Goal: Task Accomplishment & Management: Use online tool/utility

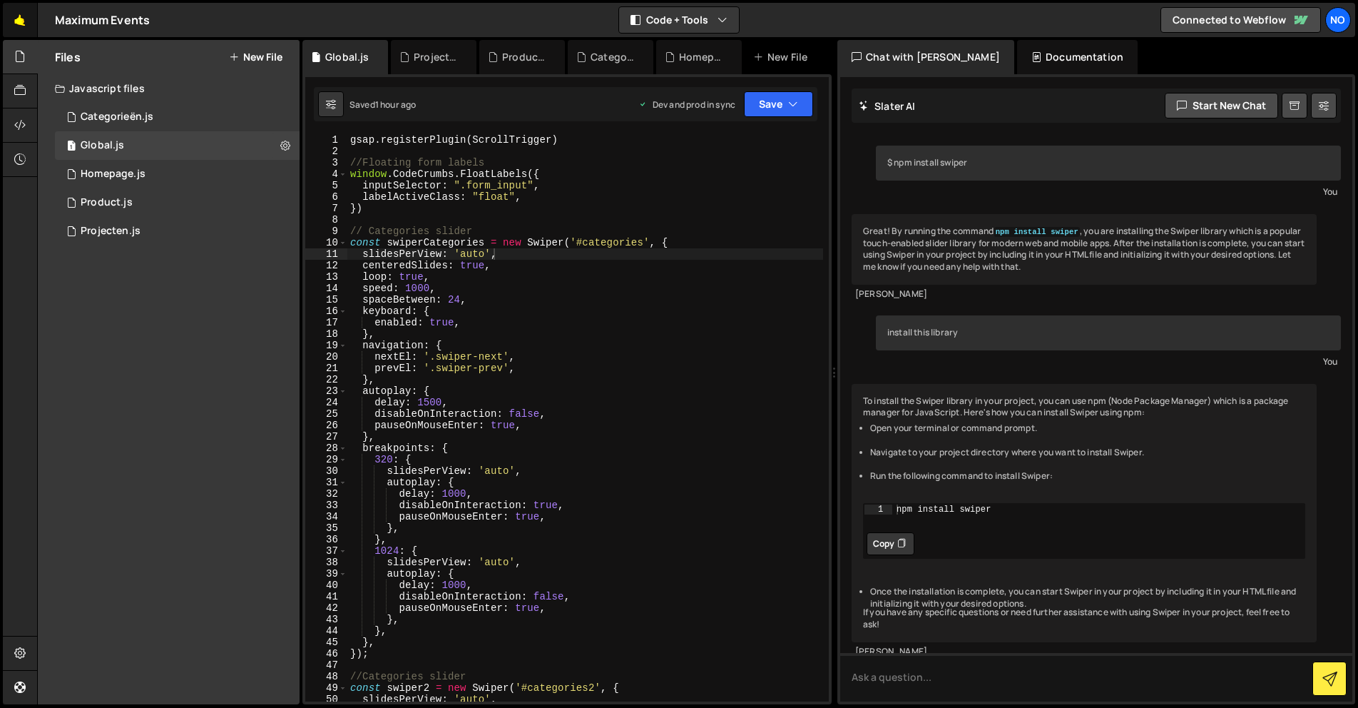
scroll to position [23375, 0]
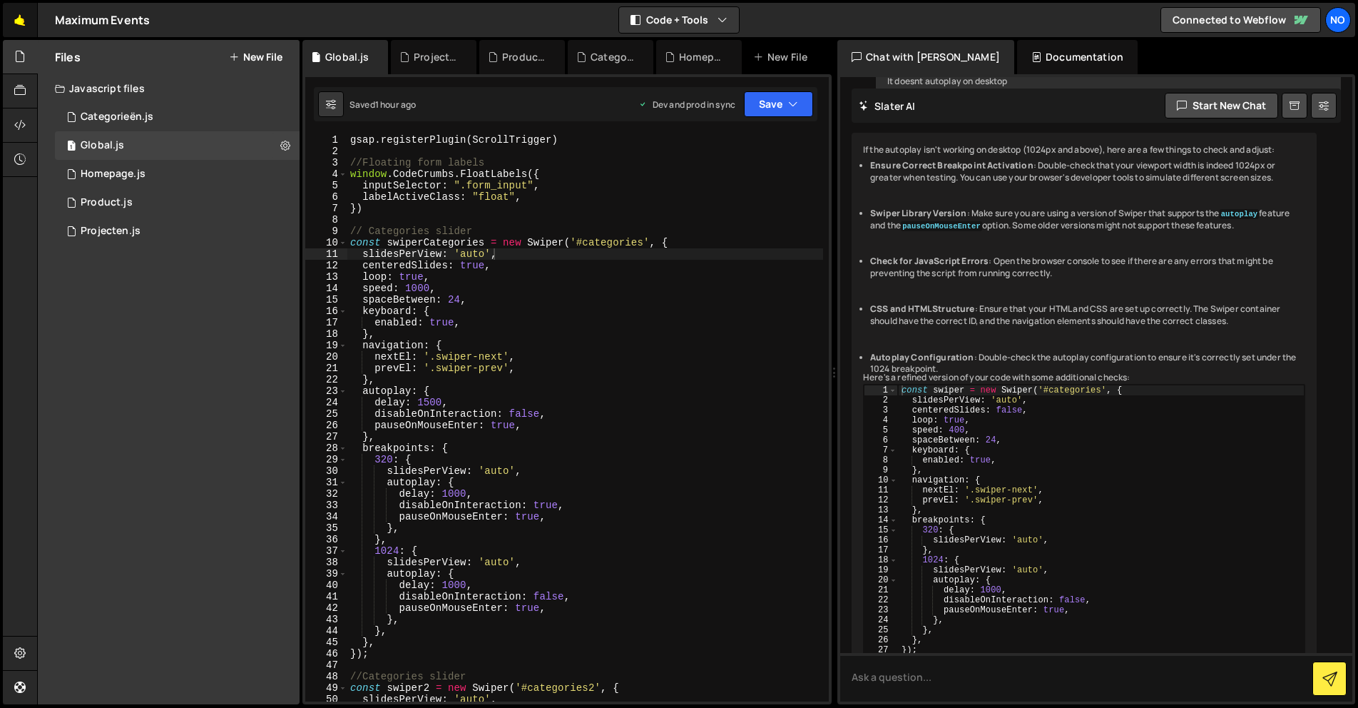
click at [25, 21] on link "🤙" at bounding box center [20, 20] width 35 height 34
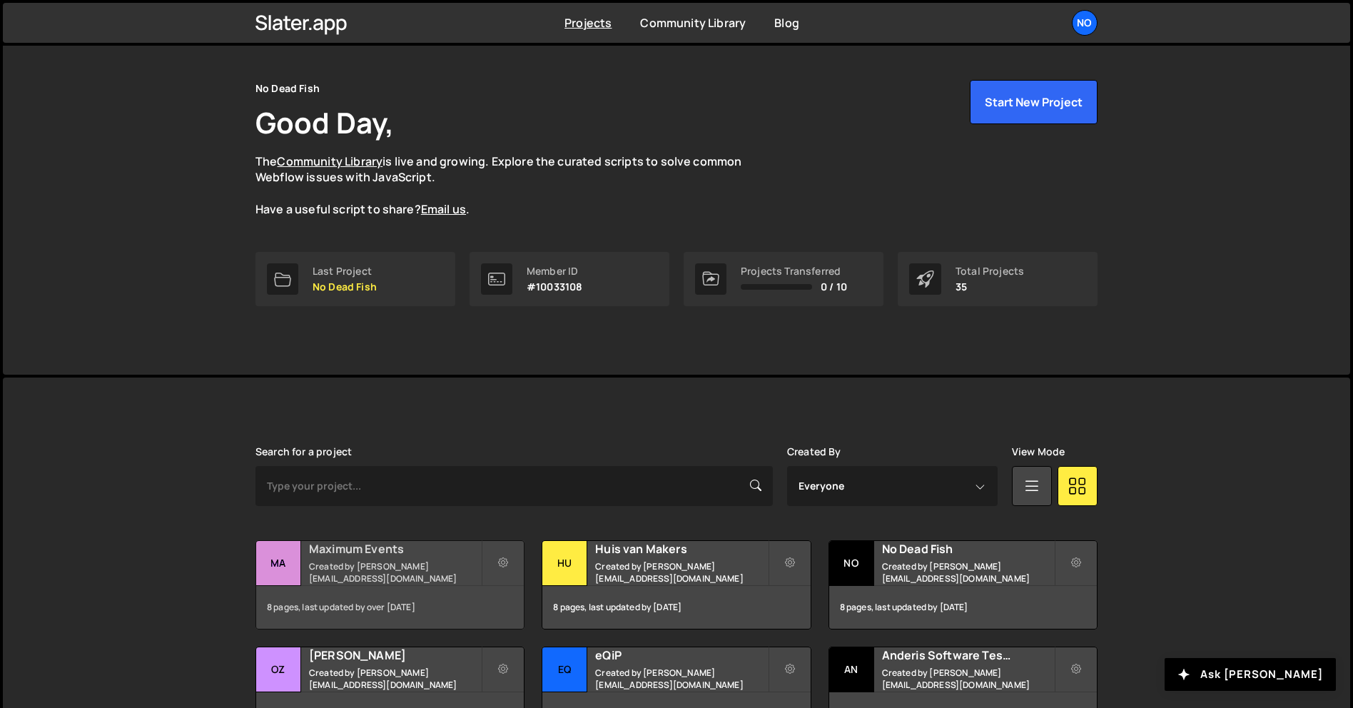
scroll to position [214, 0]
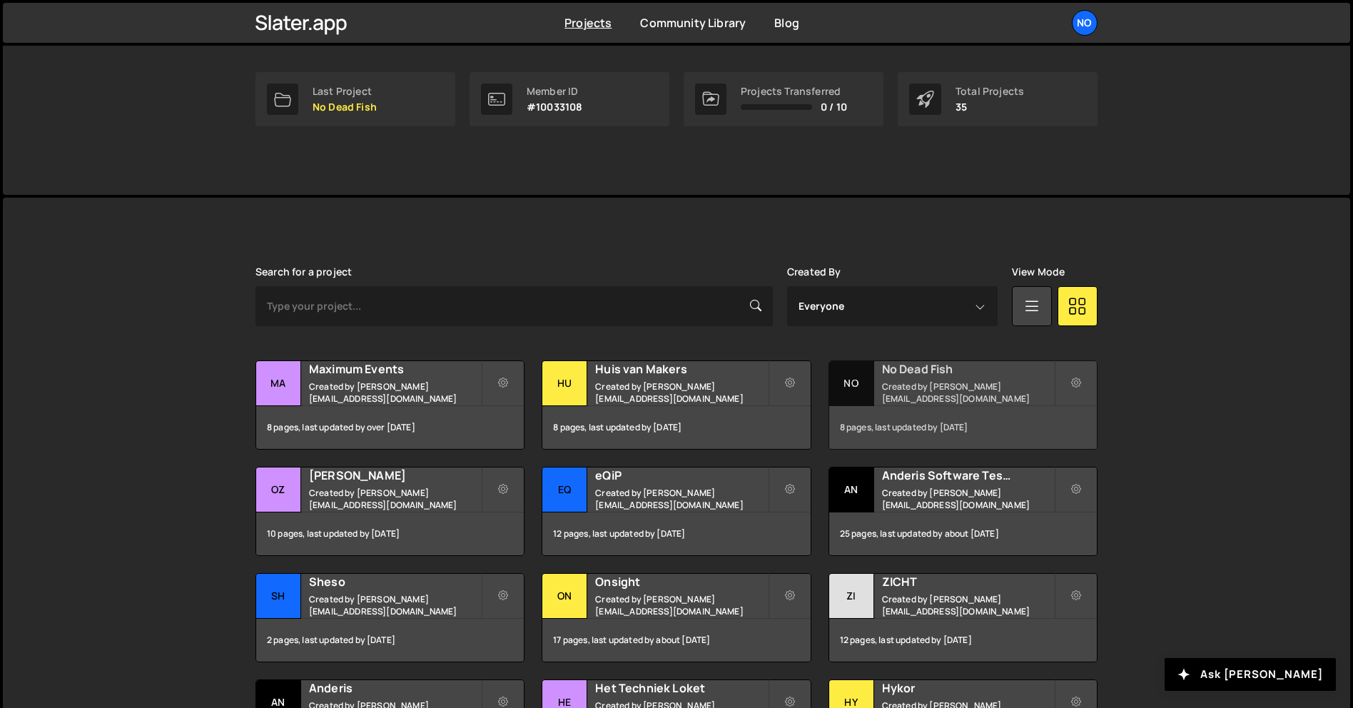
click at [908, 377] on h2 "No Dead Fish" at bounding box center [968, 369] width 172 height 16
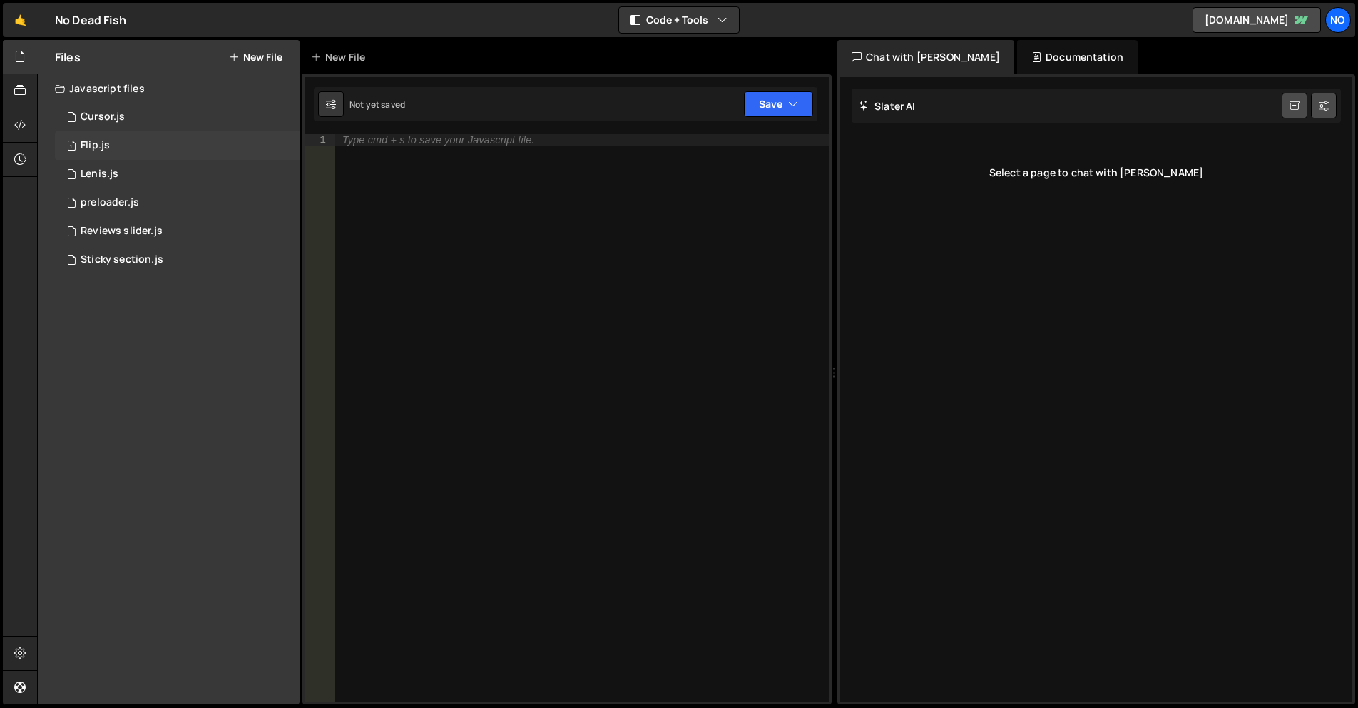
click at [123, 142] on div "1 Flip.js 0" at bounding box center [177, 145] width 245 height 29
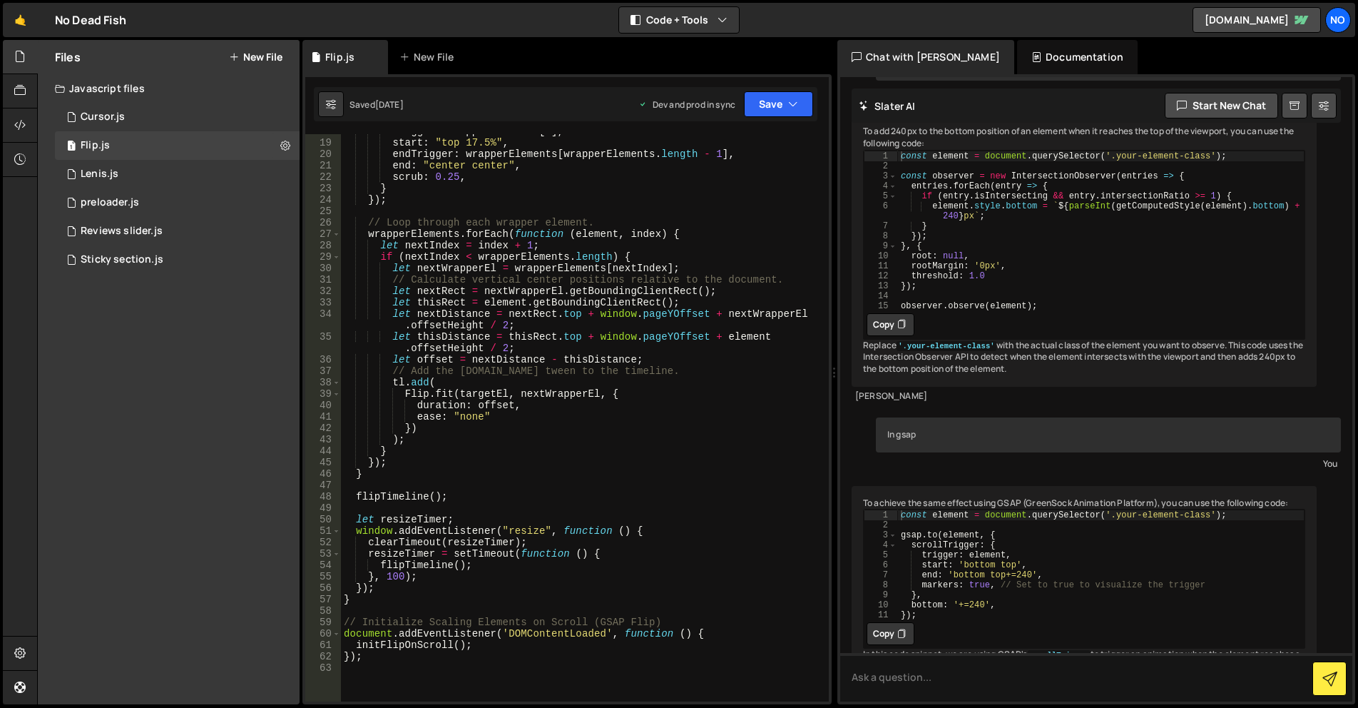
scroll to position [342, 0]
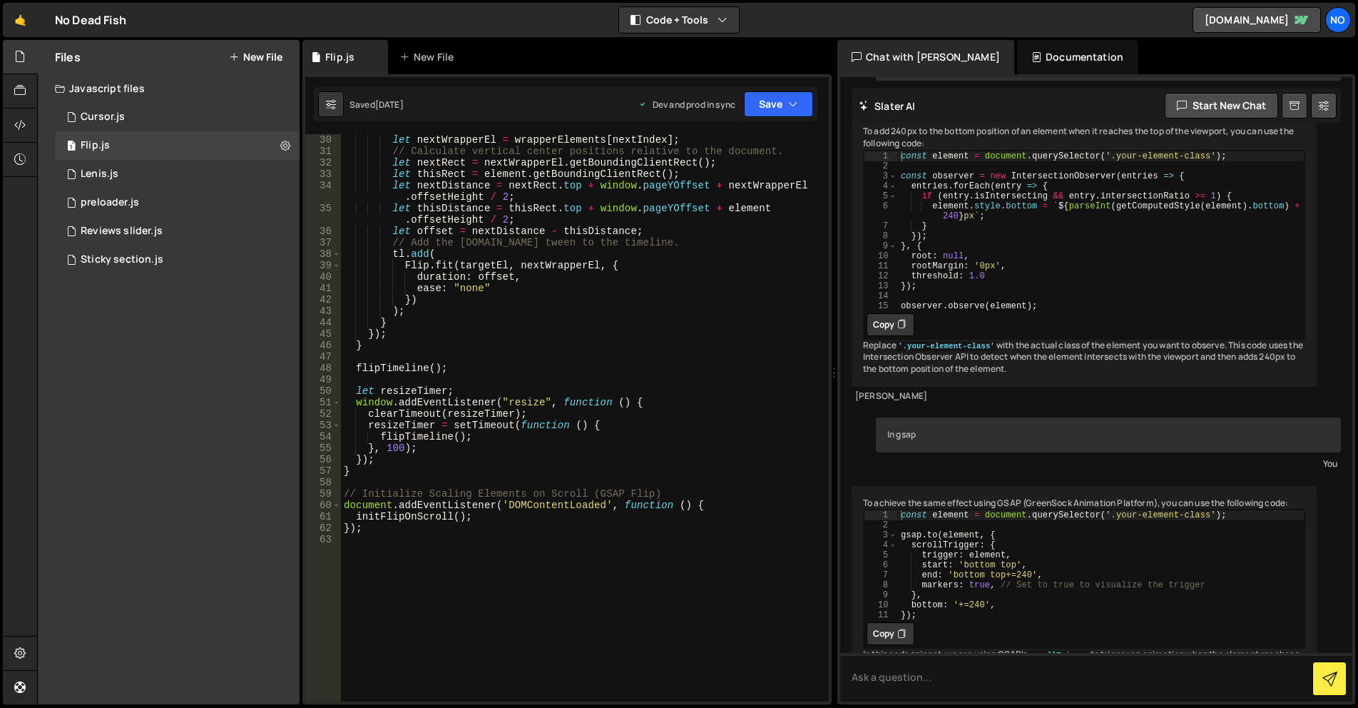
click at [673, 387] on div "let nextWrapperEl = wrapperElements [ nextIndex ] ; // Calculate vertical cente…" at bounding box center [582, 429] width 482 height 590
type textarea "});"
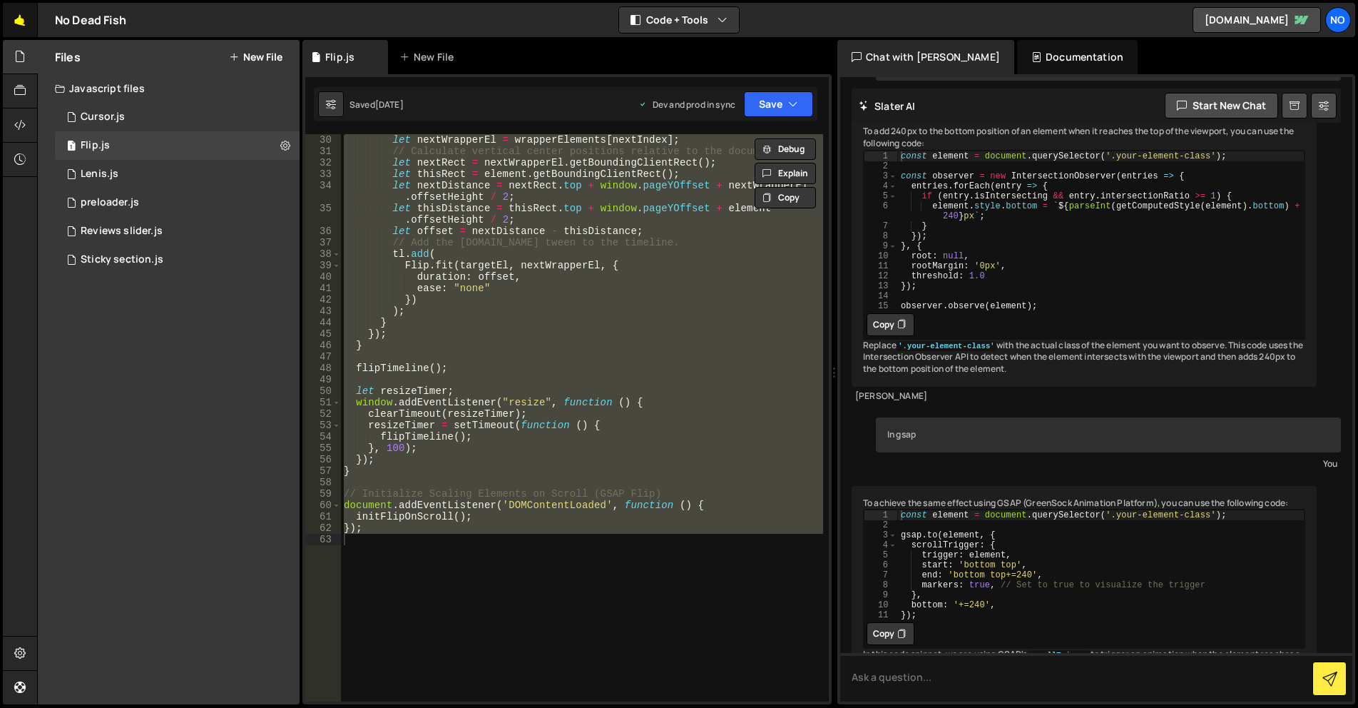
click at [14, 13] on link "🤙" at bounding box center [20, 20] width 35 height 34
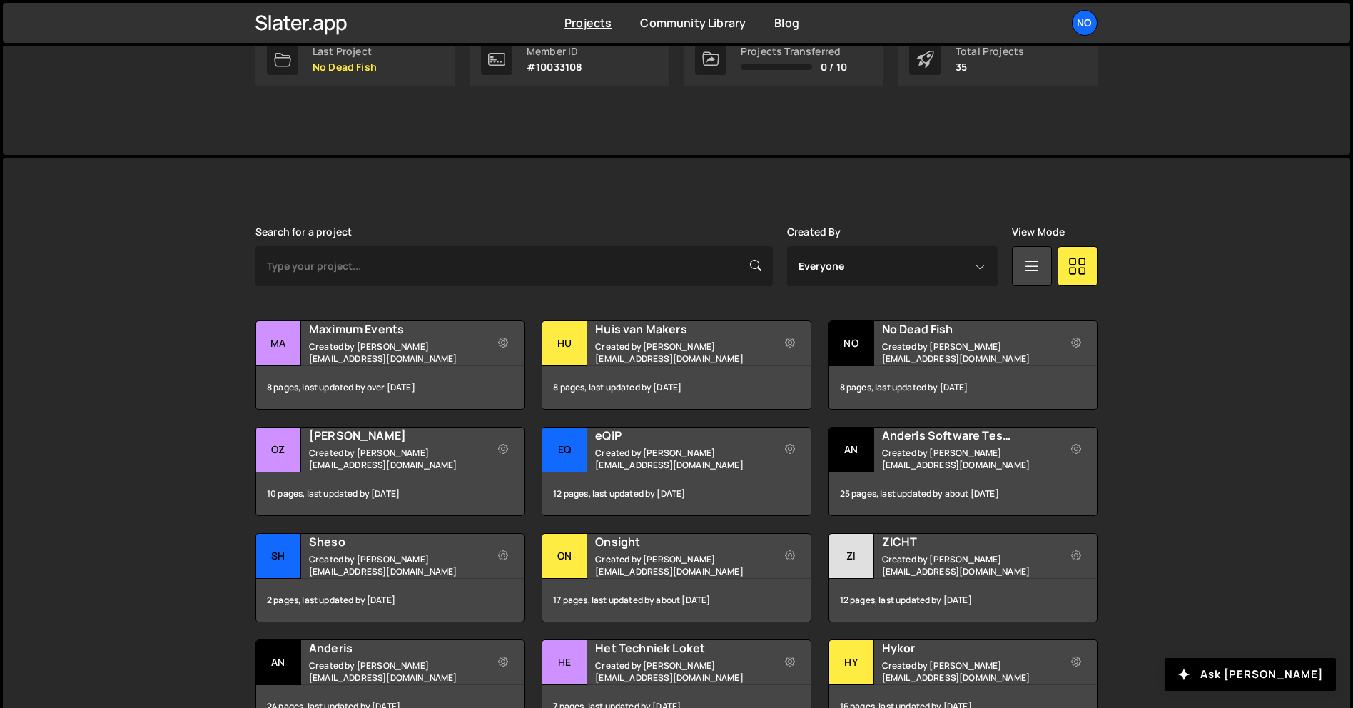
scroll to position [357, 0]
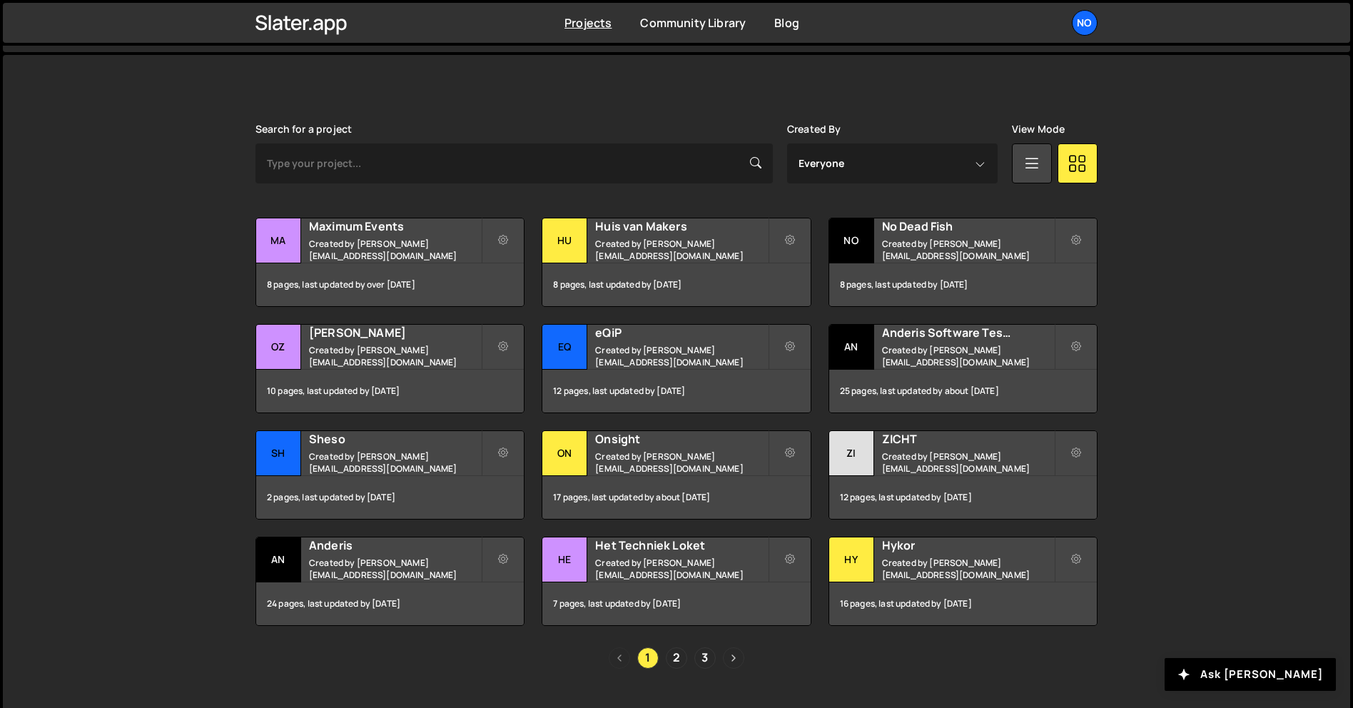
click at [732, 663] on link "Next page" at bounding box center [733, 657] width 21 height 21
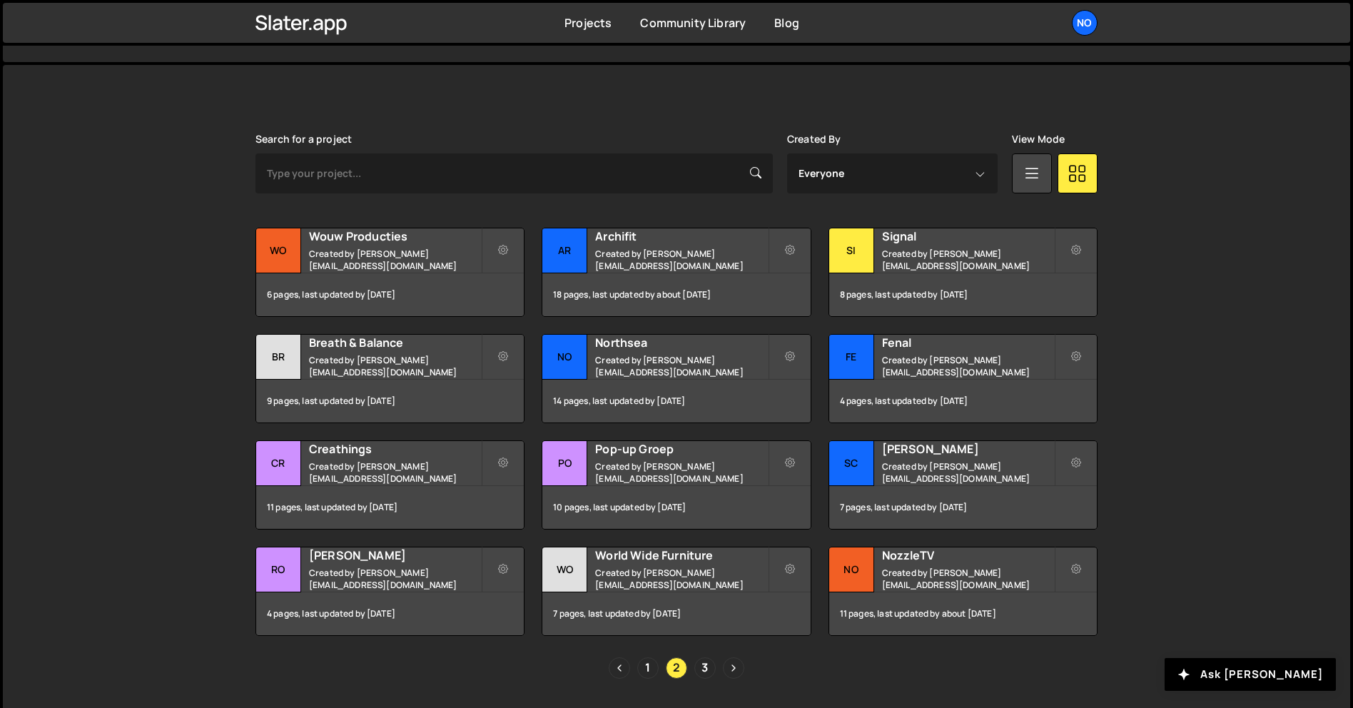
scroll to position [357, 0]
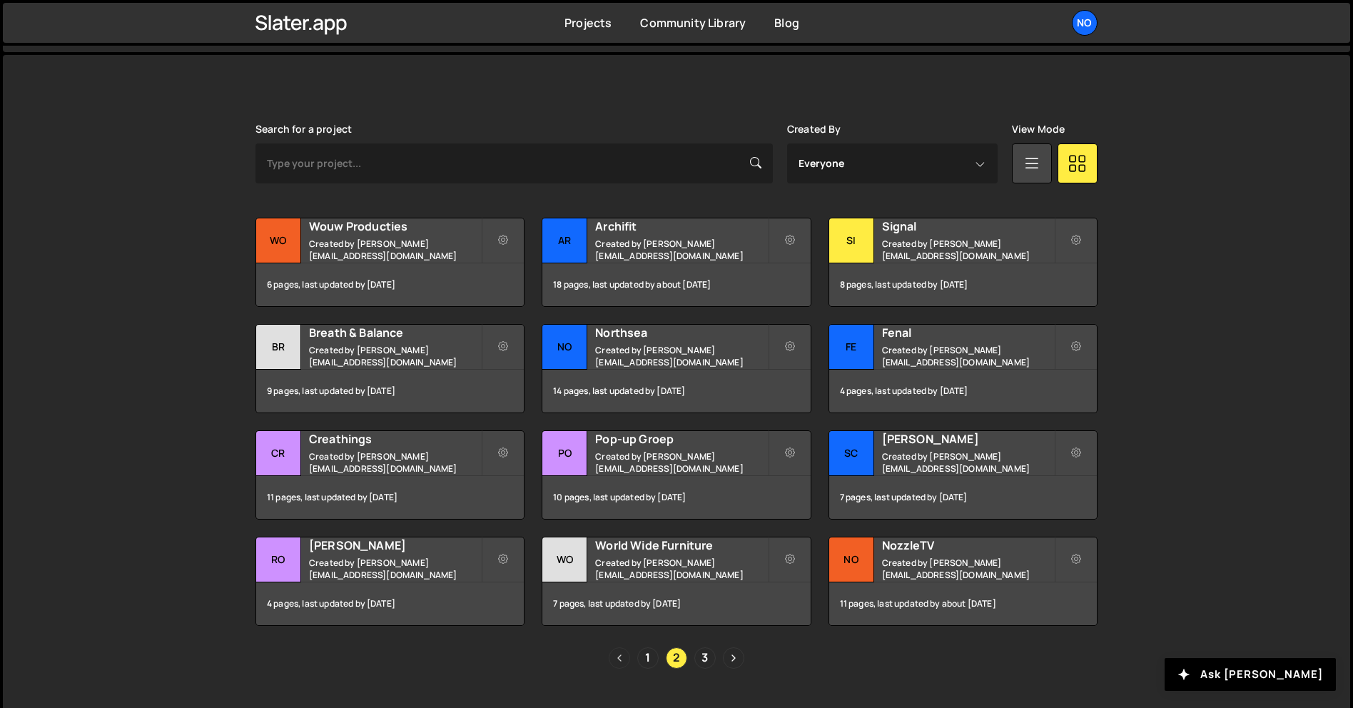
click at [619, 659] on icon "Previous page" at bounding box center [619, 658] width 3 height 6
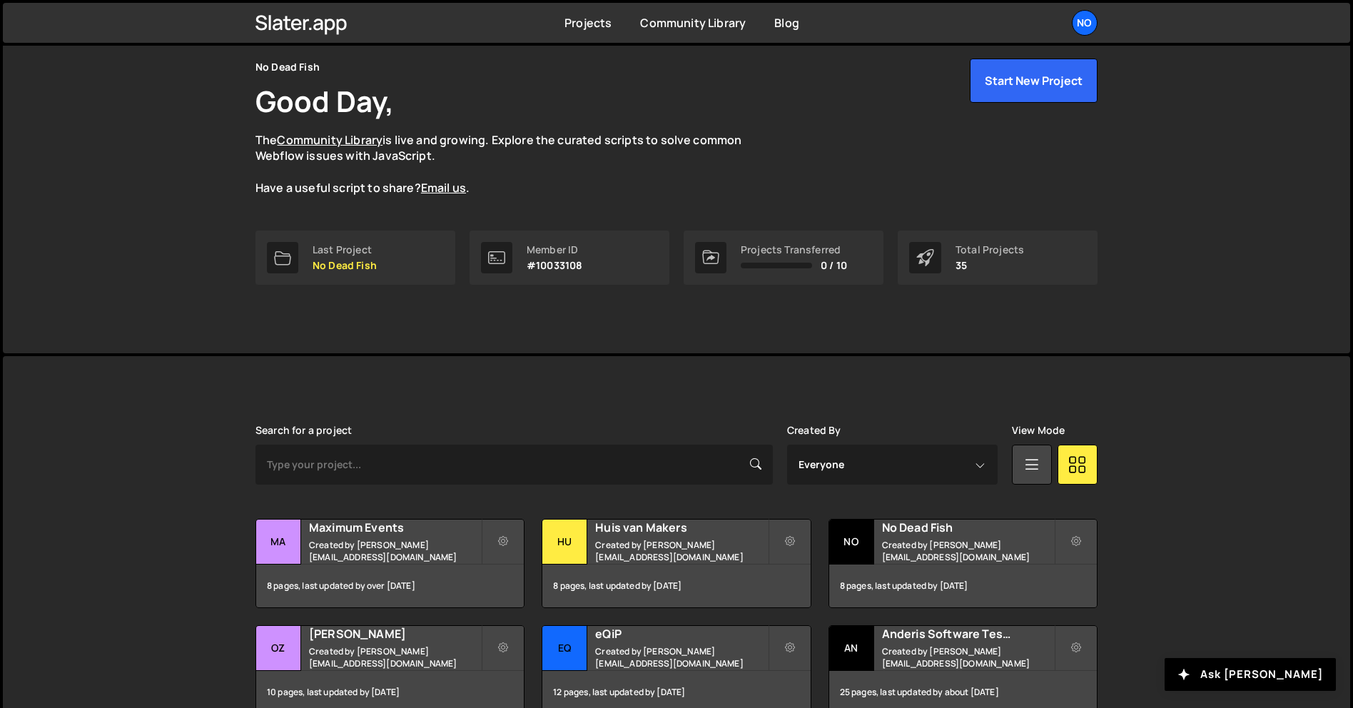
scroll to position [285, 0]
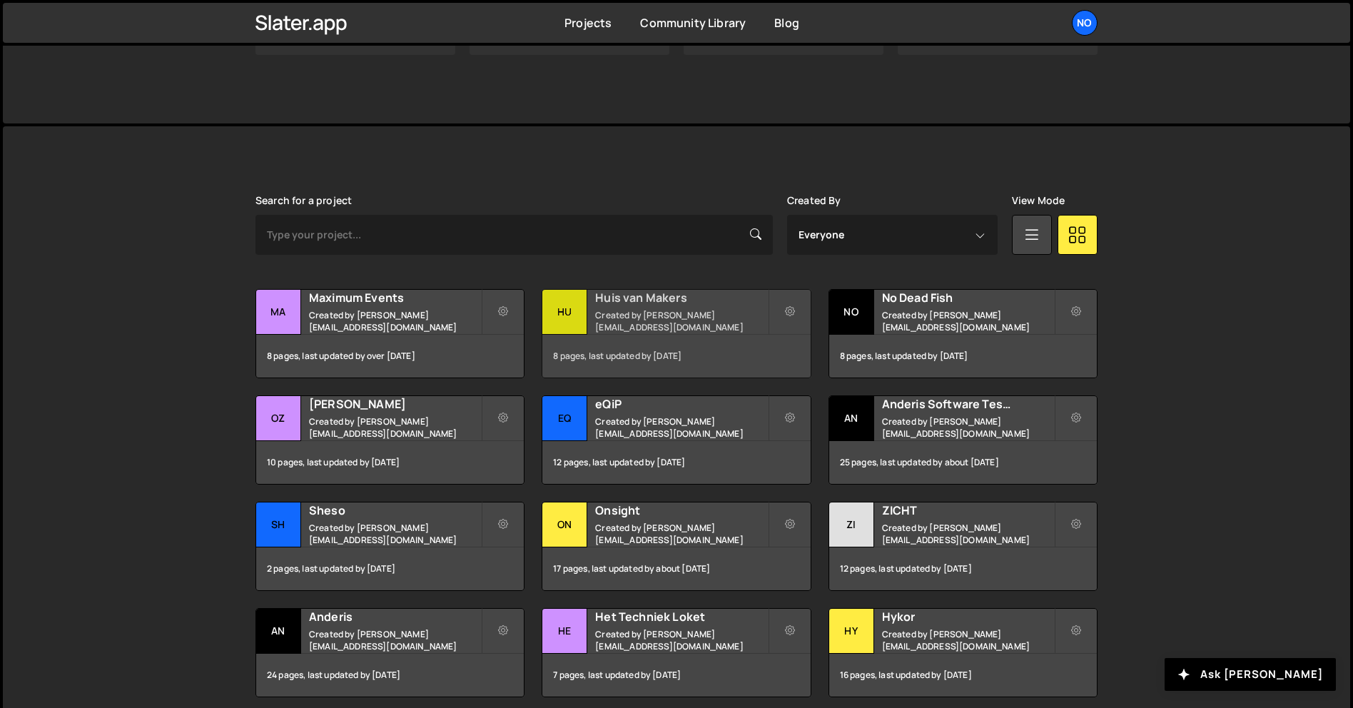
click at [663, 305] on h2 "Huis van Makers" at bounding box center [681, 298] width 172 height 16
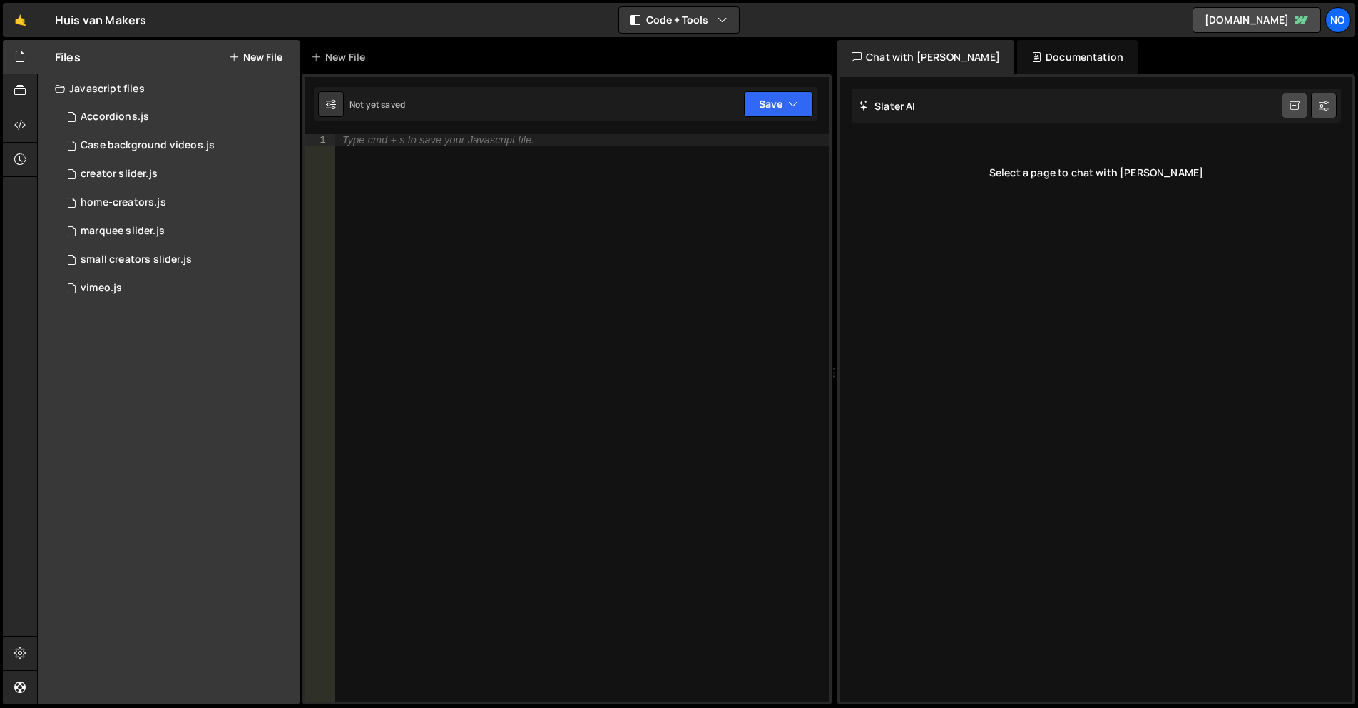
click at [270, 48] on div "Files New File" at bounding box center [169, 57] width 262 height 34
click at [272, 53] on button "New File" at bounding box center [256, 56] width 54 height 11
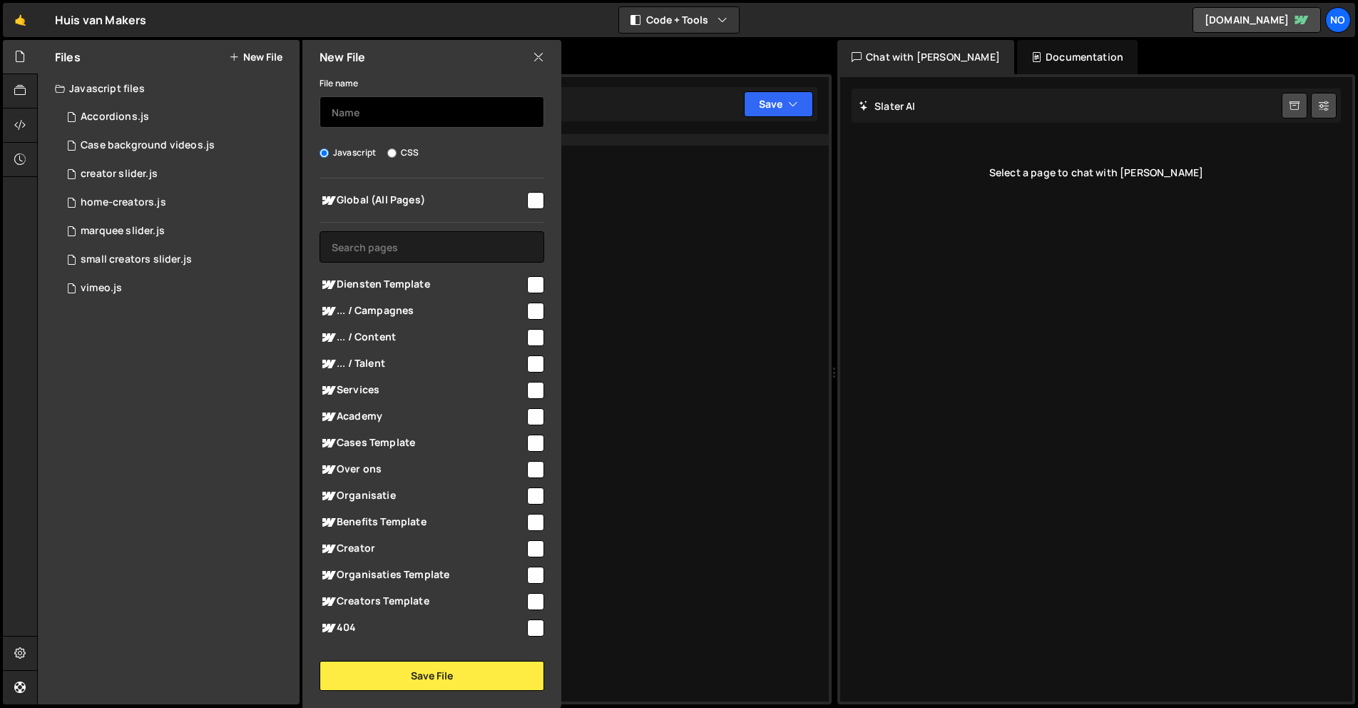
click at [406, 116] on input "text" at bounding box center [432, 111] width 225 height 31
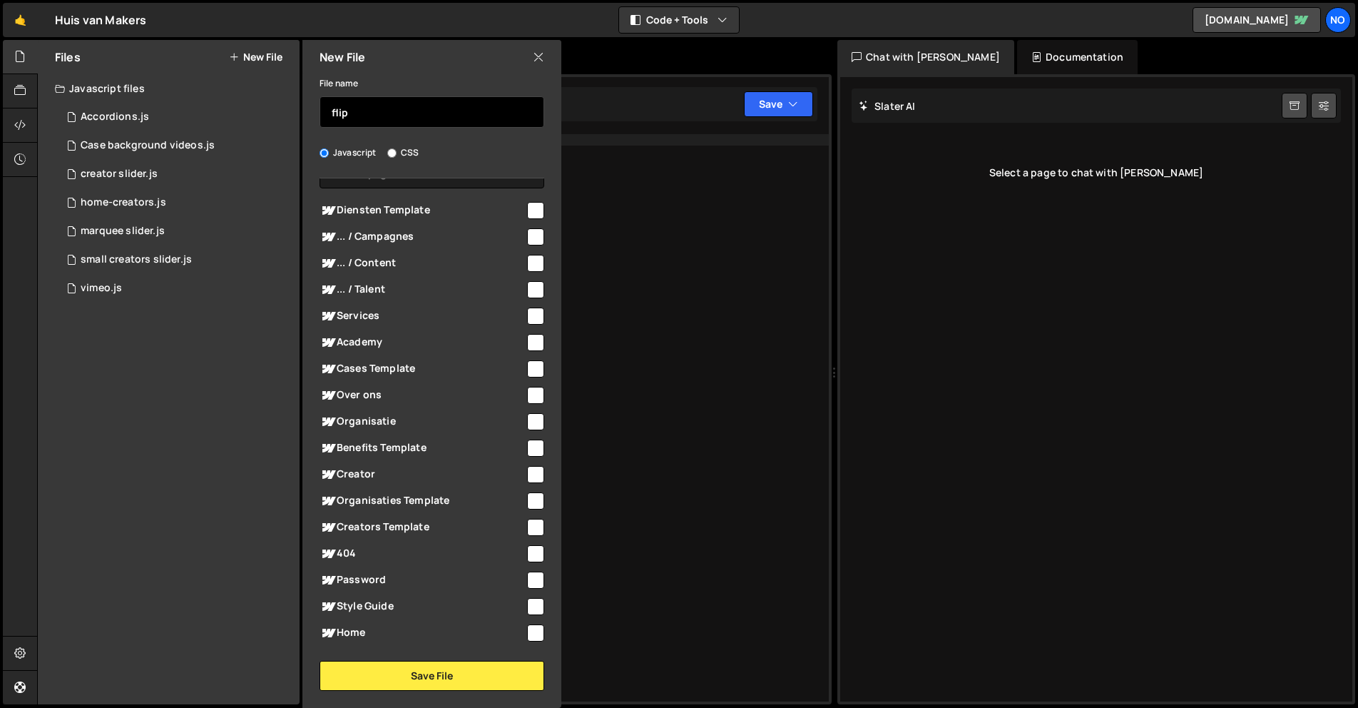
scroll to position [98, 0]
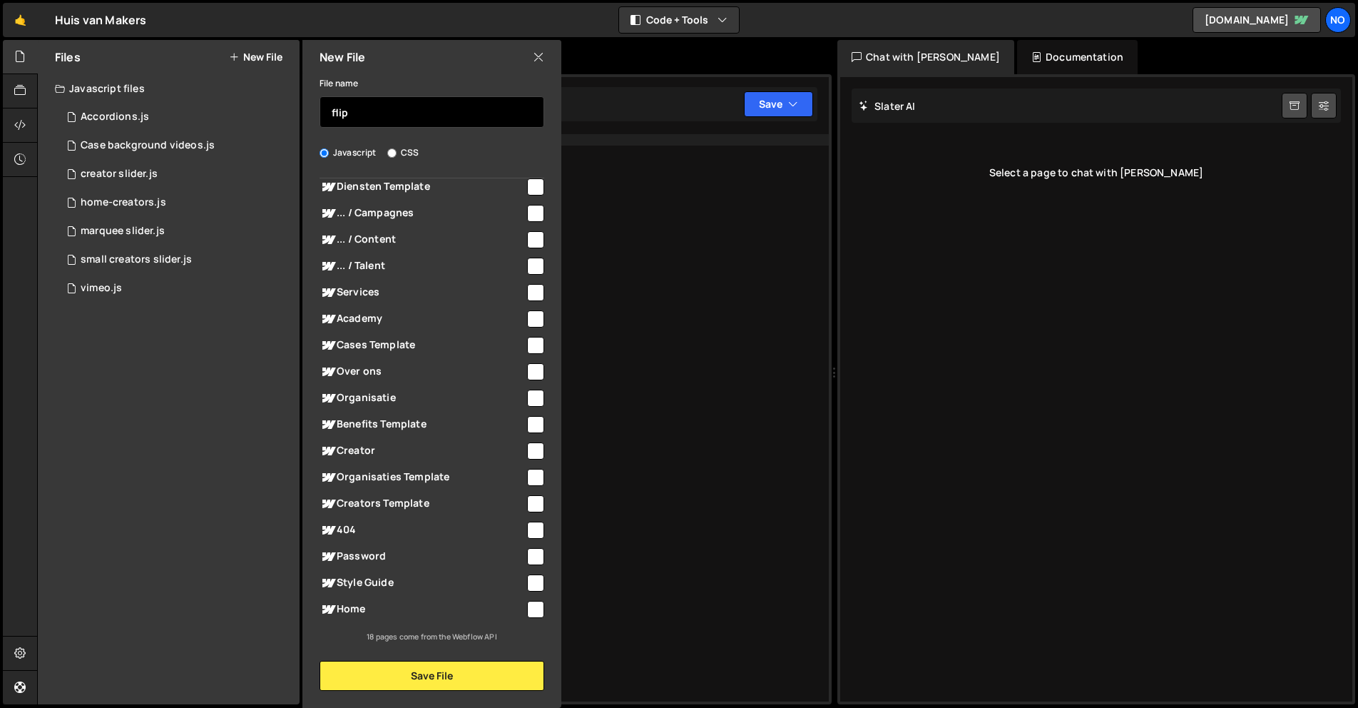
type input "flip"
click at [528, 598] on div "Home" at bounding box center [432, 609] width 225 height 26
click at [528, 601] on input "checkbox" at bounding box center [535, 609] width 17 height 17
checkbox input "true"
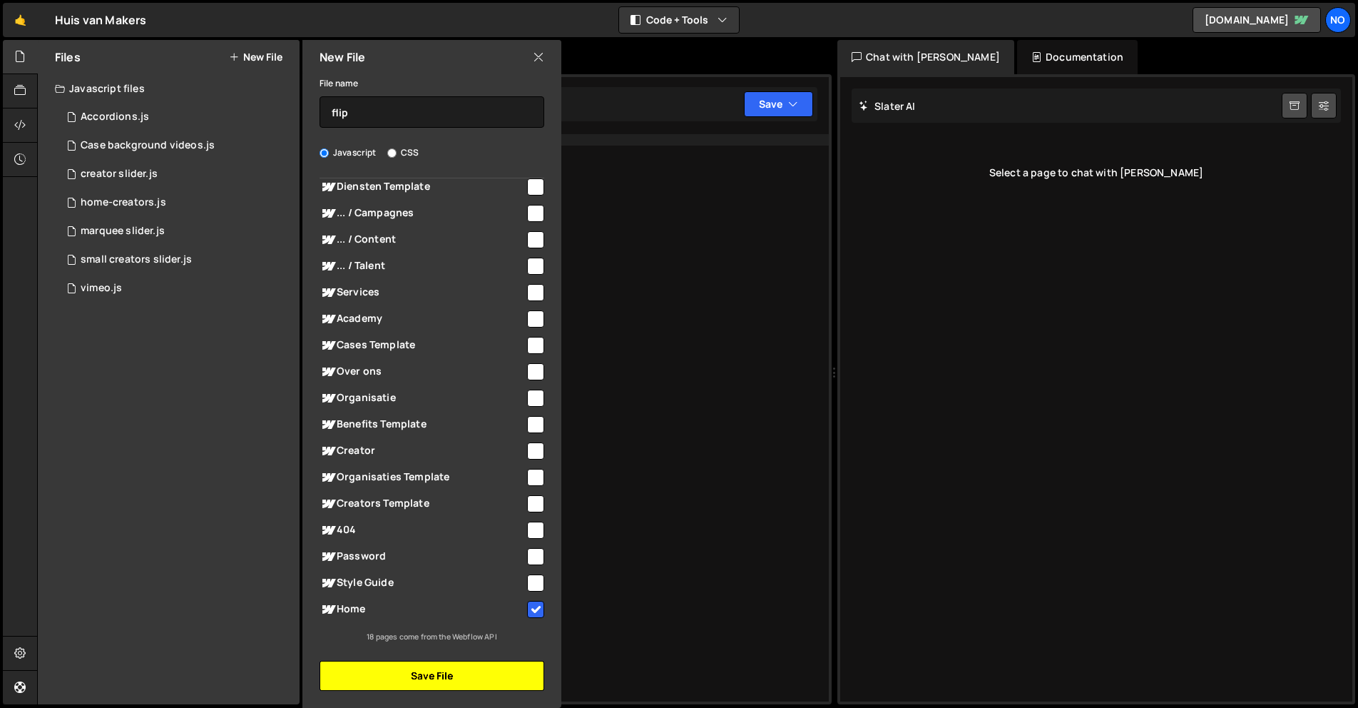
click at [499, 676] on button "Save File" at bounding box center [432, 676] width 225 height 30
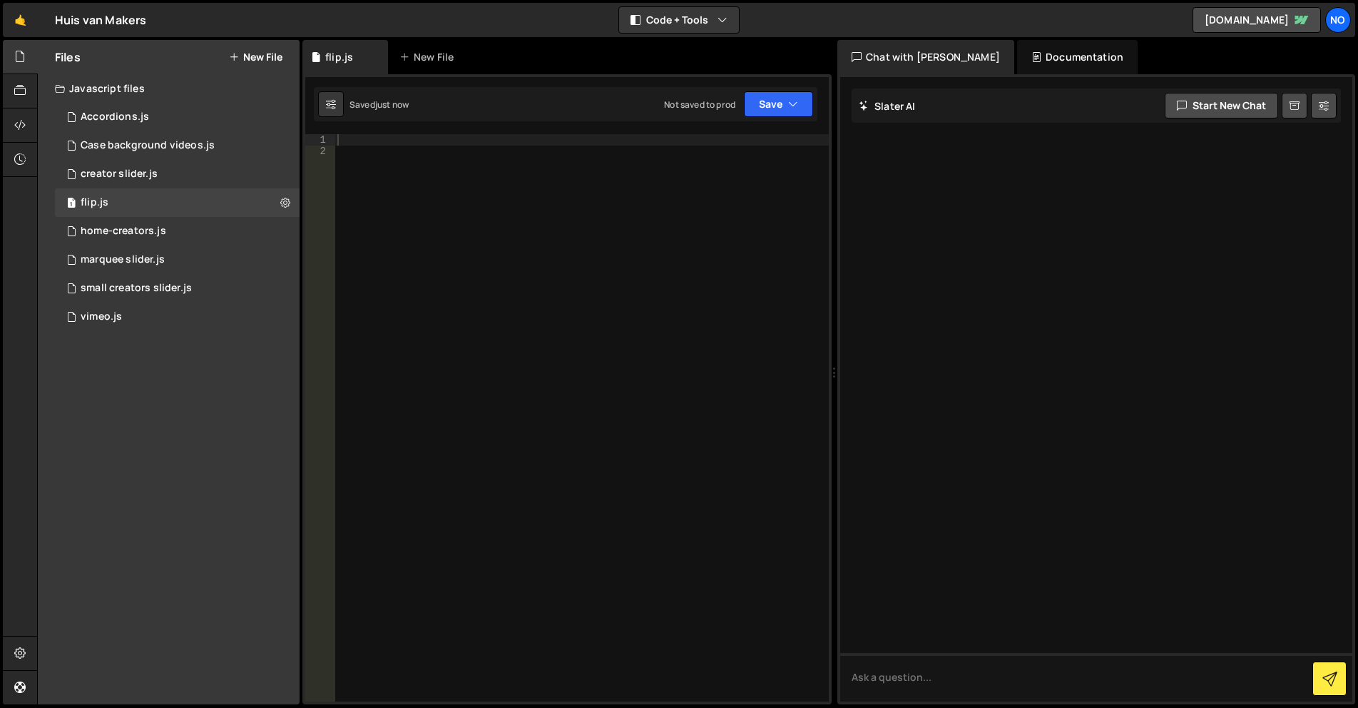
click at [491, 143] on div at bounding box center [582, 429] width 494 height 590
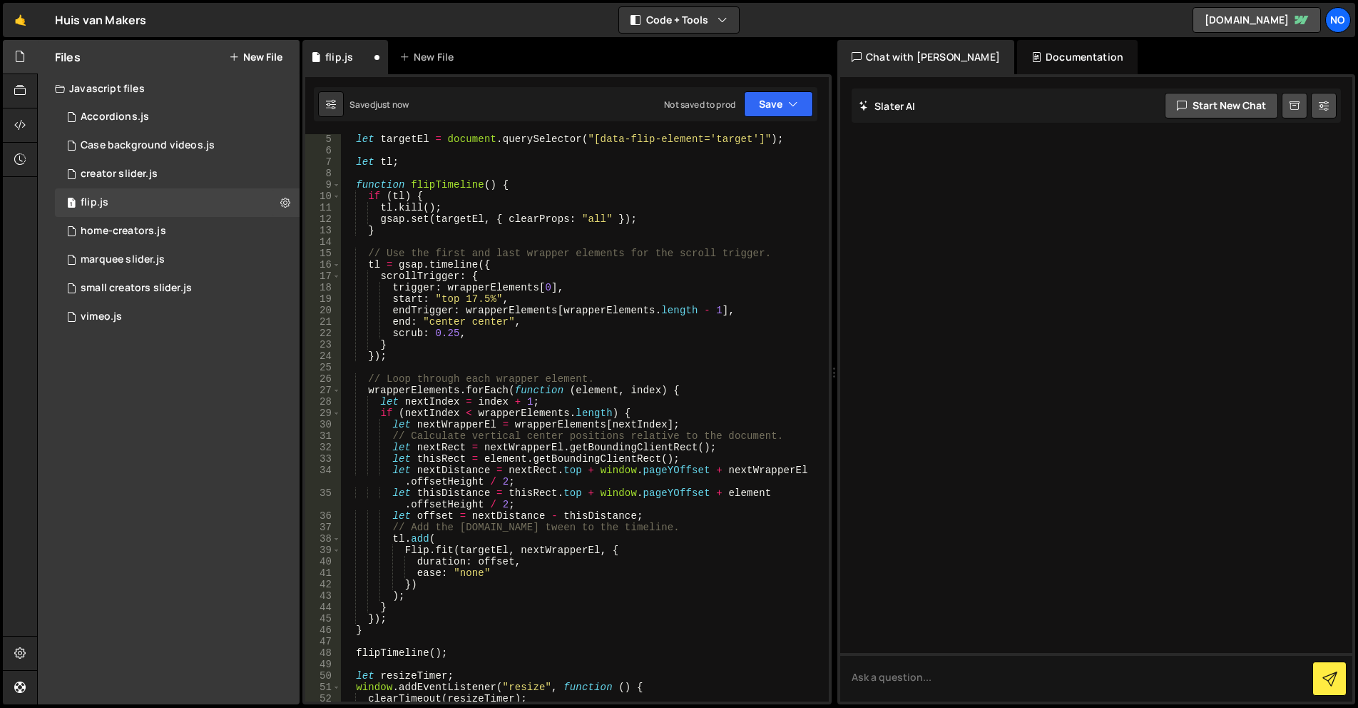
scroll to position [0, 0]
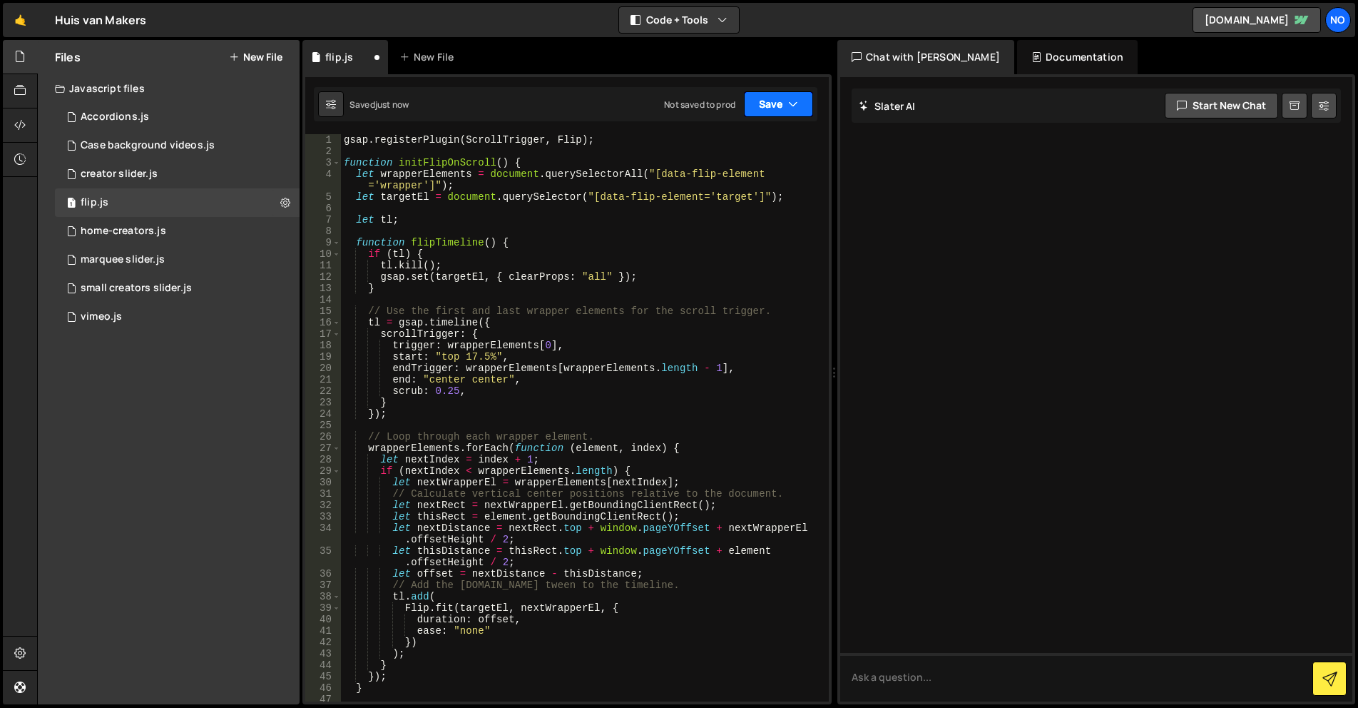
click at [783, 115] on button "Save" at bounding box center [778, 104] width 69 height 26
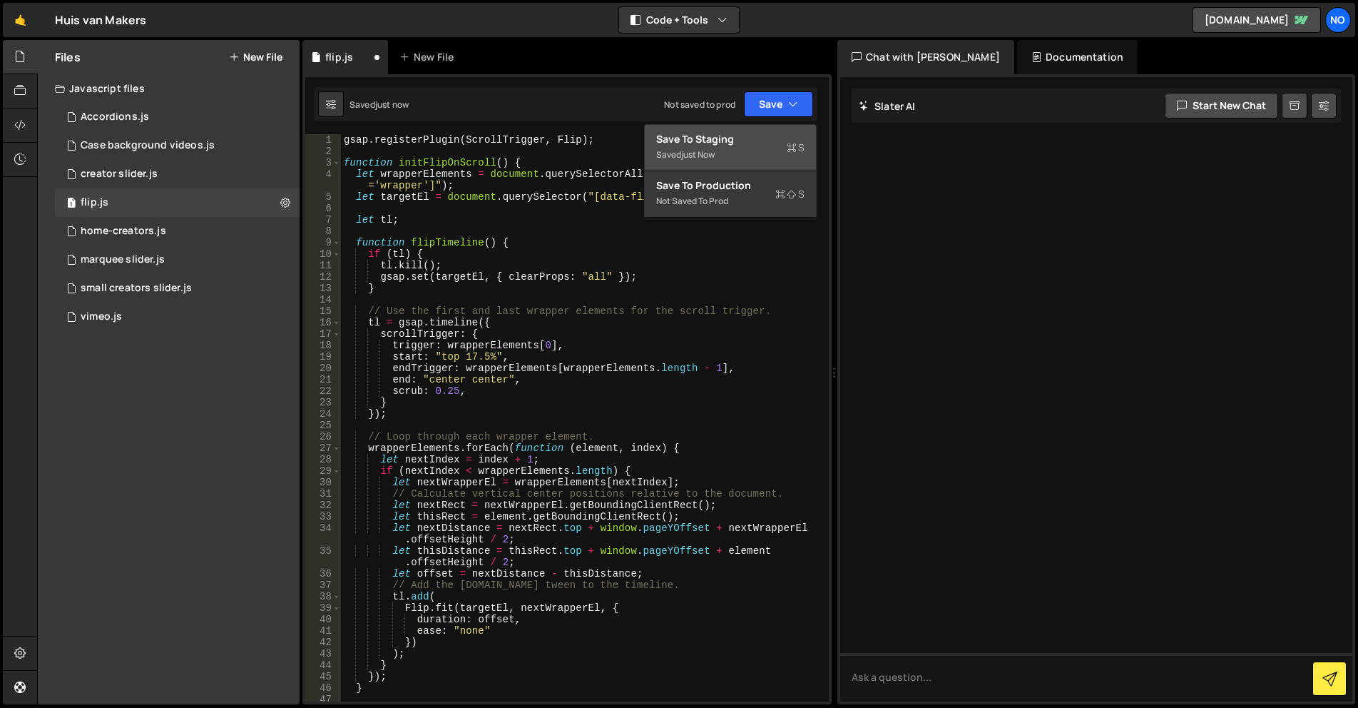
click at [758, 138] on div "Save to Staging S" at bounding box center [730, 139] width 148 height 14
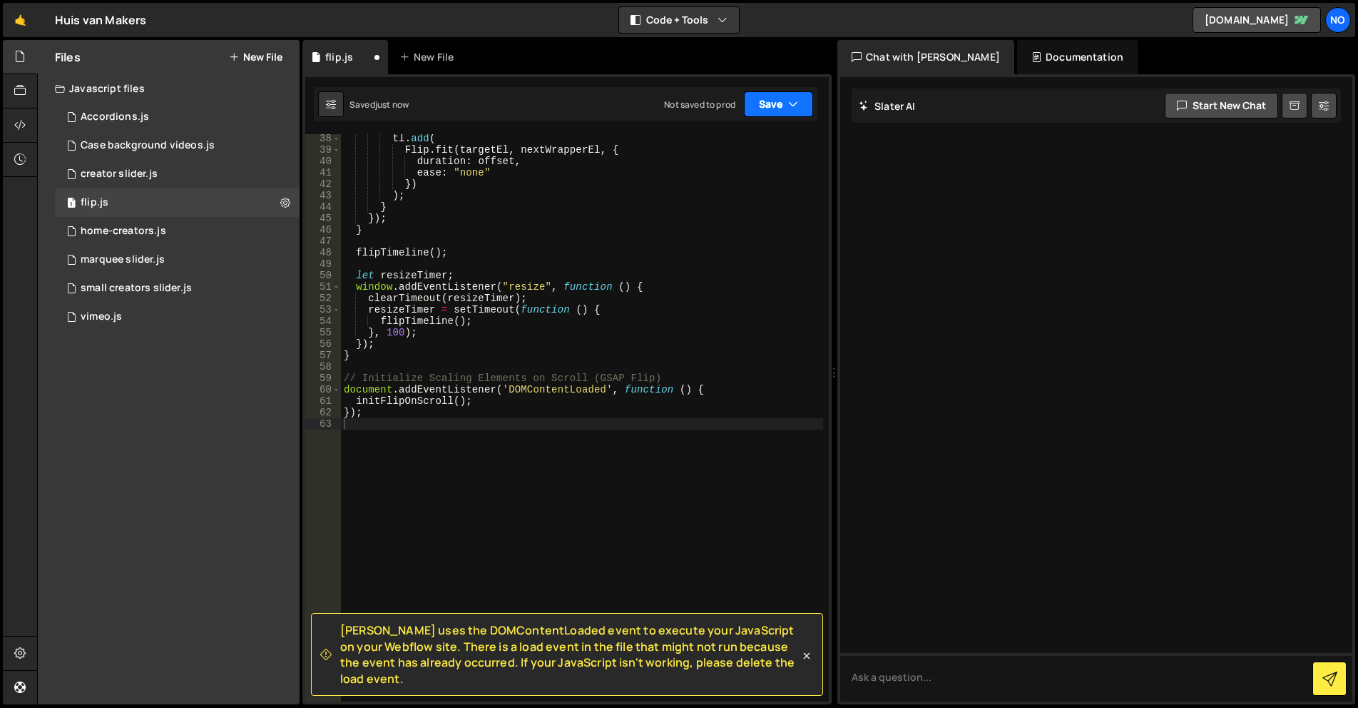
scroll to position [459, 0]
click at [771, 106] on button "Save" at bounding box center [778, 104] width 69 height 26
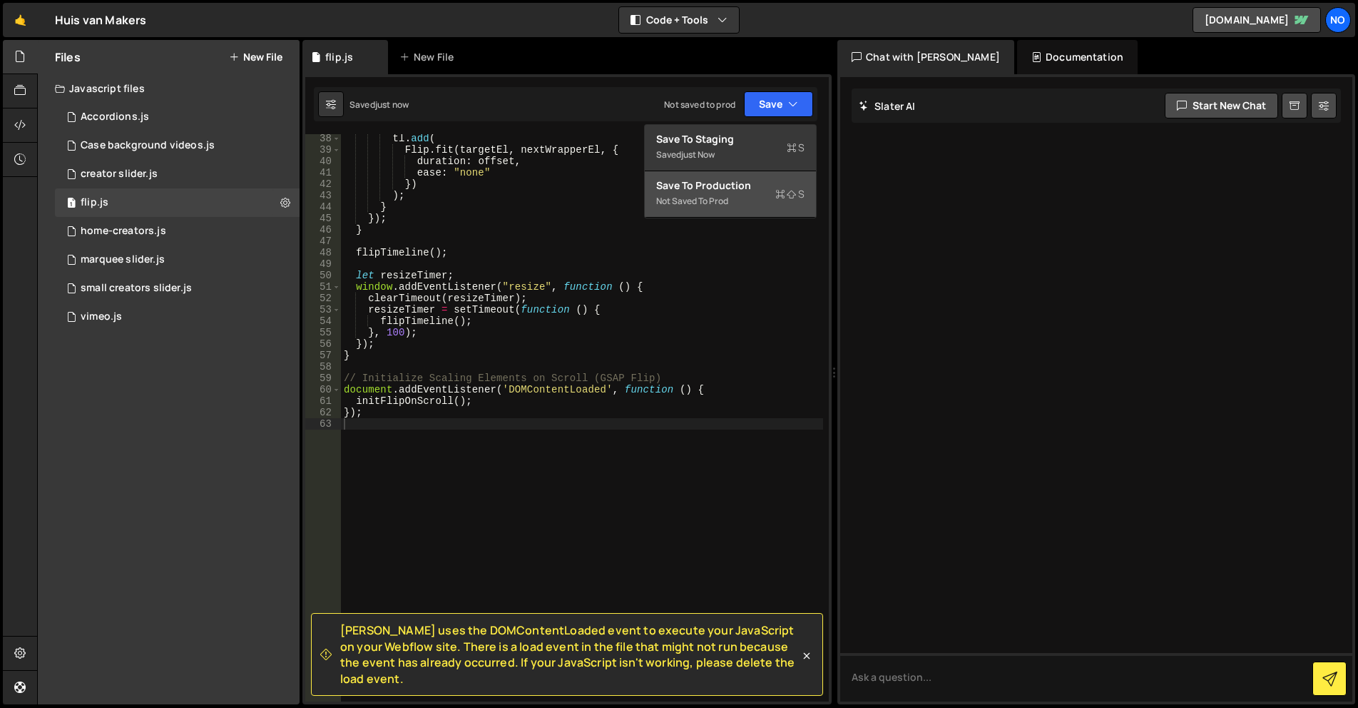
click at [735, 197] on div "Not saved to prod" at bounding box center [730, 201] width 148 height 17
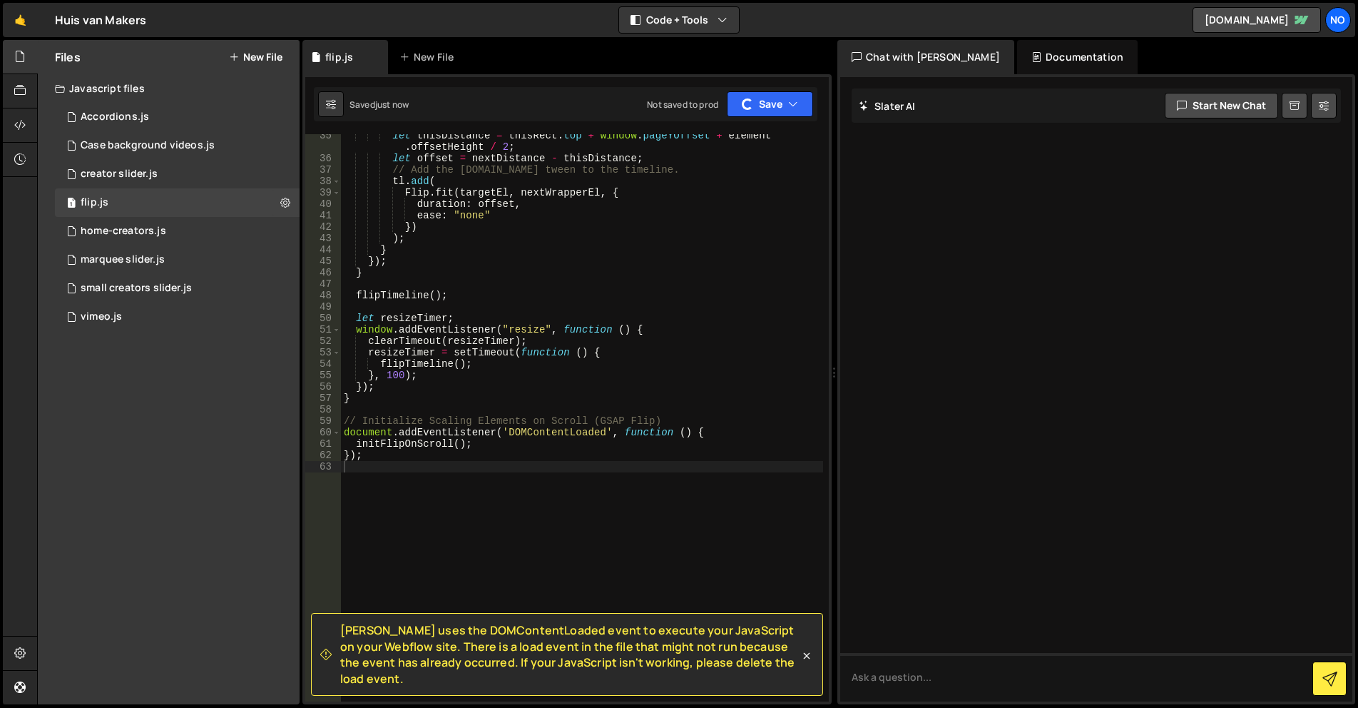
scroll to position [373, 0]
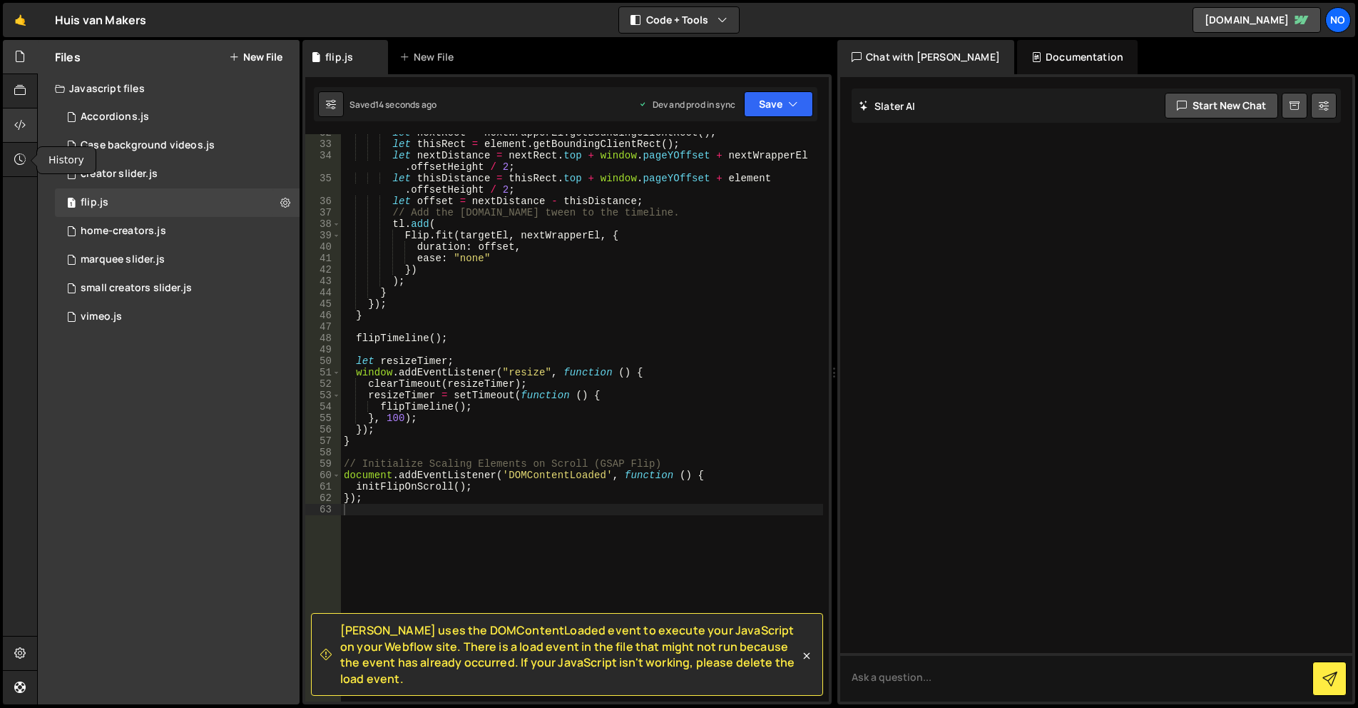
click at [23, 127] on icon at bounding box center [19, 125] width 11 height 16
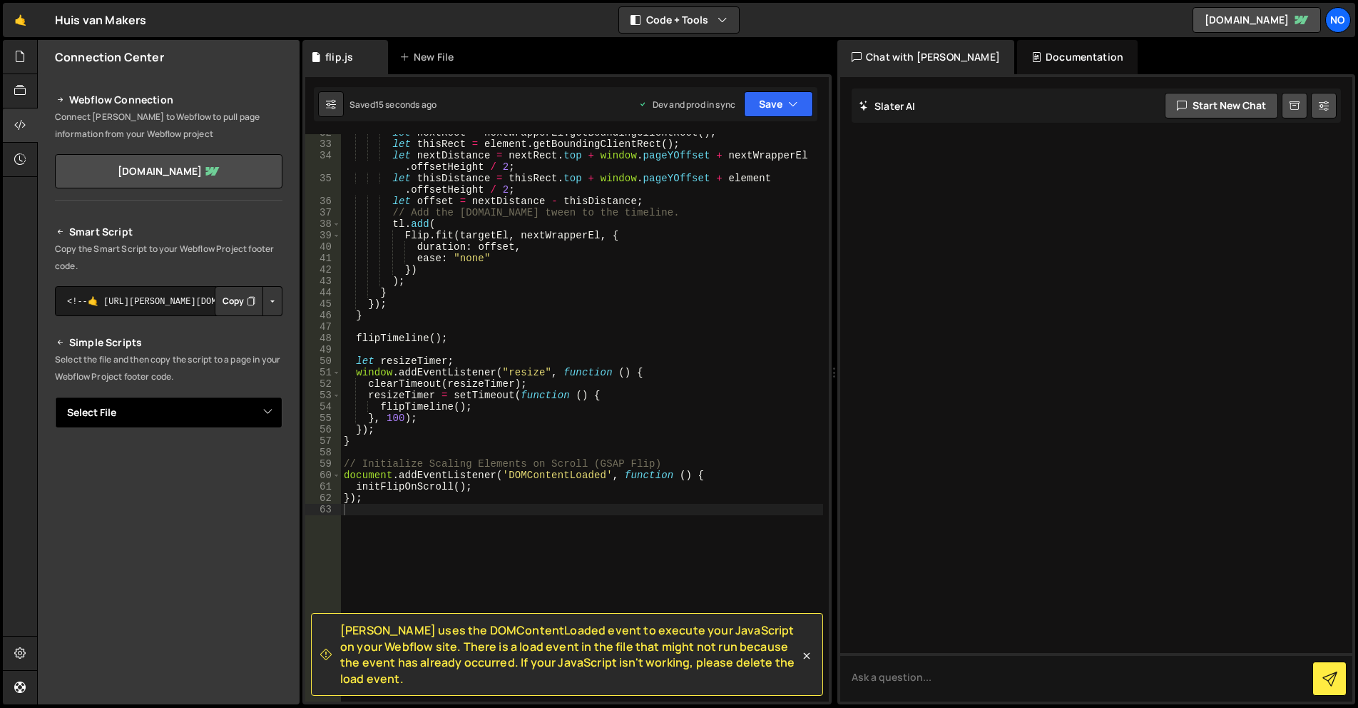
click at [258, 402] on select "Select File Accordions.js Case background videos.js creator slider.js home-crea…" at bounding box center [169, 412] width 228 height 31
select select "45472"
click at [55, 397] on select "Select File Accordions.js Case background videos.js creator slider.js home-crea…" at bounding box center [169, 412] width 228 height 31
click at [272, 462] on button "Button group with nested dropdown" at bounding box center [273, 461] width 20 height 30
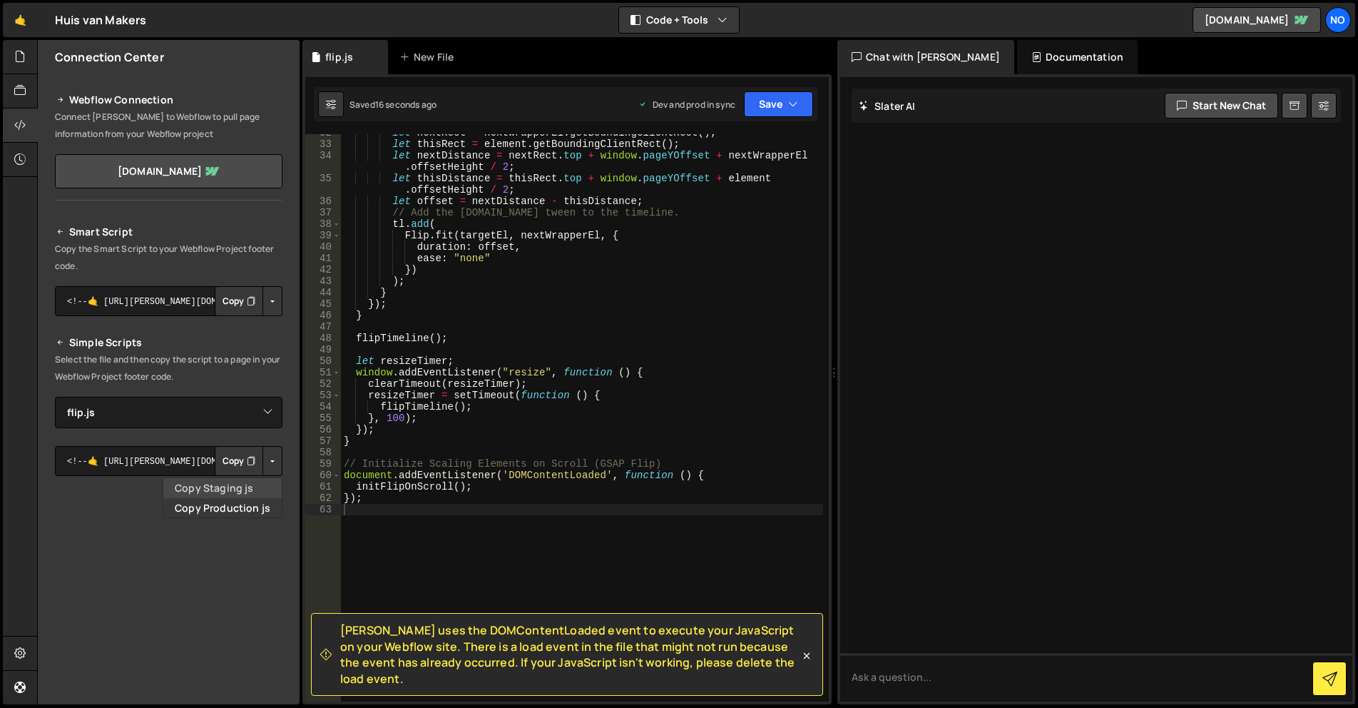
click at [213, 480] on link "Copy Staging js" at bounding box center [222, 488] width 118 height 20
click at [215, 484] on div "Smart Script Copy the Smart Script to your Webflow Project footer code. <!--🤙 h…" at bounding box center [169, 496] width 228 height 546
click at [272, 458] on button "Button group with nested dropdown" at bounding box center [273, 461] width 20 height 30
click at [223, 484] on link "Copy Staging js" at bounding box center [222, 488] width 118 height 20
click at [271, 454] on button "Button group with nested dropdown" at bounding box center [273, 461] width 20 height 30
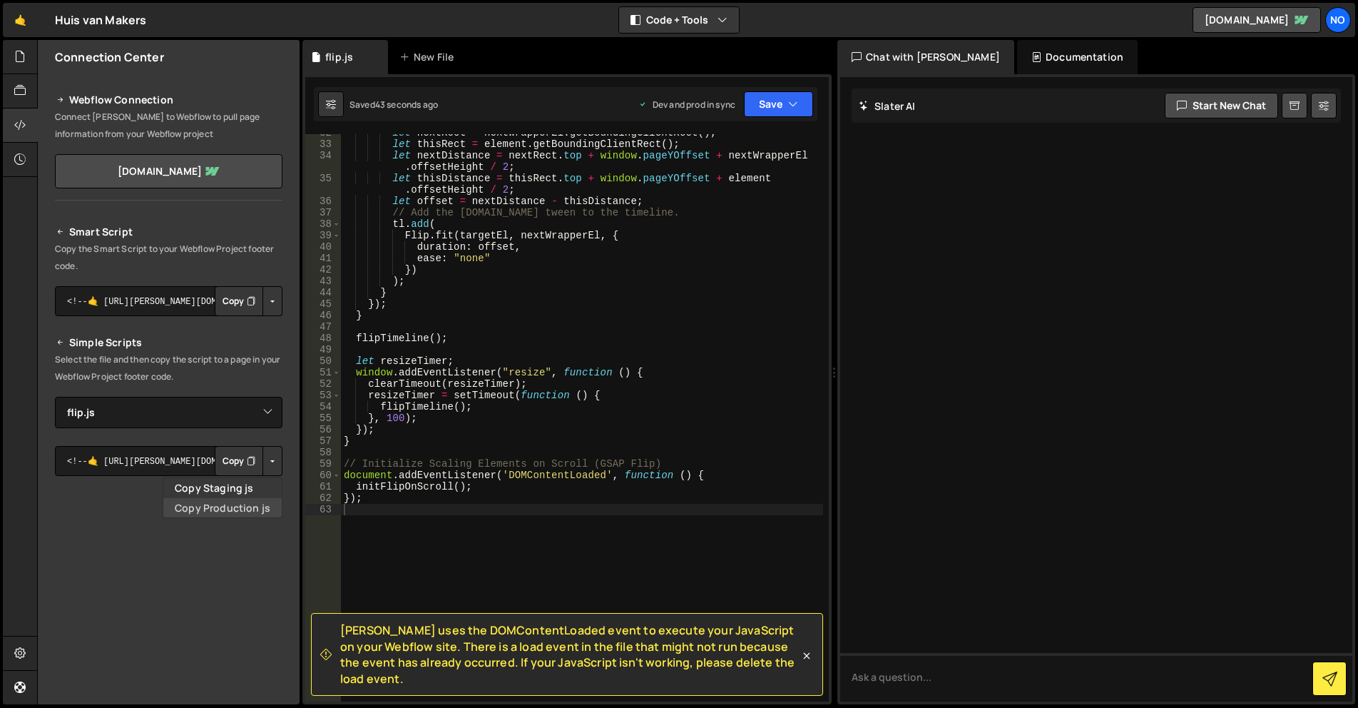
click at [258, 502] on link "Copy Production js" at bounding box center [222, 508] width 118 height 20
click at [11, 63] on div at bounding box center [20, 57] width 35 height 34
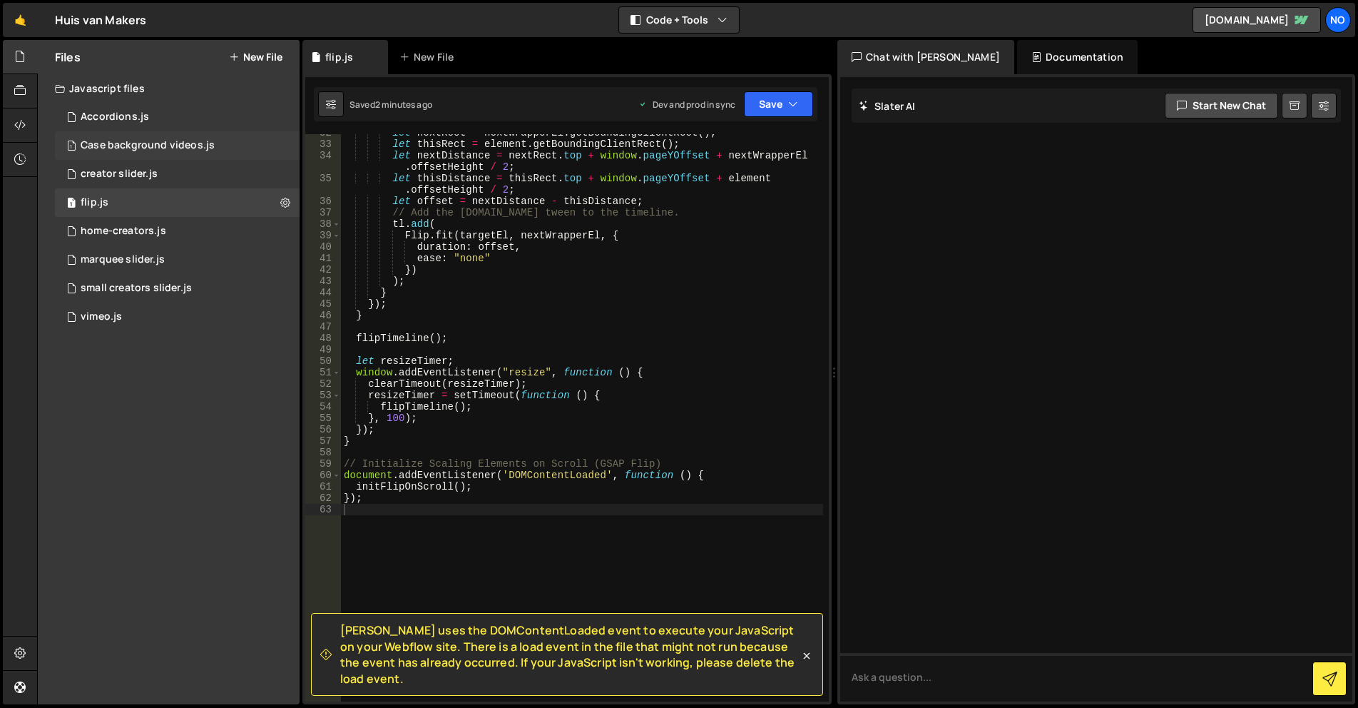
click at [153, 149] on div "Case background videos.js" at bounding box center [148, 145] width 134 height 13
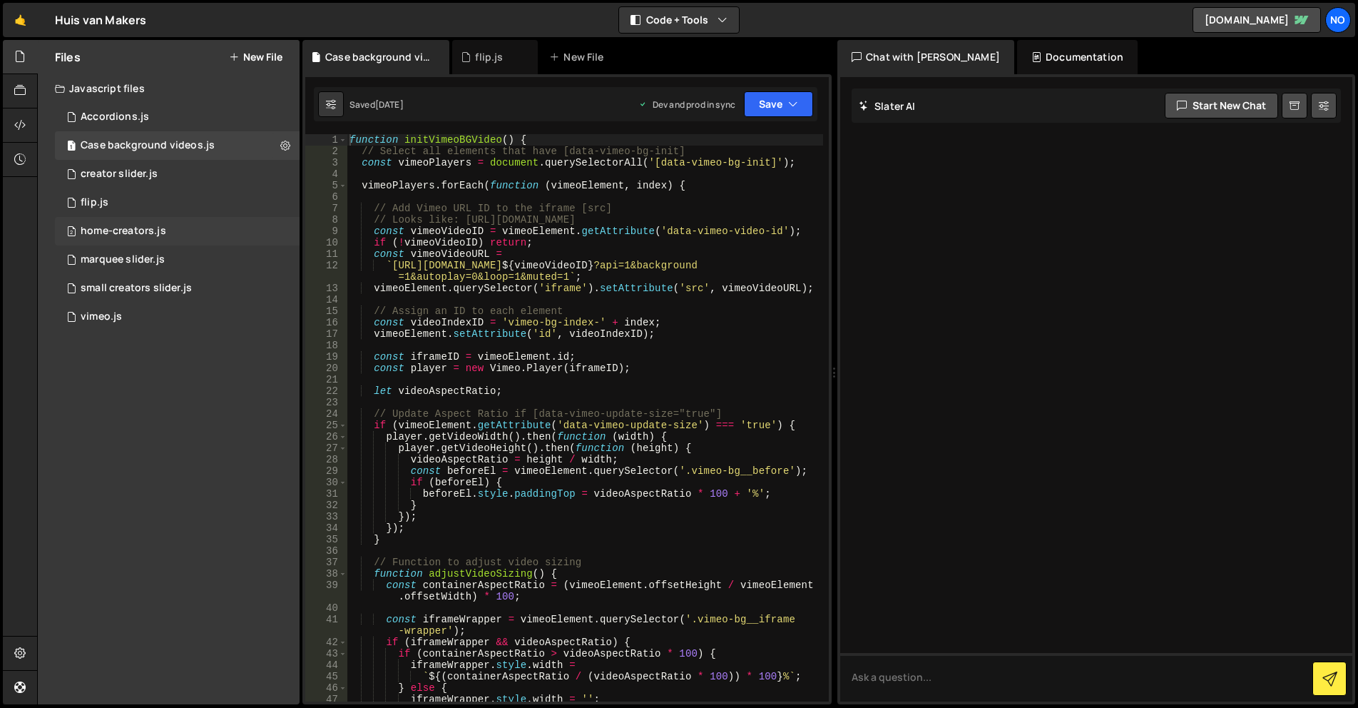
click at [176, 230] on div "2 home-creators.js 0" at bounding box center [177, 231] width 245 height 29
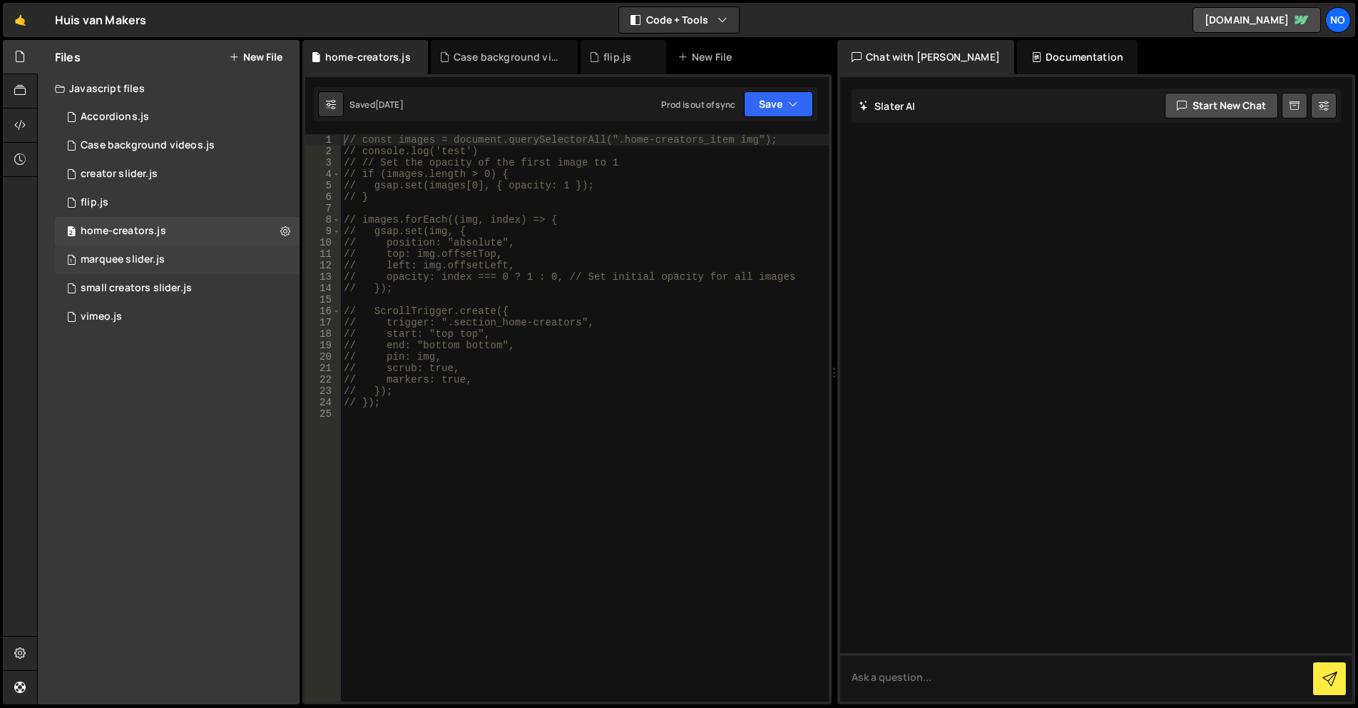
click at [178, 257] on div "1 marquee slider.js 0" at bounding box center [177, 259] width 245 height 29
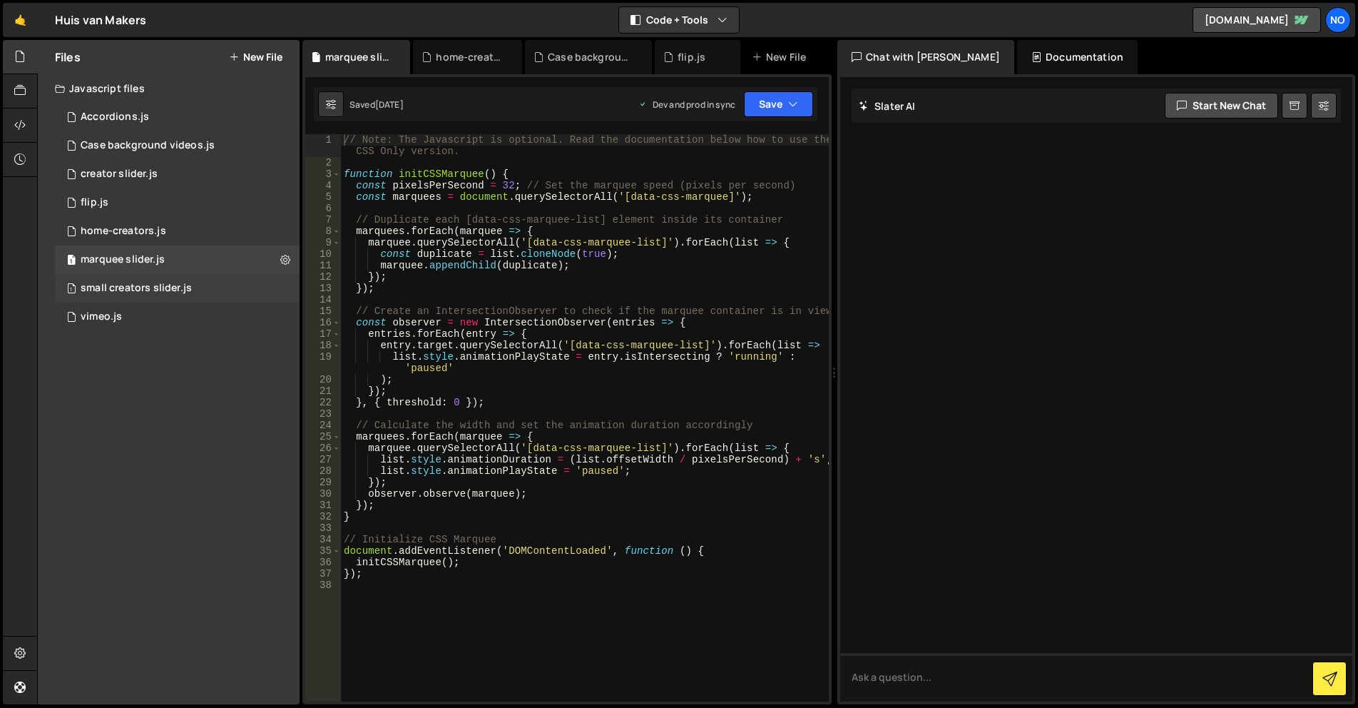
click at [178, 287] on div "small creators slider.js" at bounding box center [136, 288] width 111 height 13
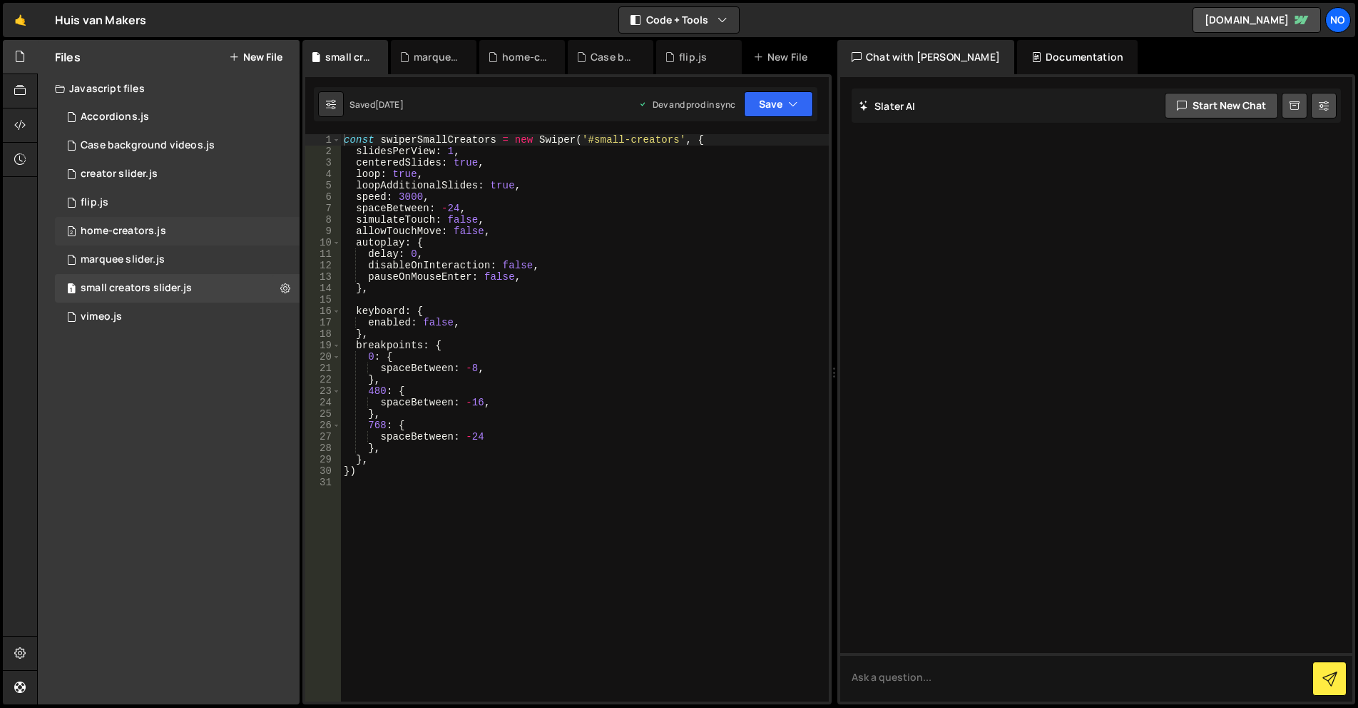
click at [171, 236] on div "2 home-creators.js 0" at bounding box center [177, 231] width 245 height 29
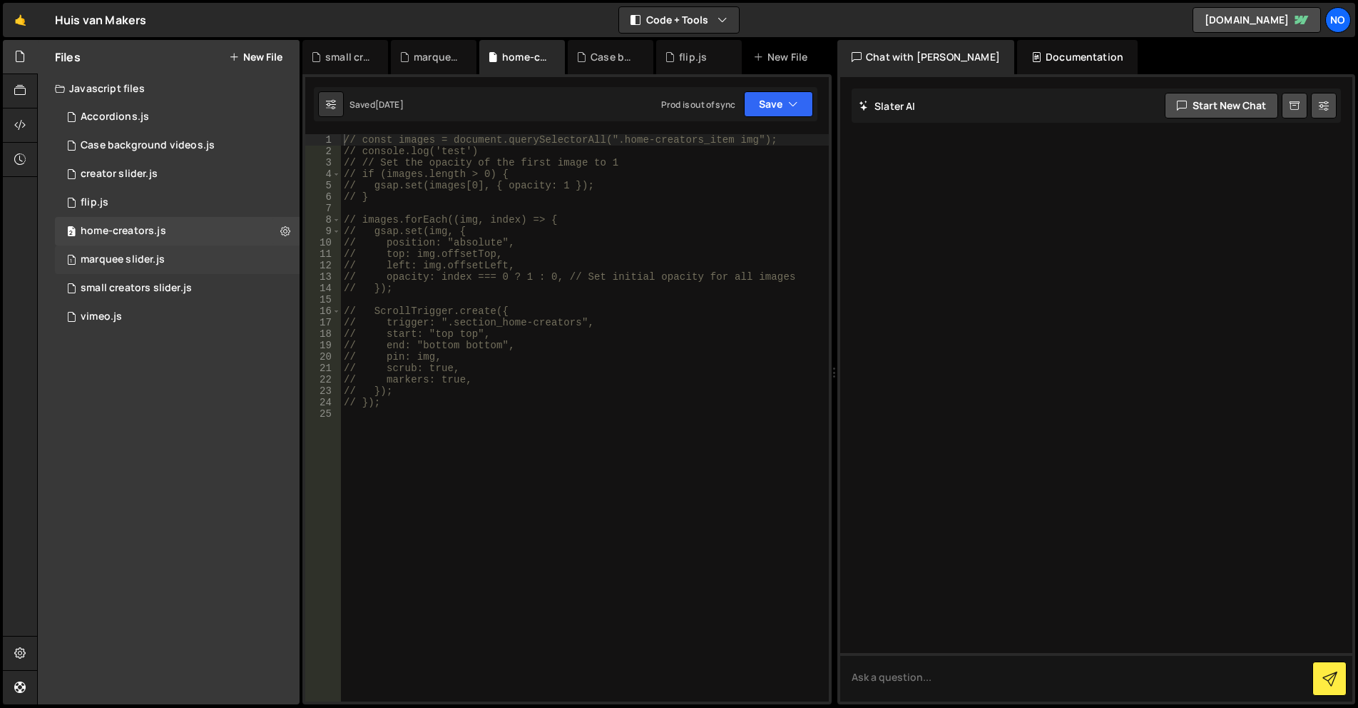
click at [168, 259] on div "1 marquee slider.js 0" at bounding box center [177, 259] width 245 height 29
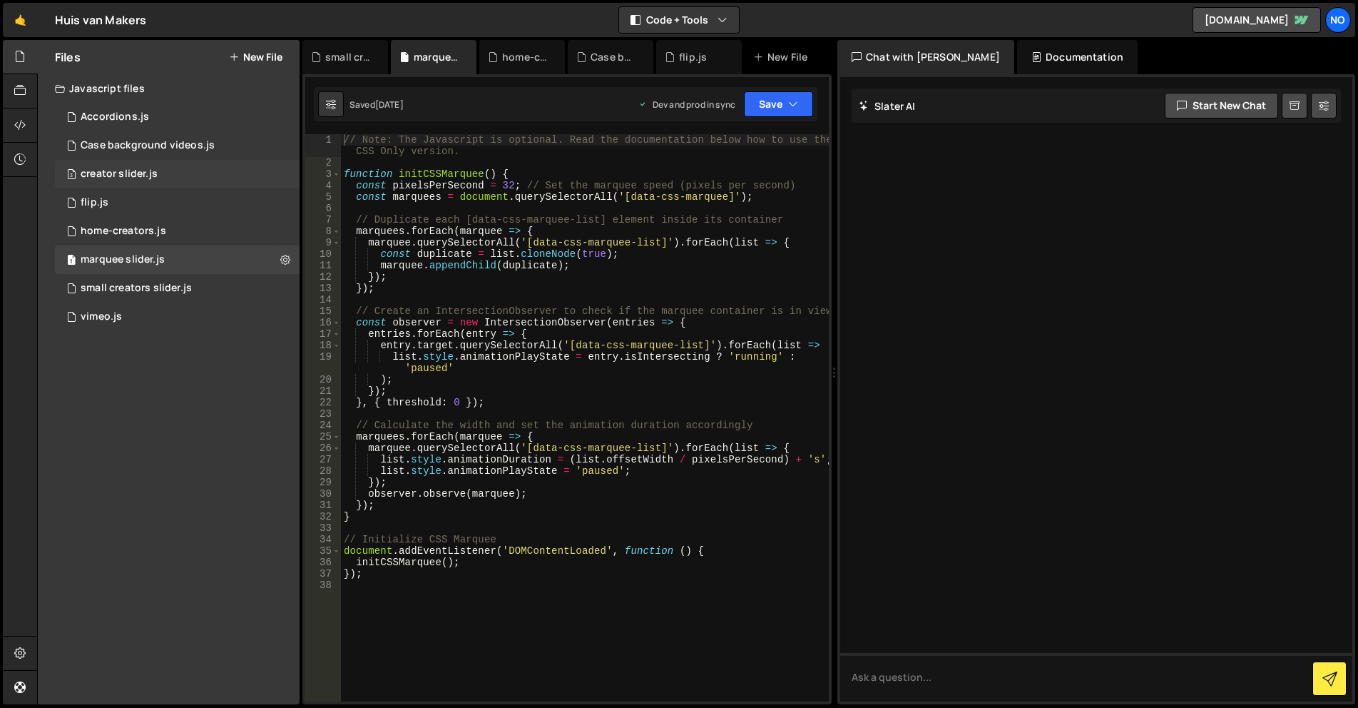
click at [166, 167] on div "3 creator slider.js 0" at bounding box center [177, 174] width 245 height 29
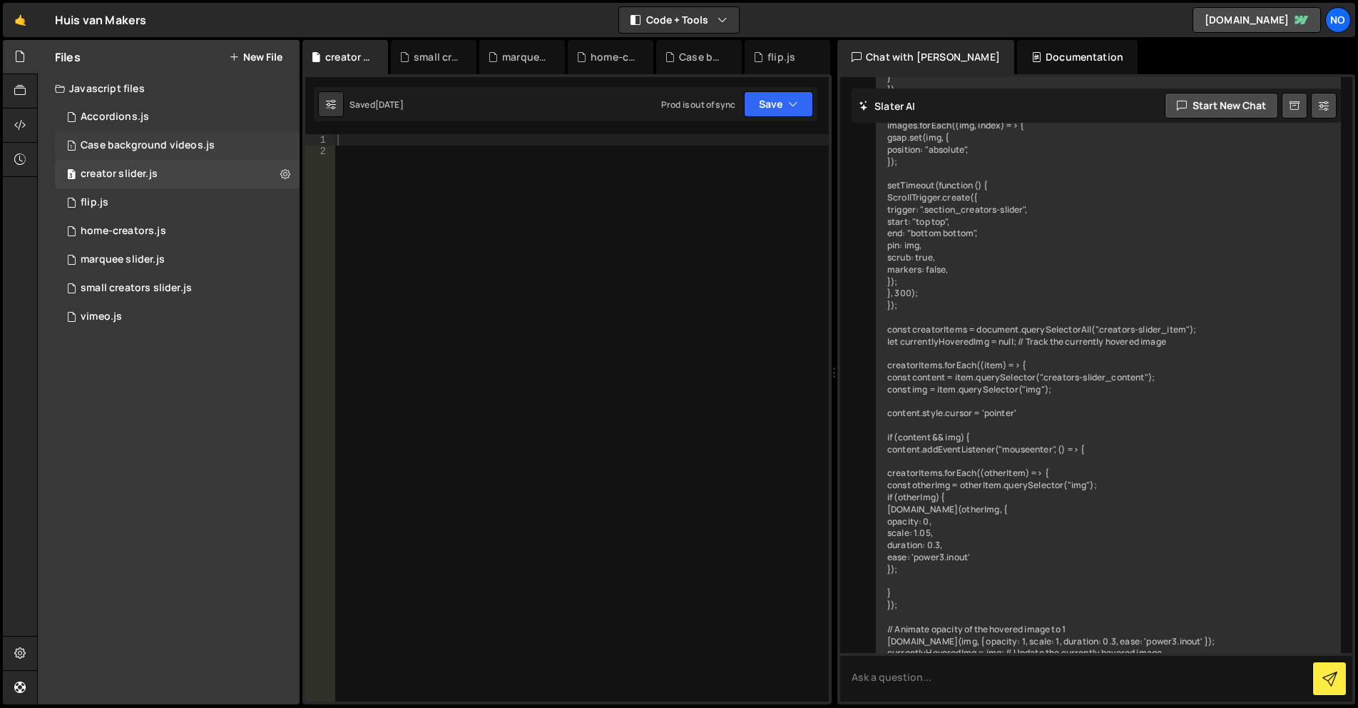
scroll to position [3726, 0]
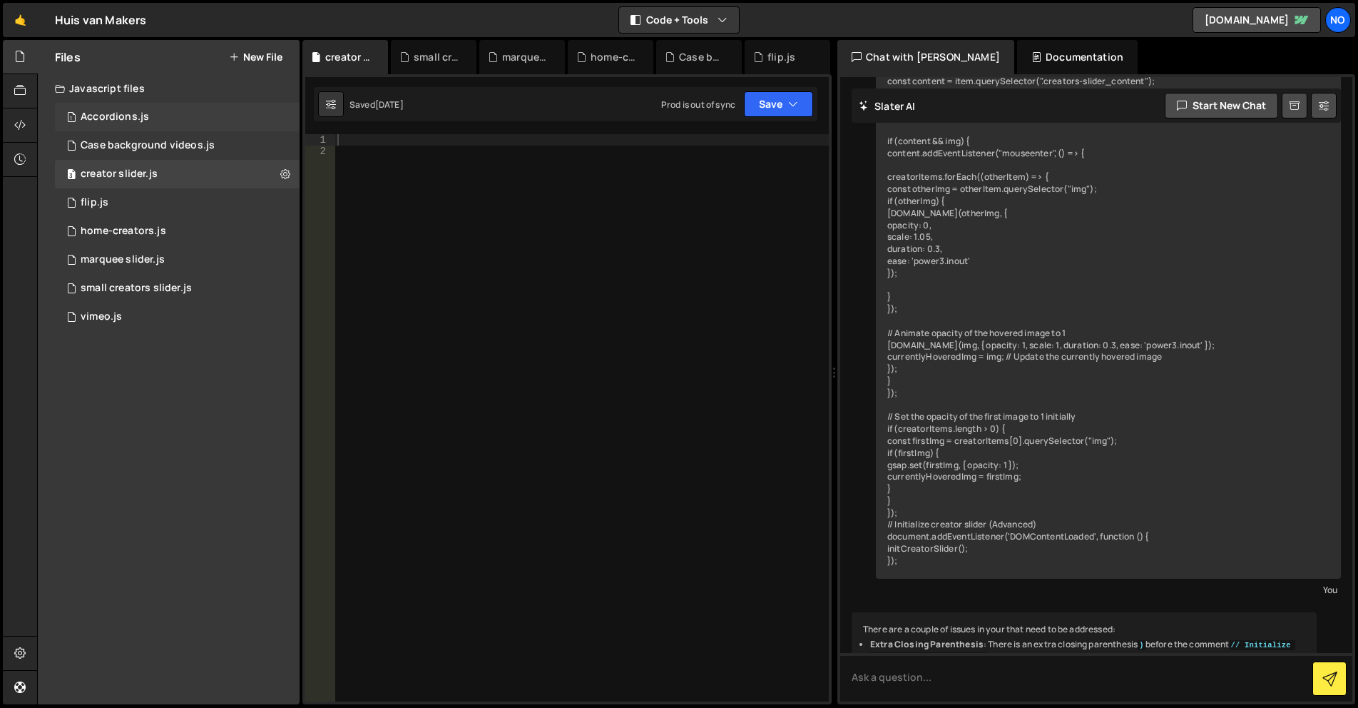
click at [181, 107] on div "1 Accordions.js 0" at bounding box center [177, 117] width 245 height 29
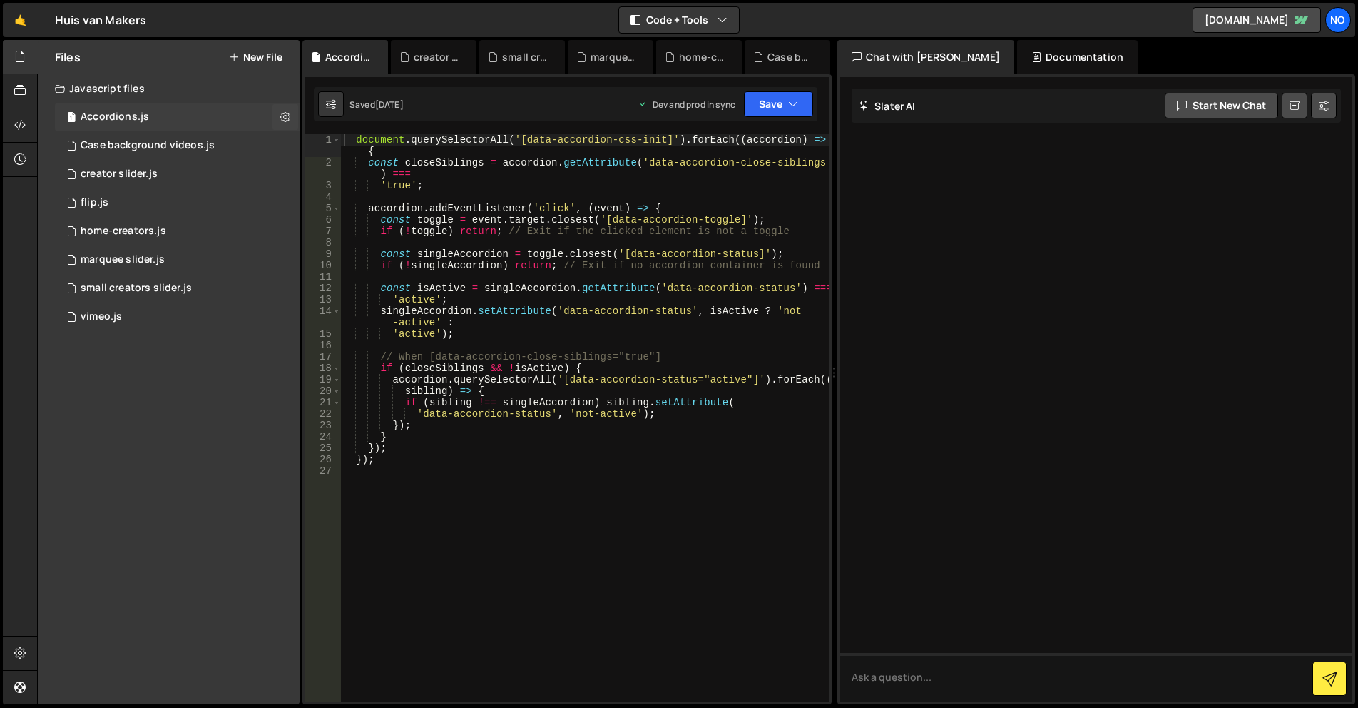
scroll to position [0, 0]
click at [167, 229] on div "2 home-creators.js 0" at bounding box center [177, 231] width 245 height 29
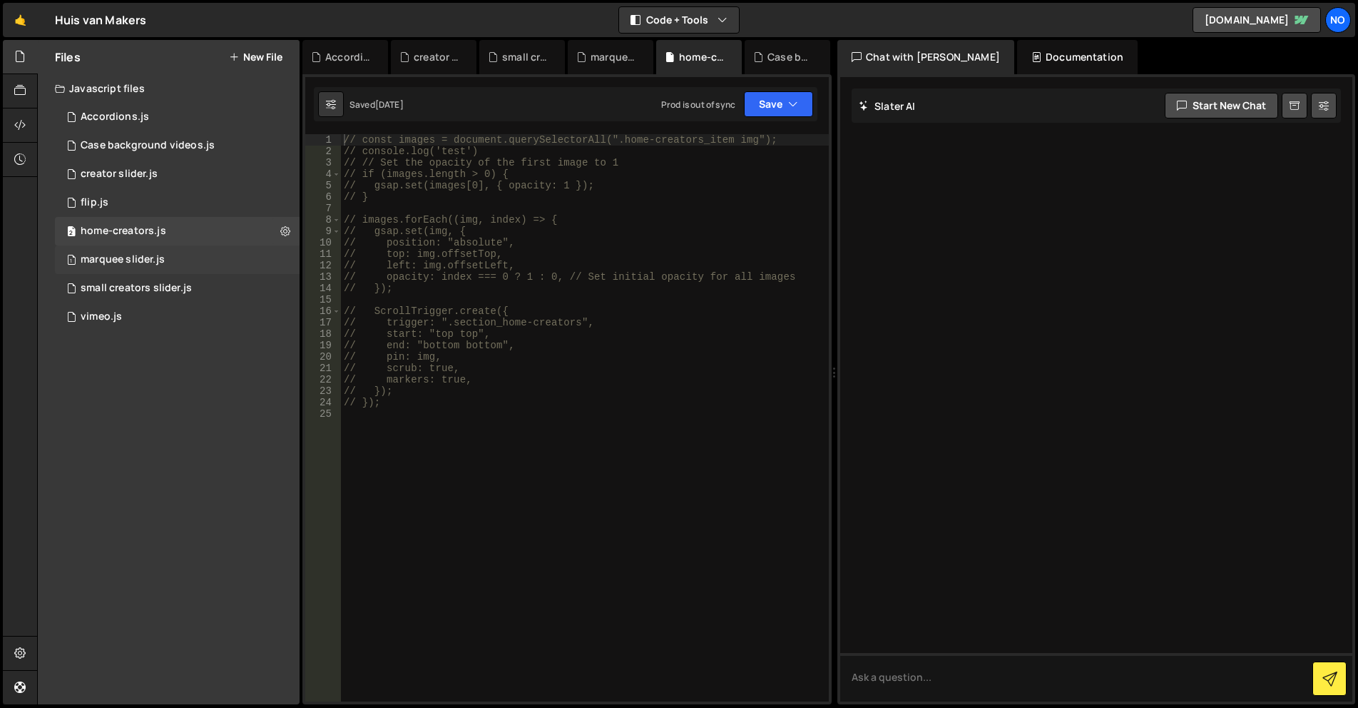
click at [168, 259] on div "1 marquee slider.js 0" at bounding box center [177, 259] width 245 height 29
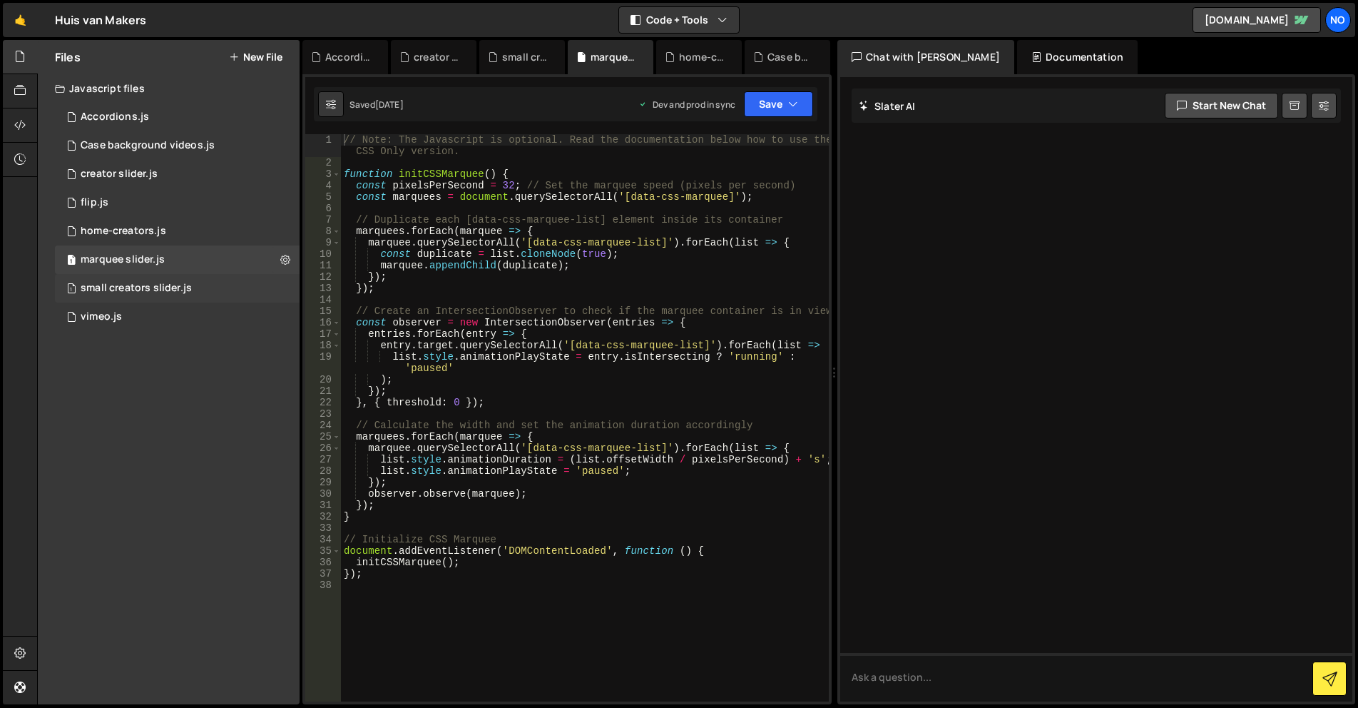
click at [185, 281] on div "1 small creators slider.js 0" at bounding box center [177, 288] width 245 height 29
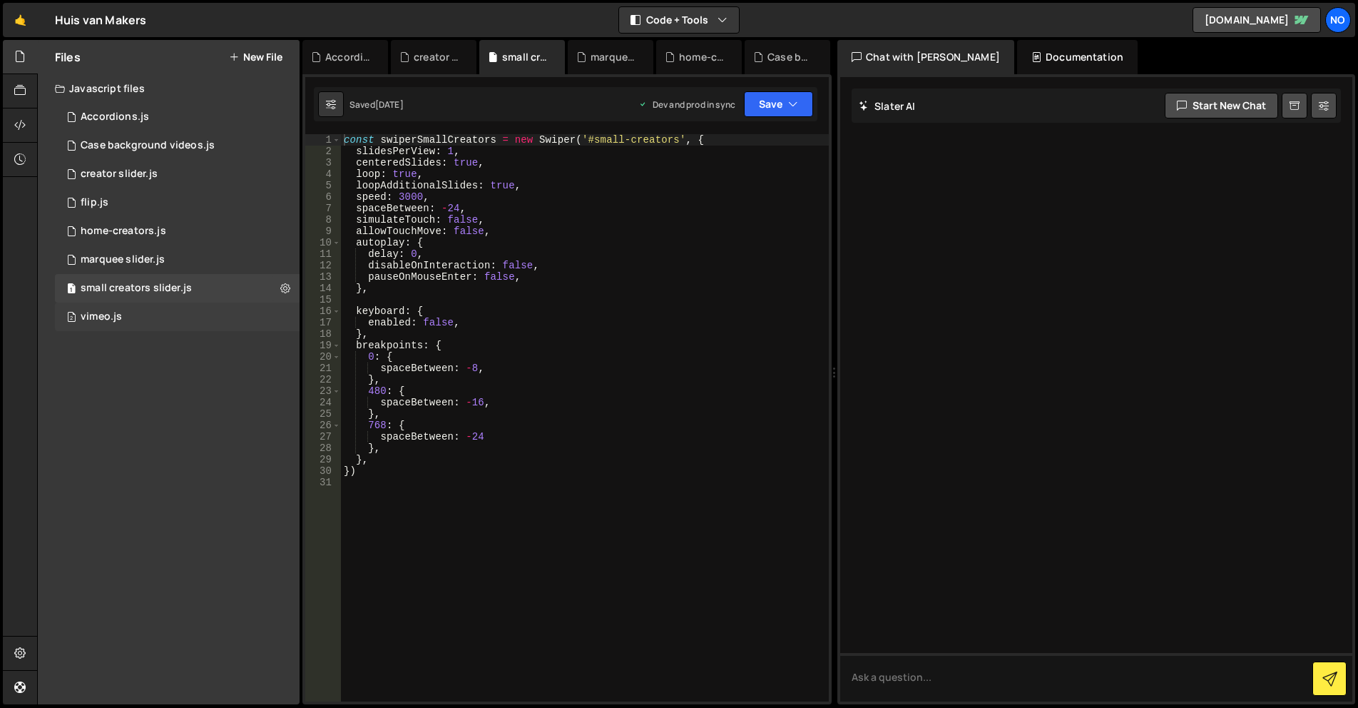
click at [162, 314] on div "2 vimeo.js 0" at bounding box center [177, 316] width 245 height 29
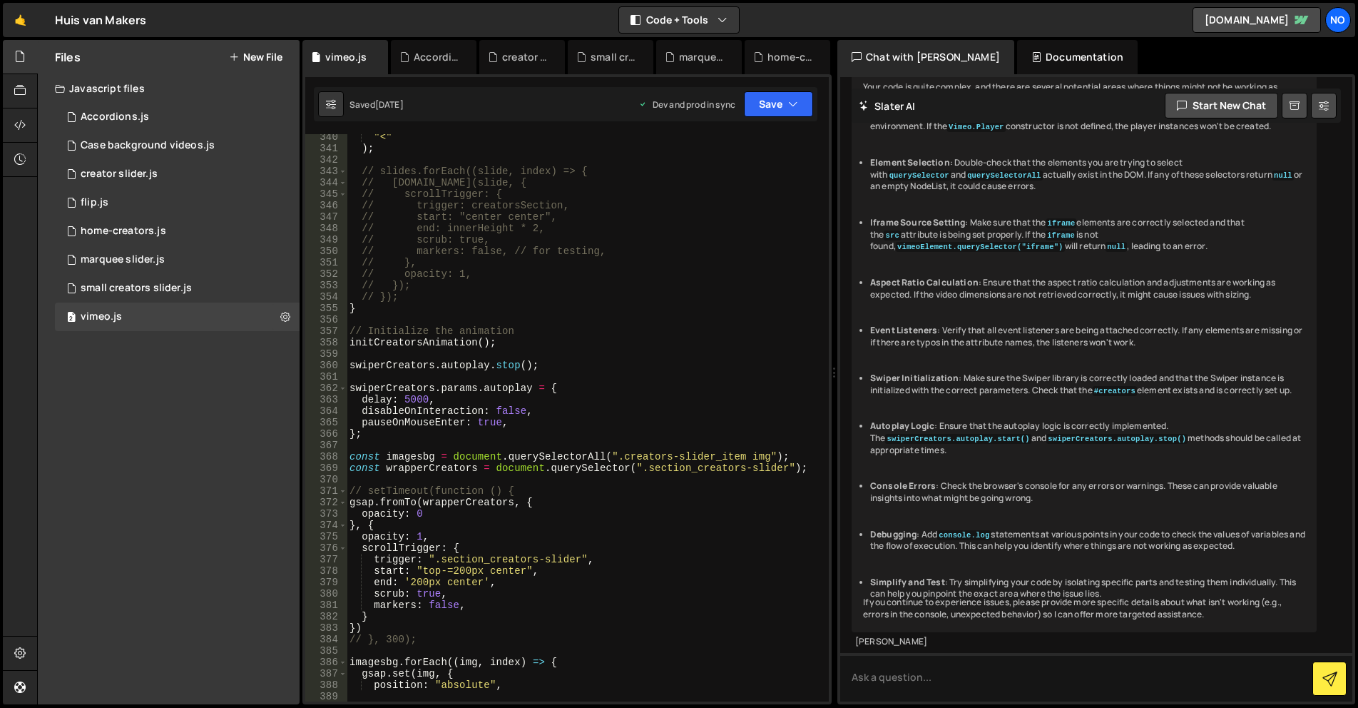
scroll to position [4066, 0]
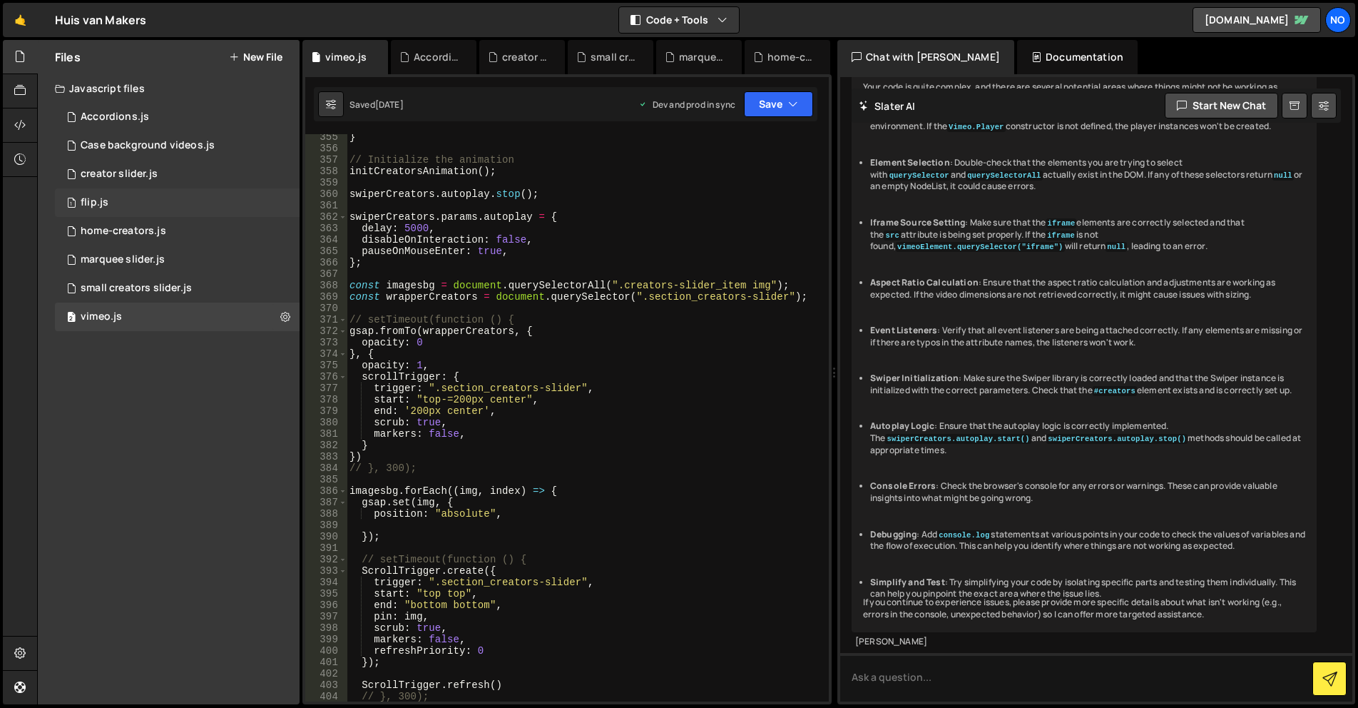
click at [113, 196] on div "1 flip.js 0" at bounding box center [177, 202] width 245 height 29
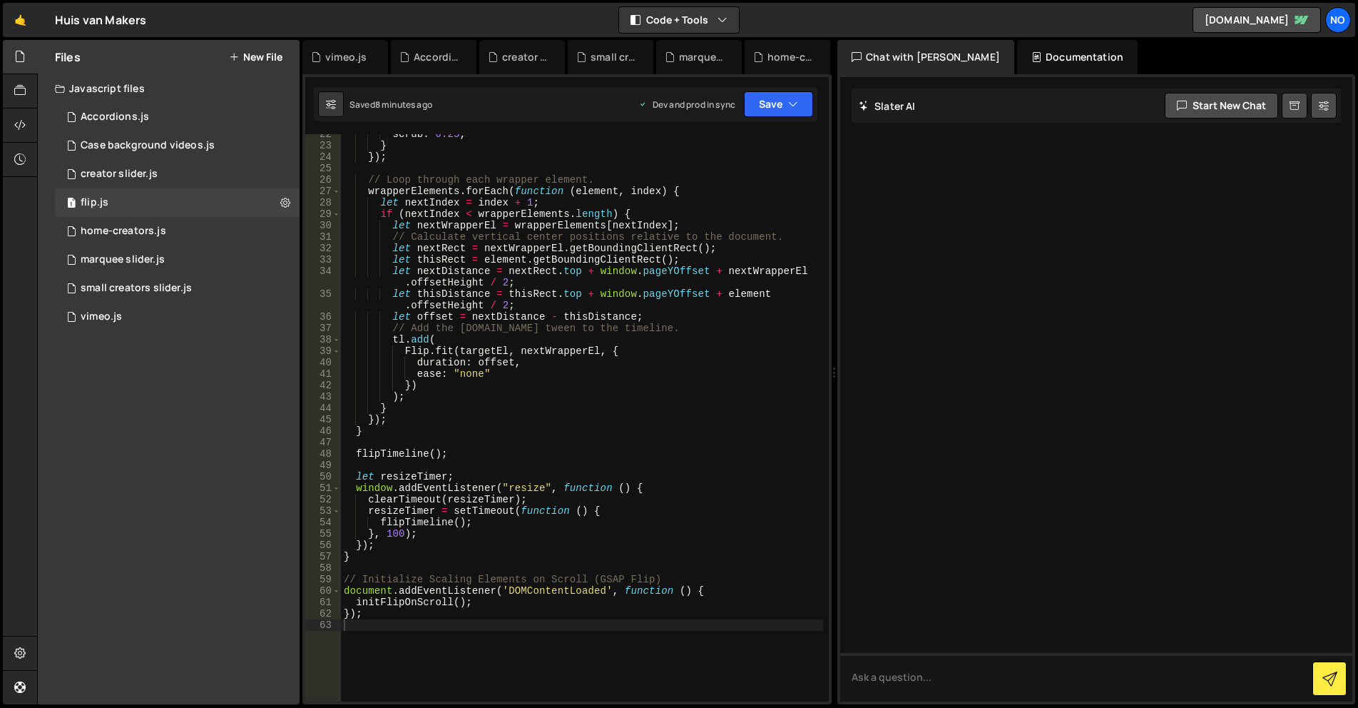
scroll to position [0, 0]
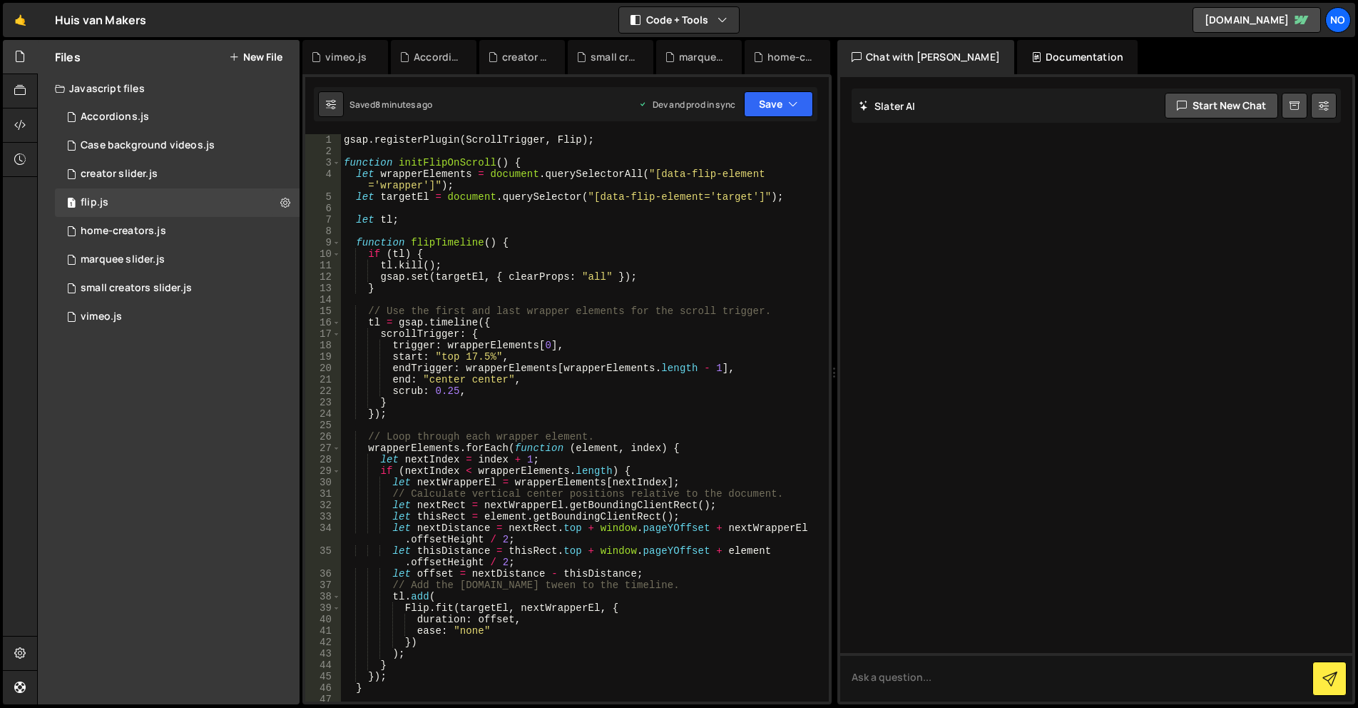
click at [594, 305] on div "gsap . registerPlugin ( ScrollTrigger , Flip ) ; function initFlipOnScroll ( ) …" at bounding box center [582, 429] width 482 height 590
type textarea "});"
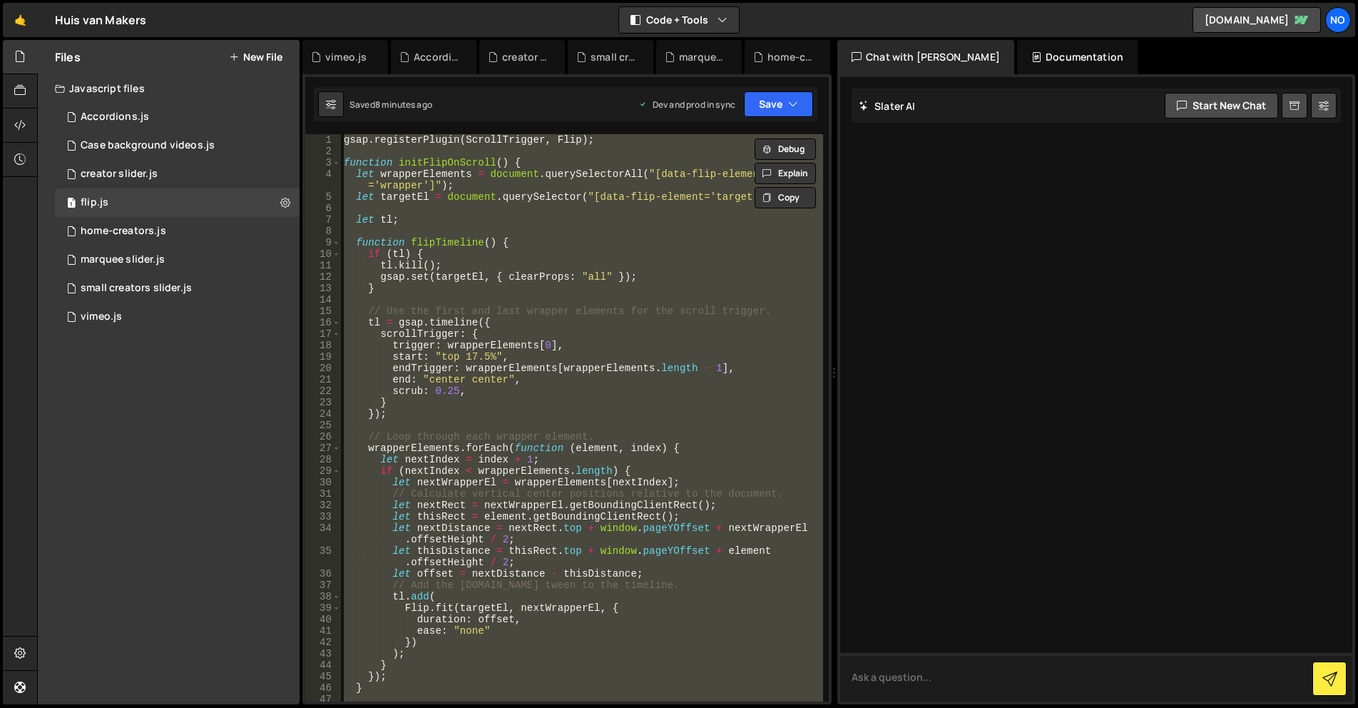
click at [907, 674] on textarea at bounding box center [1096, 677] width 512 height 49
paste textarea "gsap.registerPlugin(ScrollTrigger, Flip); function initFlipOnScroll() { let wra…"
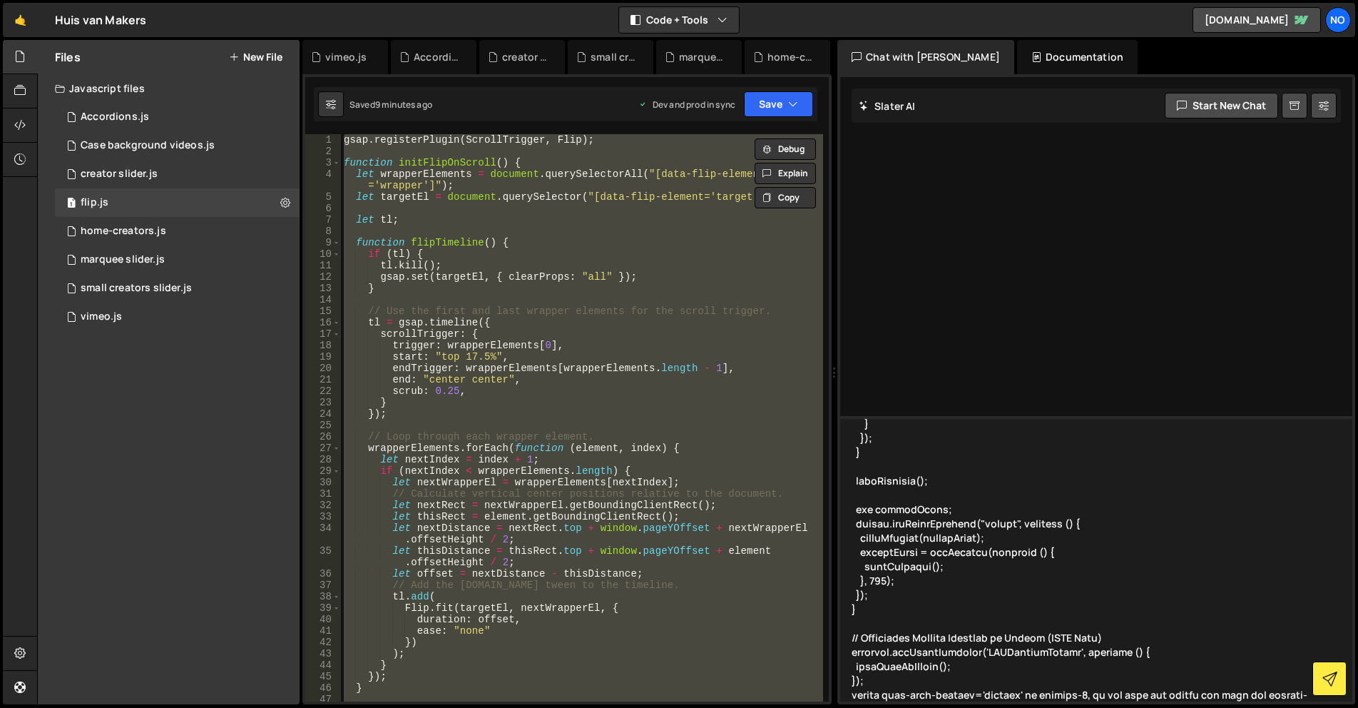
scroll to position [644, 0]
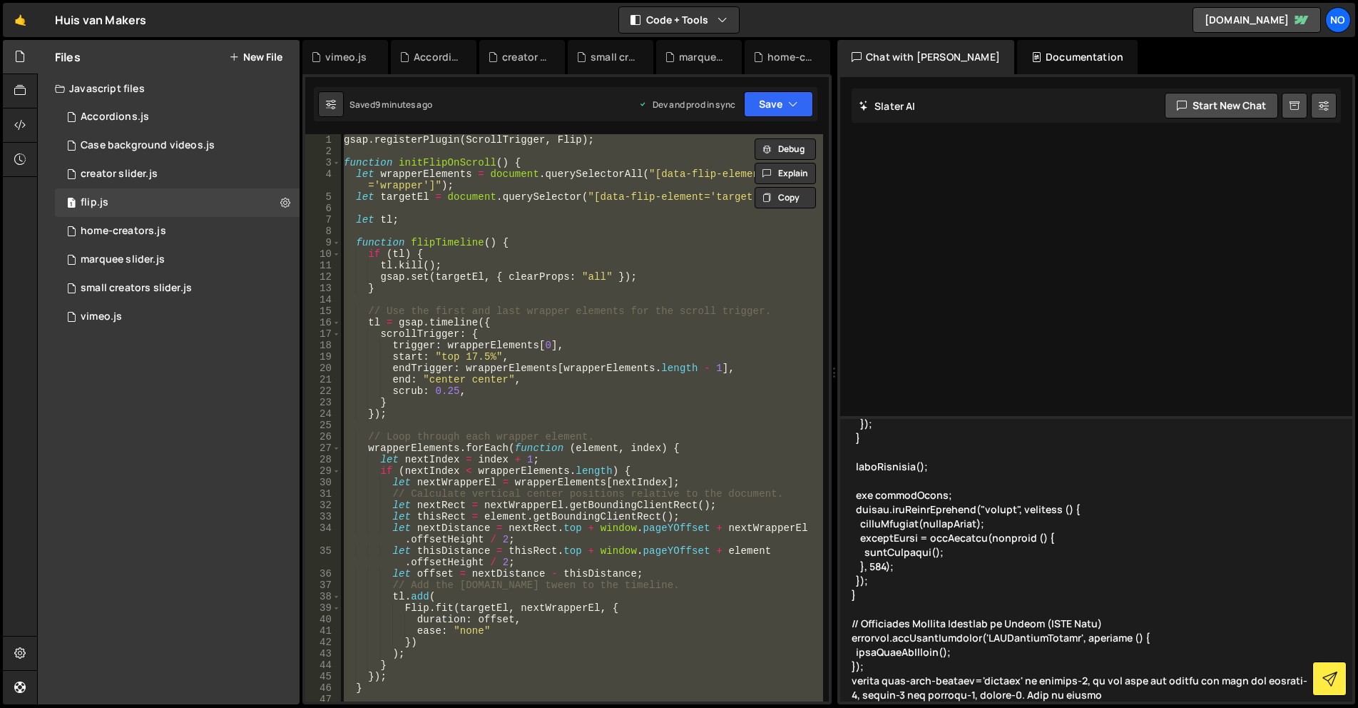
type textarea "gsap.registerPlugin(ScrollTrigger, Flip); function initFlipOnScroll() { let wra…"
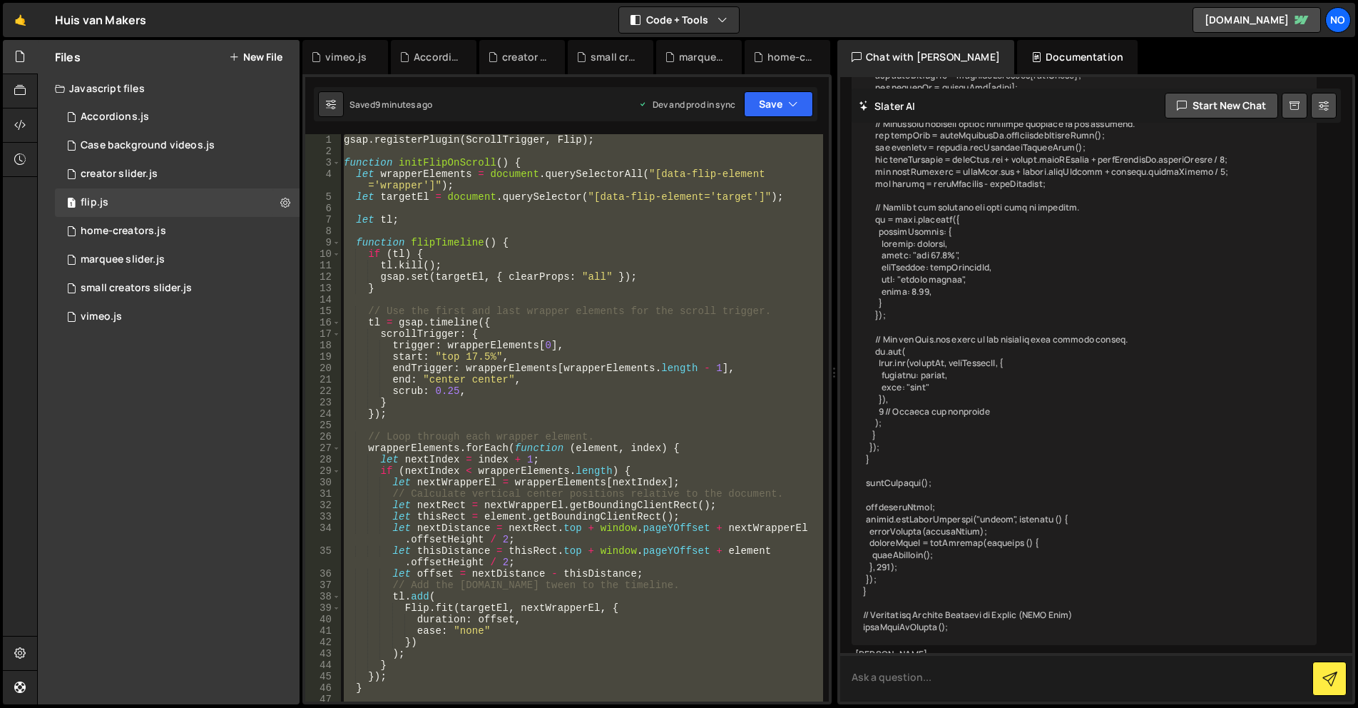
scroll to position [1139, 0]
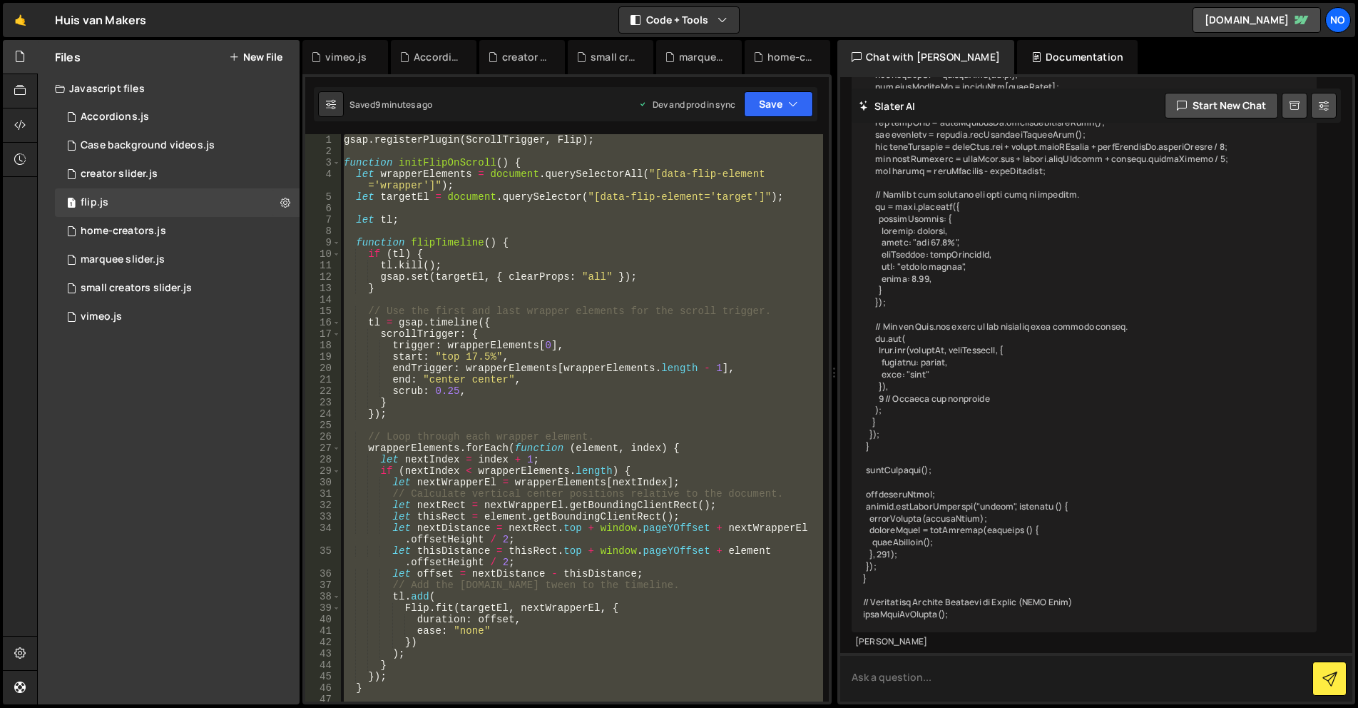
click at [955, 675] on textarea at bounding box center [1096, 677] width 512 height 49
type textarea "write the script again"
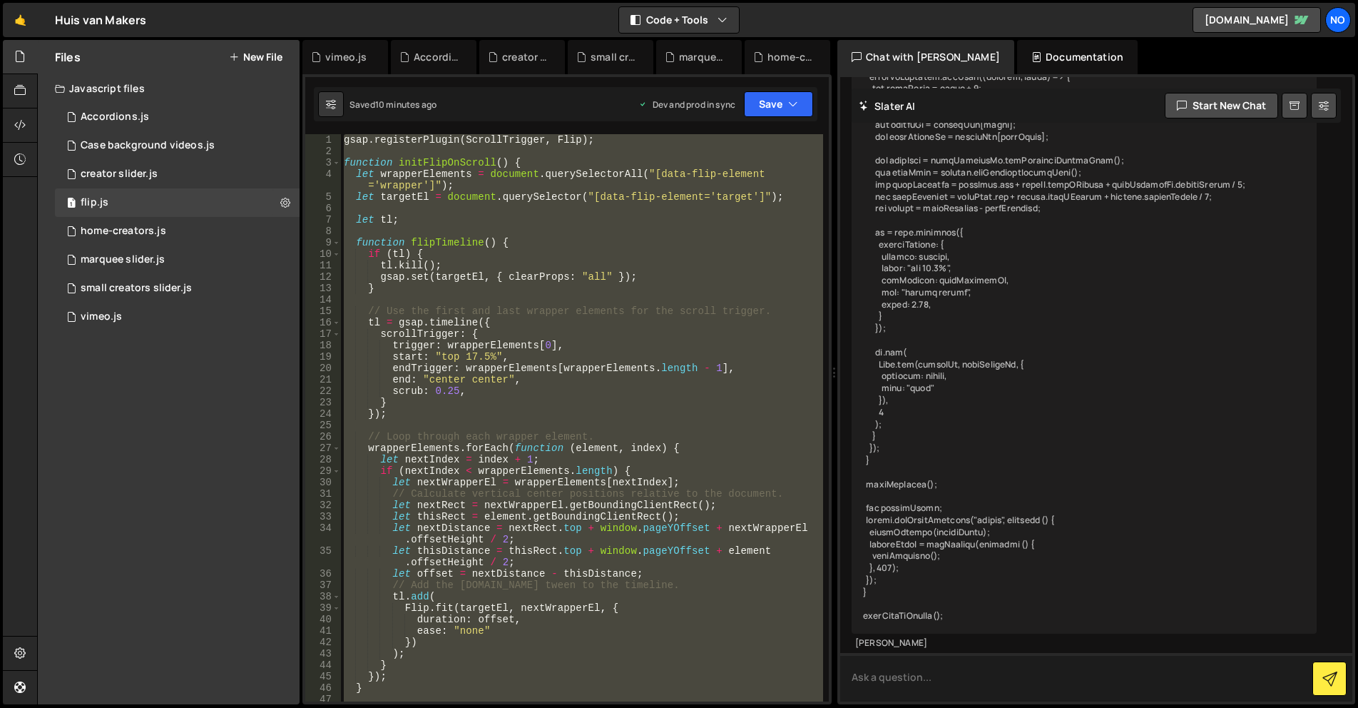
scroll to position [1979, 0]
click at [947, 690] on textarea at bounding box center [1096, 677] width 512 height 49
type textarea "Generate the new script"
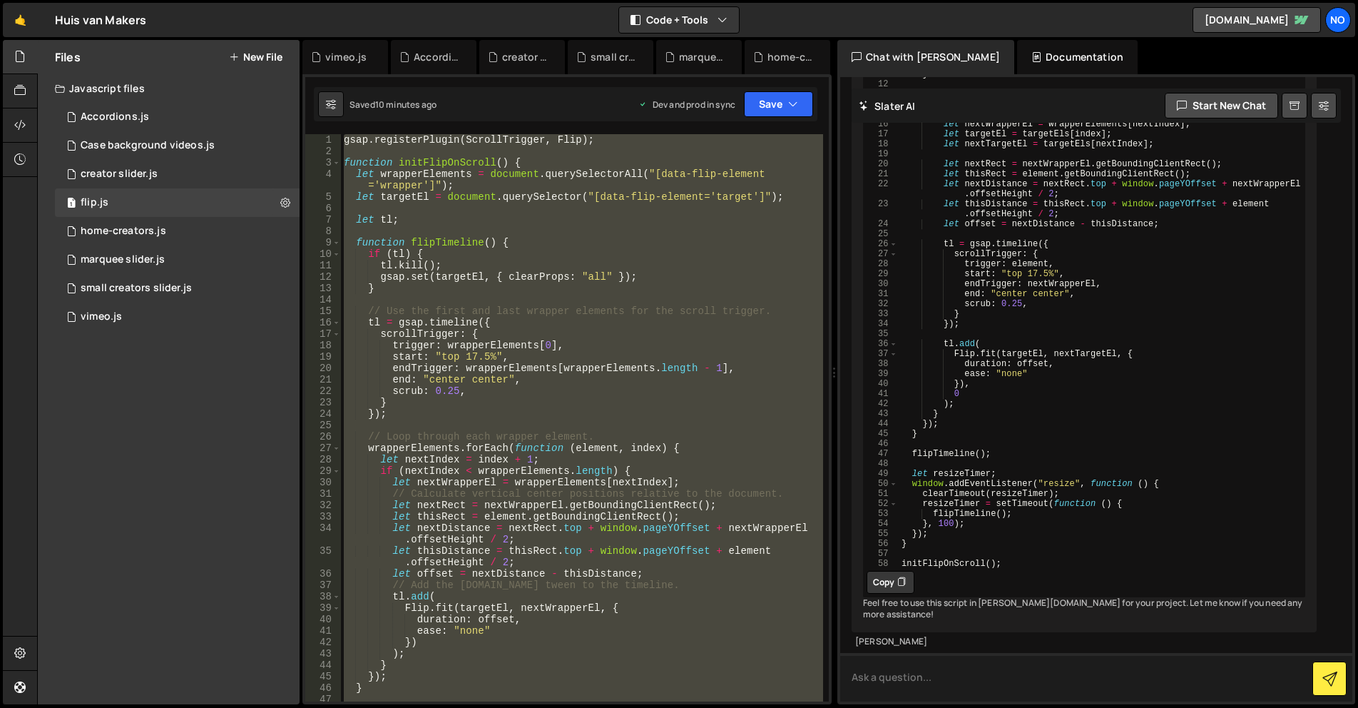
scroll to position [2810, 0]
click at [892, 577] on button "Copy" at bounding box center [891, 582] width 48 height 23
click at [724, 483] on div "gsap . registerPlugin ( ScrollTrigger , Flip ) ; function initFlipOnScroll ( ) …" at bounding box center [582, 417] width 482 height 567
paste textarea "initFlipOnScroll();"
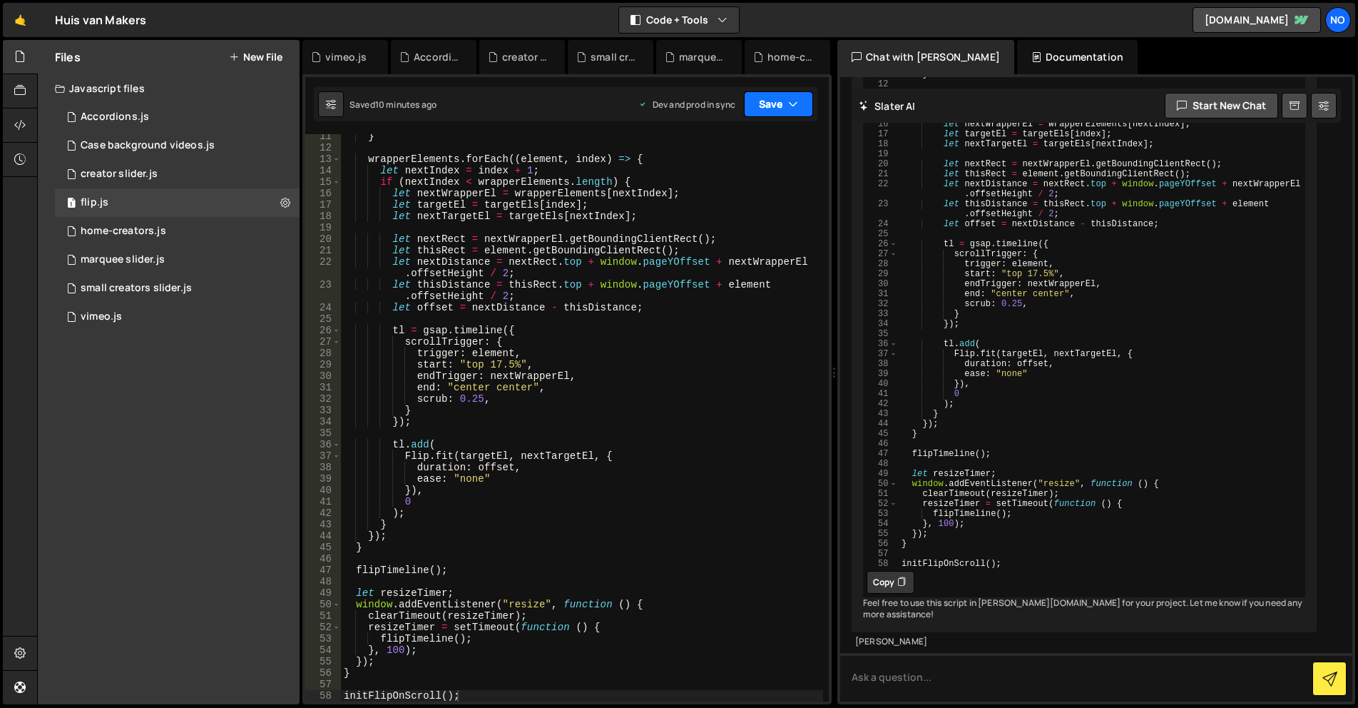
click at [781, 98] on button "Save" at bounding box center [778, 104] width 69 height 26
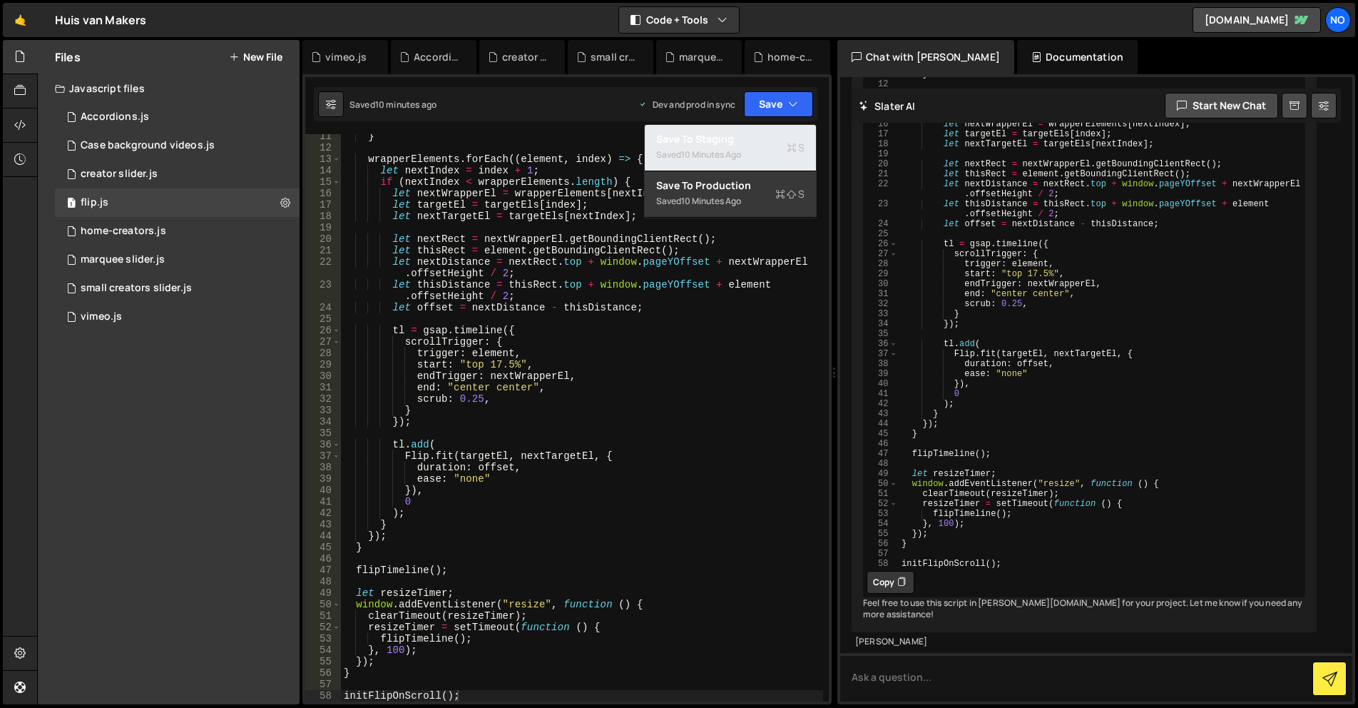
drag, startPoint x: 746, startPoint y: 138, endPoint x: 746, endPoint y: 153, distance: 14.3
click at [746, 138] on div "Save to Staging S" at bounding box center [730, 139] width 148 height 14
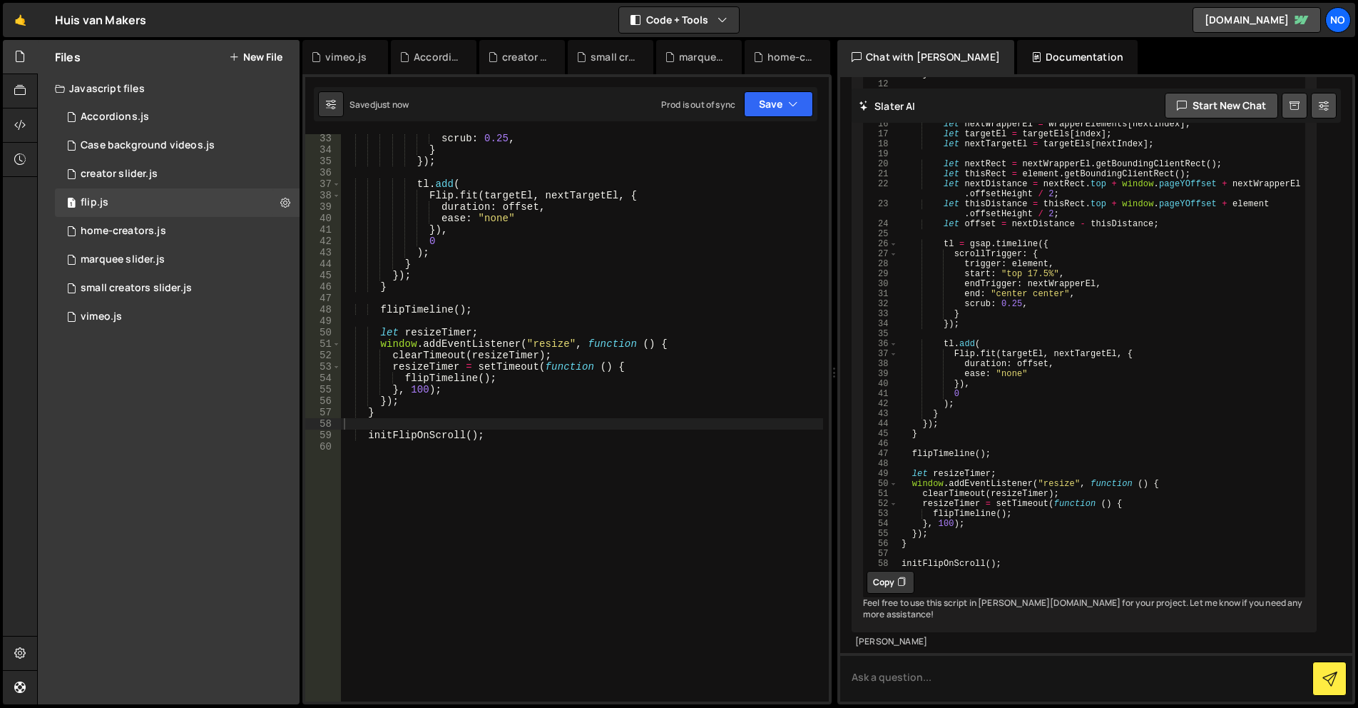
click at [764, 121] on div "Saved just now Prod is out of sync Upgrade to Edit Save Save to Staging S Saved…" at bounding box center [566, 104] width 504 height 34
click at [766, 115] on button "Save" at bounding box center [778, 104] width 69 height 26
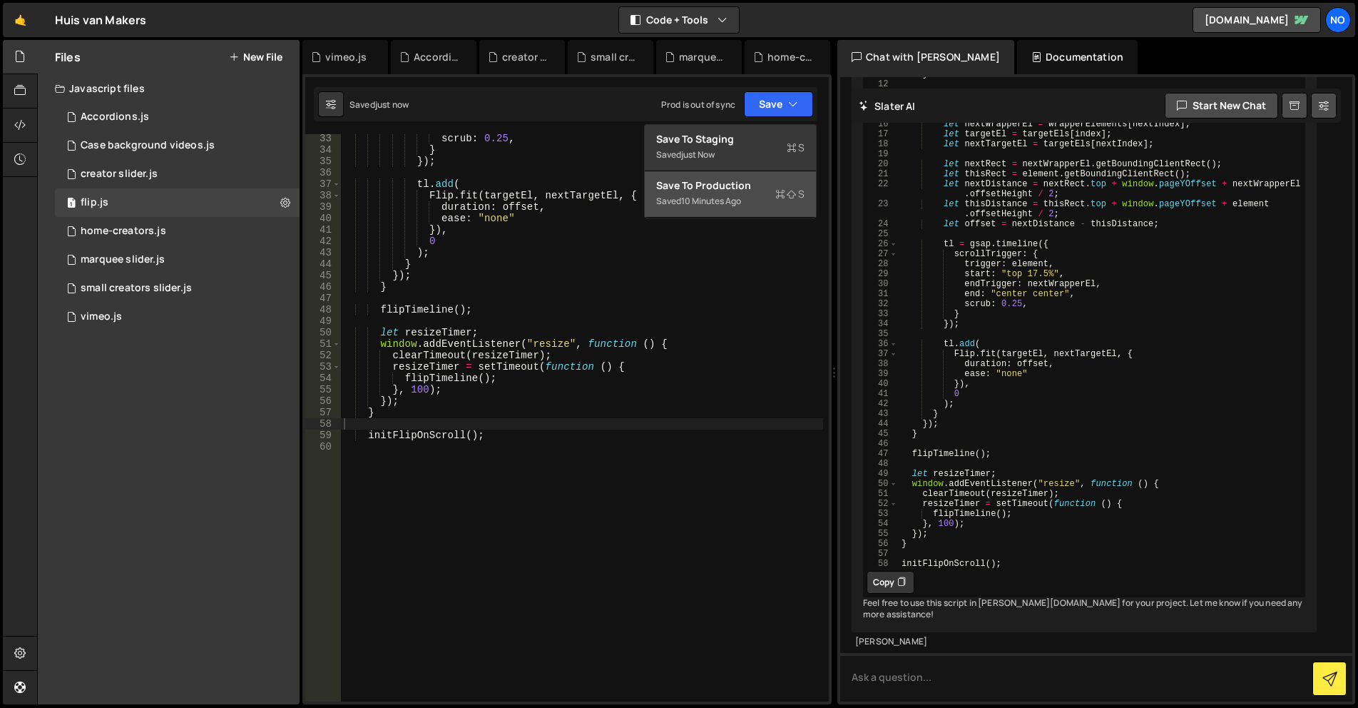
click at [745, 186] on div "Save to Production S" at bounding box center [730, 185] width 148 height 14
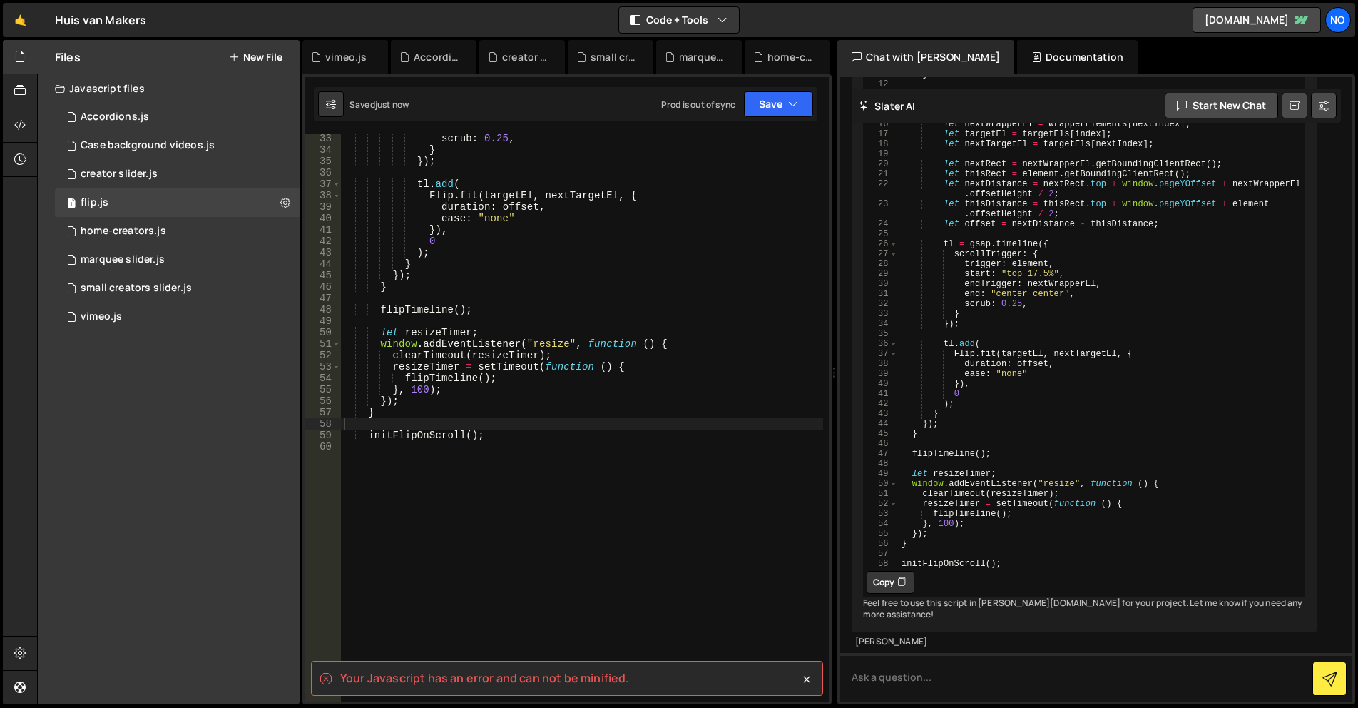
click at [688, 280] on div "scrub : 0.25 , } }) ; tl . add ( Flip . fit ( targetEl , nextTargetEl , { durat…" at bounding box center [582, 428] width 482 height 590
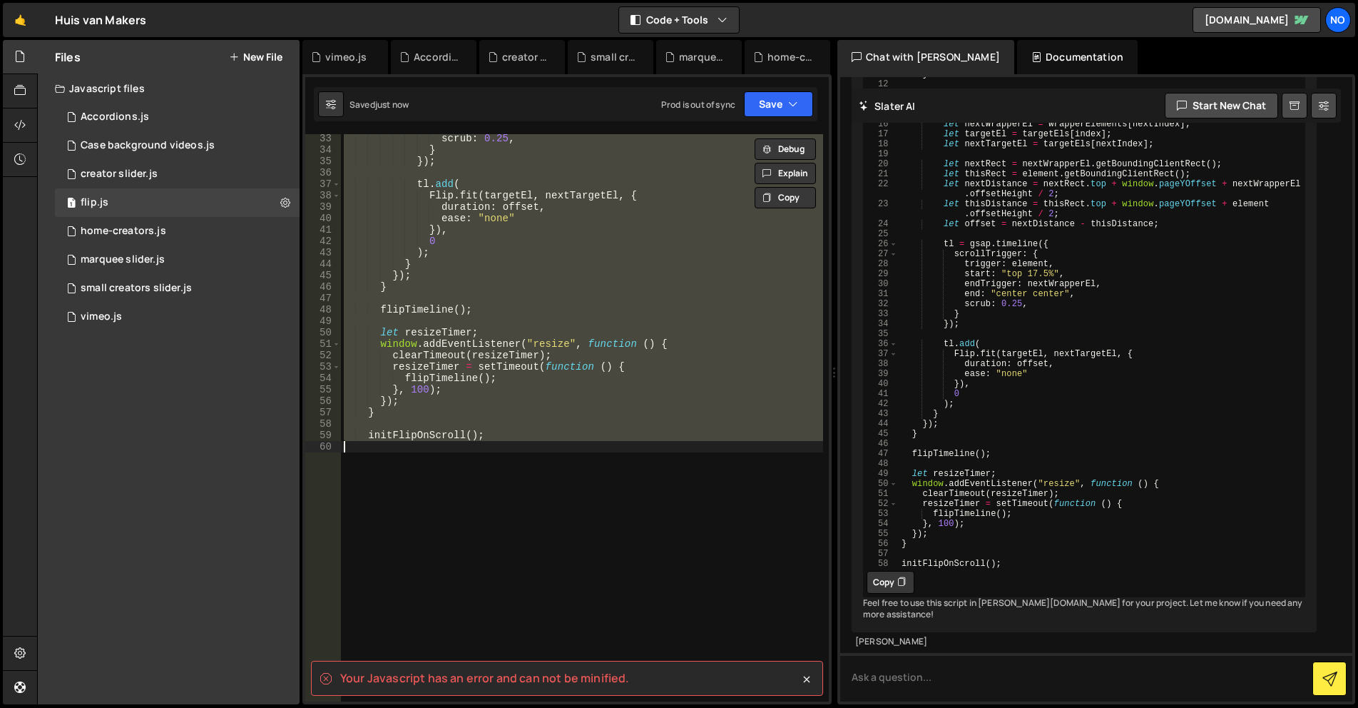
type textarea "initFlipOnScroll();"
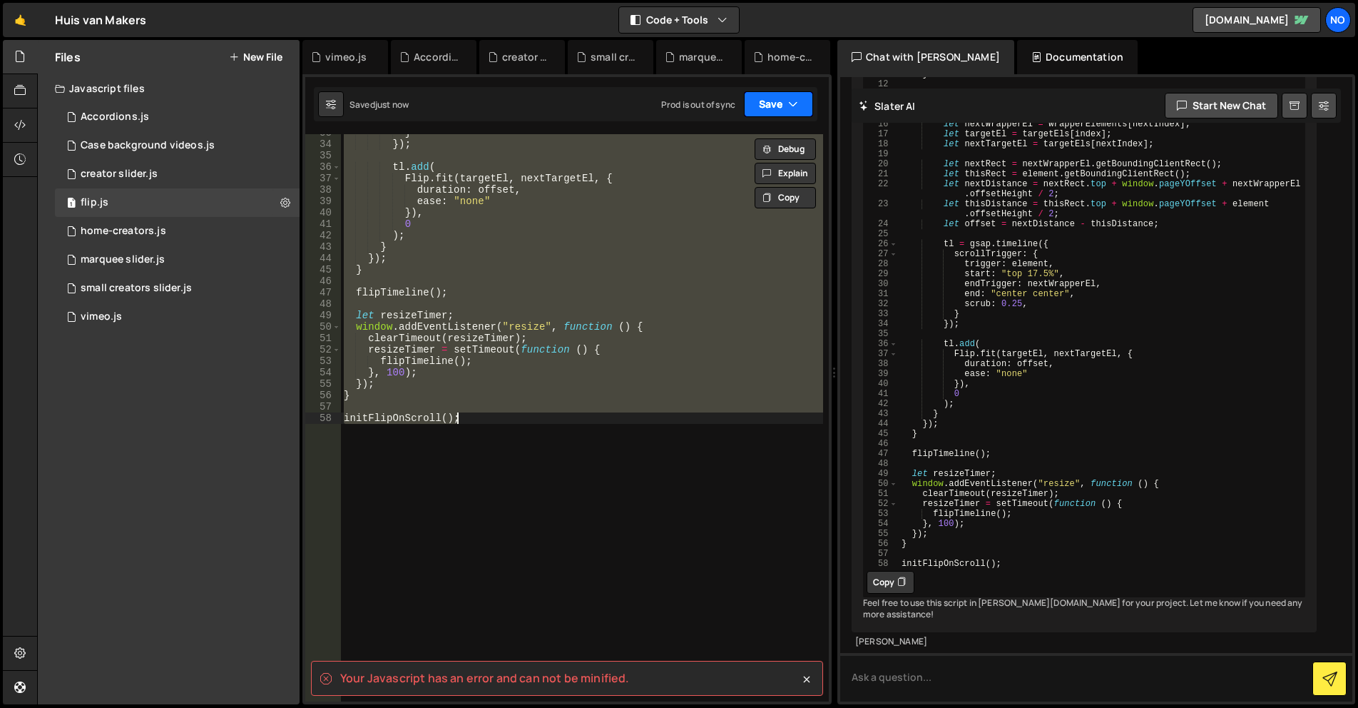
click at [778, 100] on button "Save" at bounding box center [778, 104] width 69 height 26
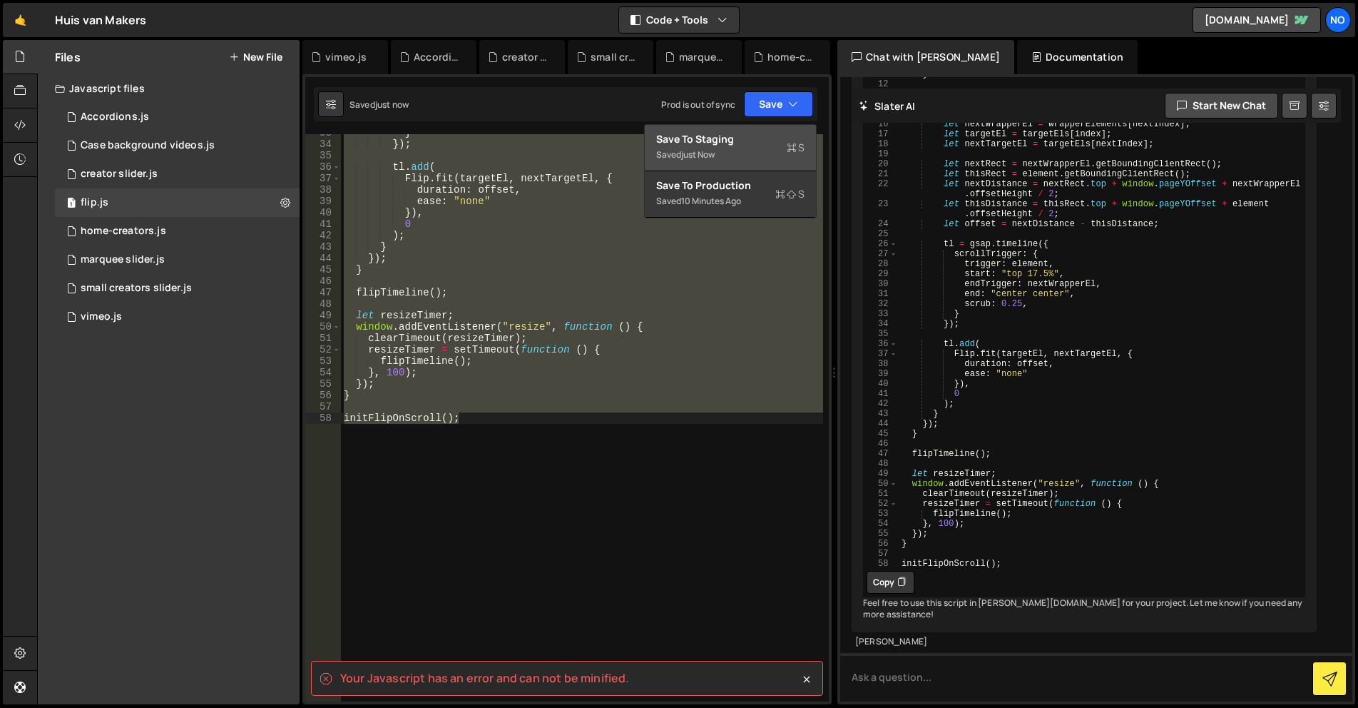
click at [745, 139] on div "Save to Staging S" at bounding box center [730, 139] width 148 height 14
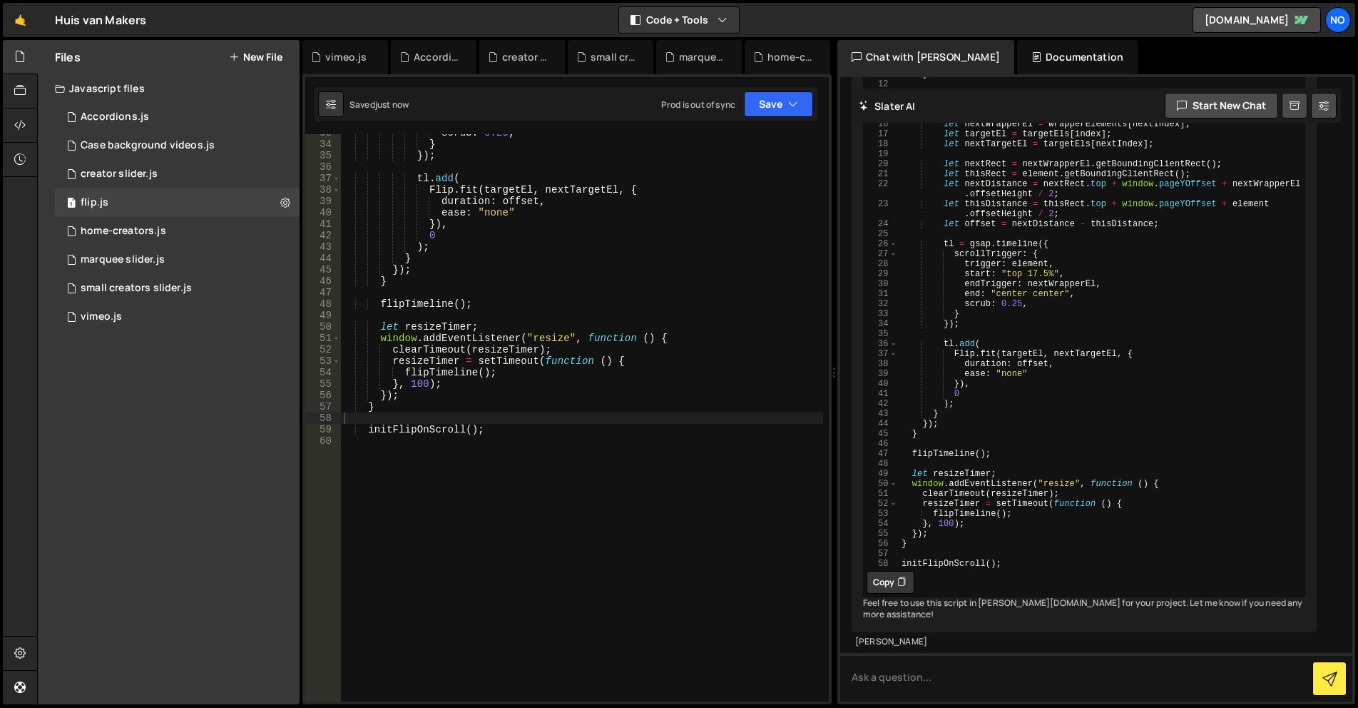
scroll to position [430, 0]
drag, startPoint x: 790, startPoint y: 91, endPoint x: 785, endPoint y: 108, distance: 17.8
click at [790, 91] on div "Saved just now Prod is out of sync Upgrade to Edit Save Save to Staging S Saved…" at bounding box center [566, 104] width 504 height 34
click at [785, 103] on button "Save" at bounding box center [778, 104] width 69 height 26
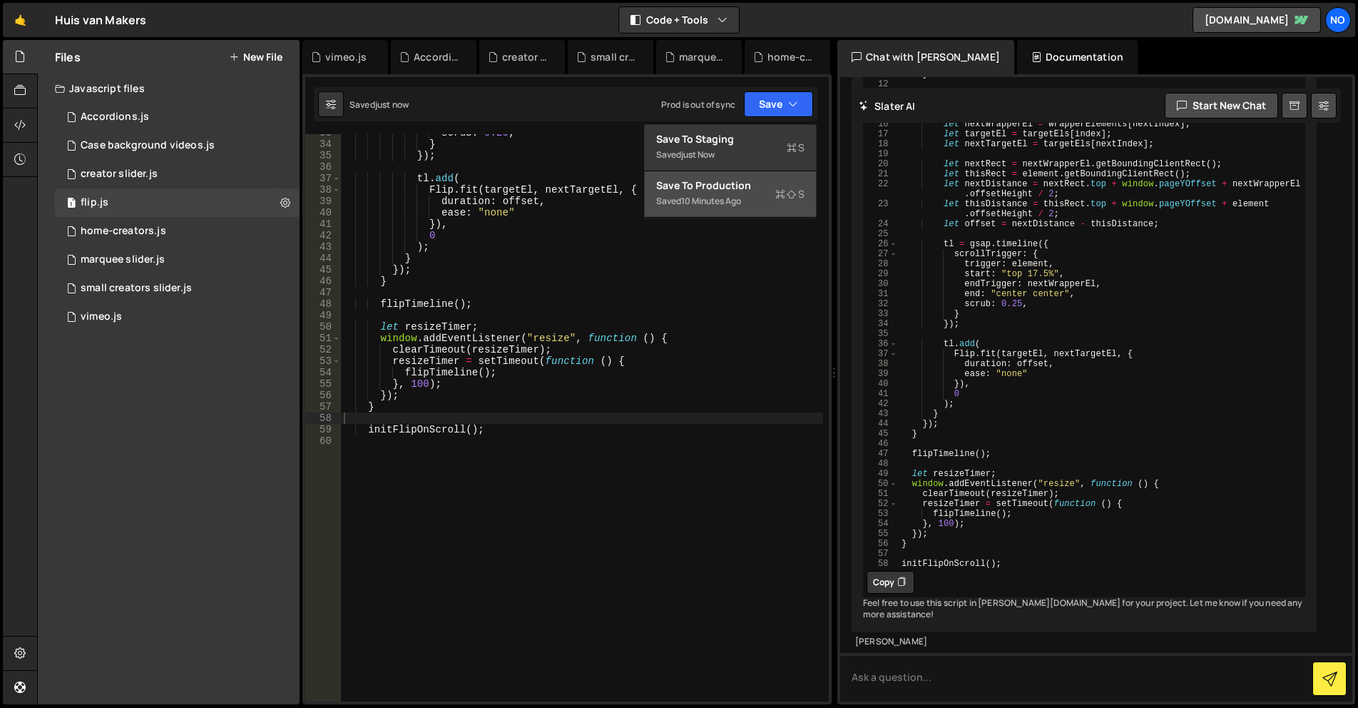
click at [744, 208] on div "Saved 10 minutes ago" at bounding box center [730, 201] width 148 height 17
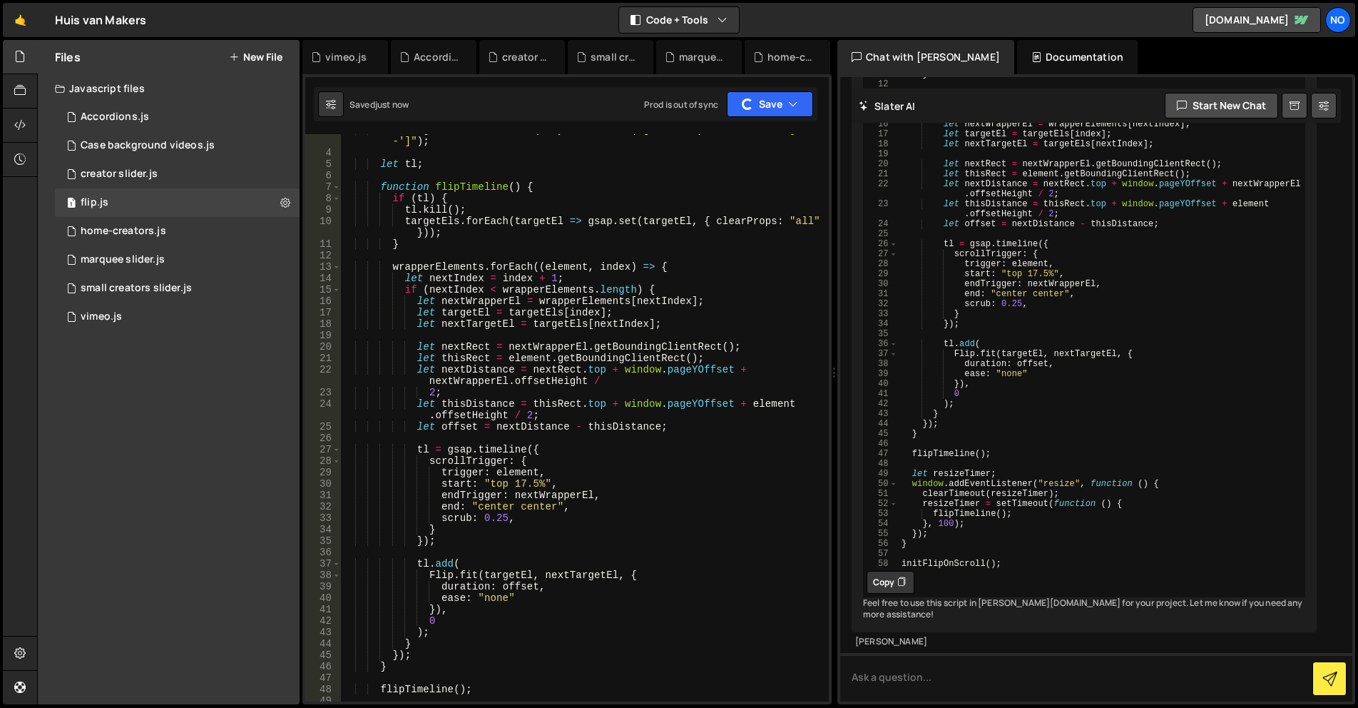
scroll to position [0, 0]
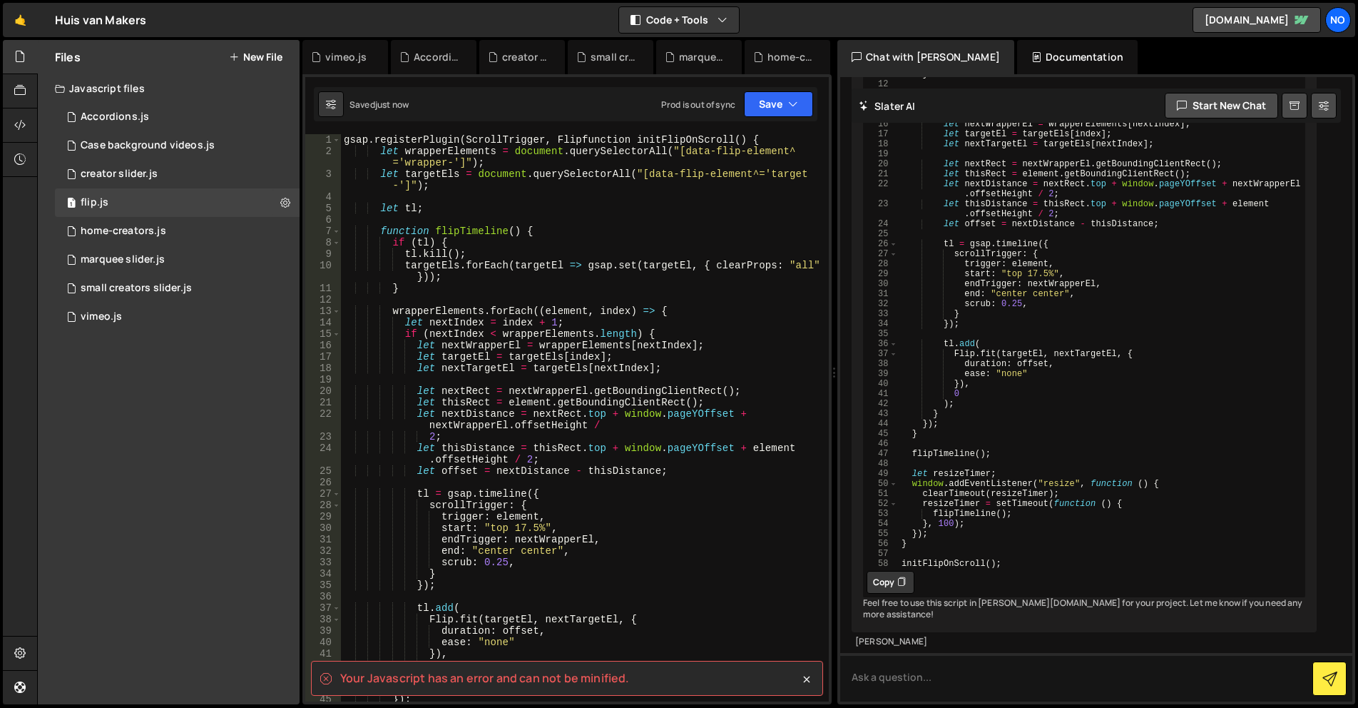
click at [732, 214] on div "gsap . registerPlugin ( ScrollTrigger , Flipfunction initFlipOnScroll ( ) { let…" at bounding box center [582, 429] width 482 height 590
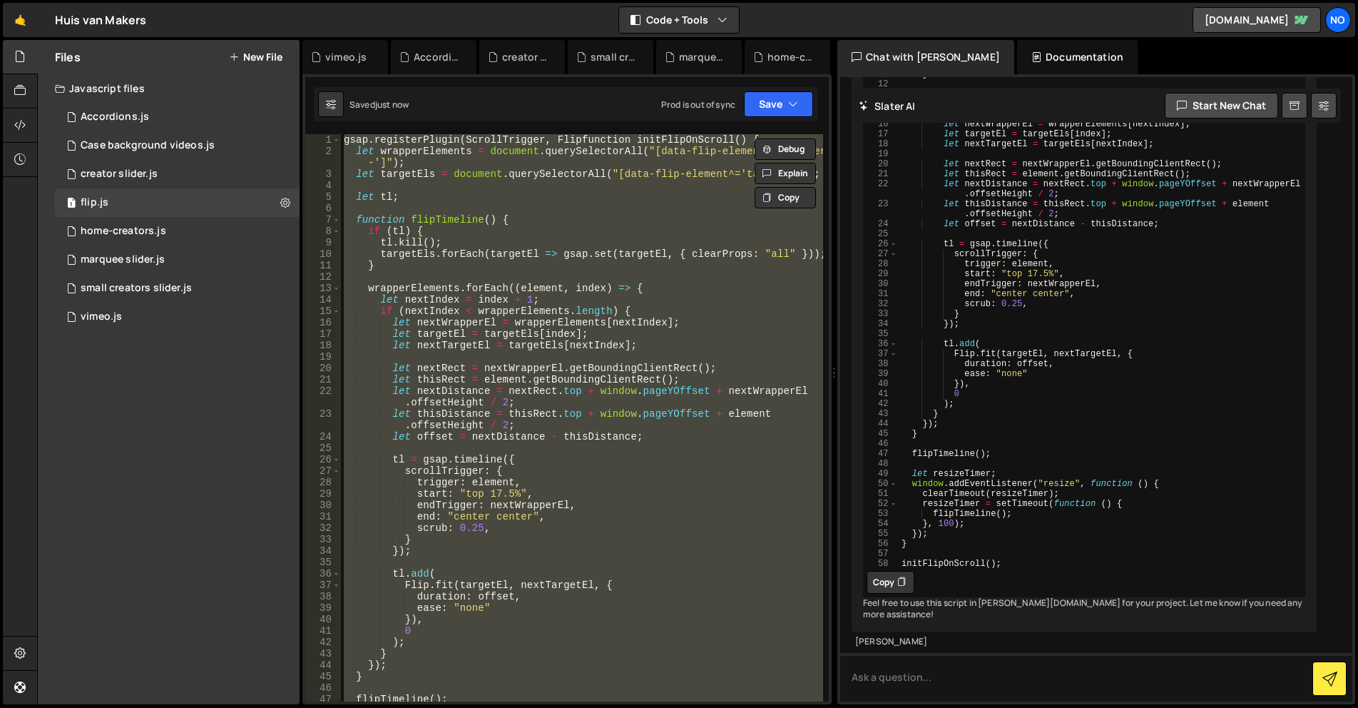
type textarea "});"
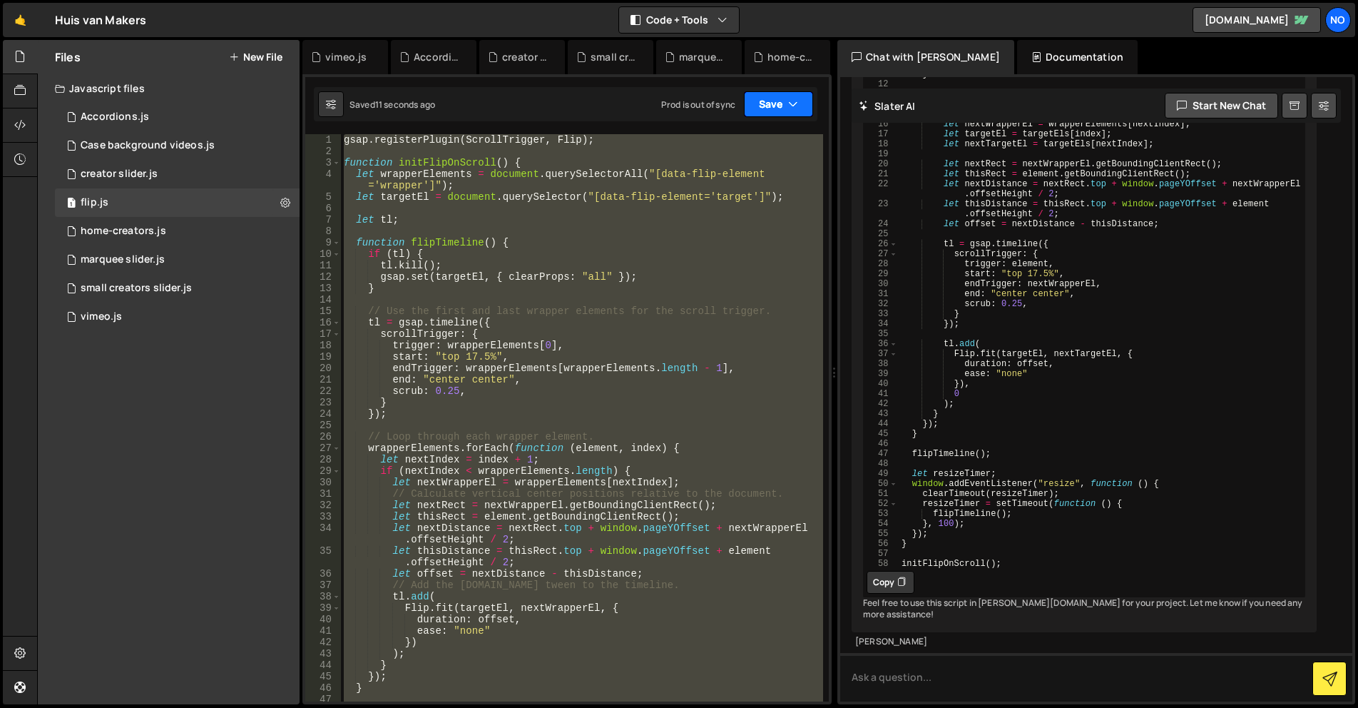
click at [787, 103] on button "Save" at bounding box center [778, 104] width 69 height 26
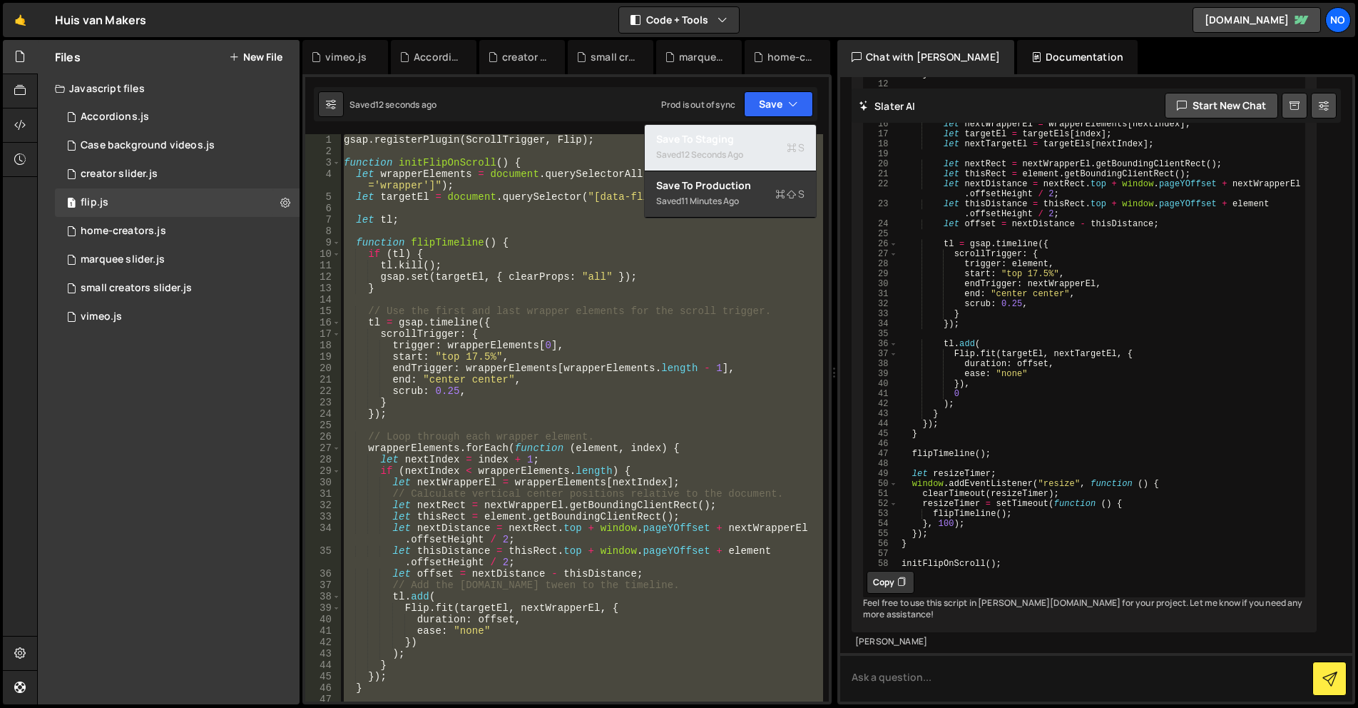
click at [748, 138] on div "Save to Staging S" at bounding box center [730, 139] width 148 height 14
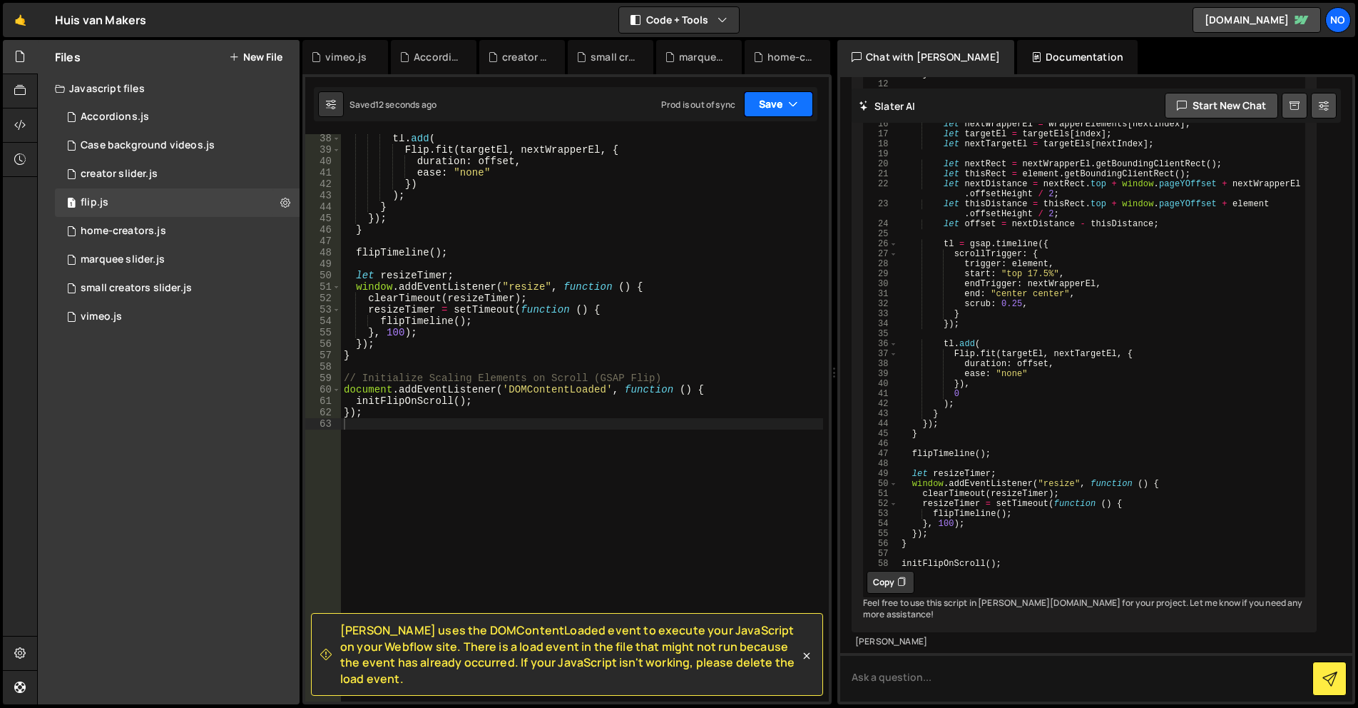
scroll to position [459, 0]
click at [778, 104] on button "Save" at bounding box center [778, 104] width 69 height 26
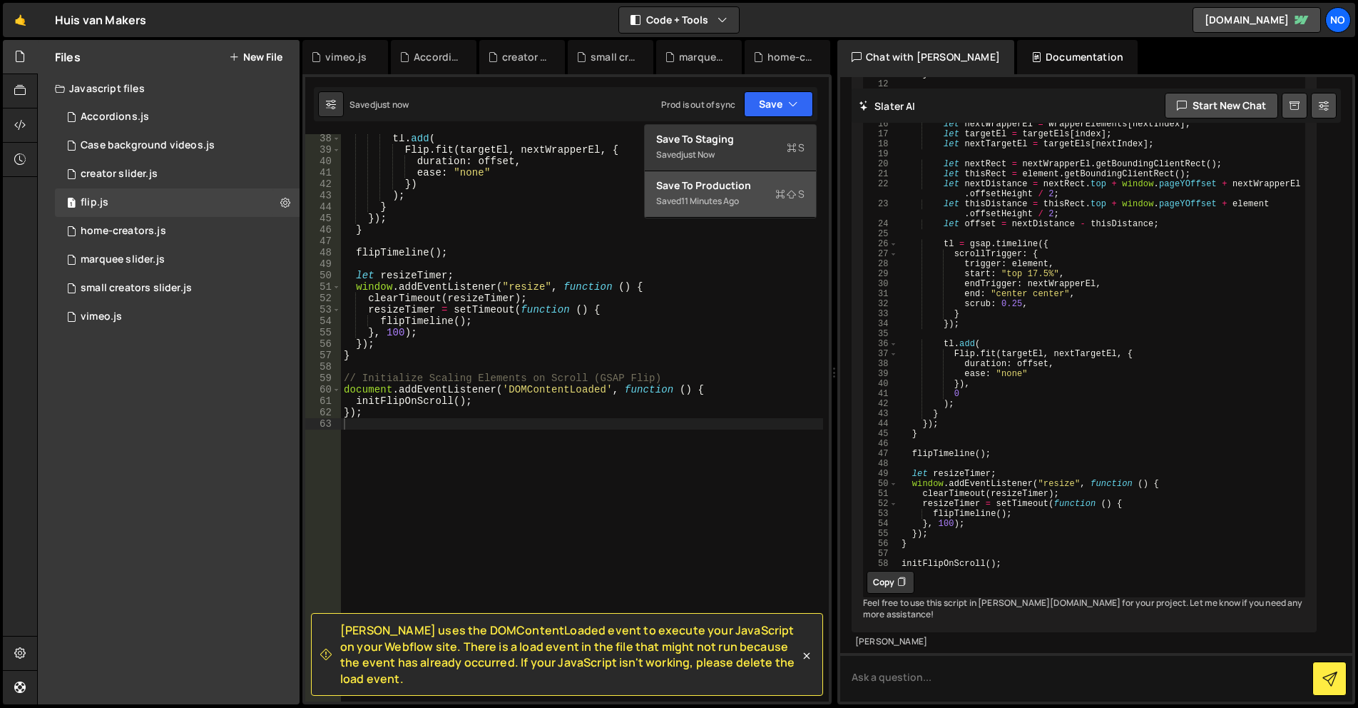
click at [737, 179] on div "Save to Production S" at bounding box center [730, 185] width 148 height 14
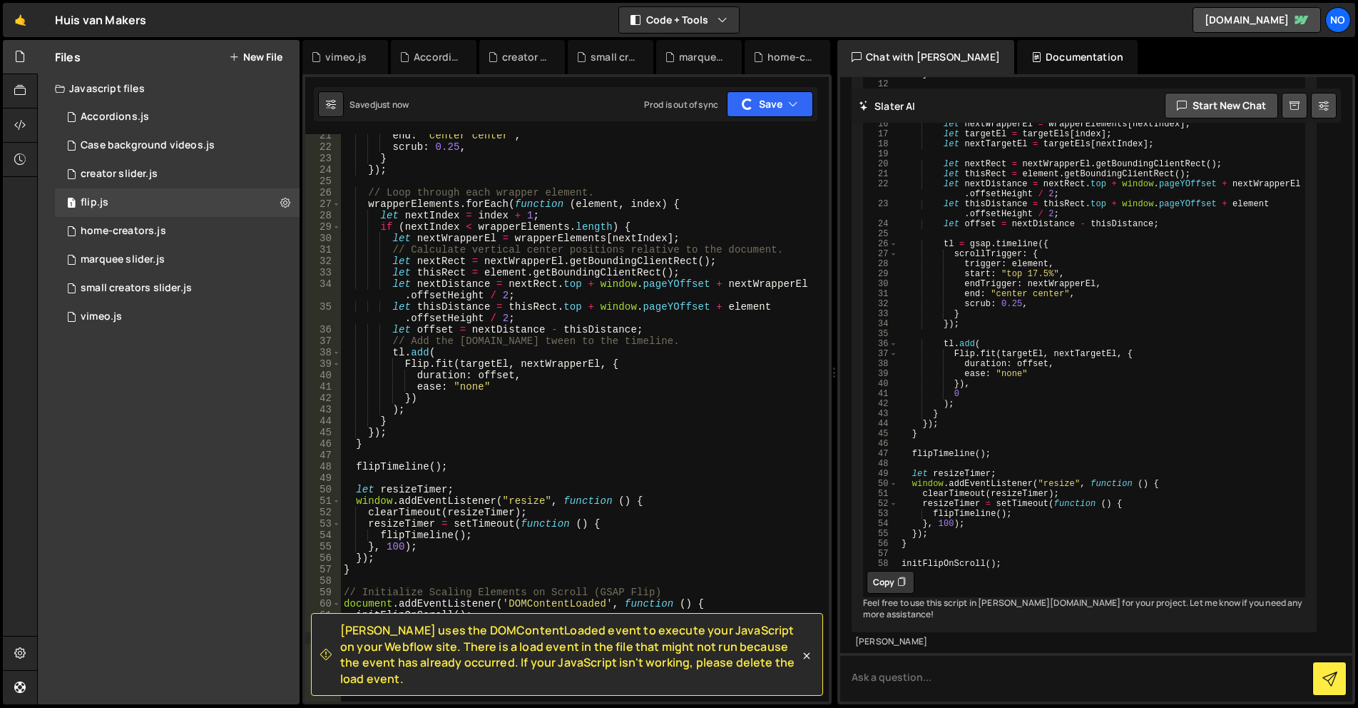
scroll to position [0, 0]
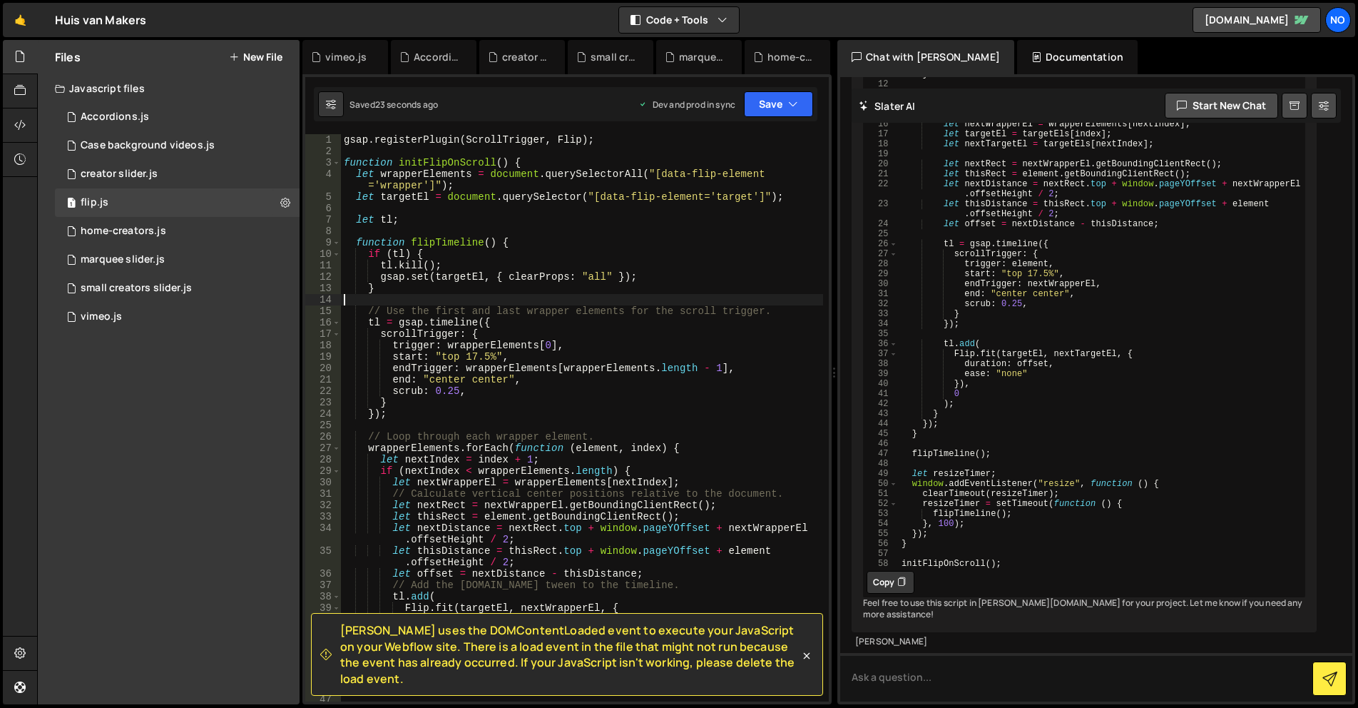
click at [610, 297] on div "gsap . registerPlugin ( ScrollTrigger , Flip ) ; function initFlipOnScroll ( ) …" at bounding box center [582, 429] width 482 height 590
click at [612, 324] on div "gsap . registerPlugin ( ScrollTrigger , Flip ) ; function initFlipOnScroll ( ) …" at bounding box center [582, 429] width 482 height 590
drag, startPoint x: 422, startPoint y: 180, endPoint x: 445, endPoint y: 180, distance: 23.5
click at [422, 180] on div "gsap . registerPlugin ( ScrollTrigger , Flip ) ; function initFlipOnScroll ( ) …" at bounding box center [582, 429] width 482 height 590
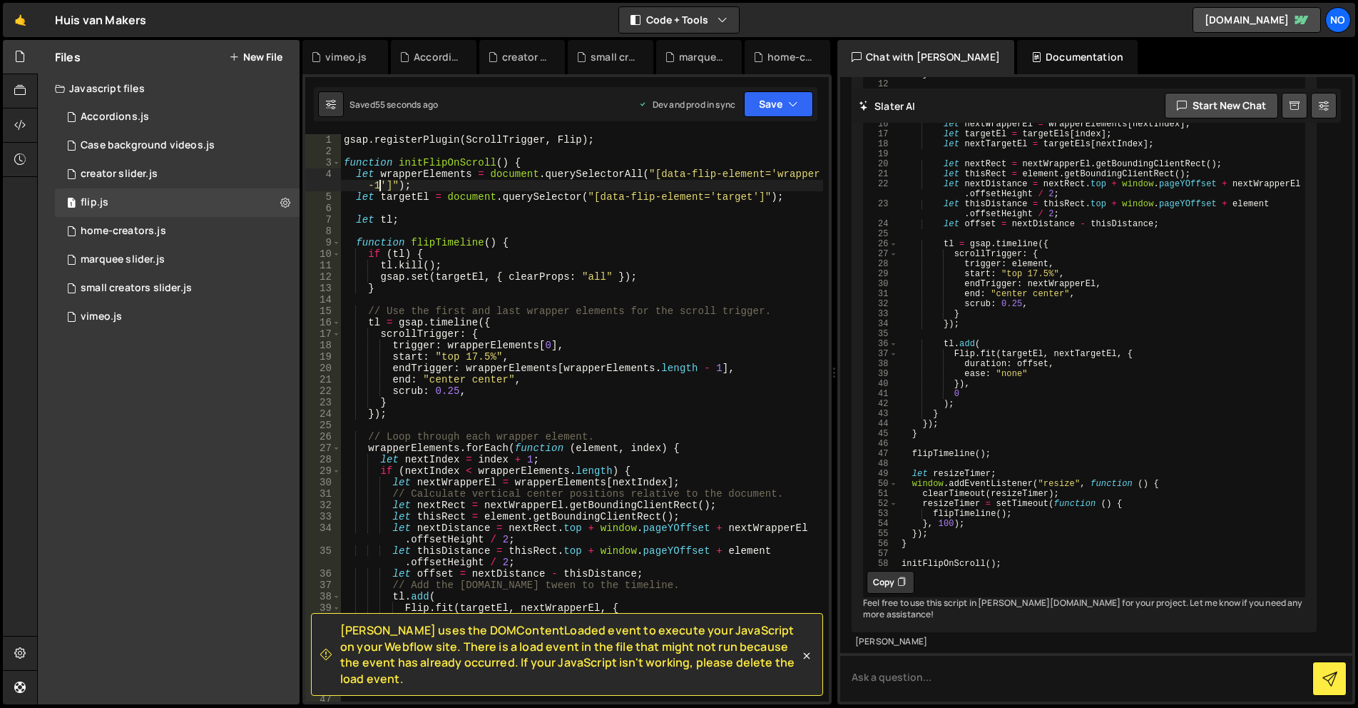
click at [743, 200] on div "gsap . registerPlugin ( ScrollTrigger , Flip ) ; function initFlipOnScroll ( ) …" at bounding box center [582, 429] width 482 height 590
click at [773, 116] on button "Save" at bounding box center [778, 104] width 69 height 26
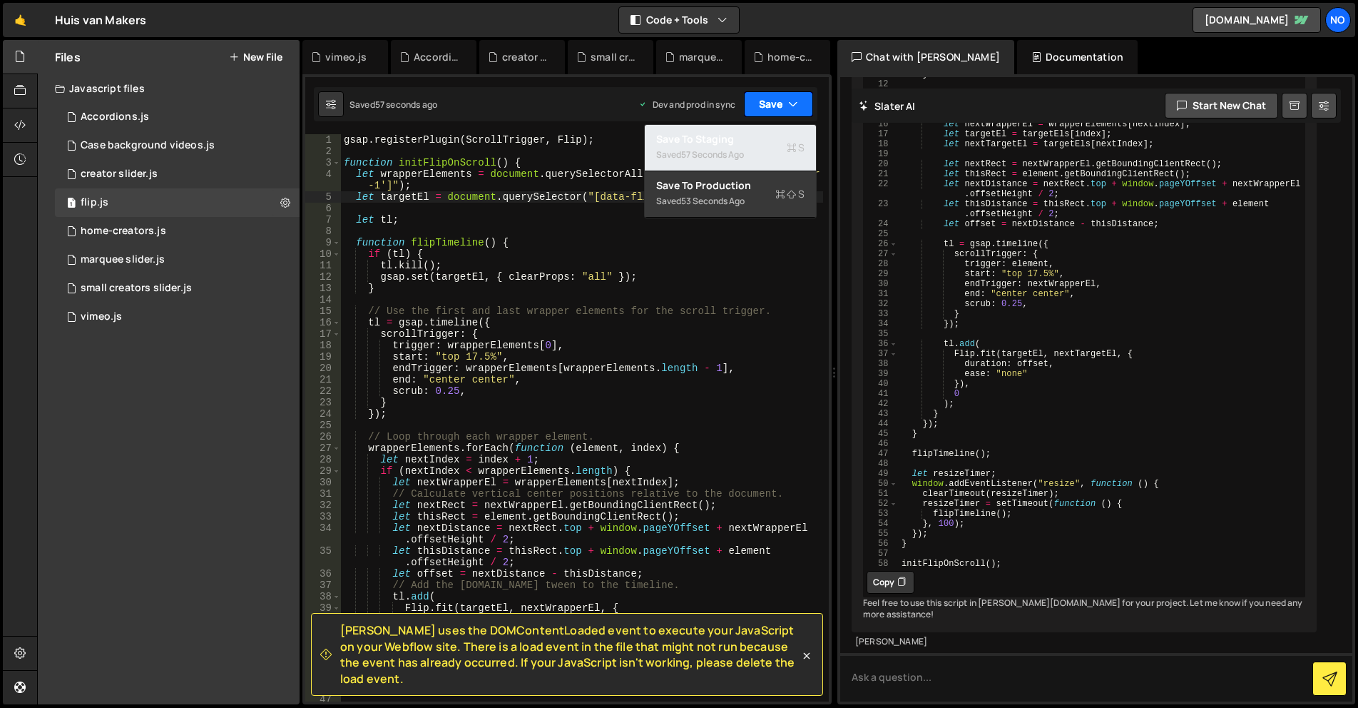
drag, startPoint x: 771, startPoint y: 143, endPoint x: 778, endPoint y: 116, distance: 28.0
click at [770, 143] on div "Save to Staging S" at bounding box center [730, 139] width 148 height 14
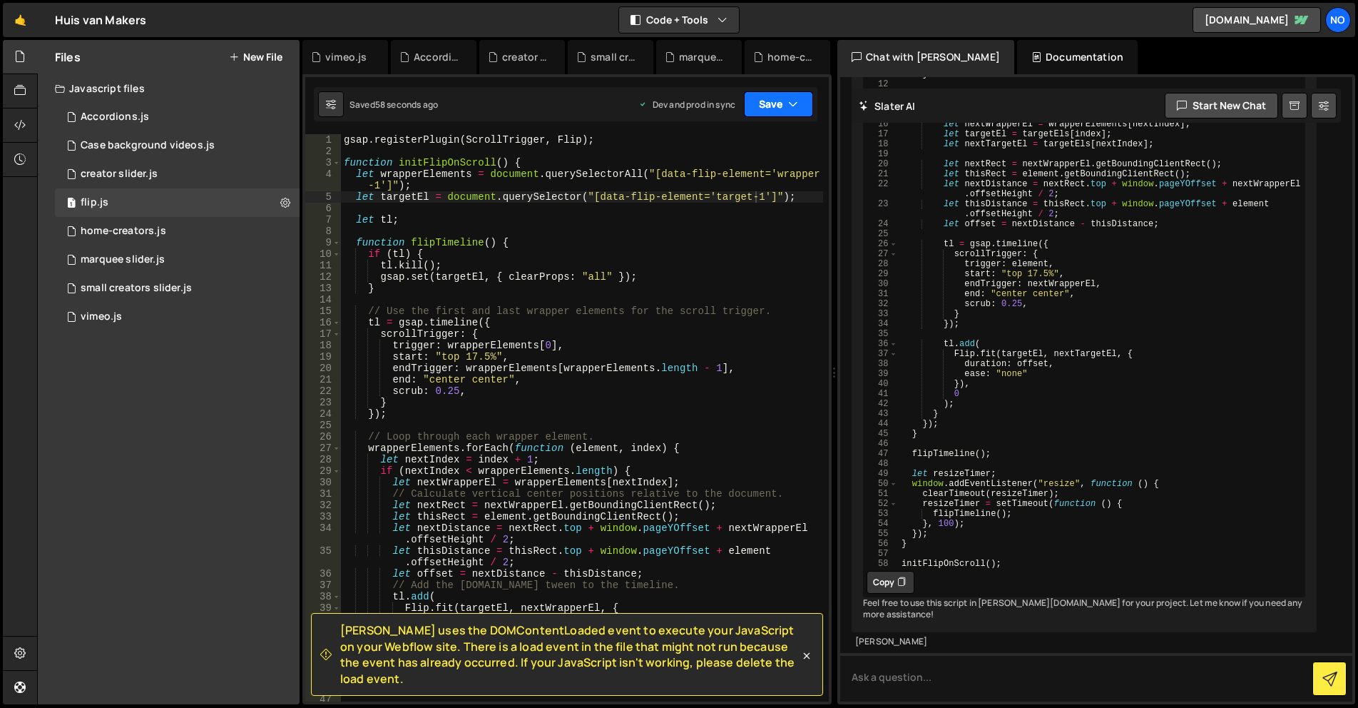
click at [779, 103] on button "Save" at bounding box center [778, 104] width 69 height 26
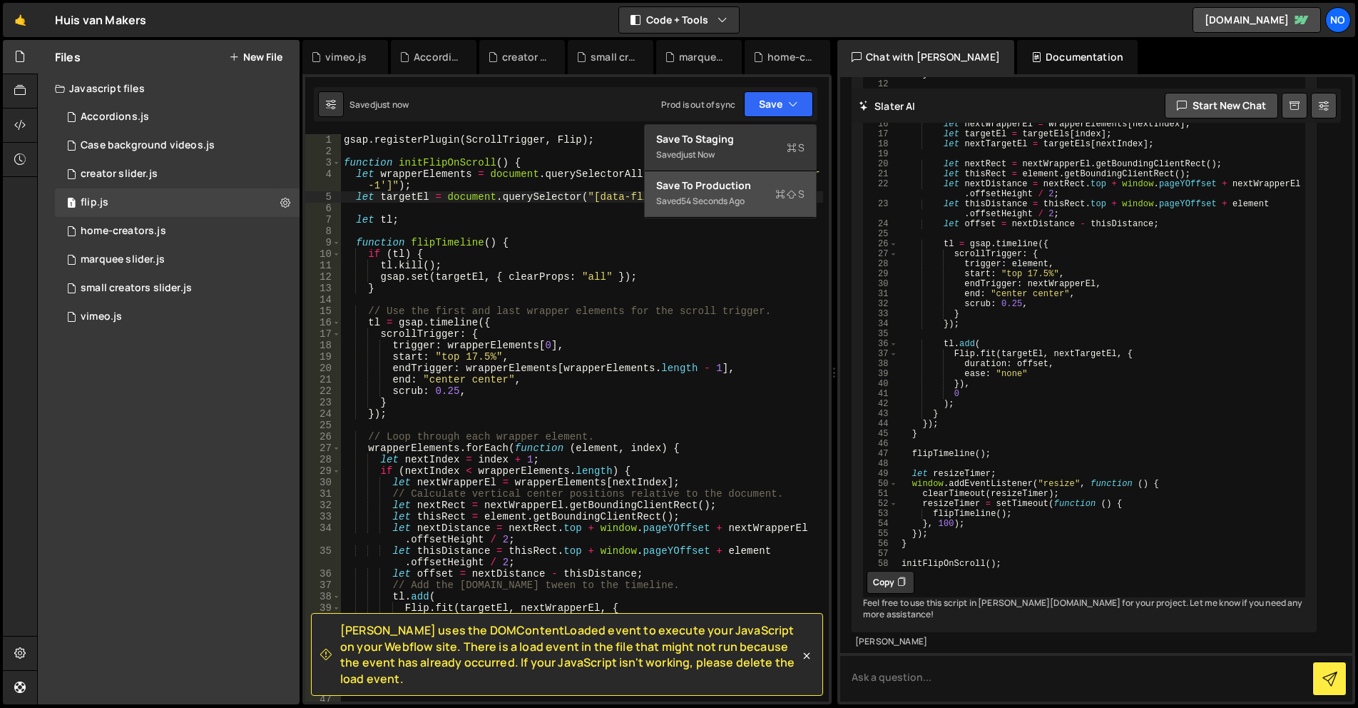
click at [755, 187] on div "Save to Production S" at bounding box center [730, 185] width 148 height 14
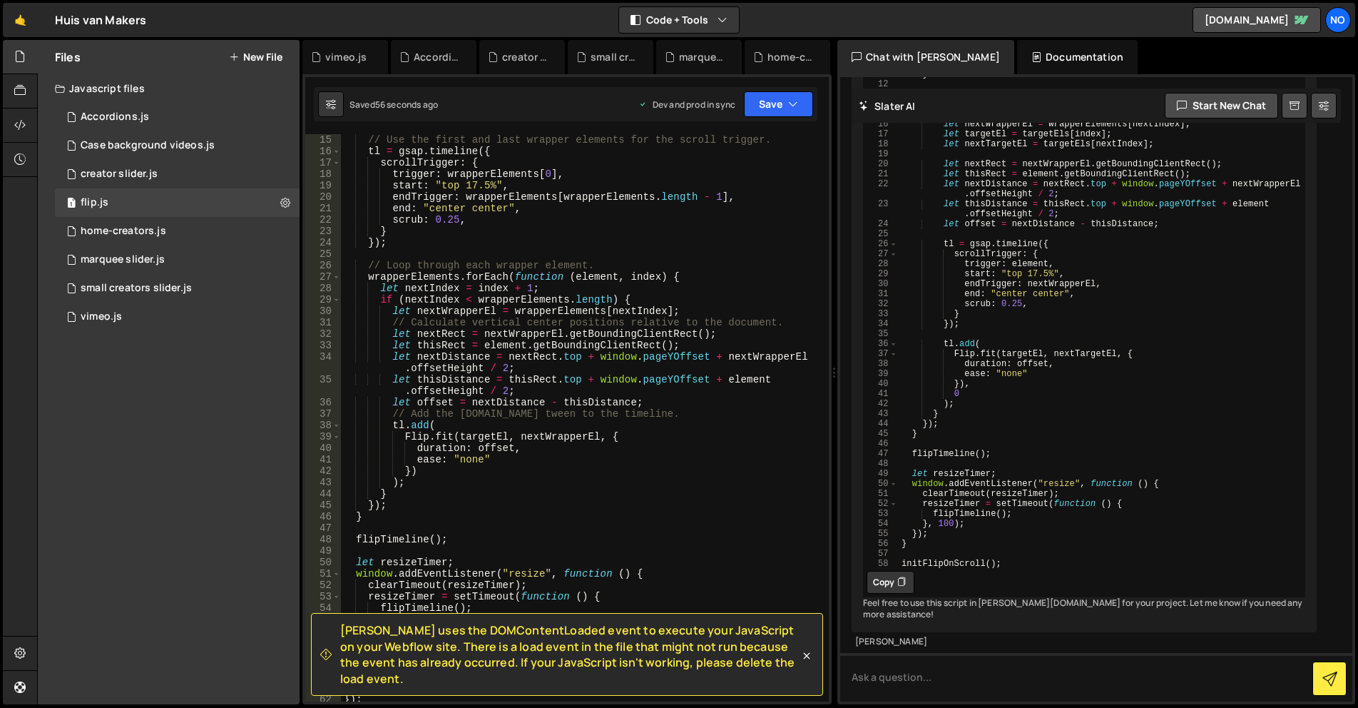
scroll to position [171, 0]
click at [814, 660] on div "[PERSON_NAME] uses the DOMContentLoaded event to execute your JavaScript on you…" at bounding box center [567, 654] width 512 height 83
drag, startPoint x: 813, startPoint y: 661, endPoint x: 795, endPoint y: 644, distance: 23.7
click at [813, 661] on icon at bounding box center [807, 655] width 14 height 14
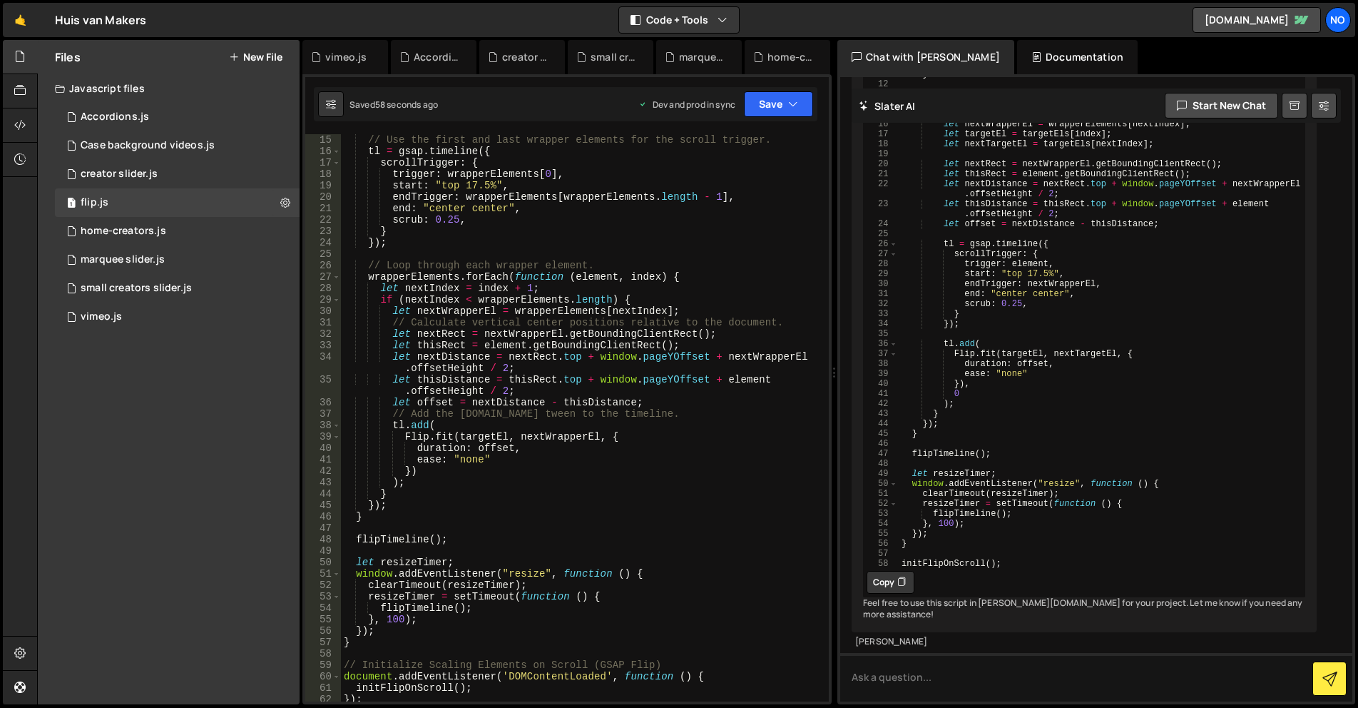
scroll to position [342, 0]
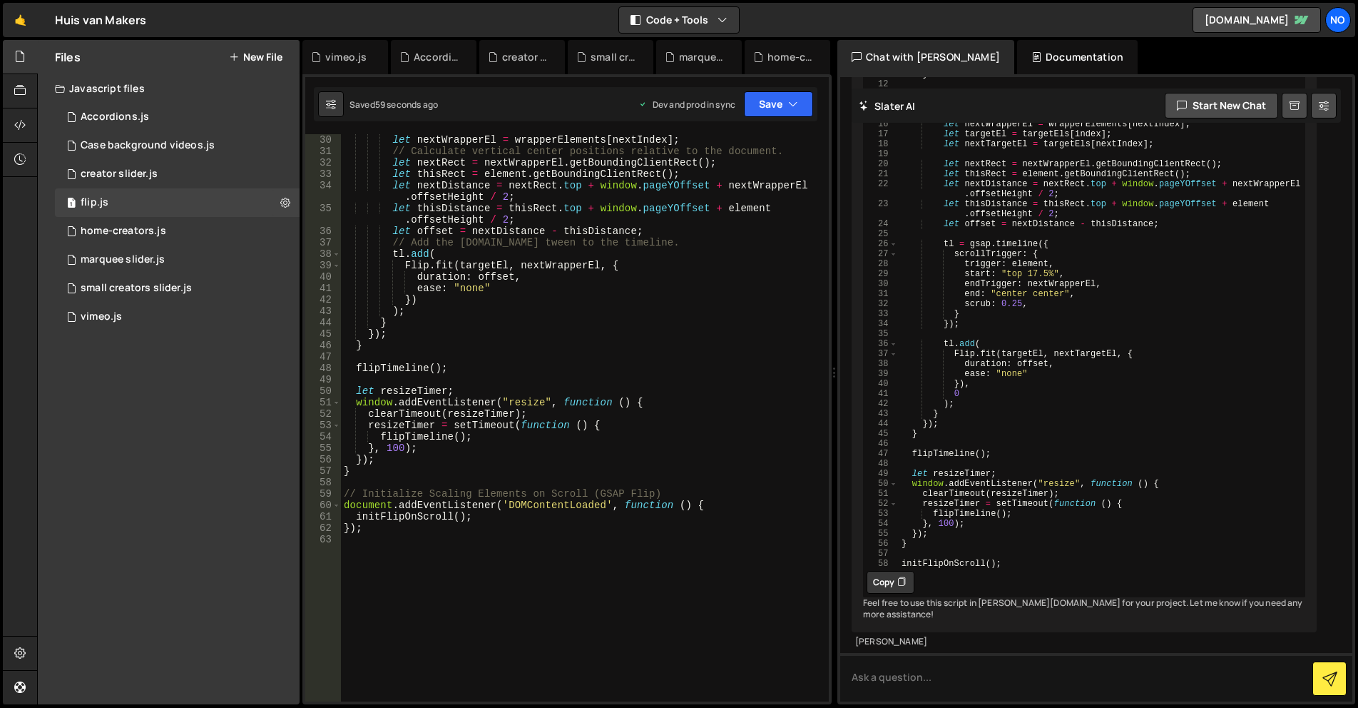
drag, startPoint x: 367, startPoint y: 518, endPoint x: 374, endPoint y: 525, distance: 9.6
click at [367, 518] on div "let nextWrapperEl = wrapperElements [ nextIndex ] ; // Calculate vertical cente…" at bounding box center [582, 429] width 482 height 590
click at [380, 526] on div "let nextWrapperEl = wrapperElements [ nextIndex ] ; // Calculate vertical cente…" at bounding box center [582, 429] width 482 height 590
click at [425, 462] on div "let nextWrapperEl = wrapperElements [ nextIndex ] ; // Calculate vertical cente…" at bounding box center [582, 429] width 482 height 590
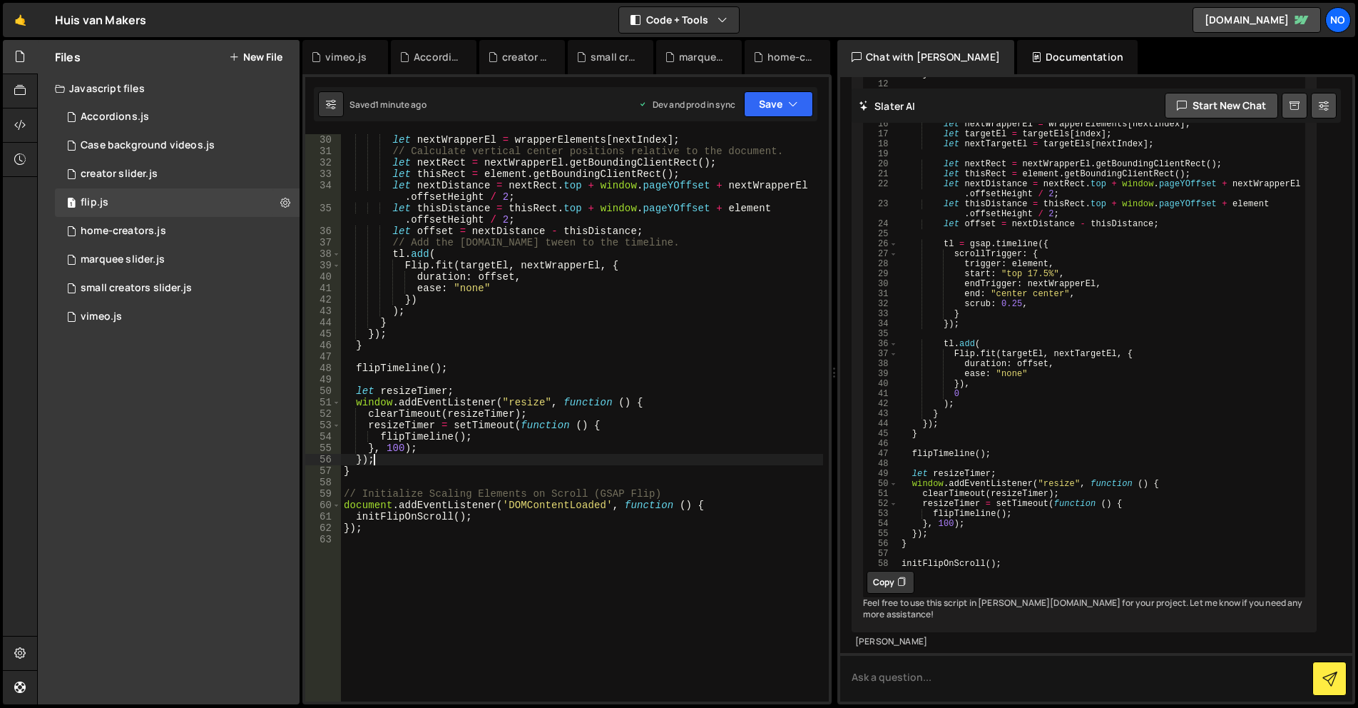
click at [395, 468] on div "let nextWrapperEl = wrapperElements [ nextIndex ] ; // Calculate vertical cente…" at bounding box center [582, 429] width 482 height 590
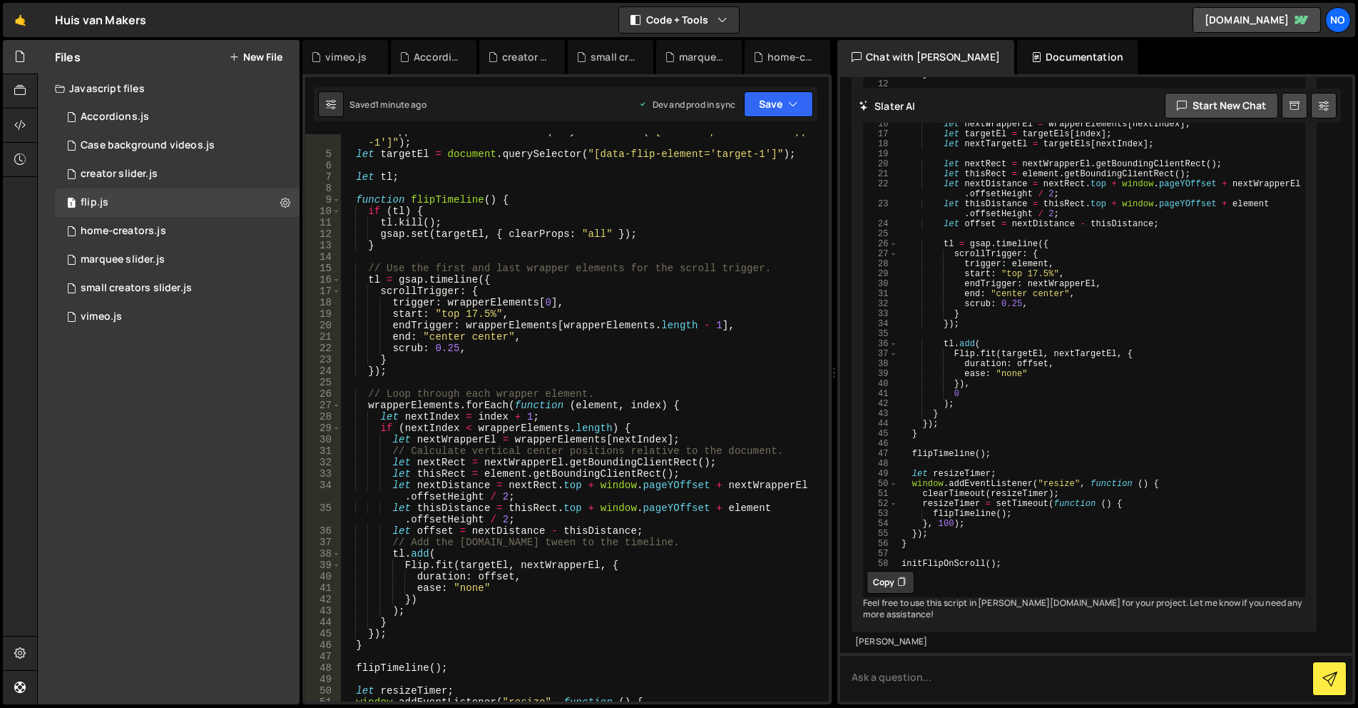
scroll to position [0, 0]
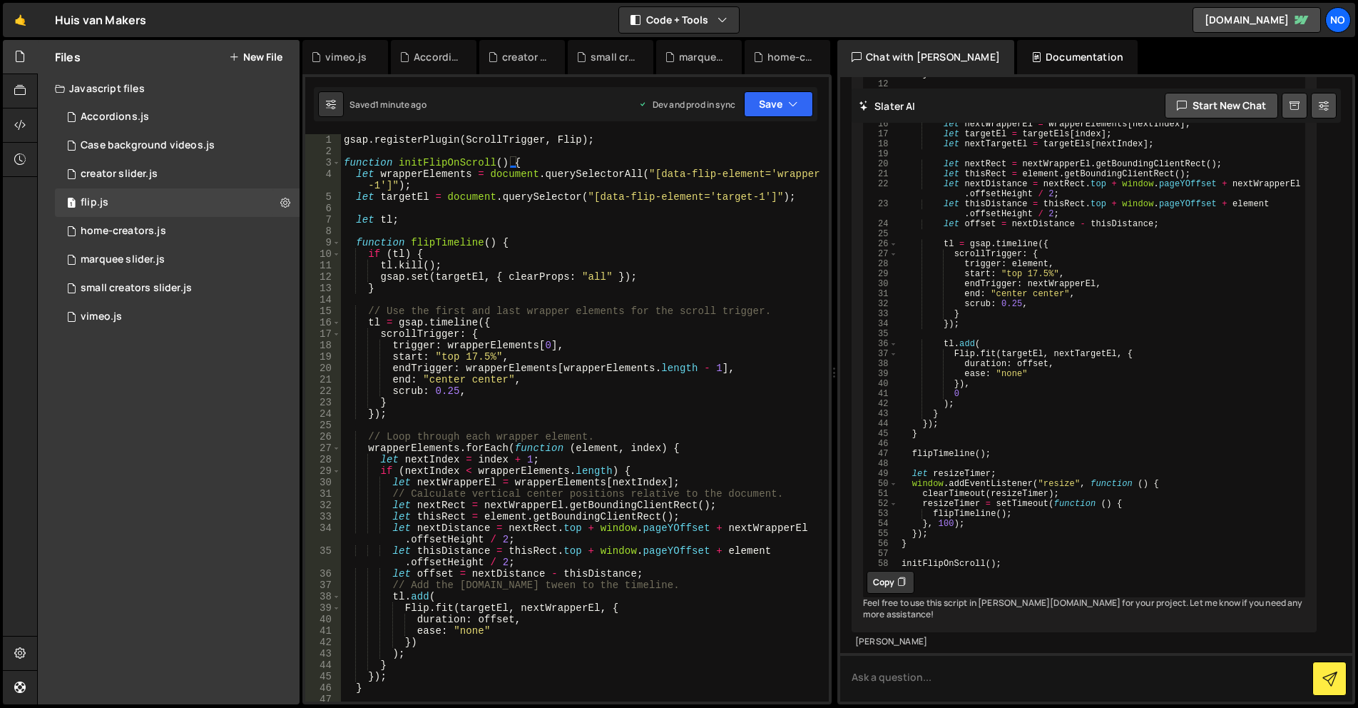
click at [614, 452] on div "gsap . registerPlugin ( ScrollTrigger , Flip ) ; function initFlipOnScroll ( ) …" at bounding box center [582, 429] width 482 height 590
type textarea "});"
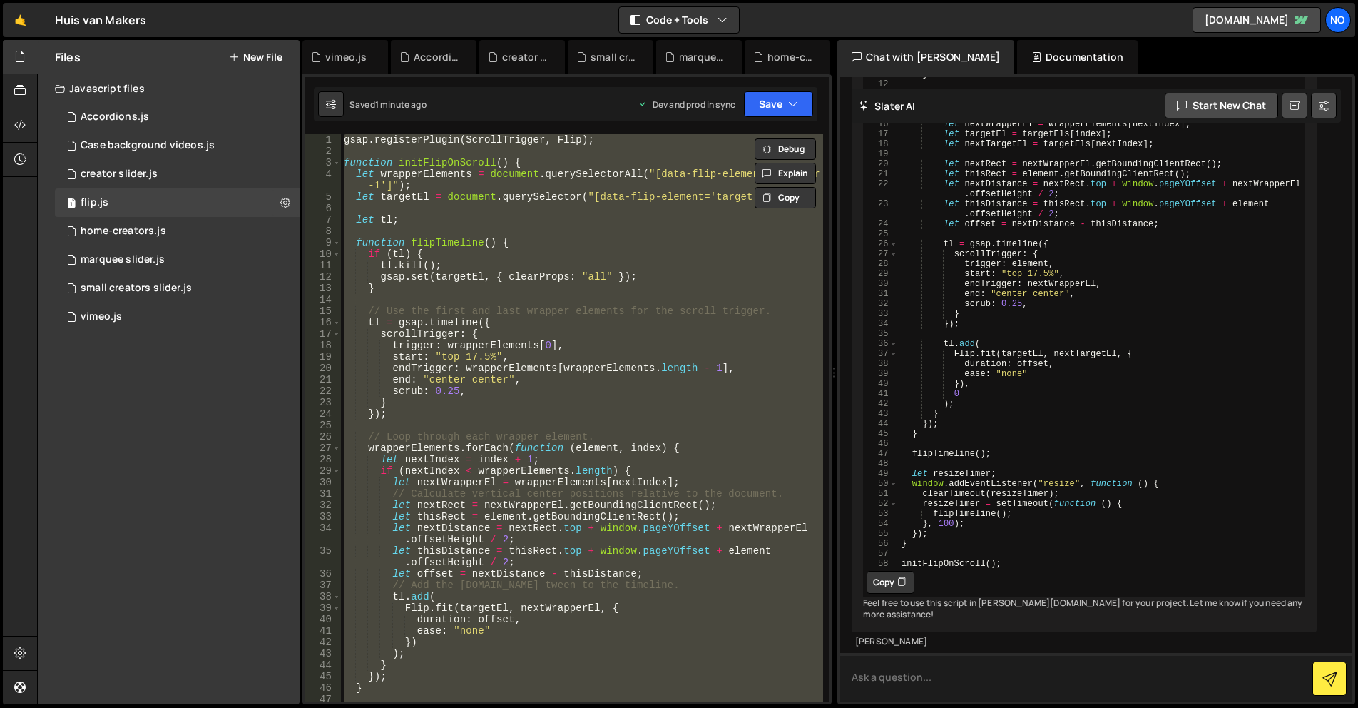
click at [960, 661] on textarea at bounding box center [1096, 677] width 512 height 49
paste textarea "gsap.registerPlugin(ScrollTrigger, Flip); function initFlipOnScroll() { let wra…"
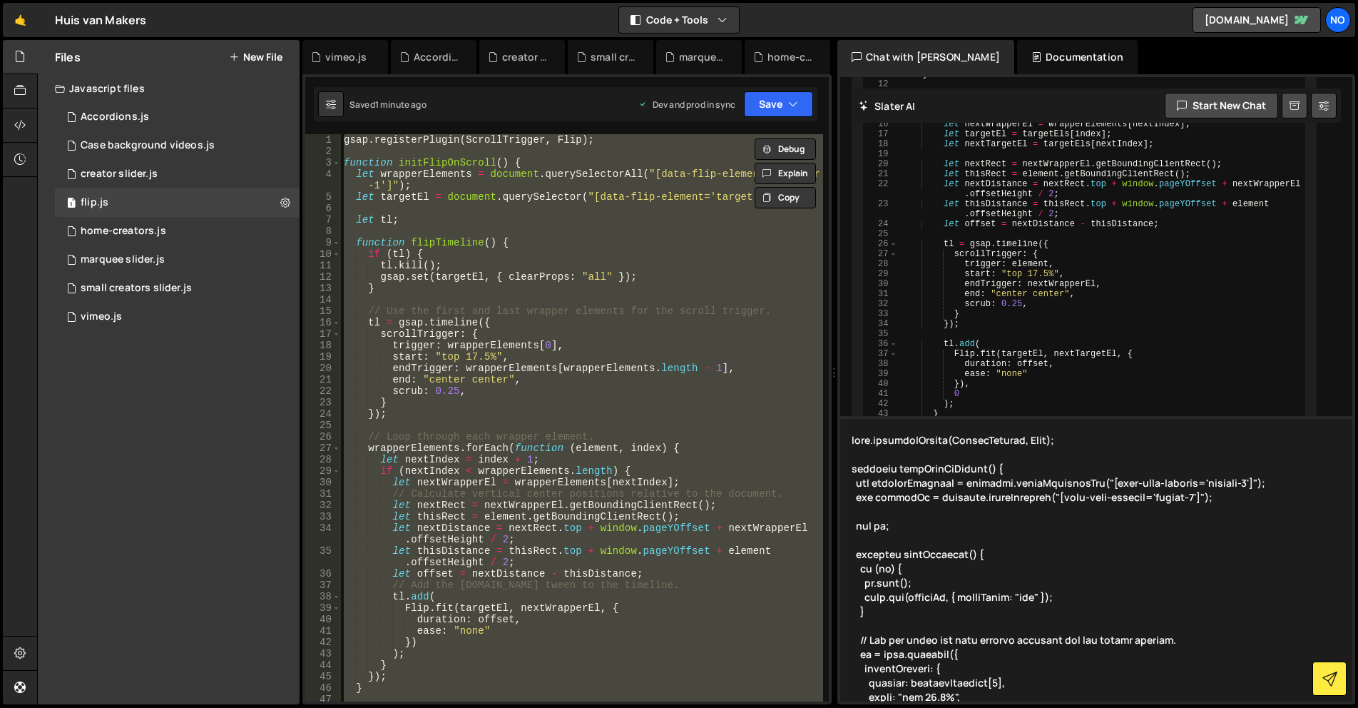
scroll to position [630, 0]
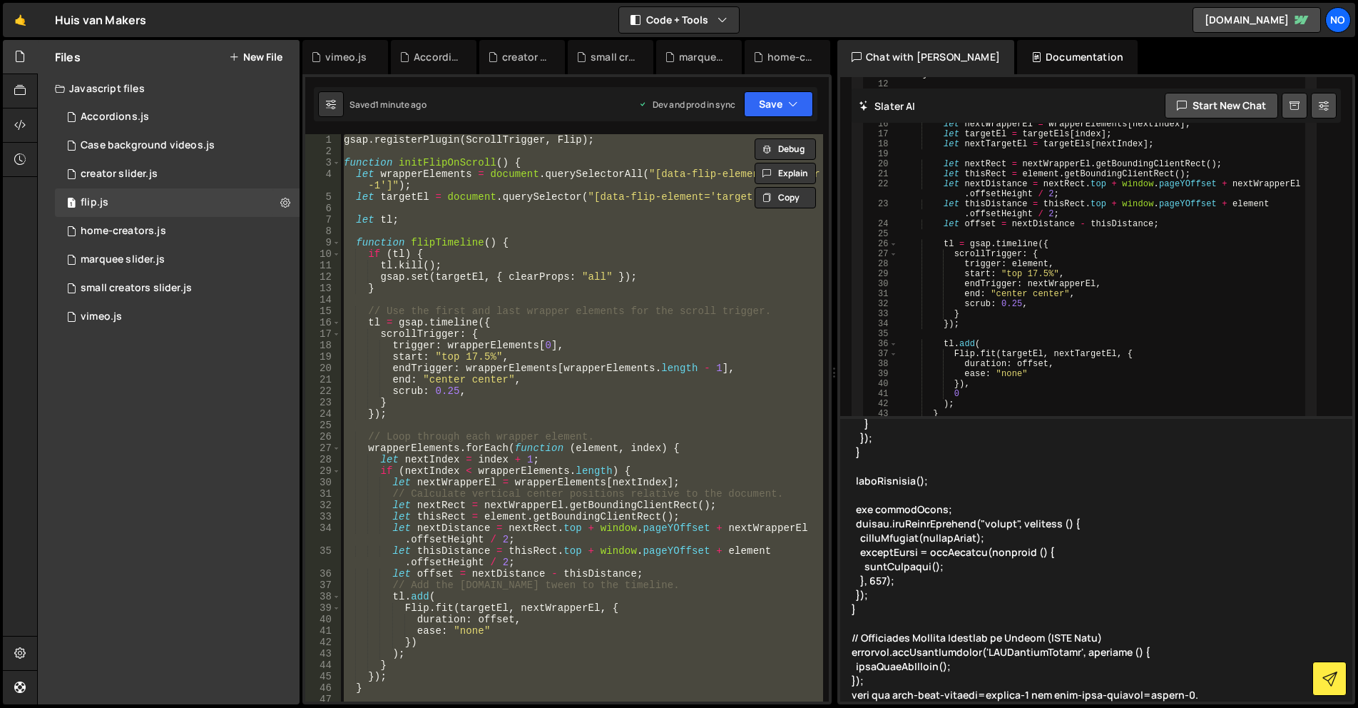
type textarea "gsap.registerPlugin(ScrollTrigger, Flip); function initFlipOnScroll() { let wra…"
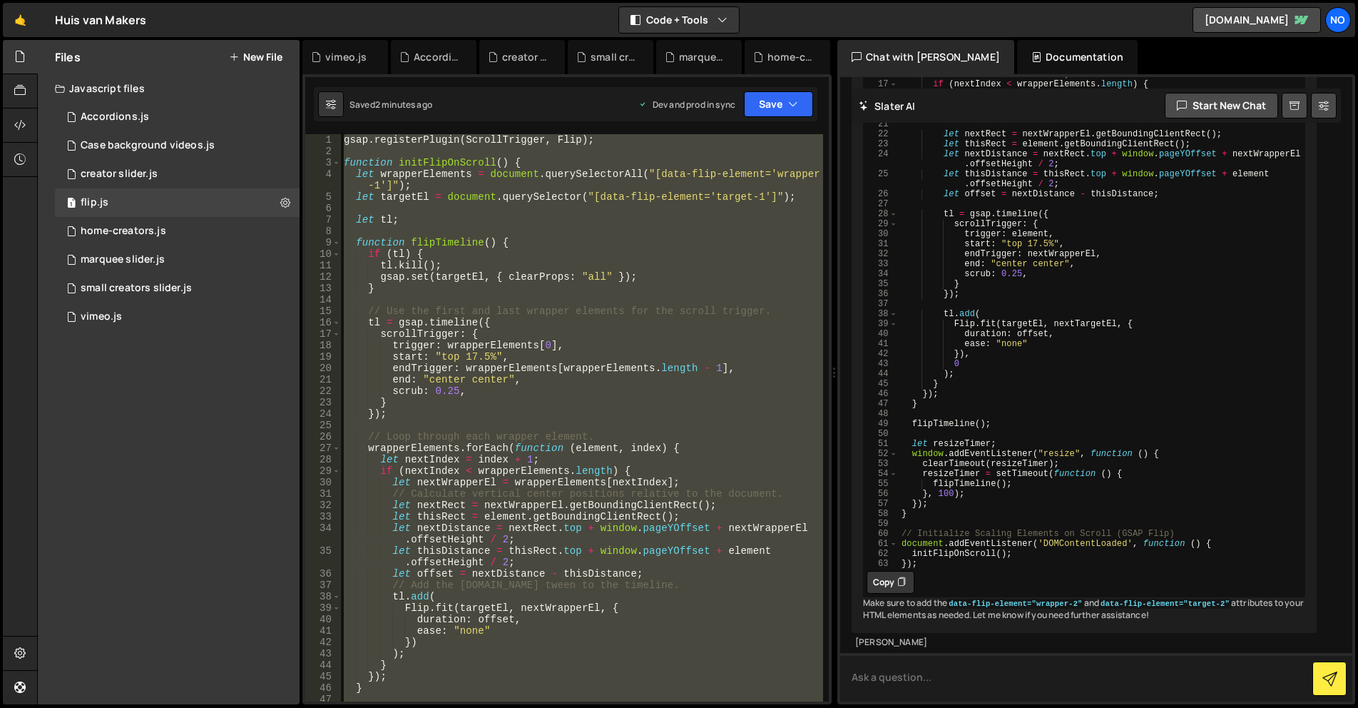
scroll to position [4445, 0]
click at [887, 571] on button "Copy" at bounding box center [891, 582] width 48 height 23
click at [609, 541] on div "gsap . registerPlugin ( ScrollTrigger , Flip ) ; function initFlipOnScroll ( ) …" at bounding box center [582, 417] width 482 height 567
paste textarea
type textarea "});"
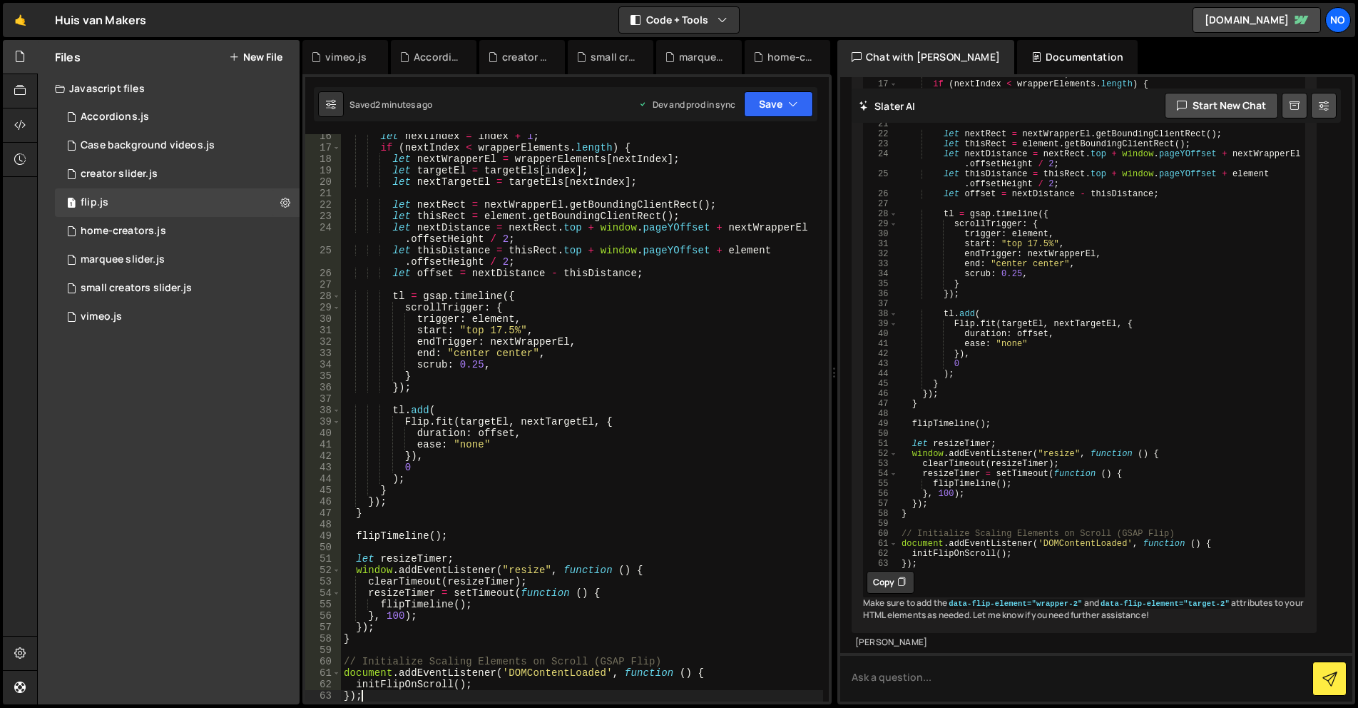
scroll to position [0, 0]
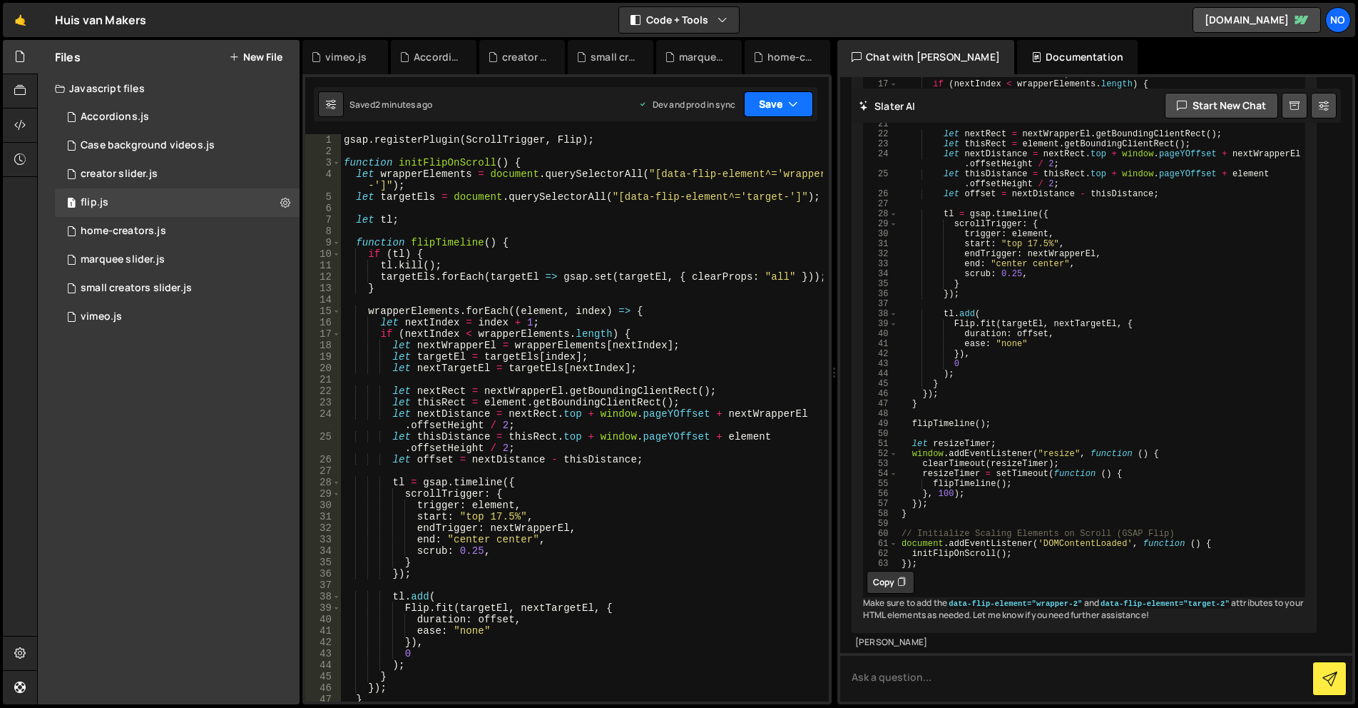
click at [770, 105] on button "Save" at bounding box center [778, 104] width 69 height 26
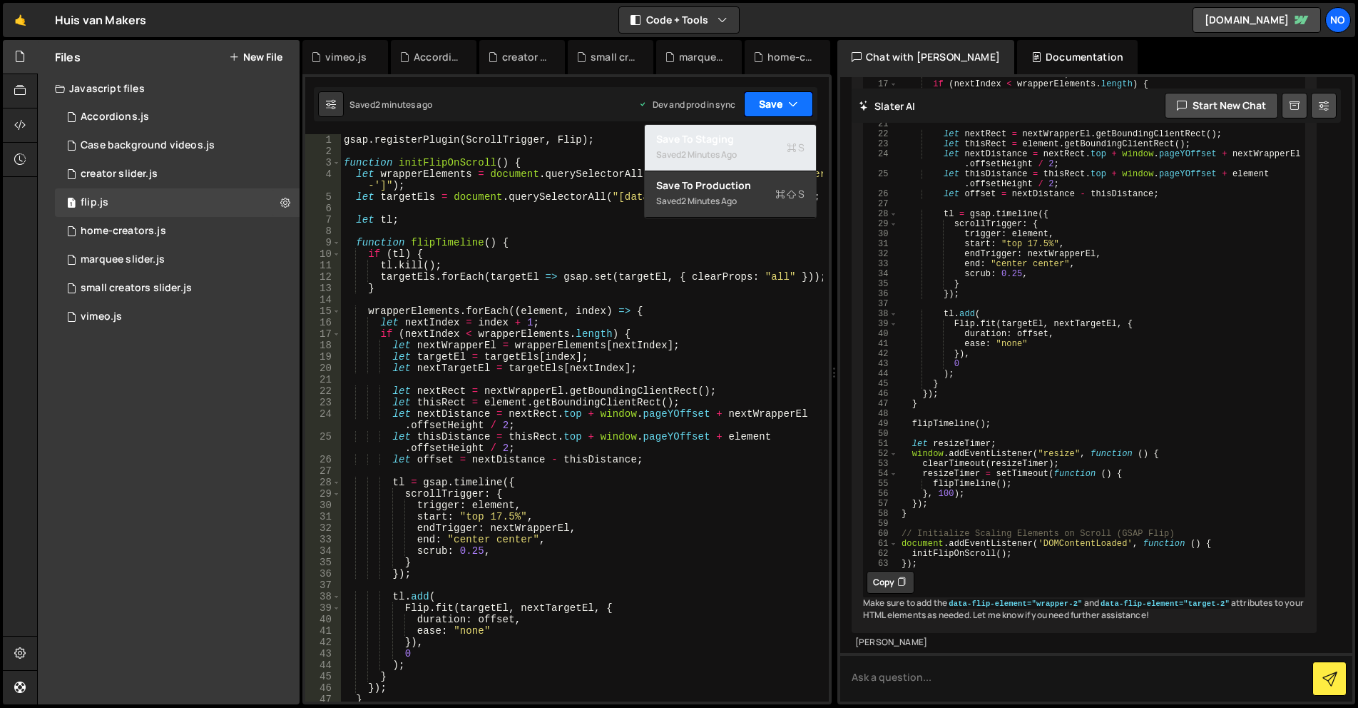
drag, startPoint x: 772, startPoint y: 131, endPoint x: 783, endPoint y: 116, distance: 18.3
click at [771, 131] on button "Save to Staging S Saved 2 minutes ago" at bounding box center [730, 148] width 171 height 46
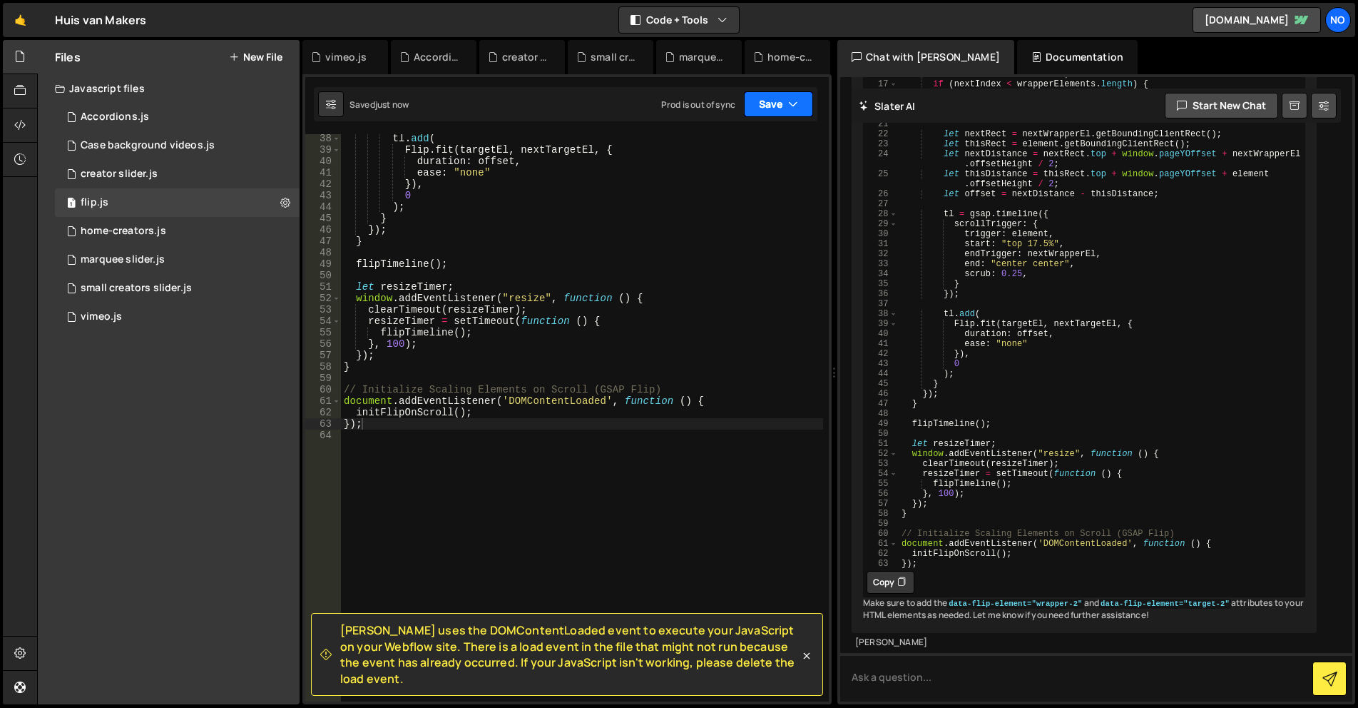
click at [787, 111] on button "Save" at bounding box center [778, 104] width 69 height 26
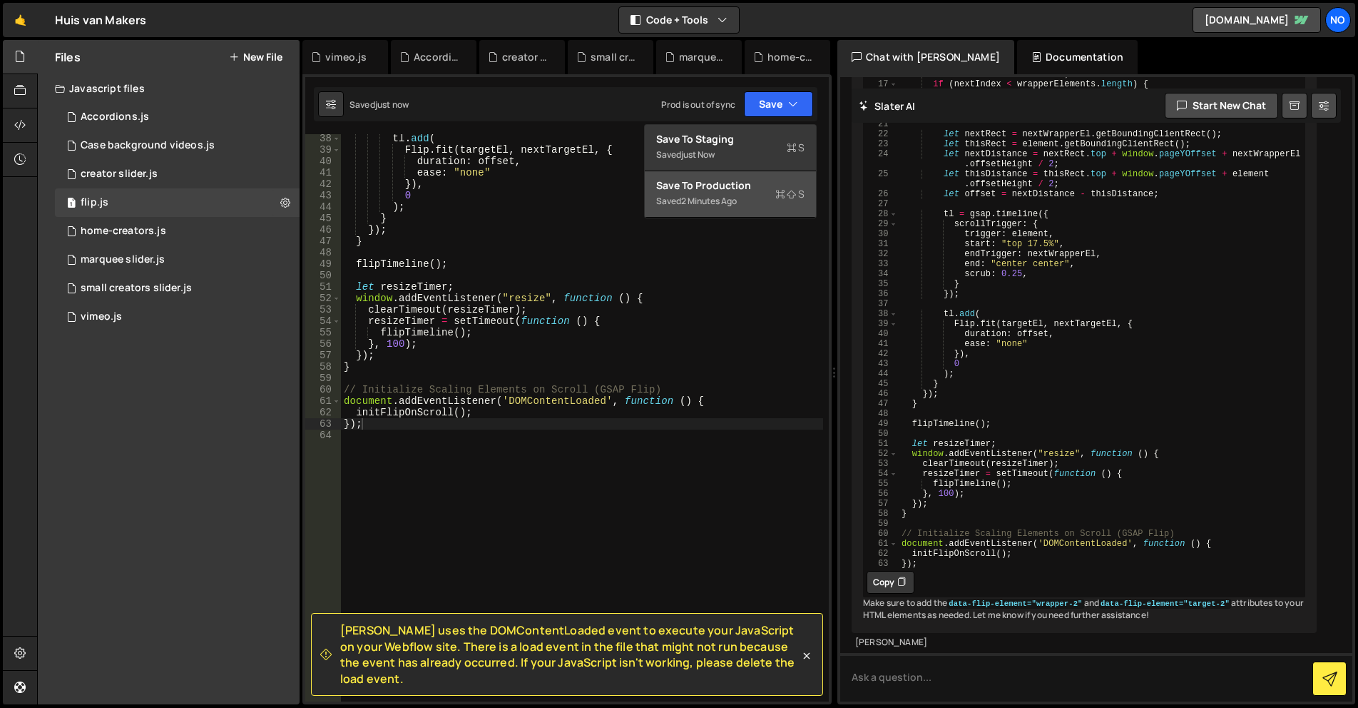
click at [747, 195] on div "Saved 2 minutes ago" at bounding box center [730, 201] width 148 height 17
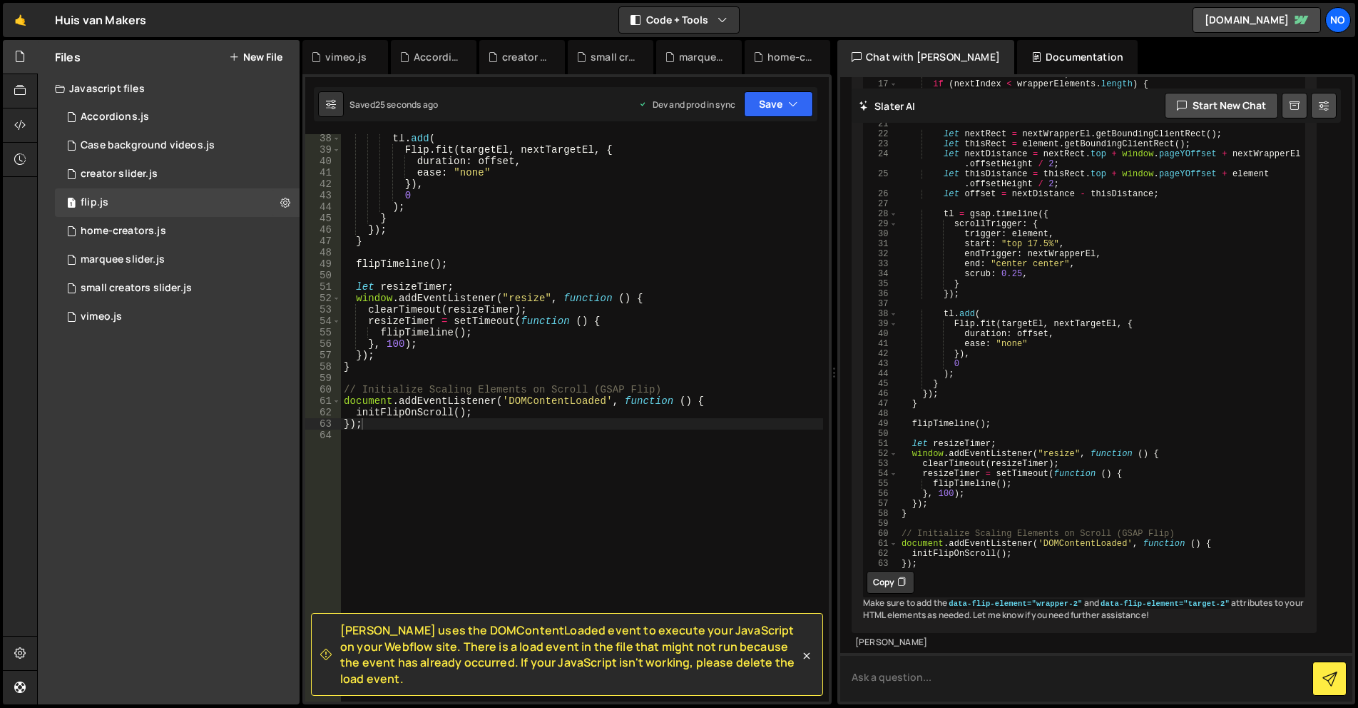
click at [1013, 667] on textarea at bounding box center [1096, 677] width 512 height 49
type textarea "do the same for wrapper-3 and target-3"
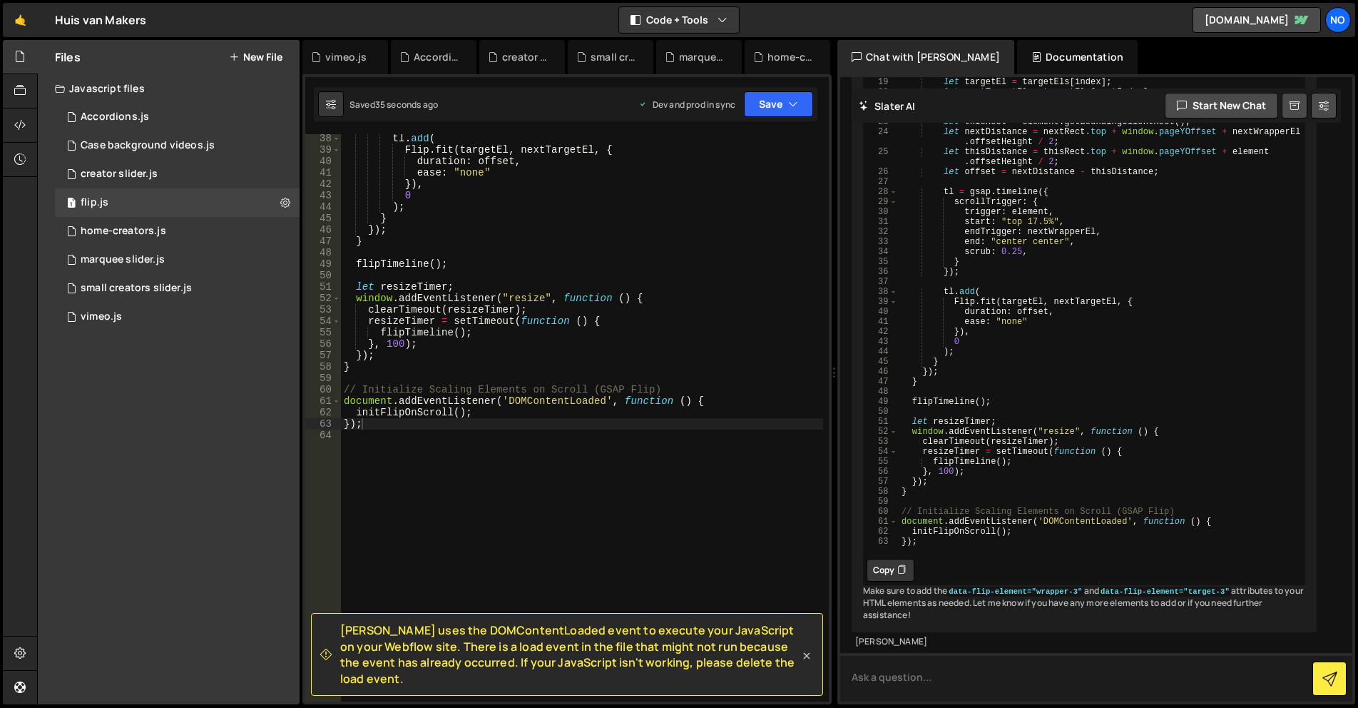
scroll to position [4707, 0]
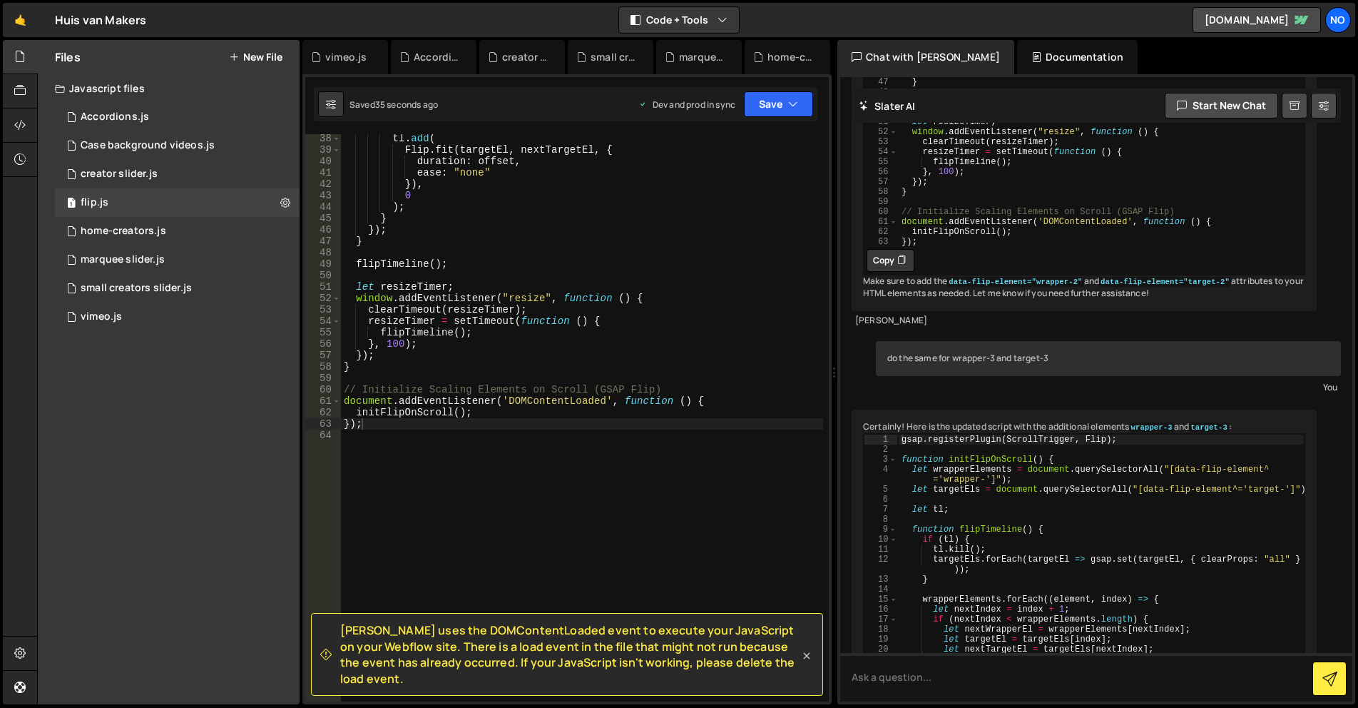
click at [802, 663] on icon at bounding box center [807, 655] width 14 height 14
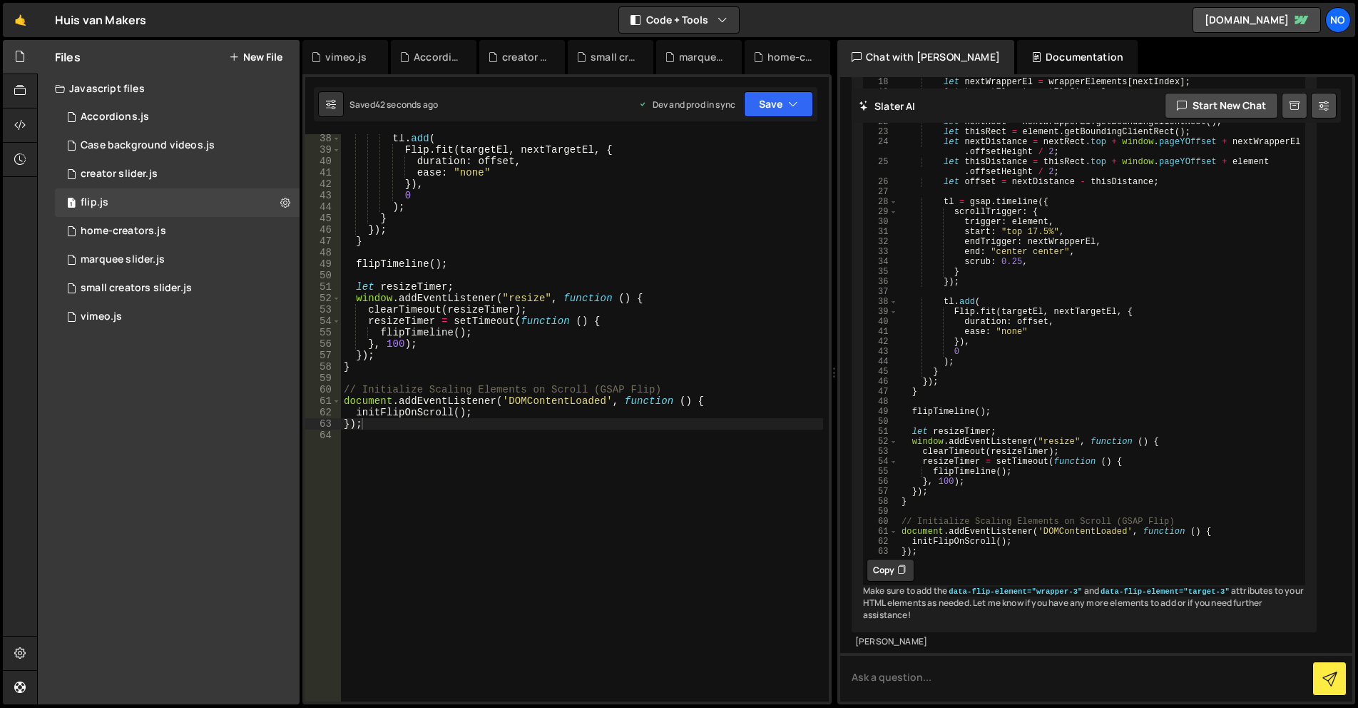
scroll to position [5350, 0]
click at [899, 563] on icon at bounding box center [901, 570] width 9 height 14
click at [613, 347] on div "tl . add ( Flip . fit ( targetEl , nextTargetEl , { duration : offset , ease : …" at bounding box center [582, 428] width 482 height 590
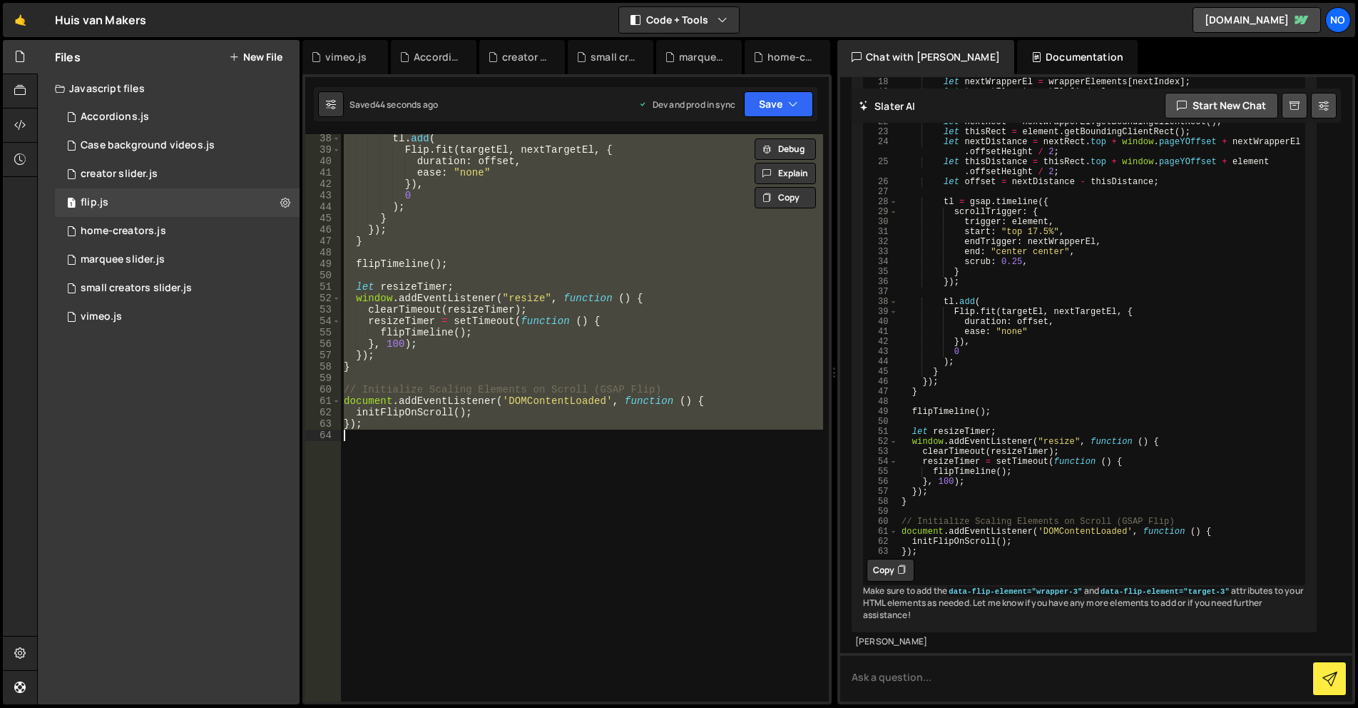
paste textarea
type textarea "});"
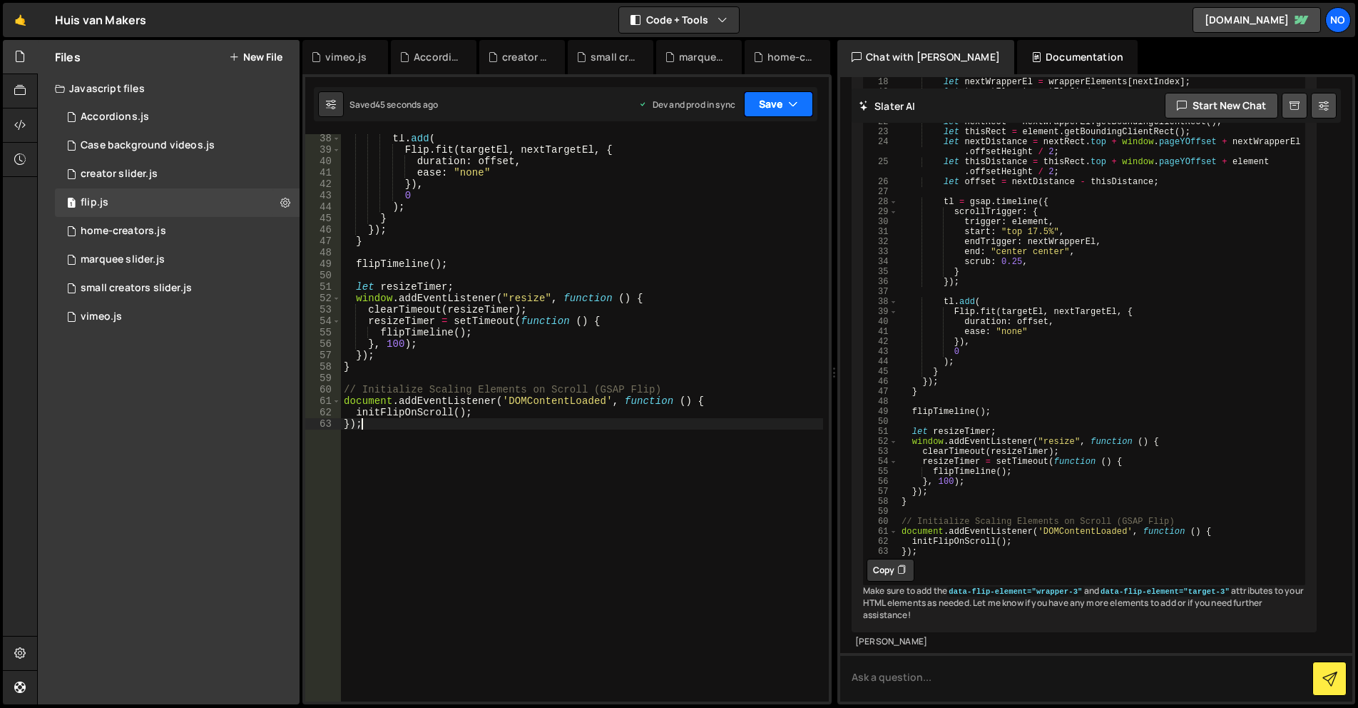
click at [782, 101] on button "Save" at bounding box center [778, 104] width 69 height 26
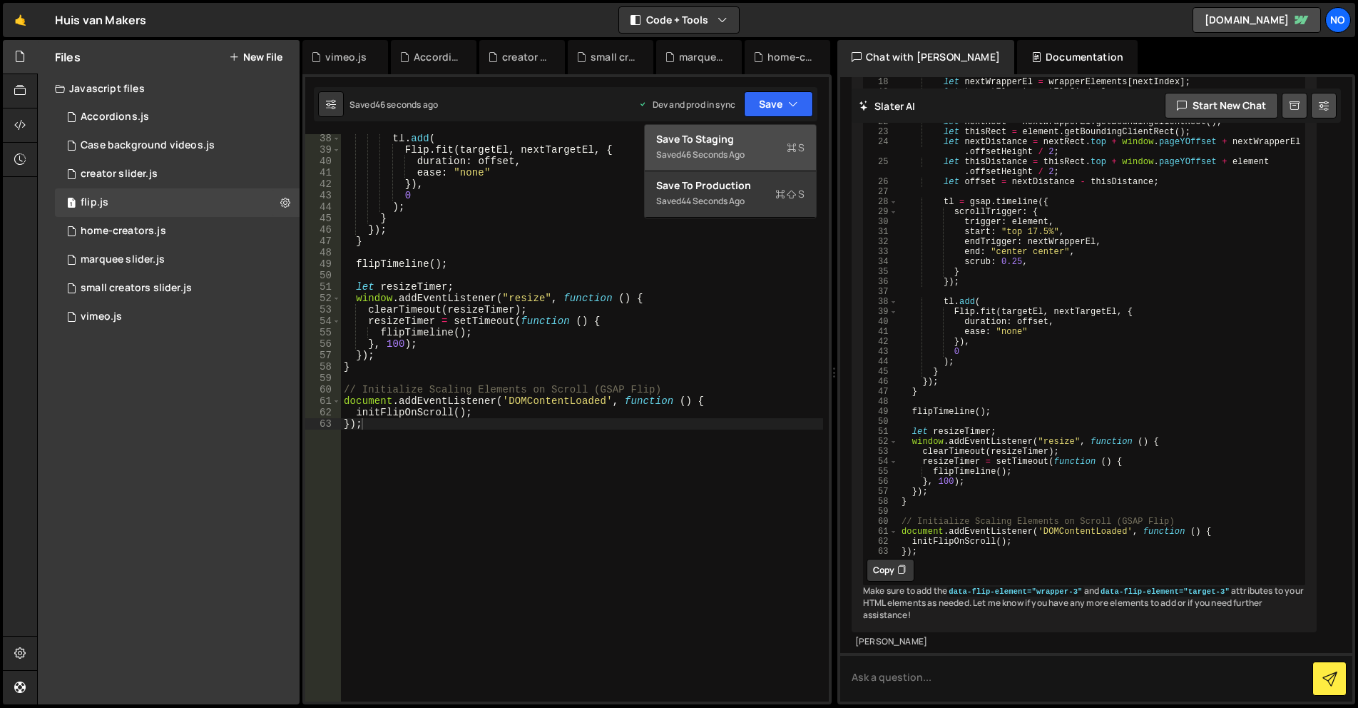
click at [753, 135] on div "Save to Staging S" at bounding box center [730, 139] width 148 height 14
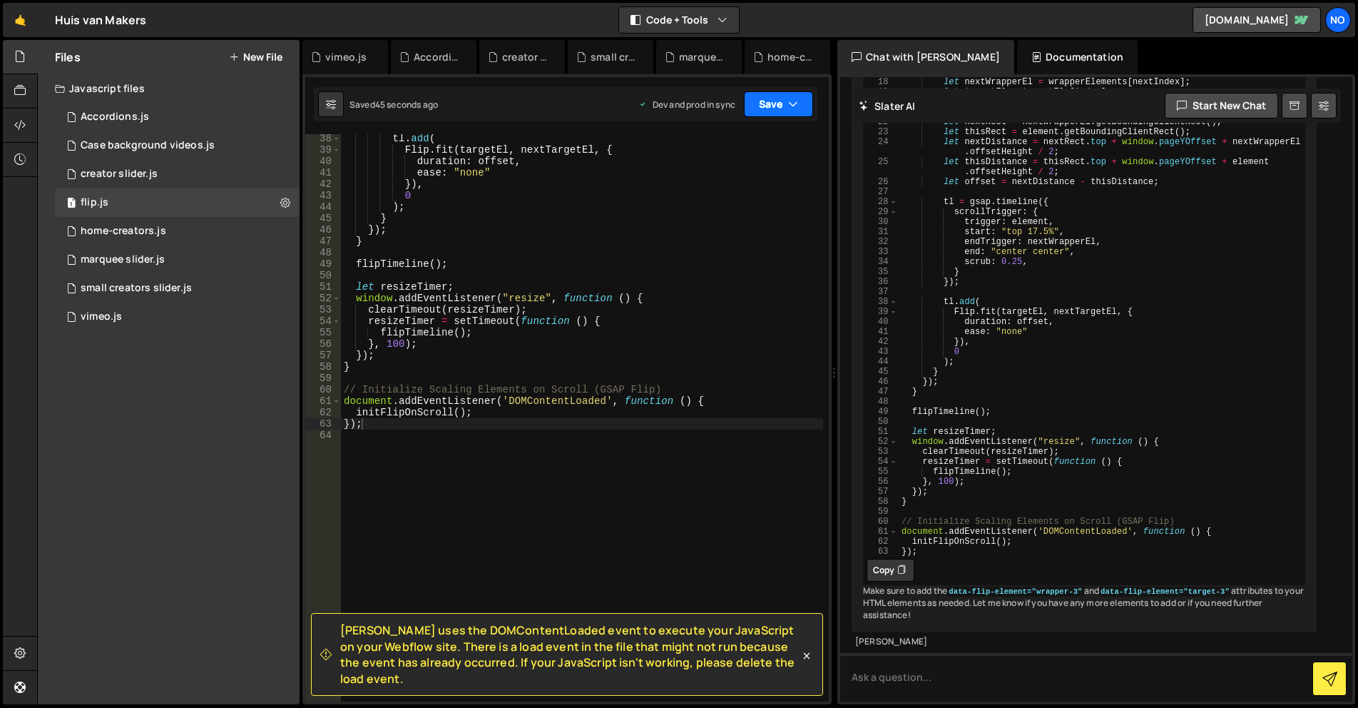
click at [776, 107] on button "Save" at bounding box center [778, 104] width 69 height 26
click at [0, 0] on div "Save to Production S" at bounding box center [0, 0] width 0 height 0
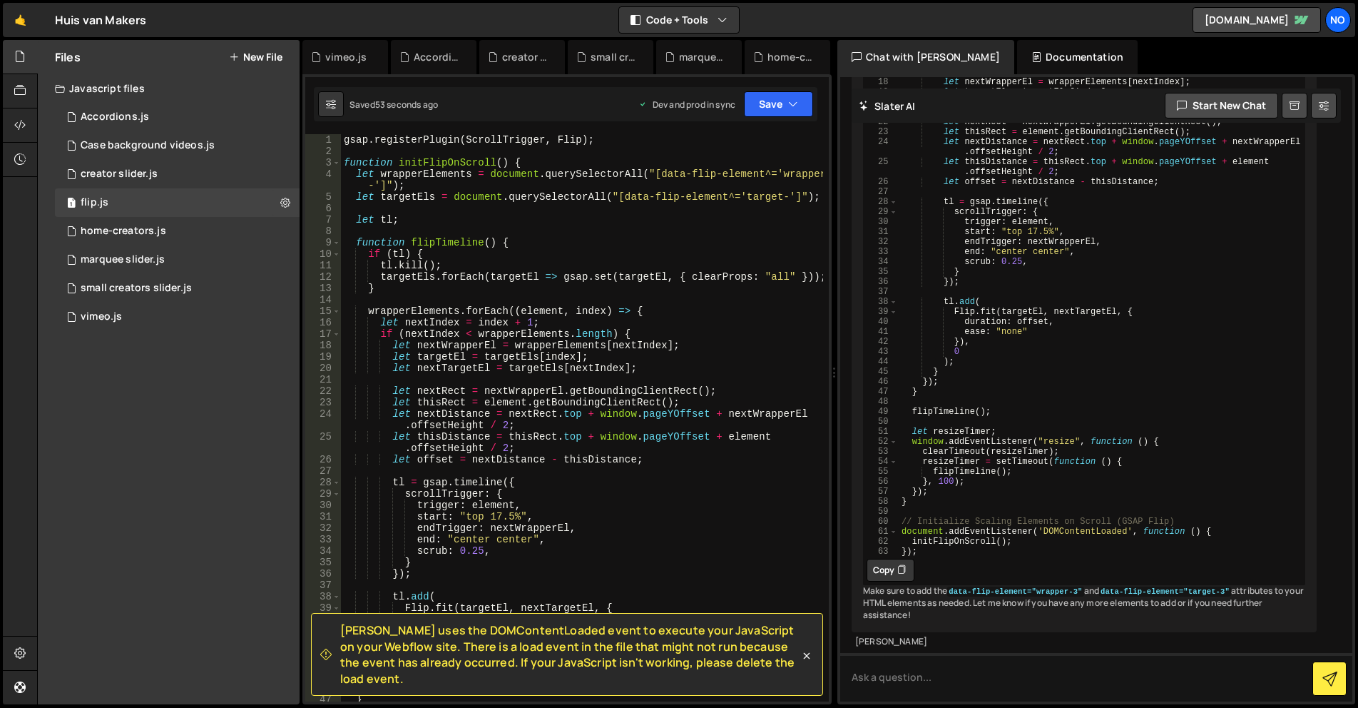
scroll to position [0, 0]
click at [665, 302] on div "gsap . registerPlugin ( ScrollTrigger , Flip ) ; function initFlipOnScroll ( ) …" at bounding box center [582, 429] width 482 height 590
click at [630, 227] on div "gsap . registerPlugin ( ScrollTrigger , Flip ) ; function initFlipOnScroll ( ) …" at bounding box center [582, 429] width 482 height 590
click at [462, 214] on div "gsap . registerPlugin ( ScrollTrigger , Flip ) ; function initFlipOnScroll ( ) …" at bounding box center [582, 429] width 482 height 590
type textarea "let tl;"
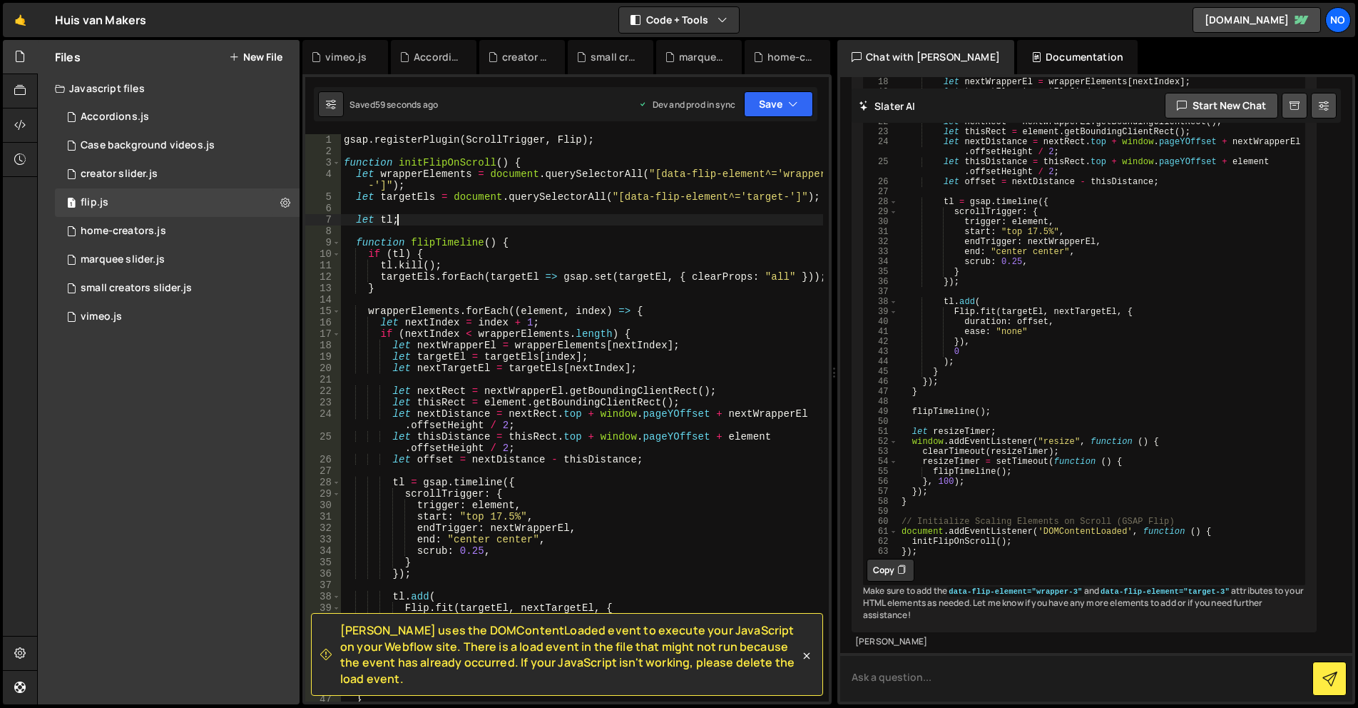
click at [972, 680] on textarea at bounding box center [1096, 677] width 512 height 49
type textarea "its not working"
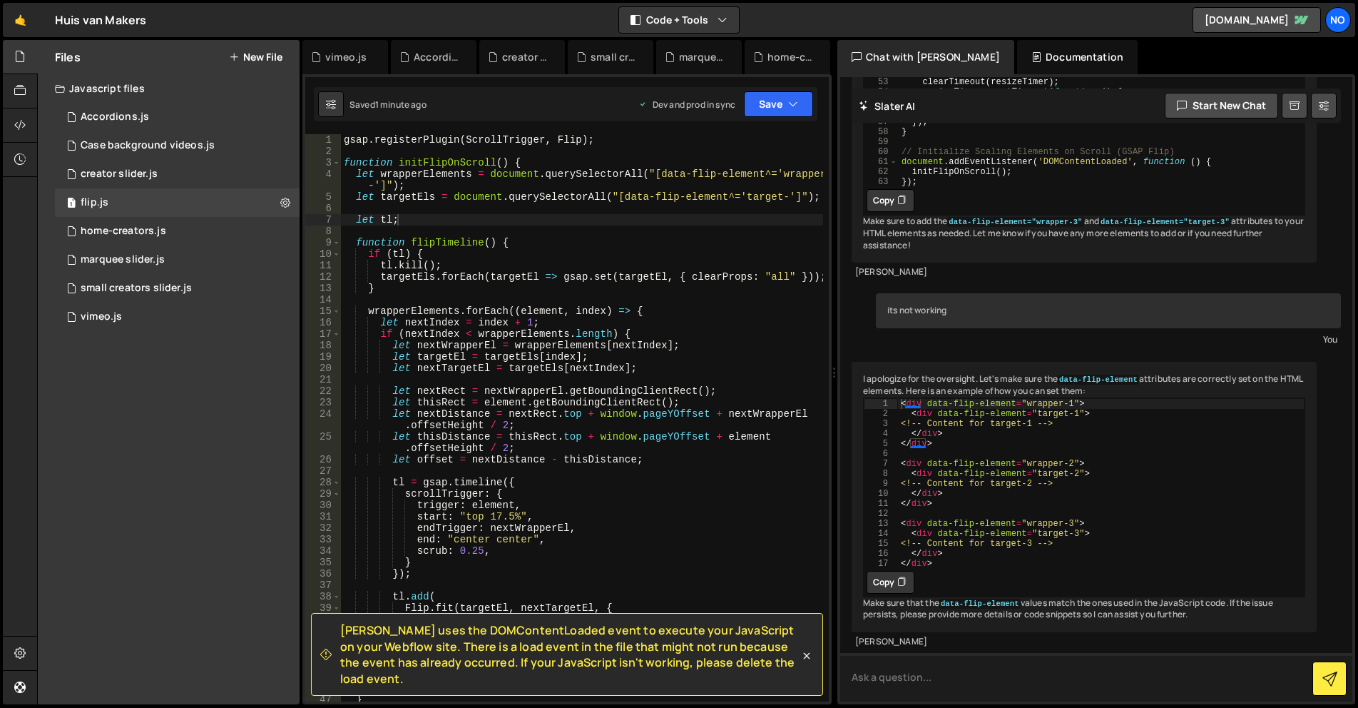
scroll to position [5756, 0]
click at [790, 197] on div "gsap . registerPlugin ( ScrollTrigger , Flip ) ; function initFlipOnScroll ( ) …" at bounding box center [582, 429] width 482 height 590
click at [783, 197] on div "gsap . registerPlugin ( ScrollTrigger , Flip ) ; function initFlipOnScroll ( ) …" at bounding box center [582, 429] width 482 height 590
drag, startPoint x: 721, startPoint y: 195, endPoint x: 743, endPoint y: 197, distance: 22.9
click at [721, 195] on div "gsap . registerPlugin ( ScrollTrigger , Flip ) ; function initFlipOnScroll ( ) …" at bounding box center [582, 429] width 482 height 590
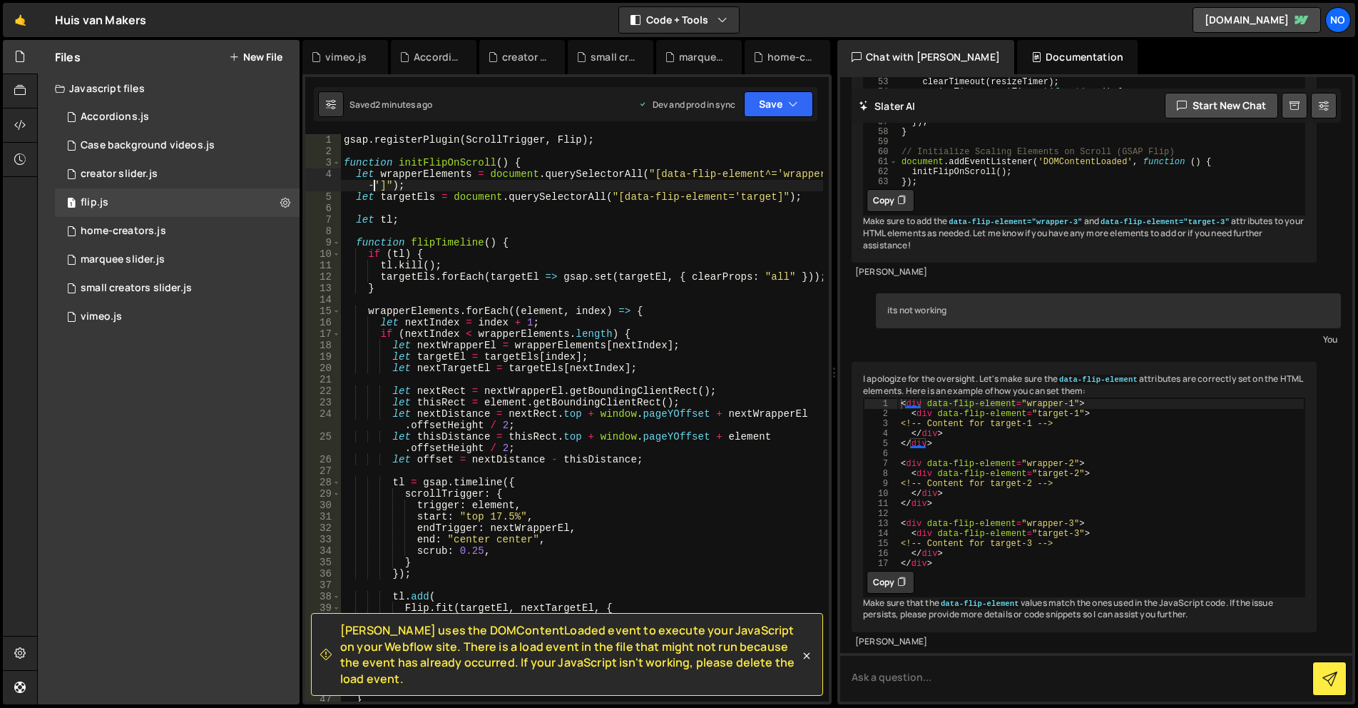
click at [376, 184] on div "gsap . registerPlugin ( ScrollTrigger , Flip ) ; function initFlipOnScroll ( ) …" at bounding box center [582, 429] width 482 height 590
click at [759, 173] on div "gsap . registerPlugin ( ScrollTrigger , Flip ) ; function initFlipOnScroll ( ) …" at bounding box center [582, 429] width 482 height 590
drag, startPoint x: 761, startPoint y: 103, endPoint x: 755, endPoint y: 128, distance: 26.3
click at [761, 103] on button "Save" at bounding box center [778, 104] width 69 height 26
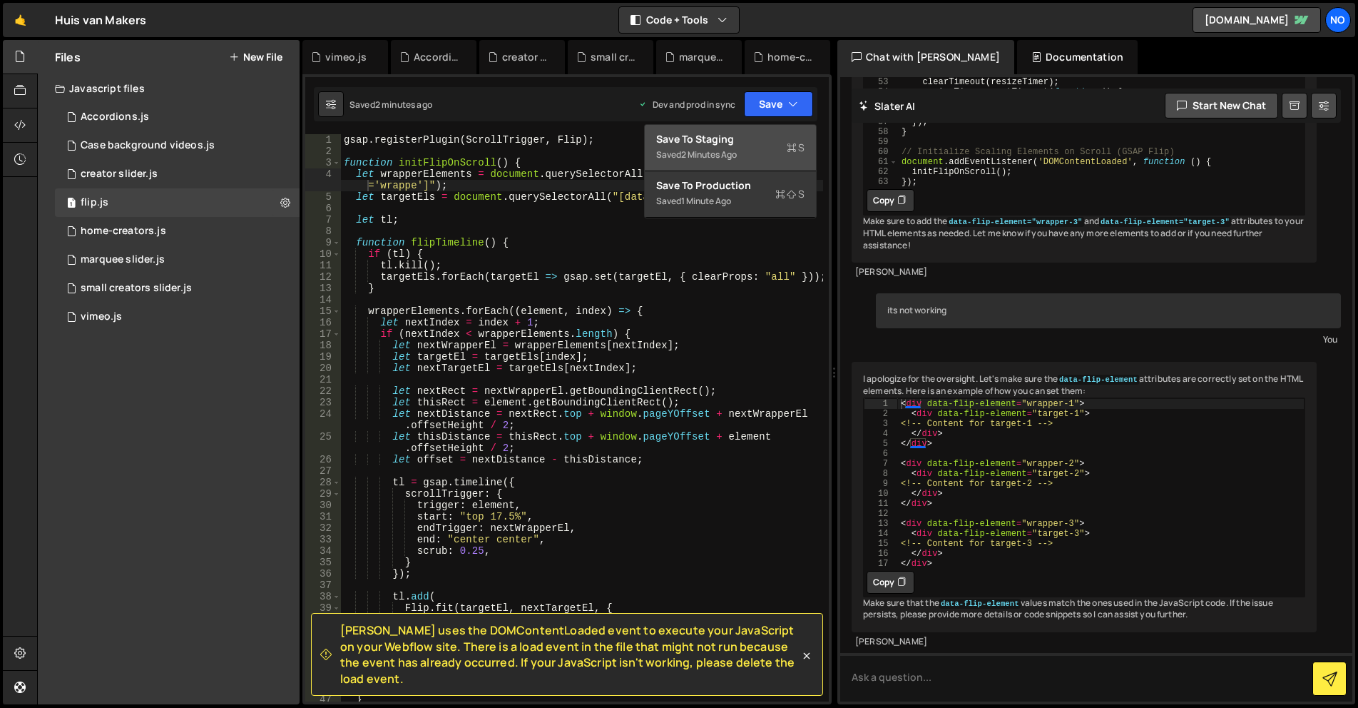
click at [754, 132] on div "Save to Staging S" at bounding box center [730, 139] width 148 height 14
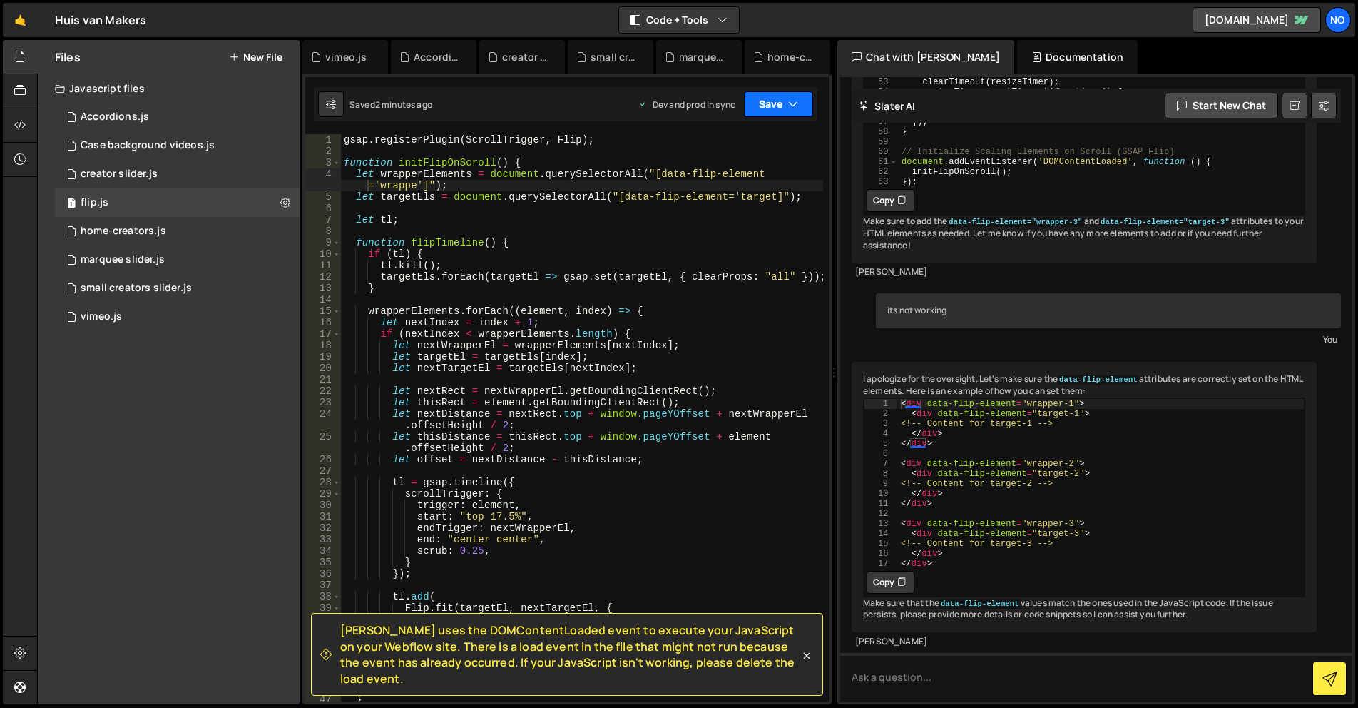
drag, startPoint x: 775, startPoint y: 101, endPoint x: 773, endPoint y: 124, distance: 22.9
click at [775, 101] on button "Save" at bounding box center [778, 104] width 69 height 26
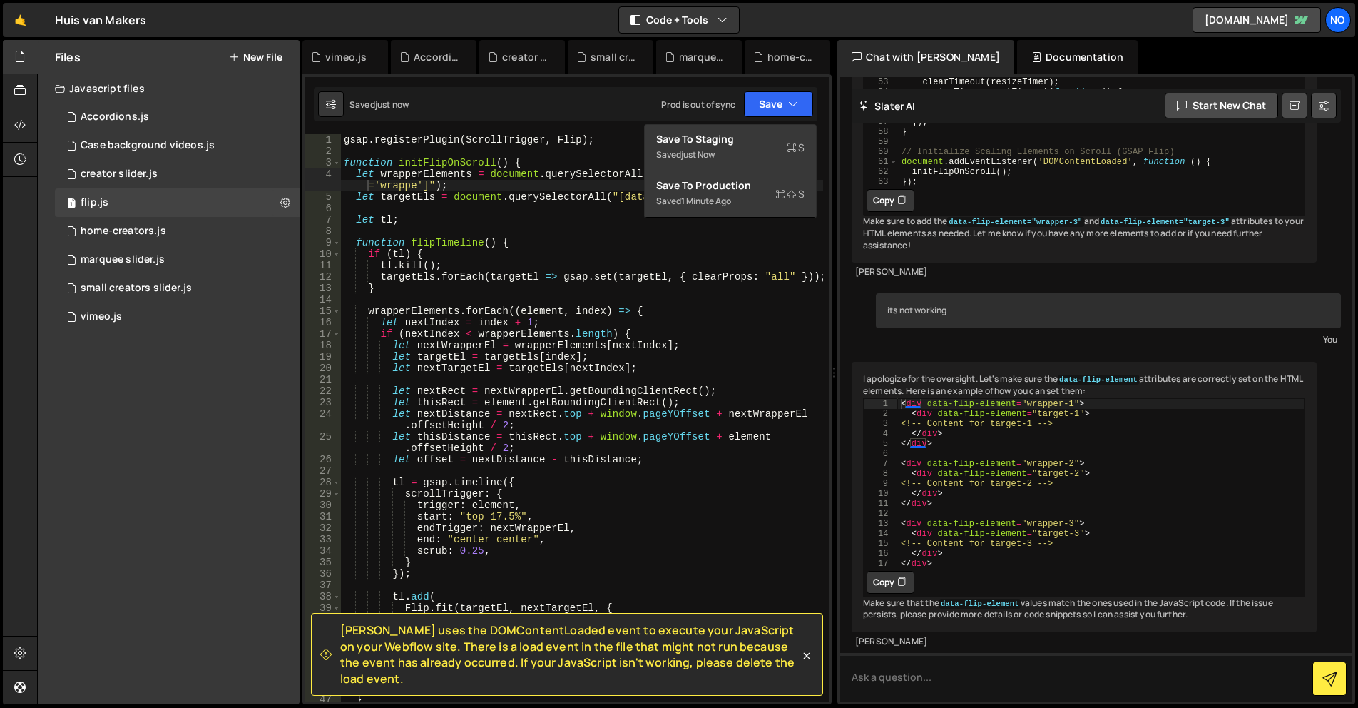
click at [370, 197] on div "gsap . registerPlugin ( ScrollTrigger , Flip ) ; function initFlipOnScroll ( ) …" at bounding box center [582, 429] width 482 height 590
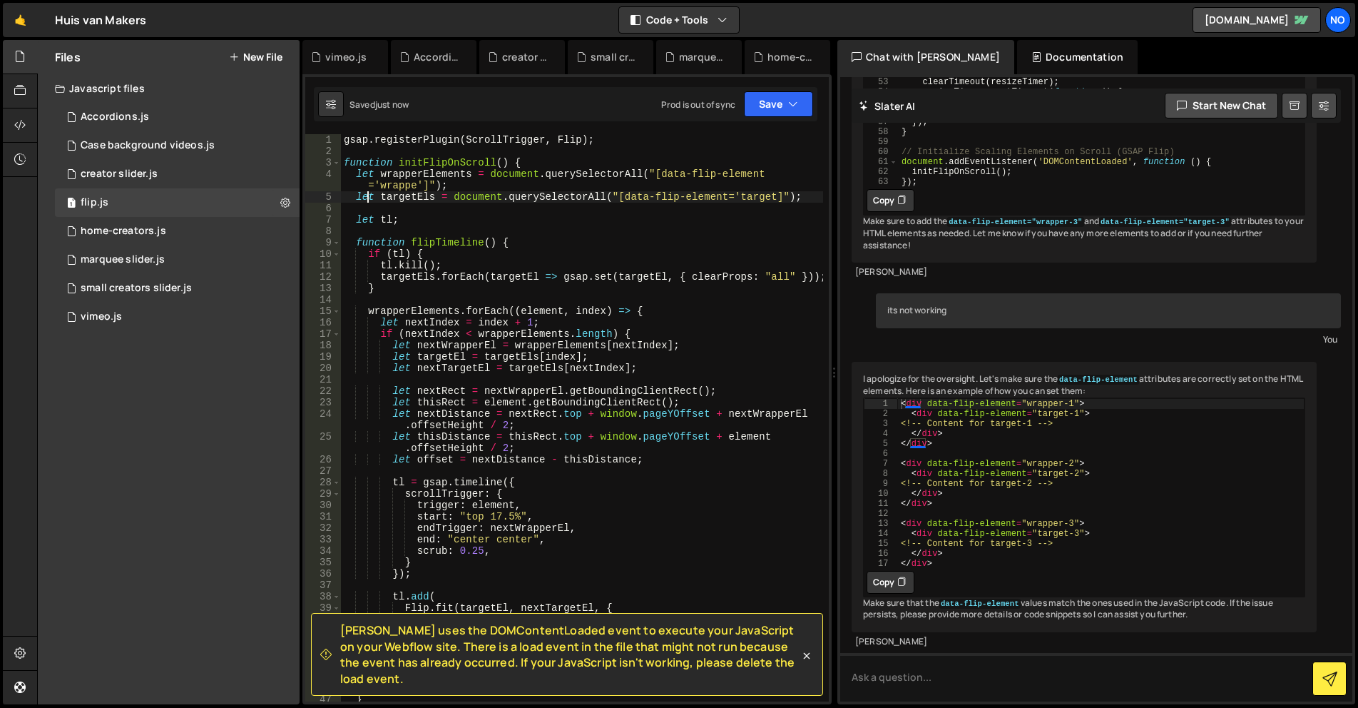
click at [408, 190] on div "gsap . registerPlugin ( ScrollTrigger , Flip ) ; function initFlipOnScroll ( ) …" at bounding box center [582, 429] width 482 height 590
click at [419, 187] on div "gsap . registerPlugin ( ScrollTrigger , Flip ) ; function initFlipOnScroll ( ) …" at bounding box center [582, 429] width 482 height 590
click at [766, 103] on button "Save" at bounding box center [778, 104] width 69 height 26
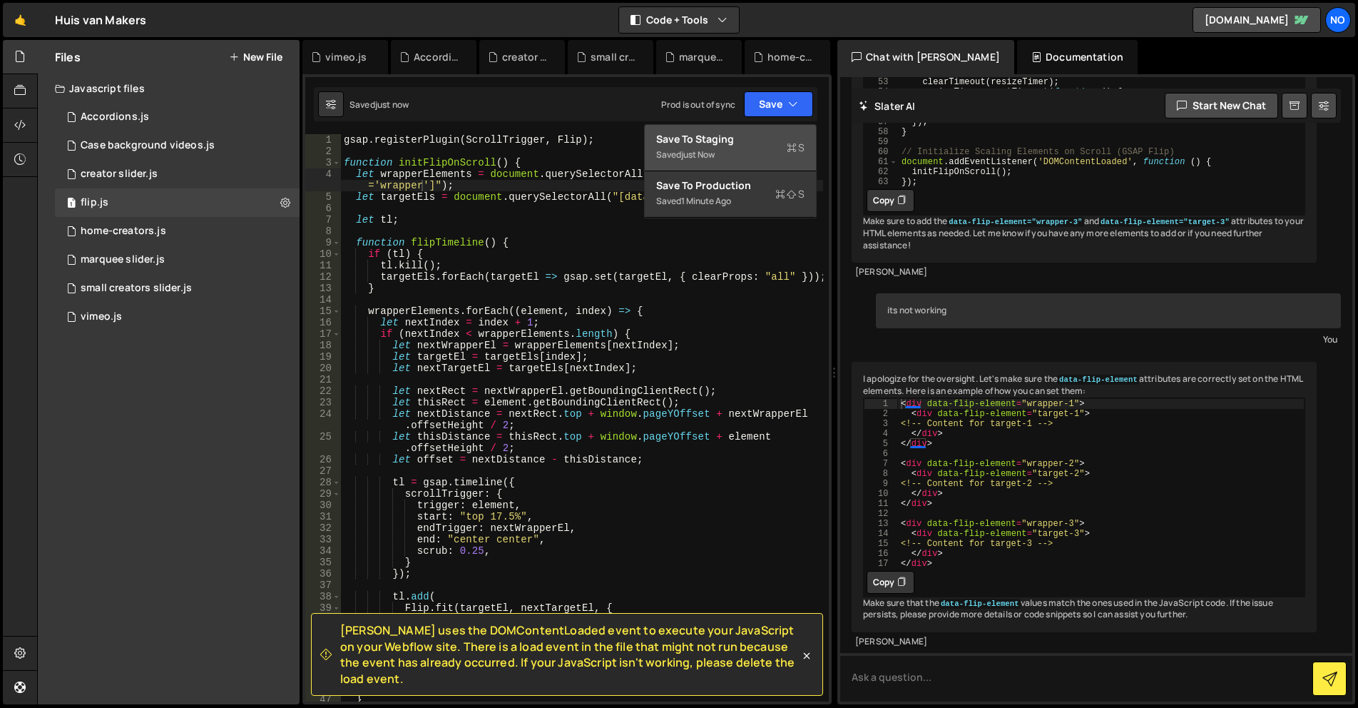
click at [747, 127] on button "Save to Staging S Saved just now" at bounding box center [730, 148] width 171 height 46
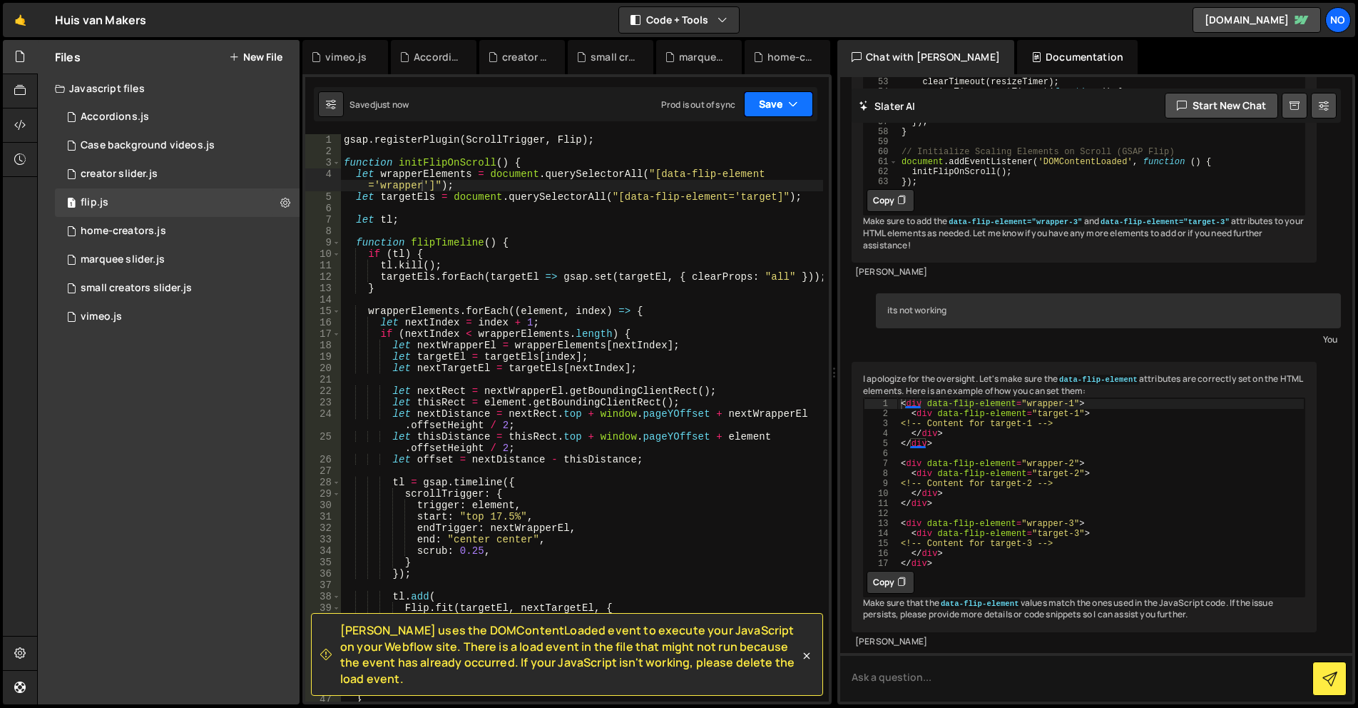
drag, startPoint x: 760, startPoint y: 103, endPoint x: 752, endPoint y: 153, distance: 50.7
click at [760, 103] on button "Save" at bounding box center [778, 104] width 69 height 26
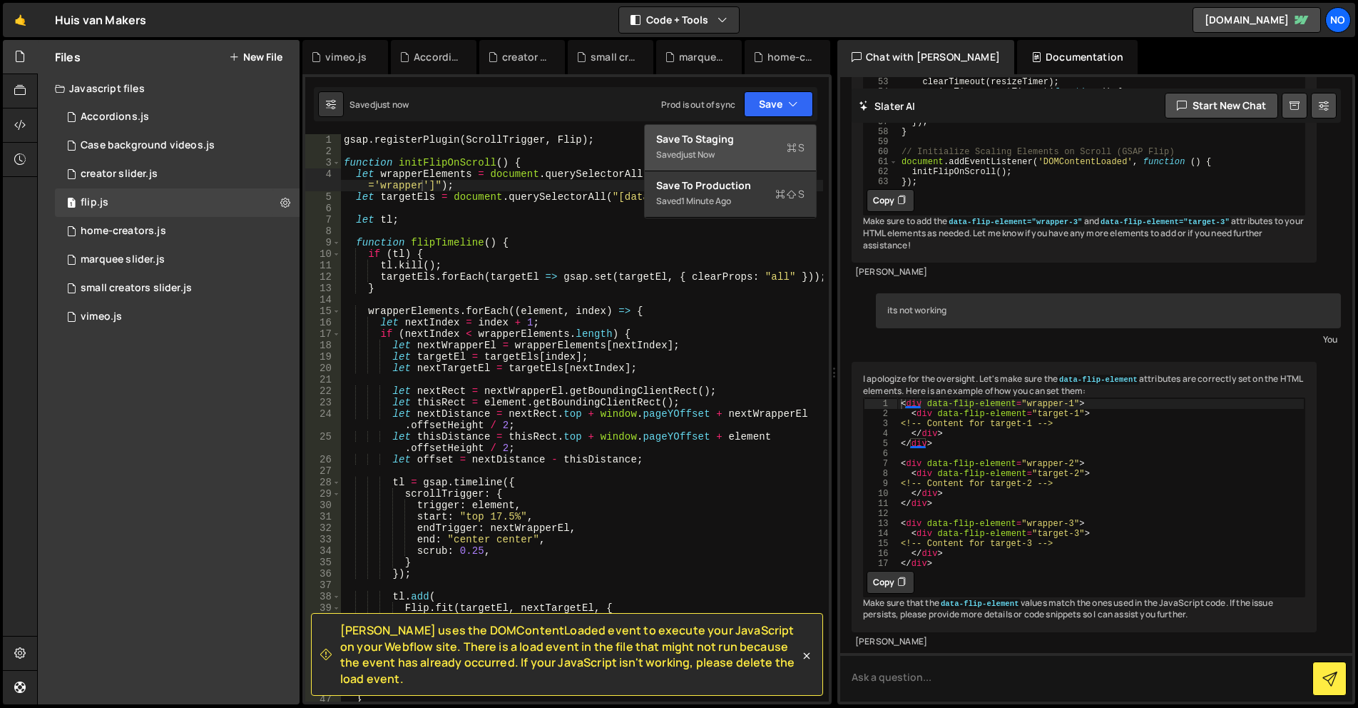
click at [752, 153] on div "Saved just now" at bounding box center [730, 154] width 148 height 17
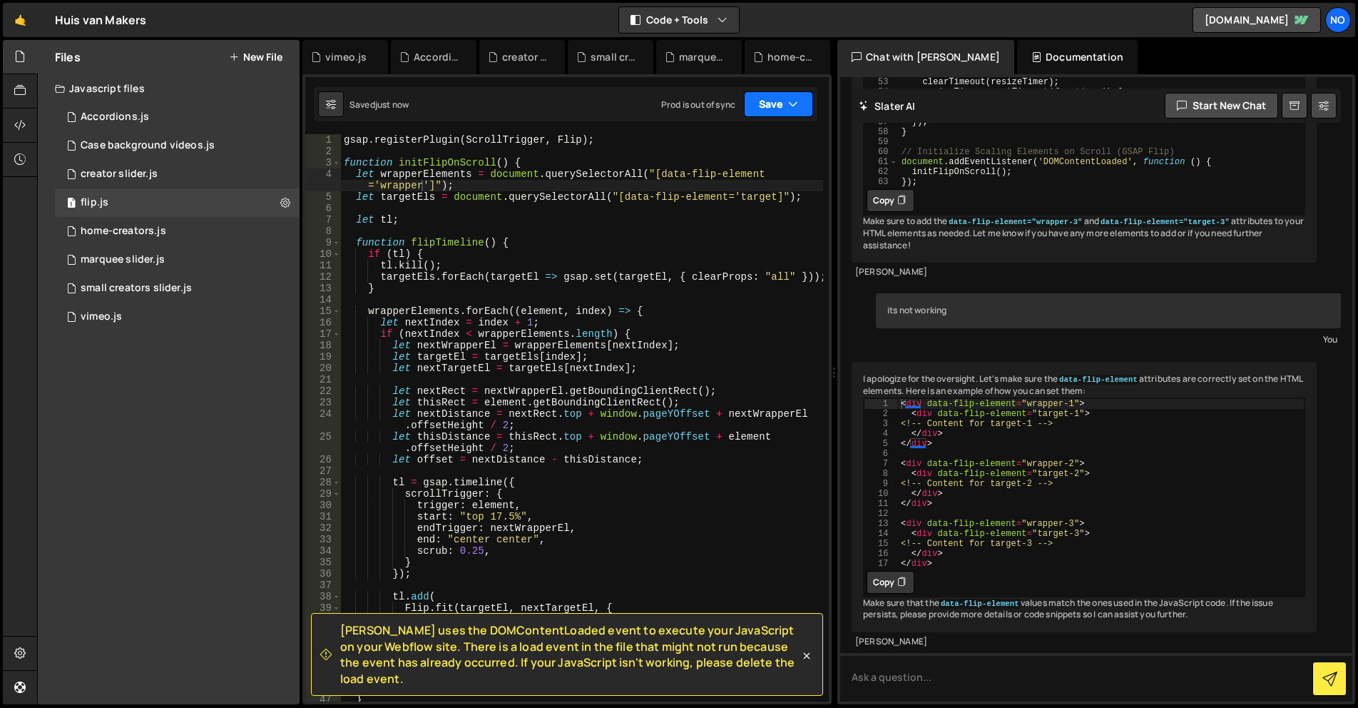
click at [762, 111] on button "Save" at bounding box center [778, 104] width 69 height 26
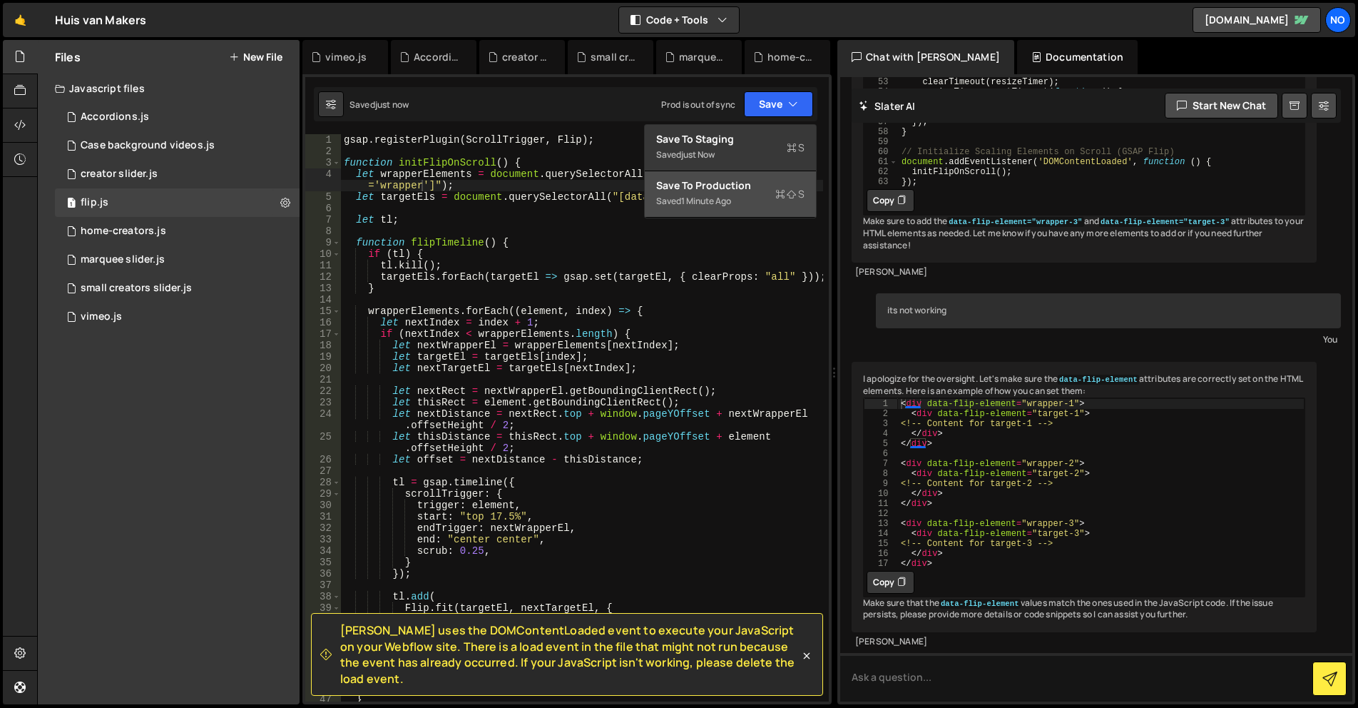
click at [729, 193] on div "Saved 1 minute ago" at bounding box center [730, 201] width 148 height 17
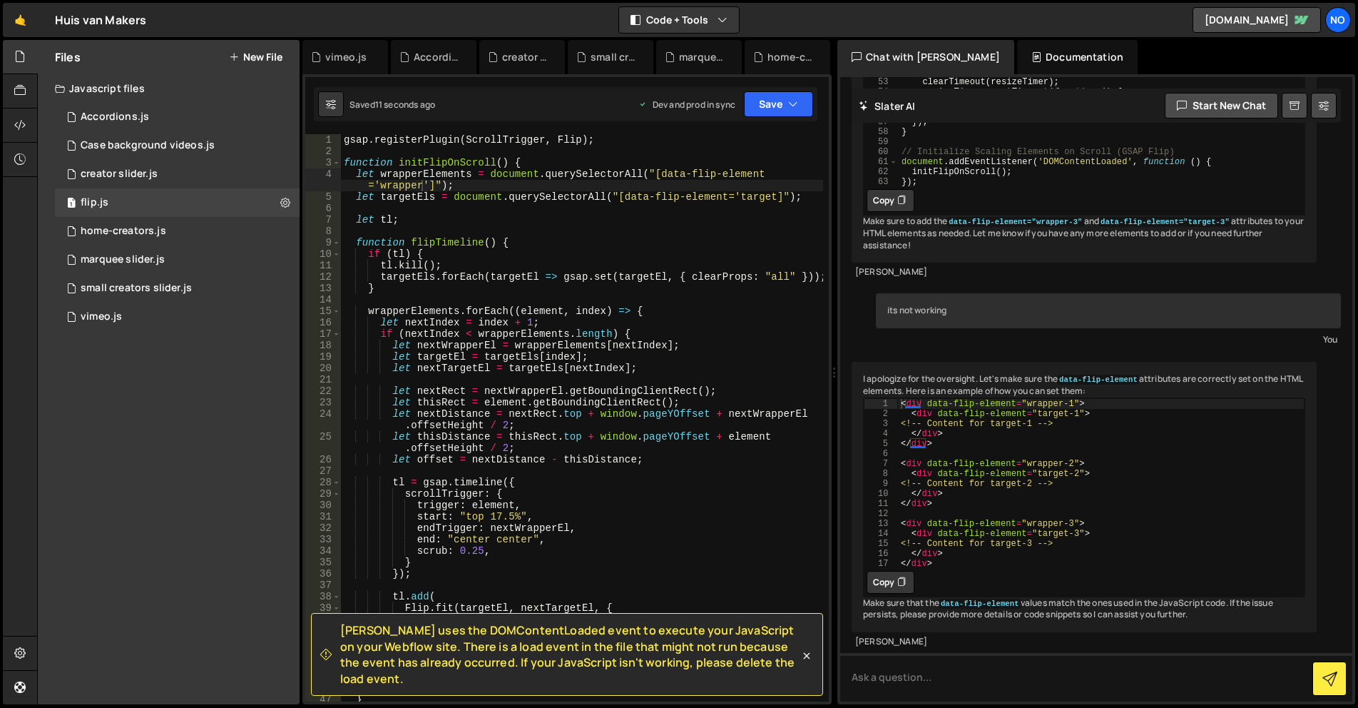
click at [421, 181] on div "gsap . registerPlugin ( ScrollTrigger , Flip ) ; function initFlipOnScroll ( ) …" at bounding box center [582, 429] width 482 height 590
click at [764, 197] on div "gsap . registerPlugin ( ScrollTrigger , Flip ) ; function initFlipOnScroll ( ) …" at bounding box center [582, 429] width 482 height 590
type textarea "let targetEls = document.querySelectorAll("[data-flip-element='target-1]");"
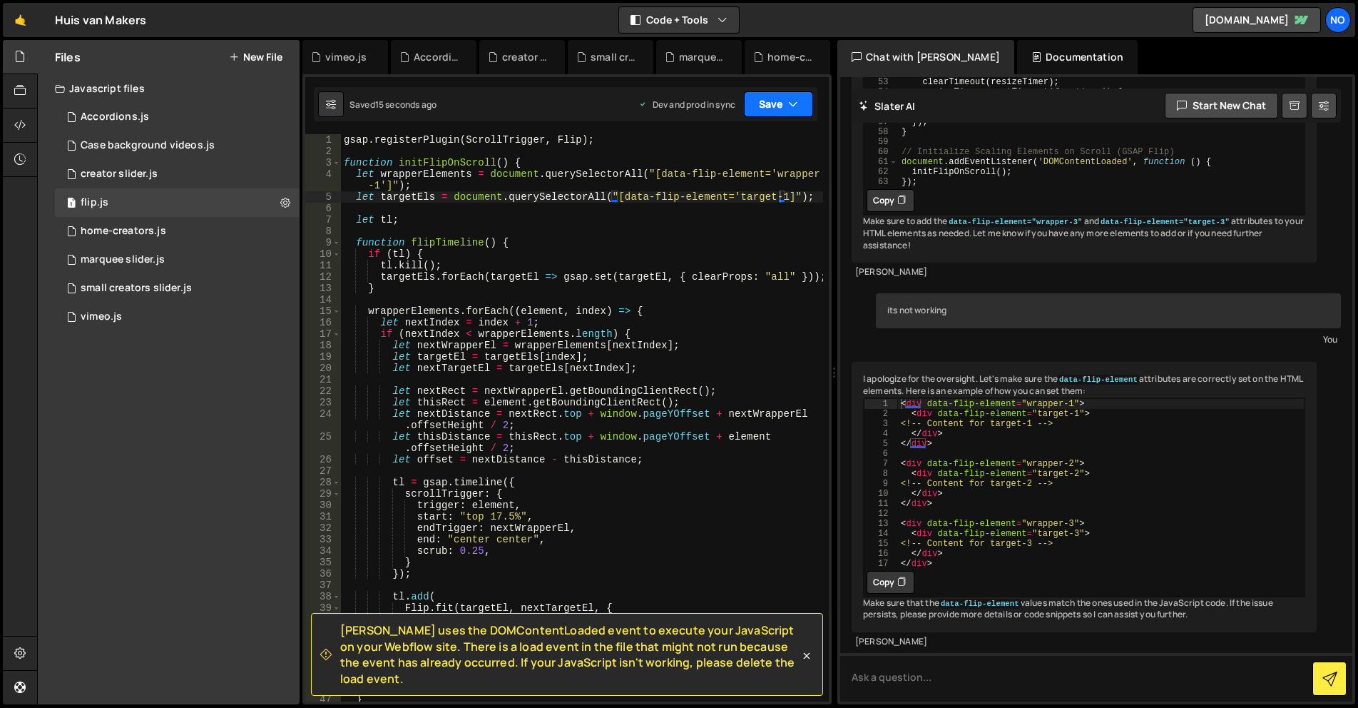
drag, startPoint x: 788, startPoint y: 102, endPoint x: 762, endPoint y: 125, distance: 34.9
click at [788, 102] on icon "button" at bounding box center [793, 104] width 10 height 14
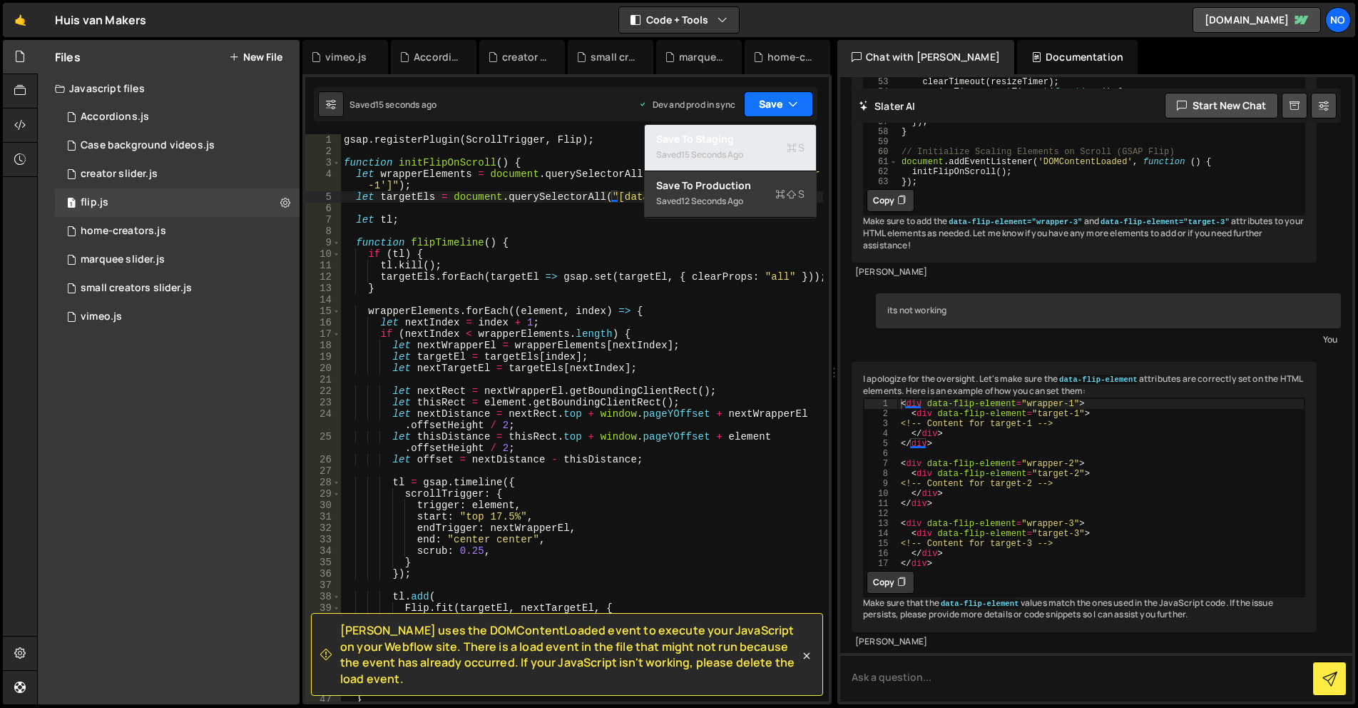
drag, startPoint x: 758, startPoint y: 135, endPoint x: 777, endPoint y: 98, distance: 41.2
click at [758, 133] on div "Save to Staging S" at bounding box center [730, 139] width 148 height 14
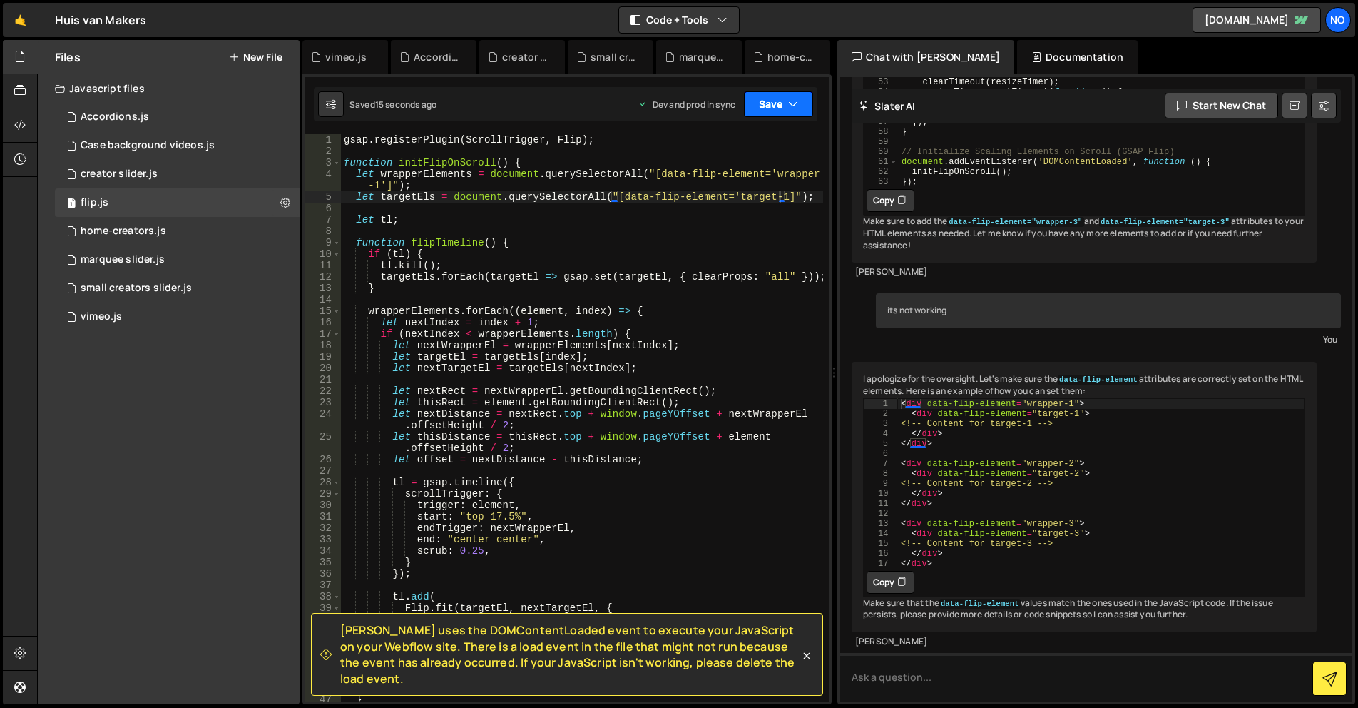
click at [777, 98] on button "Save" at bounding box center [778, 104] width 69 height 26
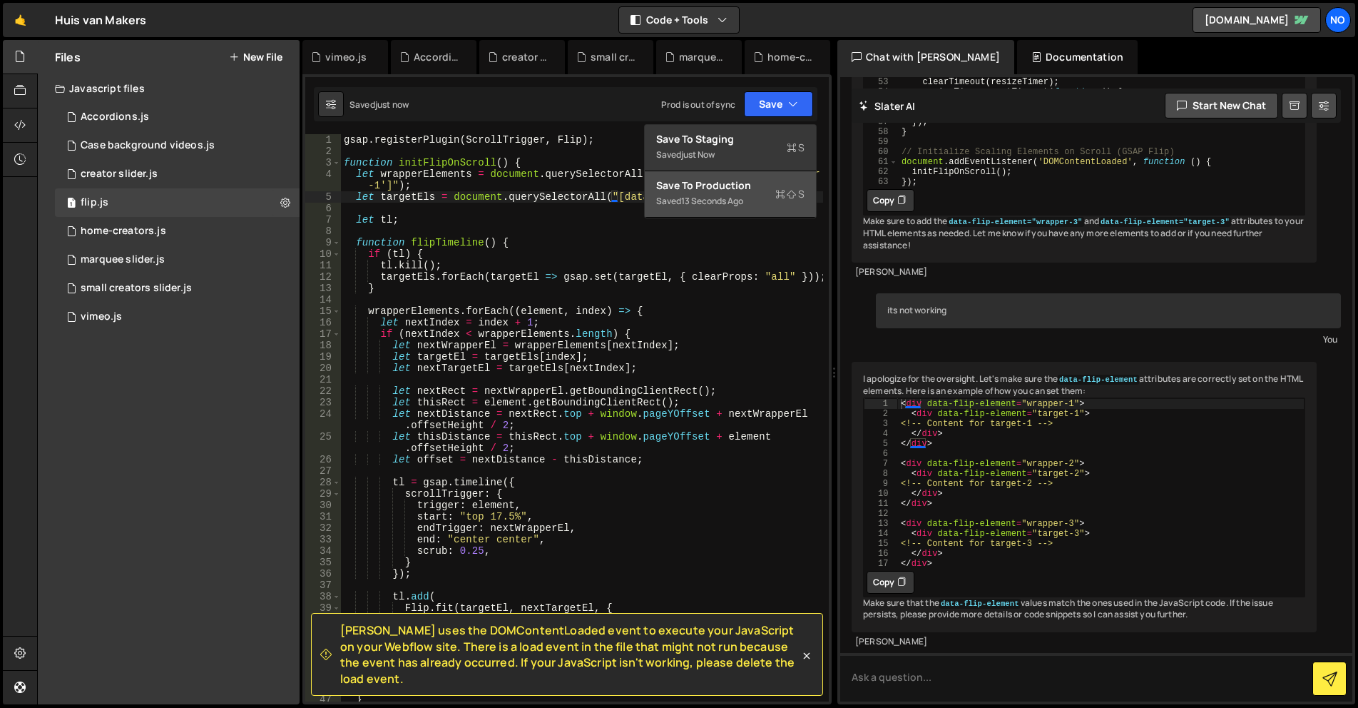
click at [727, 185] on div "Save to Production S" at bounding box center [730, 185] width 148 height 14
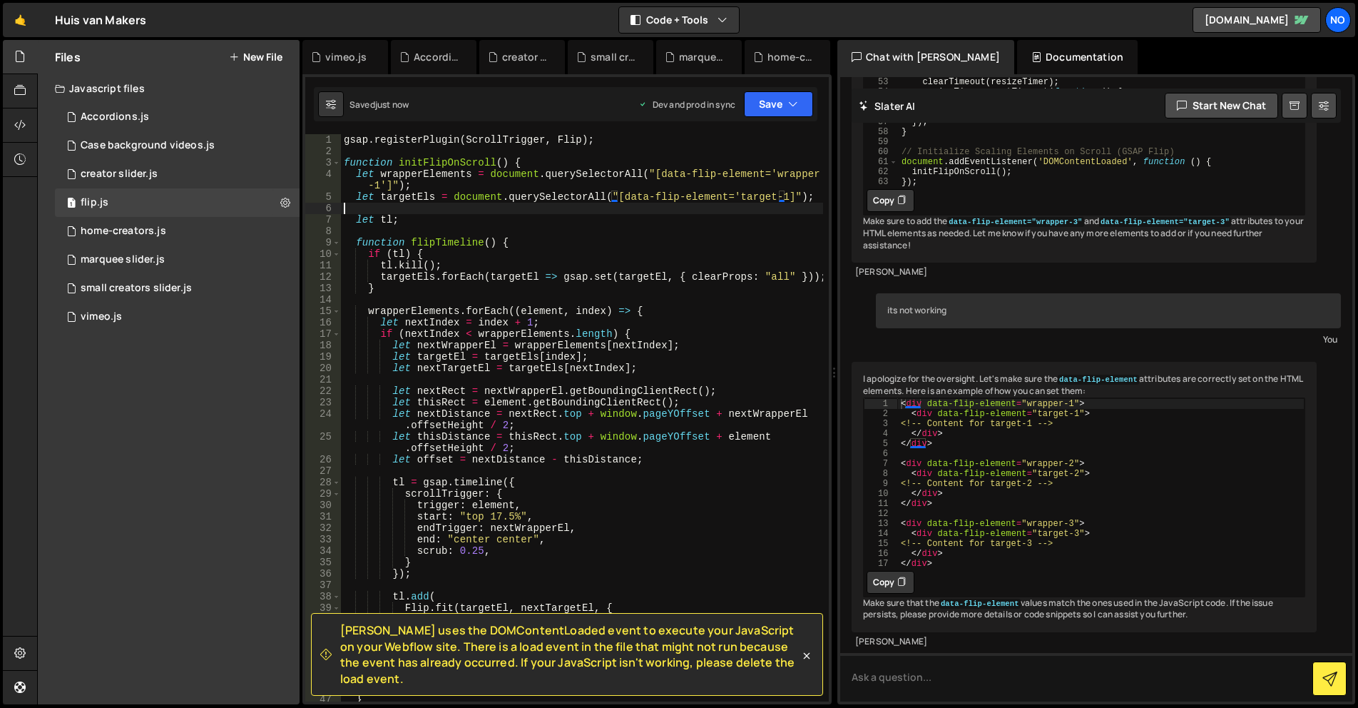
click at [624, 213] on div "gsap . registerPlugin ( ScrollTrigger , Flip ) ; function initFlipOnScroll ( ) …" at bounding box center [582, 429] width 482 height 590
click at [18, 21] on link "🤙" at bounding box center [20, 20] width 35 height 34
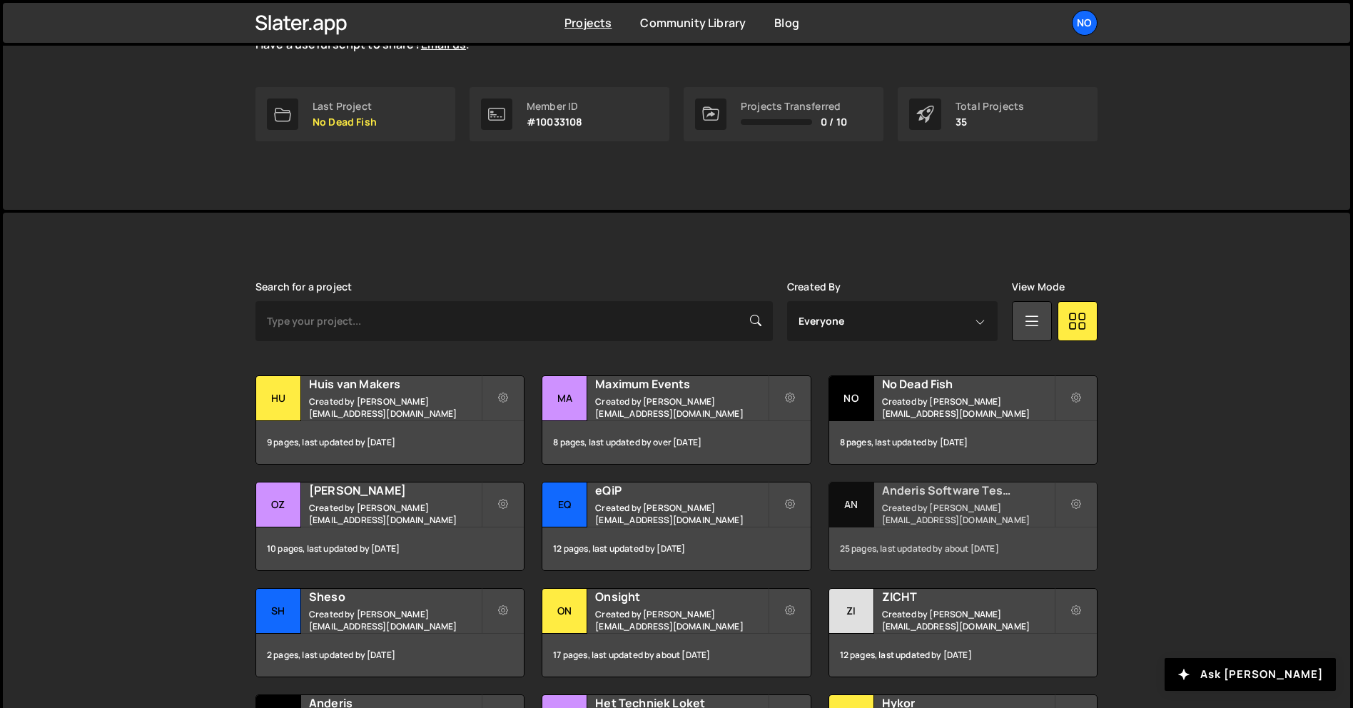
scroll to position [214, 0]
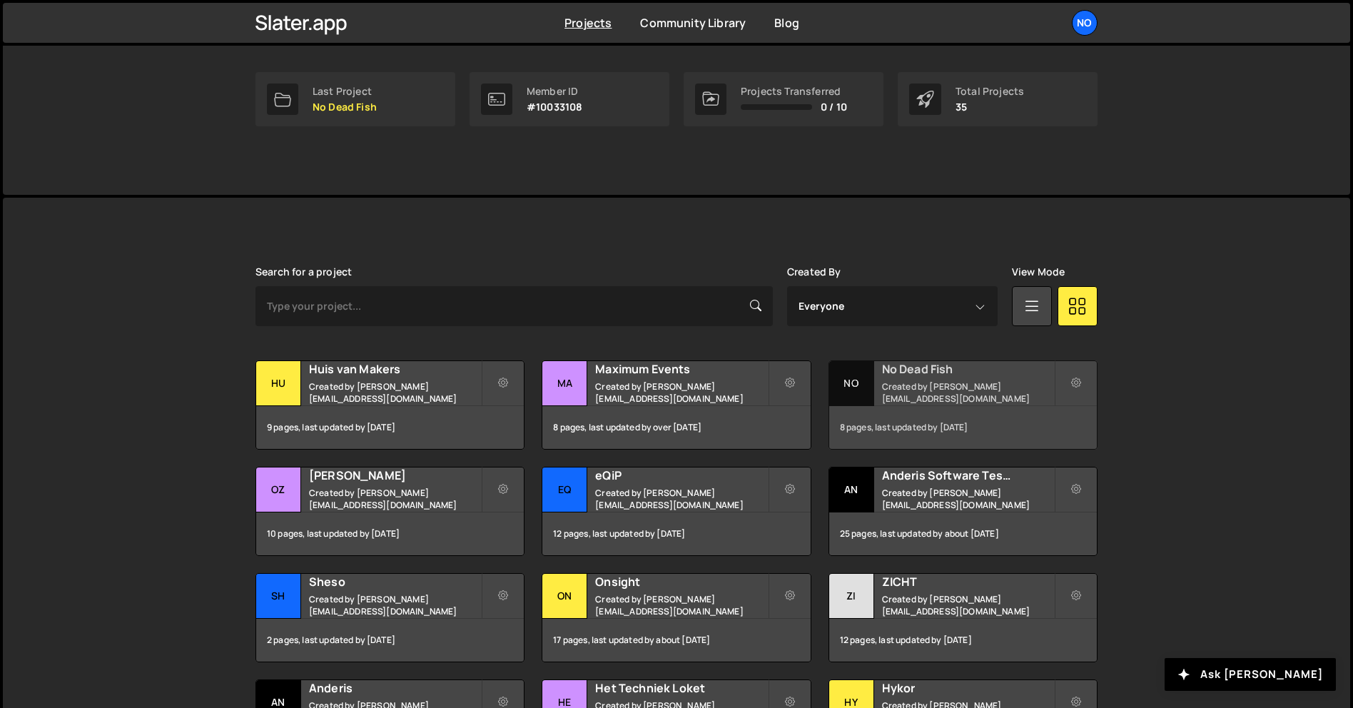
click at [962, 391] on small "Created by [PERSON_NAME][EMAIL_ADDRESS][DOMAIN_NAME]" at bounding box center [968, 392] width 172 height 24
click at [362, 377] on h2 "Huis van Makers" at bounding box center [395, 369] width 172 height 16
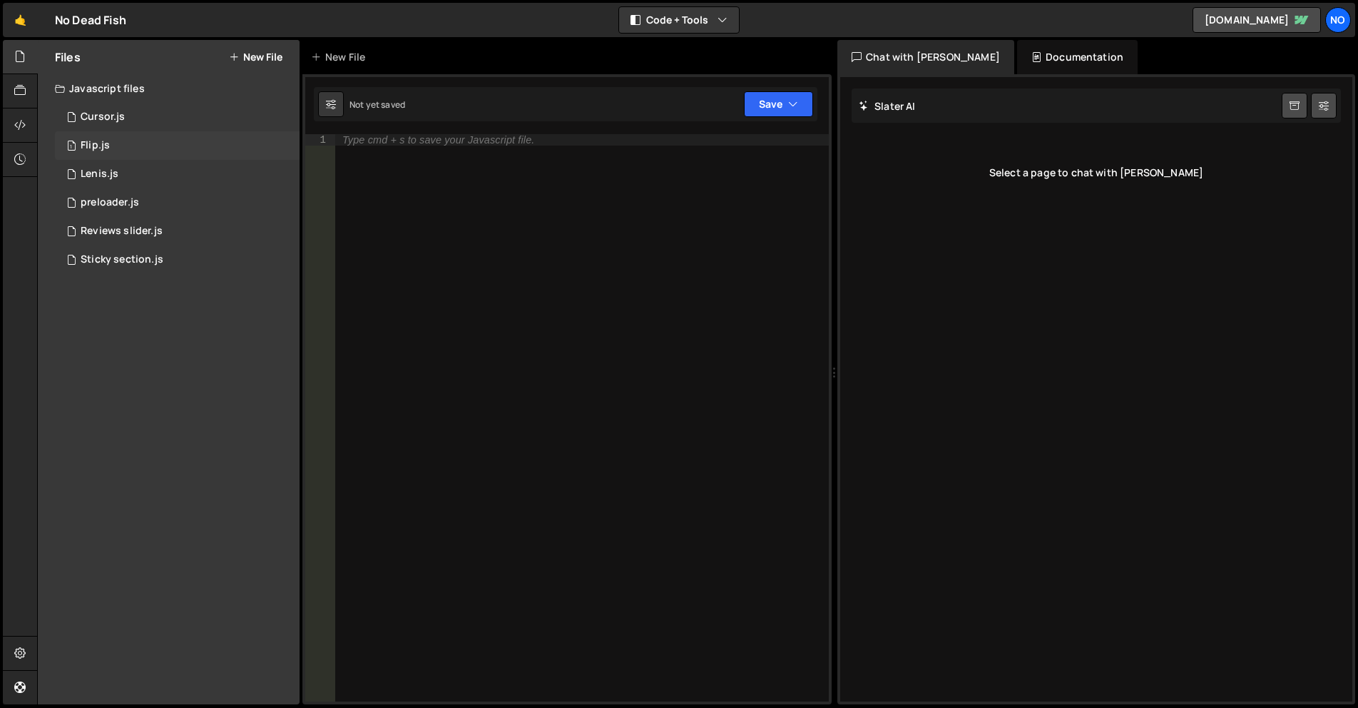
drag, startPoint x: 121, startPoint y: 148, endPoint x: 156, endPoint y: 156, distance: 36.7
click at [121, 148] on div "1 Flip.js 0" at bounding box center [177, 145] width 245 height 29
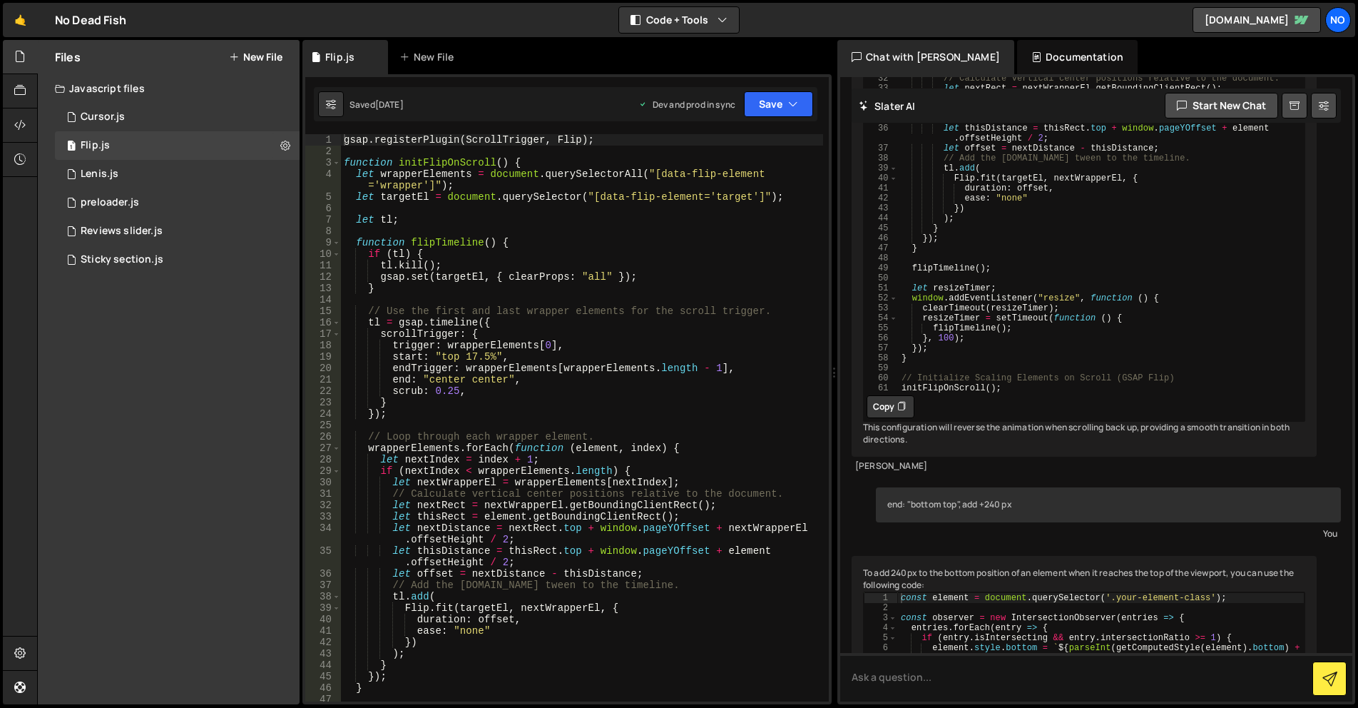
click at [584, 292] on div "gsap . registerPlugin ( ScrollTrigger , Flip ) ; function initFlipOnScroll ( ) …" at bounding box center [582, 429] width 482 height 590
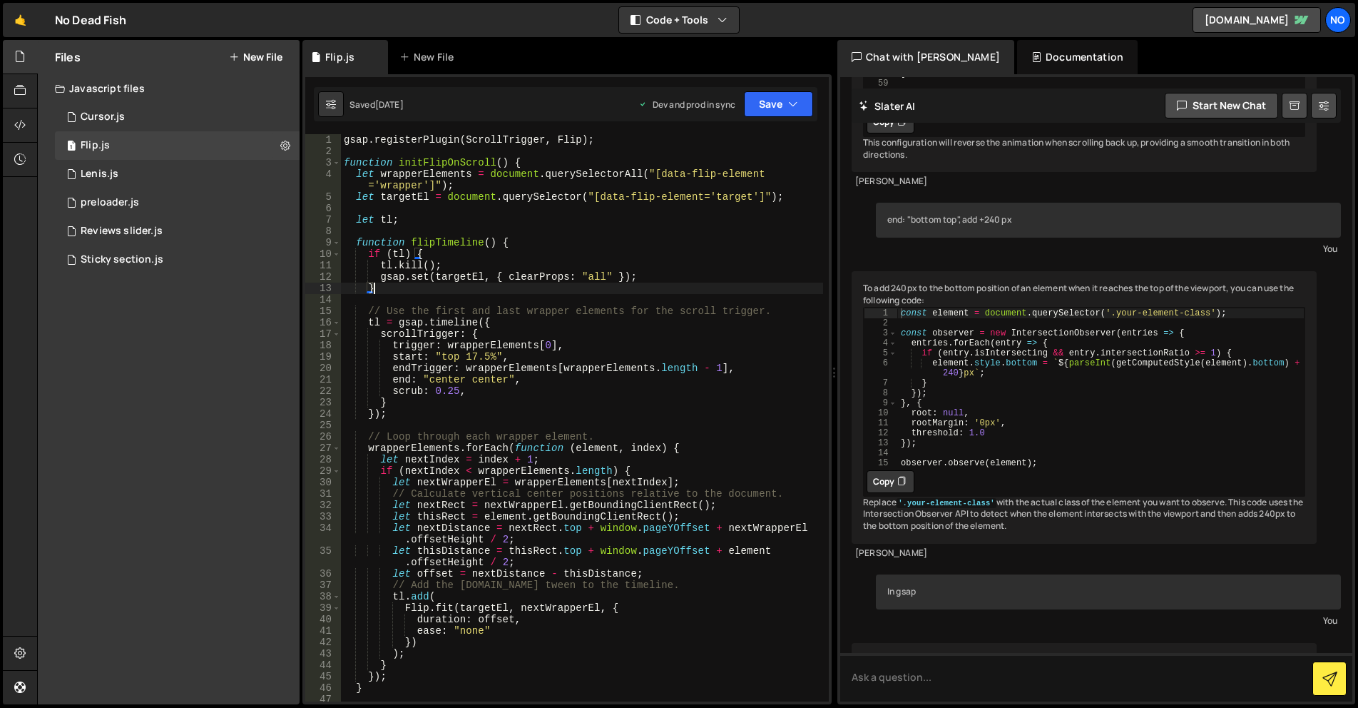
scroll to position [1741, 0]
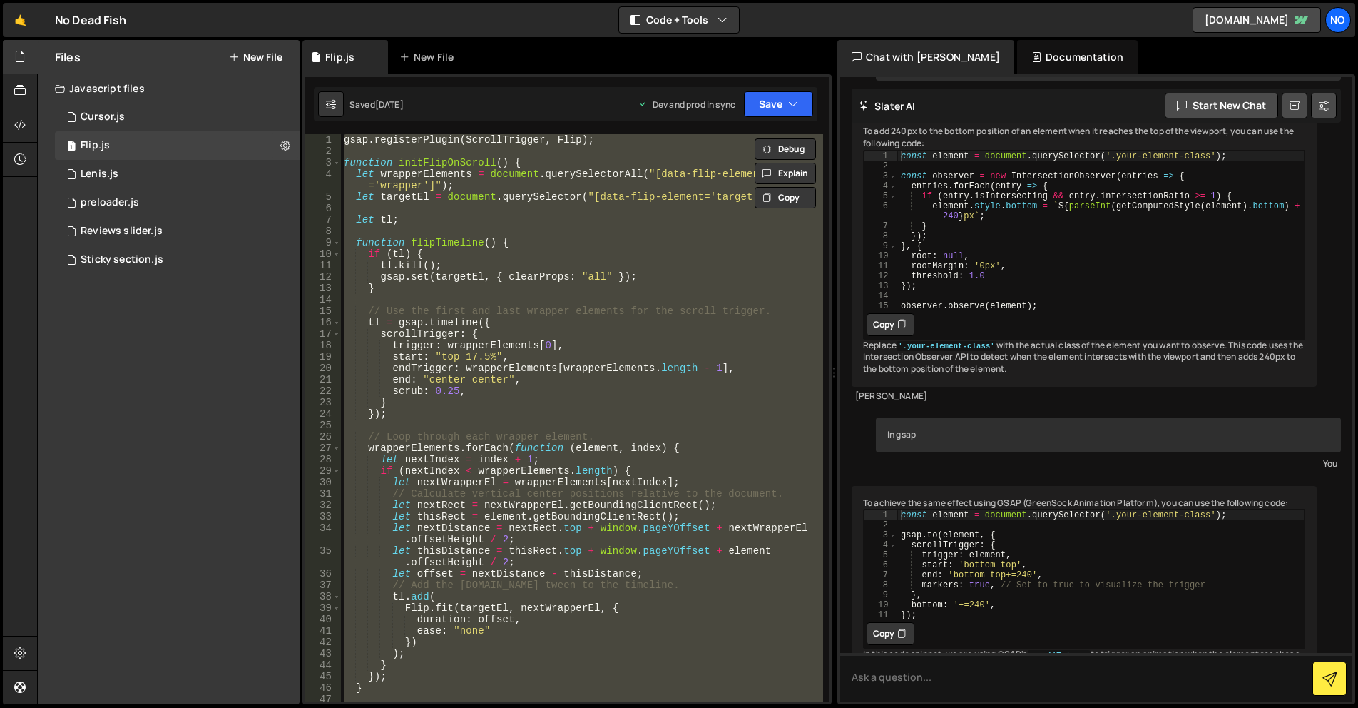
click at [581, 271] on div "gsap . registerPlugin ( ScrollTrigger , Flip ) ; function initFlipOnScroll ( ) …" at bounding box center [582, 417] width 482 height 567
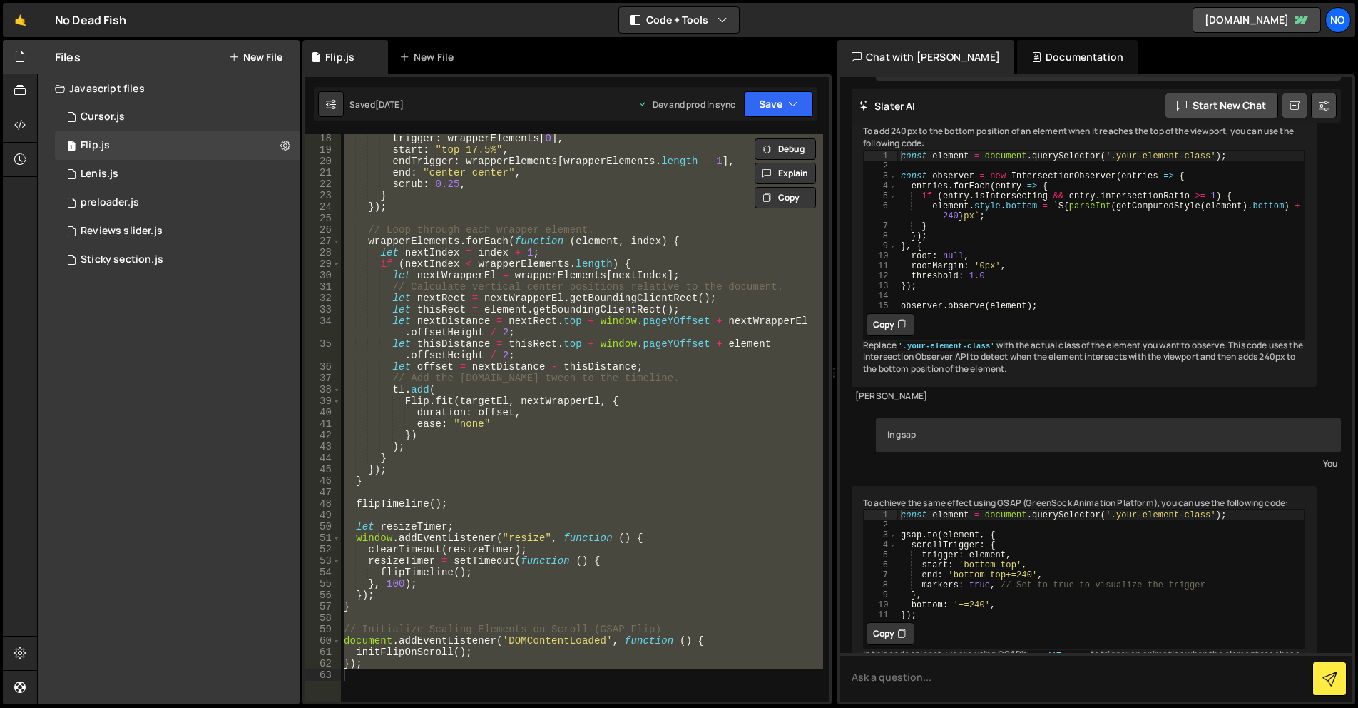
click at [653, 367] on div "trigger : wrapperElements [ 0 ] , start : "top 17.5%" , endTrigger : wrapperEle…" at bounding box center [582, 417] width 482 height 567
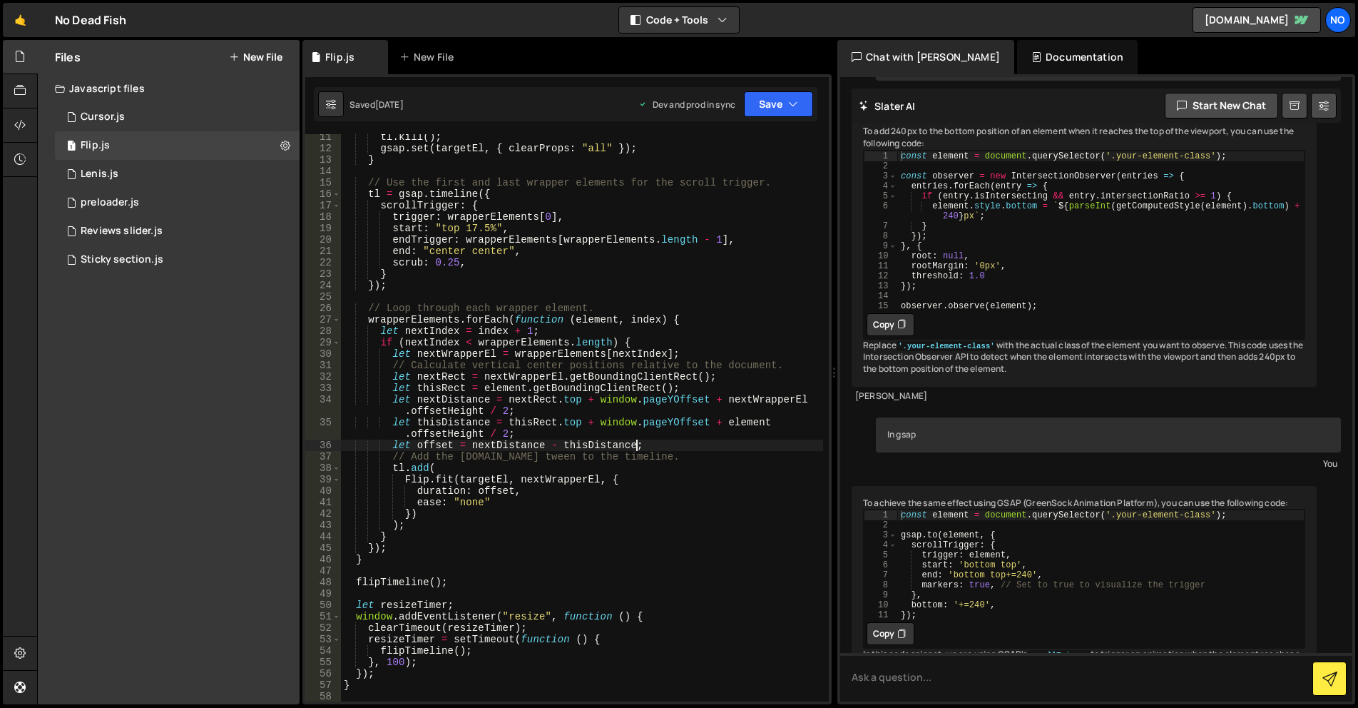
scroll to position [0, 0]
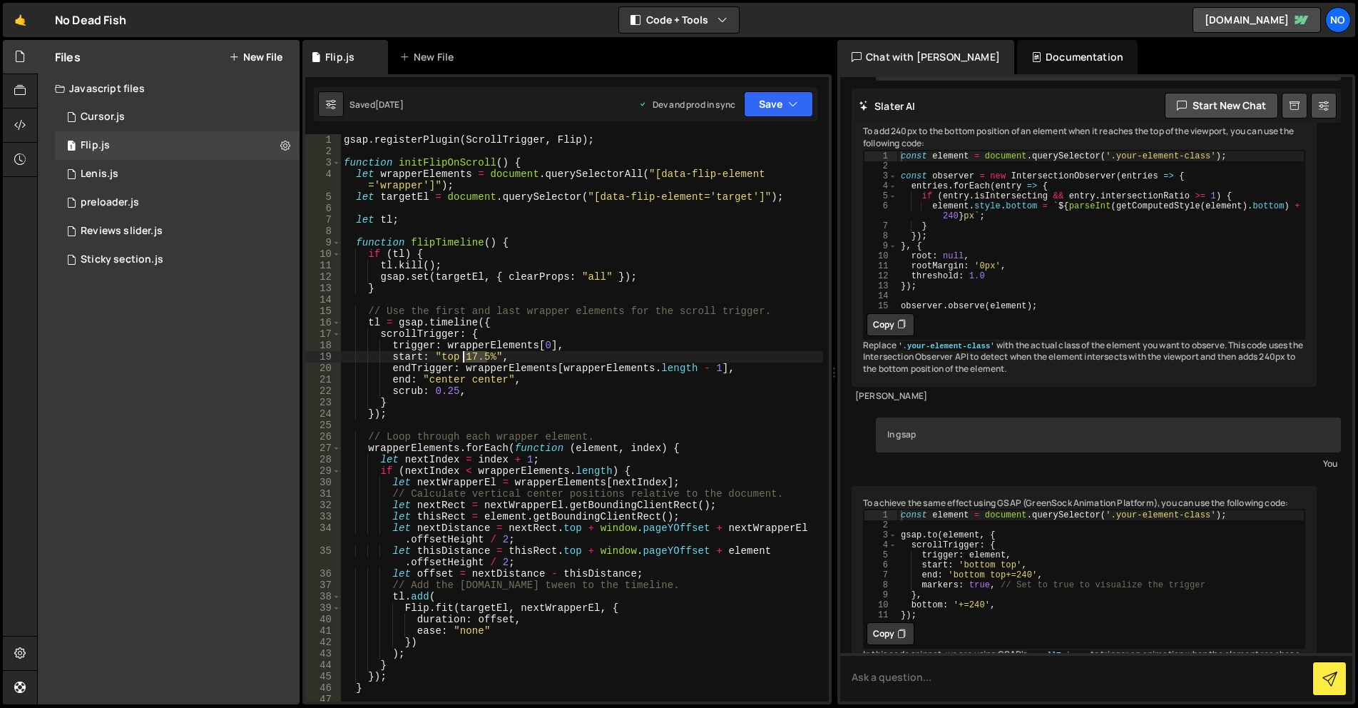
drag, startPoint x: 486, startPoint y: 355, endPoint x: 561, endPoint y: 350, distance: 75.1
click at [469, 355] on div "gsap . registerPlugin ( ScrollTrigger , Flip ) ; function initFlipOnScroll ( ) …" at bounding box center [582, 429] width 482 height 590
click at [611, 277] on div "gsap . registerPlugin ( ScrollTrigger , Flip ) ; function initFlipOnScroll ( ) …" at bounding box center [582, 429] width 482 height 590
type textarea "gsap.set(targetEl, { clearProps: "all" });"
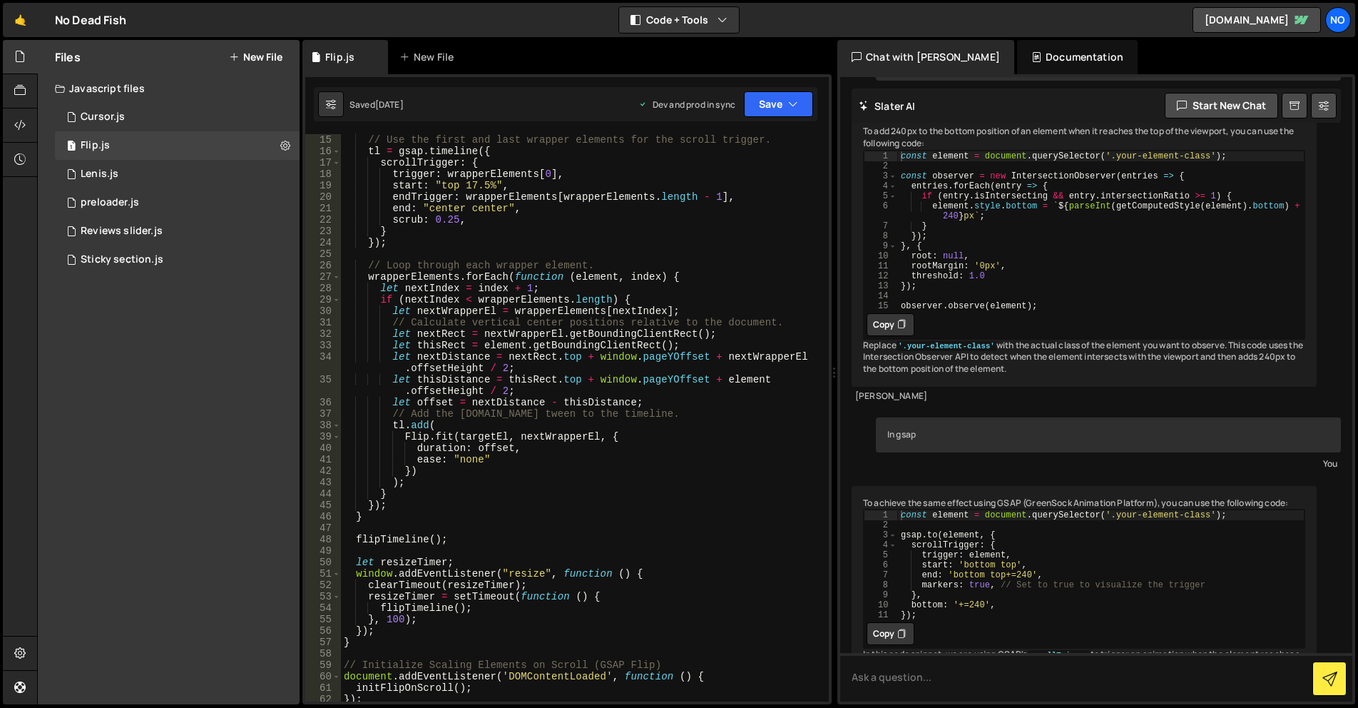
scroll to position [342, 0]
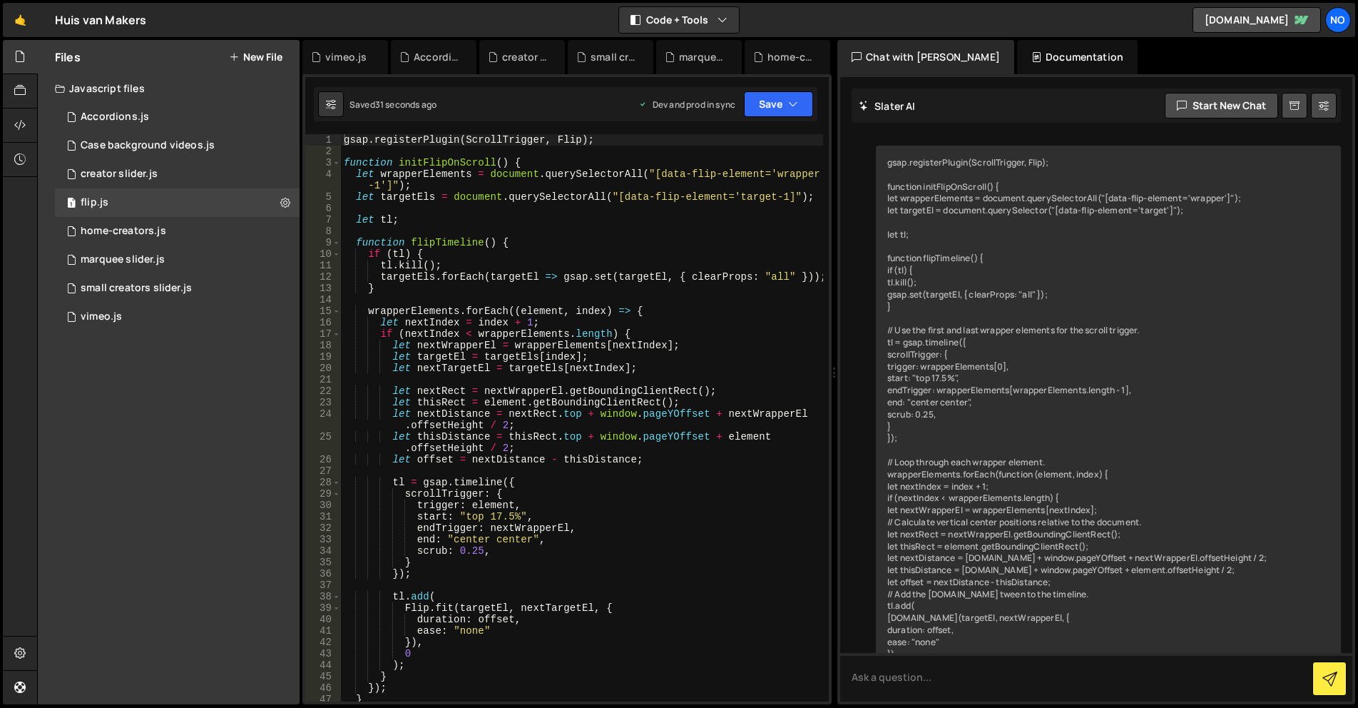
scroll to position [4968, 0]
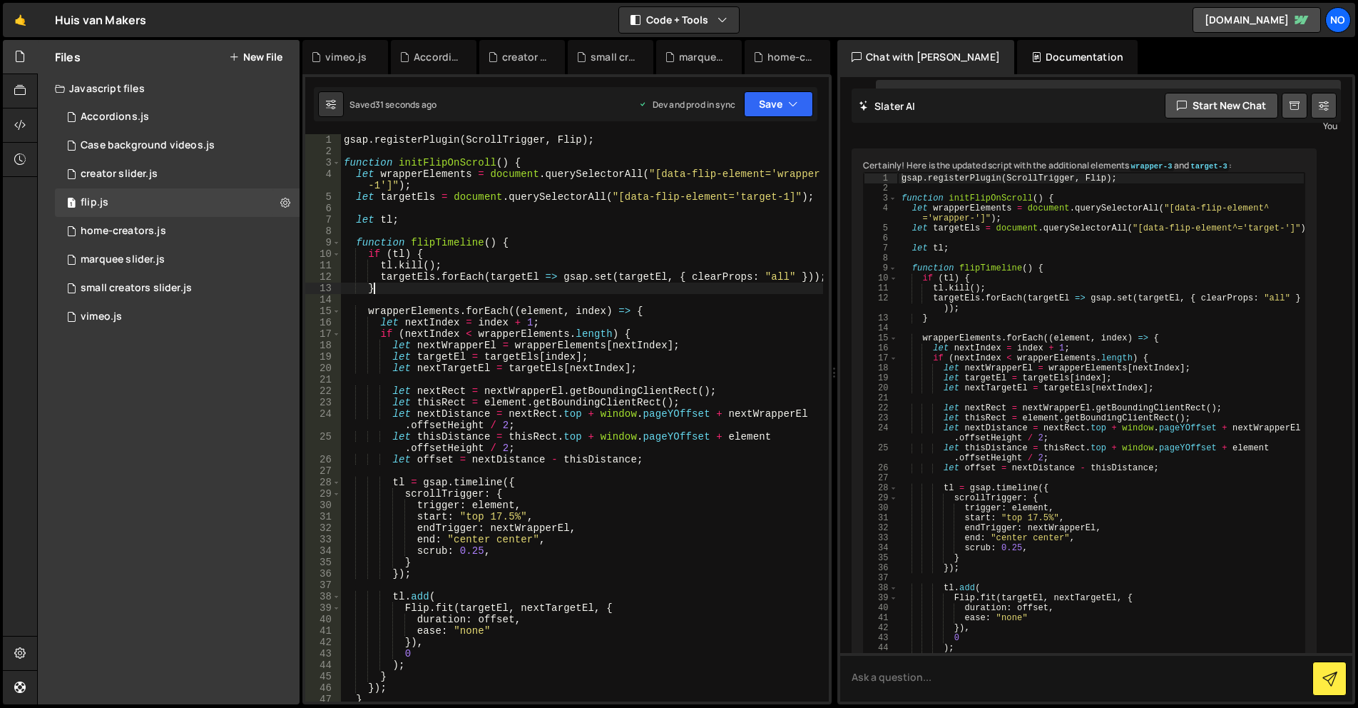
click at [458, 290] on div "gsap . registerPlugin ( ScrollTrigger , Flip ) ; function initFlipOnScroll ( ) …" at bounding box center [582, 429] width 482 height 590
type textarea "});"
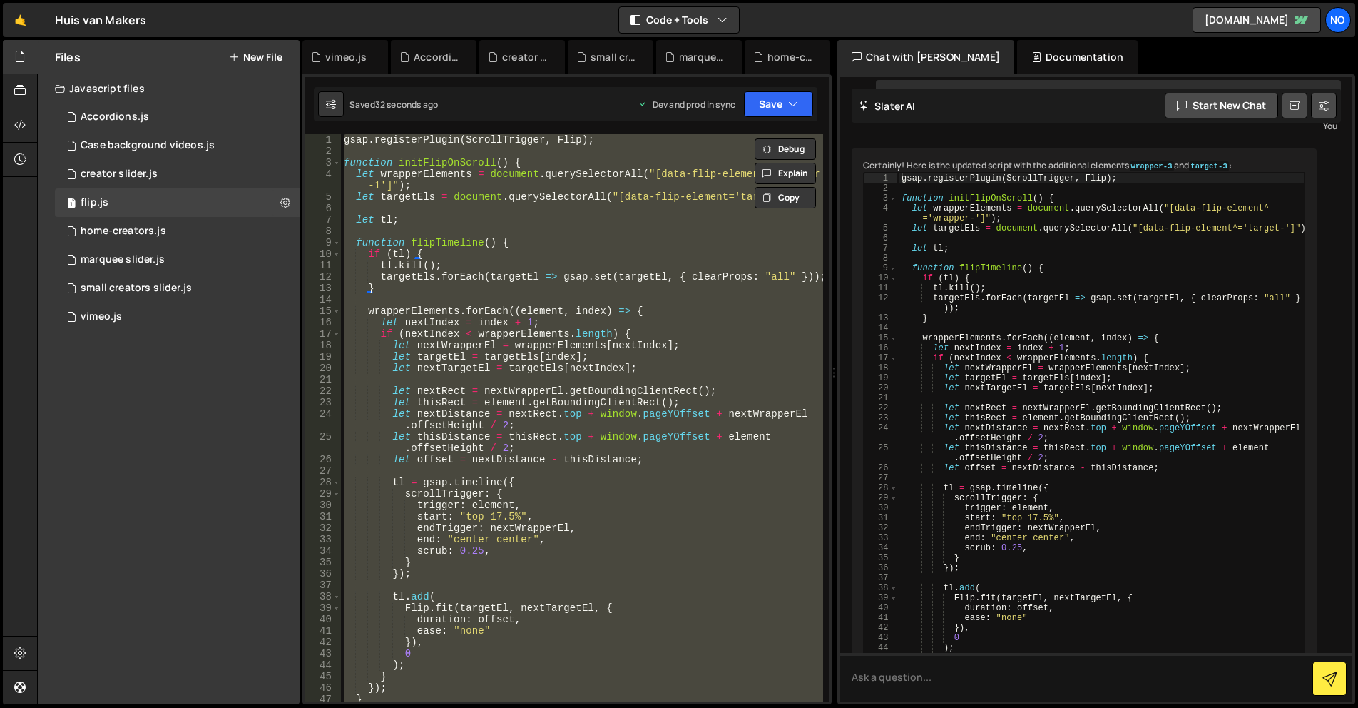
paste textarea
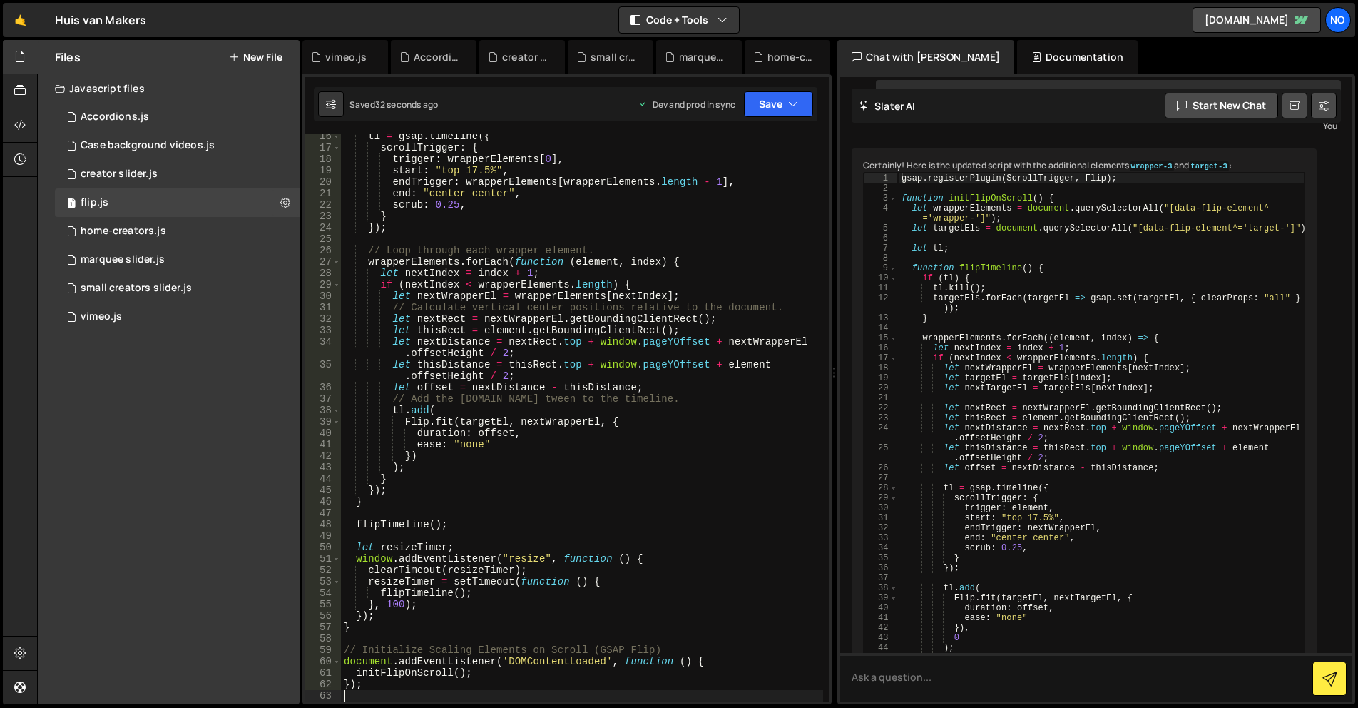
scroll to position [186, 0]
drag, startPoint x: 751, startPoint y: 103, endPoint x: 763, endPoint y: 138, distance: 37.0
click at [751, 103] on button "Save" at bounding box center [778, 104] width 69 height 26
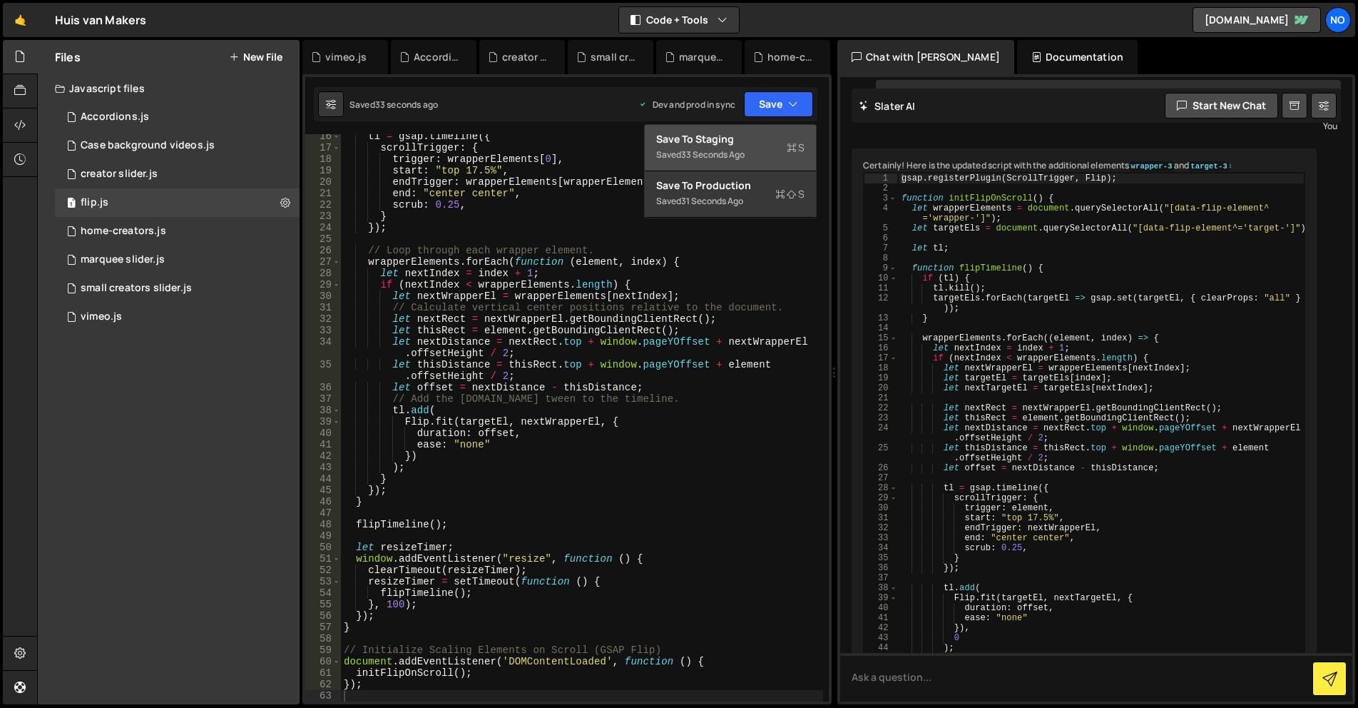
click at [768, 151] on div "Saved 33 seconds ago" at bounding box center [730, 154] width 148 height 17
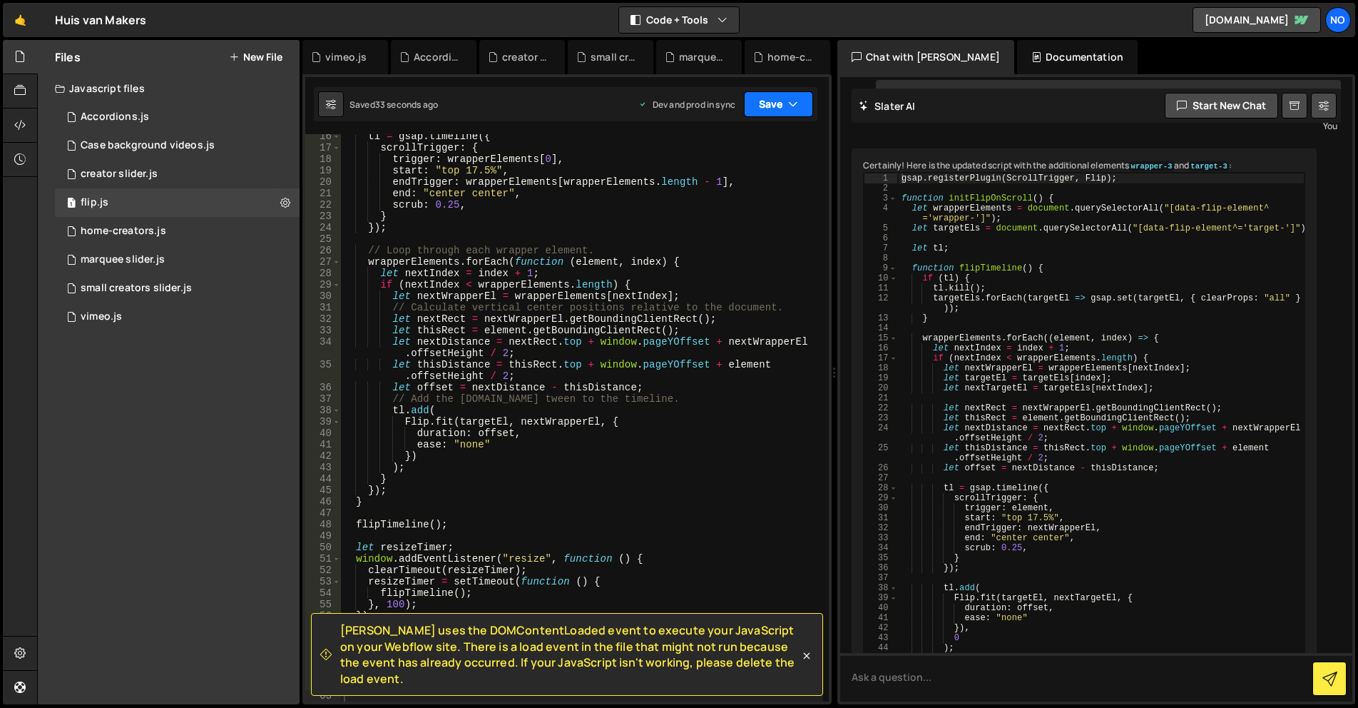
click at [774, 107] on button "Save" at bounding box center [778, 104] width 69 height 26
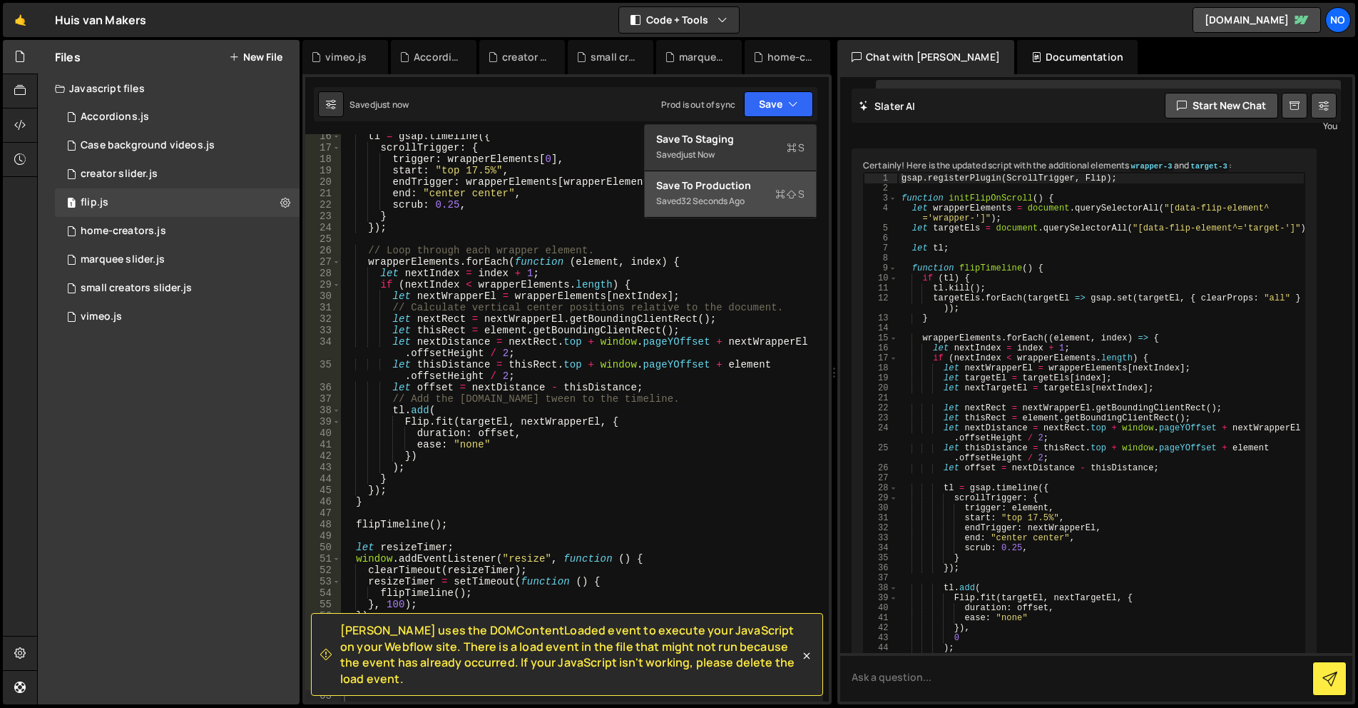
click at [734, 198] on div "32 seconds ago" at bounding box center [712, 201] width 63 height 12
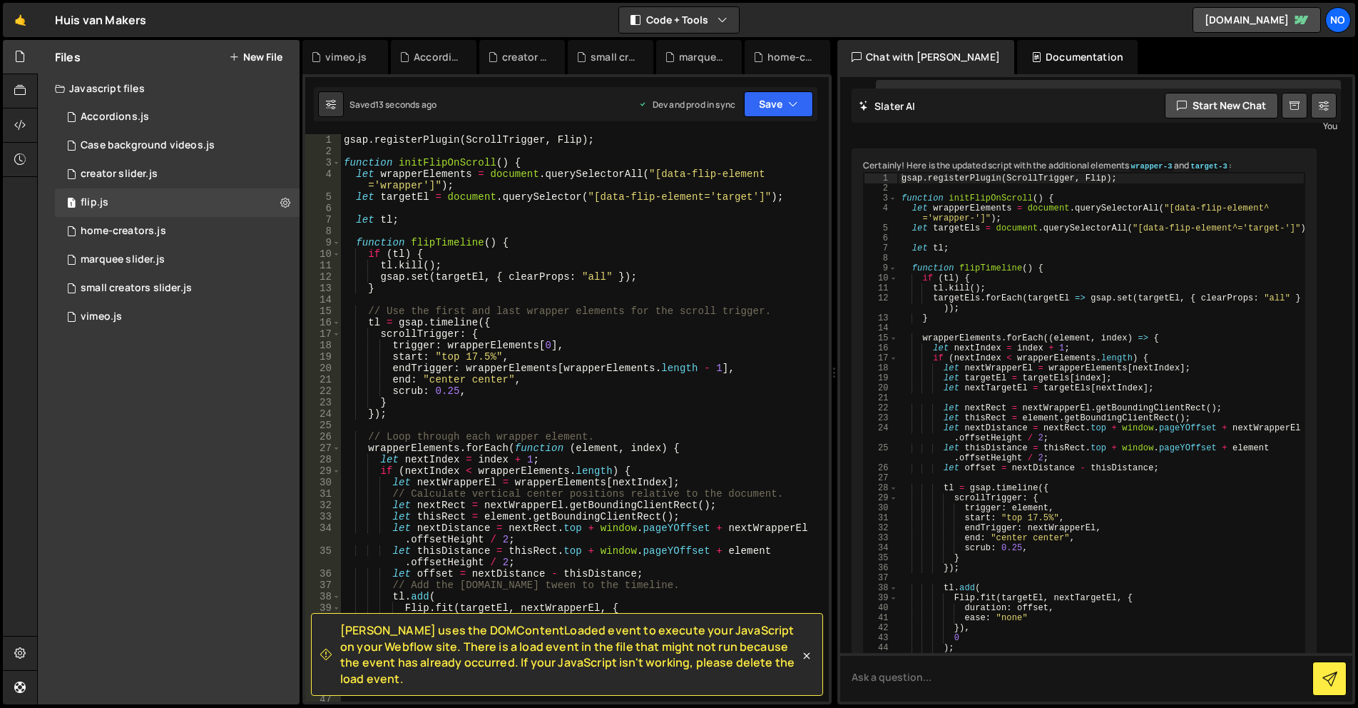
scroll to position [0, 0]
click at [738, 198] on div "gsap . registerPlugin ( ScrollTrigger , Flip ) ; function initFlipOnScroll ( ) …" at bounding box center [582, 429] width 482 height 590
click at [741, 199] on div "gsap . registerPlugin ( ScrollTrigger , Flip ) ; function initFlipOnScroll ( ) …" at bounding box center [582, 429] width 482 height 590
click at [420, 183] on div "gsap . registerPlugin ( ScrollTrigger , Flip ) ; function initFlipOnScroll ( ) …" at bounding box center [582, 429] width 482 height 590
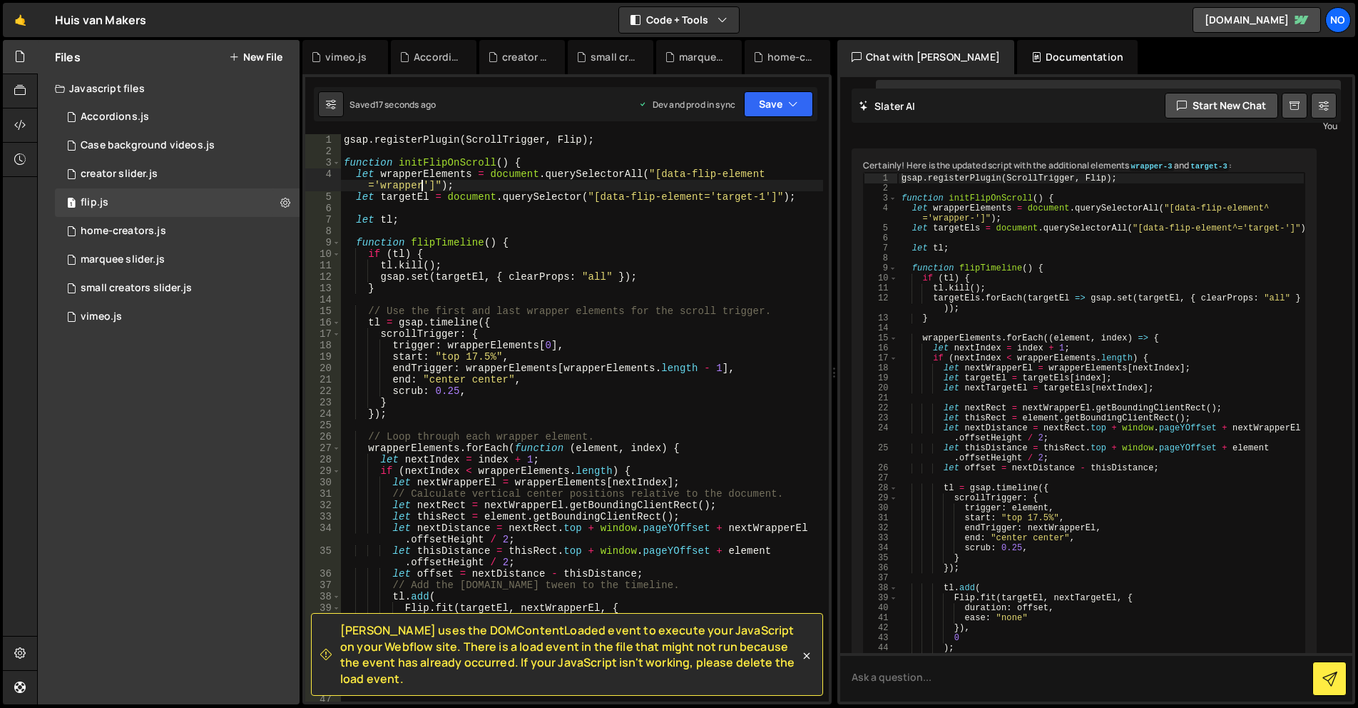
scroll to position [0, 33]
type textarea "let wrapperElements = document.querySelectorAll("[data-flip-element='wrapper-1'…"
click at [782, 116] on button "Save" at bounding box center [778, 104] width 69 height 26
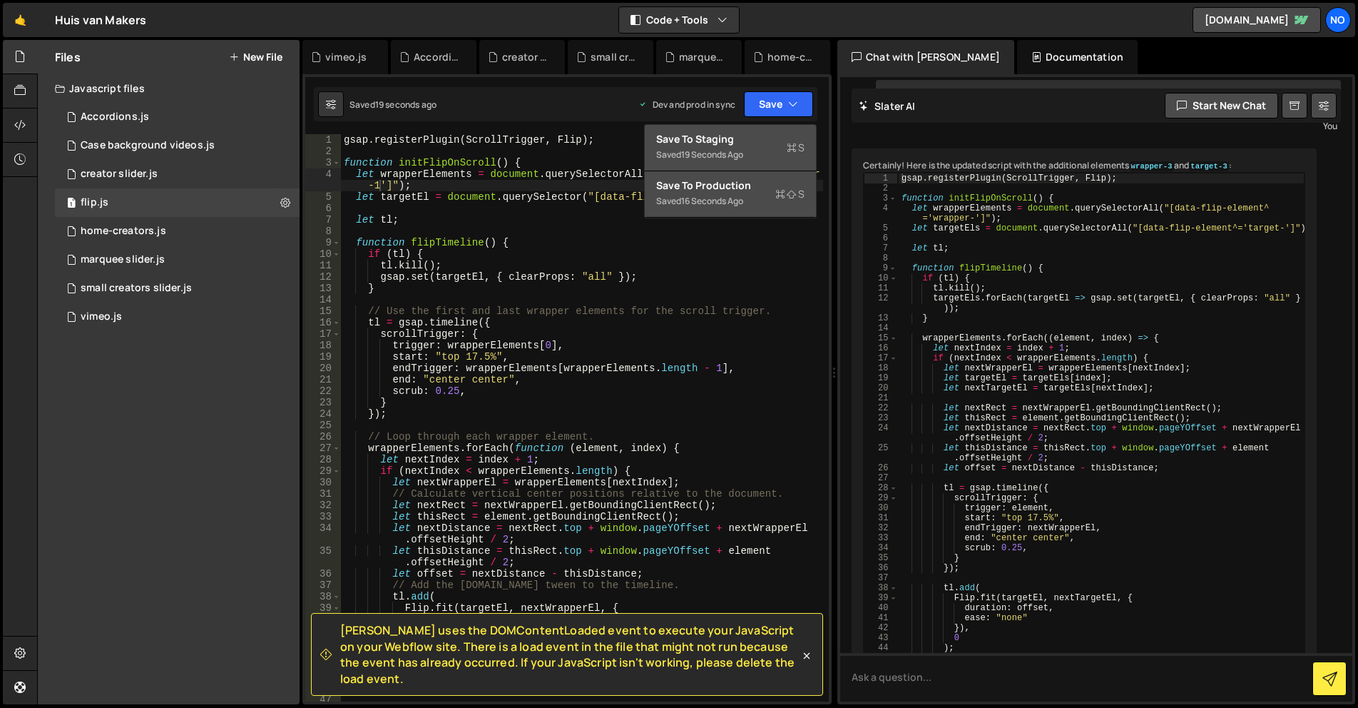
click at [773, 134] on div "Save to Staging S" at bounding box center [730, 139] width 148 height 14
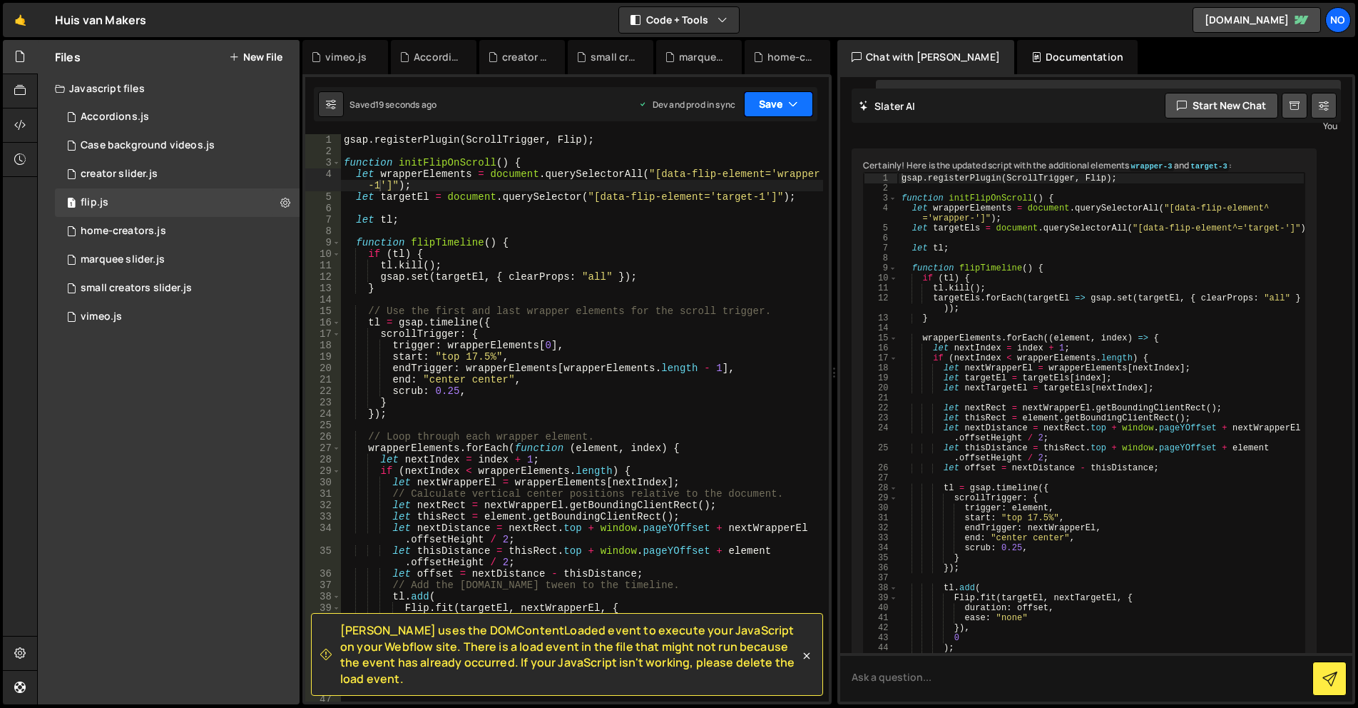
click at [775, 108] on button "Save" at bounding box center [778, 104] width 69 height 26
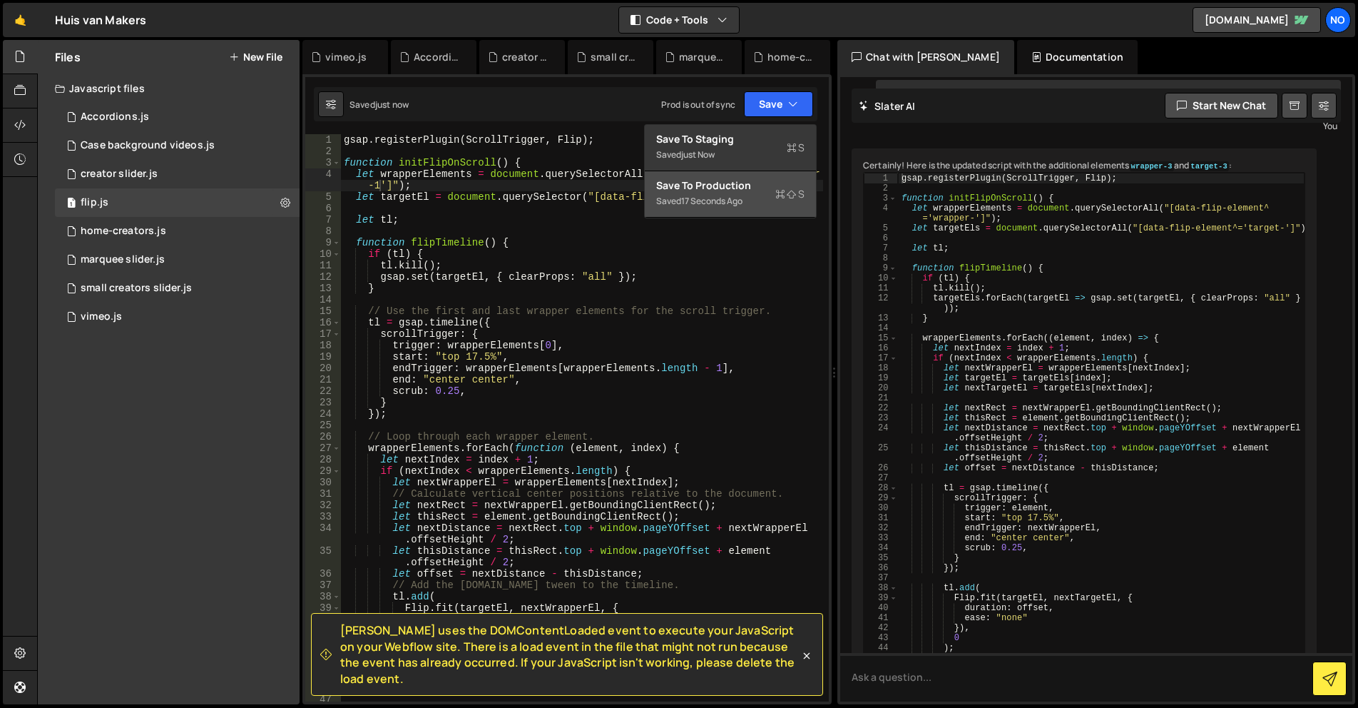
click at [733, 208] on div "Saved 17 seconds ago" at bounding box center [730, 201] width 148 height 17
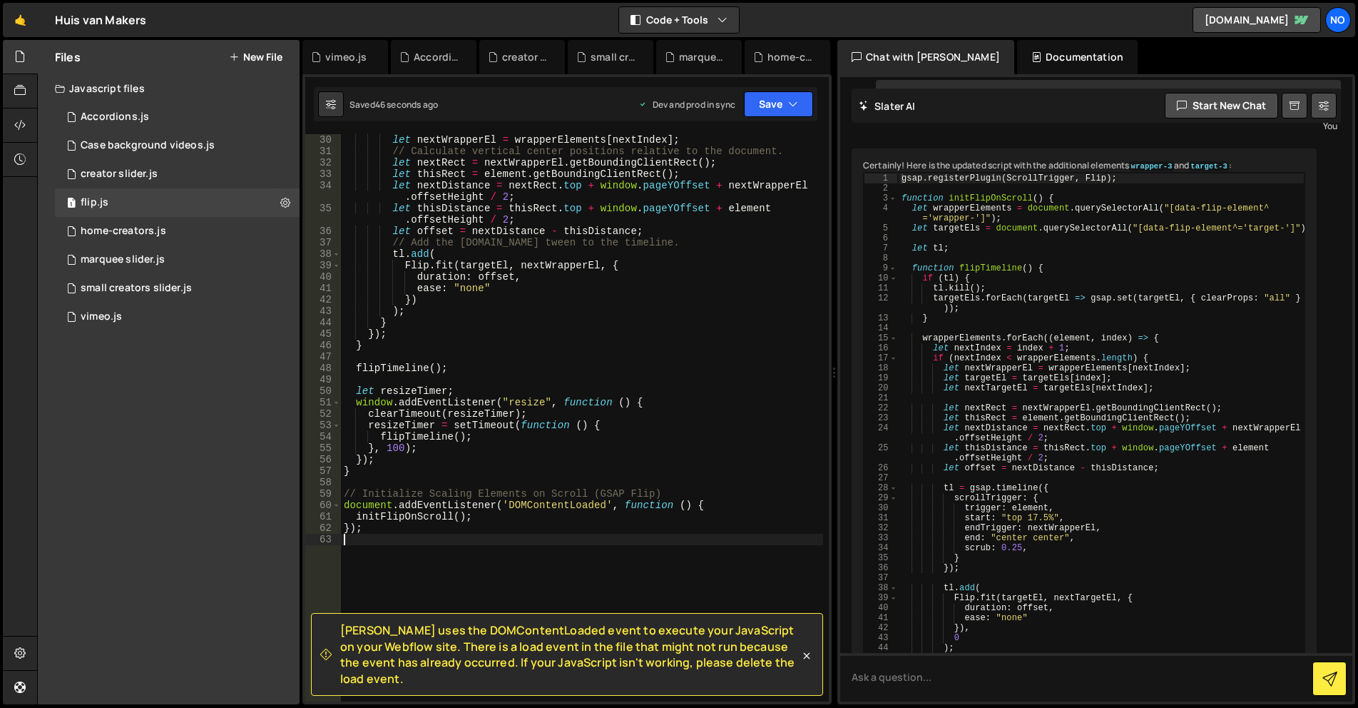
scroll to position [0, 0]
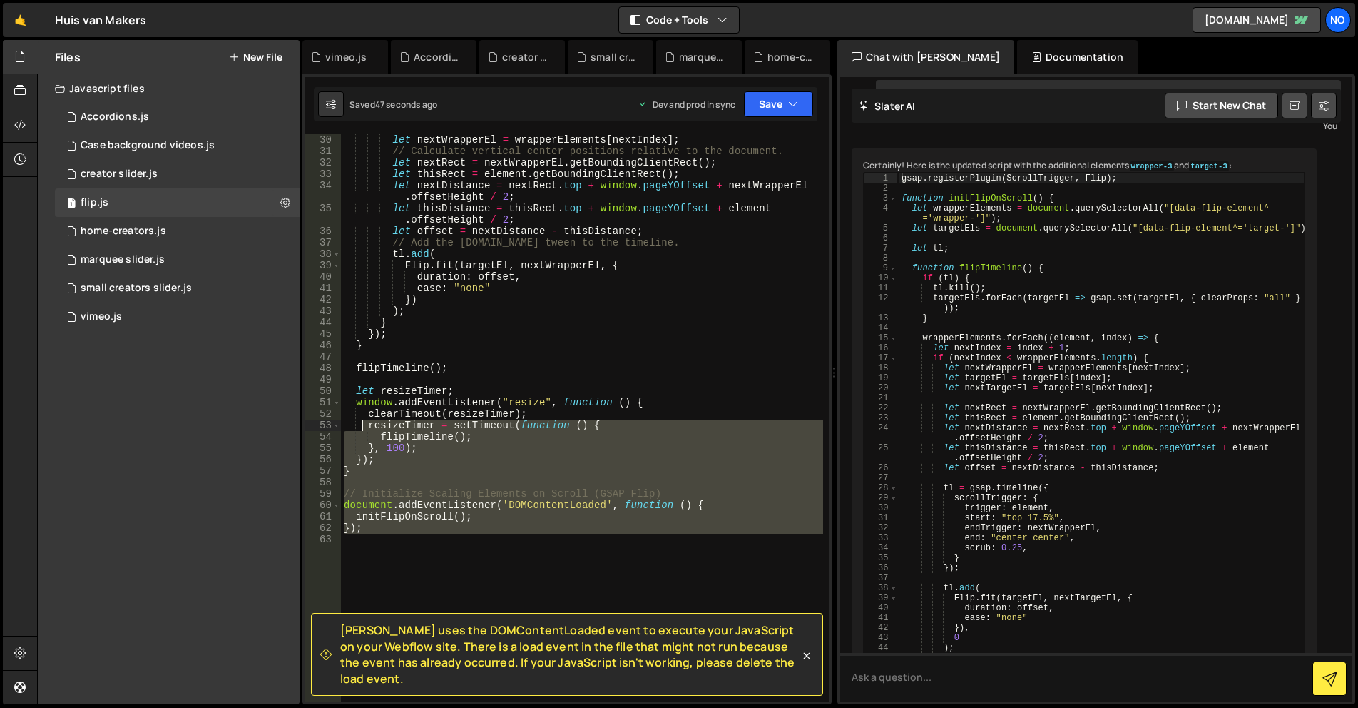
drag, startPoint x: 377, startPoint y: 534, endPoint x: 377, endPoint y: 427, distance: 107.7
click at [369, 425] on div "let nextWrapperEl = wrapperElements [ nextIndex ] ; // Calculate vertical cente…" at bounding box center [582, 429] width 482 height 590
click at [429, 464] on div "let nextWrapperEl = wrapperElements [ nextIndex ] ; // Calculate vertical cente…" at bounding box center [582, 429] width 482 height 590
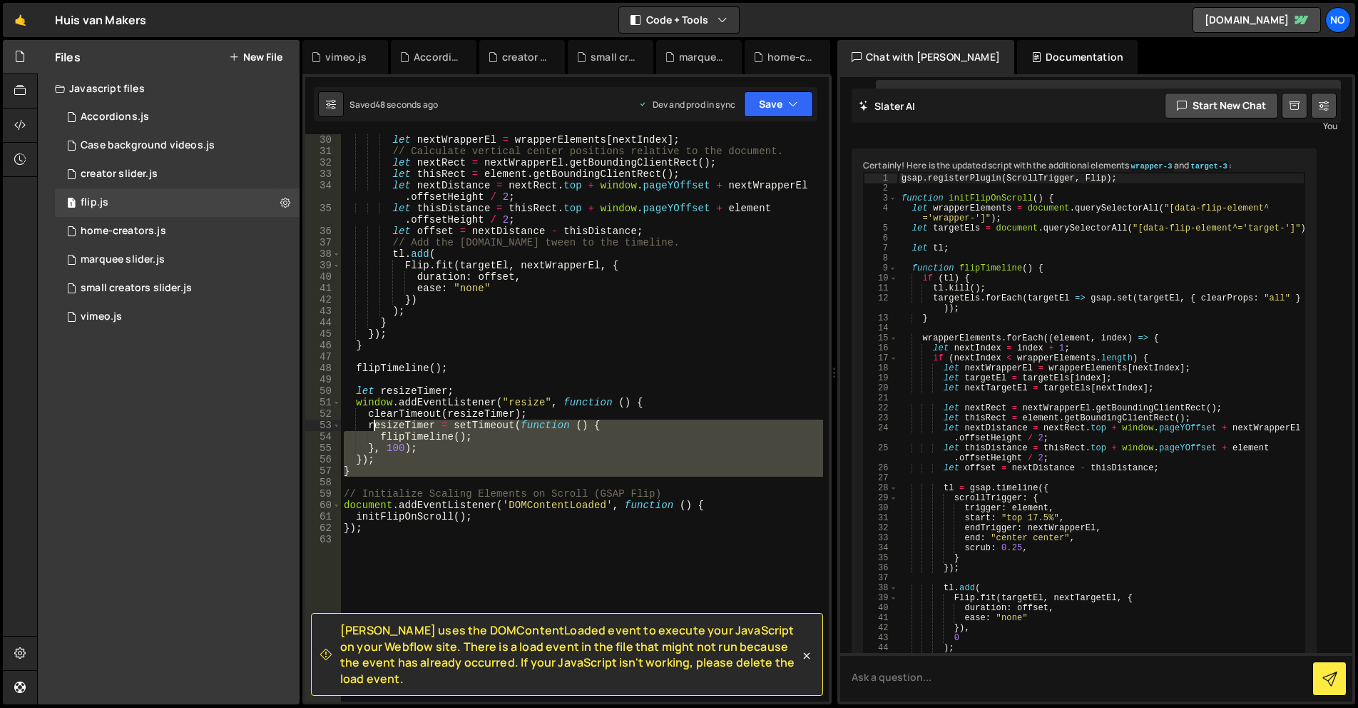
drag, startPoint x: 375, startPoint y: 478, endPoint x: 375, endPoint y: 429, distance: 49.2
click at [375, 429] on div "let nextWrapperEl = wrapperElements [ nextIndex ] ; // Calculate vertical cente…" at bounding box center [582, 429] width 482 height 590
click at [435, 468] on div "let nextWrapperEl = wrapperElements [ nextIndex ] ; // Calculate vertical cente…" at bounding box center [582, 417] width 482 height 567
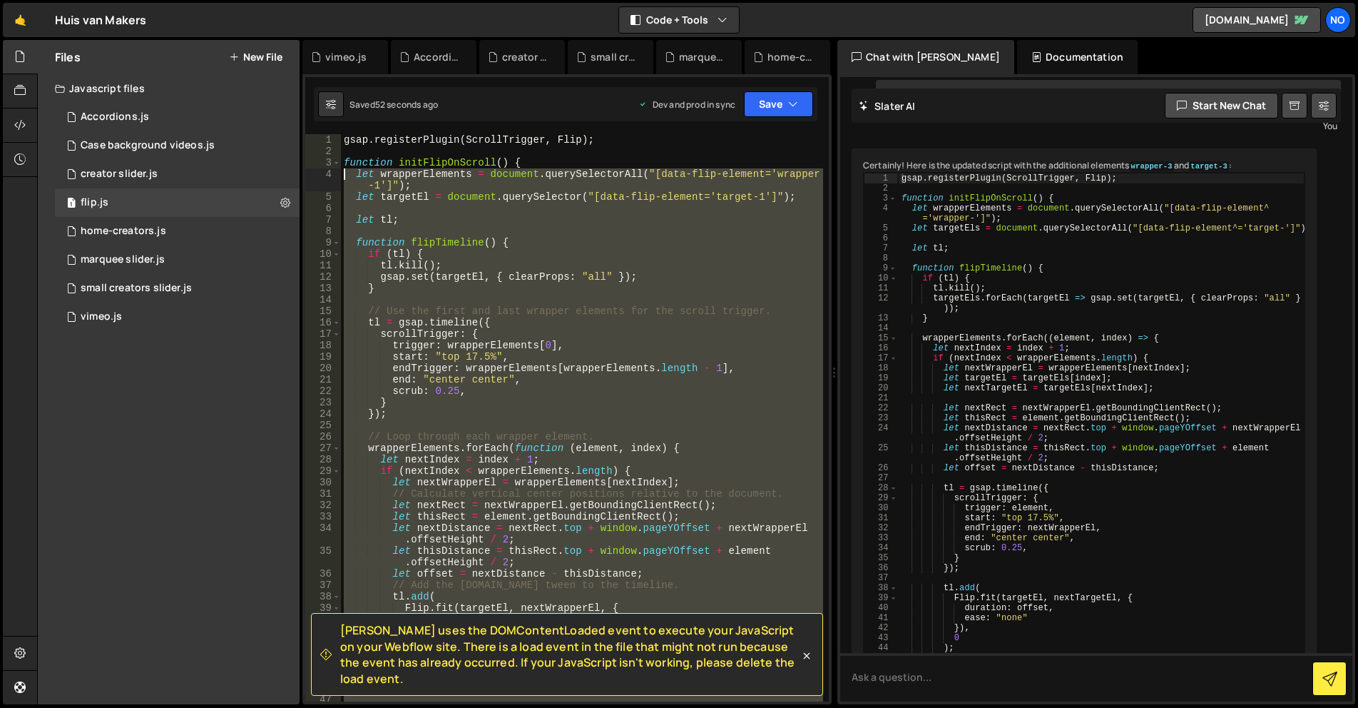
drag, startPoint x: 384, startPoint y: 449, endPoint x: 352, endPoint y: 193, distance: 258.0
click at [340, 177] on div "} 1 2 3 4 5 6 7 8 9 10 11 12 13 14 15 16 17 18 19 20 21 22 23 24 25 26 27 28 29…" at bounding box center [567, 417] width 524 height 567
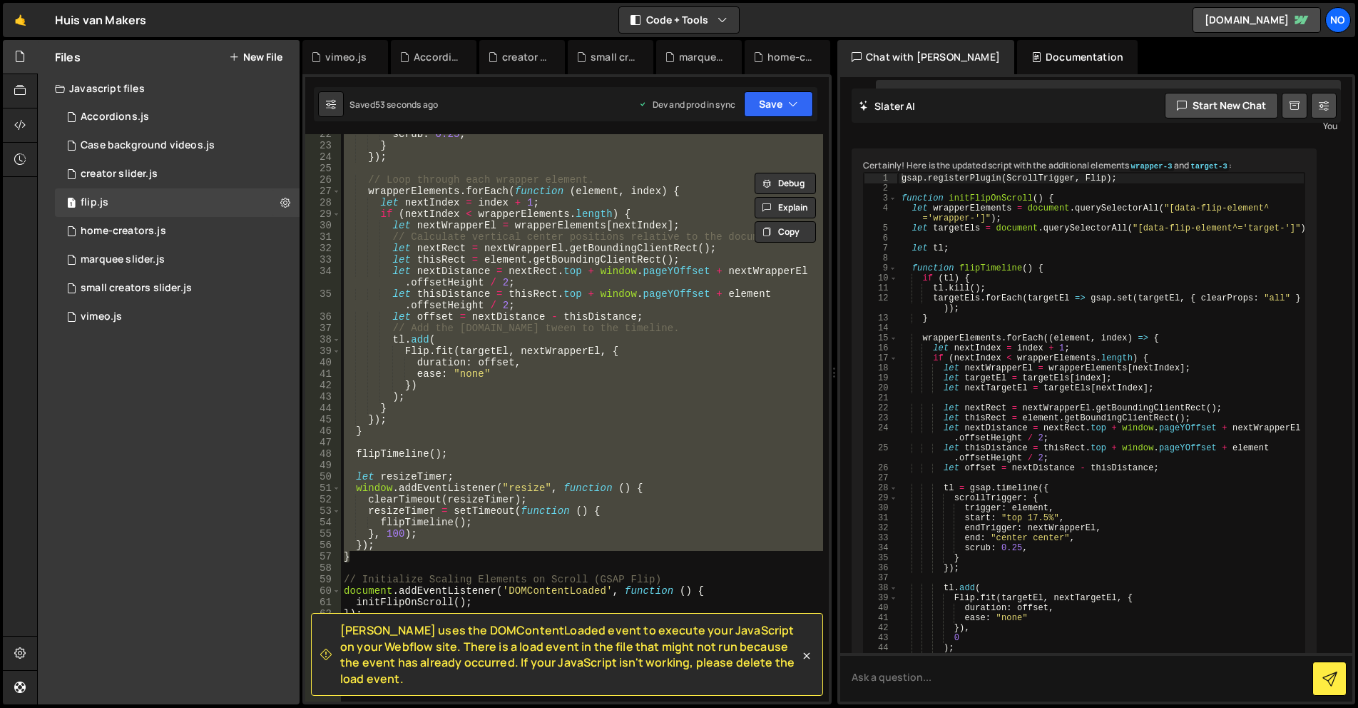
scroll to position [385, 0]
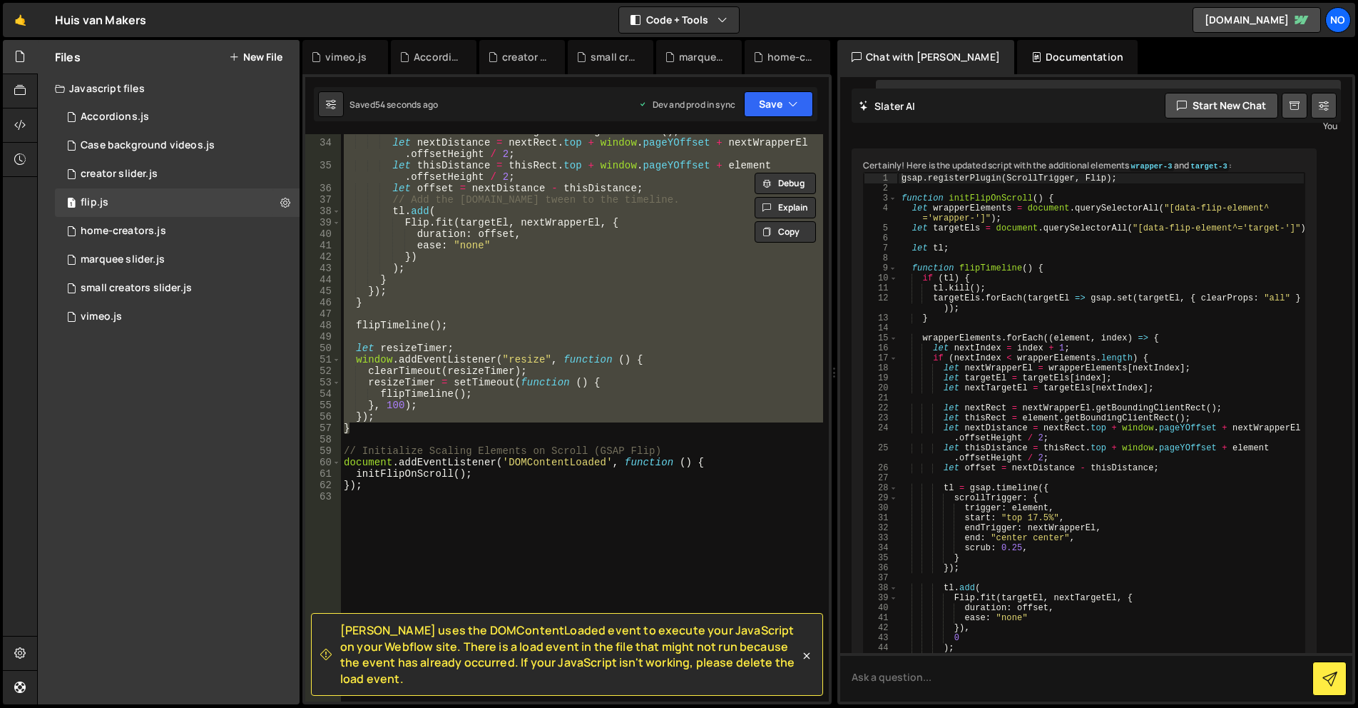
click at [356, 449] on div "let thisRect = element . getBoundingClientRect ( ) ; let nextDistance = nextRec…" at bounding box center [582, 421] width 482 height 590
type textarea "// Initialize Scaling Elements on Scroll (GSAP Flip)"
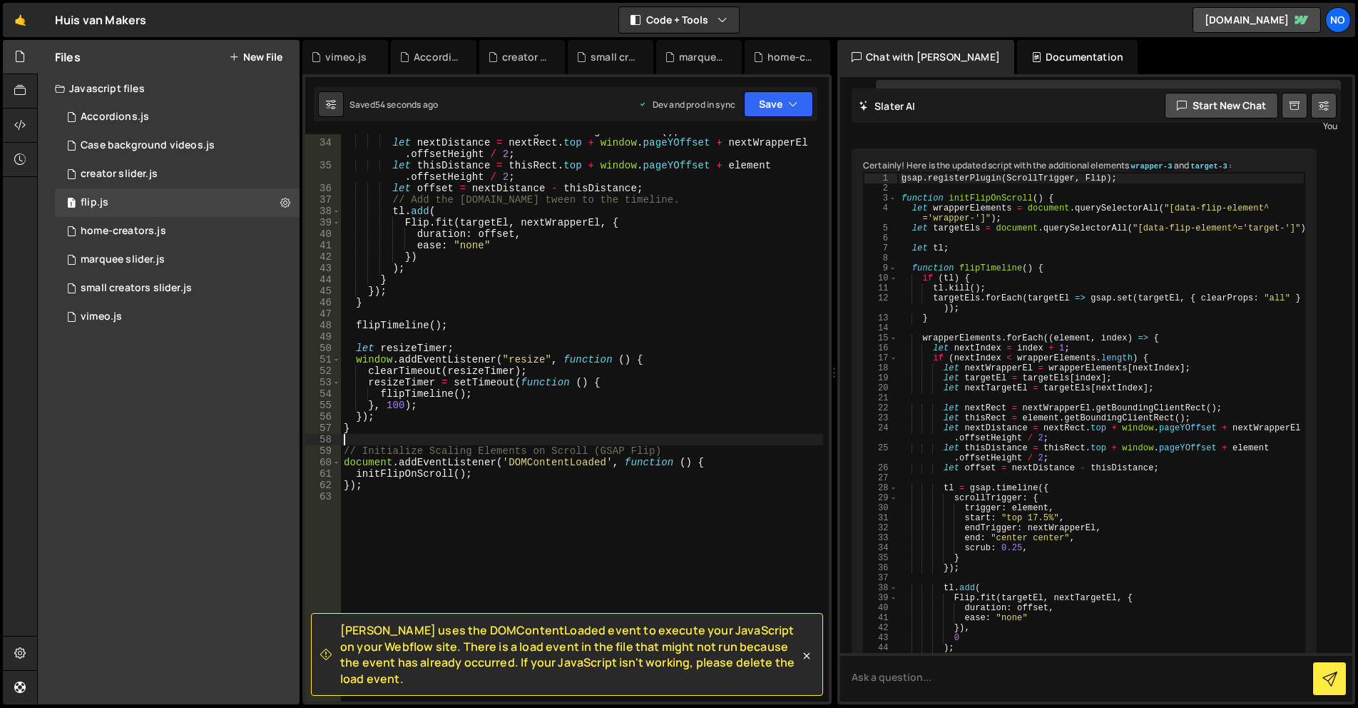
click at [361, 435] on div "let thisRect = element . getBoundingClientRect ( ) ; let nextDistance = nextRec…" at bounding box center [582, 421] width 482 height 590
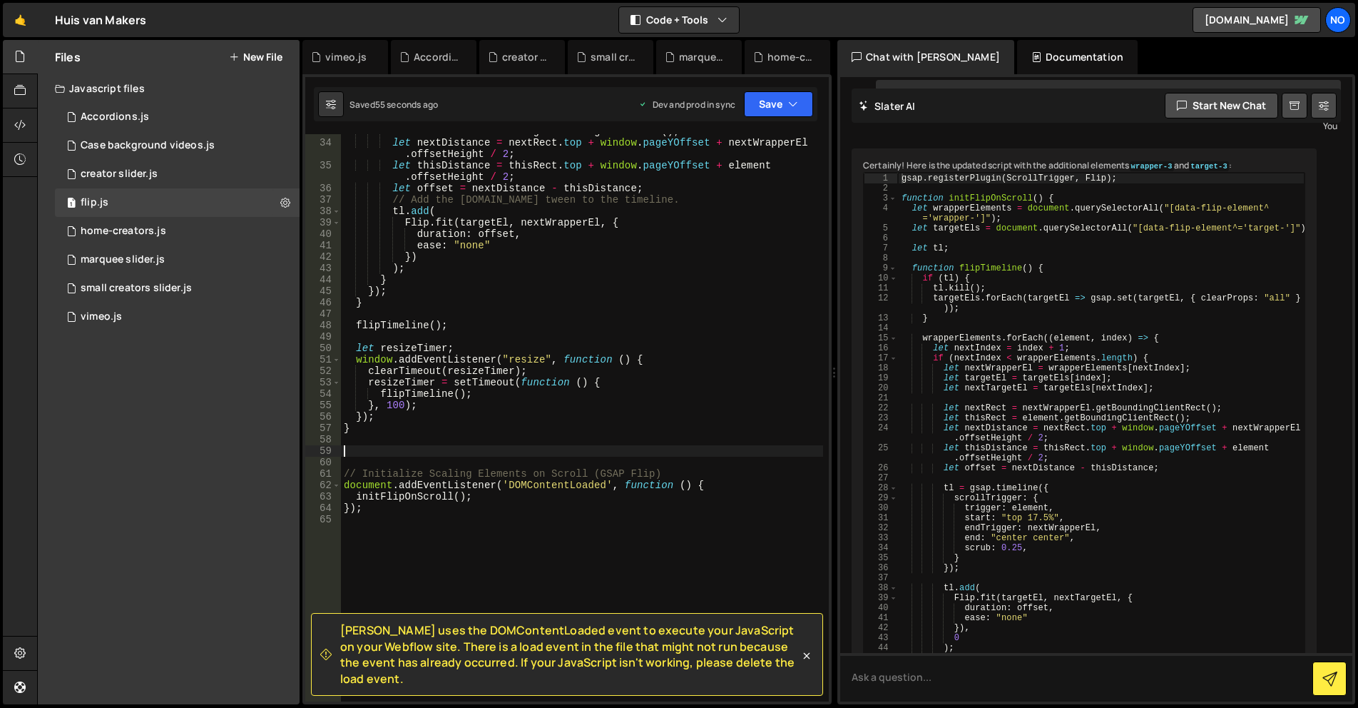
paste textarea "}"
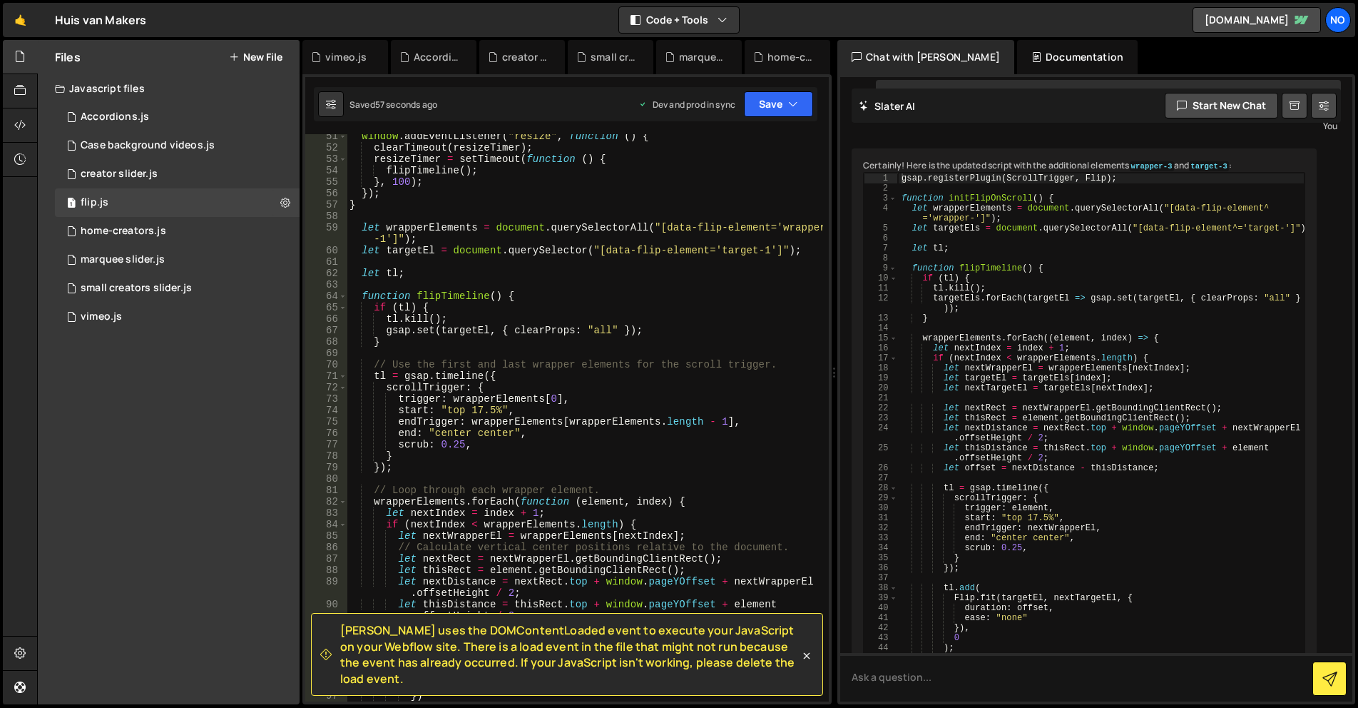
scroll to position [609, 0]
click at [757, 248] on div "window . addEventListener ( "resize" , function ( ) { clearTimeout ( resizeTime…" at bounding box center [585, 426] width 477 height 590
drag, startPoint x: 760, startPoint y: 230, endPoint x: 707, endPoint y: 242, distance: 54.7
click at [758, 232] on div "window . addEventListener ( "resize" , function ( ) { clearTimeout ( resizeTime…" at bounding box center [585, 426] width 477 height 590
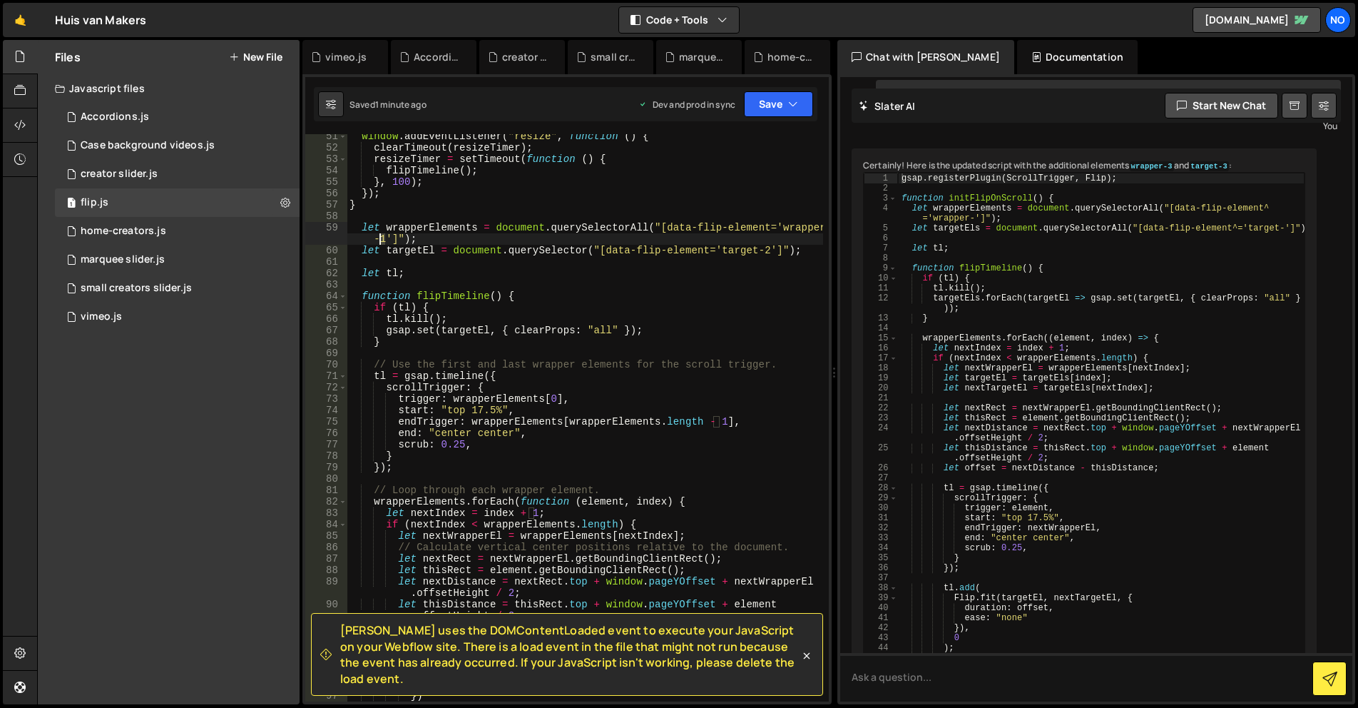
click at [381, 238] on div "window . addEventListener ( "resize" , function ( ) { clearTimeout ( resizeTime…" at bounding box center [585, 426] width 477 height 590
type textarea "let wrapperElements = document.querySelectorAll("[data-flip-element='wrapper-2'…"
click at [544, 285] on div "window . addEventListener ( "resize" , function ( ) { clearTimeout ( resizeTime…" at bounding box center [585, 426] width 477 height 590
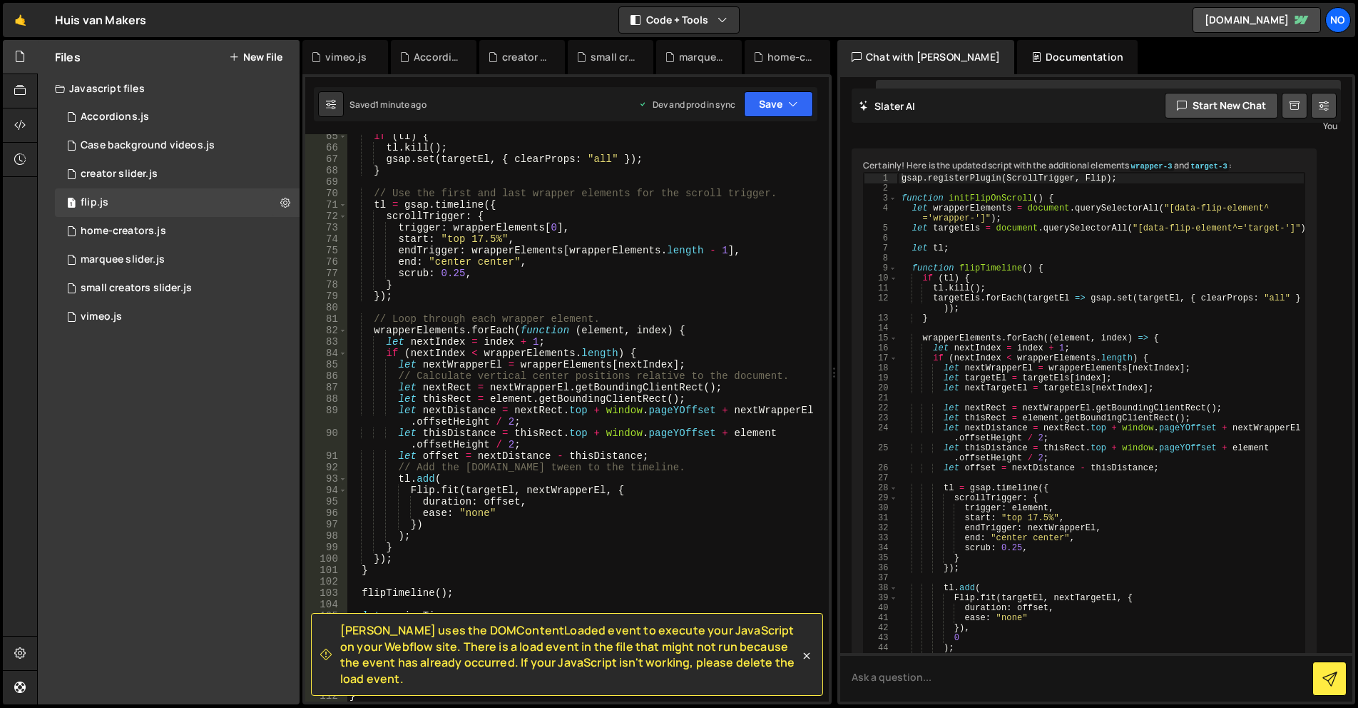
scroll to position [865, 0]
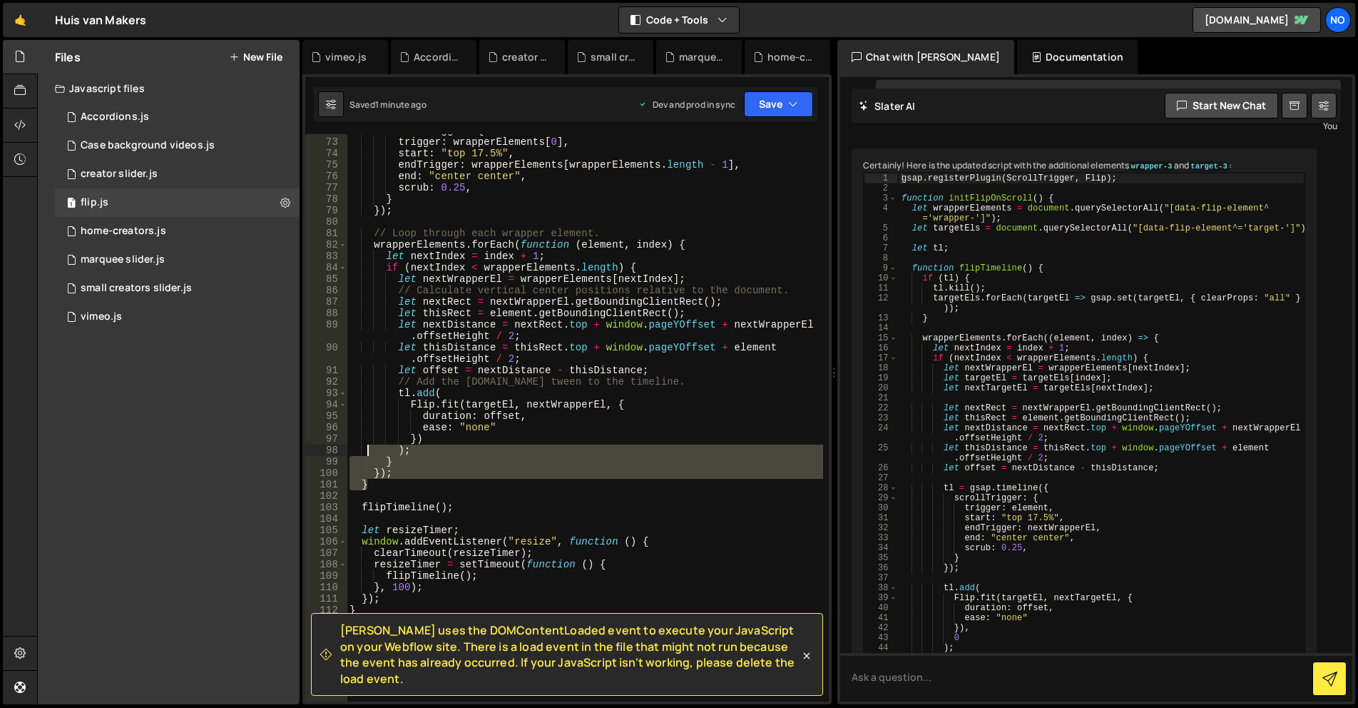
drag, startPoint x: 383, startPoint y: 487, endPoint x: 365, endPoint y: 445, distance: 46.0
click at [365, 445] on div "scrollTrigger : { trigger : wrapperElements [ 0 ] , start : "top 17.5%" , endTr…" at bounding box center [585, 420] width 477 height 590
drag, startPoint x: 426, startPoint y: 462, endPoint x: 411, endPoint y: 477, distance: 20.7
click at [426, 463] on div "scrollTrigger : { trigger : wrapperElements [ 0 ] , start : "top 17.5%" , endTr…" at bounding box center [585, 420] width 477 height 590
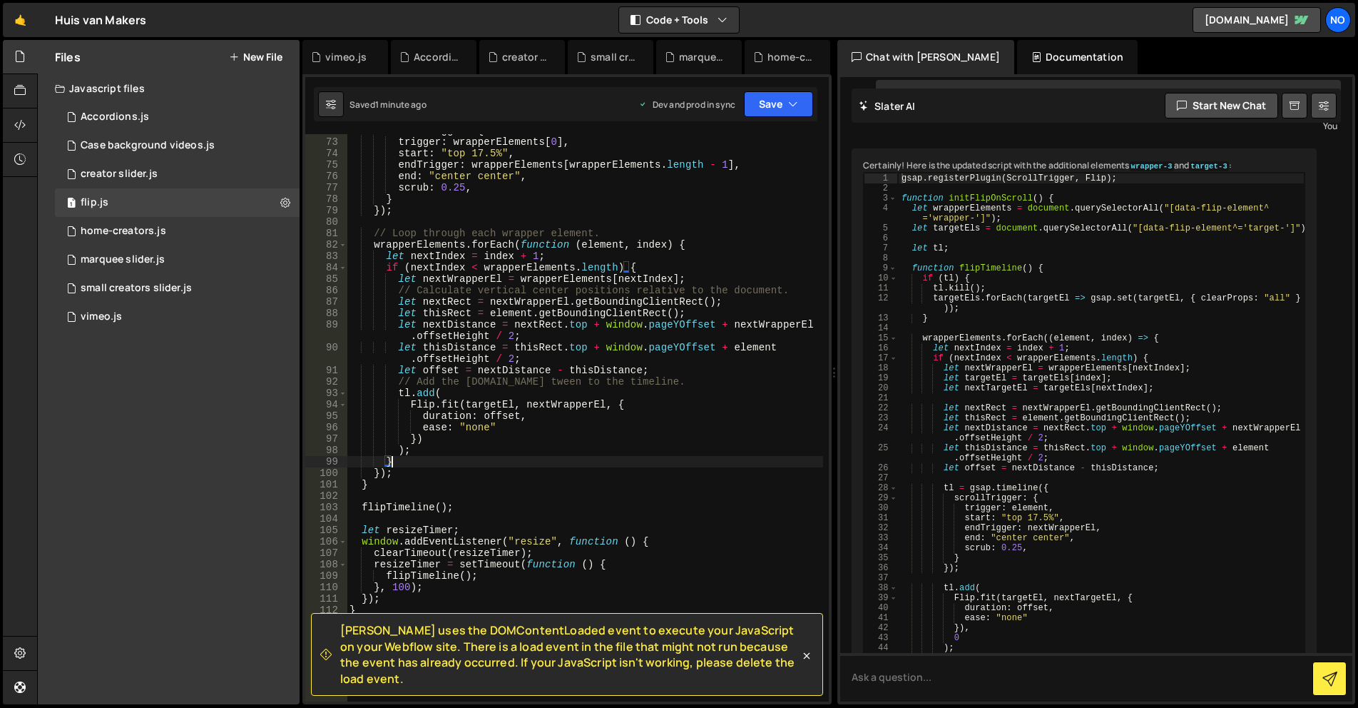
click at [403, 478] on div "scrollTrigger : { trigger : wrapperElements [ 0 ] , start : "top 17.5%" , endTr…" at bounding box center [585, 420] width 477 height 590
click at [412, 487] on div "scrollTrigger : { trigger : wrapperElements [ 0 ] , start : "top 17.5%" , endTr…" at bounding box center [585, 420] width 477 height 590
type textarea "}"
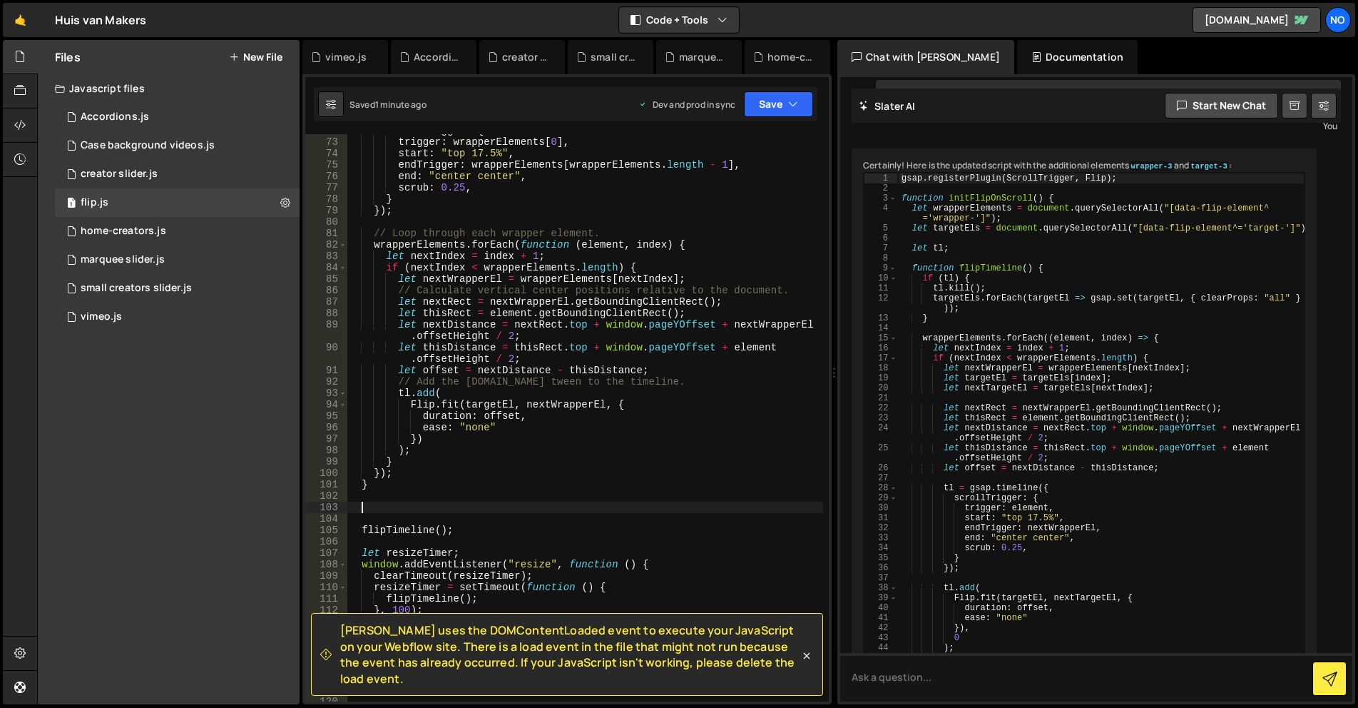
paste textarea "}"
type textarea "}"
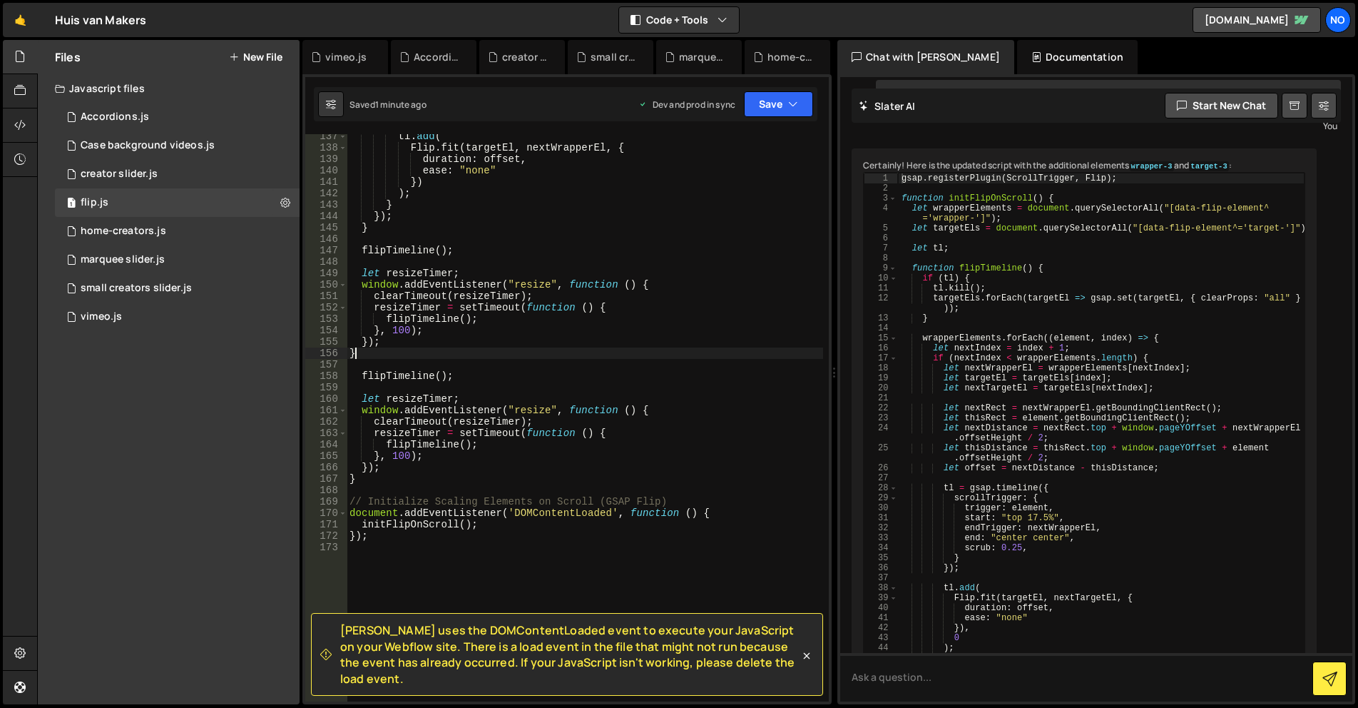
scroll to position [950, 0]
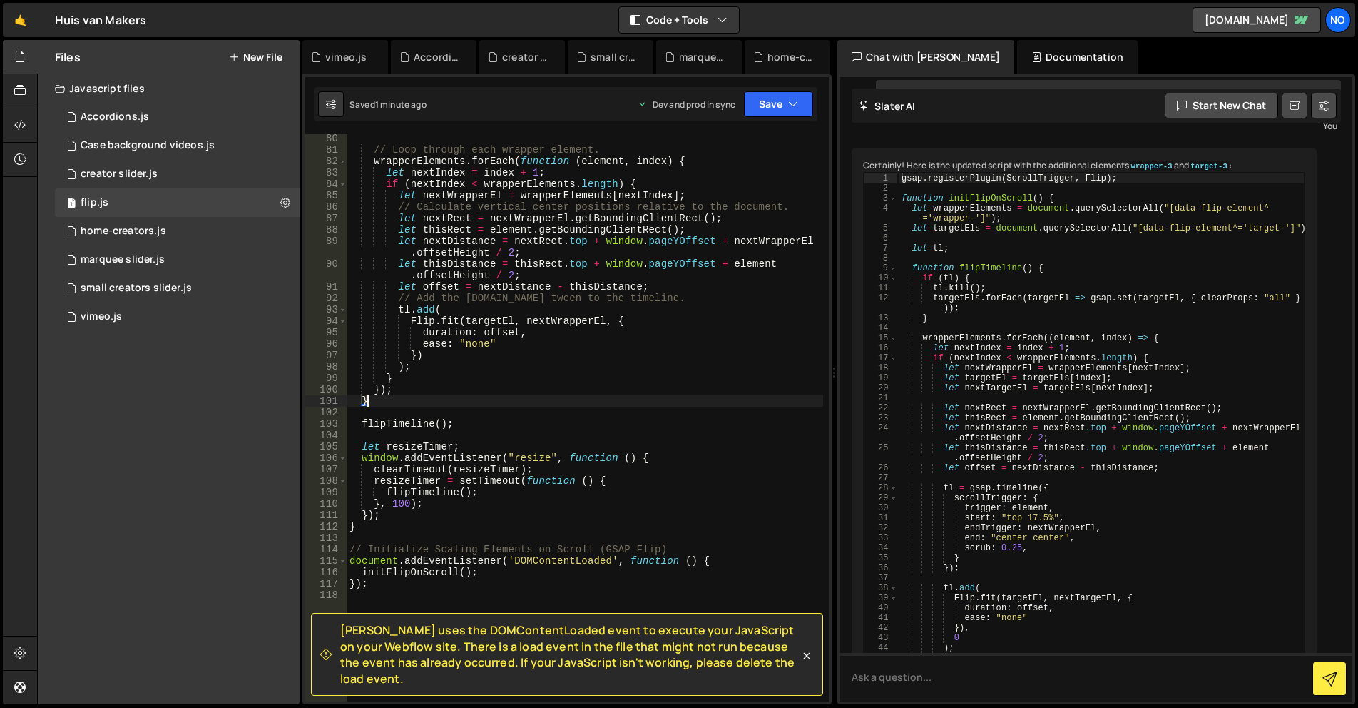
click at [380, 531] on div "// Loop through each wrapper element. wrapperElements . forEach ( function ( el…" at bounding box center [585, 428] width 477 height 590
type textarea "}"
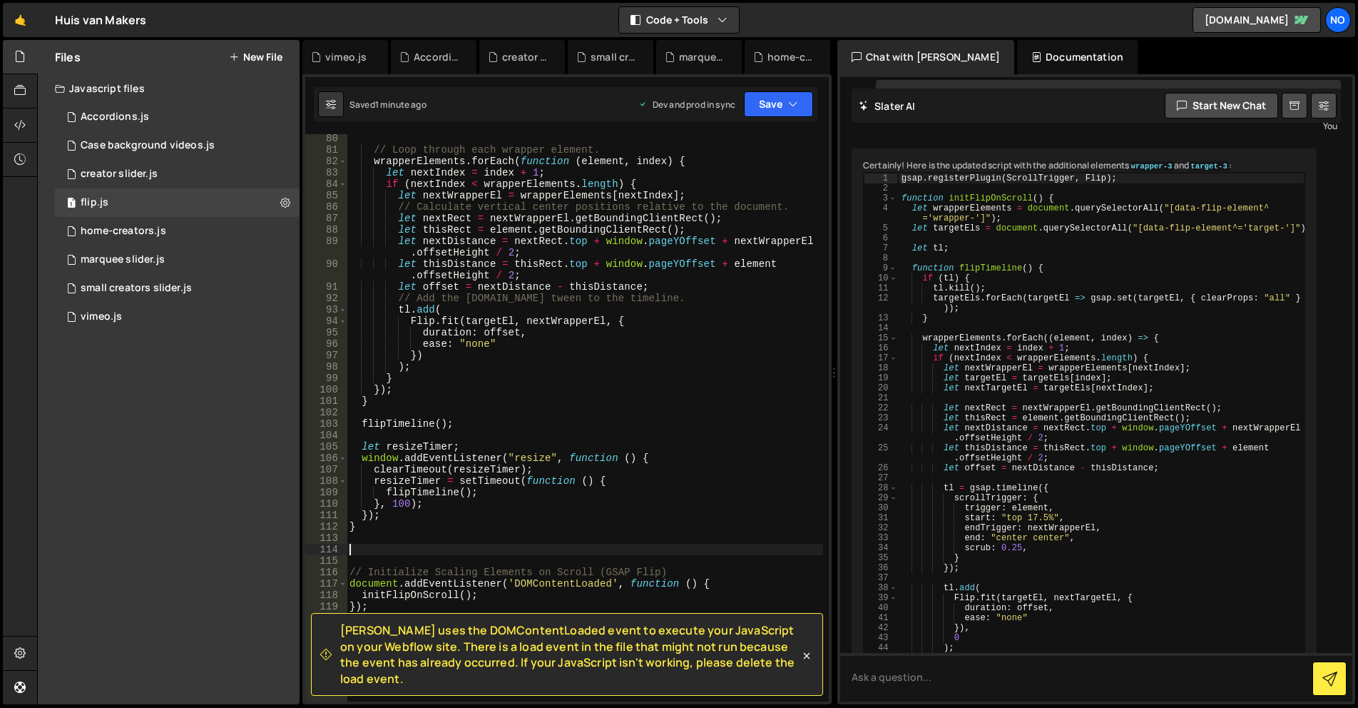
paste textarea "}"
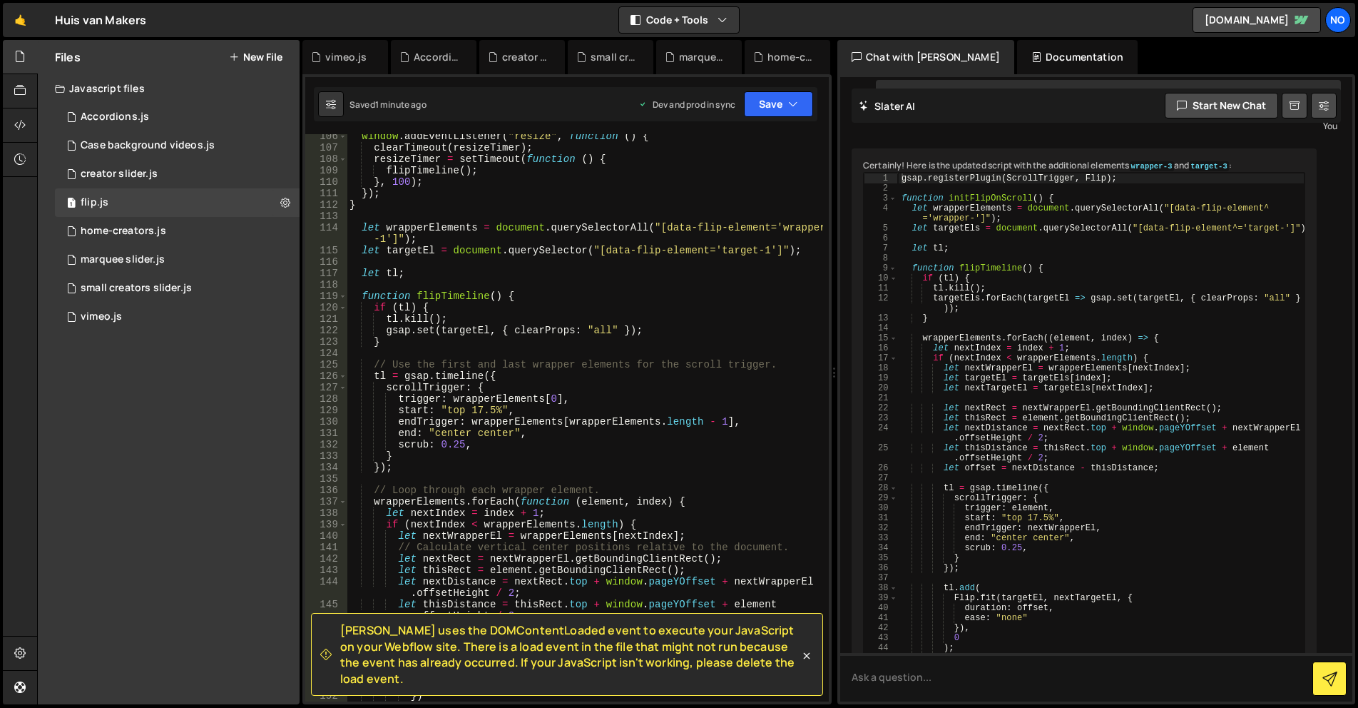
scroll to position [1185, 0]
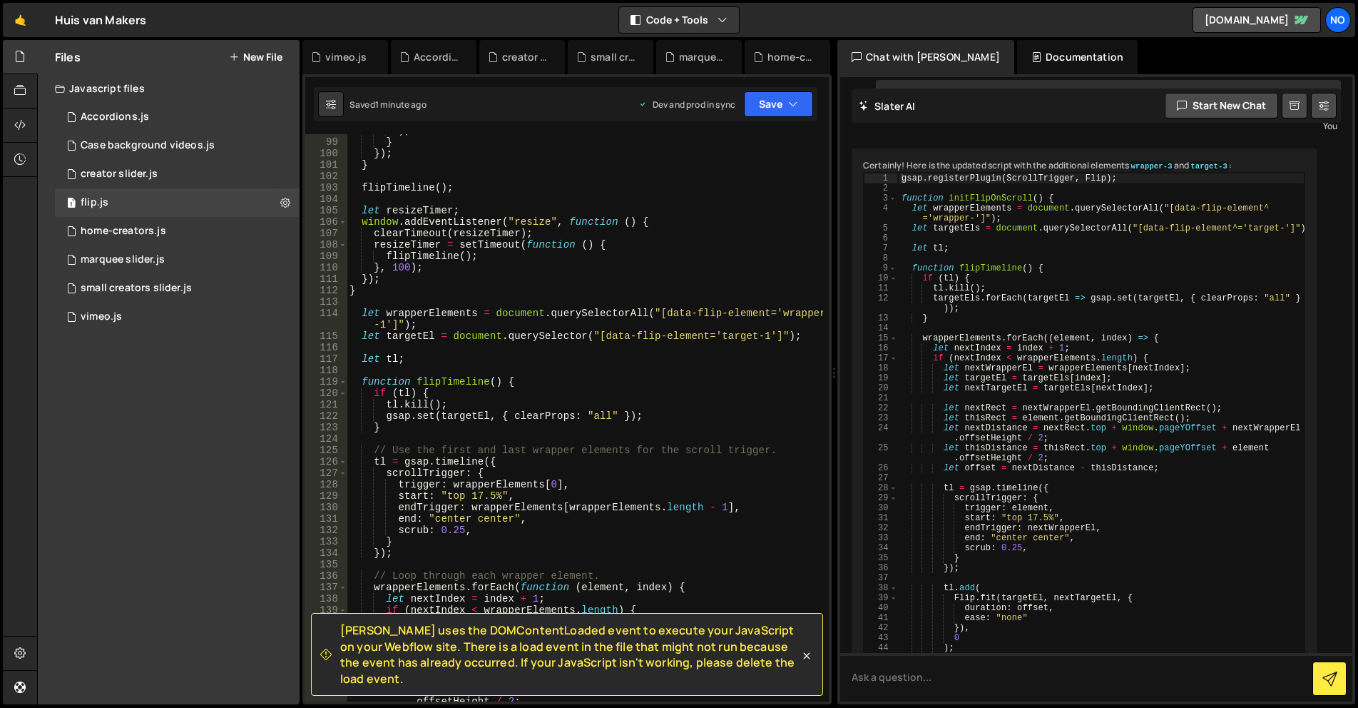
click at [762, 337] on div ") ; } }) ; } flipTimeline ( ) ; let resizeTimer ; window . addEventListener ( "…" at bounding box center [585, 425] width 477 height 601
drag, startPoint x: 386, startPoint y: 325, endPoint x: 414, endPoint y: 320, distance: 28.1
click at [386, 325] on div ") ; } }) ; } flipTimeline ( ) ; let resizeTimer ; window . addEventListener ( "…" at bounding box center [585, 425] width 477 height 601
type textarea "let wrapperElements = document.querySelectorAll("[data-flip-element='wrapper-3'…"
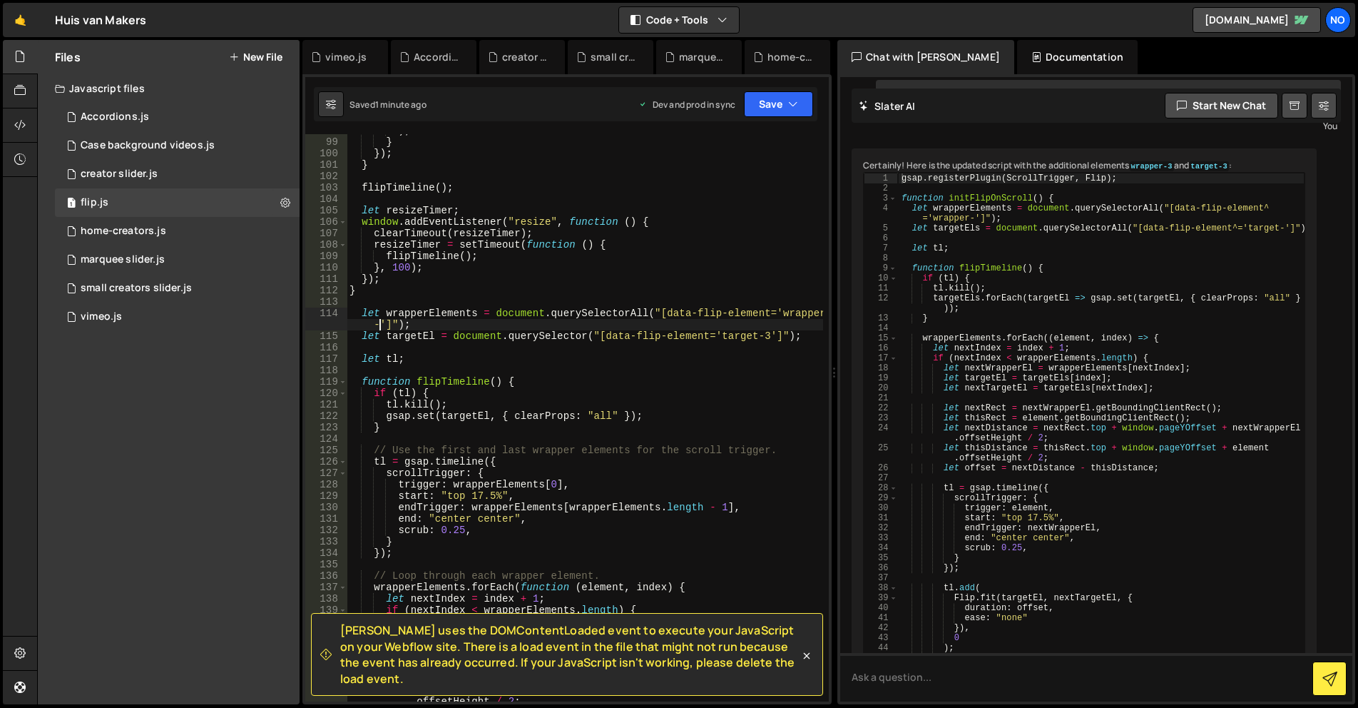
scroll to position [0, 33]
click at [554, 374] on div ") ; } }) ; } flipTimeline ( ) ; let resizeTimer ; window . addEventListener ( "…" at bounding box center [585, 425] width 477 height 601
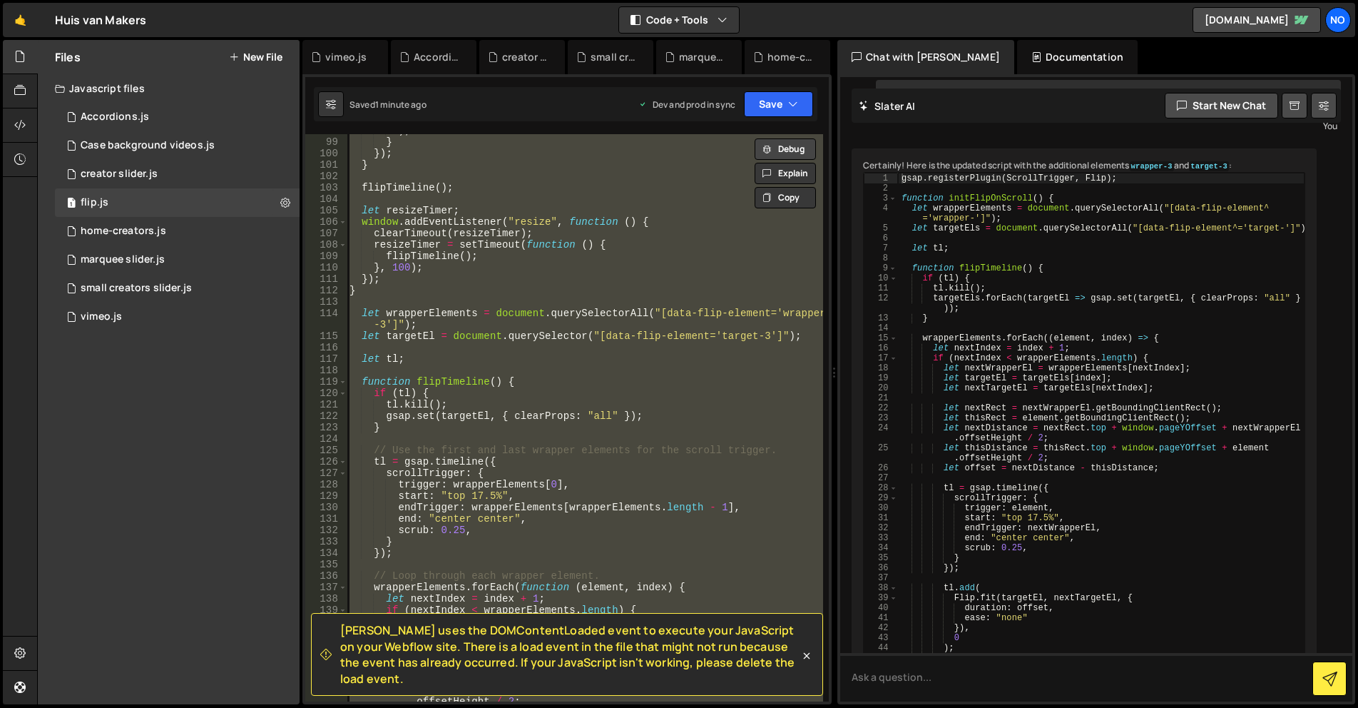
drag, startPoint x: 783, startPoint y: 151, endPoint x: 793, endPoint y: 208, distance: 57.2
click at [783, 151] on button "Debug" at bounding box center [785, 148] width 61 height 21
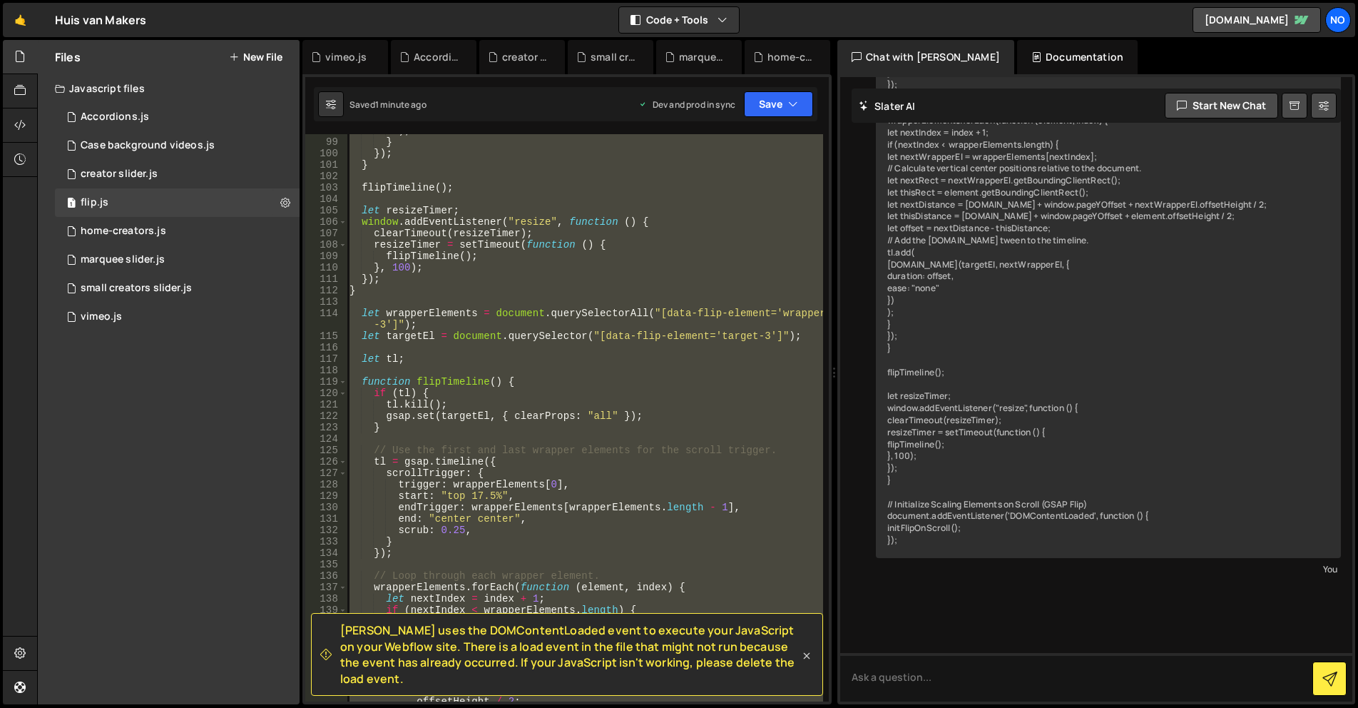
click at [805, 663] on icon at bounding box center [807, 655] width 14 height 14
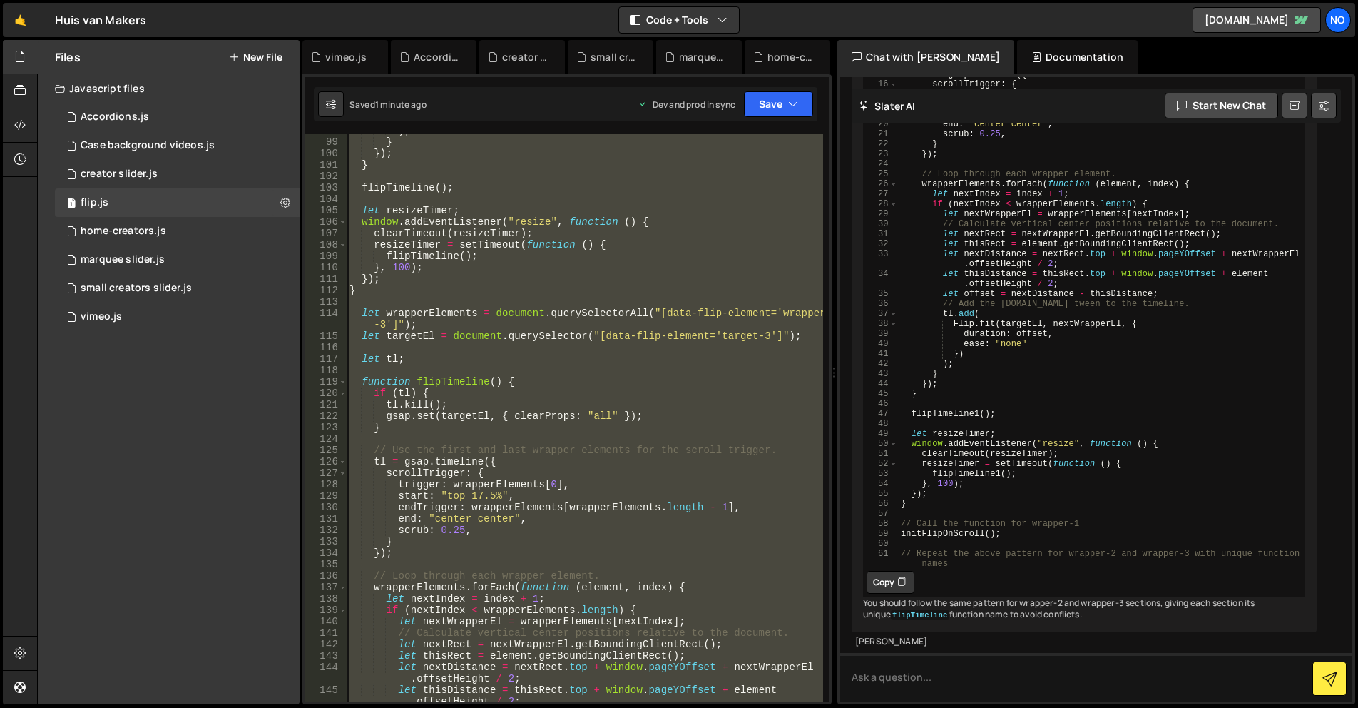
scroll to position [8749, 0]
click at [894, 571] on button "Copy" at bounding box center [891, 582] width 48 height 23
click at [620, 537] on div ") ; } }) ; } flipTimeline ( ) ; let resizeTimer ; window . addEventListener ( "…" at bounding box center [585, 417] width 477 height 567
paste textarea "// Repeat the above pattern for wrapper-2 and wrapper-3 with unique function na…"
type textarea "// Repeat the above pattern for wrapper-2 and wrapper-3 with unique function na…"
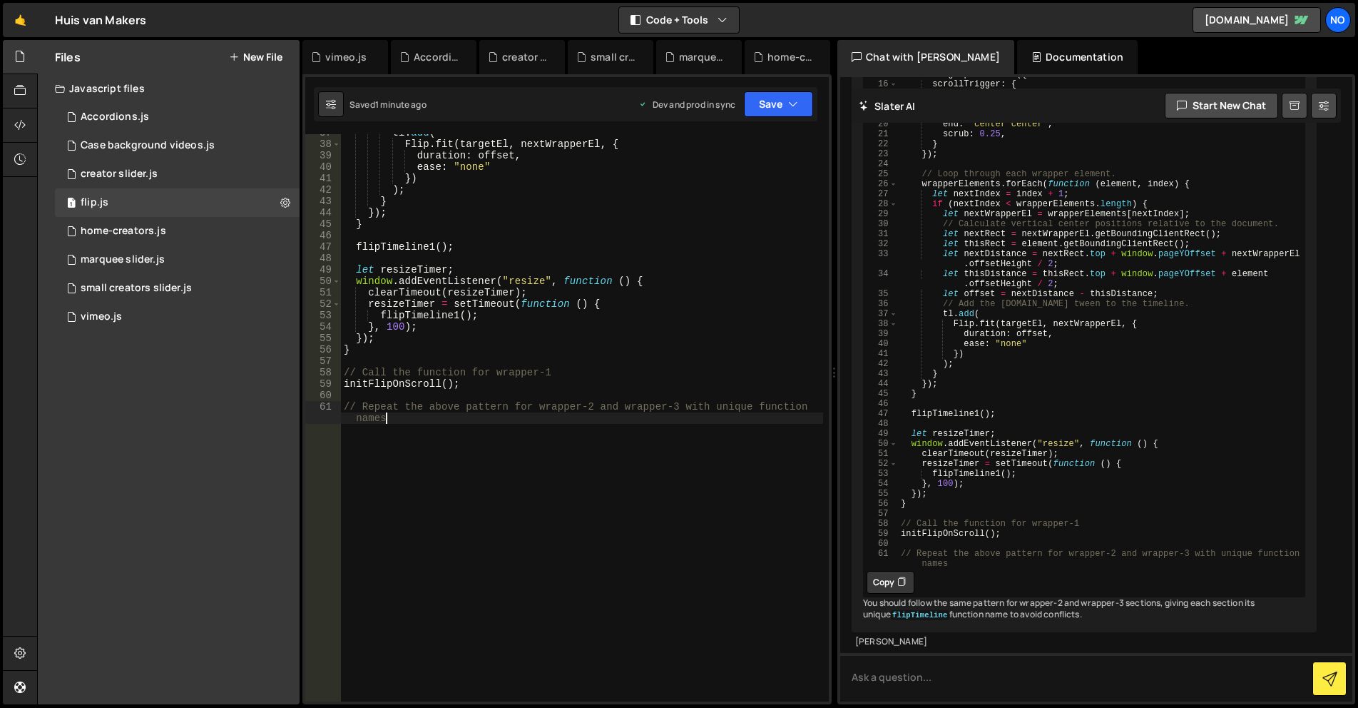
scroll to position [453, 0]
drag, startPoint x: 778, startPoint y: 99, endPoint x: 758, endPoint y: 127, distance: 34.7
click at [778, 99] on button "Save" at bounding box center [778, 104] width 69 height 26
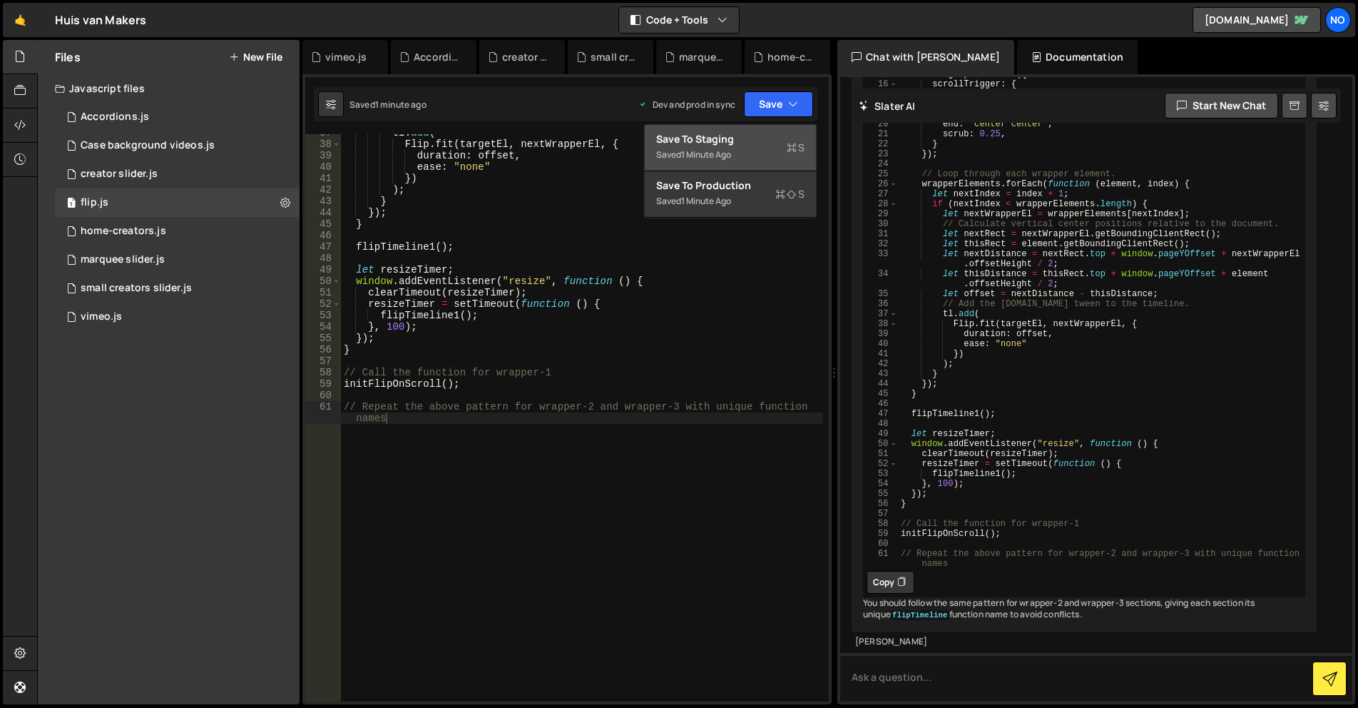
click at [742, 139] on div "Save to Staging S" at bounding box center [730, 139] width 148 height 14
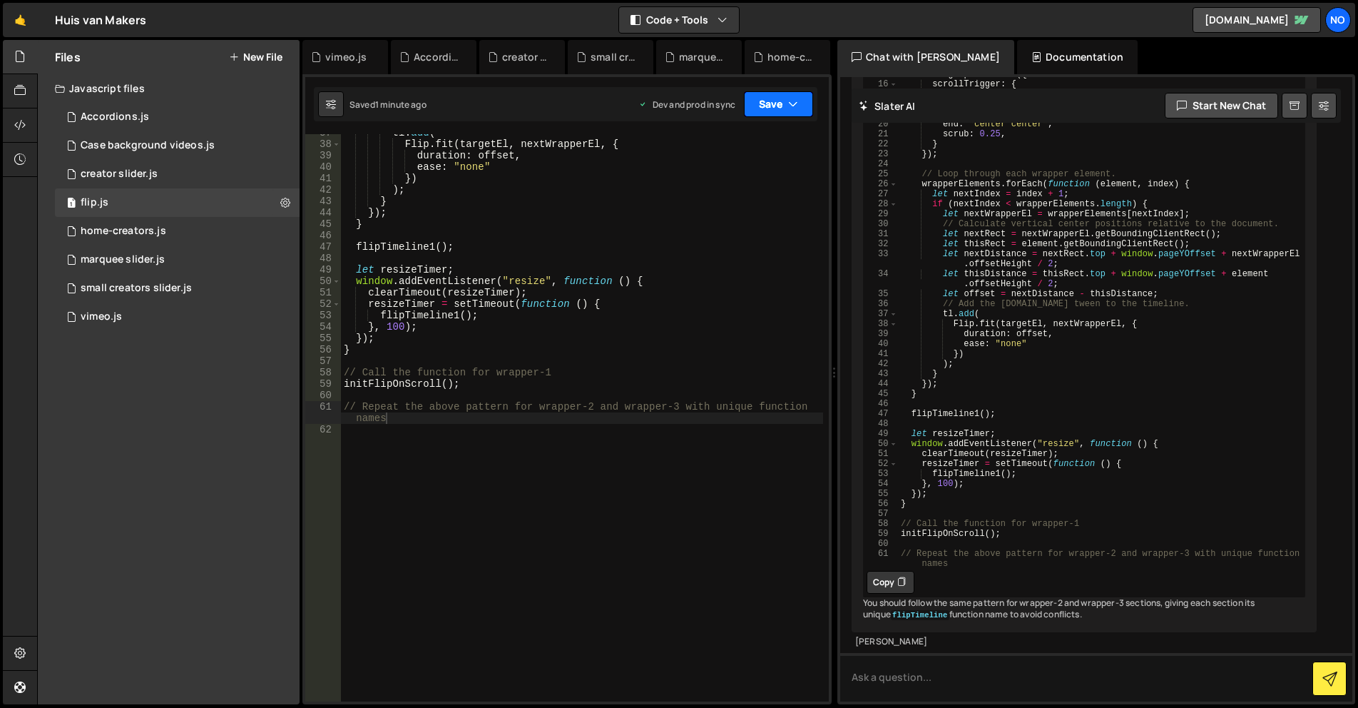
drag, startPoint x: 780, startPoint y: 102, endPoint x: 752, endPoint y: 158, distance: 62.2
click at [780, 102] on button "Save" at bounding box center [778, 104] width 69 height 26
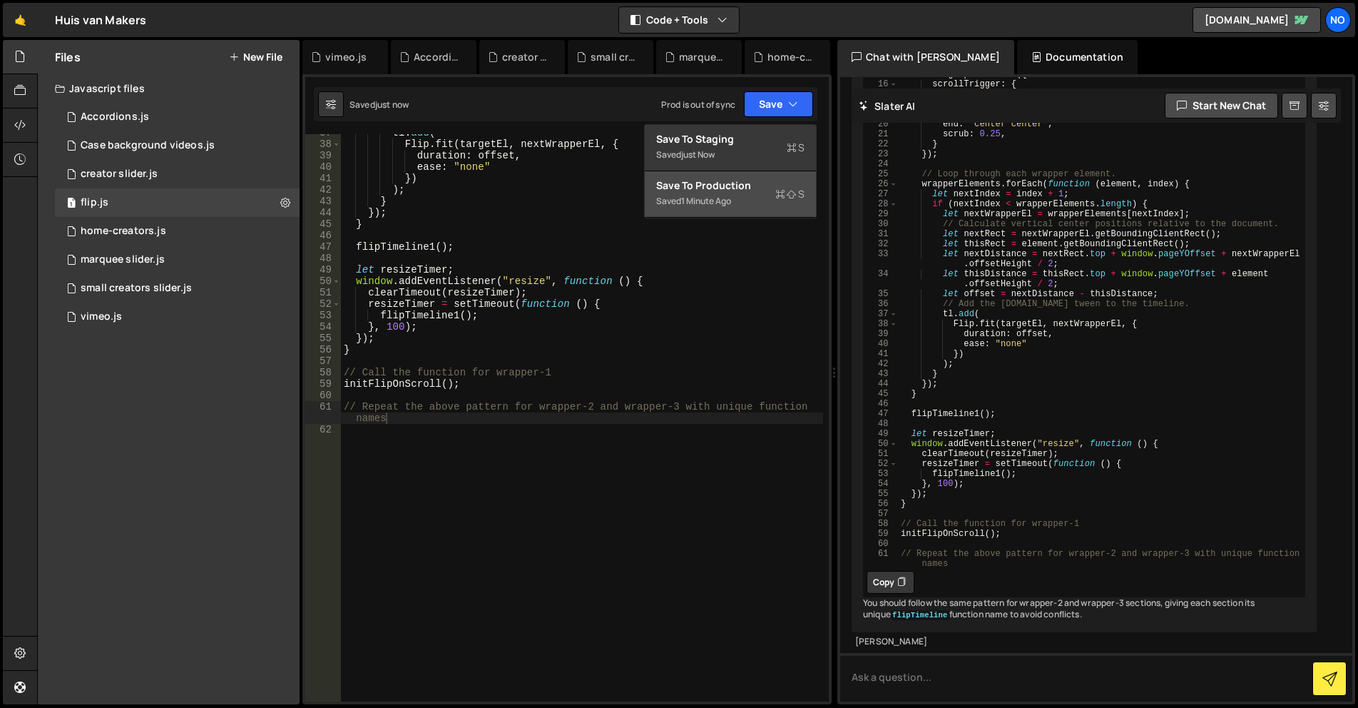
click at [717, 215] on button "Save to Production S Saved 1 minute ago" at bounding box center [730, 194] width 171 height 46
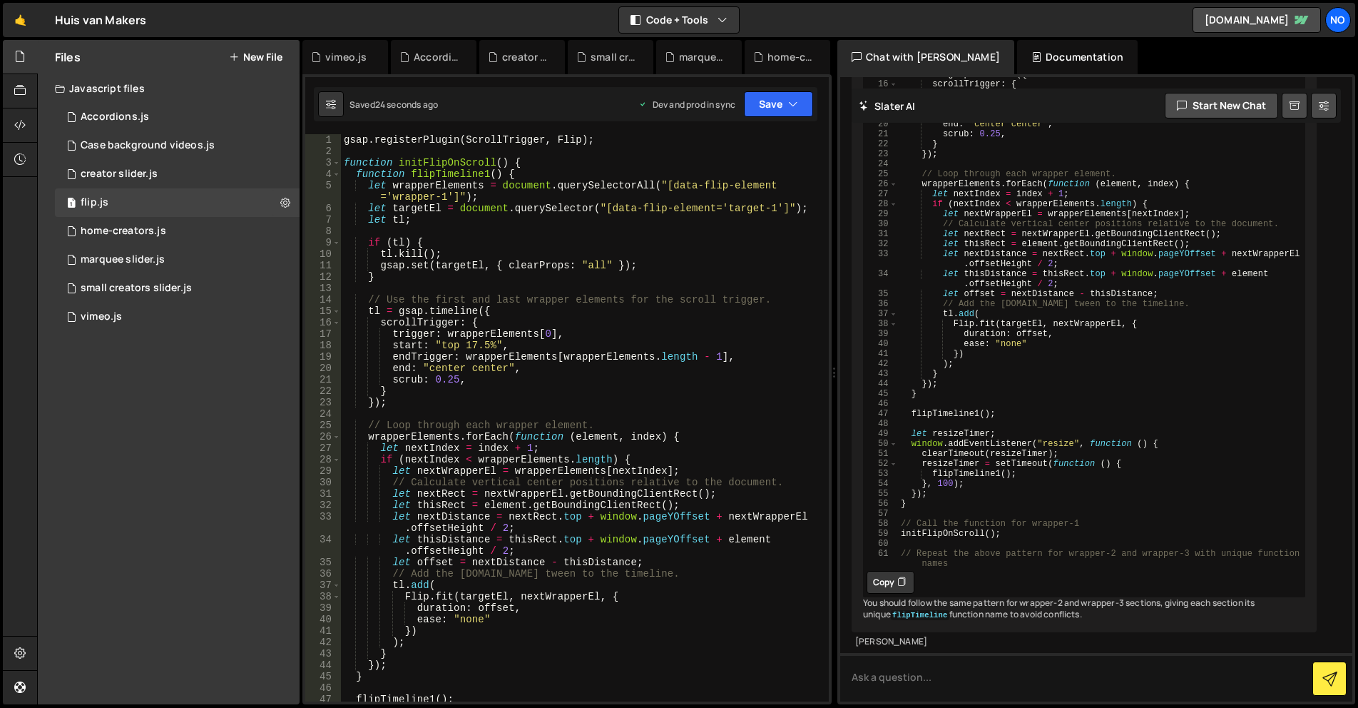
scroll to position [0, 0]
click at [576, 288] on div "gsap . registerPlugin ( ScrollTrigger , Flip ) ; function initFlipOnScroll ( ) …" at bounding box center [582, 429] width 482 height 590
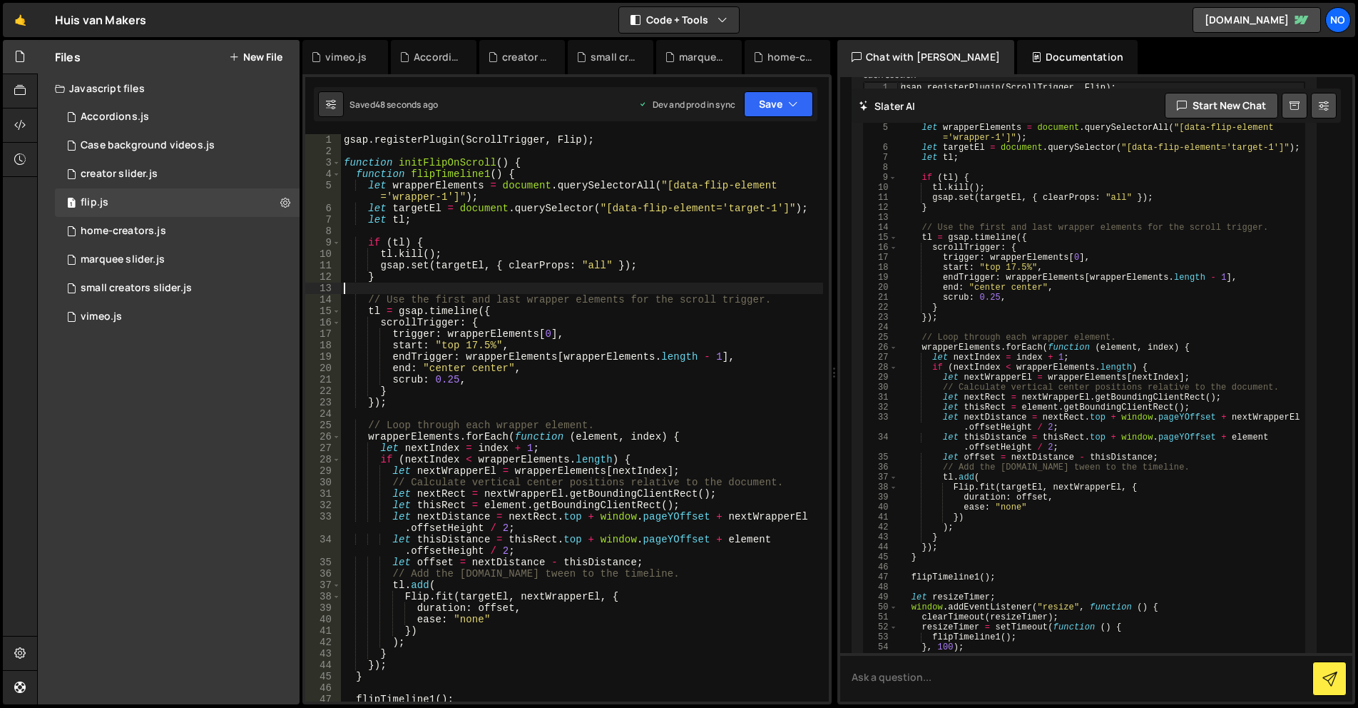
scroll to position [8250, 0]
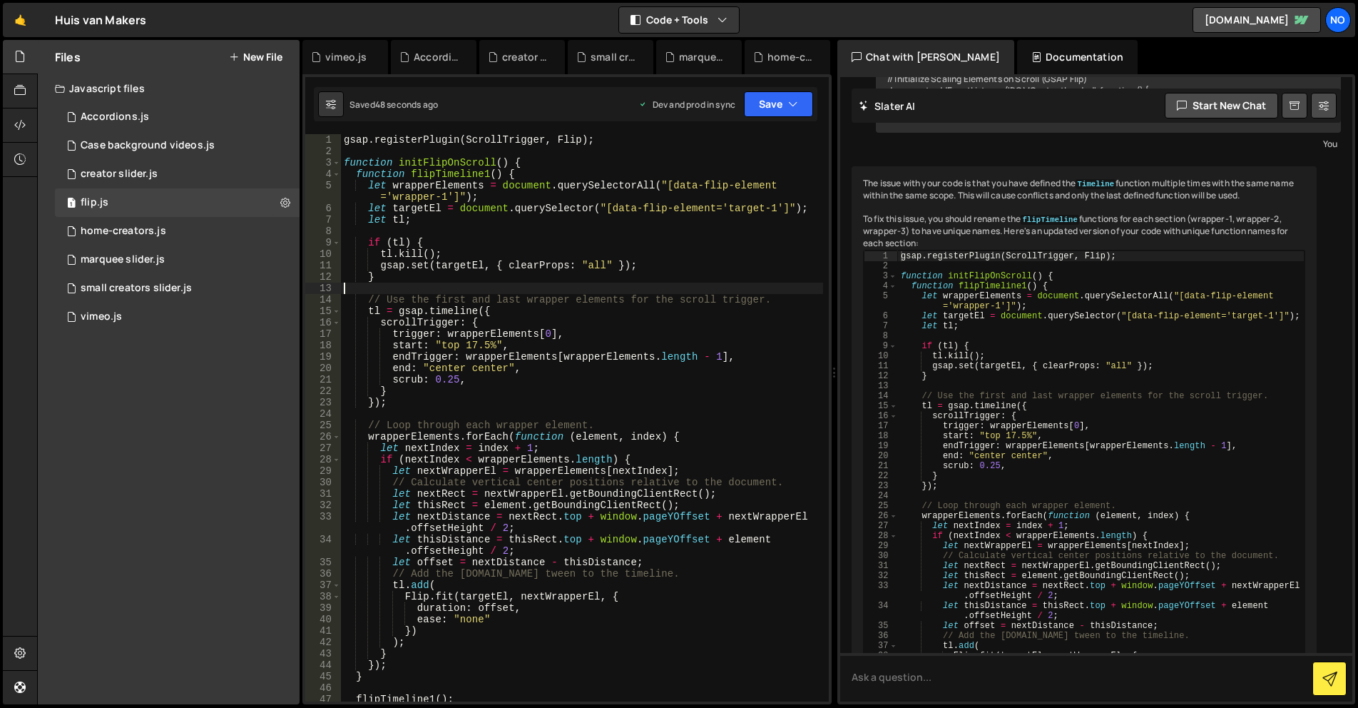
click at [583, 343] on div "gsap . registerPlugin ( ScrollTrigger , Flip ) ; function initFlipOnScroll ( ) …" at bounding box center [582, 429] width 482 height 590
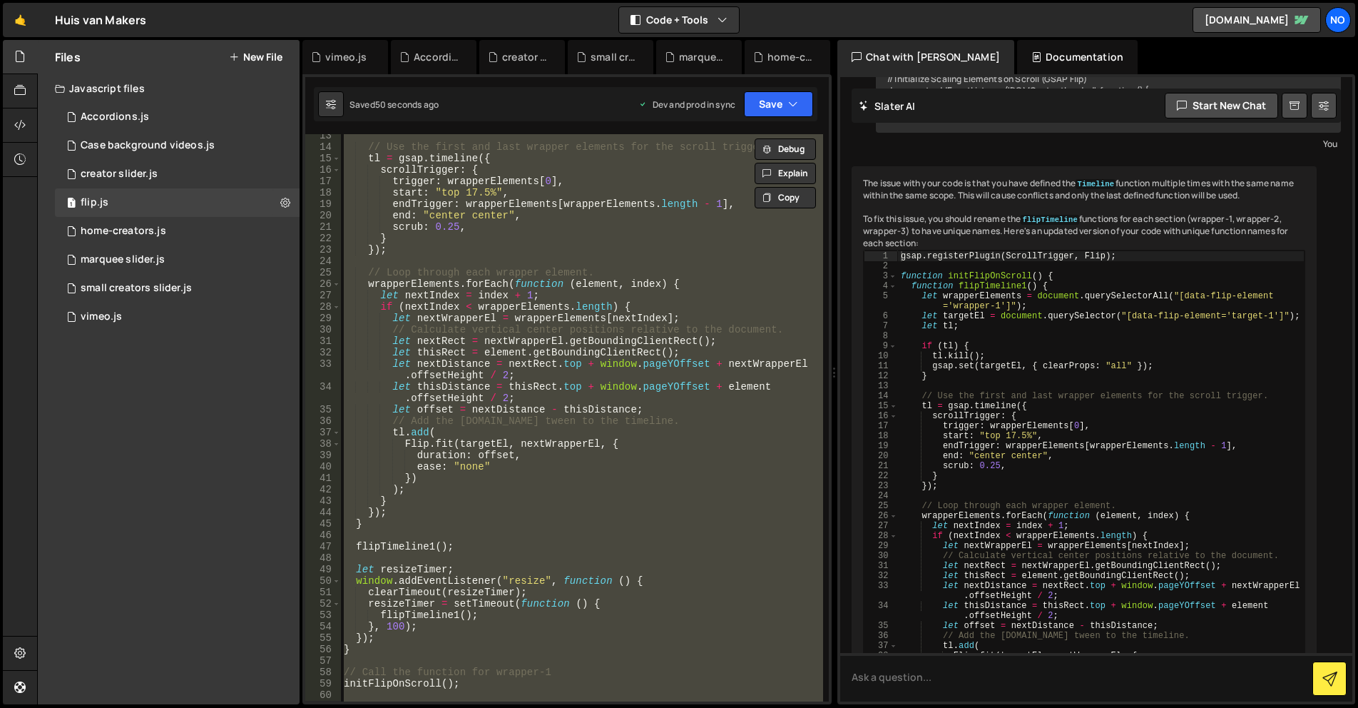
scroll to position [0, 0]
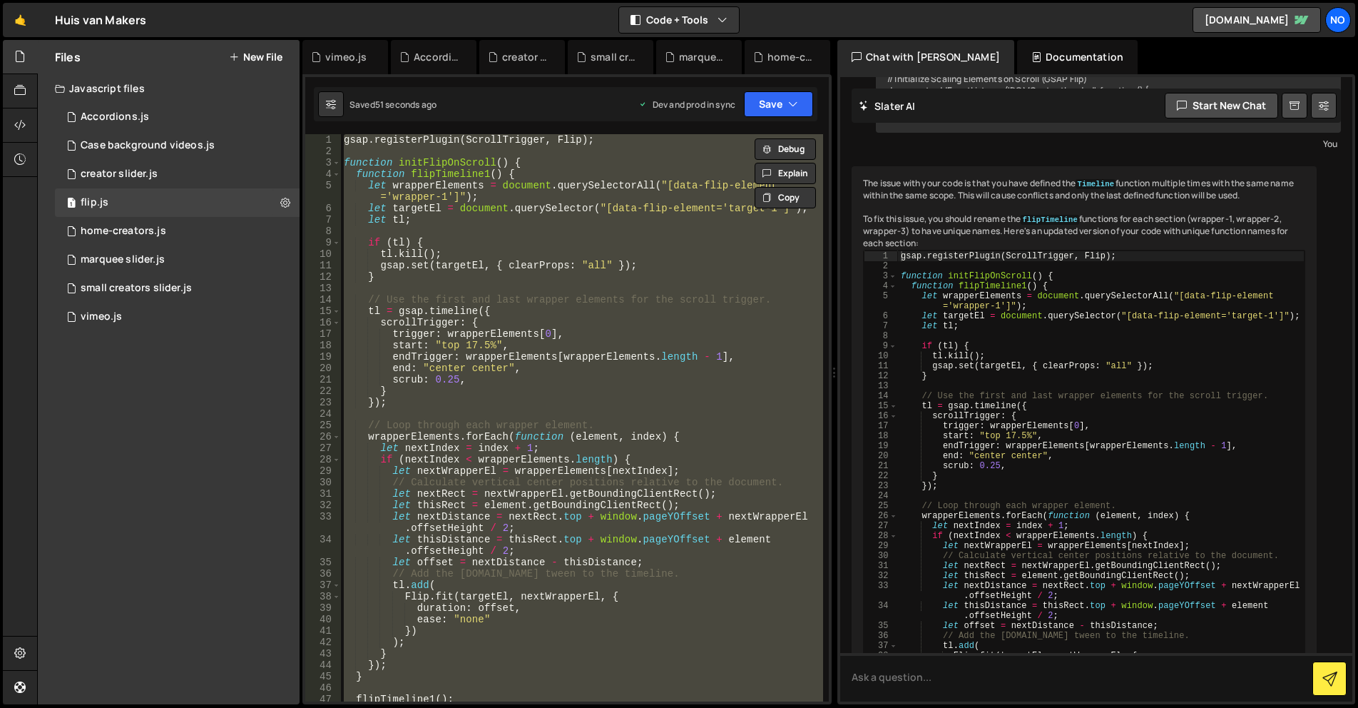
drag, startPoint x: 691, startPoint y: 305, endPoint x: 703, endPoint y: 303, distance: 11.5
click at [691, 305] on div "gsap . registerPlugin ( ScrollTrigger , Flip ) ; function initFlipOnScroll ( ) …" at bounding box center [582, 417] width 482 height 567
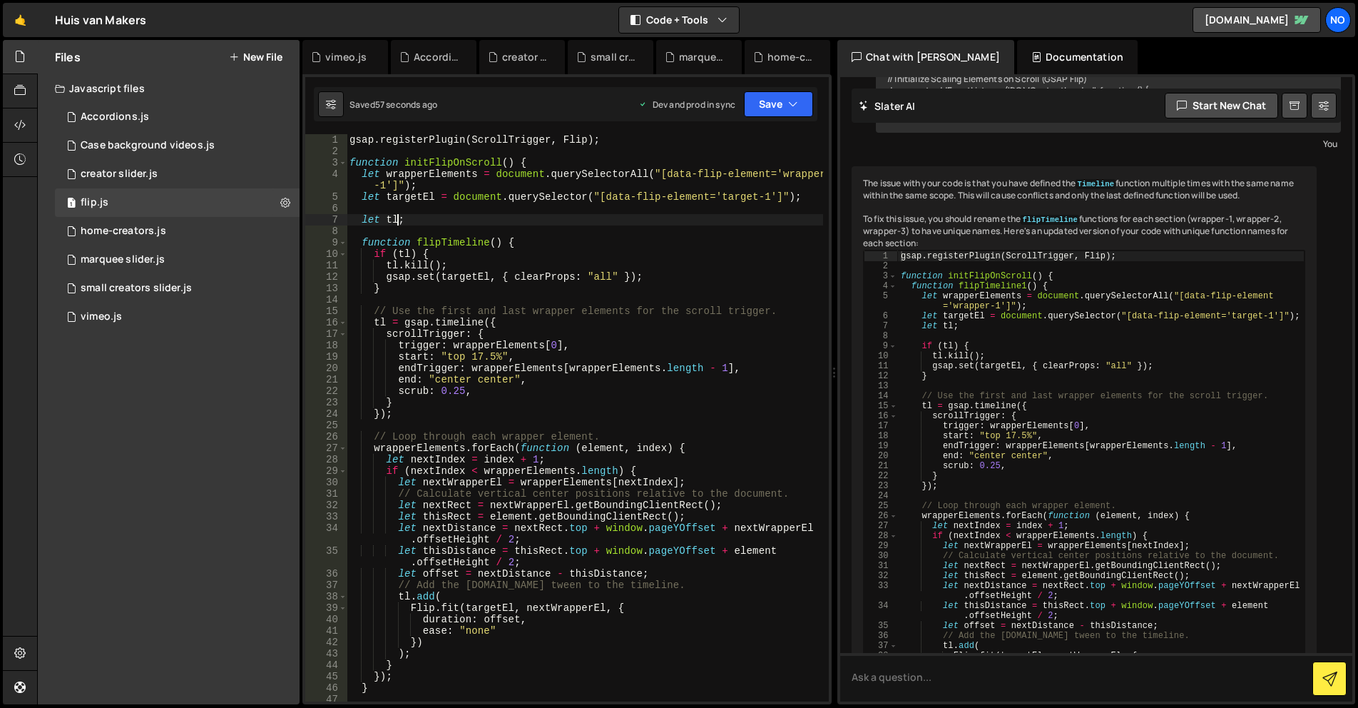
drag, startPoint x: 397, startPoint y: 222, endPoint x: 435, endPoint y: 217, distance: 38.1
click at [397, 222] on div "gsap . registerPlugin ( ScrollTrigger , Flip ) ; function initFlipOnScroll ( ) …" at bounding box center [585, 429] width 477 height 590
click at [395, 265] on div "gsap . registerPlugin ( ScrollTrigger , Flip ) ; function initFlipOnScroll ( ) …" at bounding box center [585, 429] width 477 height 590
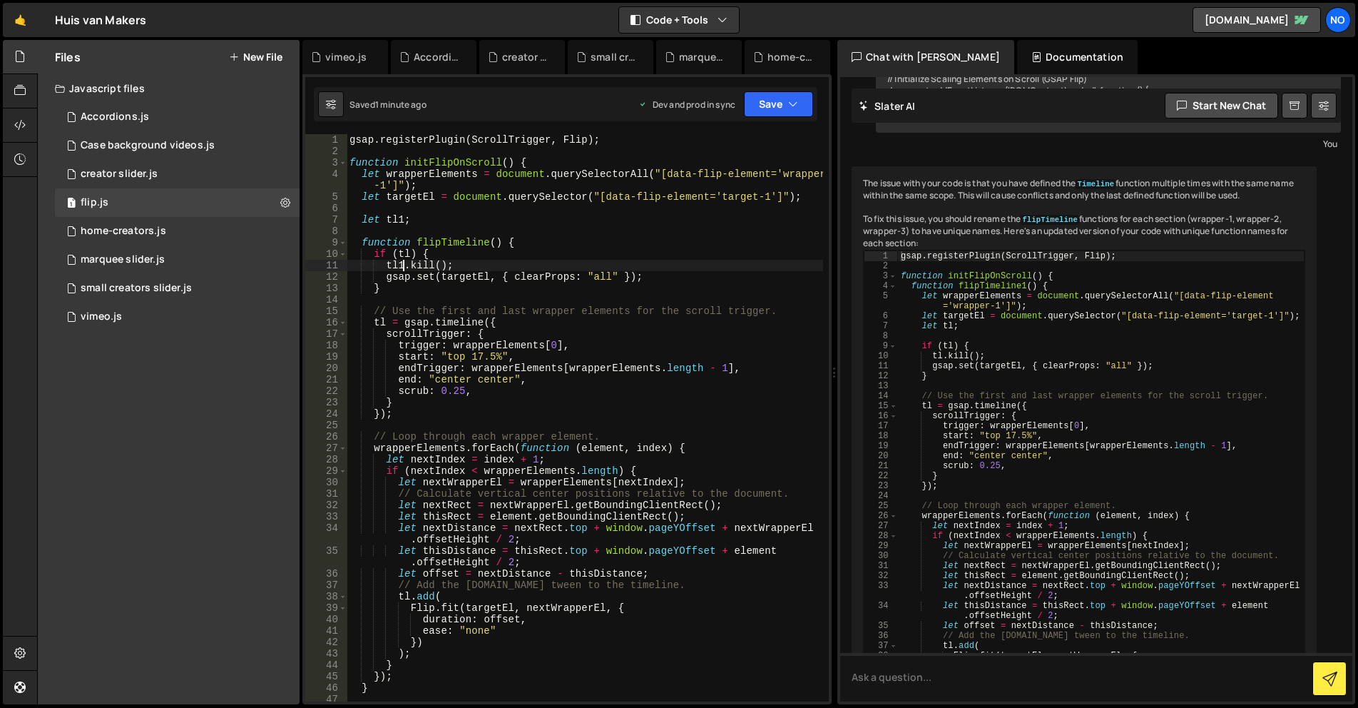
drag, startPoint x: 384, startPoint y: 318, endPoint x: 422, endPoint y: 326, distance: 38.6
click at [384, 318] on div "gsap . registerPlugin ( ScrollTrigger , Flip ) ; function initFlipOnScroll ( ) …" at bounding box center [585, 429] width 477 height 590
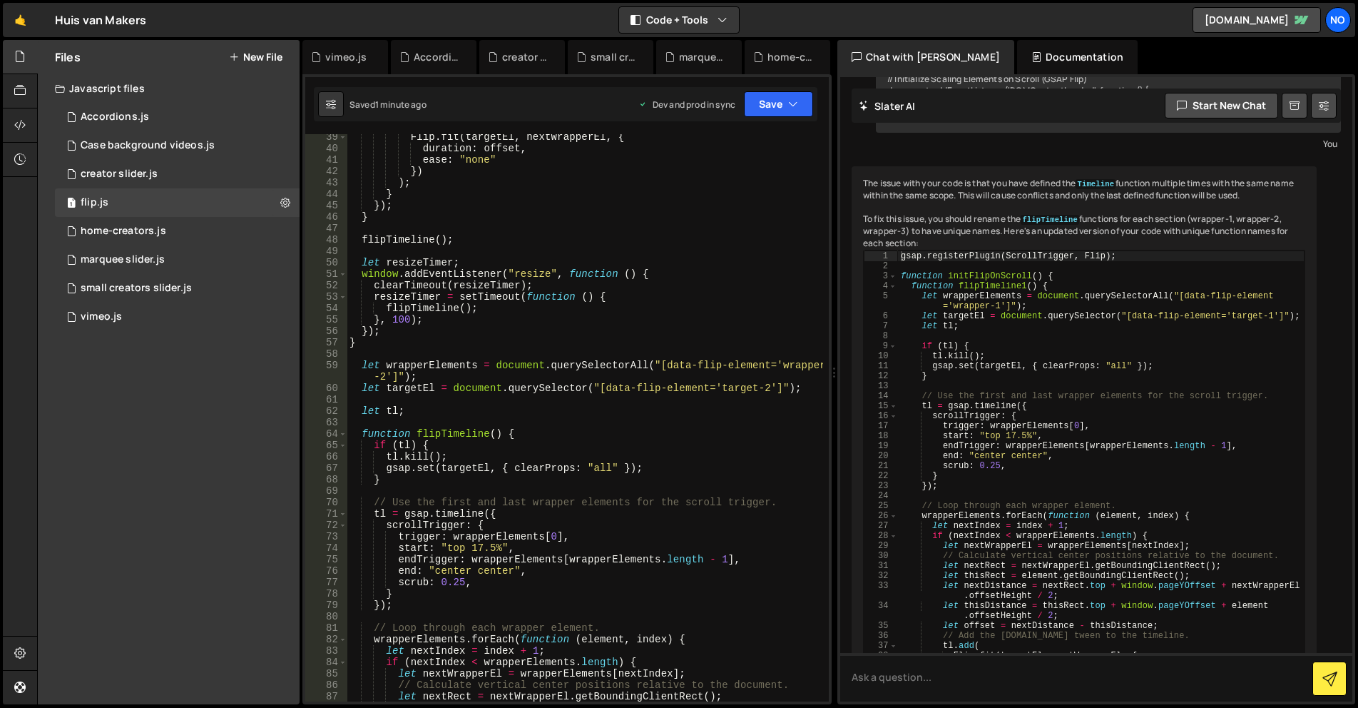
scroll to position [471, 0]
click at [394, 409] on div "Flip . fit ( targetEl , nextWrapperEl , { duration : offset , ease : "none" }) …" at bounding box center [585, 426] width 477 height 590
click at [395, 457] on div "Flip . fit ( targetEl , nextWrapperEl , { duration : offset , ease : "none" }) …" at bounding box center [585, 426] width 477 height 590
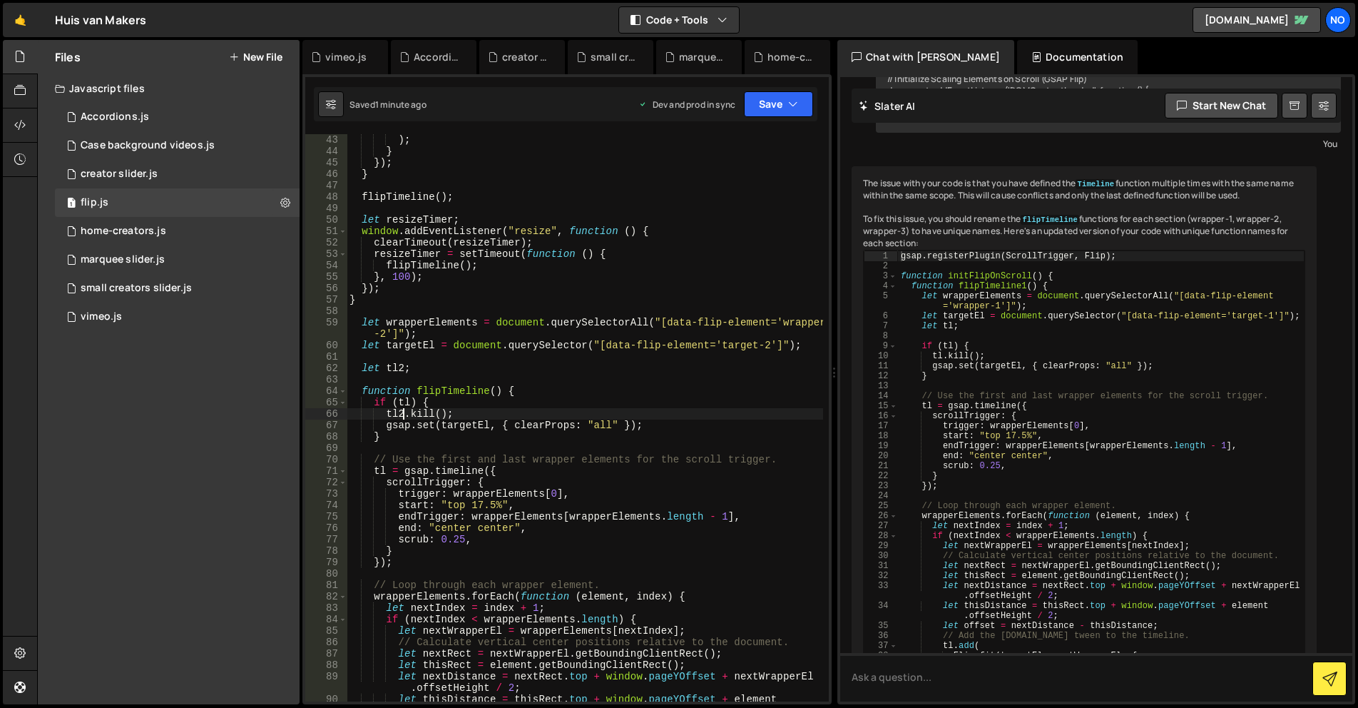
click at [385, 472] on div ") ; } }) ; } flipTimeline ( ) ; let resizeTimer ; window . addEventListener ( "…" at bounding box center [585, 434] width 477 height 601
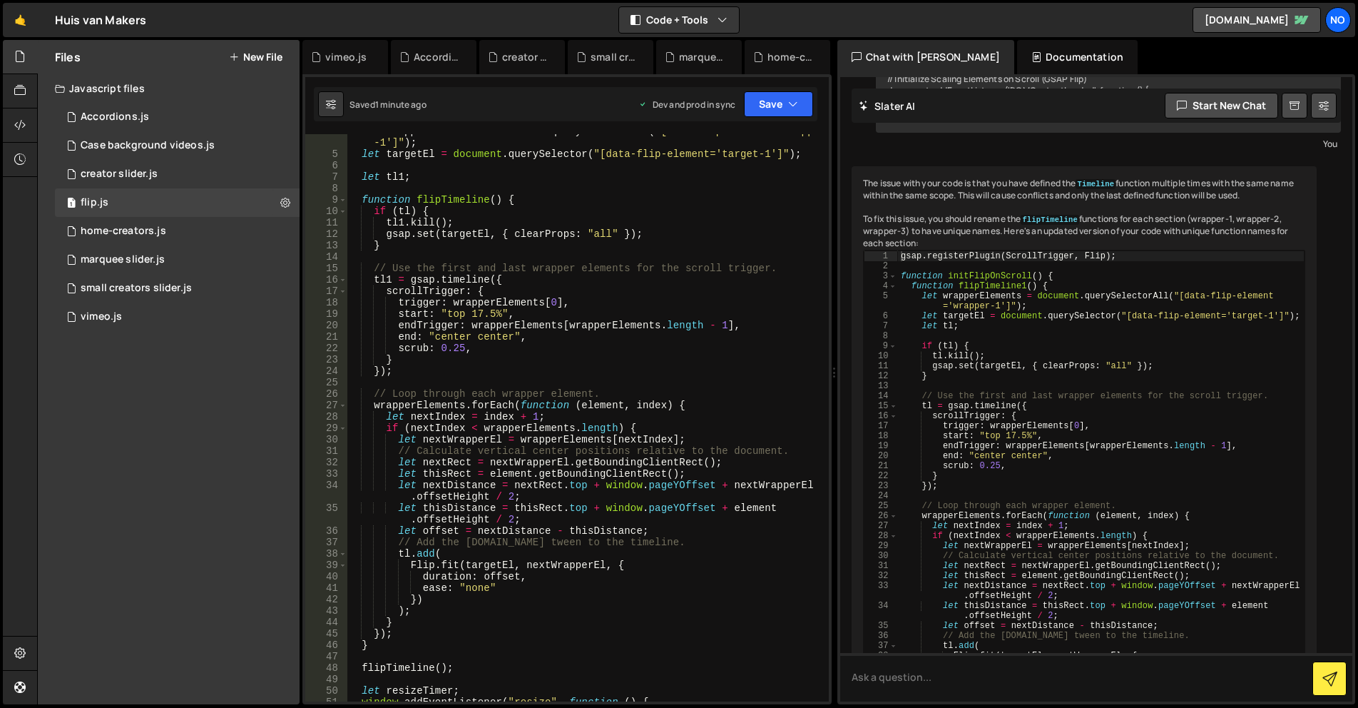
scroll to position [0, 0]
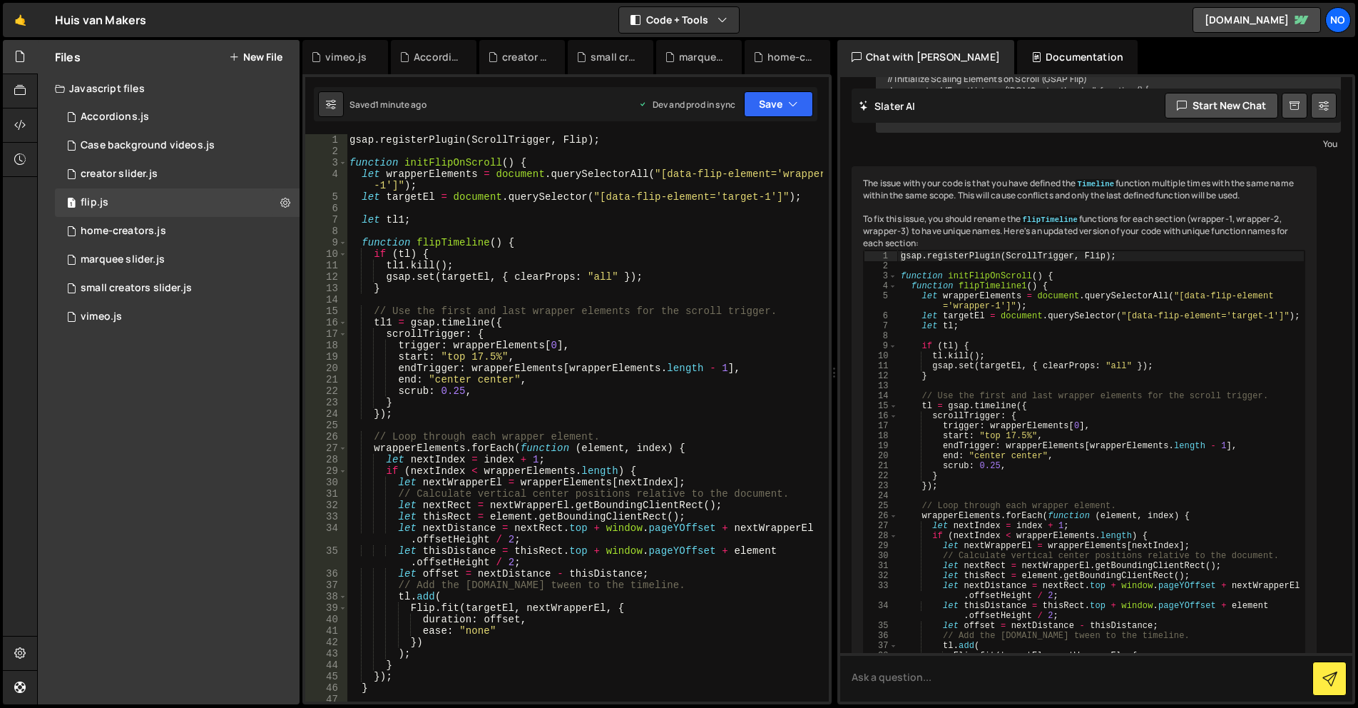
click at [477, 175] on div "gsap . registerPlugin ( ScrollTrigger , Flip ) ; function initFlipOnScroll ( ) …" at bounding box center [585, 429] width 477 height 590
click at [436, 195] on div "gsap . registerPlugin ( ScrollTrigger , Flip ) ; function initFlipOnScroll ( ) …" at bounding box center [585, 429] width 477 height 590
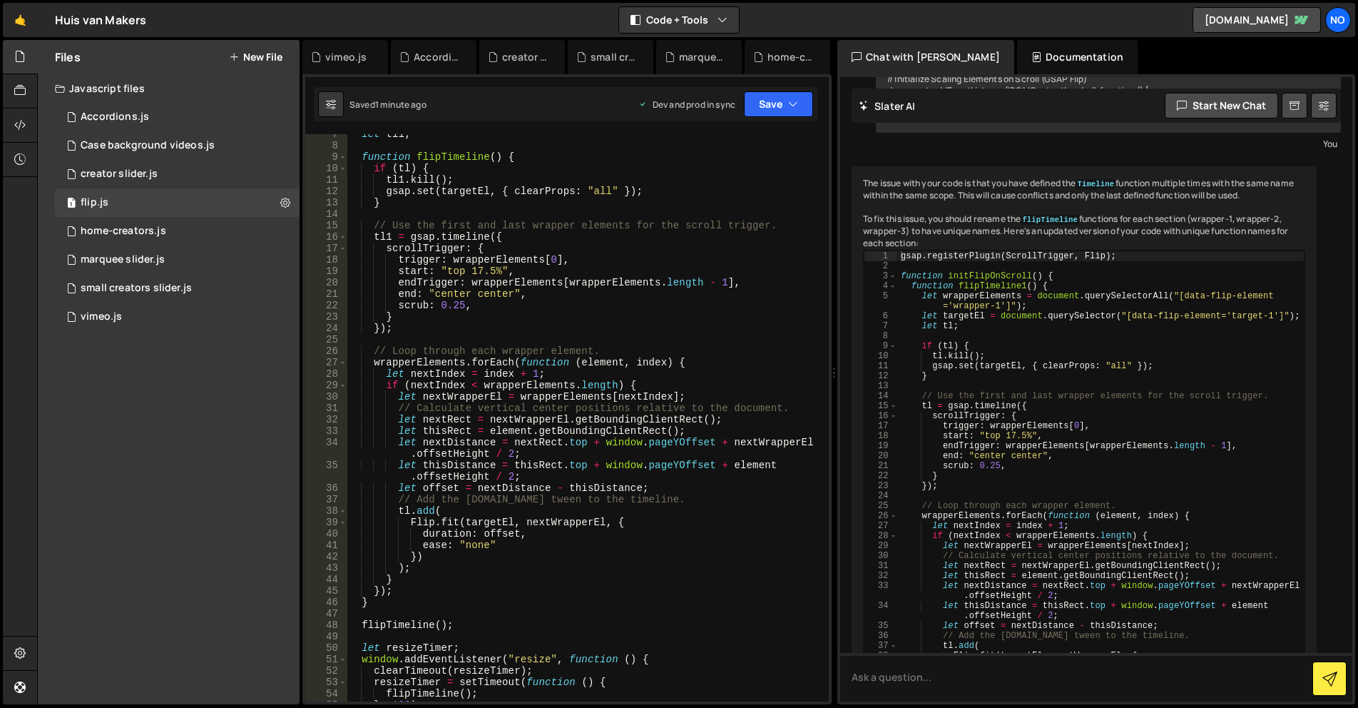
scroll to position [43, 0]
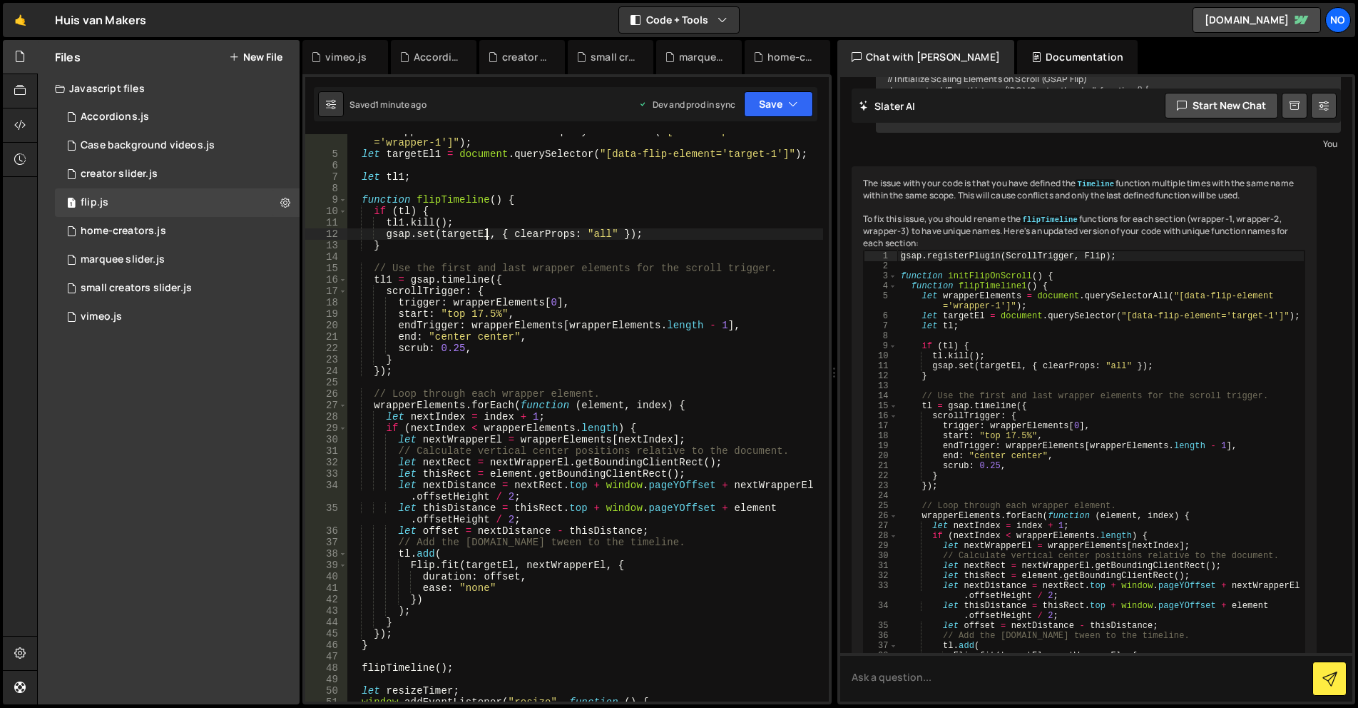
drag, startPoint x: 484, startPoint y: 234, endPoint x: 494, endPoint y: 233, distance: 10.0
click at [484, 234] on div "let wrapperElements1 = document . querySelectorAll ( "[data-flip-element ='wrap…" at bounding box center [585, 426] width 477 height 601
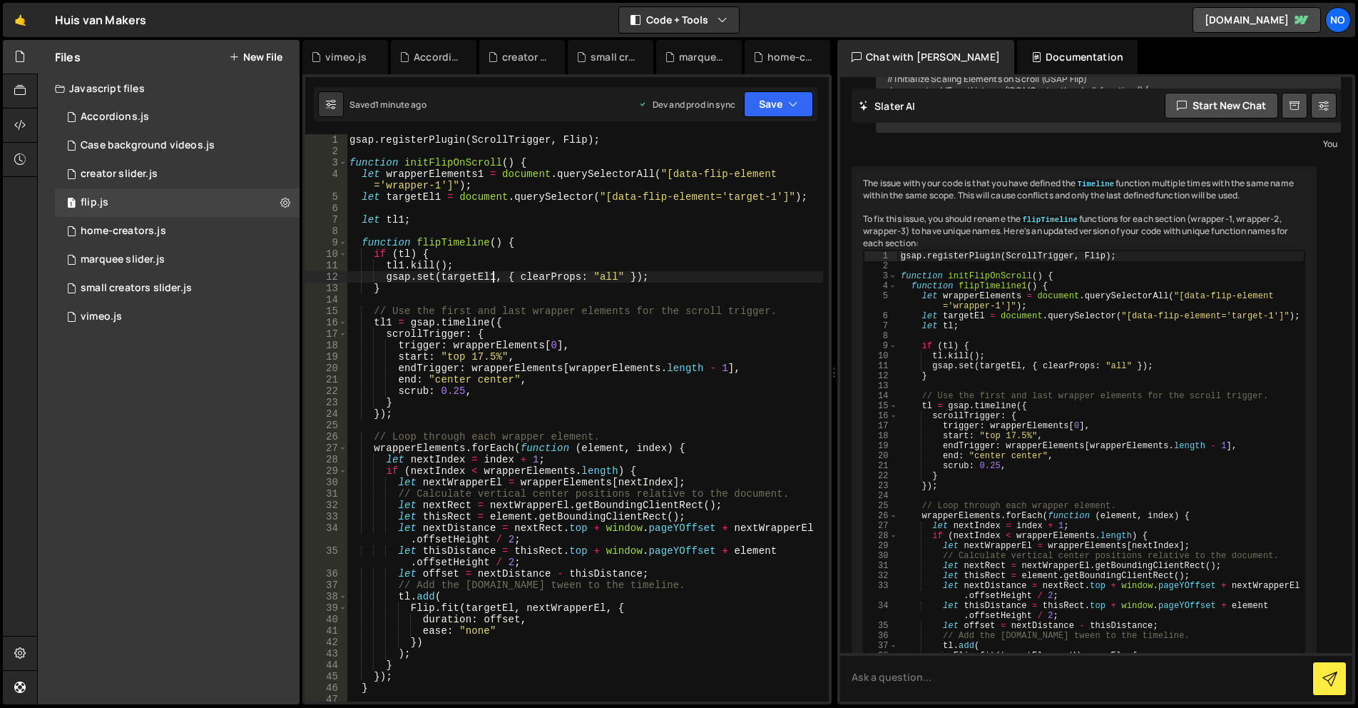
click at [459, 450] on div "gsap . registerPlugin ( ScrollTrigger , Flip ) ; function initFlipOnScroll ( ) …" at bounding box center [585, 429] width 477 height 590
drag, startPoint x: 561, startPoint y: 382, endPoint x: 558, endPoint y: 396, distance: 14.0
click at [563, 382] on div "gsap . registerPlugin ( ScrollTrigger , Flip ) ; function initFlipOnScroll ( ) …" at bounding box center [585, 429] width 477 height 590
click at [599, 390] on div "gsap . registerPlugin ( ScrollTrigger , Flip ) ; function initFlipOnScroll ( ) …" at bounding box center [585, 429] width 477 height 590
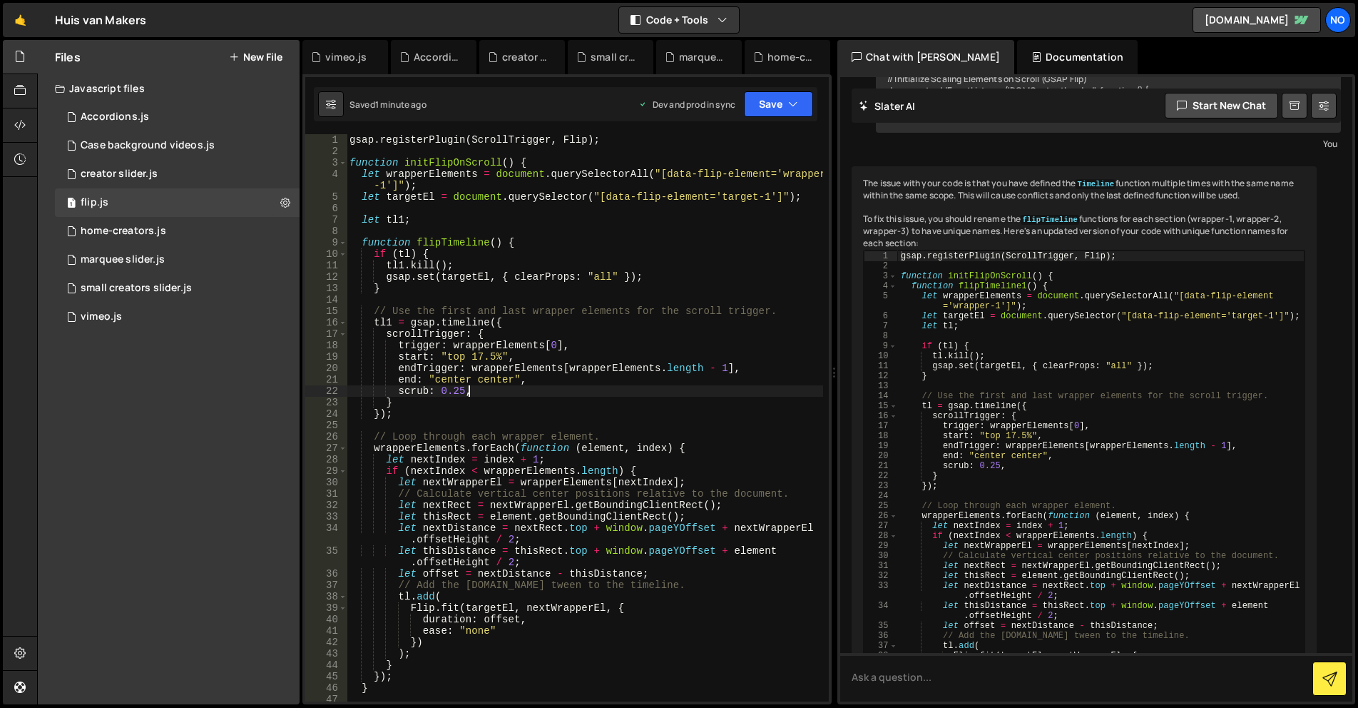
scroll to position [0, 1]
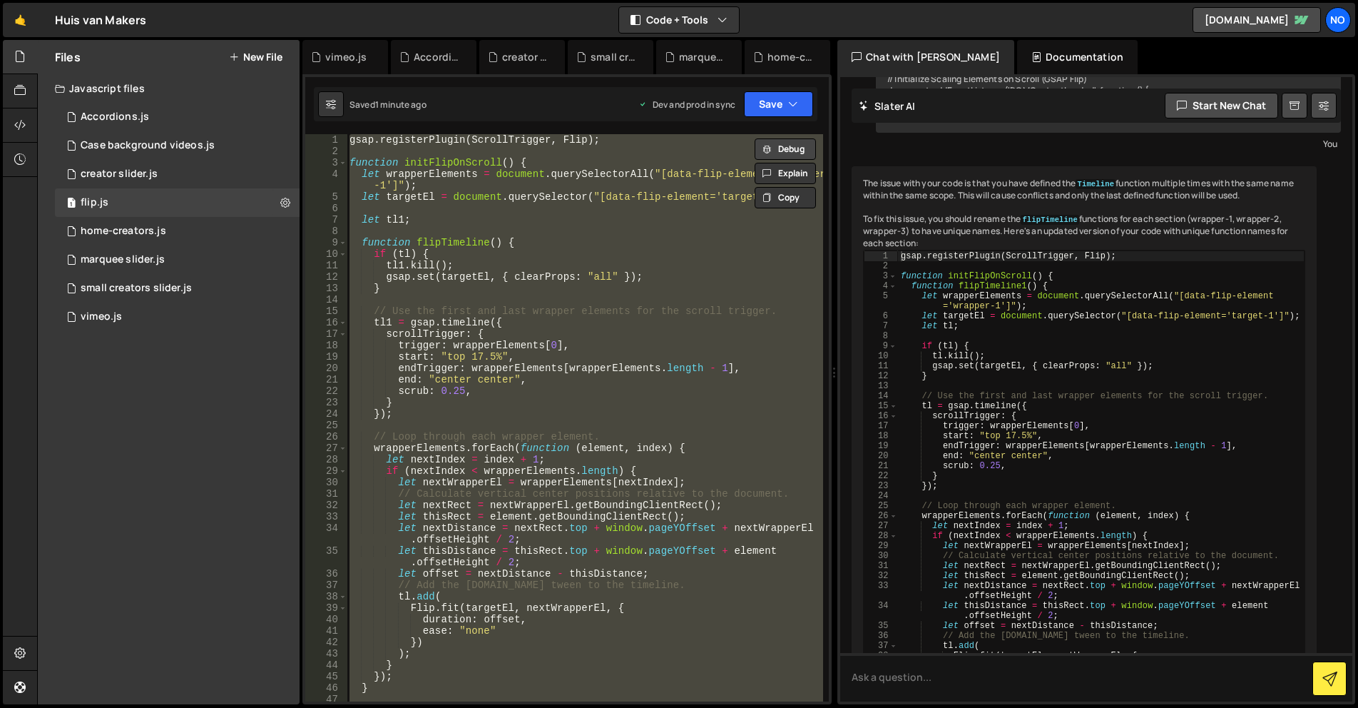
type textarea "});"
click at [804, 140] on button "Debug" at bounding box center [785, 148] width 61 height 21
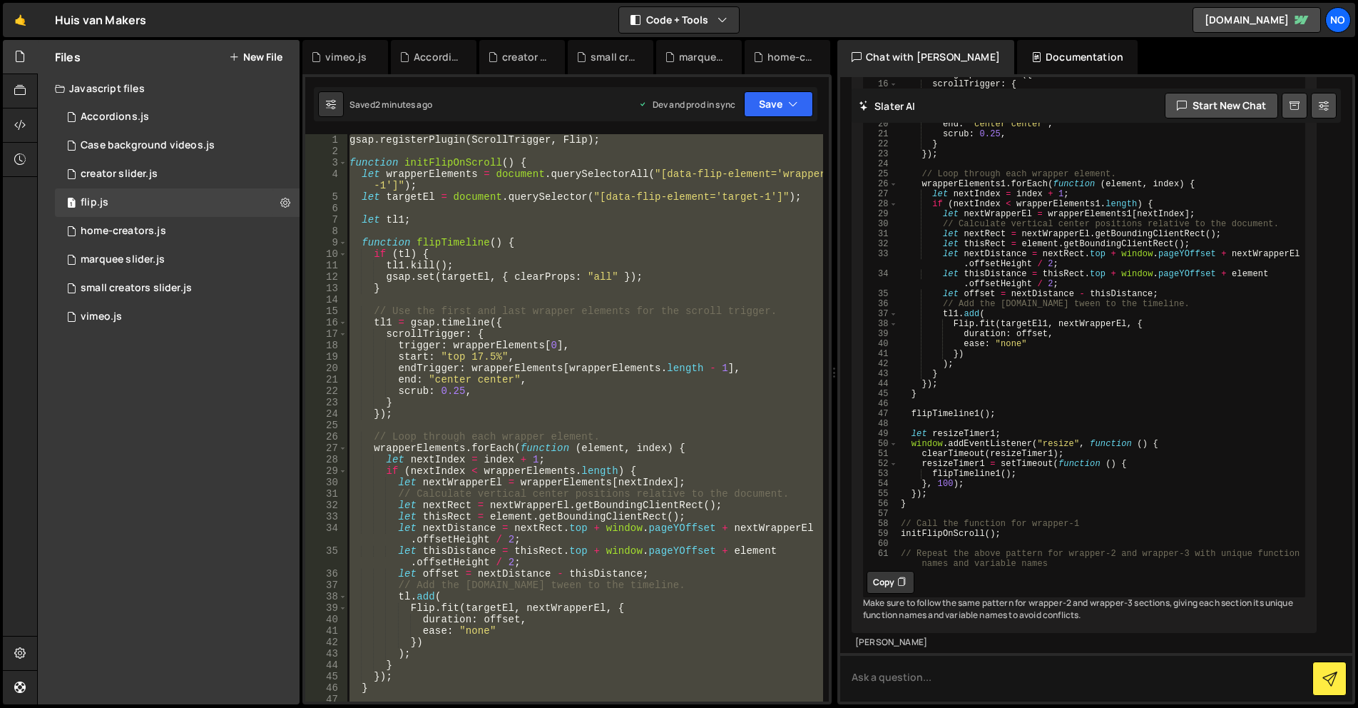
scroll to position [11874, 0]
click at [960, 673] on textarea at bounding box center [1096, 677] width 512 height 49
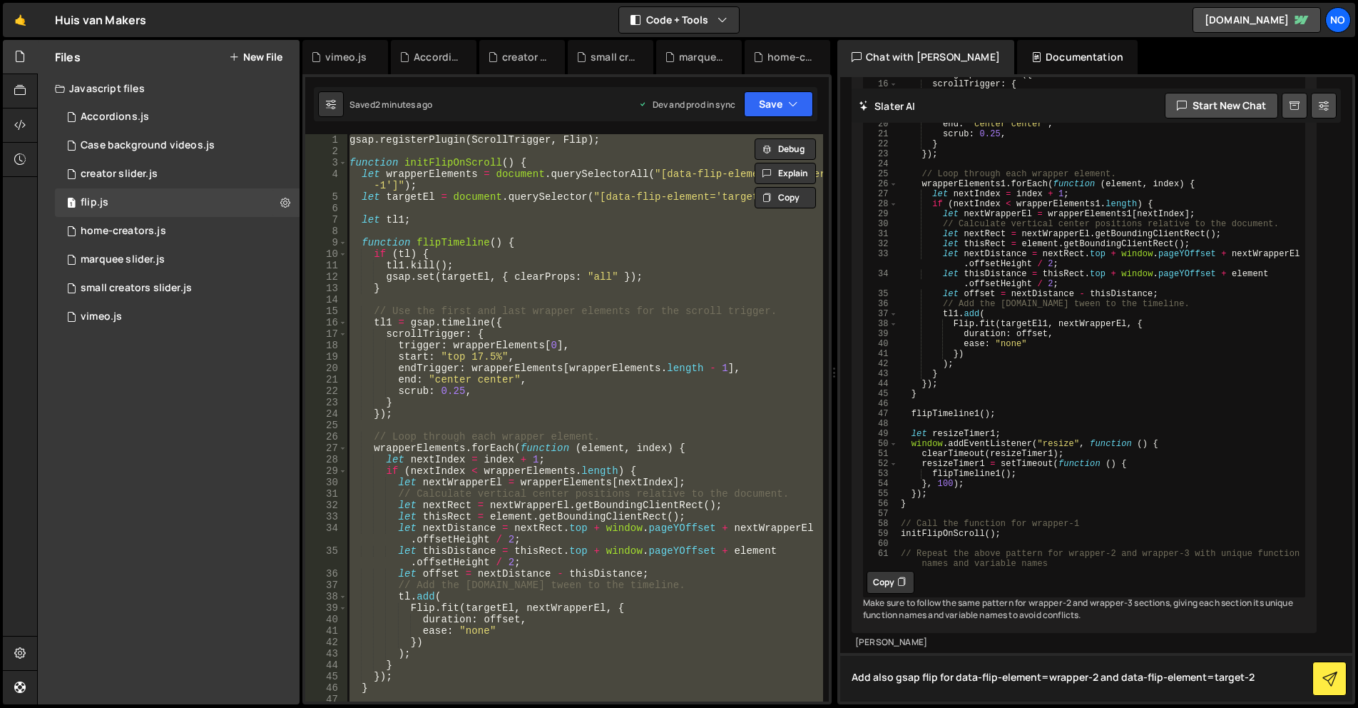
click at [1265, 678] on textarea "Add also gsap flip for data-flip-element=wrapper-2 and data-flip-element=target…" at bounding box center [1096, 677] width 512 height 49
drag, startPoint x: 1114, startPoint y: 677, endPoint x: 1096, endPoint y: 677, distance: 17.8
click at [1096, 677] on textarea "Add also gsap flip for data-flip-element=wrapper-2 and data-flip-element=target…" at bounding box center [1096, 677] width 512 height 49
drag, startPoint x: 1233, startPoint y: 677, endPoint x: 1272, endPoint y: 668, distance: 40.2
click at [1233, 676] on textarea "Add also gsap flip for data-flip-element=wrapper-2, data-flip-element=target-2 …" at bounding box center [1096, 677] width 512 height 49
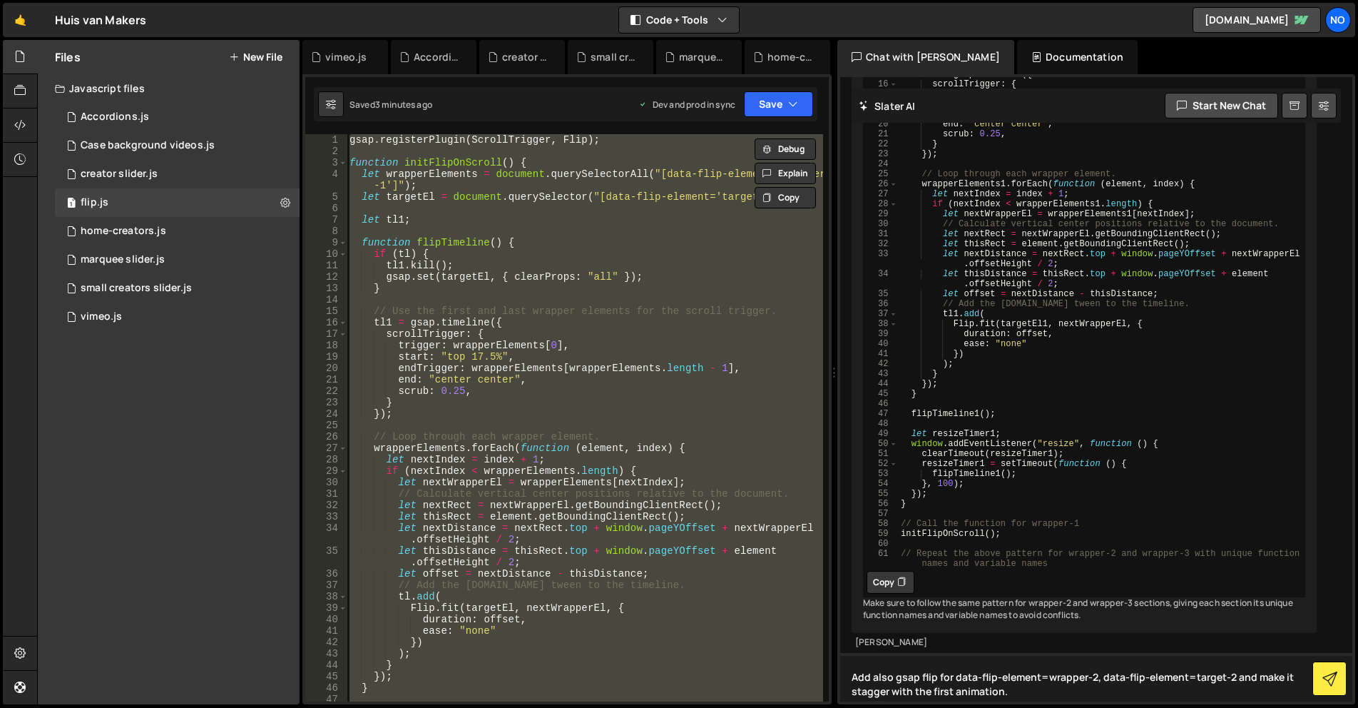
drag, startPoint x: 1231, startPoint y: 676, endPoint x: 954, endPoint y: 676, distance: 276.8
click at [954, 676] on textarea "Add also gsap flip for data-flip-element=wrapper-2, data-flip-element=target-2 …" at bounding box center [1096, 677] width 512 height 49
click at [1252, 677] on textarea "Add also gsap flip for data-flip-element=wrapper-2, data-flip-element=target-2 …" at bounding box center [1096, 677] width 512 height 49
paste textarea "data-flip-element=wrapper-2, data-flip-element=target-2"
click at [1084, 691] on textarea "Add also gsap flip for data-flip-element=wrapper-2, data-flip-element=target-2 …" at bounding box center [1096, 677] width 512 height 49
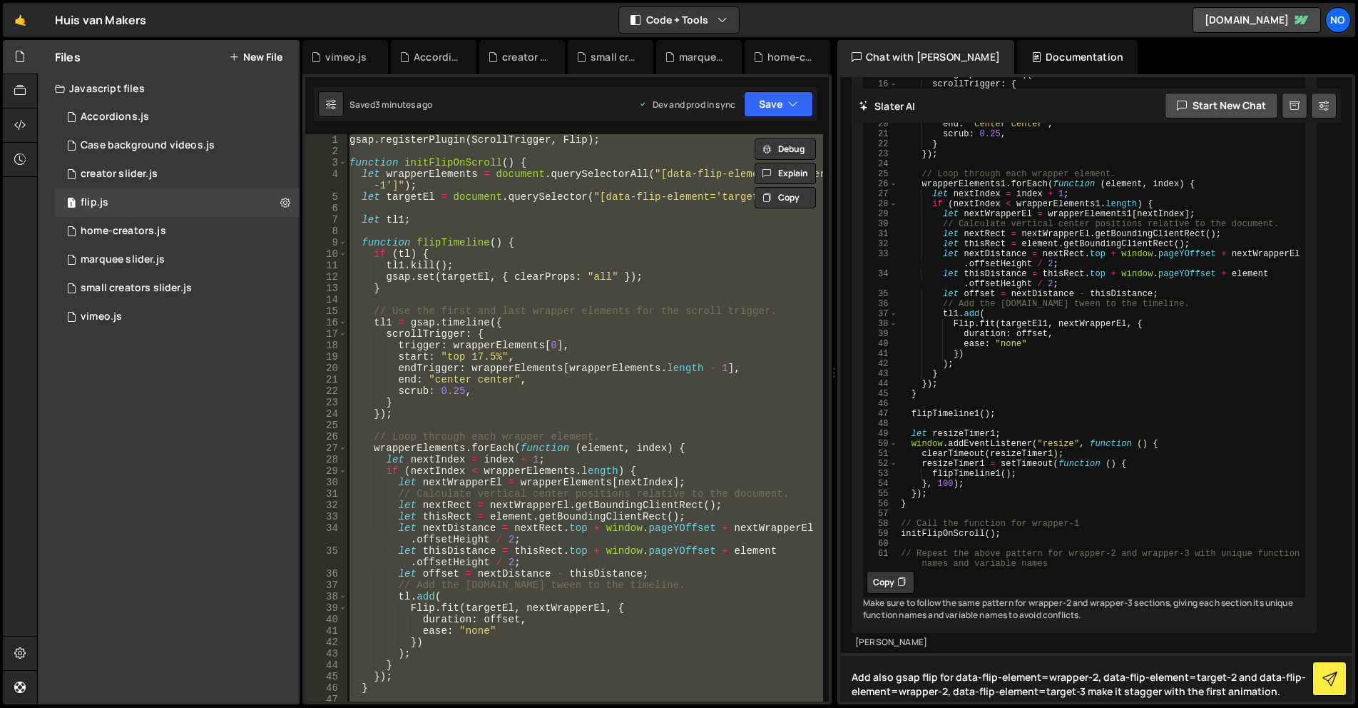
click at [943, 691] on textarea "Add also gsap flip for data-flip-element=wrapper-2, data-flip-element=target-2 …" at bounding box center [1096, 677] width 512 height 49
drag, startPoint x: 1096, startPoint y: 688, endPoint x: 1087, endPoint y: 688, distance: 9.3
click at [1087, 688] on textarea "Add also gsap flip for data-flip-element=wrapper-2, data-flip-element=target-2 …" at bounding box center [1096, 677] width 512 height 49
type textarea "Add also gsap flip for data-flip-element=wrapper-2, data-flip-element=target-2 …"
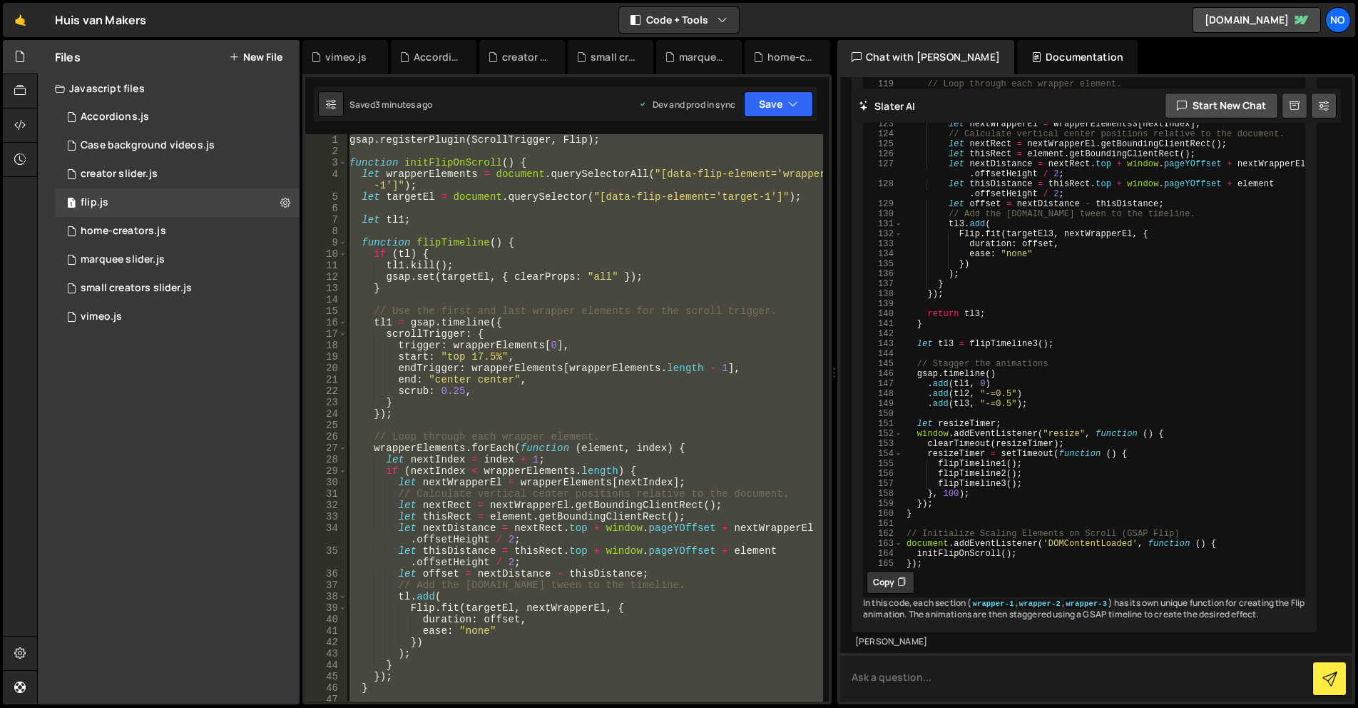
scroll to position [13860, 0]
click at [895, 571] on button "Copy" at bounding box center [891, 582] width 48 height 23
click at [574, 432] on div "gsap . registerPlugin ( ScrollTrigger , Flip ) ; function initFlipOnScroll ( ) …" at bounding box center [585, 417] width 477 height 567
paste textarea
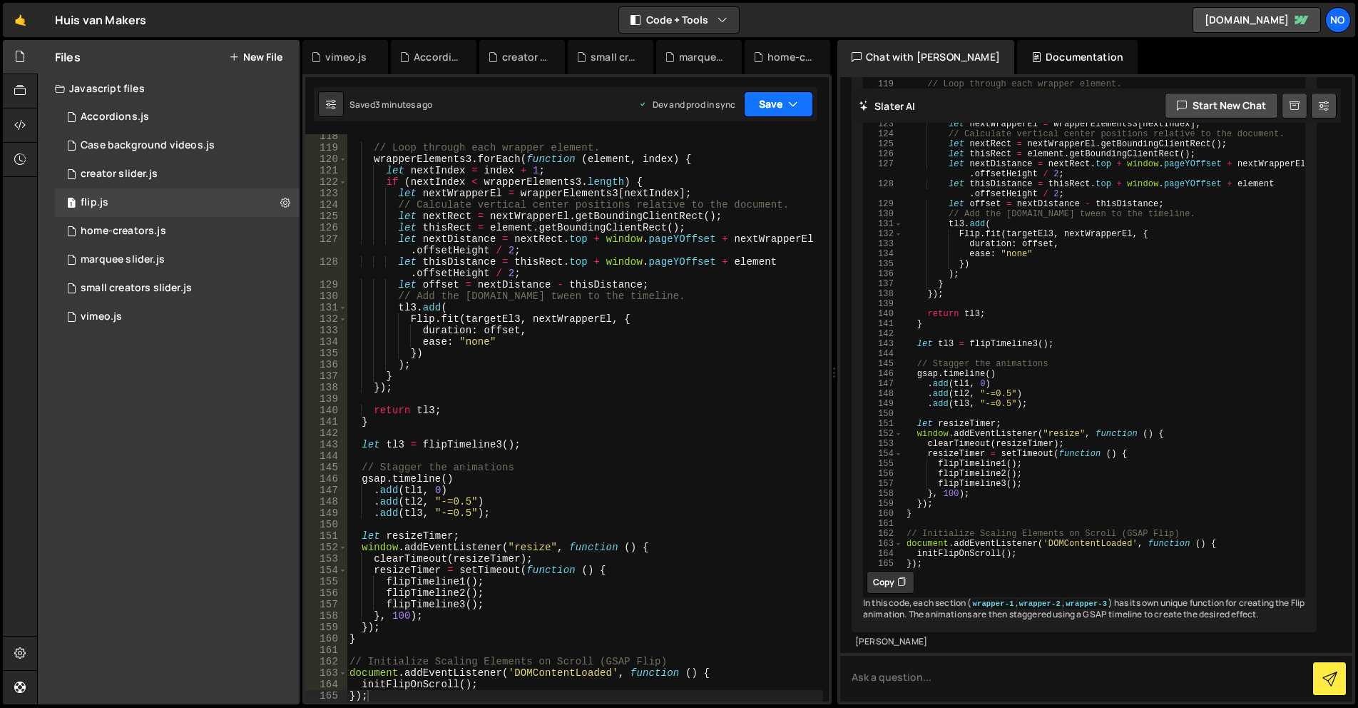
click at [793, 103] on icon "button" at bounding box center [793, 104] width 10 height 14
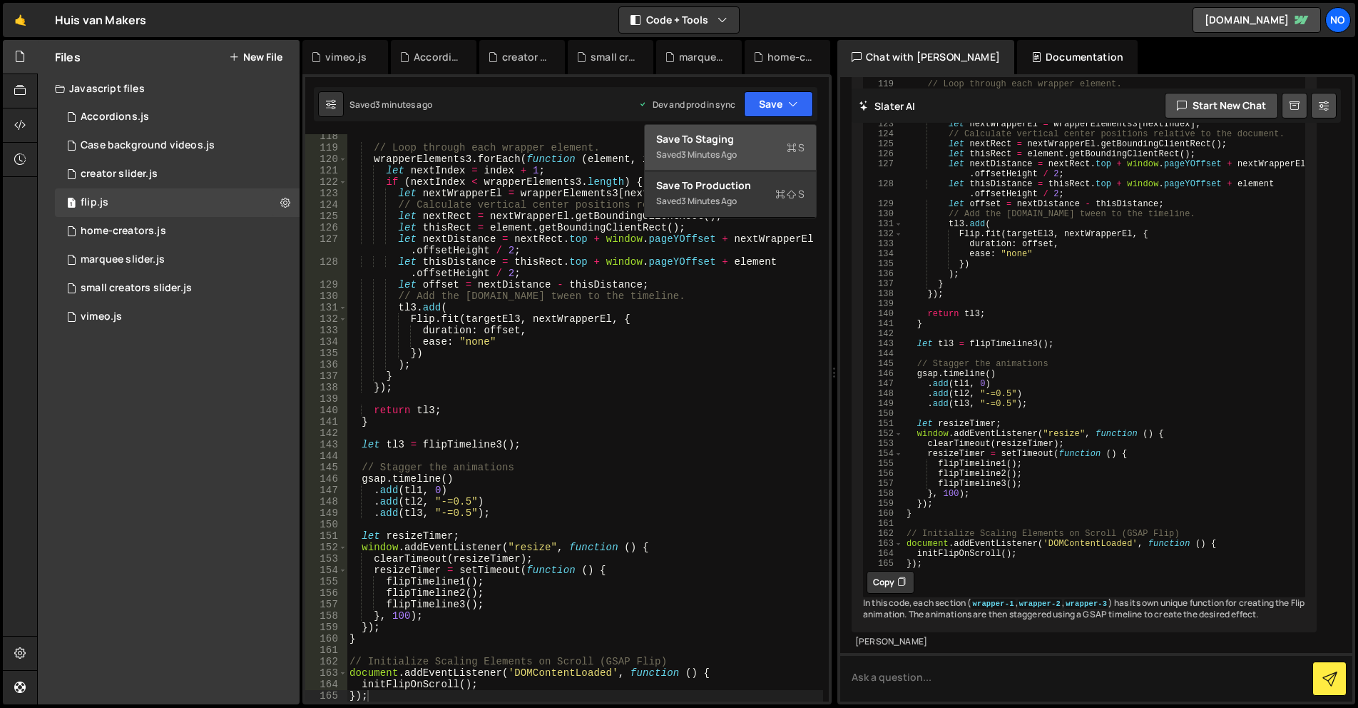
click at [770, 135] on div "Save to Staging S" at bounding box center [730, 139] width 148 height 14
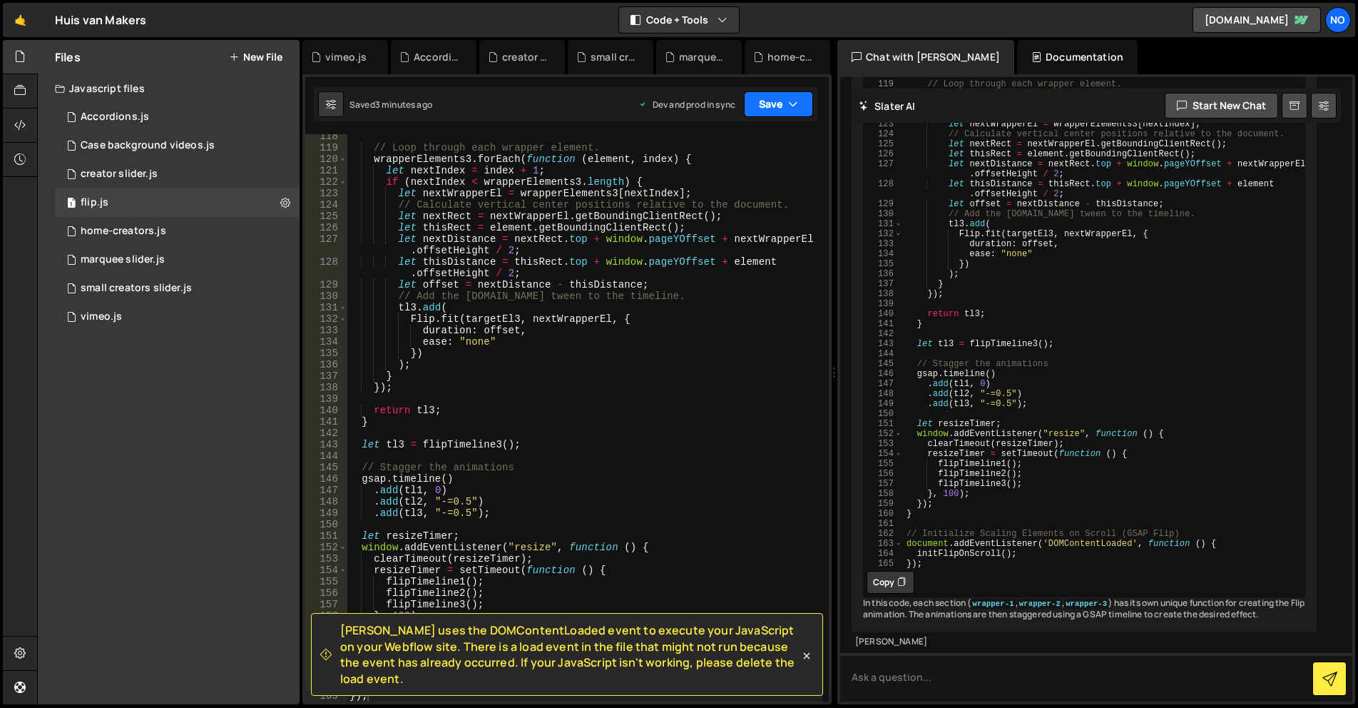
click at [779, 103] on button "Save" at bounding box center [778, 104] width 69 height 26
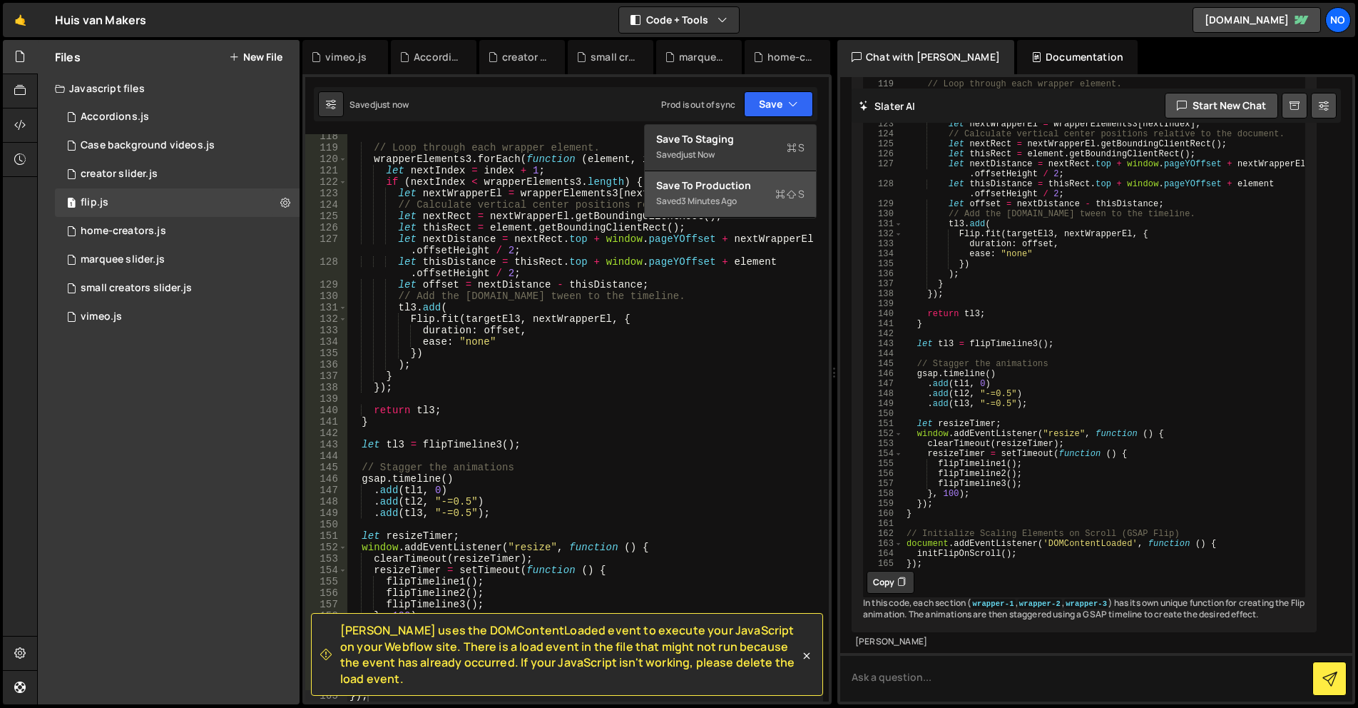
click at [755, 185] on div "Save to Production S" at bounding box center [730, 185] width 148 height 14
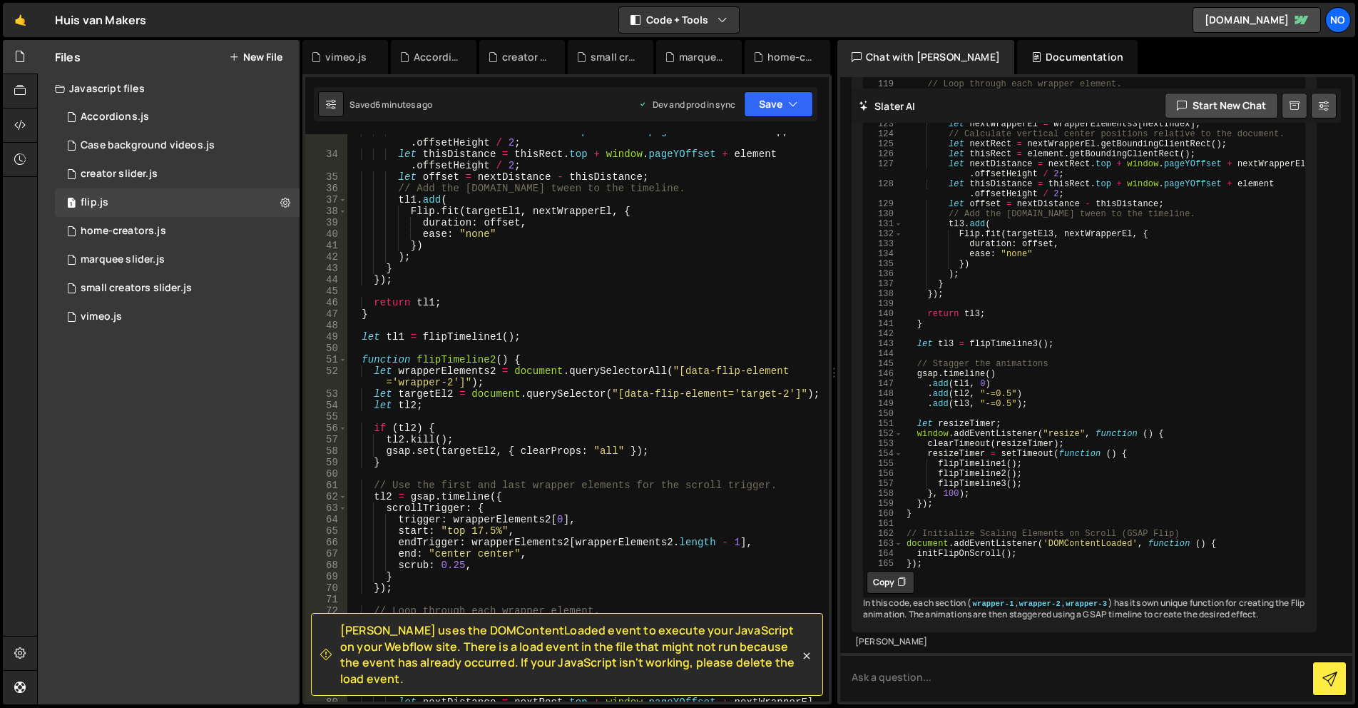
scroll to position [471, 0]
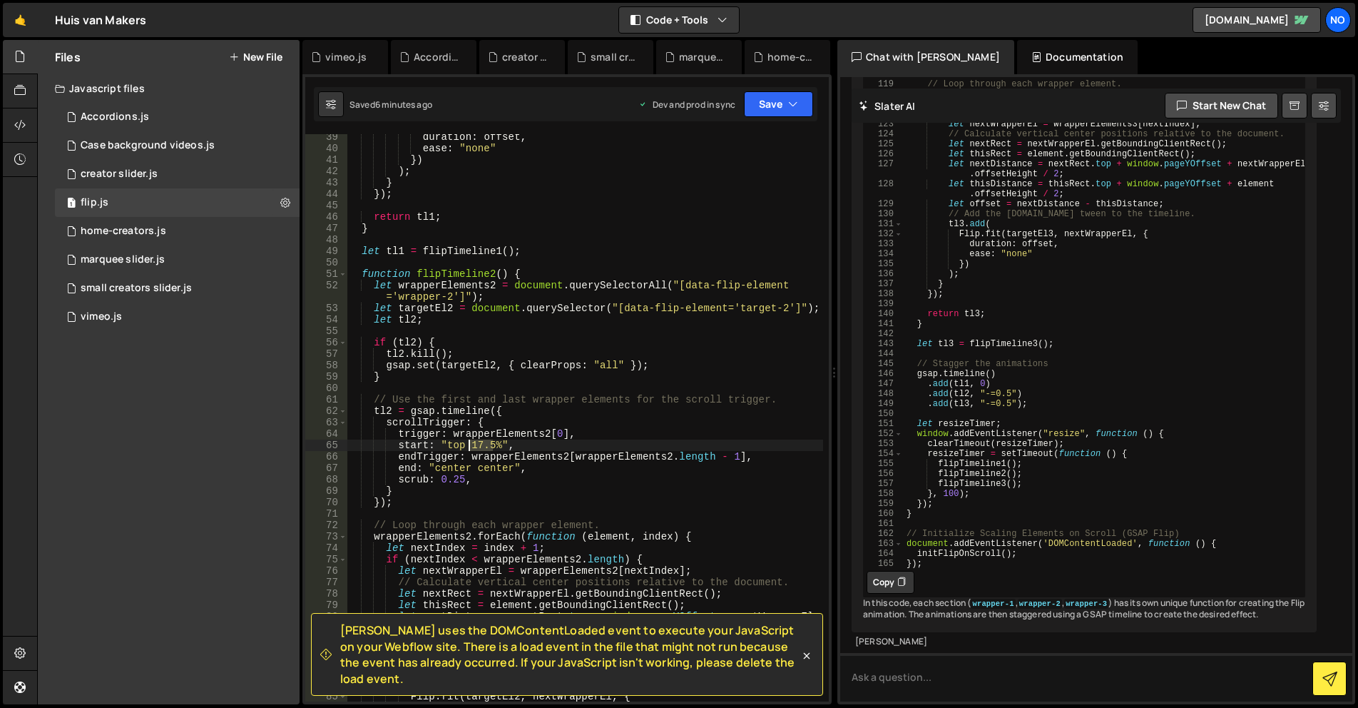
drag, startPoint x: 492, startPoint y: 443, endPoint x: 470, endPoint y: 444, distance: 22.2
click at [470, 444] on div "duration : offset , ease : "none" }) ) ; } }) ; return tl1 ; } let tl1 = flipTi…" at bounding box center [585, 426] width 477 height 590
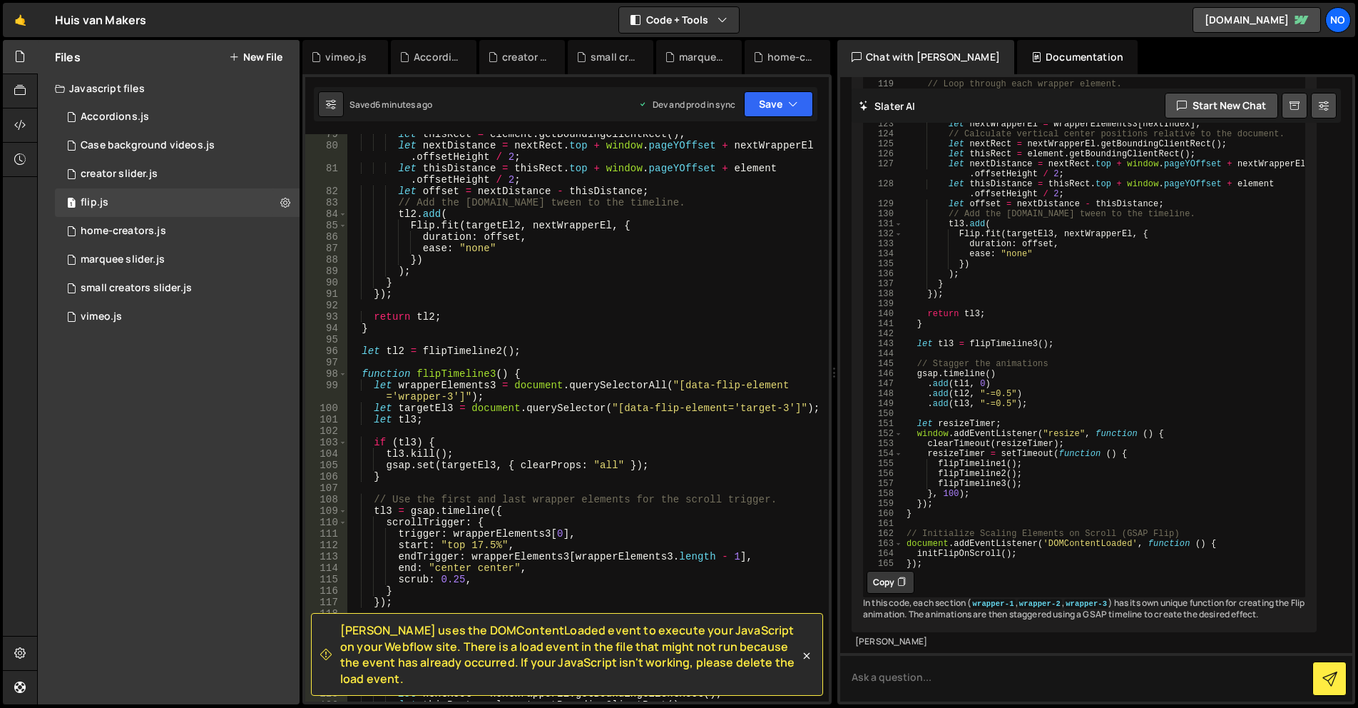
scroll to position [984, 0]
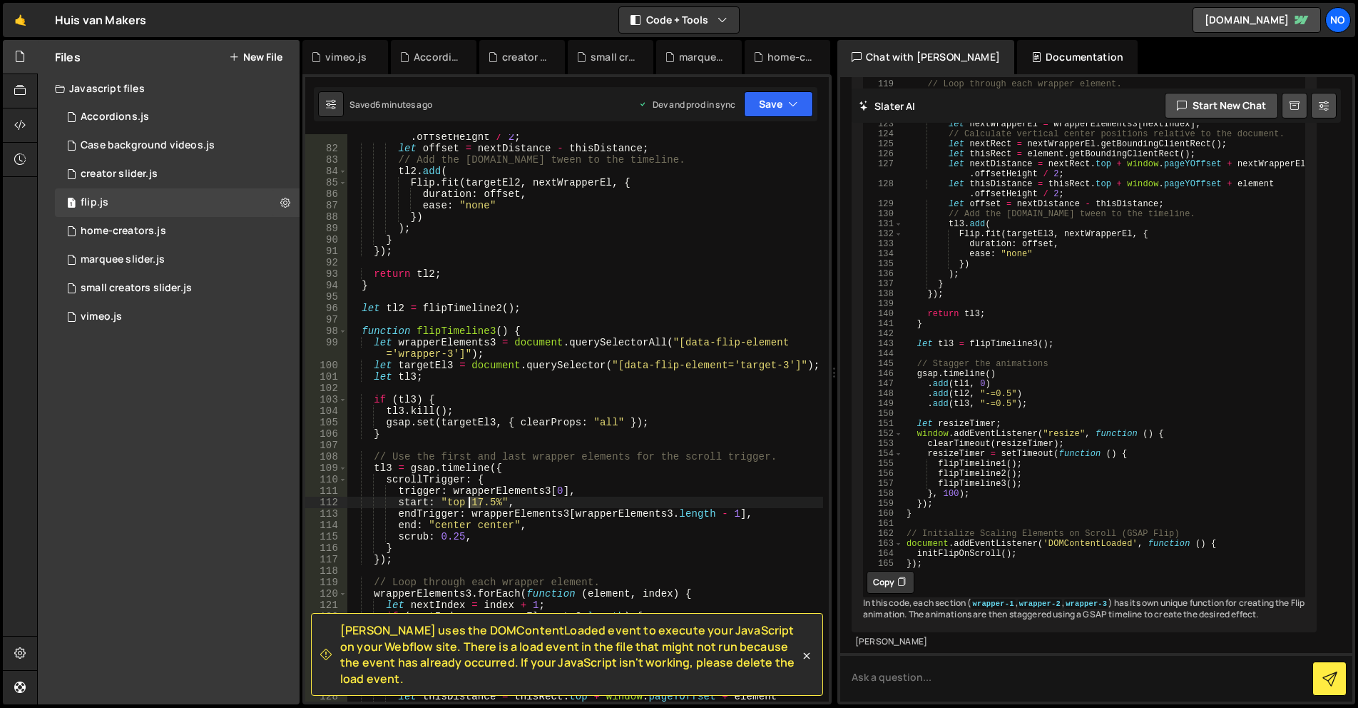
drag, startPoint x: 482, startPoint y: 502, endPoint x: 471, endPoint y: 502, distance: 11.4
click at [471, 502] on div "let thisDistance = thisRect . top + window . pageYOffset + element . offsetHeig…" at bounding box center [585, 426] width 477 height 613
click at [800, 105] on button "Save" at bounding box center [778, 104] width 69 height 26
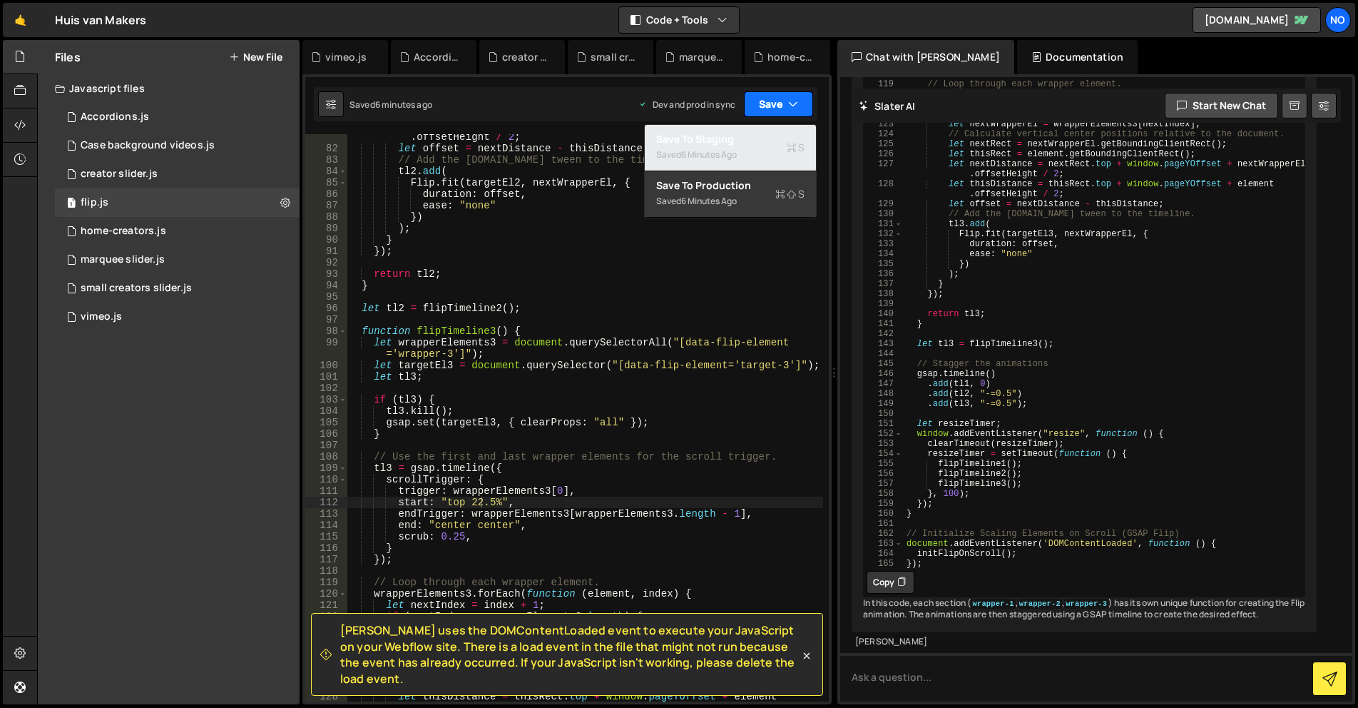
drag, startPoint x: 785, startPoint y: 136, endPoint x: 791, endPoint y: 111, distance: 25.8
click at [784, 134] on div "Save to Staging S" at bounding box center [730, 139] width 148 height 14
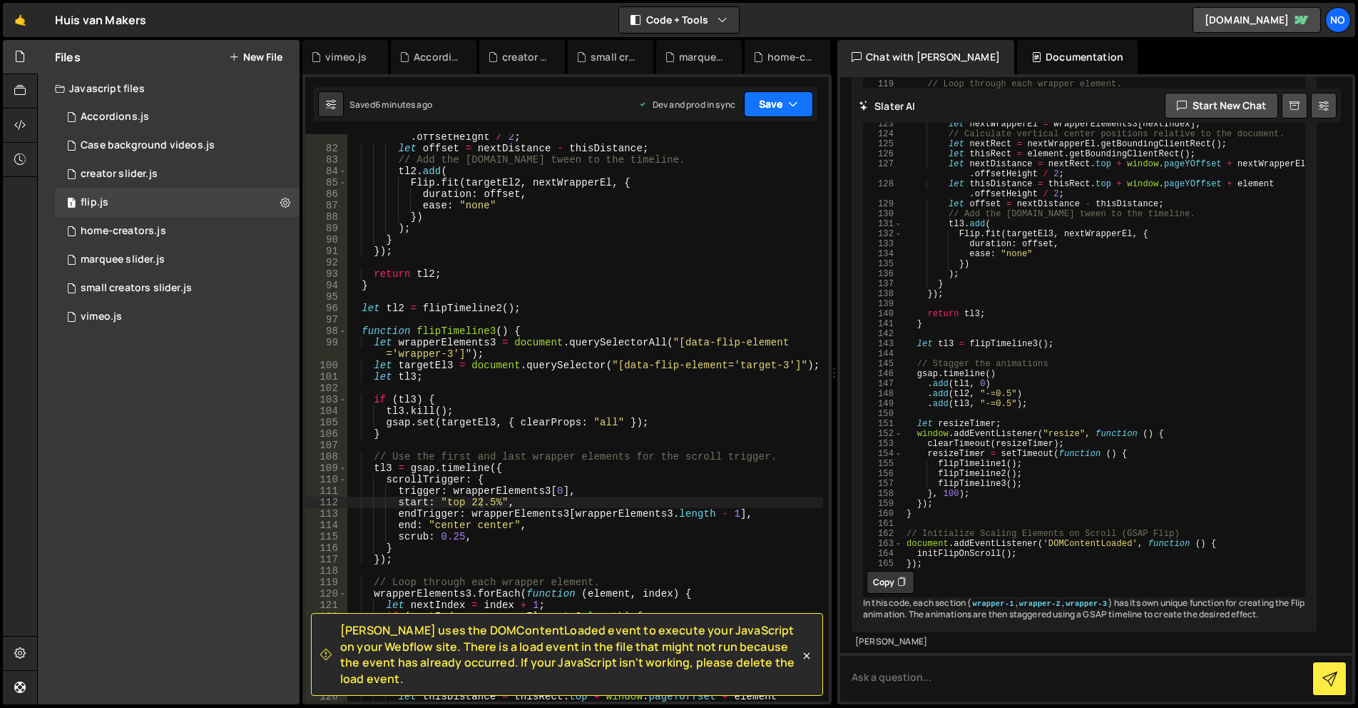
click at [792, 106] on icon "button" at bounding box center [793, 104] width 10 height 14
click at [0, 0] on div "Save to Production S" at bounding box center [0, 0] width 0 height 0
click at [801, 663] on icon at bounding box center [807, 655] width 14 height 14
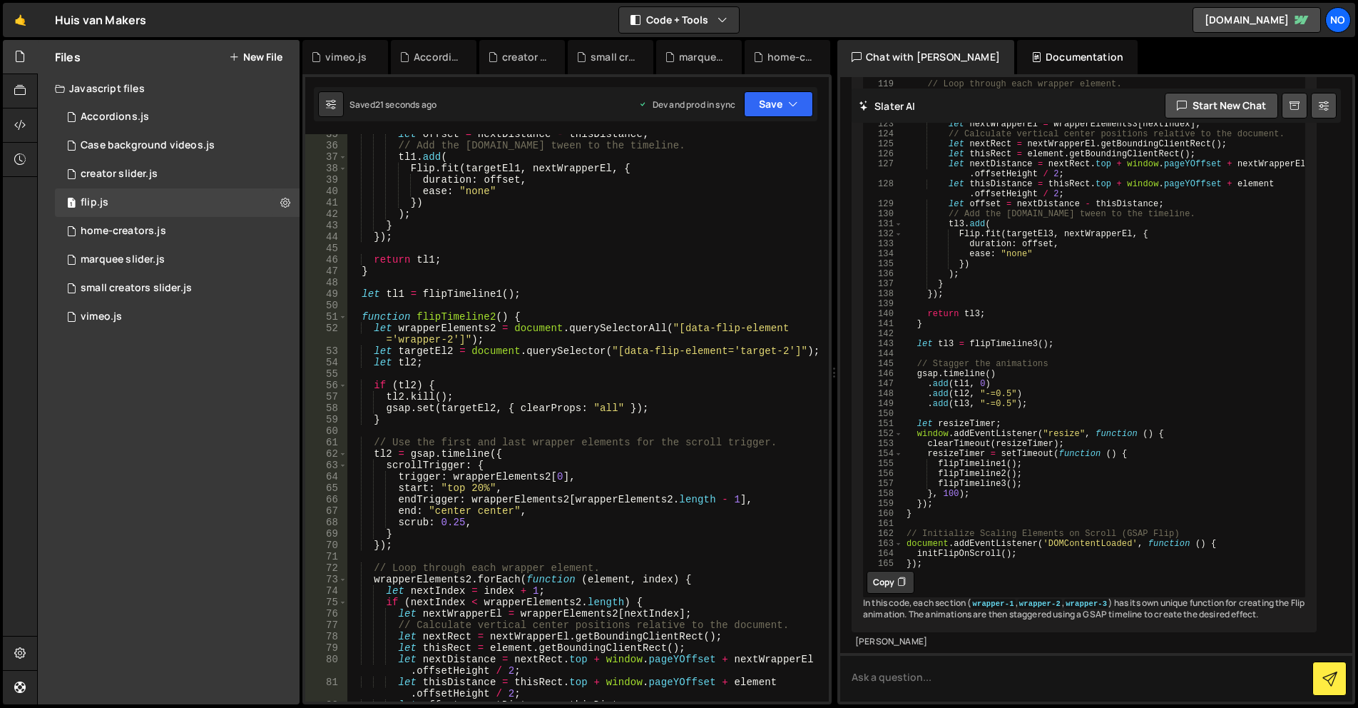
scroll to position [0, 0]
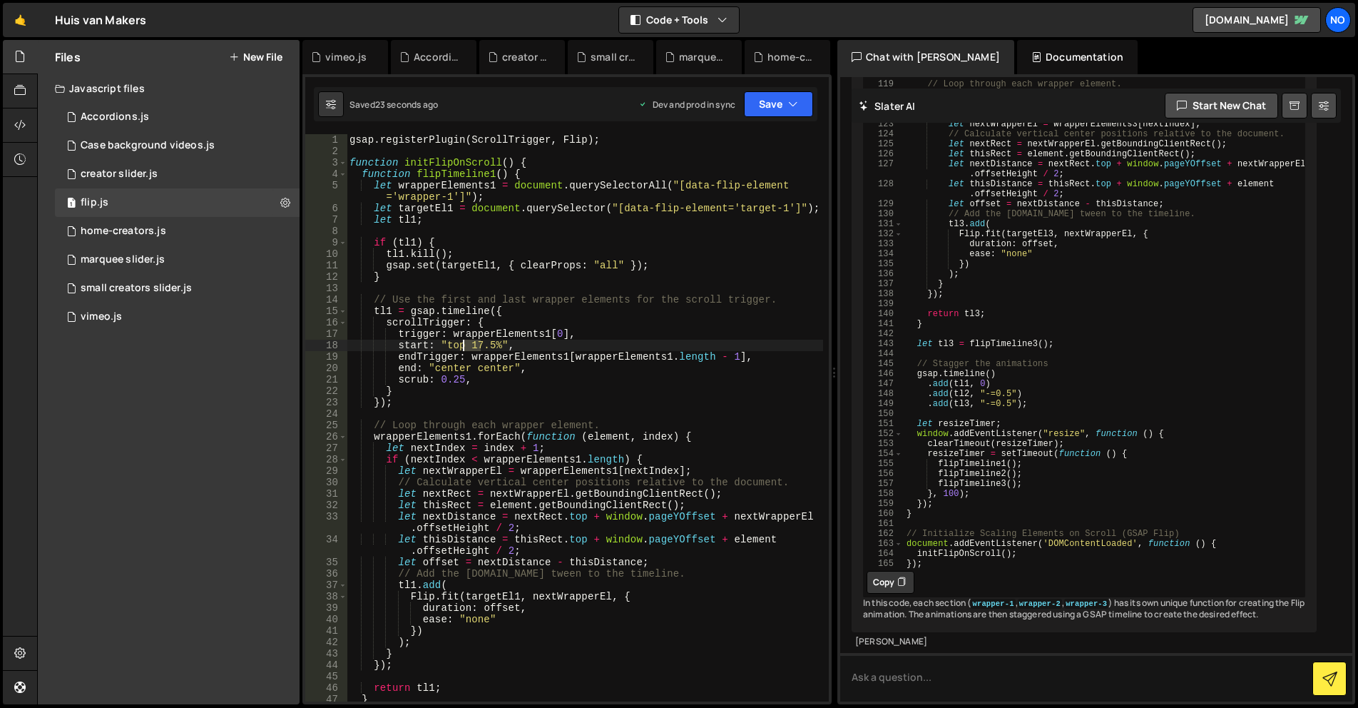
drag, startPoint x: 479, startPoint y: 344, endPoint x: 464, endPoint y: 342, distance: 15.8
click at [464, 342] on div "gsap . registerPlugin ( ScrollTrigger , Flip ) ; function initFlipOnScroll ( ) …" at bounding box center [585, 429] width 477 height 590
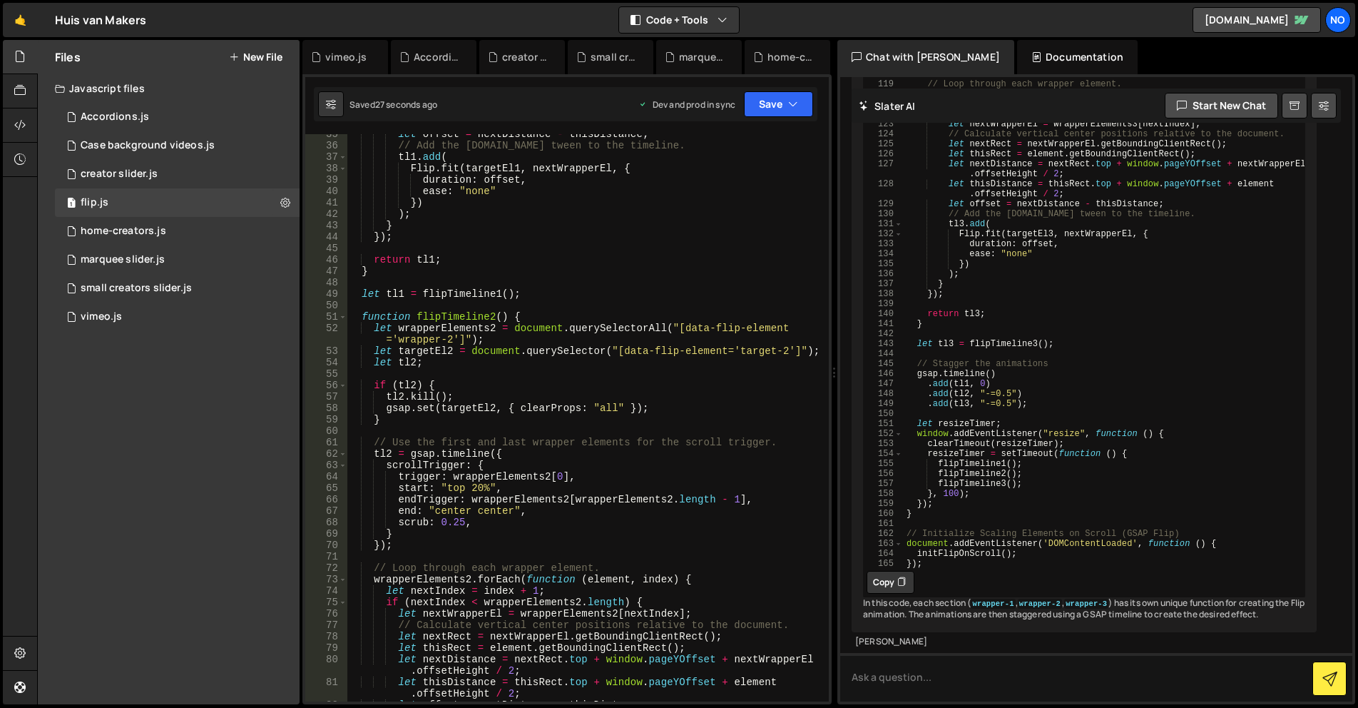
scroll to position [471, 0]
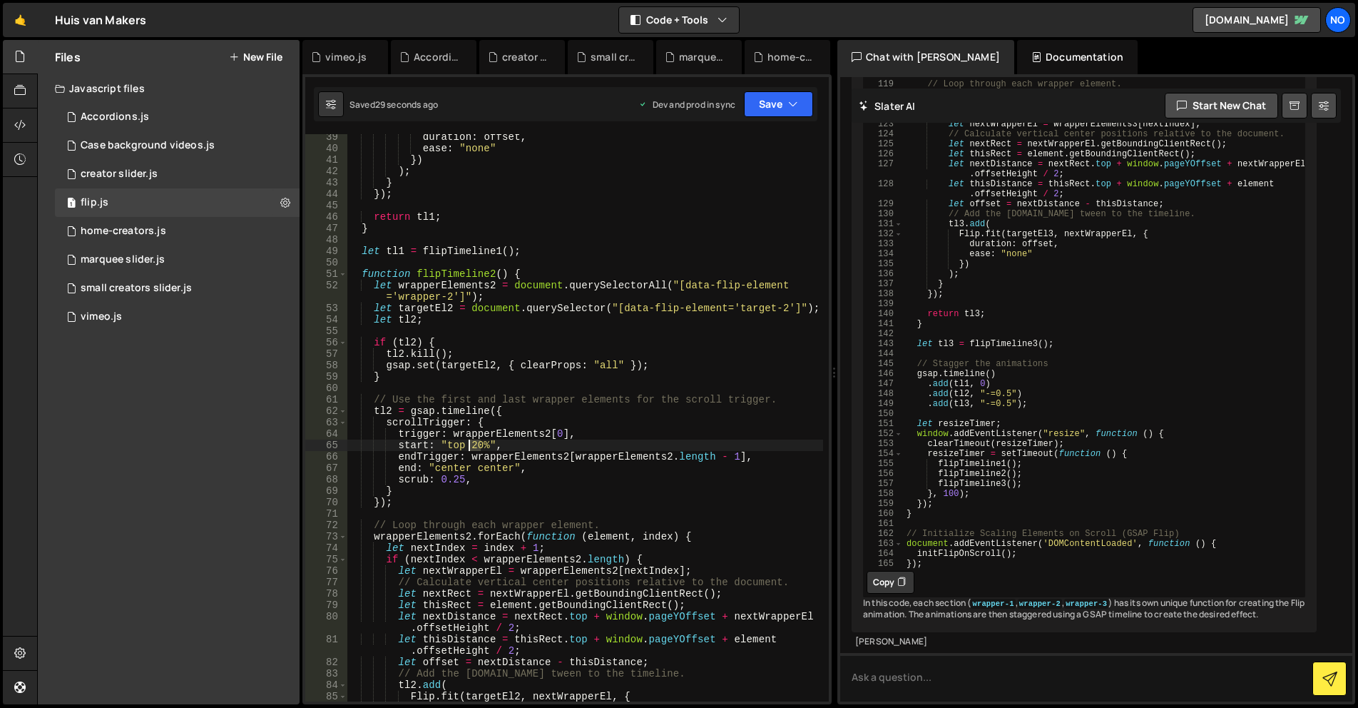
drag, startPoint x: 479, startPoint y: 444, endPoint x: 468, endPoint y: 444, distance: 11.4
click at [468, 444] on div "duration : offset , ease : "none" }) ) ; } }) ; return tl1 ; } let tl1 = flipTi…" at bounding box center [585, 426] width 477 height 590
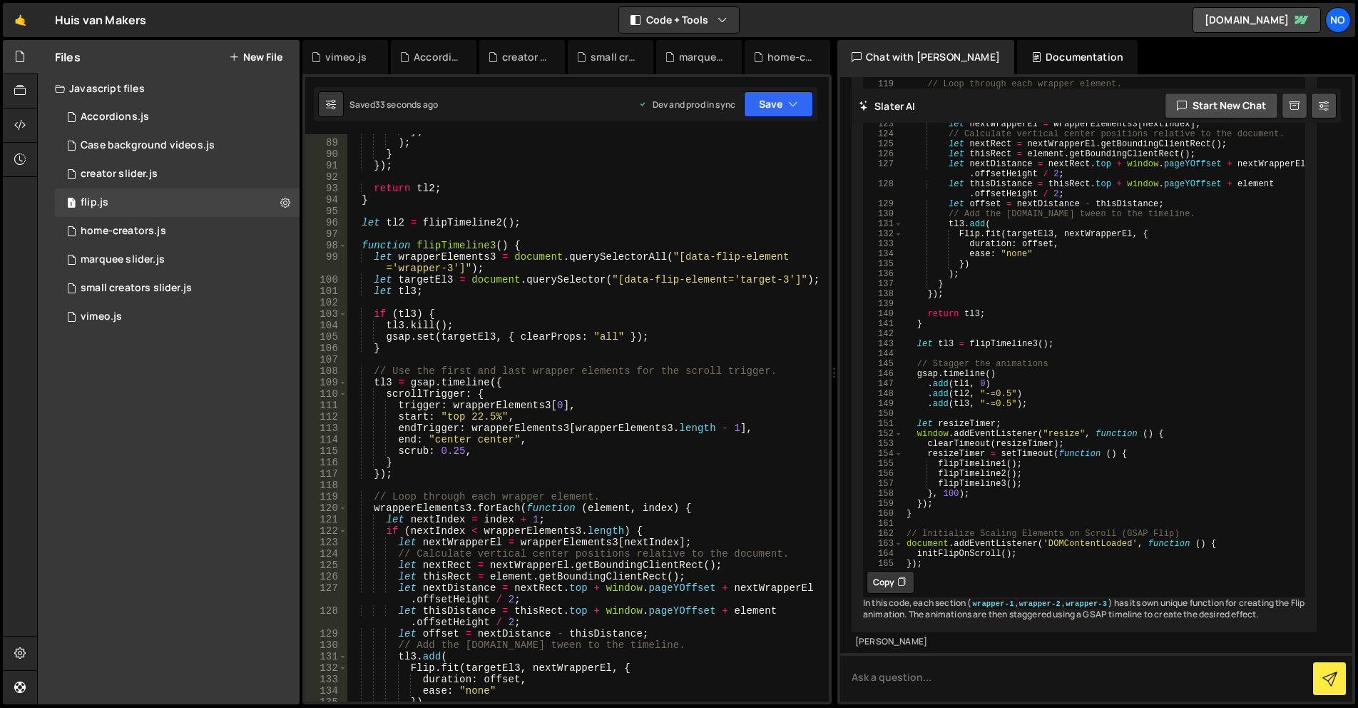
scroll to position [1070, 0]
drag, startPoint x: 481, startPoint y: 415, endPoint x: 507, endPoint y: 415, distance: 25.7
click at [467, 414] on div "}) ) ; } }) ; return tl2 ; } let tl2 = flipTimeline2 ( ) ; function flipTimelin…" at bounding box center [585, 421] width 477 height 590
click at [787, 97] on button "Save" at bounding box center [778, 104] width 69 height 26
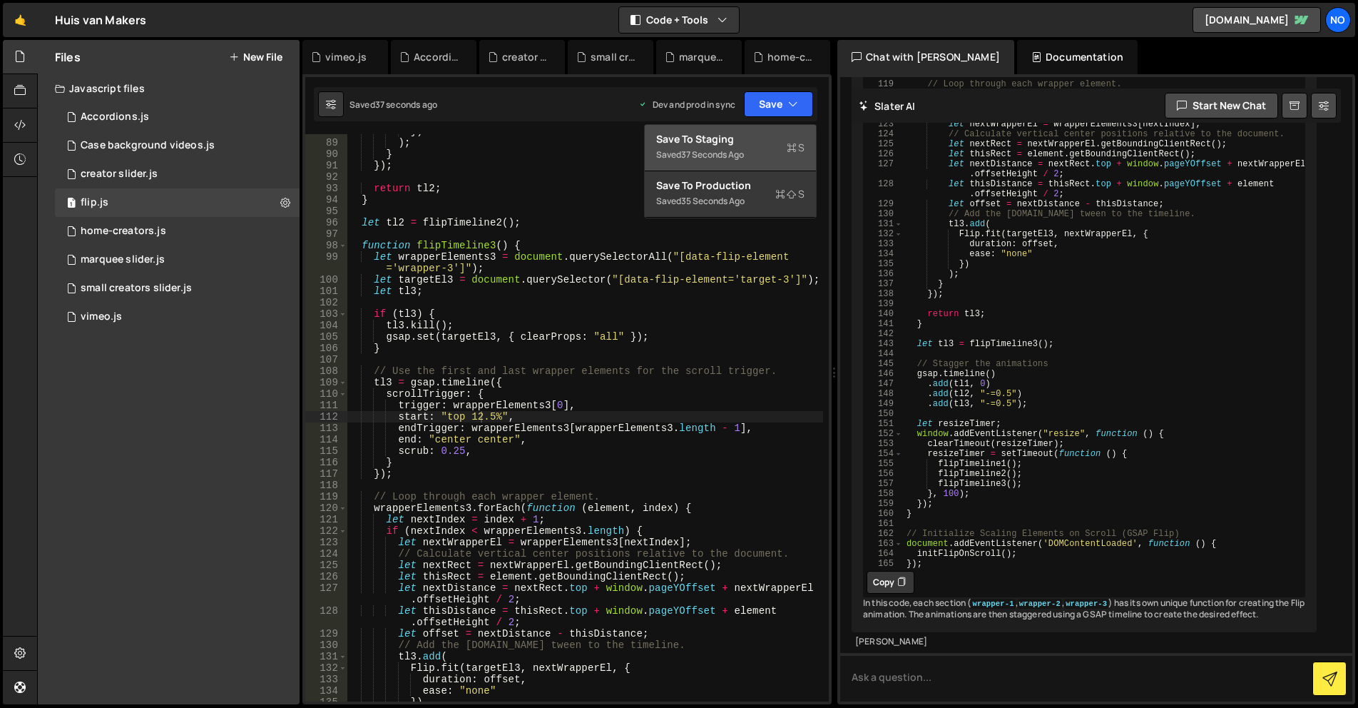
click at [773, 141] on div "Save to Staging S" at bounding box center [730, 139] width 148 height 14
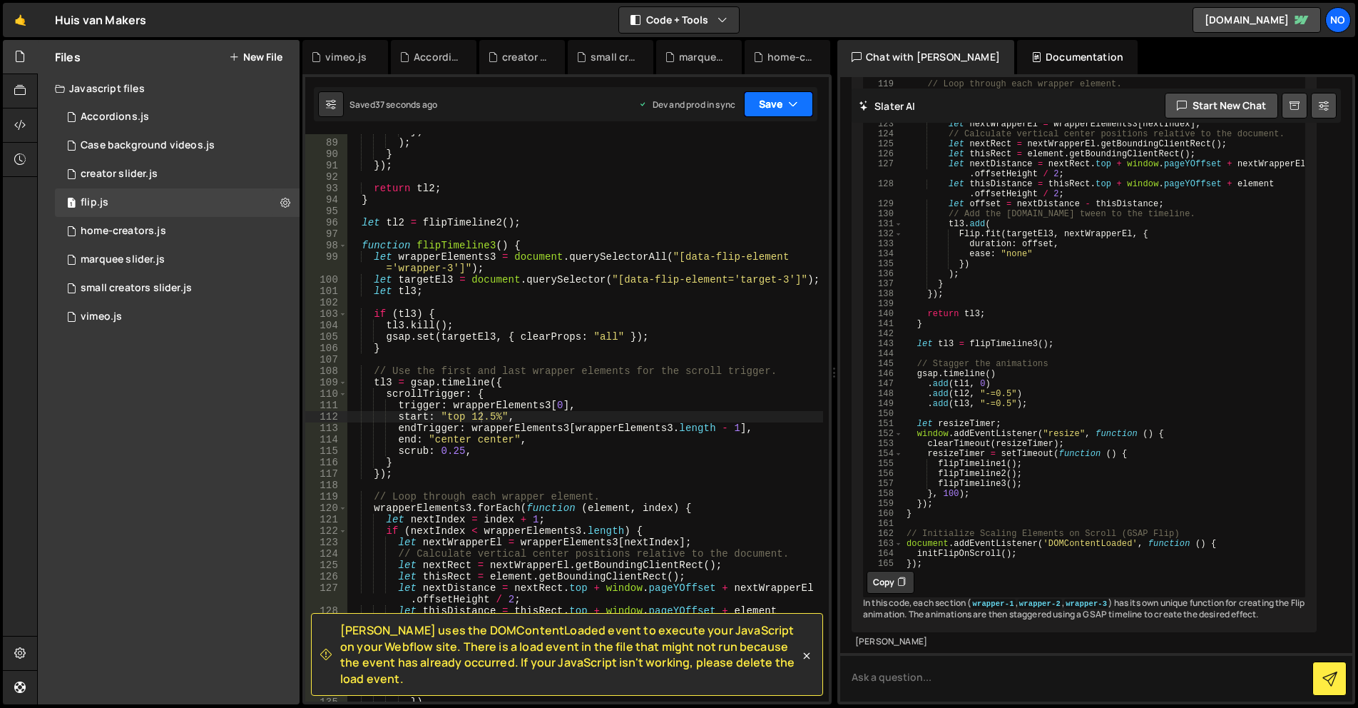
click at [779, 108] on button "Save" at bounding box center [778, 104] width 69 height 26
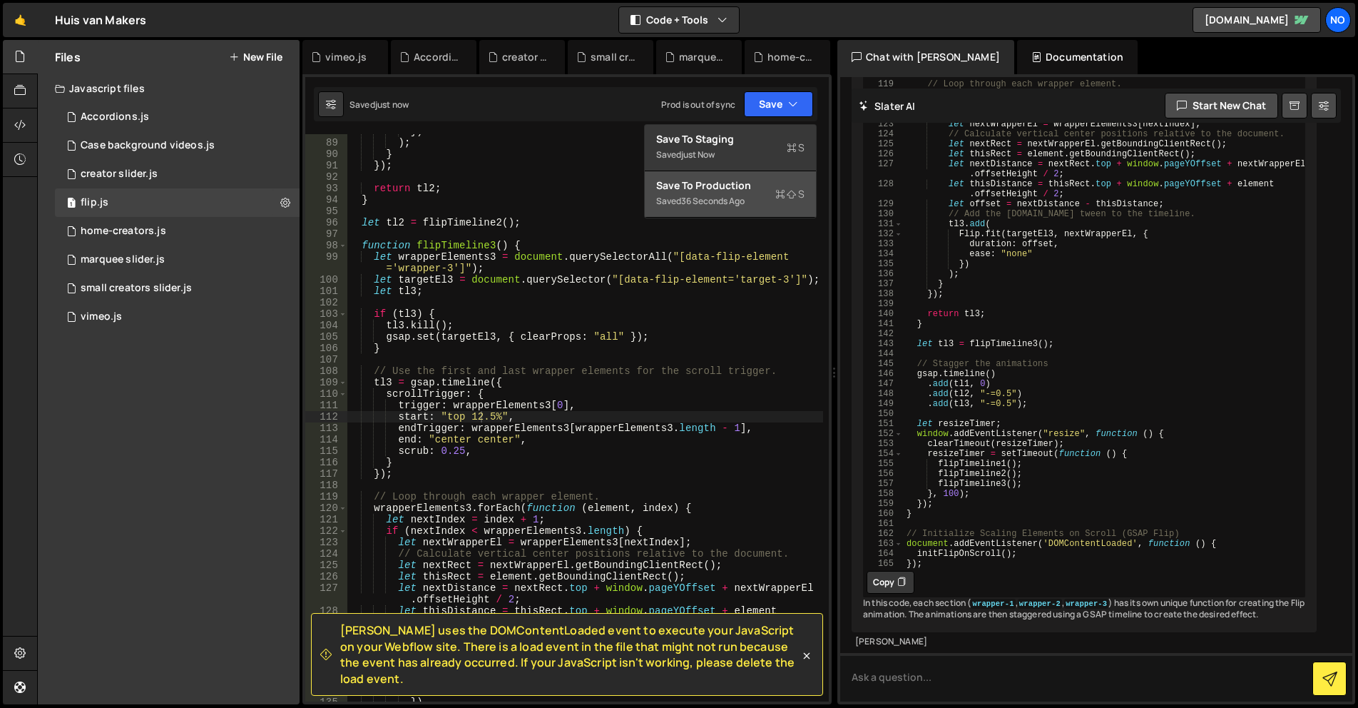
click at [755, 175] on button "Save to Production S Saved 36 seconds ago" at bounding box center [730, 194] width 171 height 46
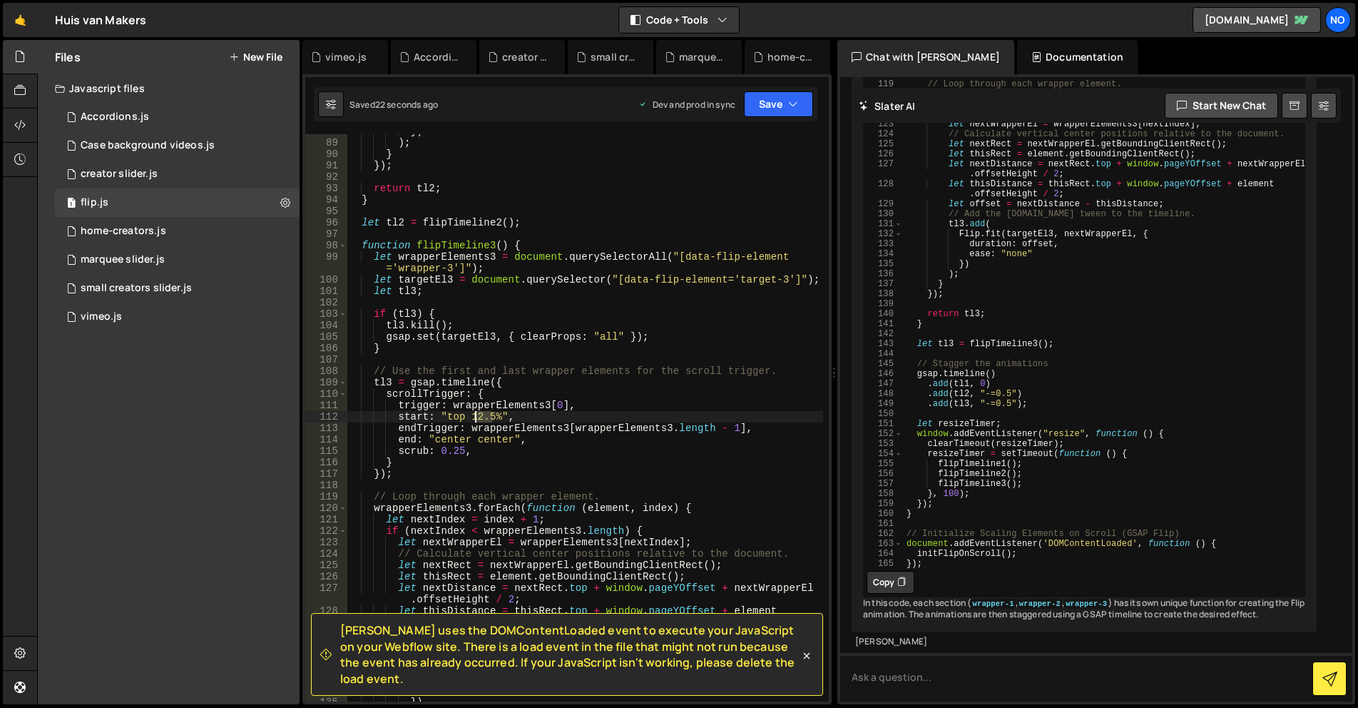
drag, startPoint x: 492, startPoint y: 416, endPoint x: 476, endPoint y: 414, distance: 15.8
click at [476, 414] on div "}) ) ; } }) ; return tl2 ; } let tl2 = flipTimeline2 ( ) ; function flipTimelin…" at bounding box center [585, 421] width 477 height 590
click at [482, 414] on div "}) ) ; } }) ; return tl2 ; } let tl2 = flipTimeline2 ( ) ; function flipTimelin…" at bounding box center [585, 417] width 477 height 567
drag, startPoint x: 477, startPoint y: 415, endPoint x: 469, endPoint y: 415, distance: 7.8
click at [469, 415] on div "}) ) ; } }) ; return tl2 ; } let tl2 = flipTimeline2 ( ) ; function flipTimelin…" at bounding box center [585, 421] width 477 height 590
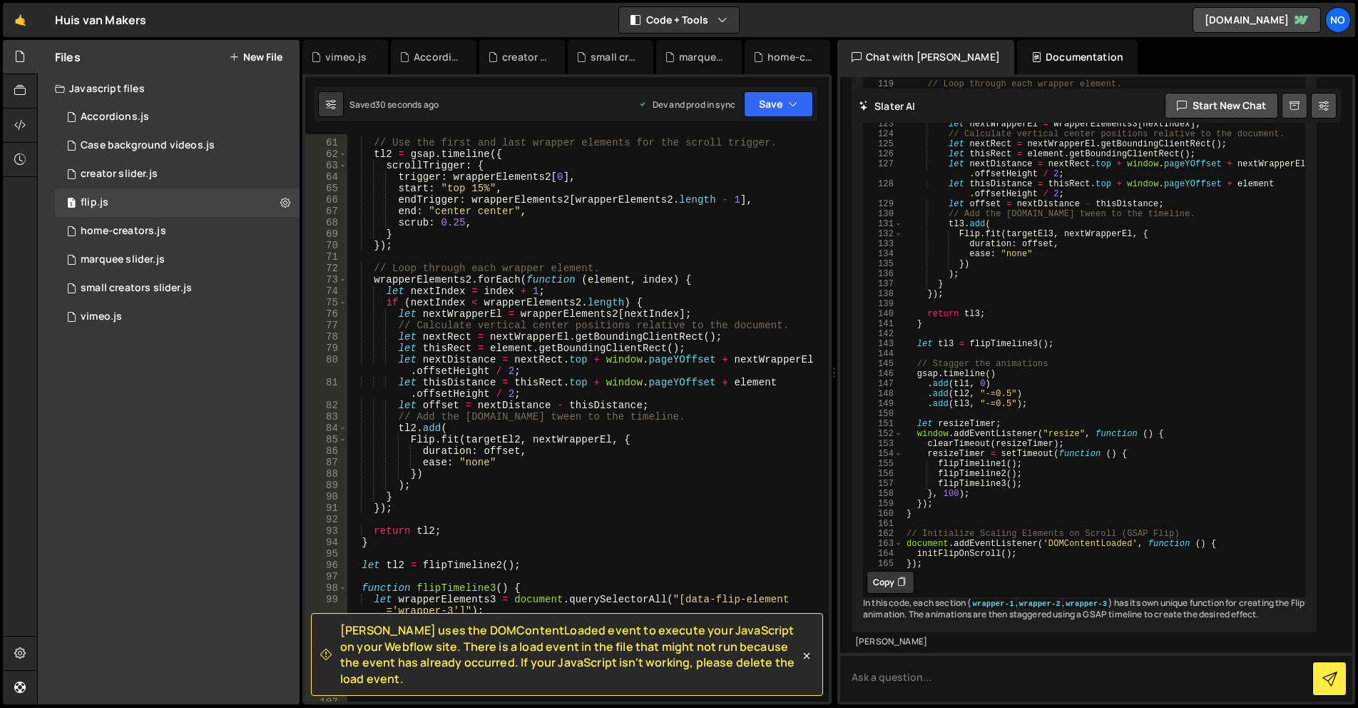
scroll to position [514, 0]
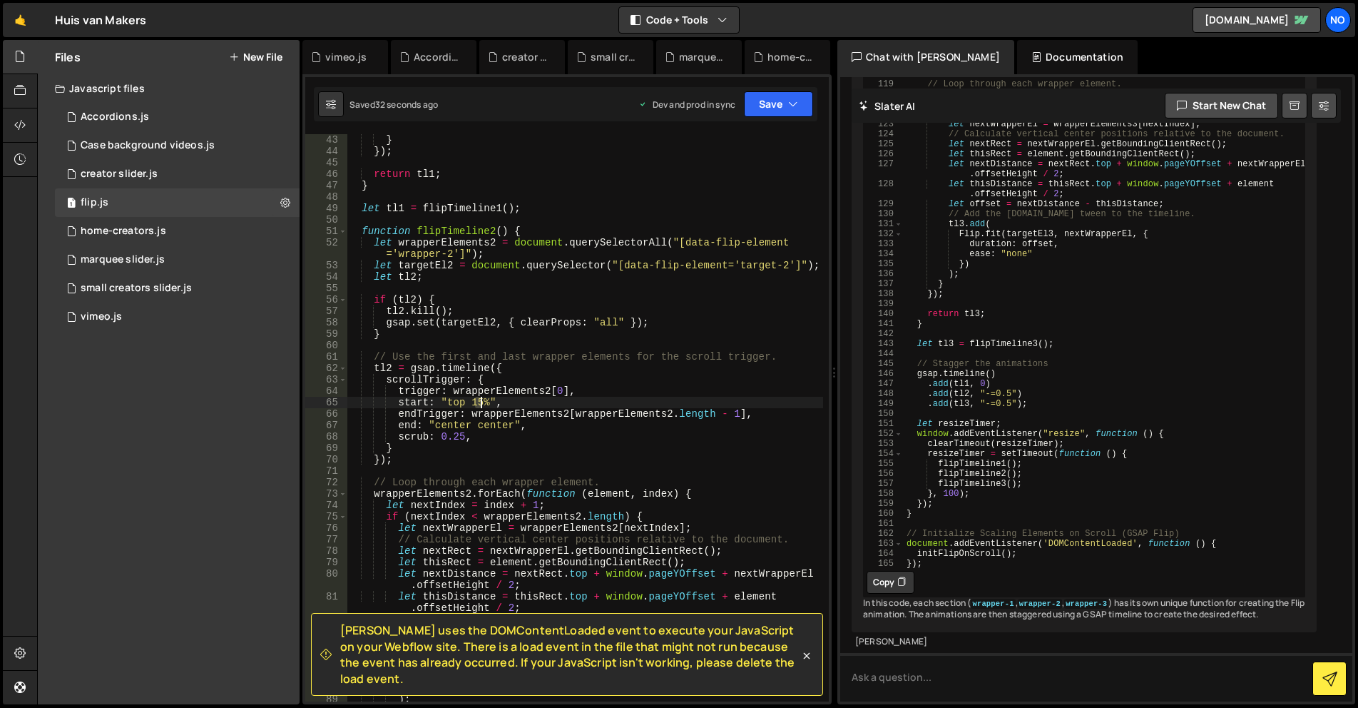
click at [479, 399] on div "} }) ; return tl1 ; } let tl1 = flipTimeline1 ( ) ; function flipTimeline2 ( ) …" at bounding box center [585, 429] width 477 height 590
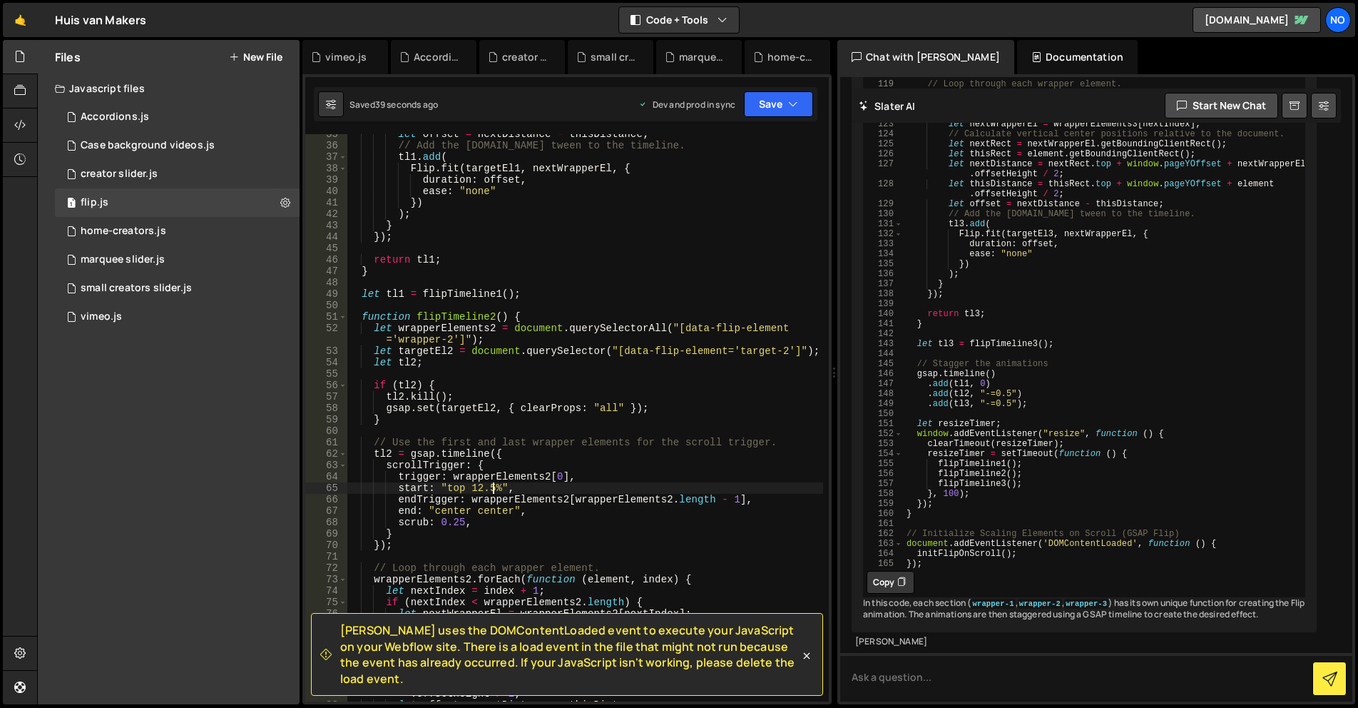
scroll to position [556, 0]
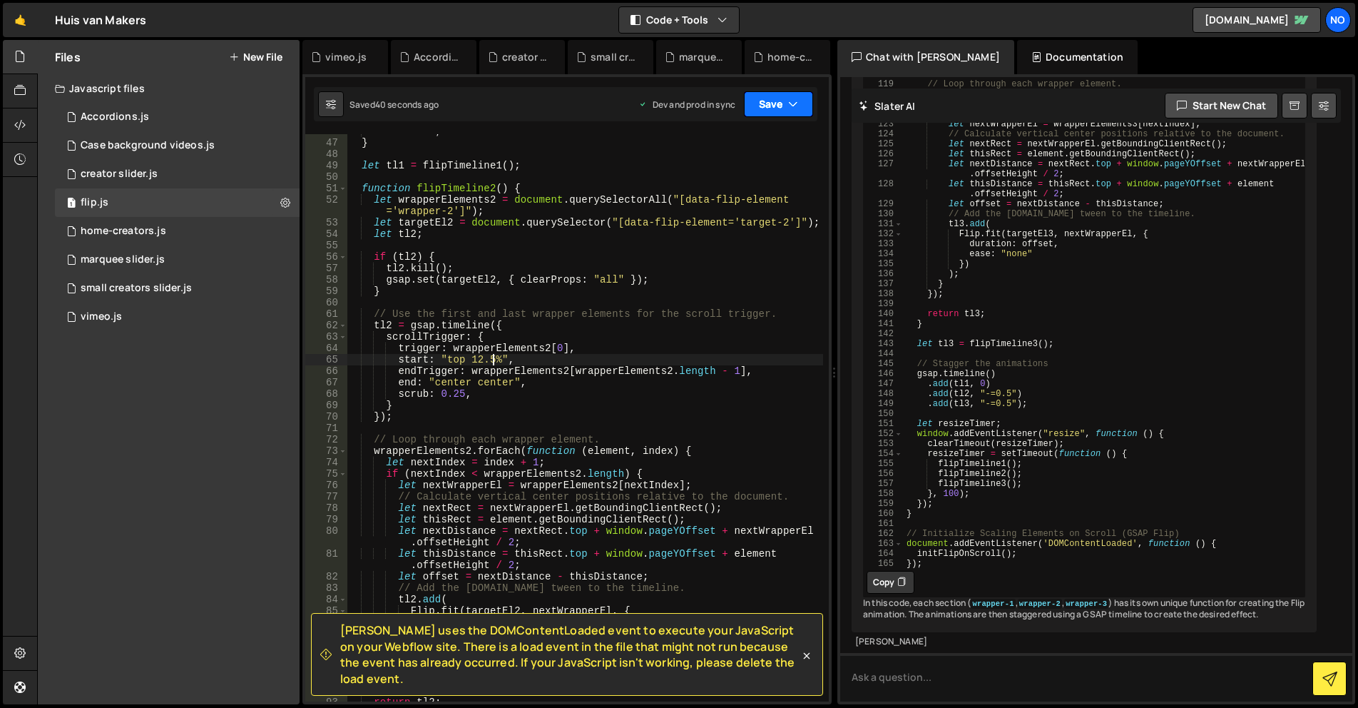
type textarea "start: "top 12.5%","
click at [781, 114] on button "Save" at bounding box center [778, 104] width 69 height 26
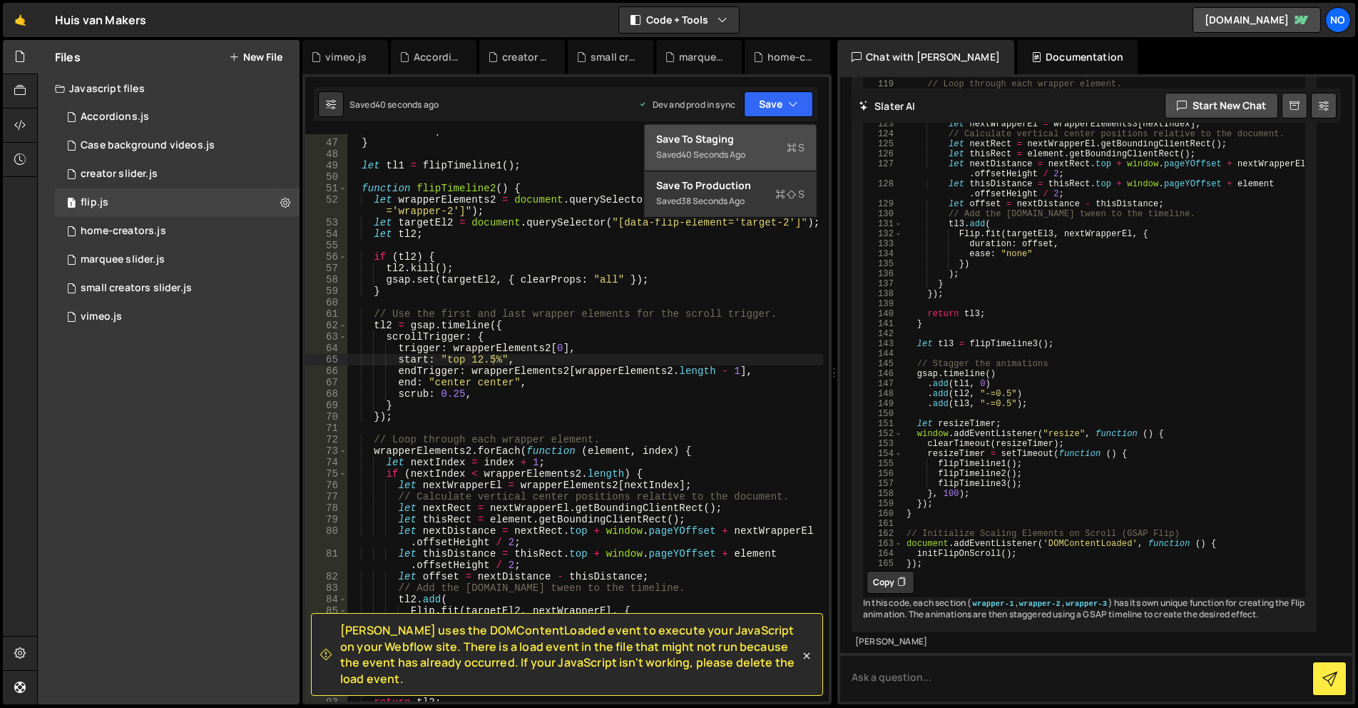
click at [776, 153] on div "Saved 40 seconds ago" at bounding box center [730, 154] width 148 height 17
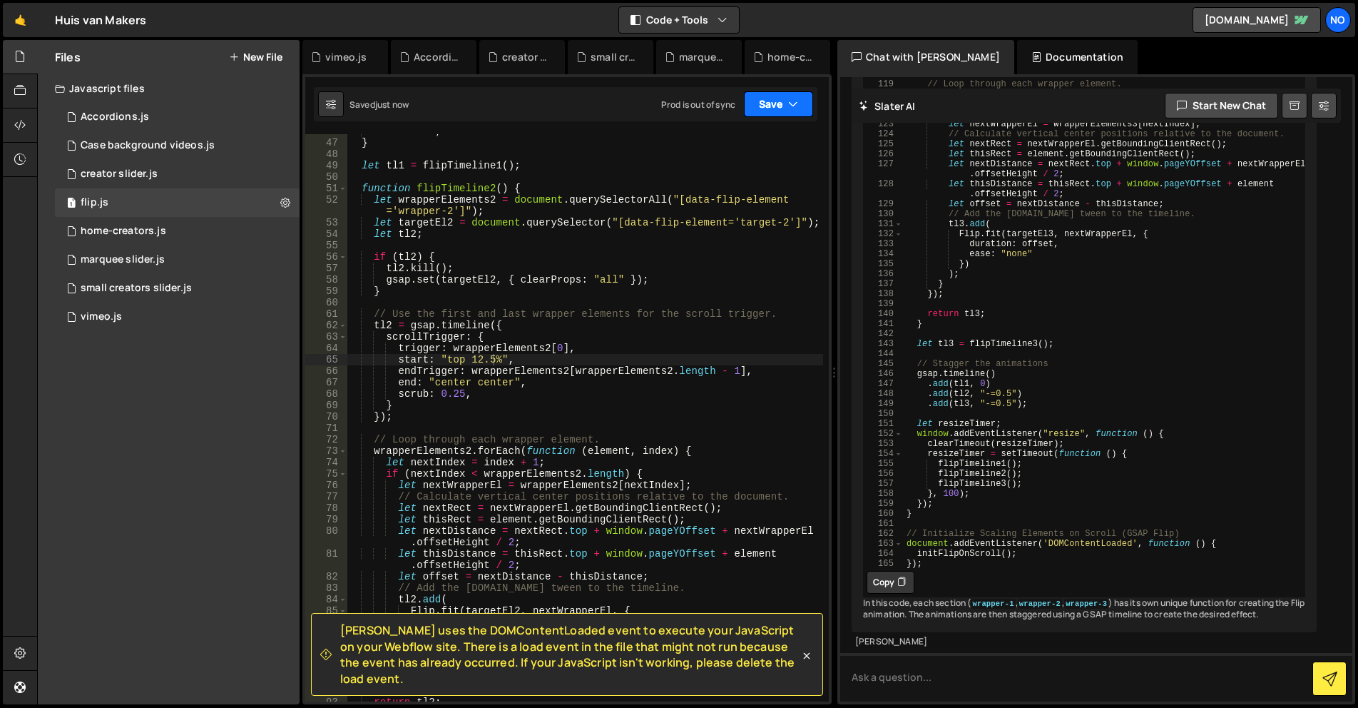
click at [780, 98] on button "Save" at bounding box center [778, 104] width 69 height 26
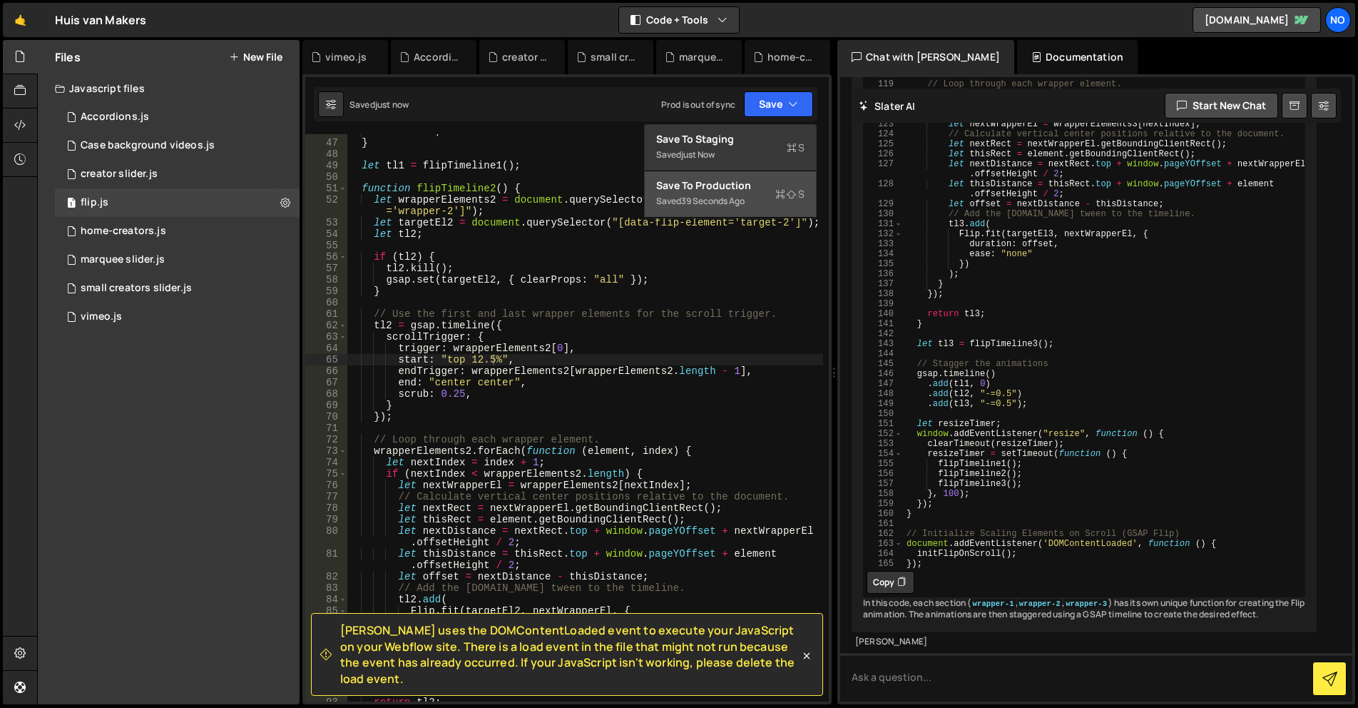
click at [767, 180] on div "Save to Production S" at bounding box center [730, 185] width 148 height 14
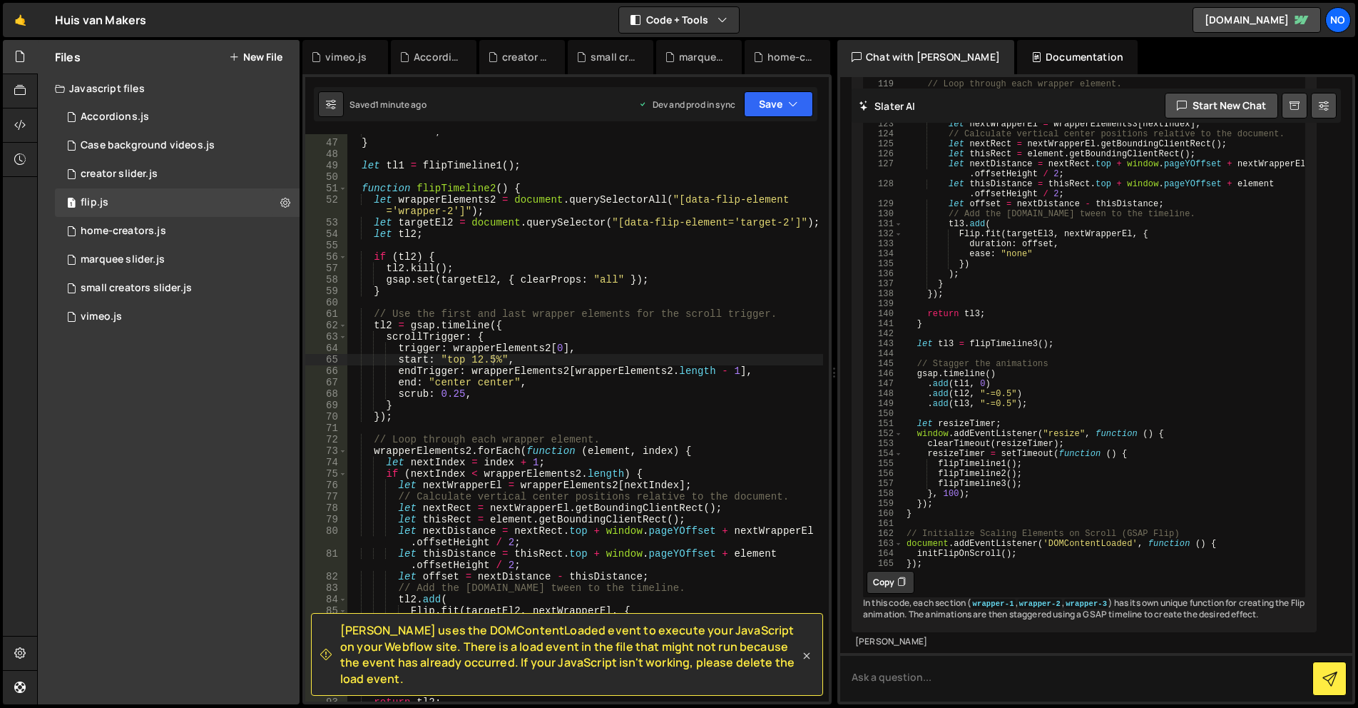
click at [809, 663] on icon at bounding box center [807, 655] width 14 height 14
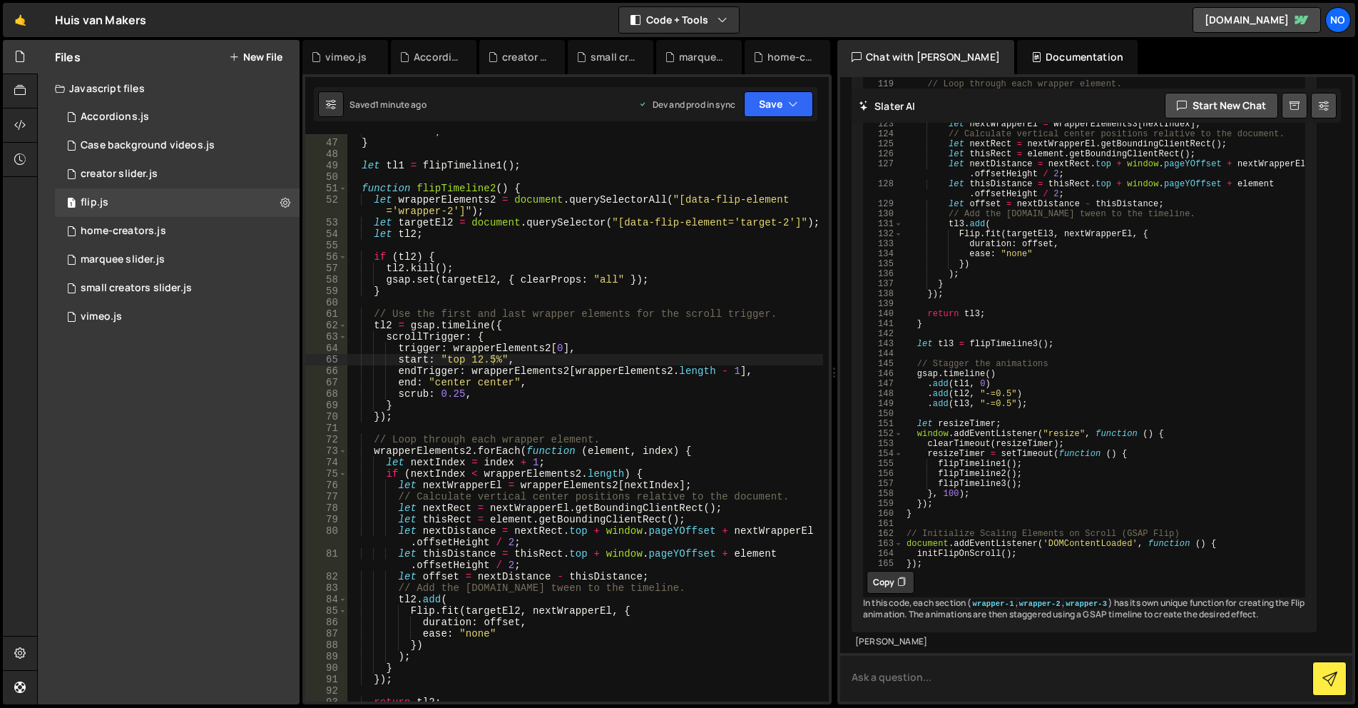
click at [924, 680] on textarea at bounding box center [1096, 677] width 512 height 49
type textarea "there is a lot of space at the bottom, this is not necessary"
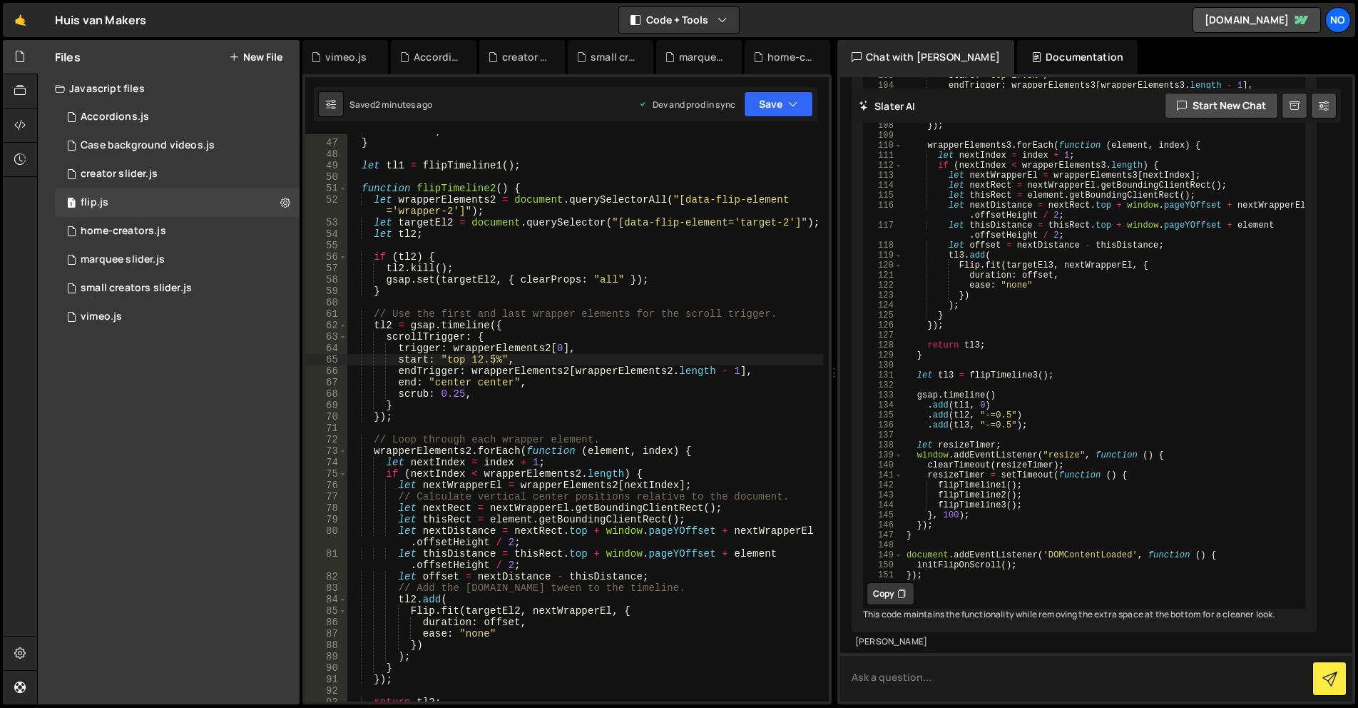
scroll to position [15682, 0]
drag, startPoint x: 891, startPoint y: 570, endPoint x: 820, endPoint y: 534, distance: 80.1
click at [891, 582] on button "Copy" at bounding box center [891, 593] width 48 height 23
click at [630, 483] on div "return tl1 ; } let tl1 = flipTimeline1 ( ) ; function flipTimeline2 ( ) { let w…" at bounding box center [585, 421] width 477 height 590
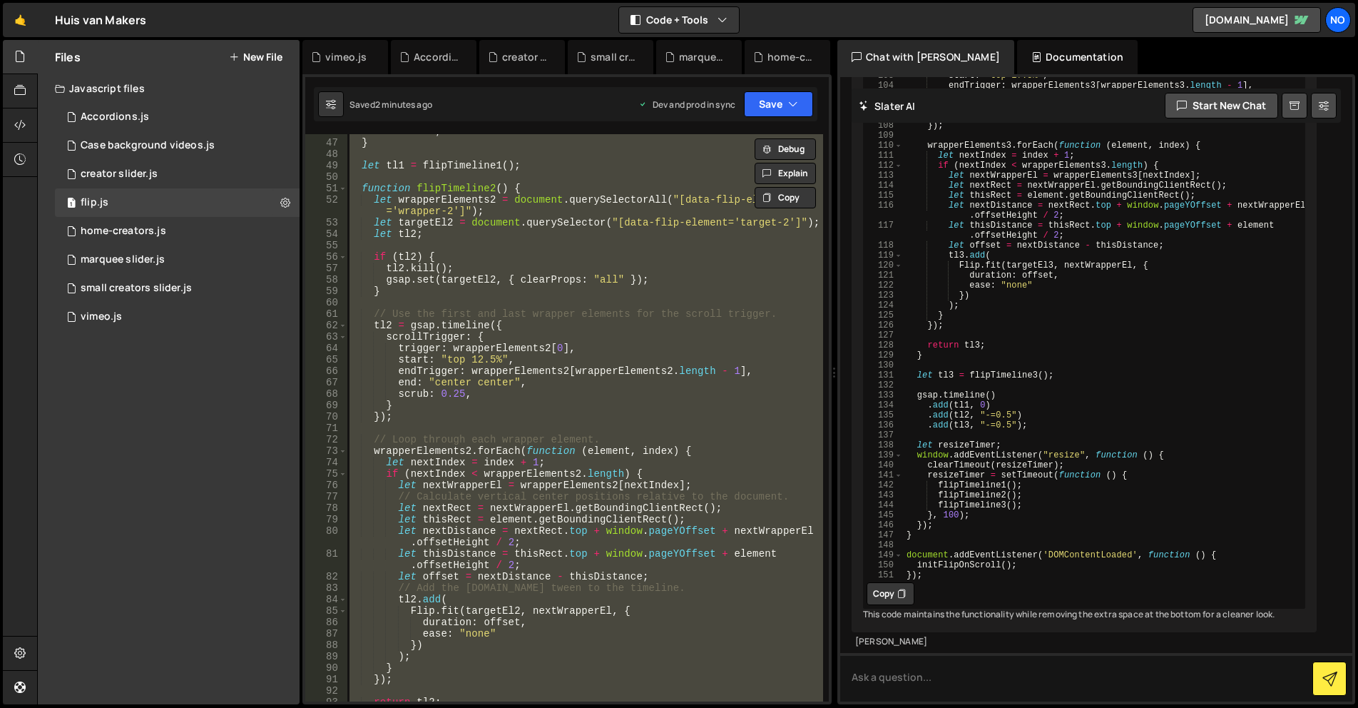
paste textarea
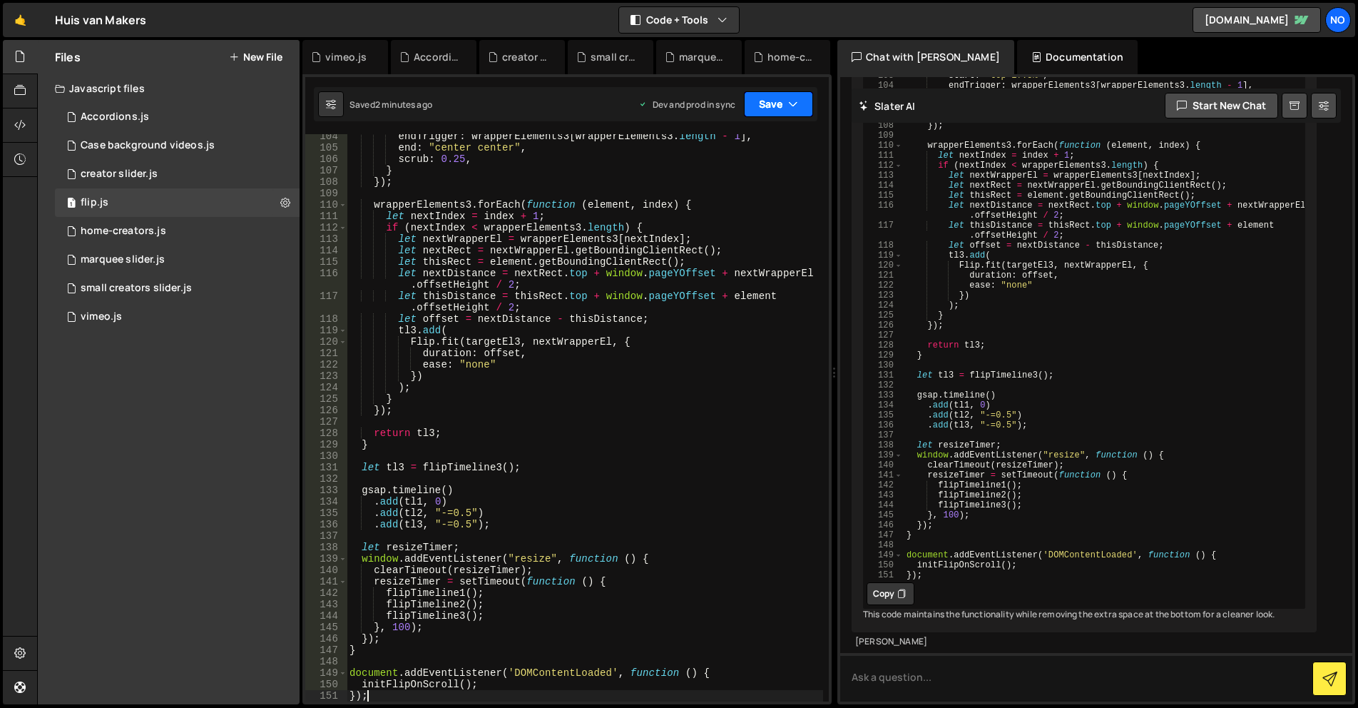
click at [774, 103] on button "Save" at bounding box center [778, 104] width 69 height 26
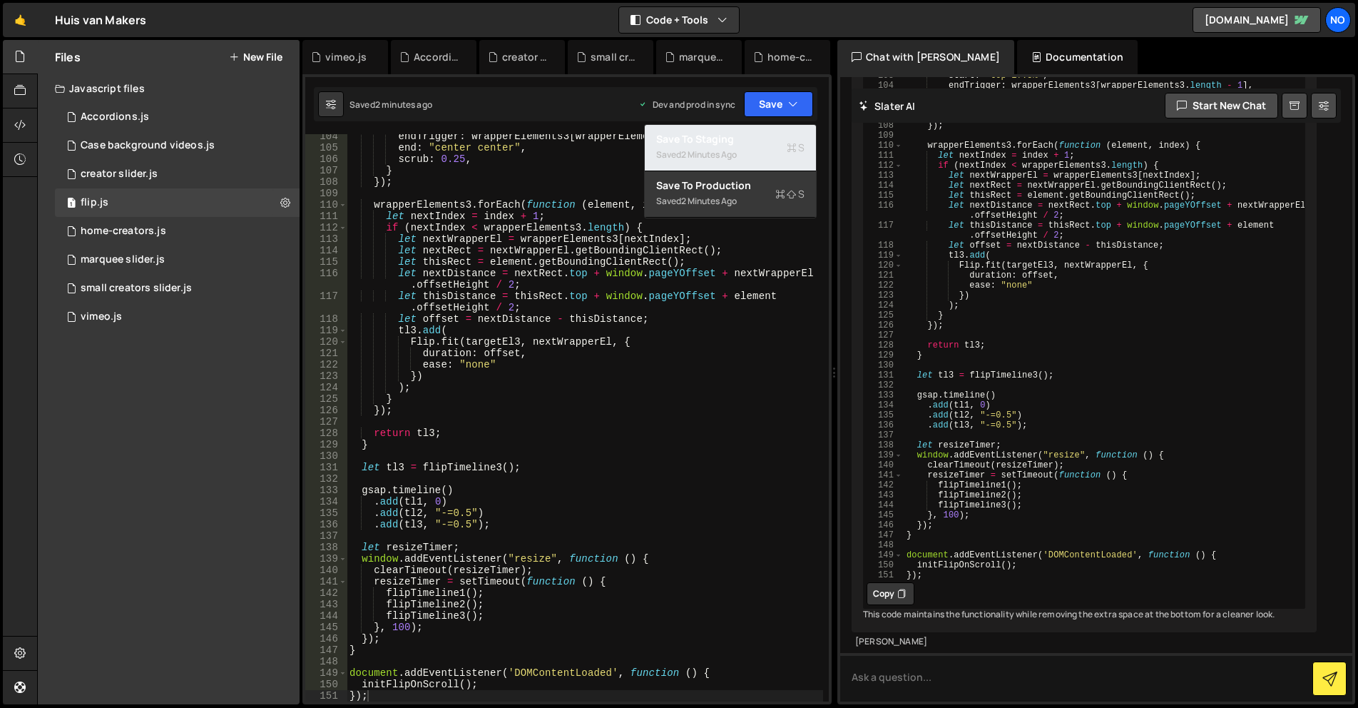
click at [755, 140] on div "Save to Staging S" at bounding box center [730, 139] width 148 height 14
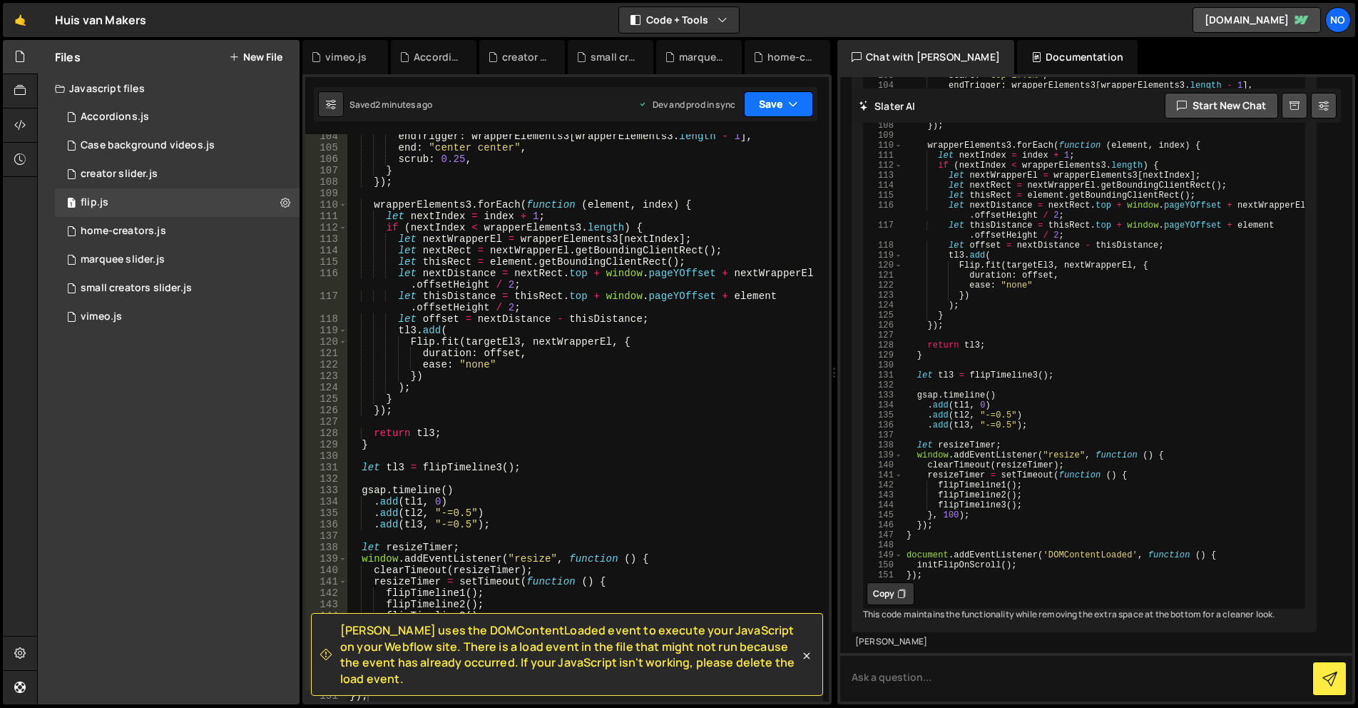
click at [773, 103] on button "Save" at bounding box center [778, 104] width 69 height 26
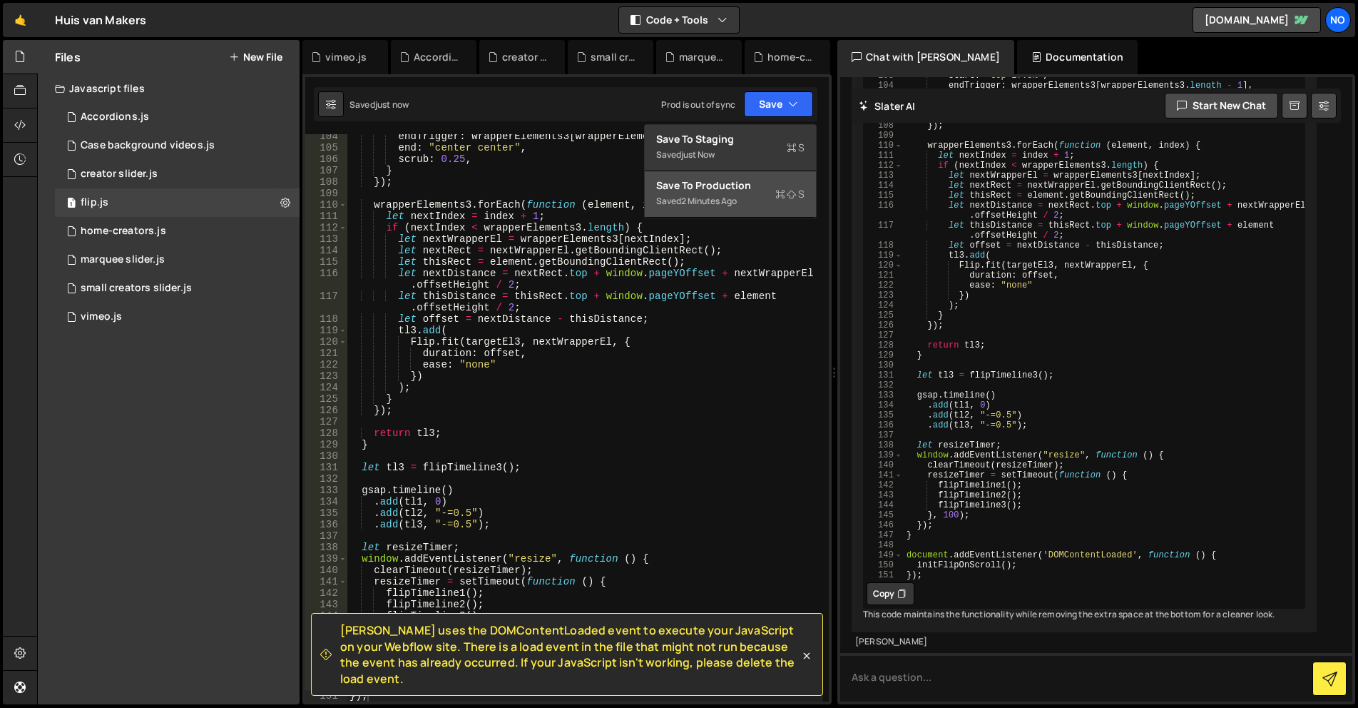
click at [729, 192] on div "Save to Production S" at bounding box center [730, 185] width 148 height 14
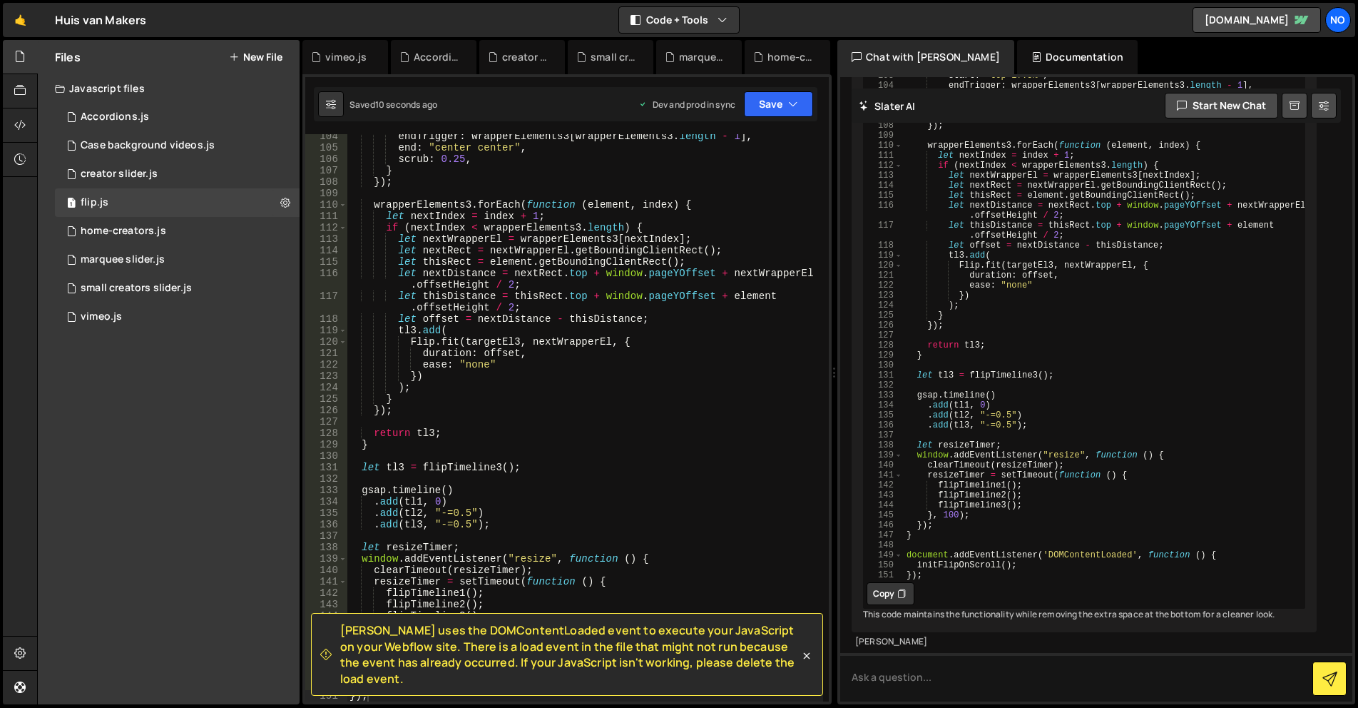
click at [605, 273] on div "endTrigger : wrapperElements3 [ wrapperElements3 . length - 1 ] , end : "center…" at bounding box center [585, 426] width 477 height 590
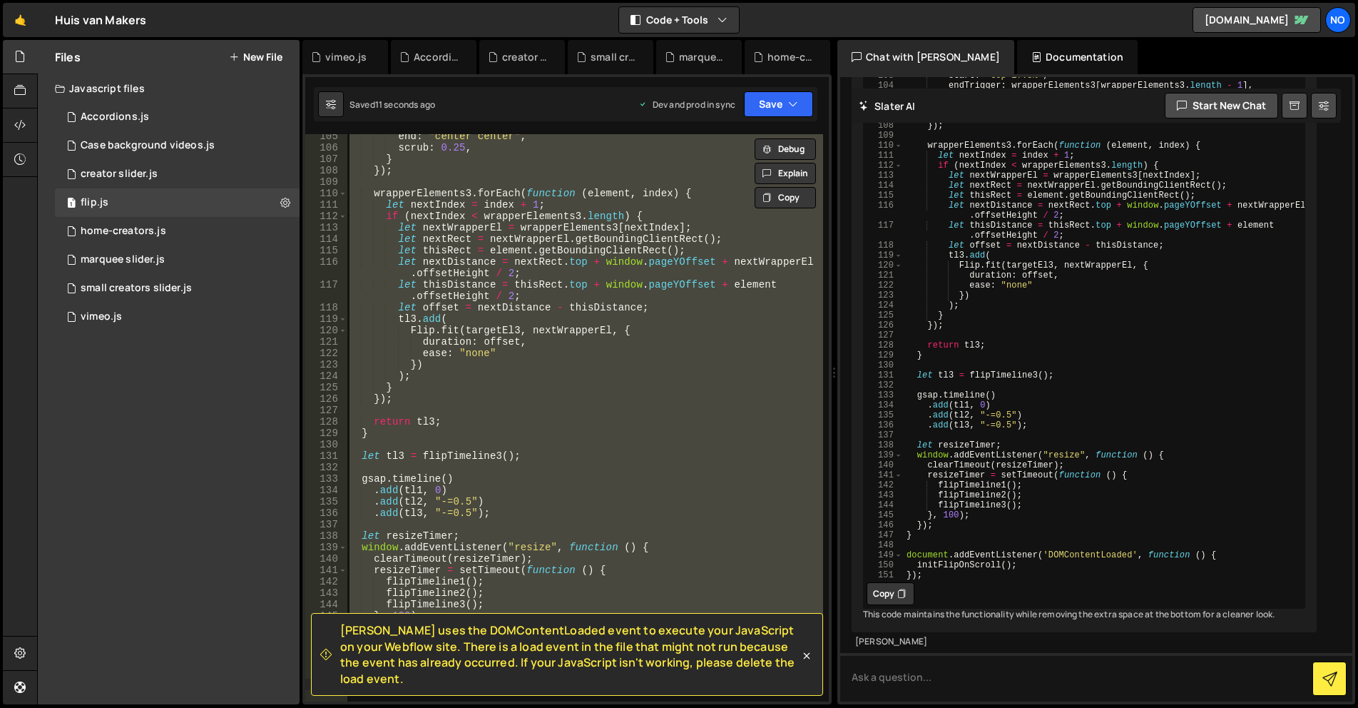
scroll to position [1709, 0]
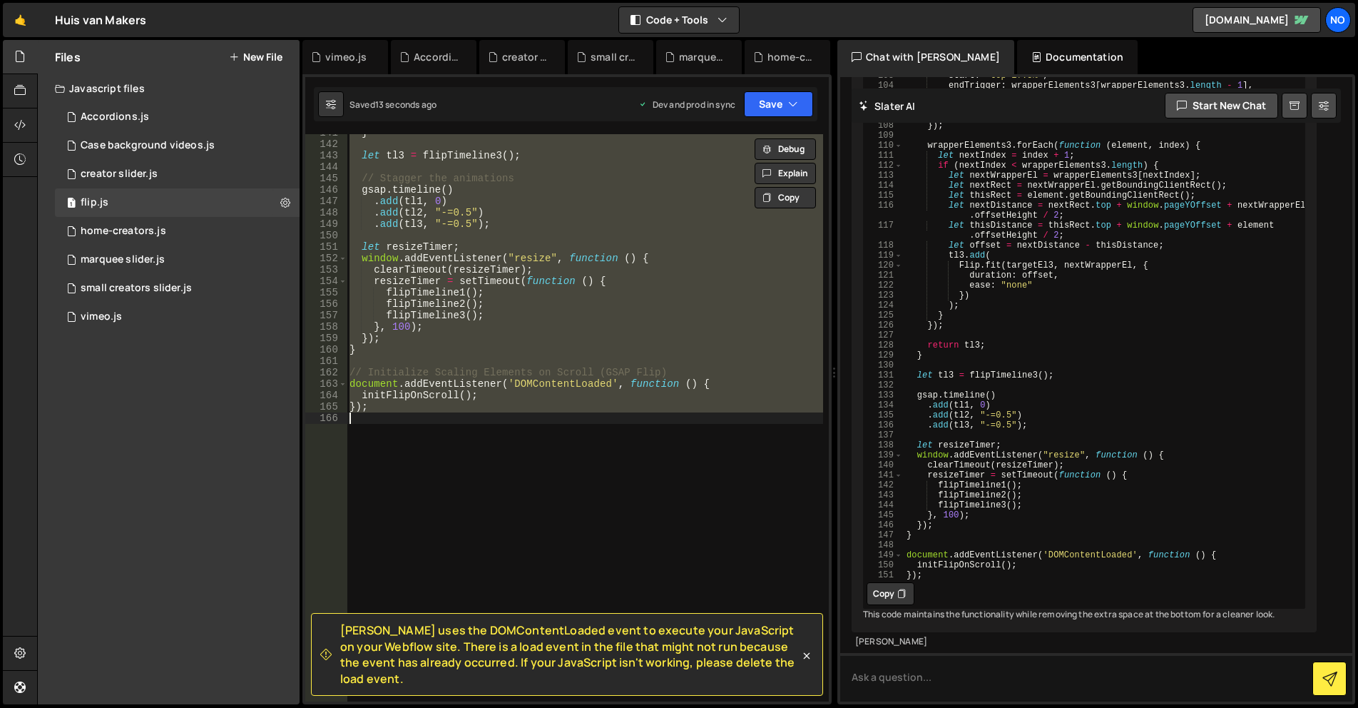
click at [627, 301] on div "} let tl3 = flipTimeline3 ( ) ; // Stagger the animations gsap . timeline ( ) .…" at bounding box center [585, 417] width 477 height 567
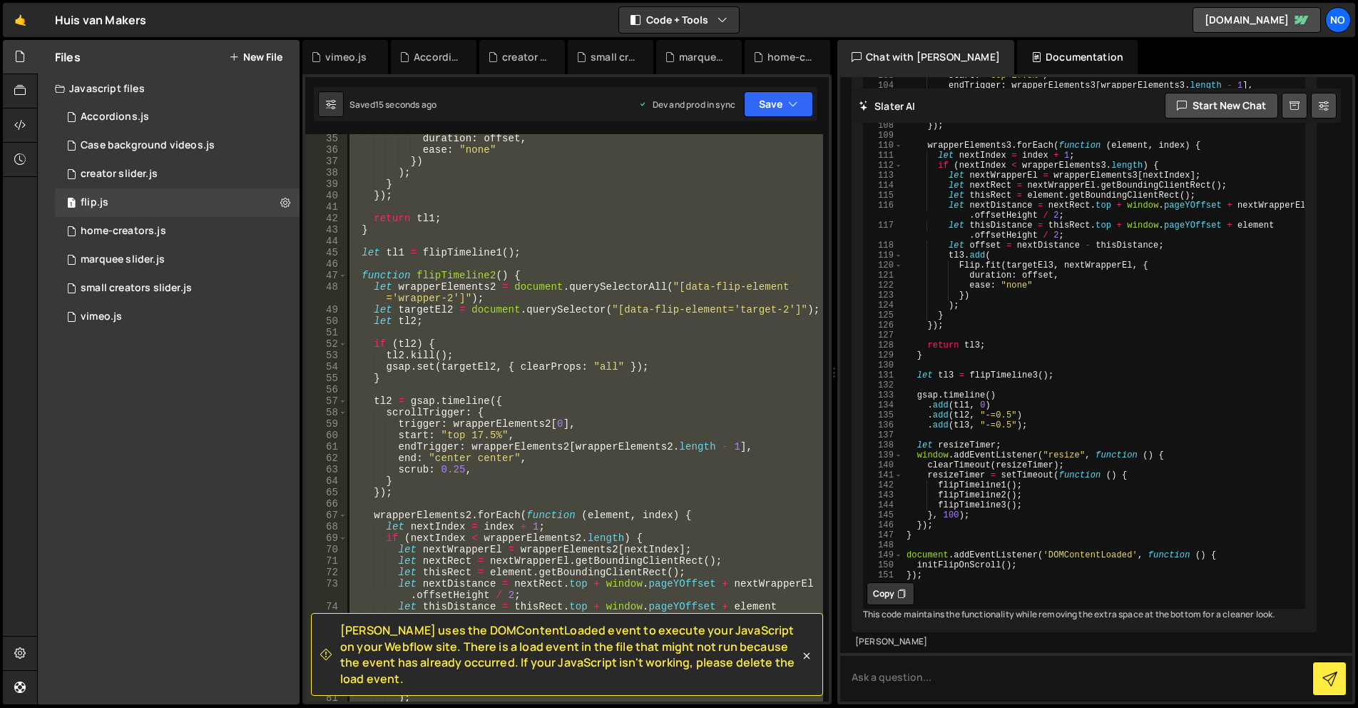
scroll to position [0, 0]
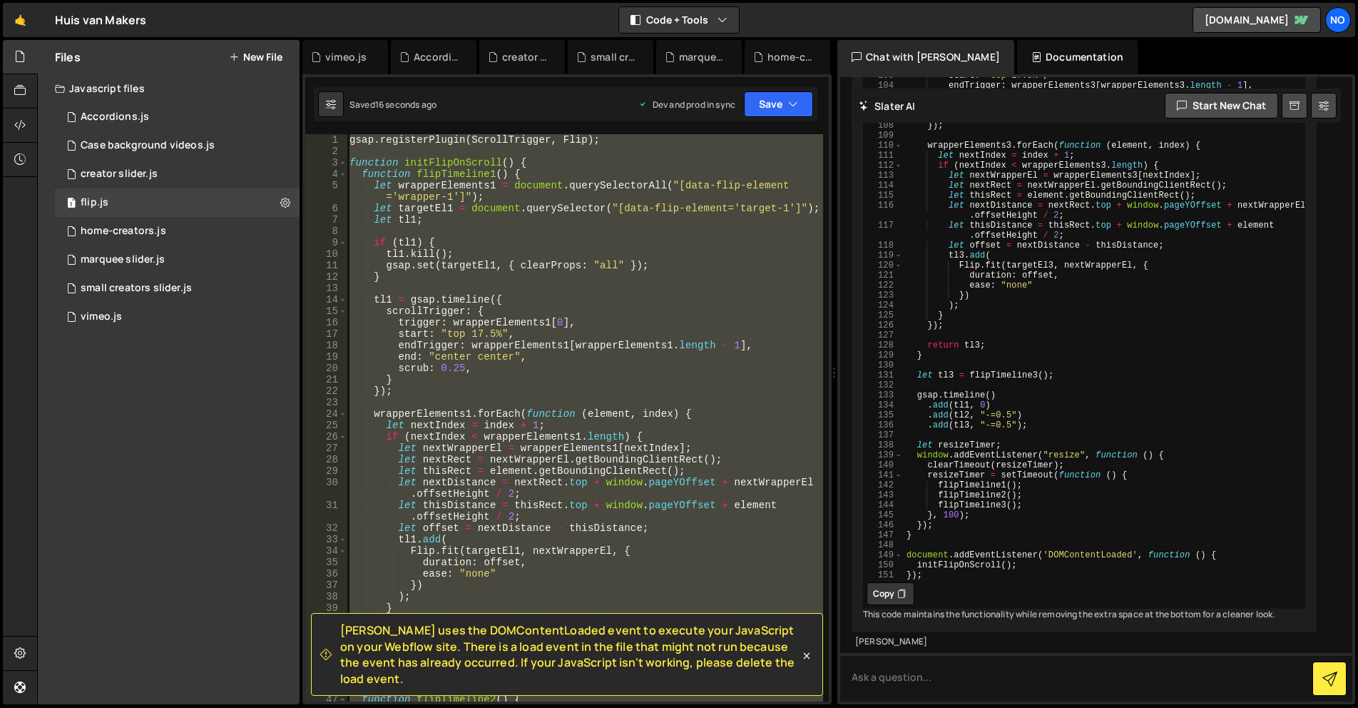
click at [482, 332] on div "gsap . registerPlugin ( ScrollTrigger , Flip ) ; function initFlipOnScroll ( ) …" at bounding box center [585, 417] width 477 height 567
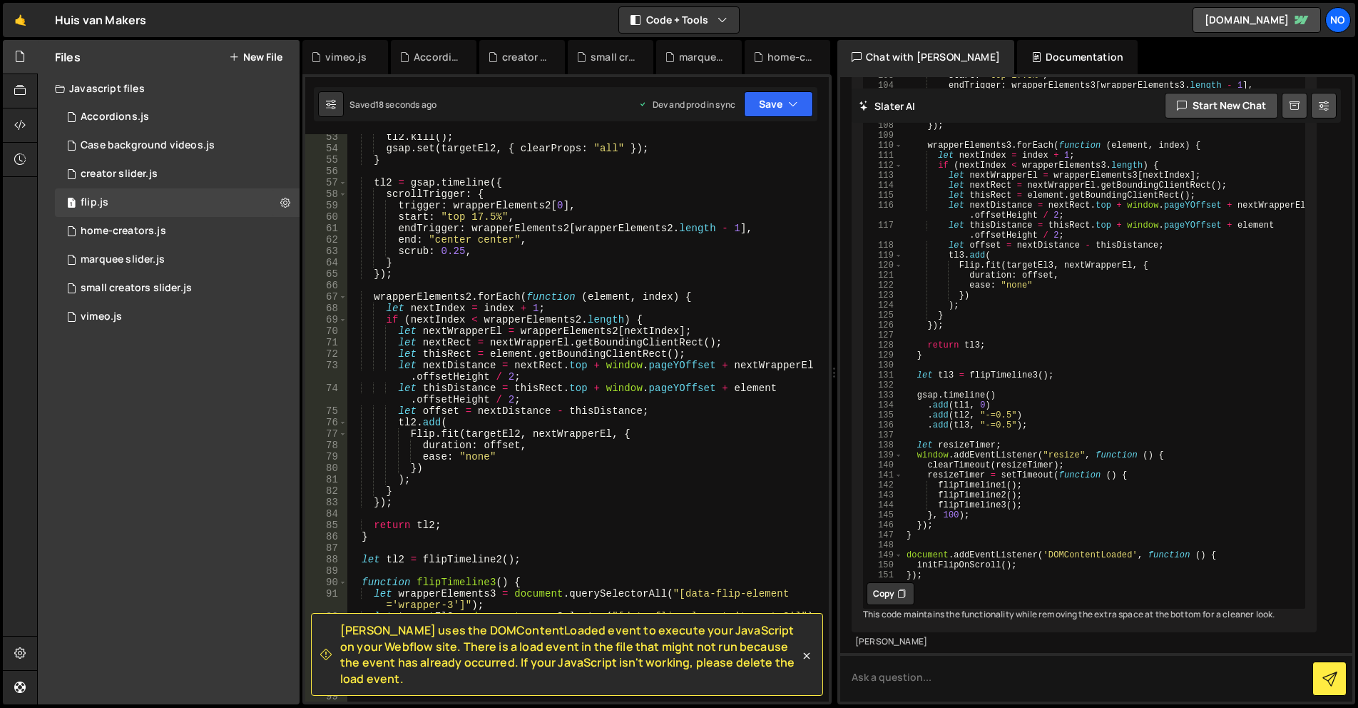
scroll to position [599, 0]
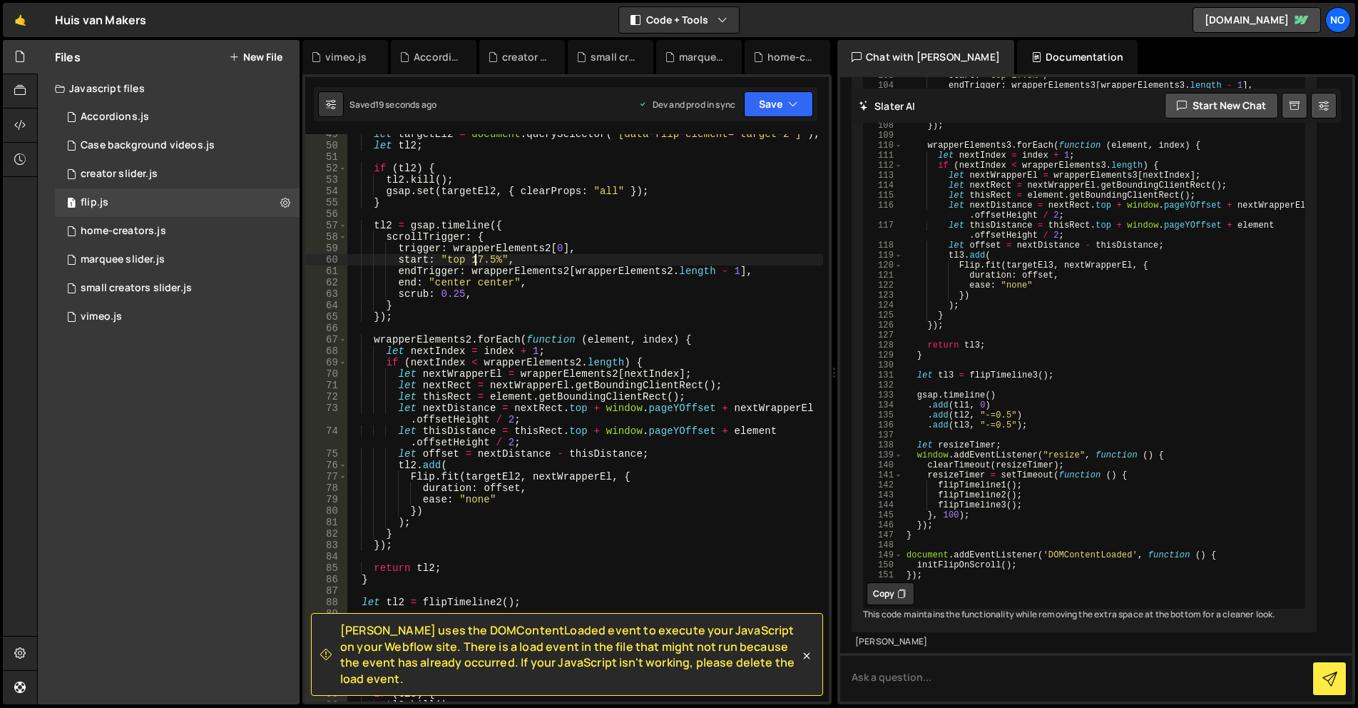
click at [479, 262] on div "let targetEl2 = document . querySelector ( "[data-flip-element='target-2']" ) ;…" at bounding box center [585, 423] width 477 height 590
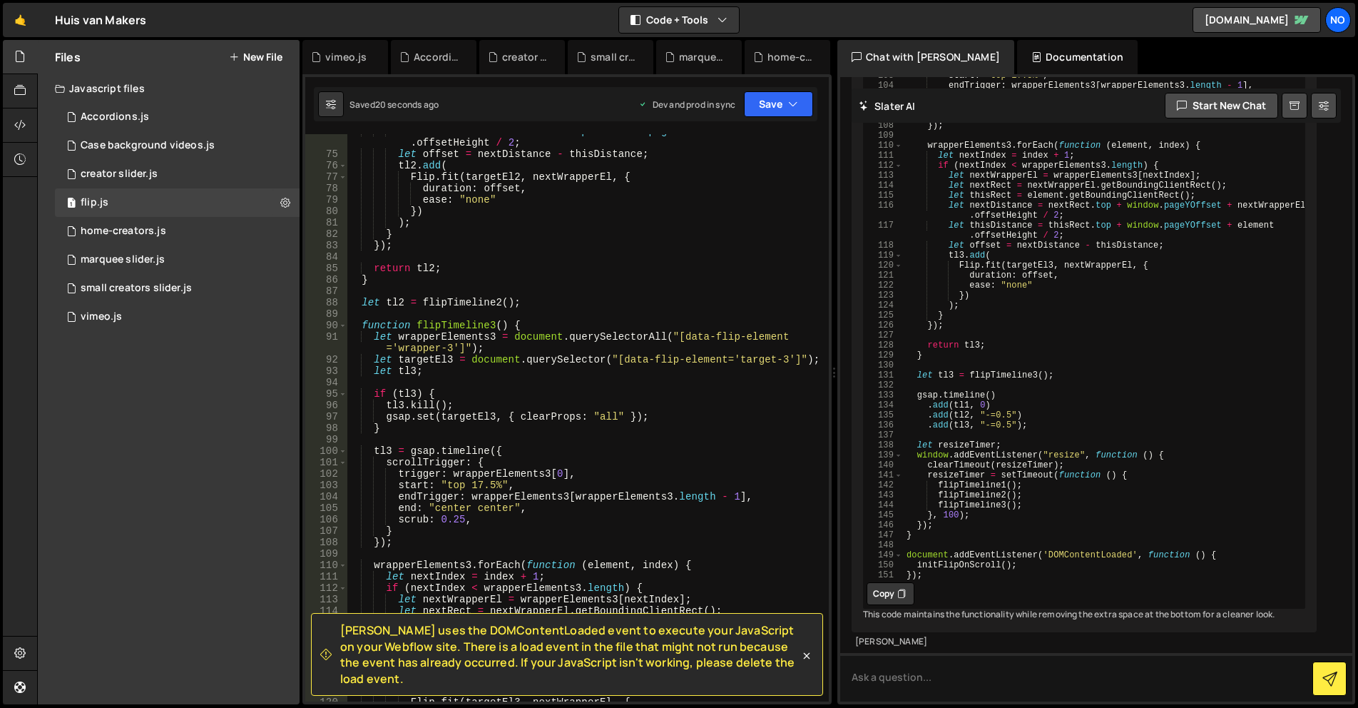
scroll to position [899, 0]
click at [471, 484] on div "let thisDistance = thisRect . top + window . pageYOffset + element . offsetHeig…" at bounding box center [585, 426] width 477 height 601
click at [784, 107] on button "Save" at bounding box center [778, 104] width 69 height 26
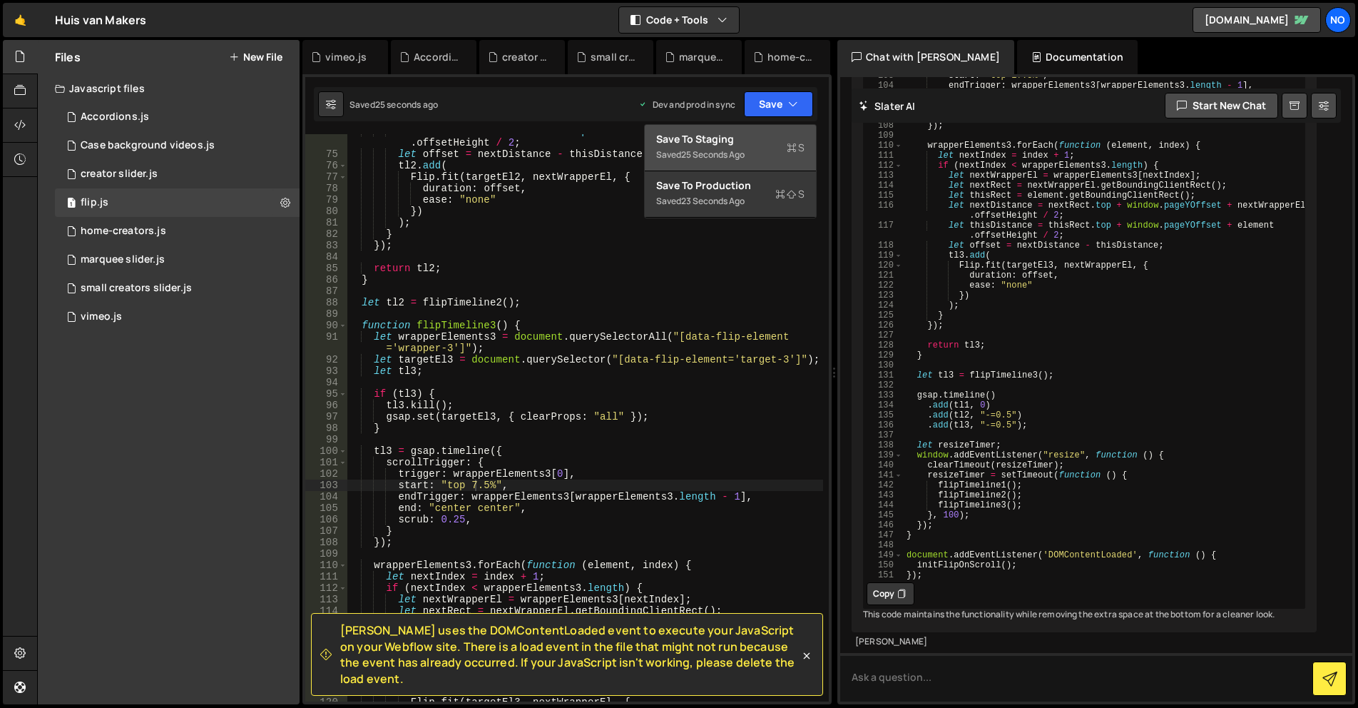
drag, startPoint x: 764, startPoint y: 144, endPoint x: 768, endPoint y: 120, distance: 24.6
click at [764, 143] on div "Save to Staging S" at bounding box center [730, 139] width 148 height 14
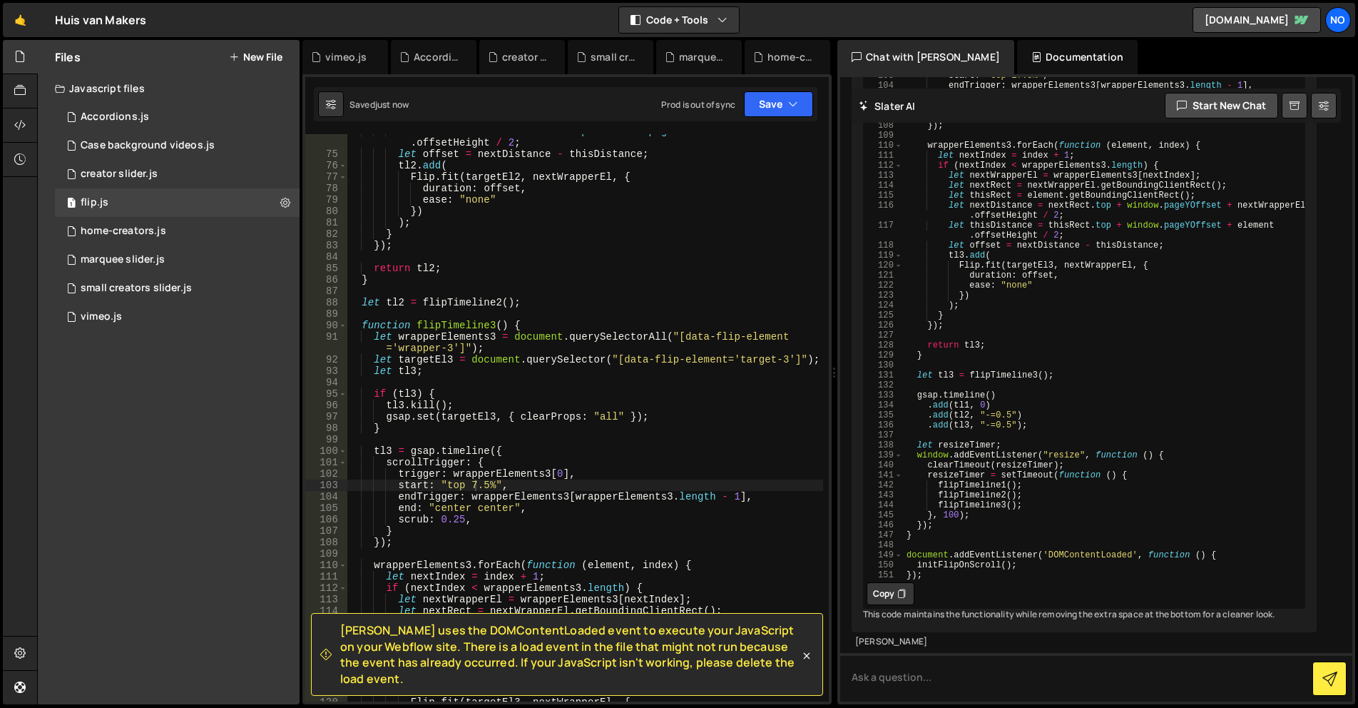
drag, startPoint x: 768, startPoint y: 117, endPoint x: 768, endPoint y: 128, distance: 10.7
click at [768, 118] on div "Saved just now Prod is out of sync Upgrade to Edit Save Save to Staging S Saved…" at bounding box center [566, 104] width 504 height 34
click at [773, 99] on button "Save" at bounding box center [778, 104] width 69 height 26
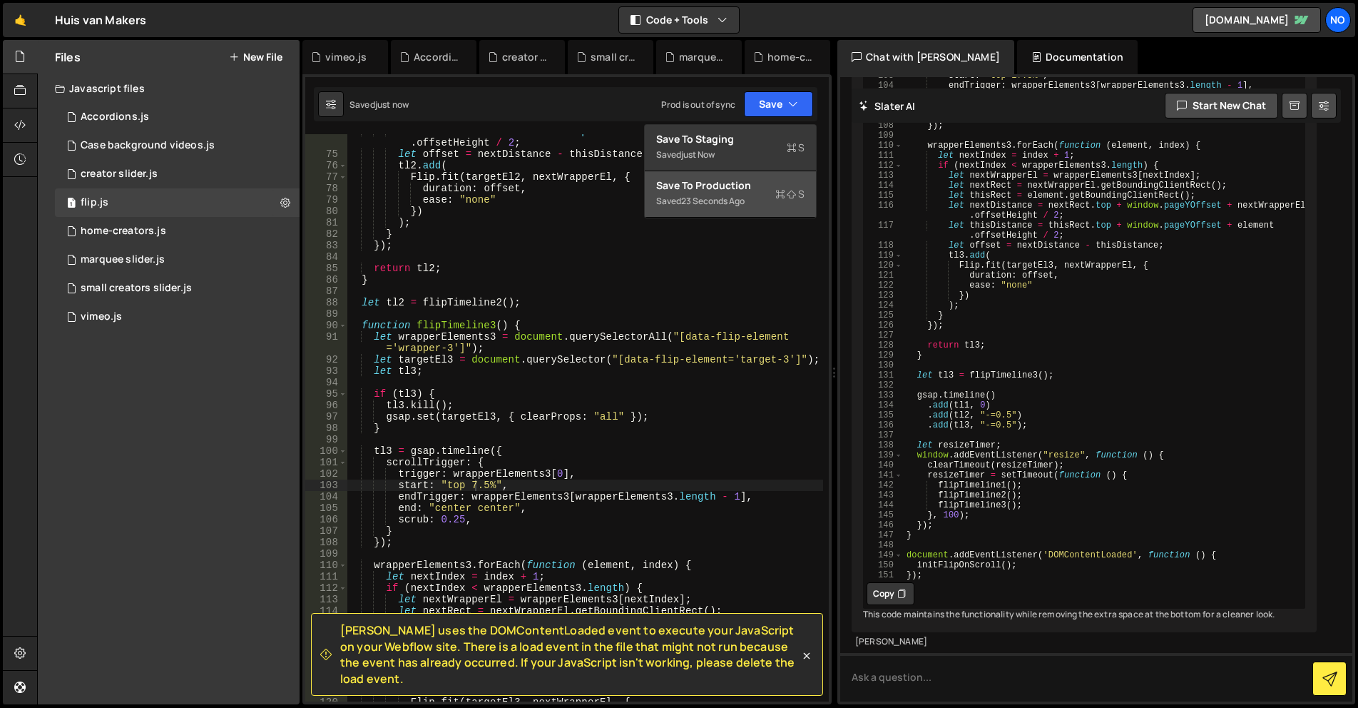
click at [735, 195] on div "23 seconds ago" at bounding box center [712, 201] width 63 height 12
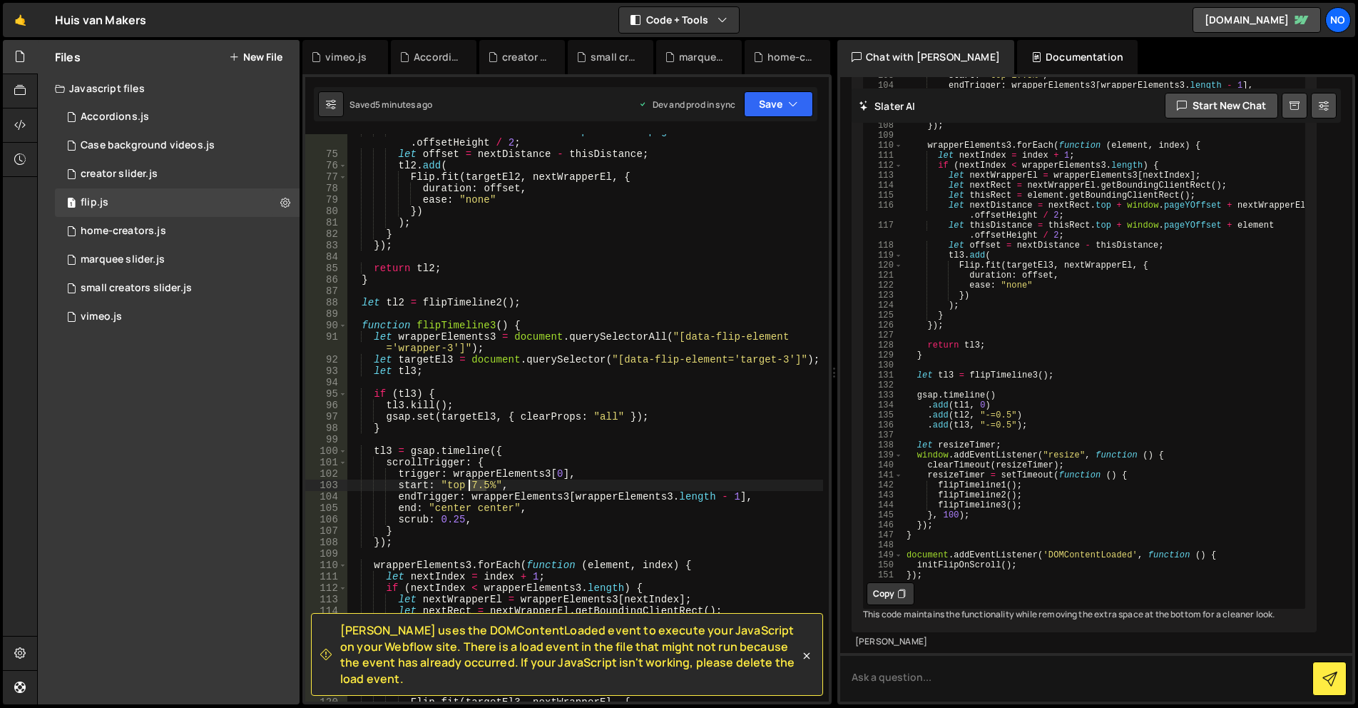
drag, startPoint x: 484, startPoint y: 484, endPoint x: 470, endPoint y: 484, distance: 14.3
click at [470, 484] on div "let thisDistance = thisRect . top + window . pageYOffset + element . offsetHeig…" at bounding box center [585, 426] width 477 height 601
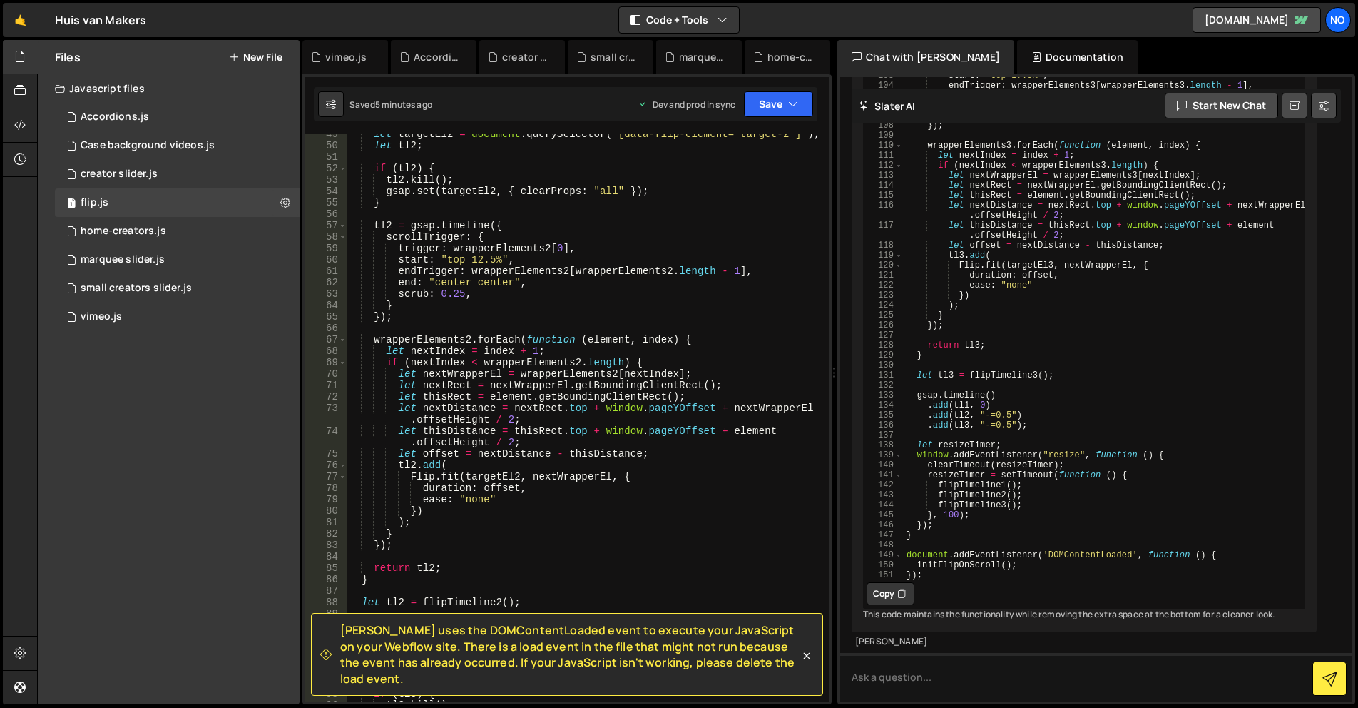
scroll to position [471, 0]
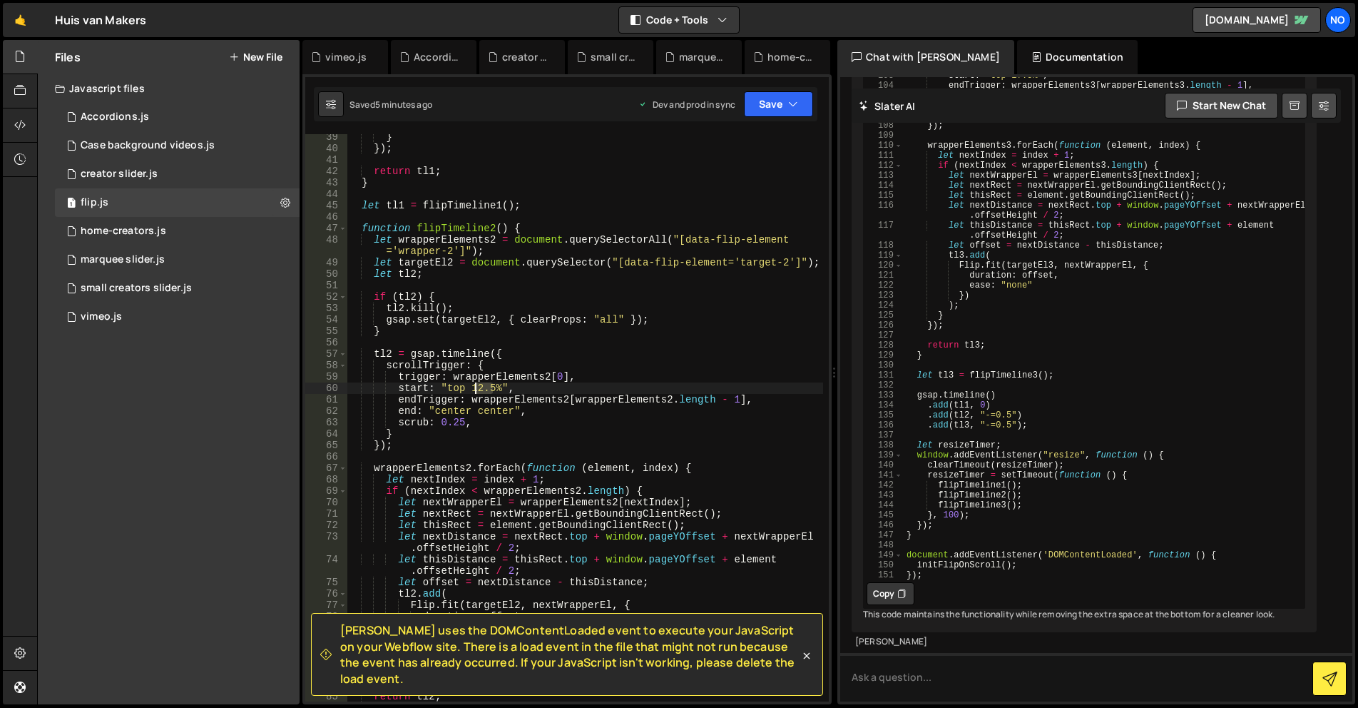
drag, startPoint x: 491, startPoint y: 387, endPoint x: 474, endPoint y: 387, distance: 16.4
click at [474, 387] on div "} }) ; return tl1 ; } let tl1 = flipTimeline1 ( ) ; function flipTimeline2 ( ) …" at bounding box center [585, 426] width 477 height 590
click at [566, 372] on div "} }) ; return tl1 ; } let tl1 = flipTimeline1 ( ) ; function flipTimeline2 ( ) …" at bounding box center [585, 426] width 477 height 590
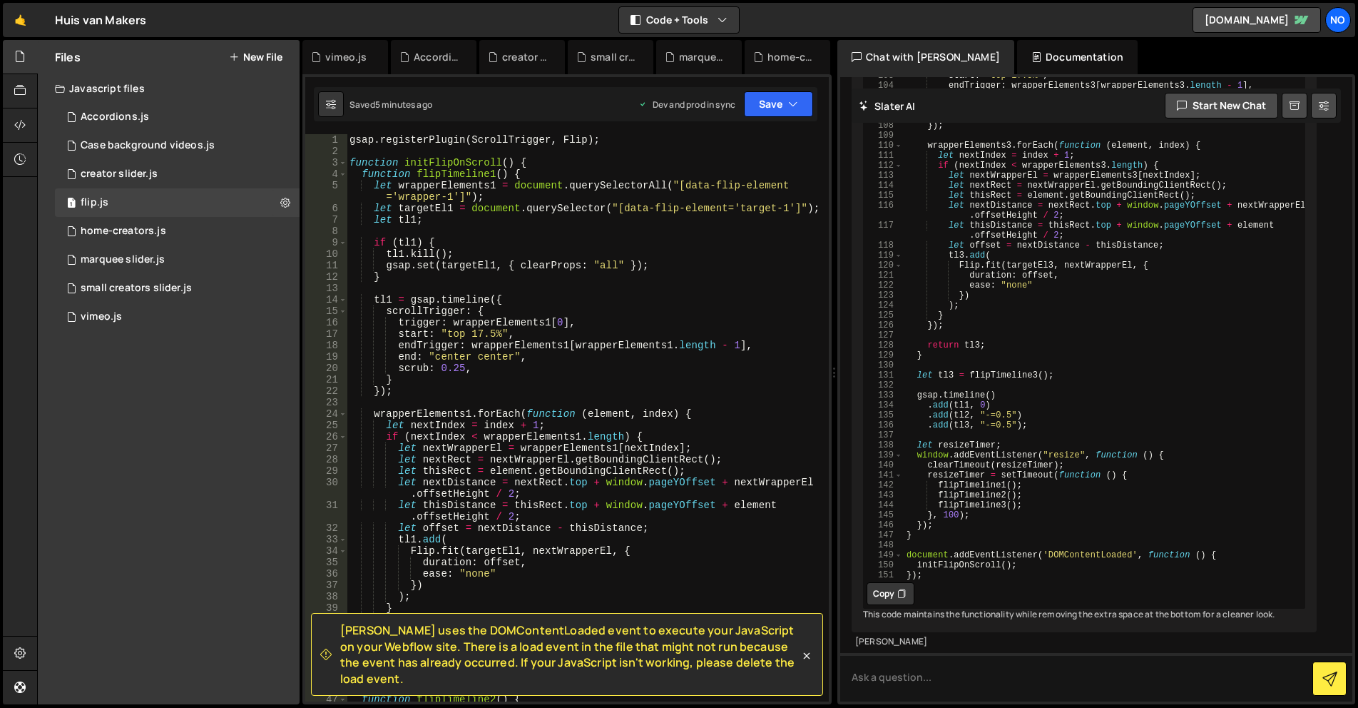
scroll to position [0, 0]
drag, startPoint x: 489, startPoint y: 336, endPoint x: 472, endPoint y: 335, distance: 17.1
click at [472, 335] on div "gsap . registerPlugin ( ScrollTrigger , Flip ) ; function initFlipOnScroll ( ) …" at bounding box center [585, 434] width 477 height 601
click at [783, 94] on button "Save" at bounding box center [778, 104] width 69 height 26
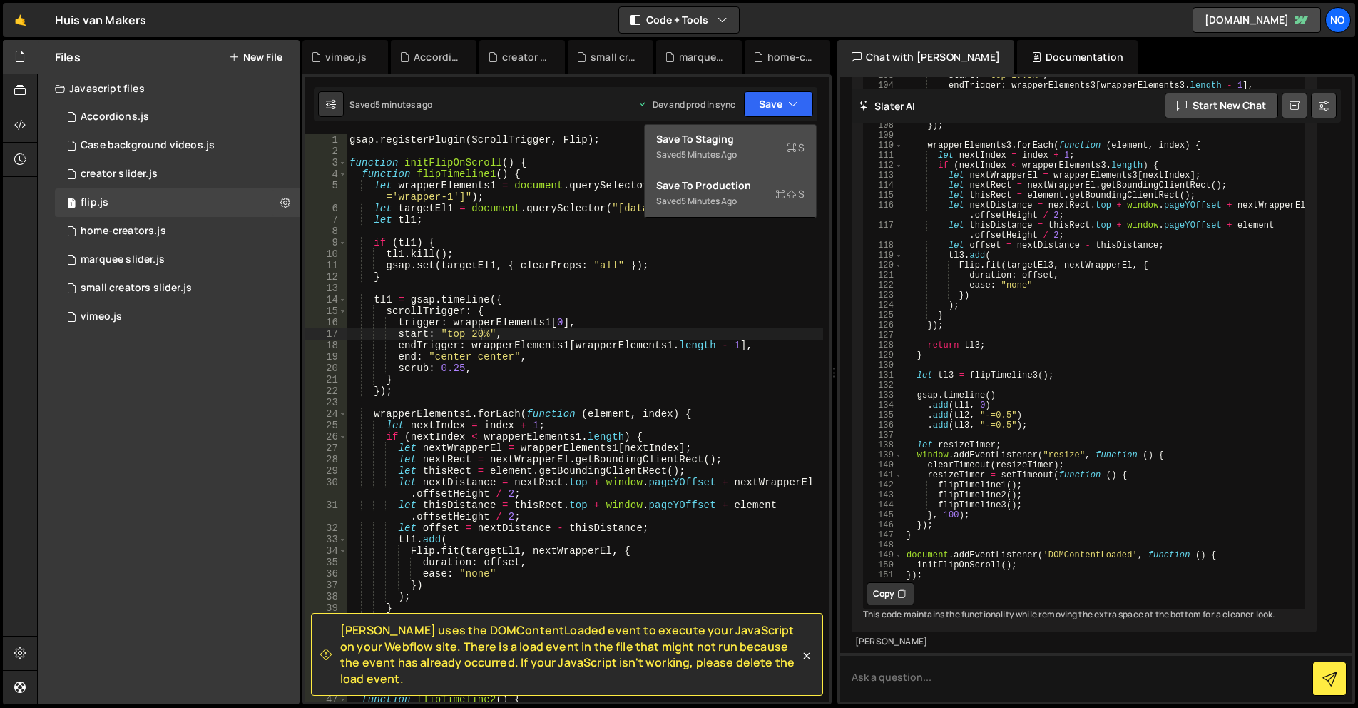
click at [759, 131] on button "Save to Staging S Saved 5 minutes ago" at bounding box center [730, 148] width 171 height 46
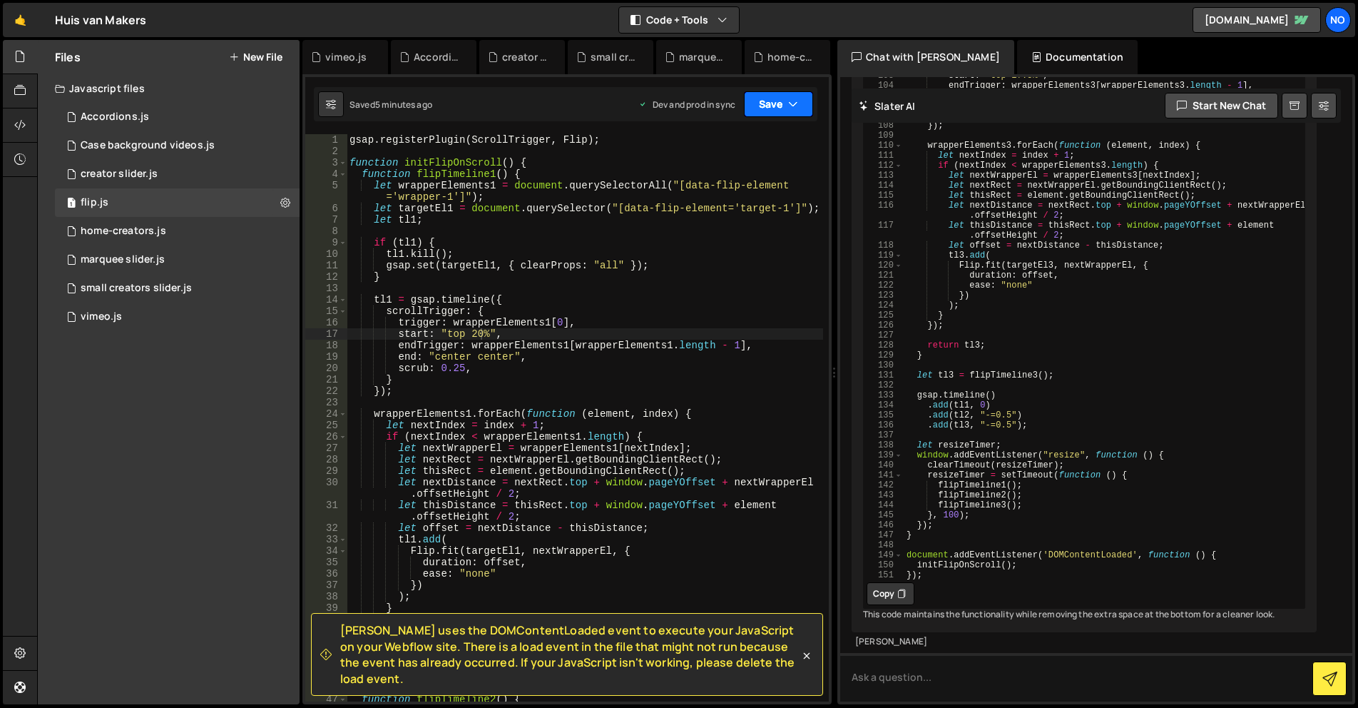
drag, startPoint x: 769, startPoint y: 100, endPoint x: 768, endPoint y: 123, distance: 22.9
click at [769, 100] on button "Save" at bounding box center [778, 104] width 69 height 26
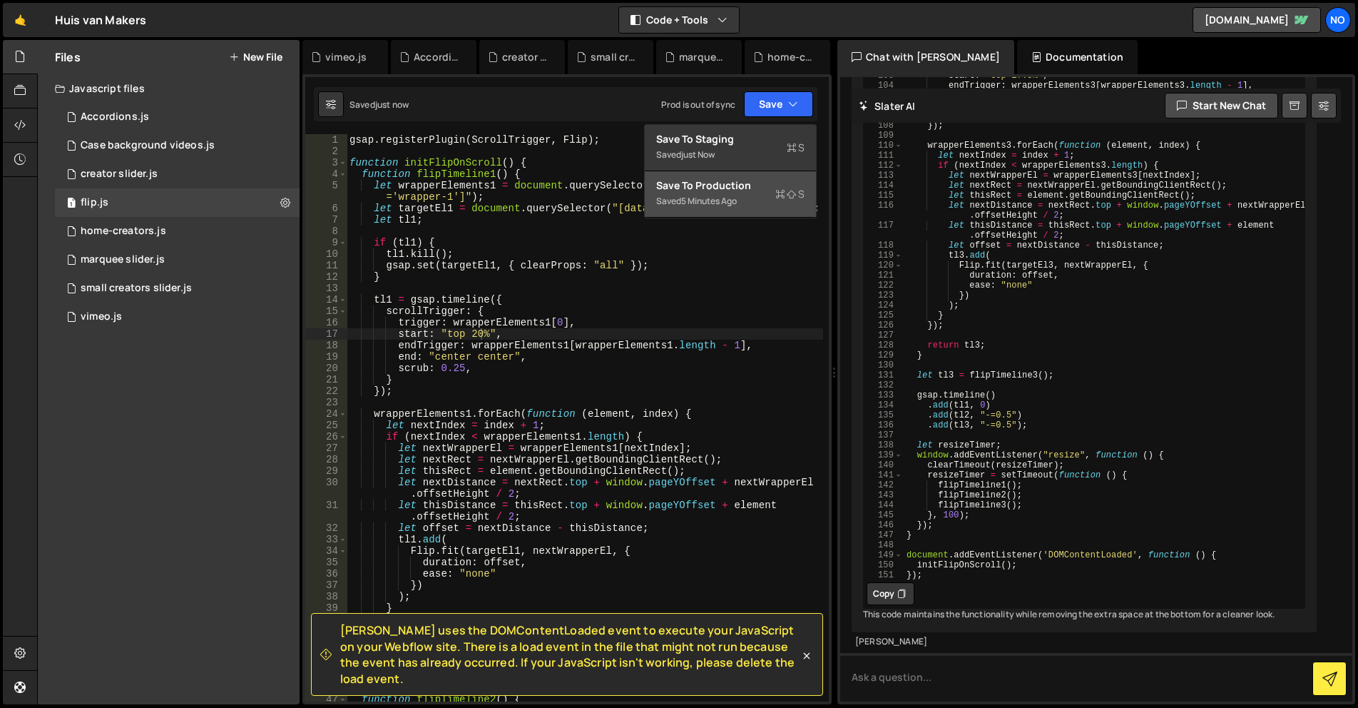
click at [745, 172] on button "Save to Production S Saved 5 minutes ago" at bounding box center [730, 194] width 171 height 46
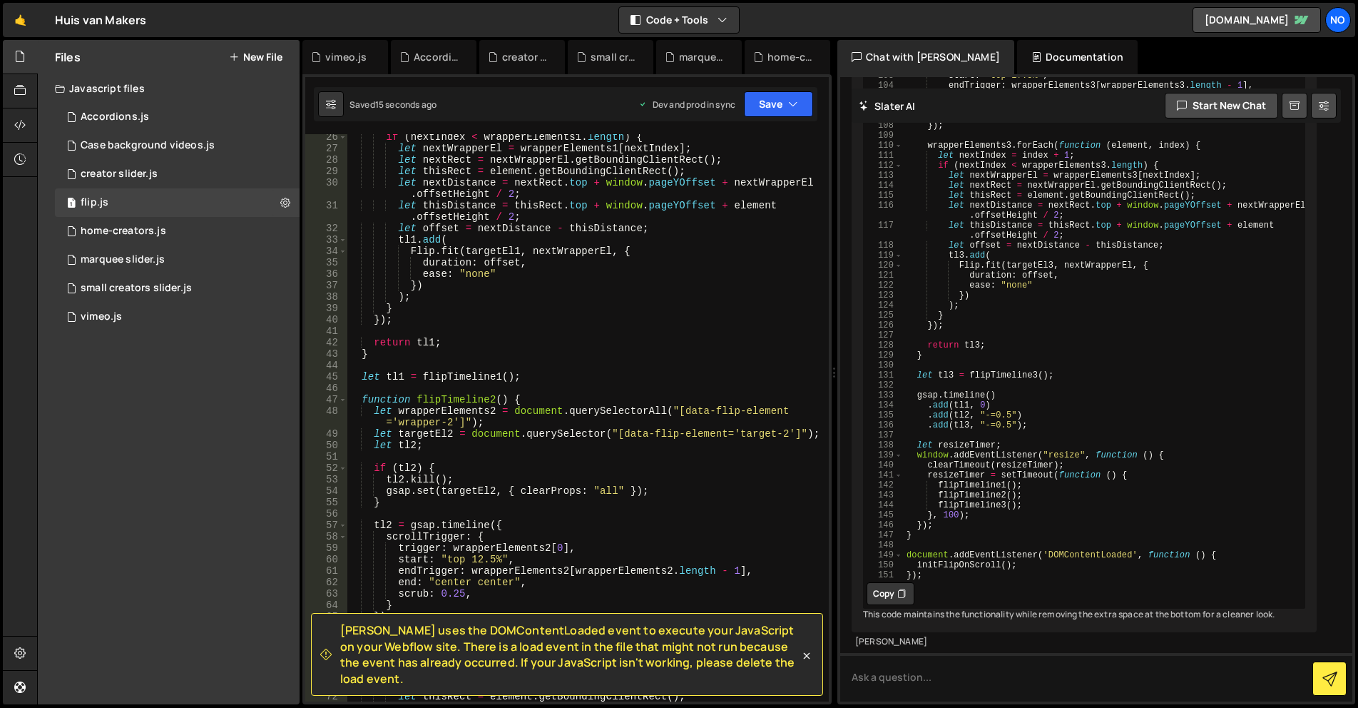
scroll to position [428, 0]
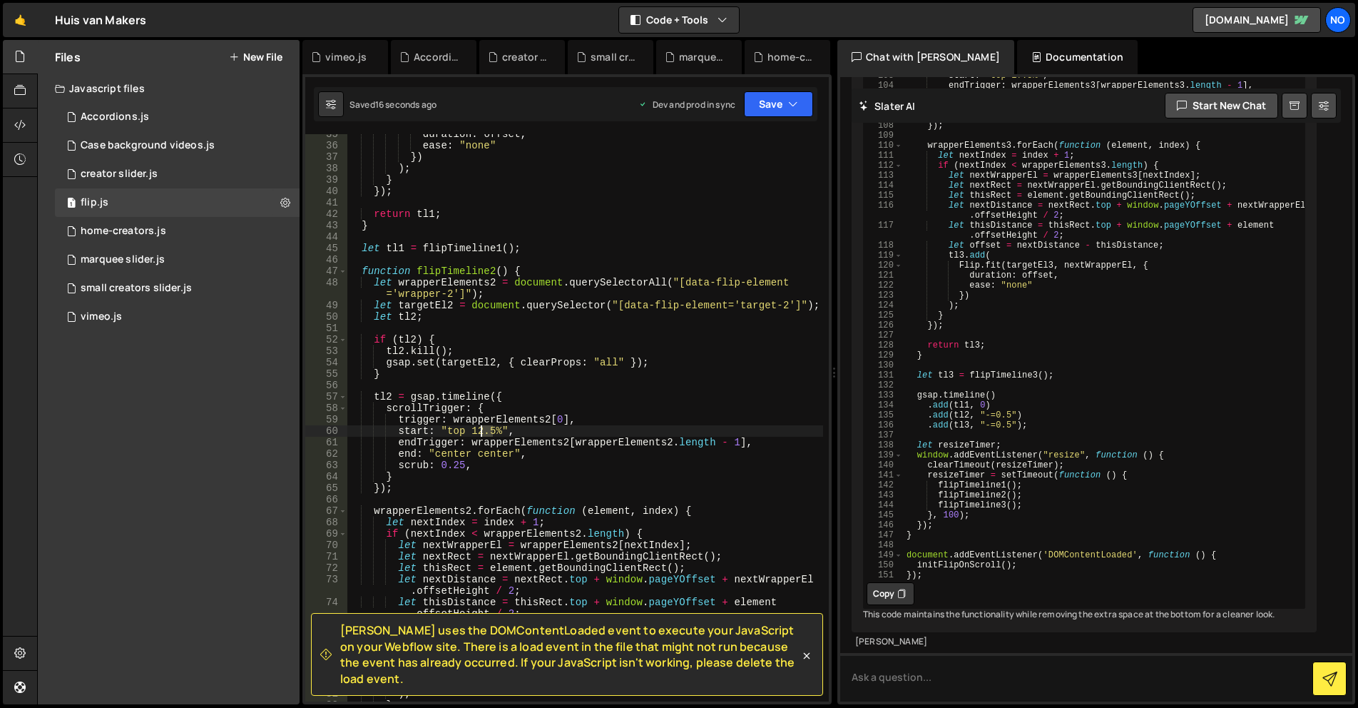
drag, startPoint x: 492, startPoint y: 429, endPoint x: 476, endPoint y: 430, distance: 16.5
click at [476, 430] on div "duration : offset , ease : "none" }) ) ; } }) ; return tl1 ; } let tl1 = flipTi…" at bounding box center [585, 423] width 477 height 590
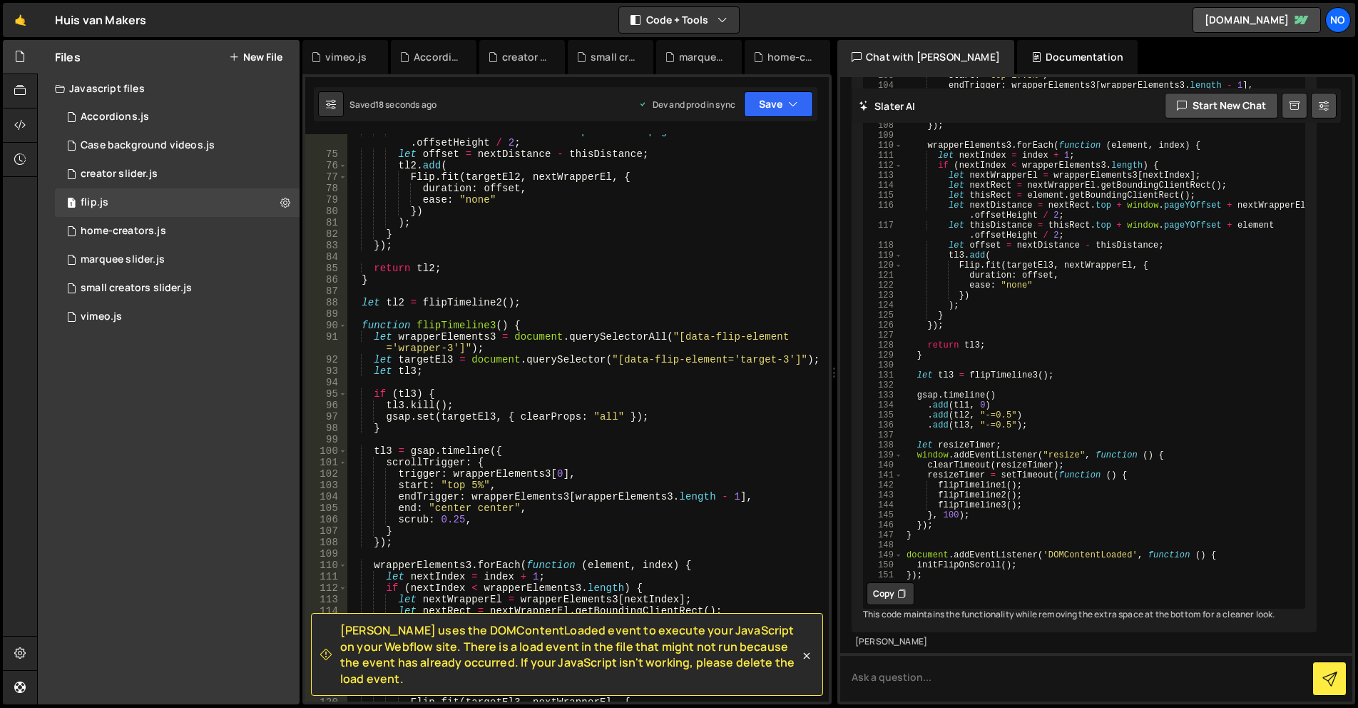
scroll to position [899, 0]
click at [470, 484] on div "let thisDistance = thisRect . top + window . pageYOffset + element . offsetHeig…" at bounding box center [585, 426] width 477 height 601
click at [783, 98] on button "Save" at bounding box center [778, 104] width 69 height 26
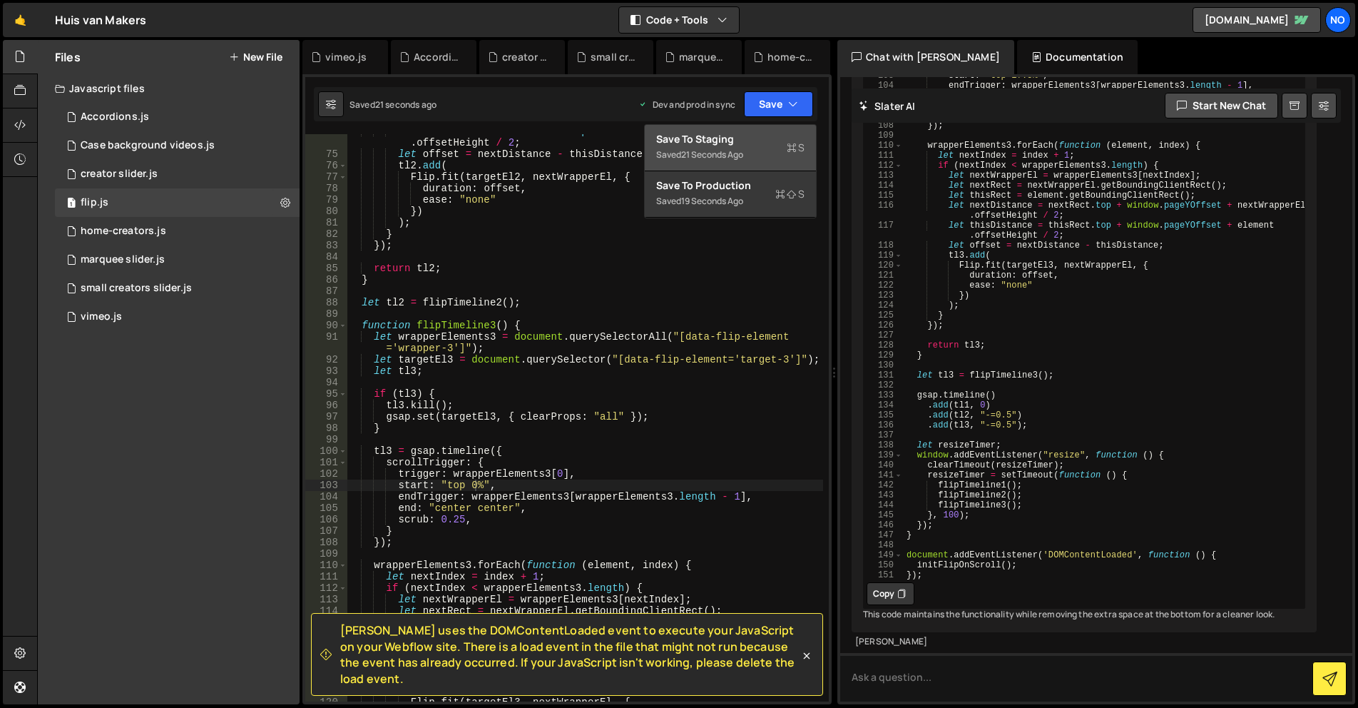
click at [775, 127] on button "Save to Staging S Saved 21 seconds ago" at bounding box center [730, 148] width 171 height 46
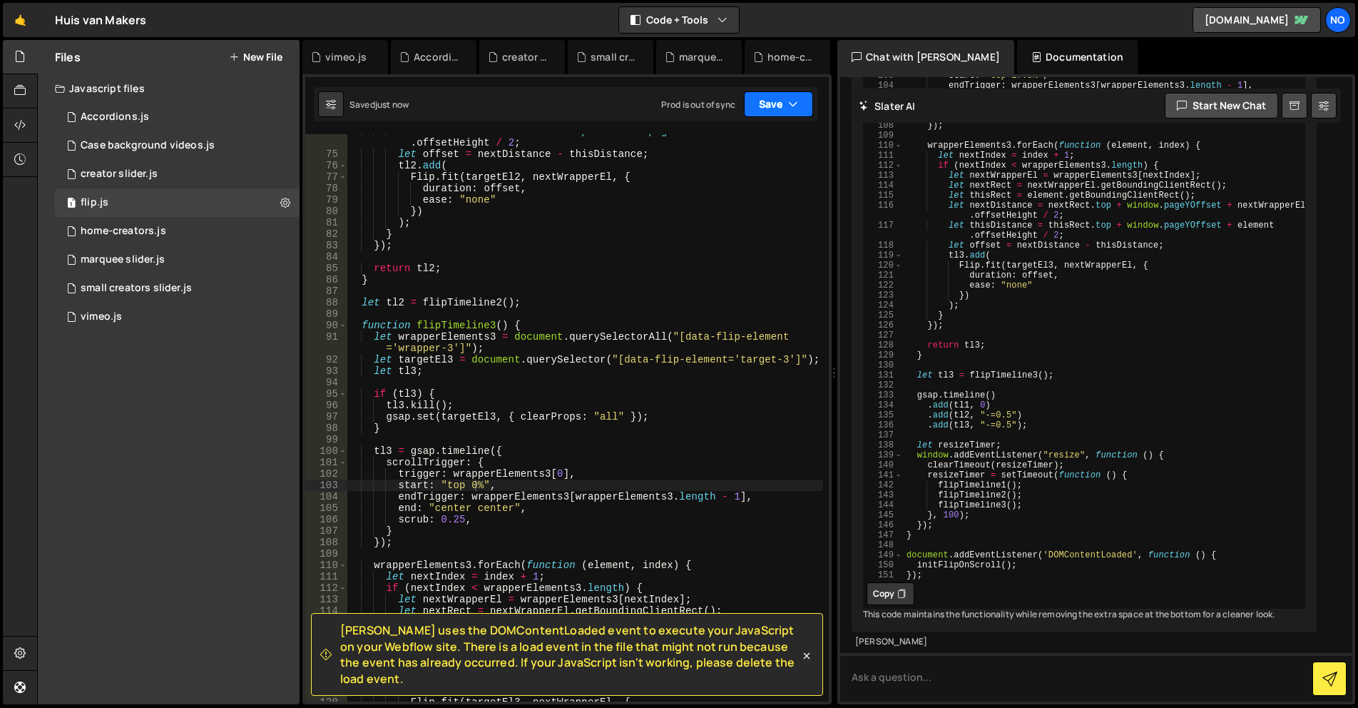
click at [777, 104] on button "Save" at bounding box center [778, 104] width 69 height 26
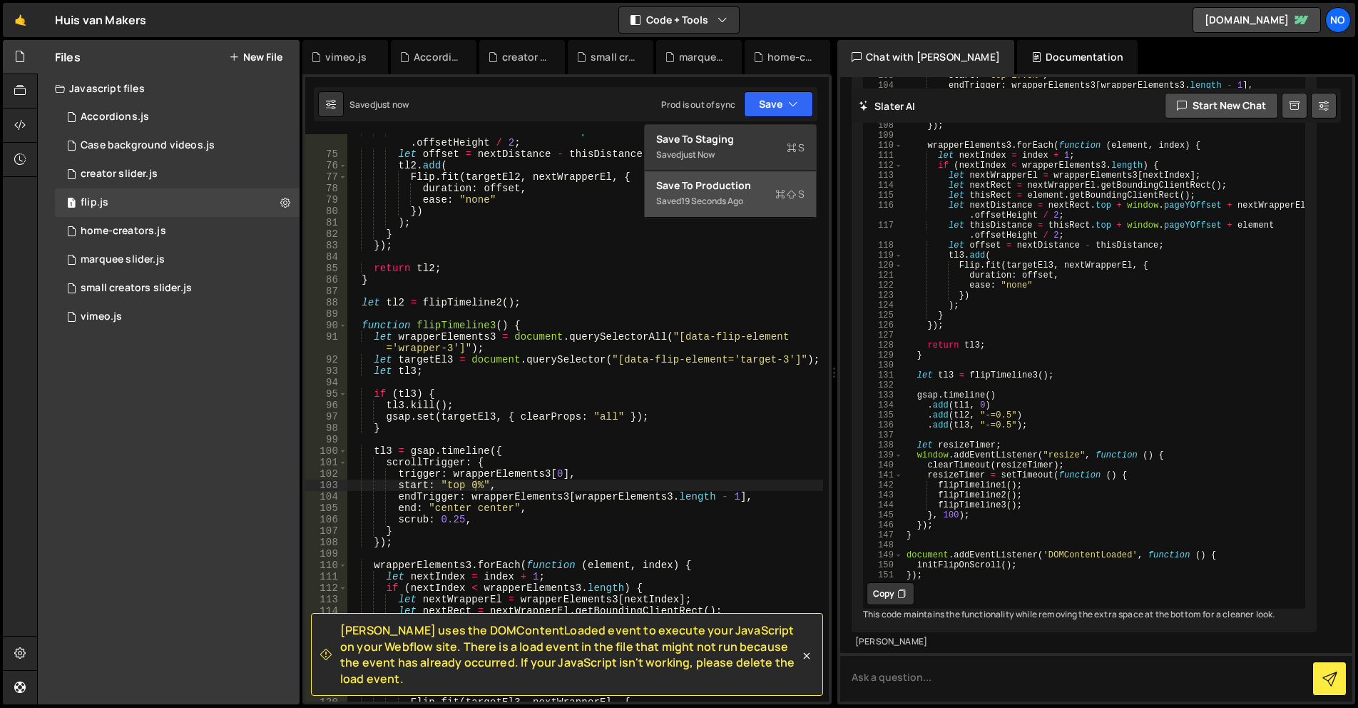
click at [758, 186] on div "Save to Production S" at bounding box center [730, 185] width 148 height 14
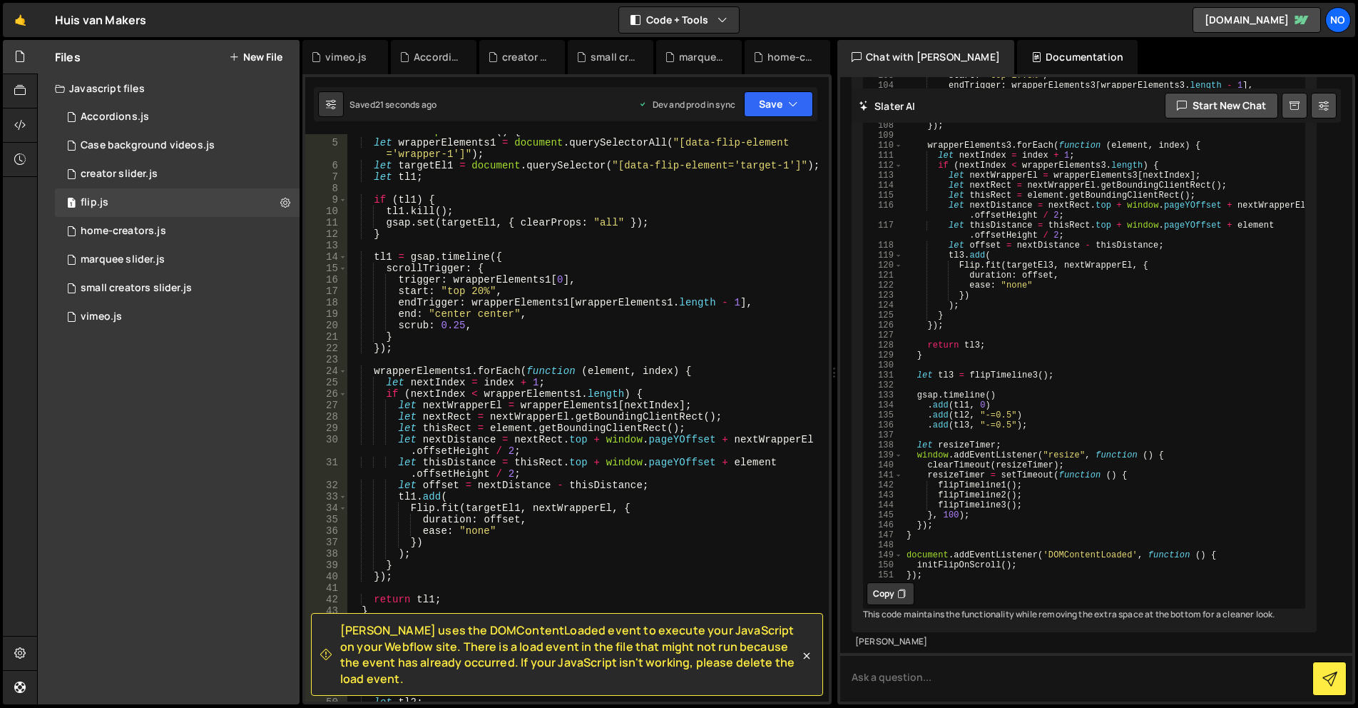
scroll to position [0, 0]
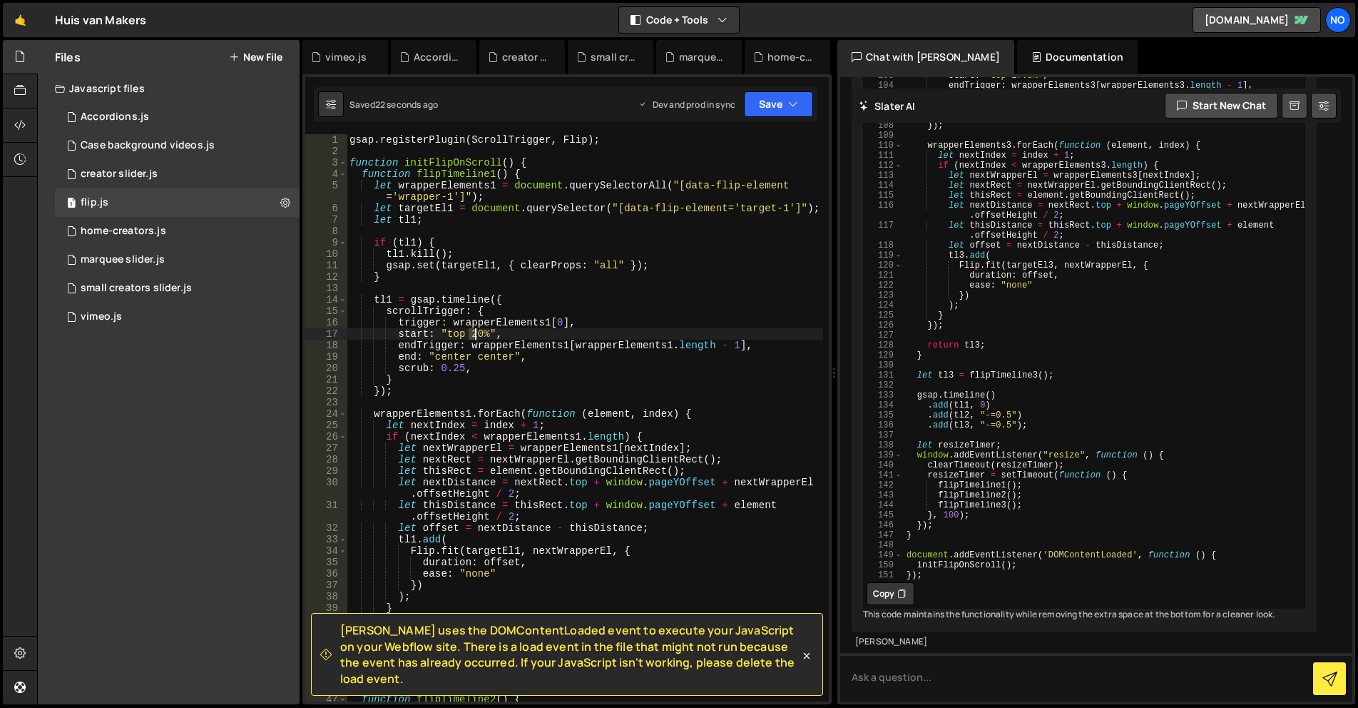
click at [474, 331] on div "gsap . registerPlugin ( ScrollTrigger , Flip ) ; function initFlipOnScroll ( ) …" at bounding box center [585, 434] width 477 height 601
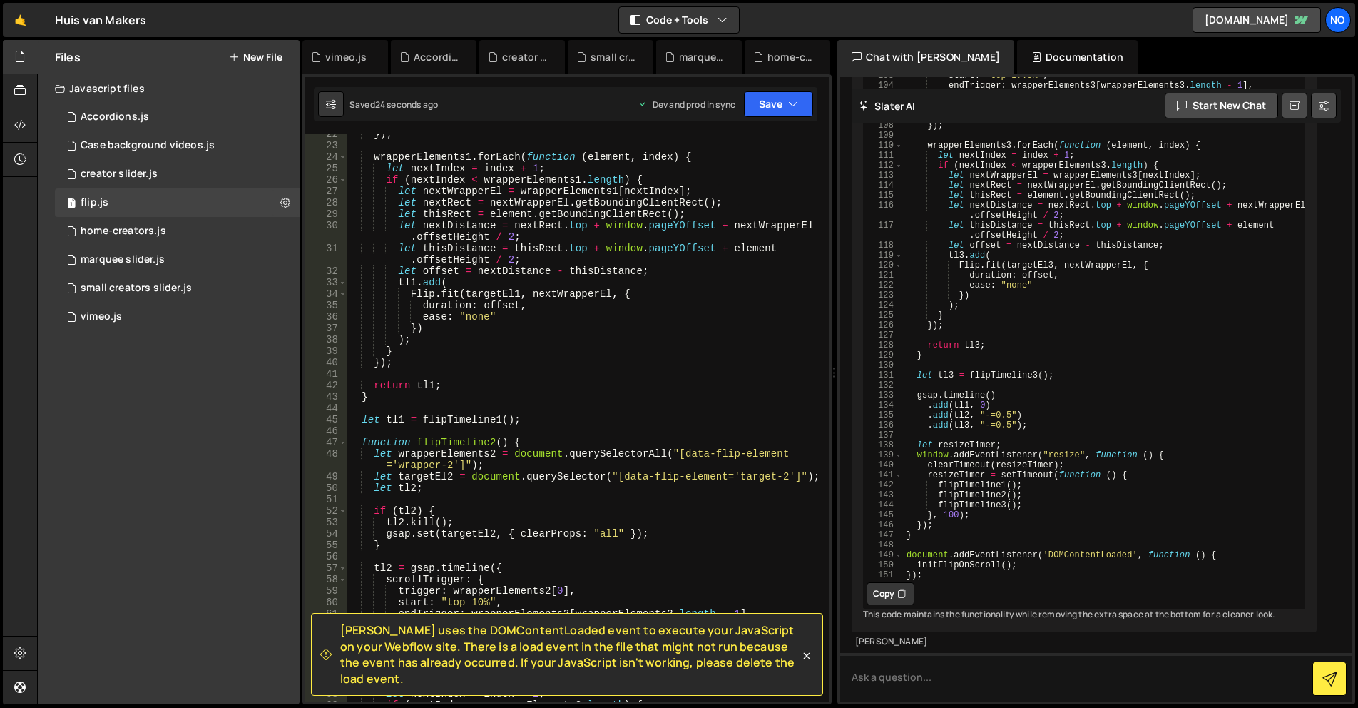
scroll to position [385, 0]
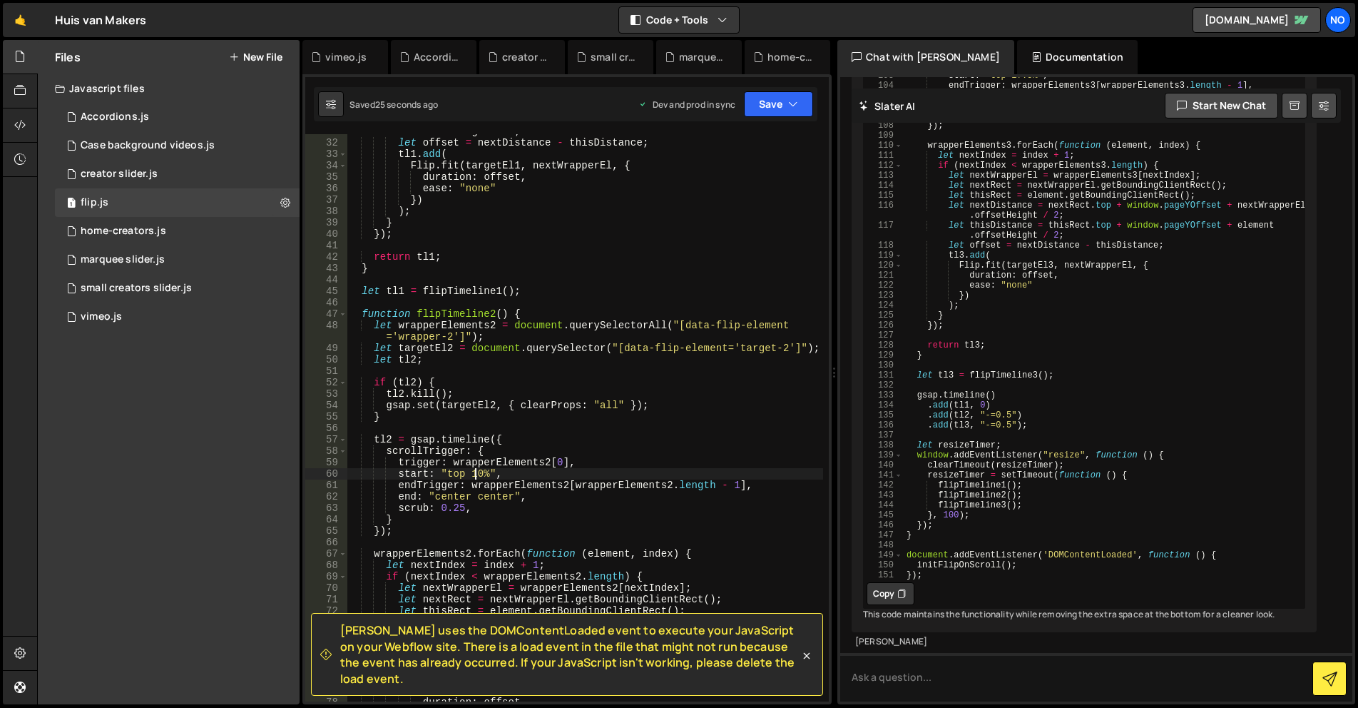
click at [468, 474] on div "let thisDistance = thisRect . top + window . pageYOffset + element . offsetHeig…" at bounding box center [585, 414] width 477 height 601
type textarea "start: "top 20%","
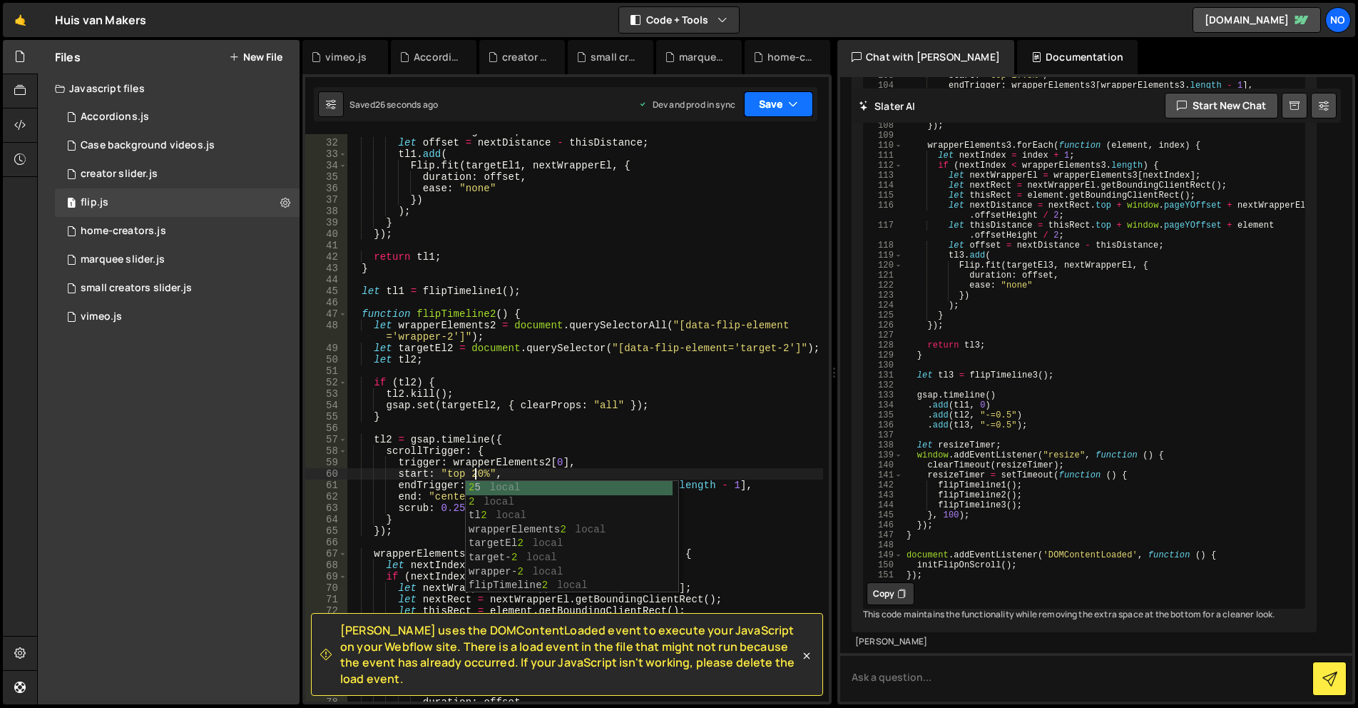
click at [770, 107] on button "Save" at bounding box center [778, 104] width 69 height 26
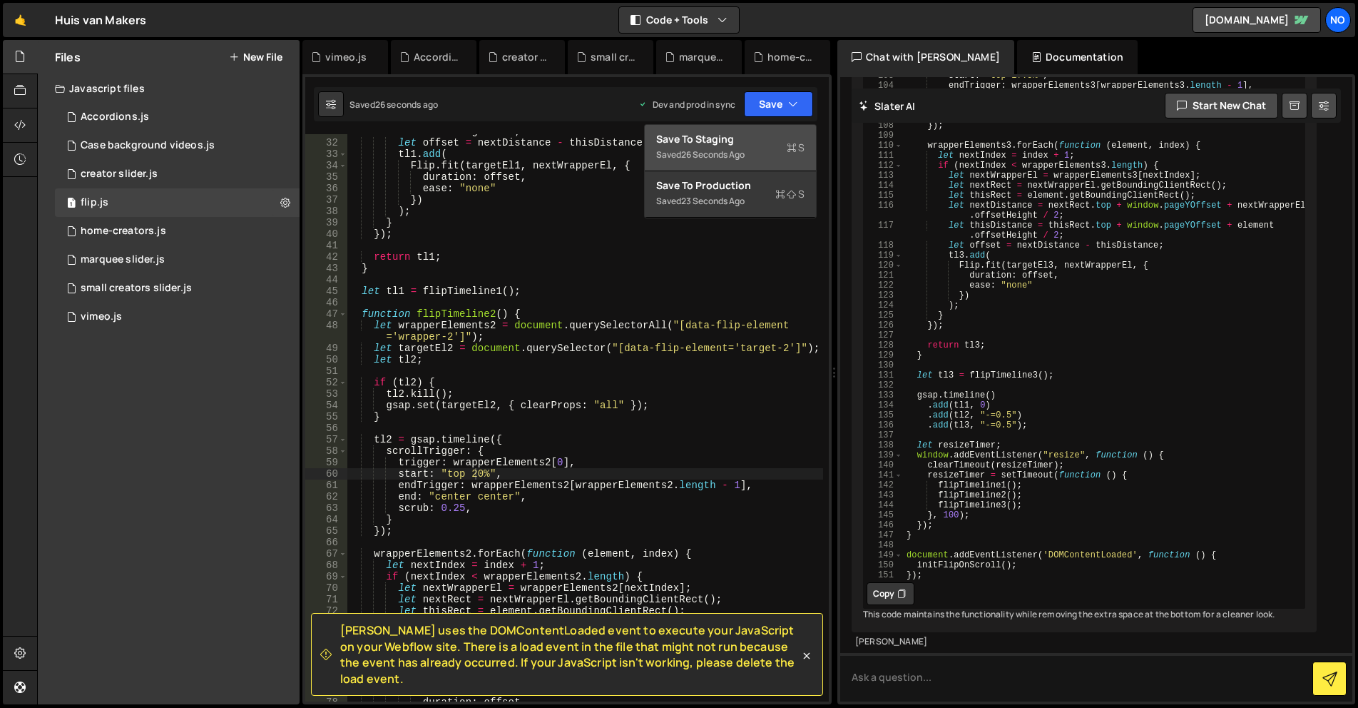
click at [759, 135] on div "Save to Staging S" at bounding box center [730, 139] width 148 height 14
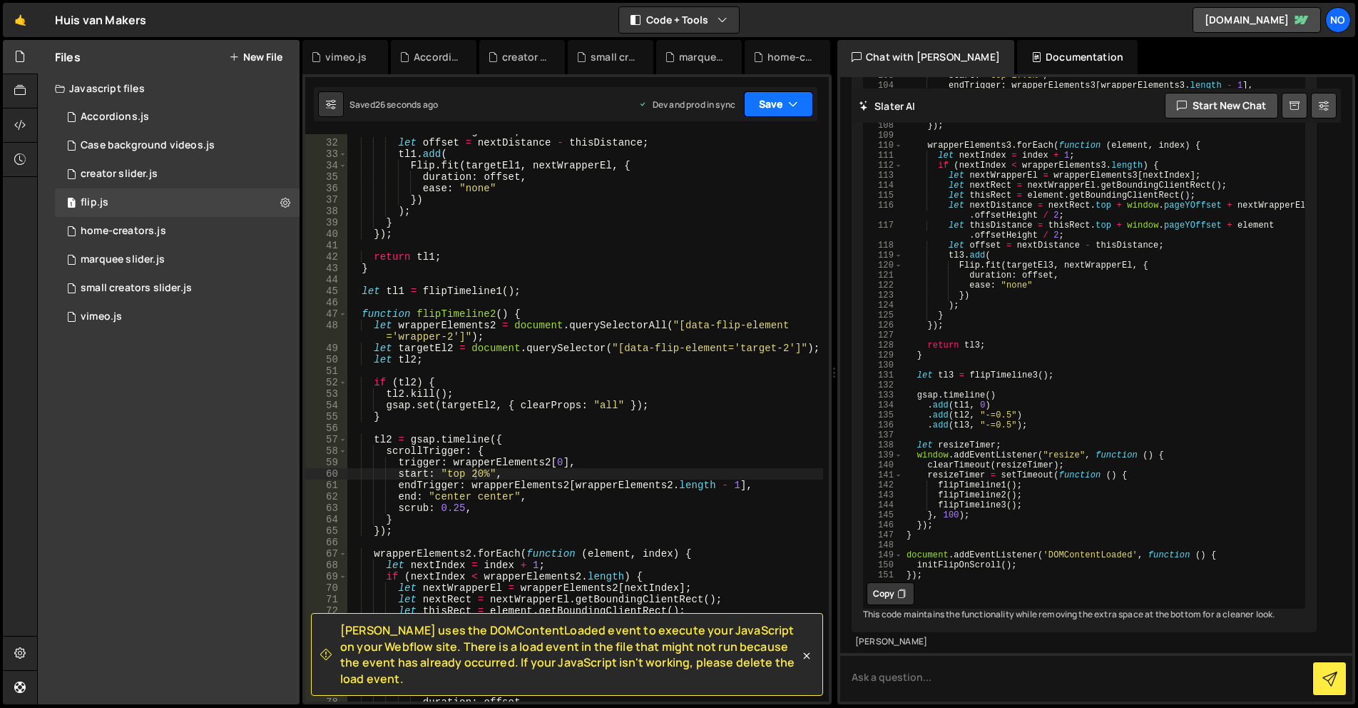
click at [773, 105] on button "Save" at bounding box center [778, 104] width 69 height 26
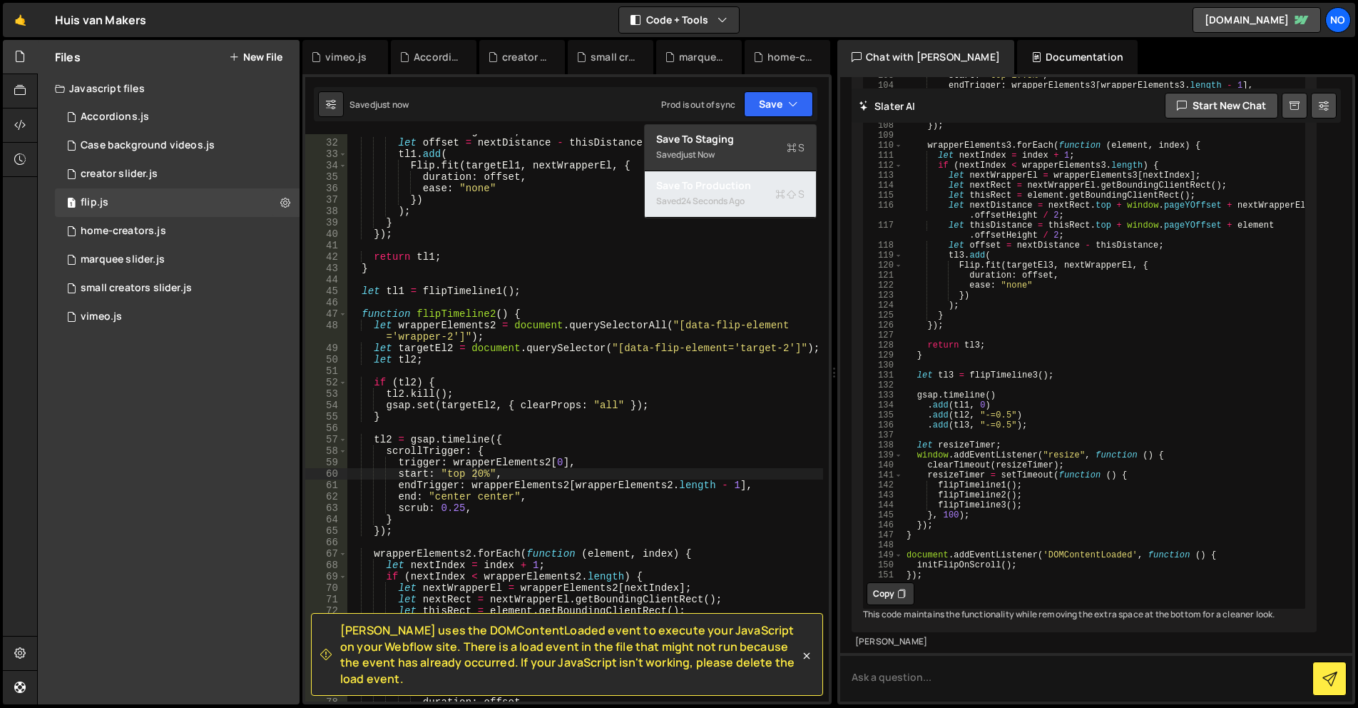
click at [745, 195] on div "24 seconds ago" at bounding box center [712, 201] width 63 height 12
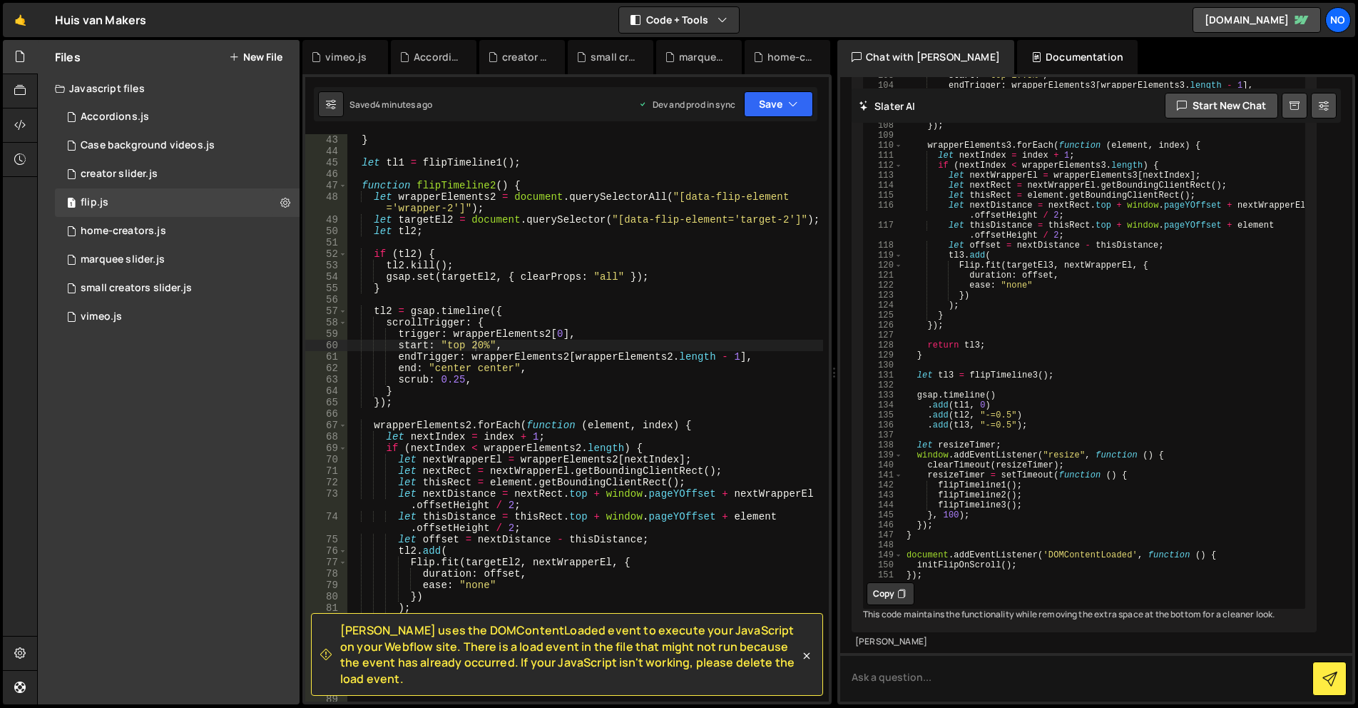
scroll to position [514, 0]
click at [805, 653] on div "[PERSON_NAME] uses the DOMContentLoaded event to execute your JavaScript on you…" at bounding box center [567, 654] width 512 height 83
click at [805, 658] on icon at bounding box center [807, 655] width 14 height 14
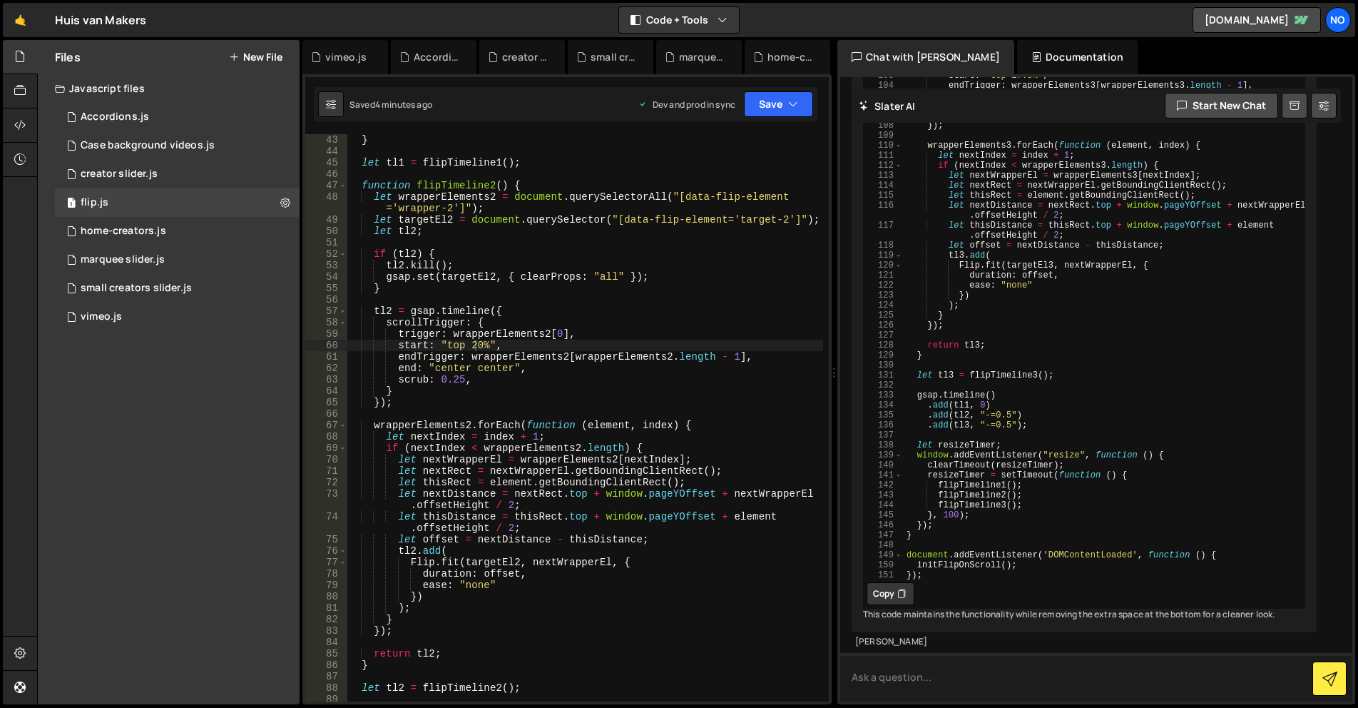
click at [898, 676] on textarea at bounding box center [1096, 677] width 512 height 49
type textarea "creators-label.is-flip should get opacity 1 at the end of the interaction"
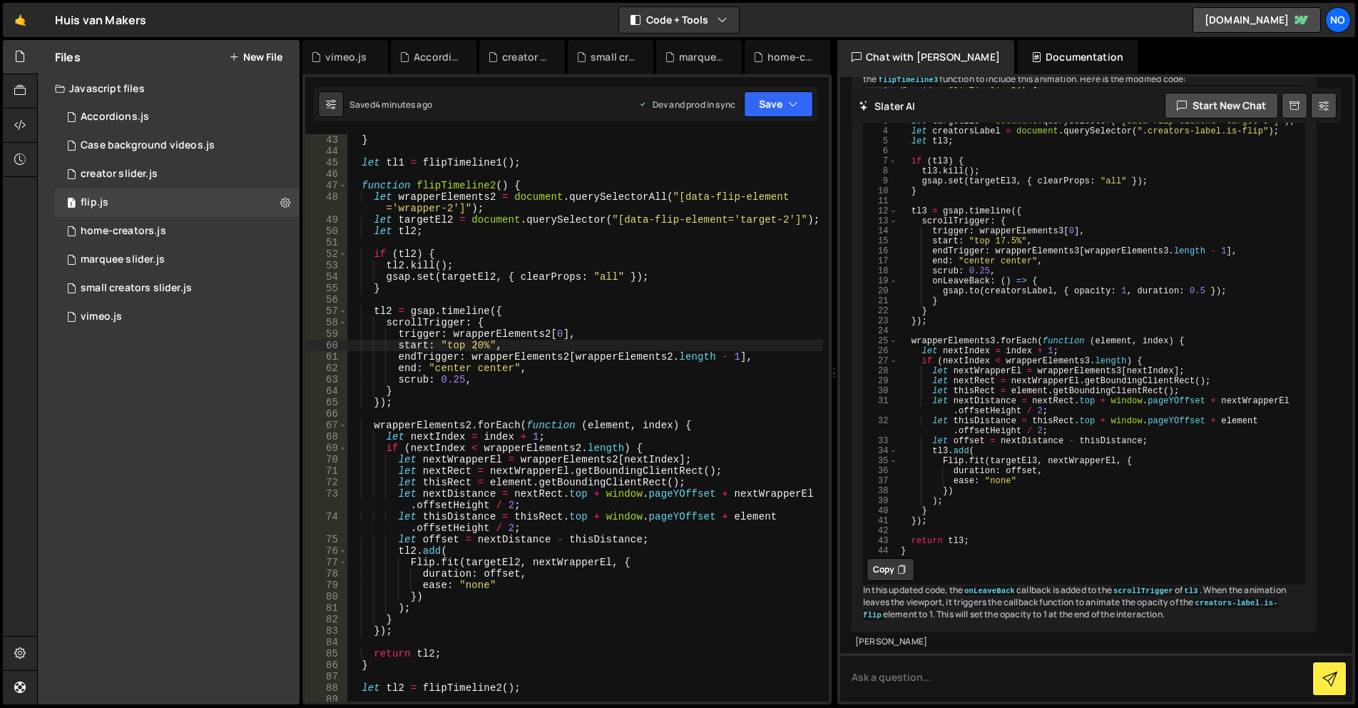
scroll to position [15955, 0]
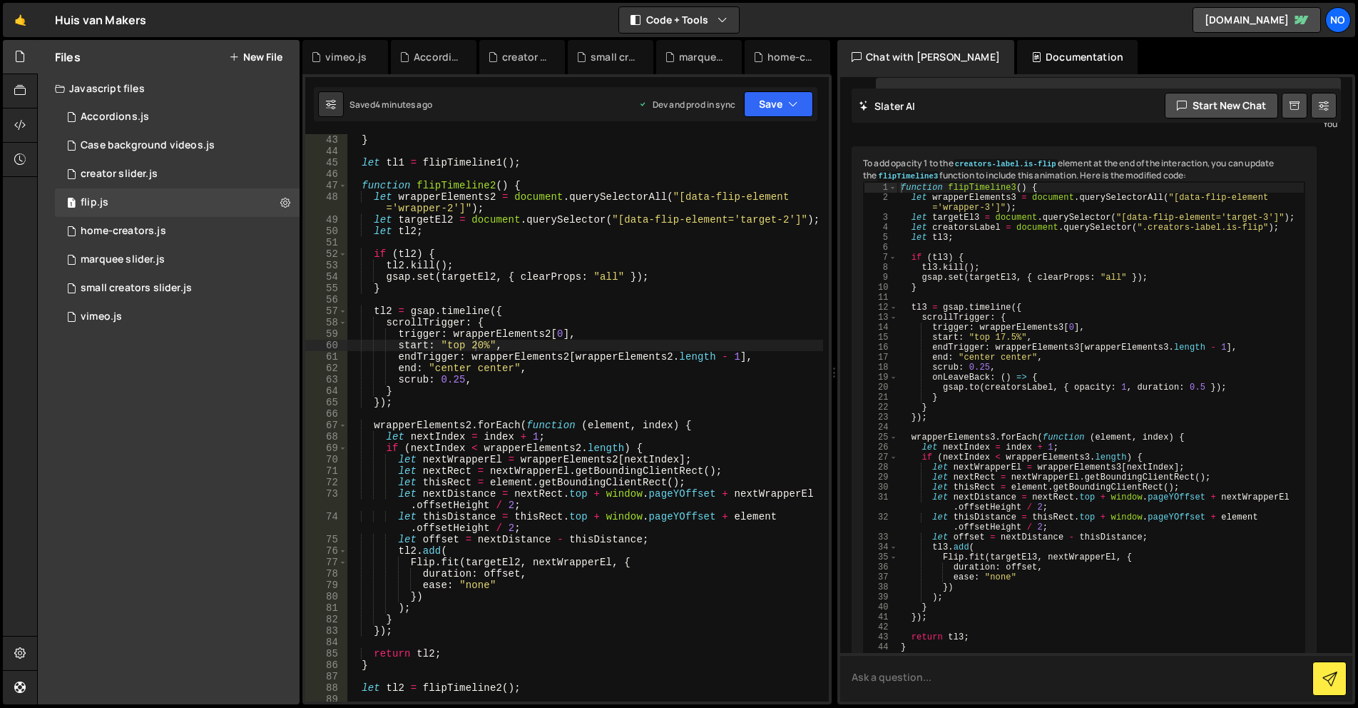
click at [1059, 688] on textarea at bounding box center [1096, 677] width 512 height 49
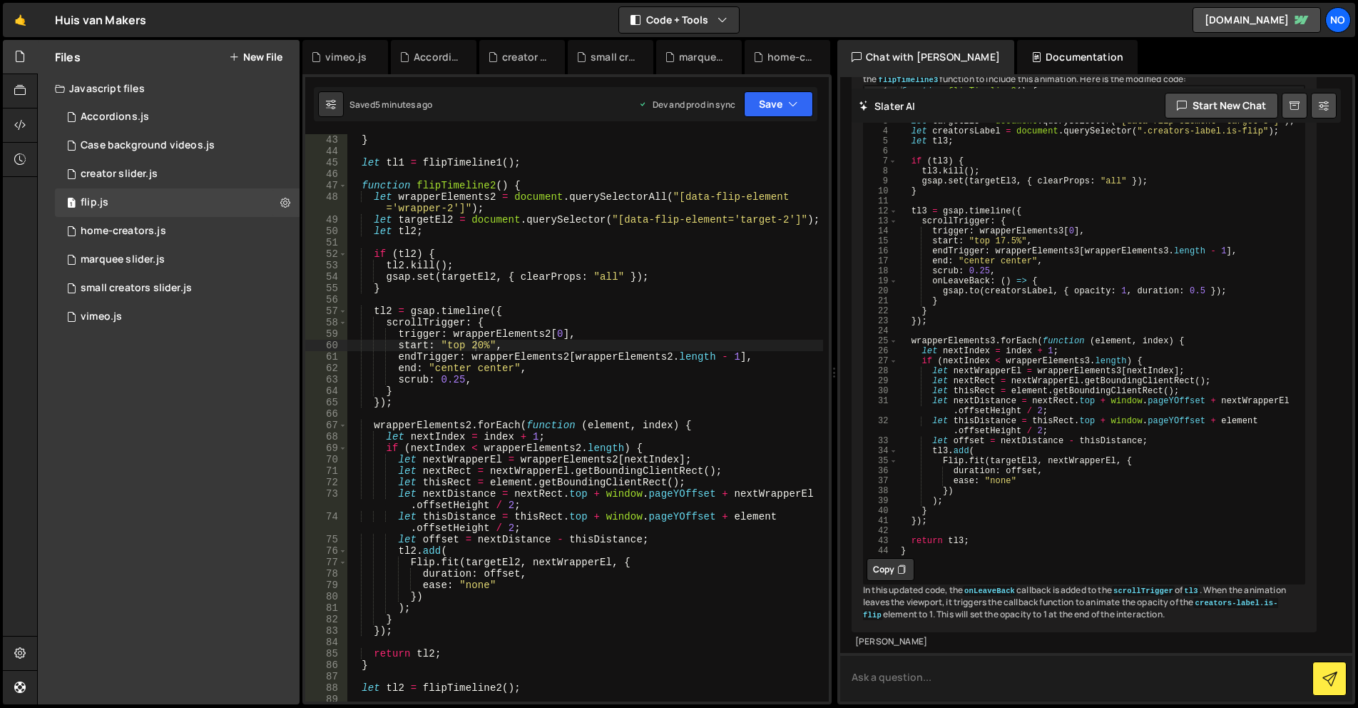
scroll to position [16399, 0]
click at [897, 562] on icon at bounding box center [901, 569] width 9 height 14
click at [655, 514] on div "} let tl1 = flipTimeline1 ( ) ; function flipTimeline2 ( ) { let wrapperElement…" at bounding box center [585, 429] width 477 height 590
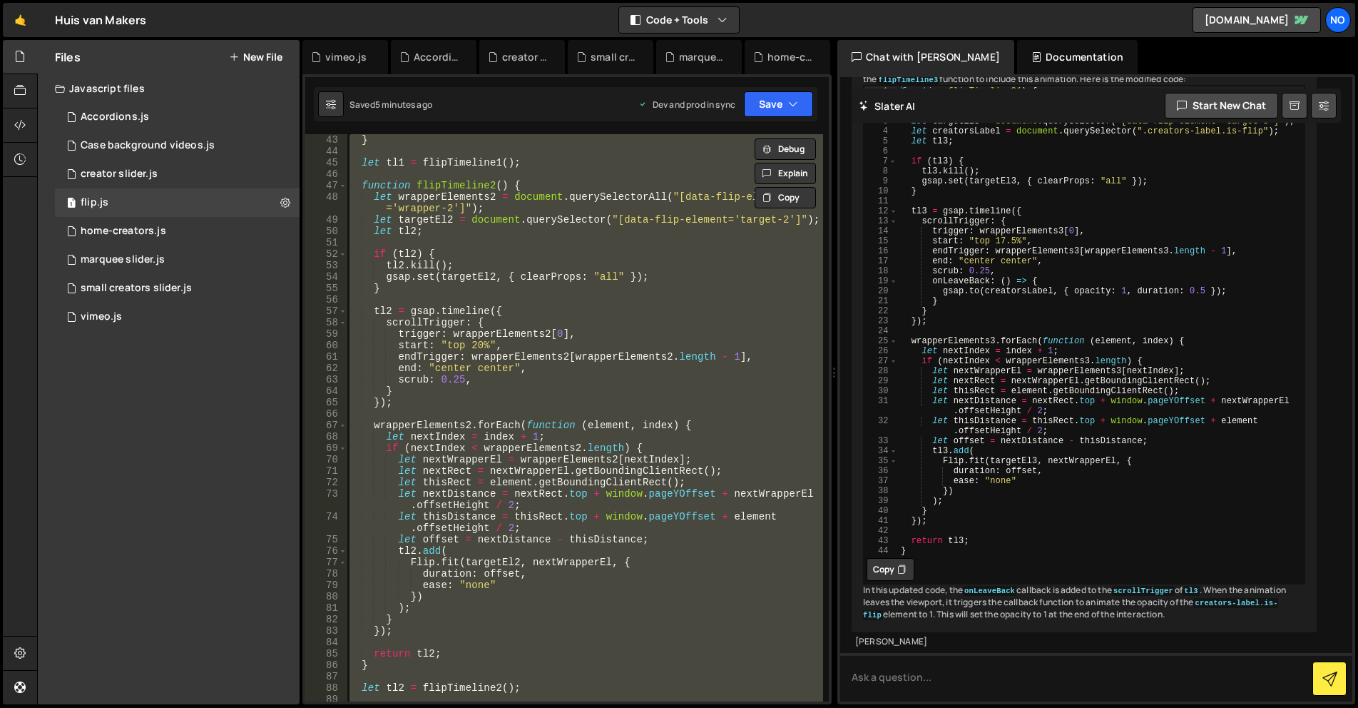
paste textarea
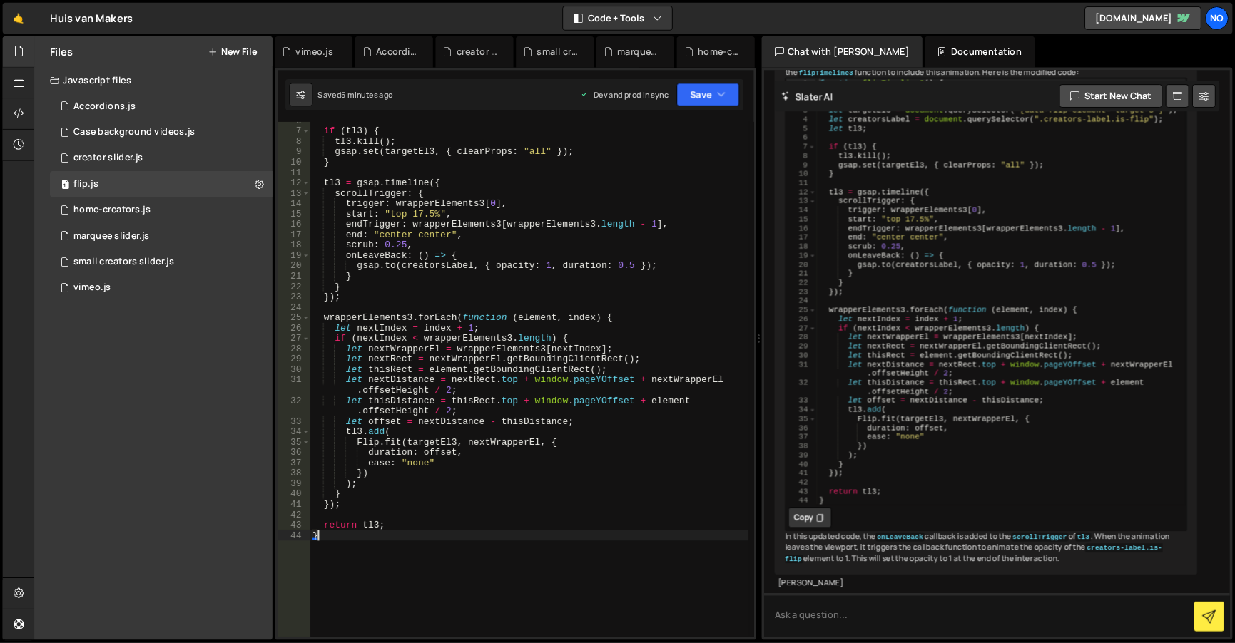
scroll to position [34, 0]
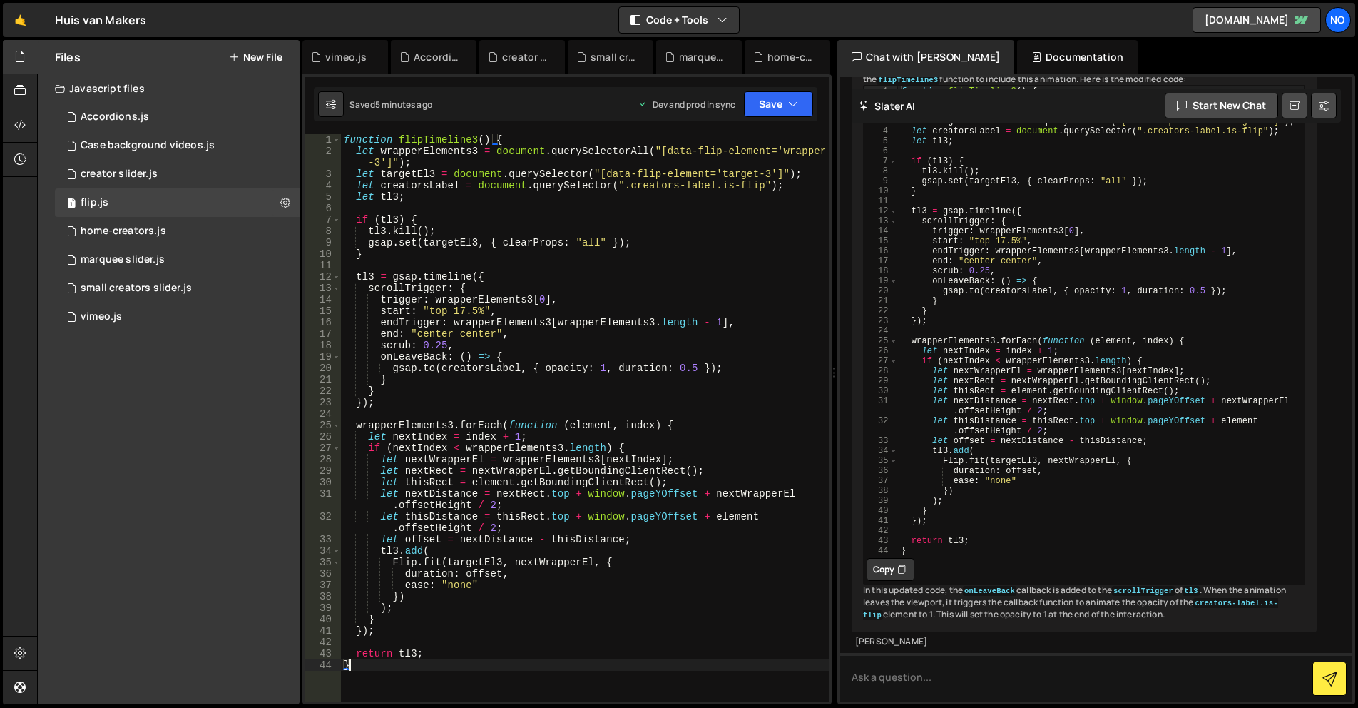
type textarea "});"
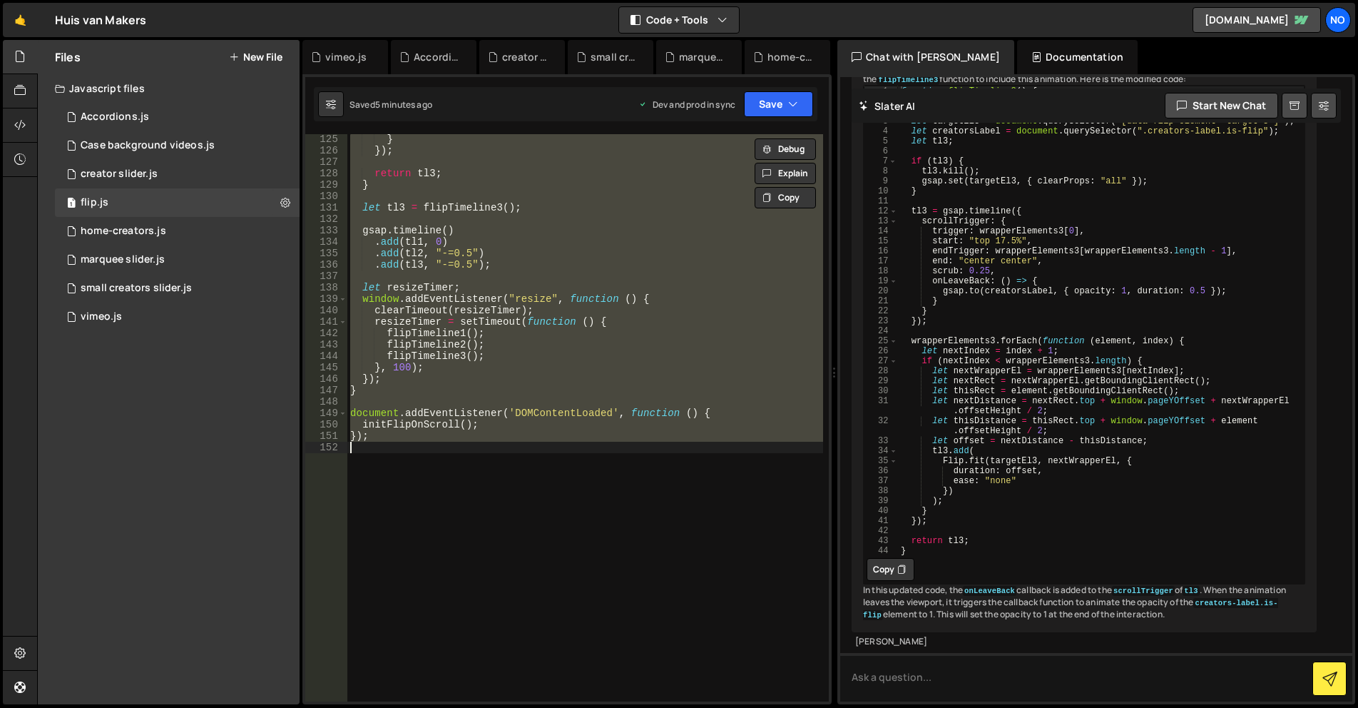
scroll to position [16185, 0]
type textarea "onLeaveBack: () => {"
click at [1054, 471] on div "function flipTimeline3 ( ) { let wrapperElements3 = document . querySelectorAll…" at bounding box center [1100, 330] width 407 height 489
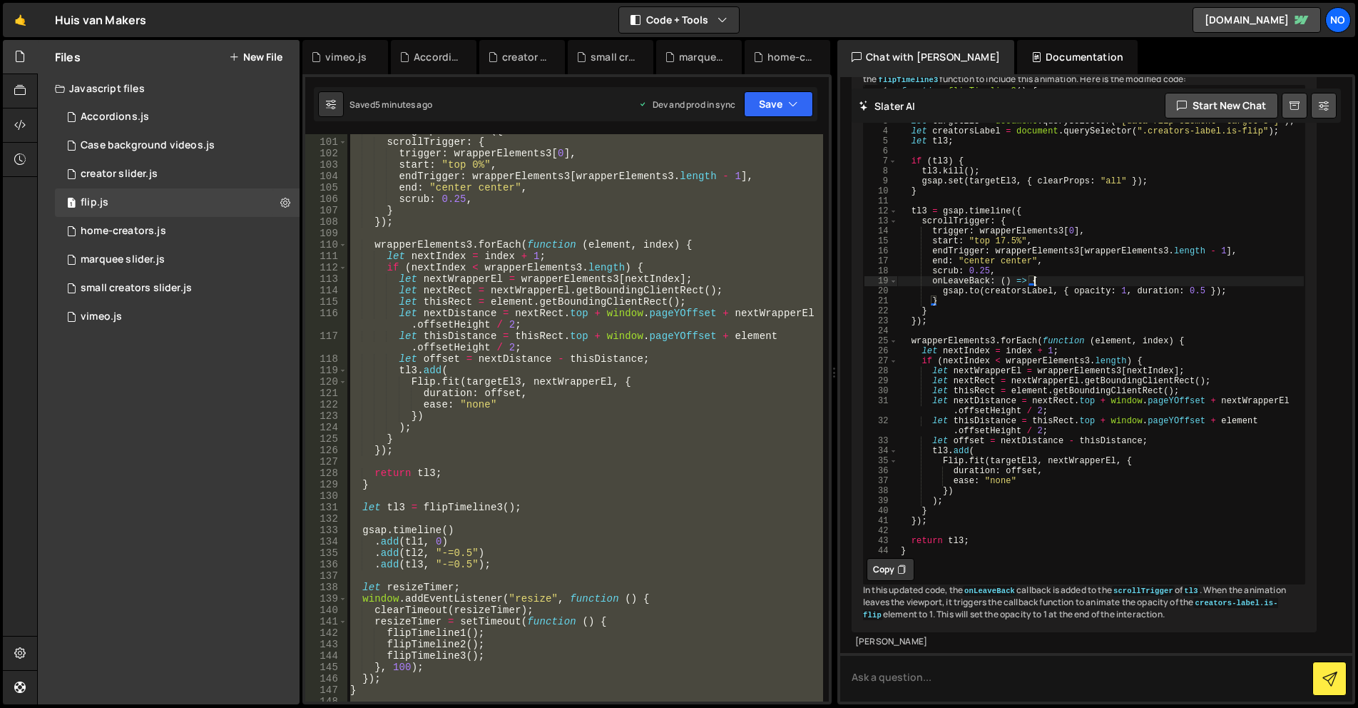
click at [583, 454] on div "tl3 = gsap . timeline ({ scrollTrigger : { trigger : wrapperElements3 [ 0 ] , s…" at bounding box center [585, 417] width 476 height 567
type textarea "});"
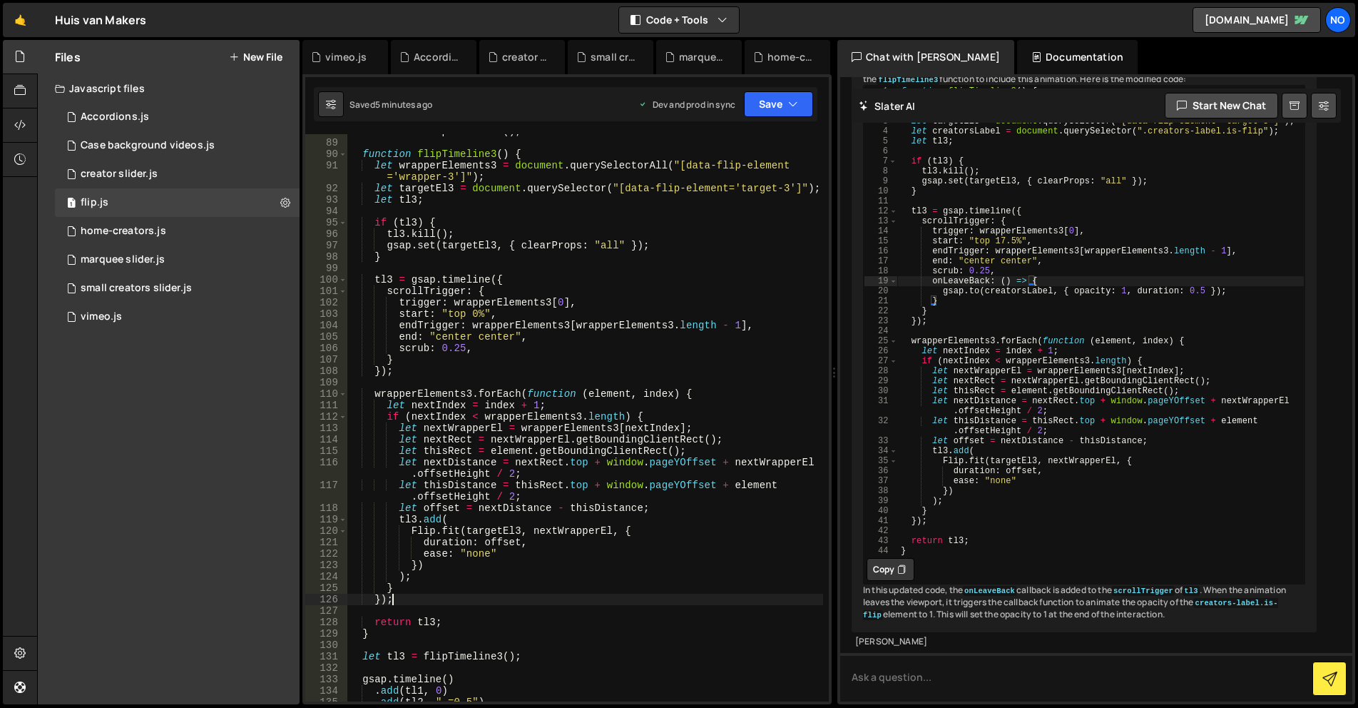
scroll to position [1070, 0]
click at [963, 691] on textarea at bounding box center [1096, 677] width 512 height 49
type textarea "i"
click at [556, 519] on div "let tl2 = flipTimeline2 ( ) ; function flipTimeline3 ( ) { let wrapperElements3…" at bounding box center [585, 421] width 476 height 590
type textarea "});"
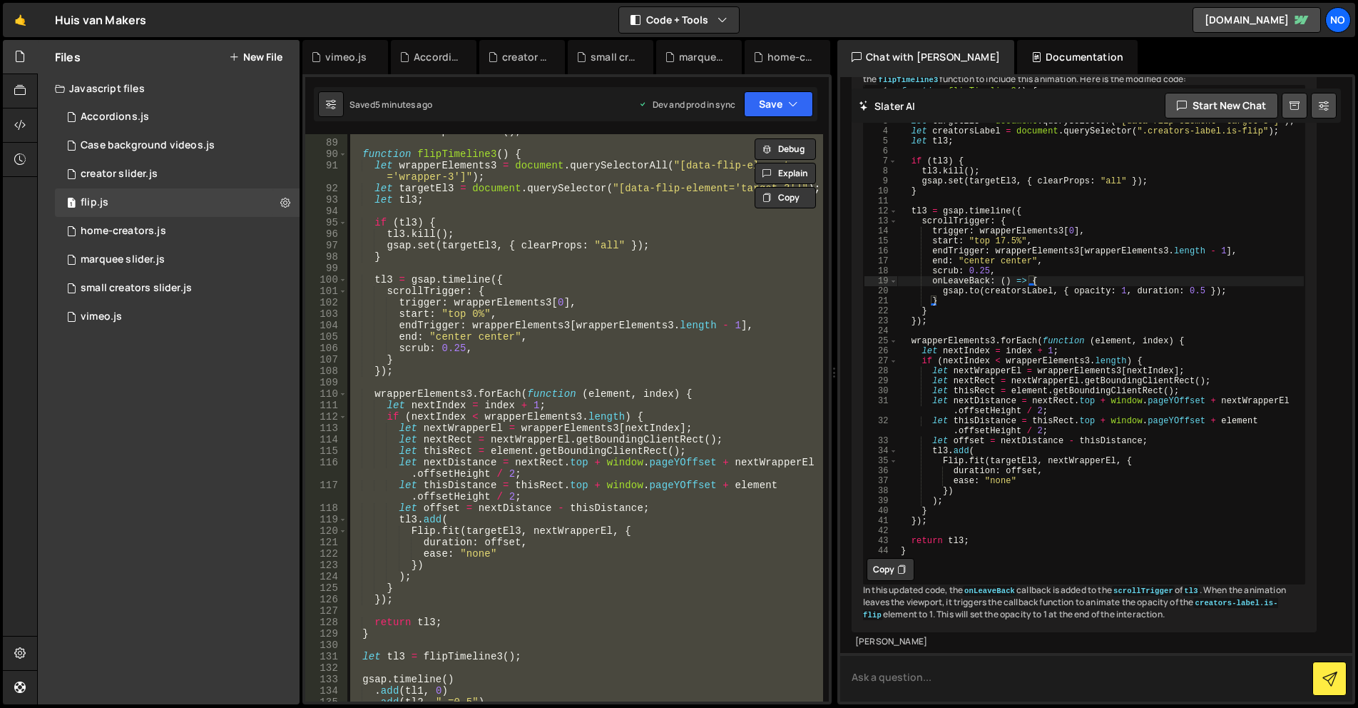
click at [995, 691] on textarea at bounding box center [1096, 677] width 512 height 49
paste textarea "gsap.registerPlugin(ScrollTrigger, Flip); function initFlipOnScroll() { functio…"
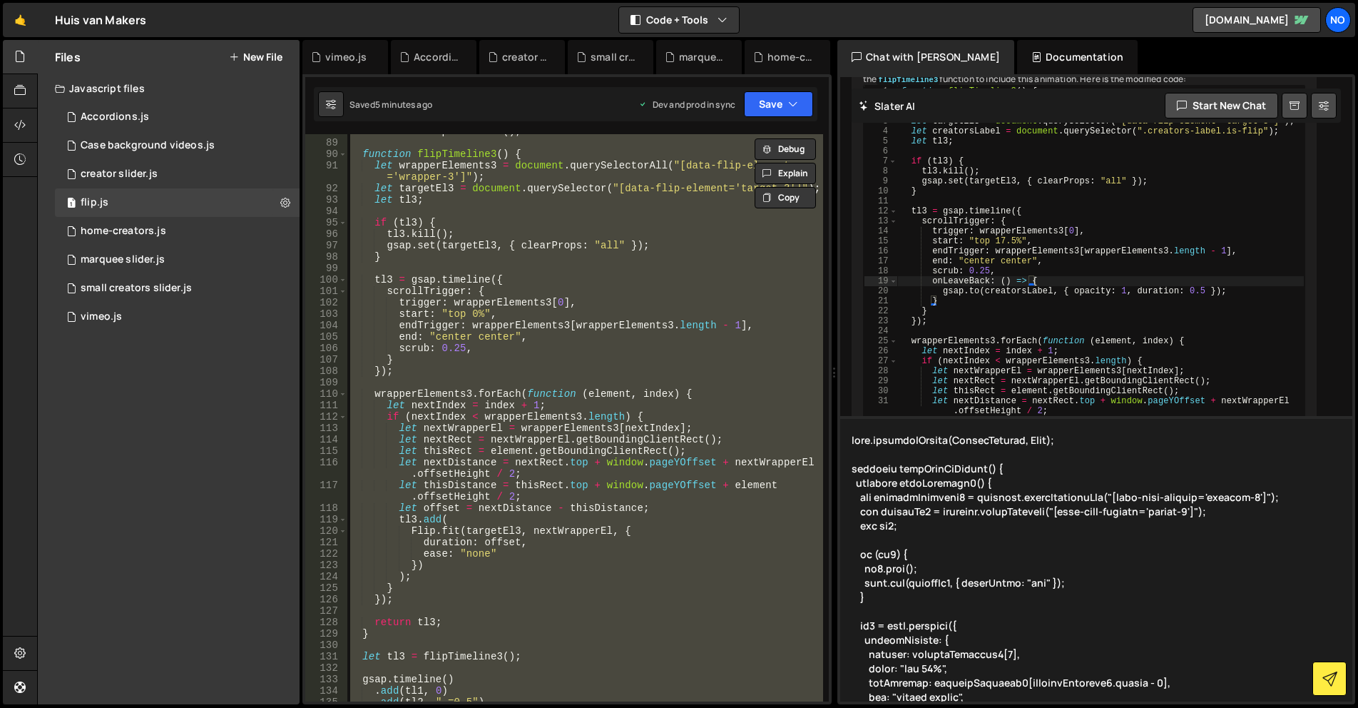
scroll to position [1900, 0]
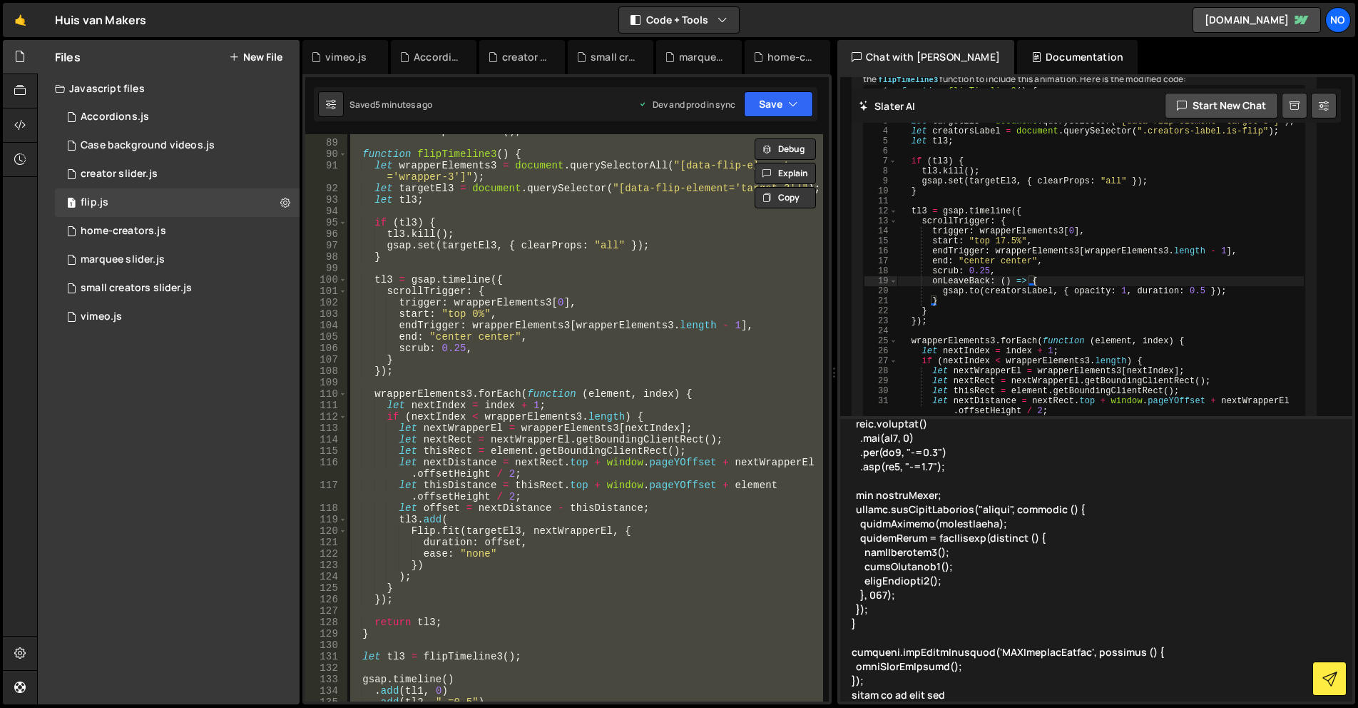
type textarea "gsap.registerPlugin(ScrollTrigger, Flip); function initFlipOnScroll() { functio…"
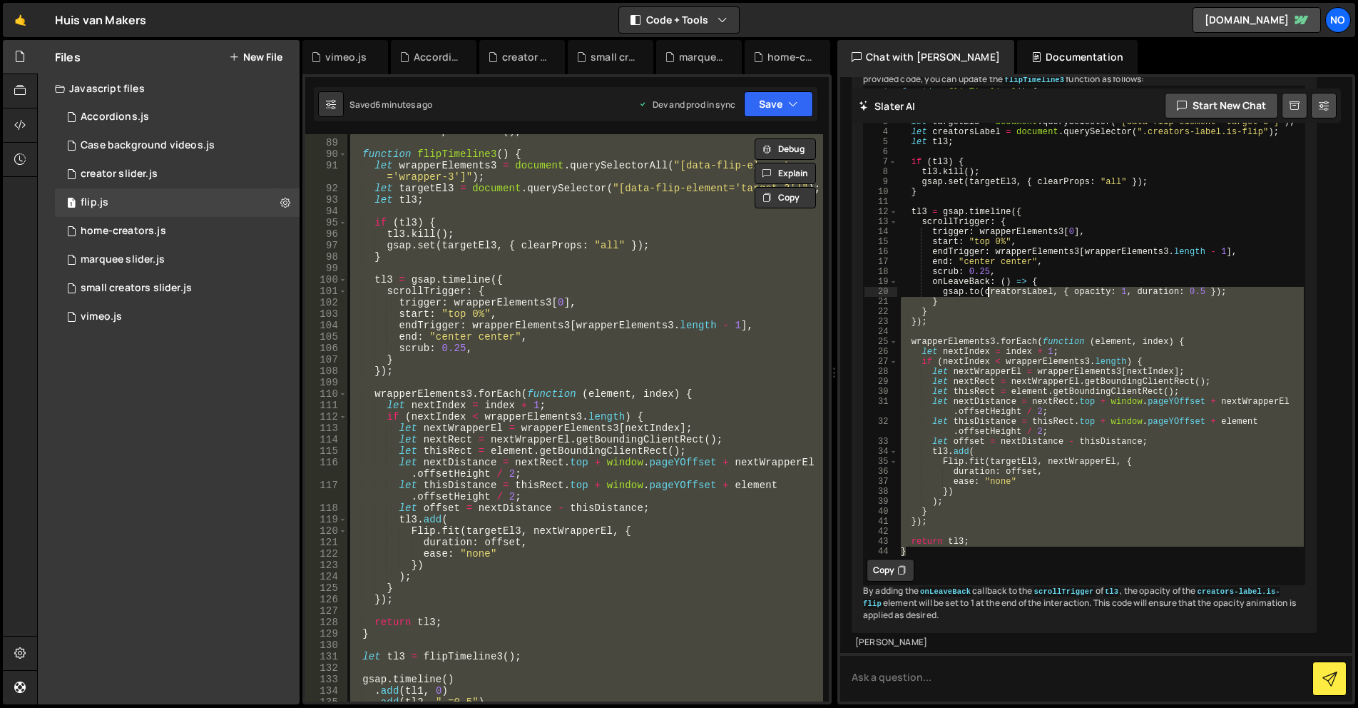
scroll to position [18782, 0]
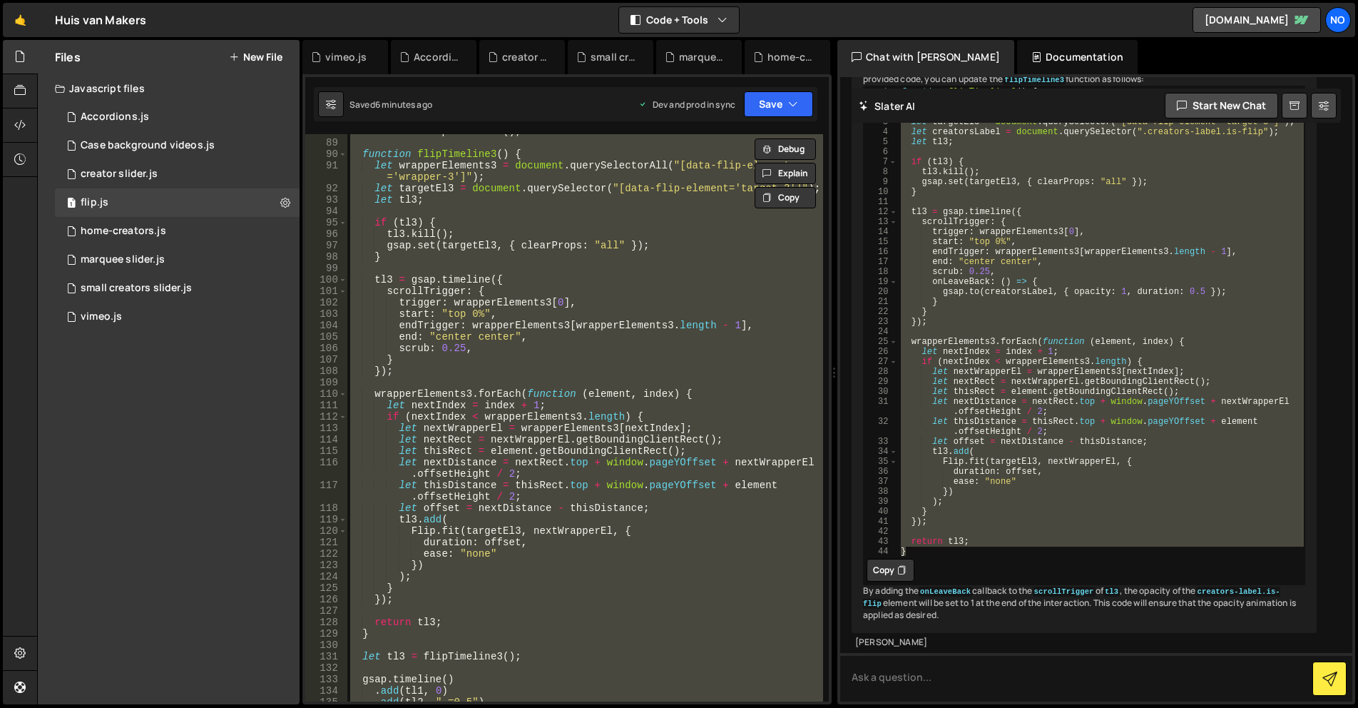
drag, startPoint x: 930, startPoint y: 599, endPoint x: 885, endPoint y: 222, distance: 379.3
click at [885, 222] on div "} 1 2 3 4 5 6 7 8 9 10 11 12 13 14 15 16 17 18 19 20 21 22 23 24 25 26 27 28 29…" at bounding box center [1084, 320] width 441 height 469
type textarea "let wrapperElements3 = document.querySelectorAll("[data-flip-element='wrapper-3…"
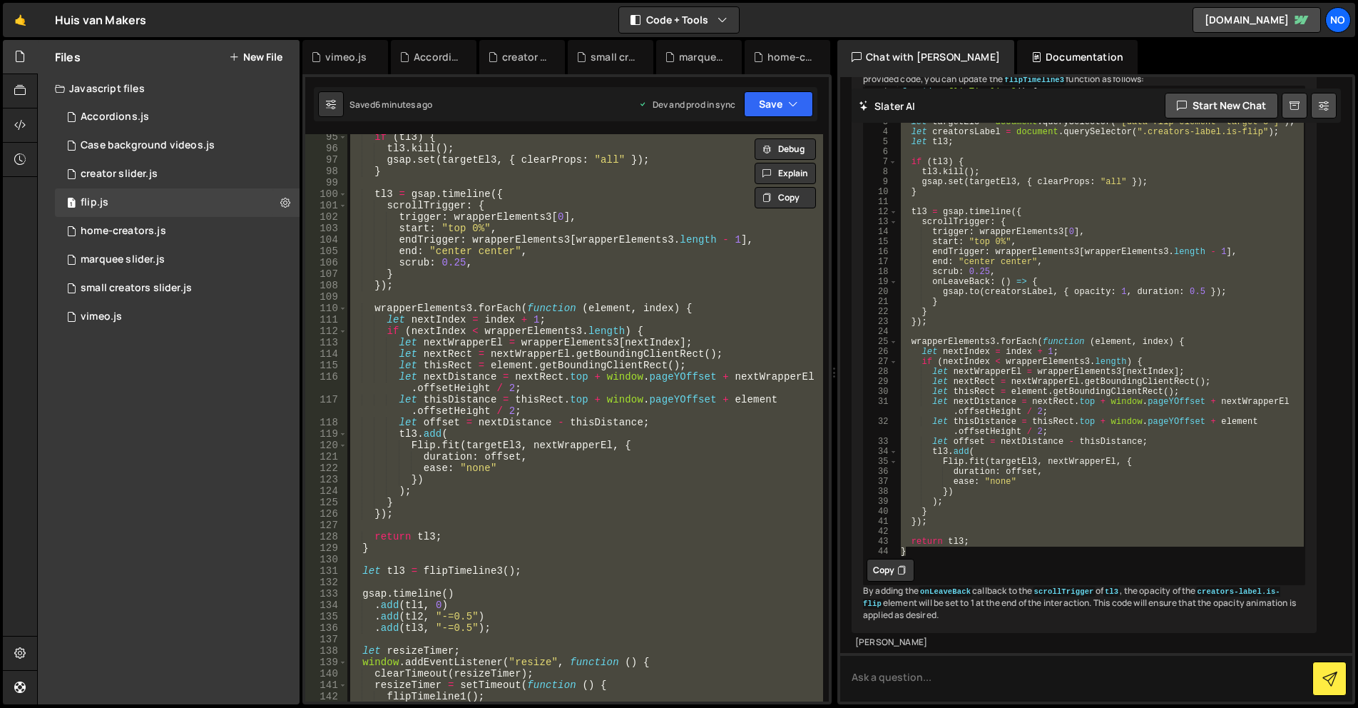
click at [433, 508] on div "if ( tl3 ) { tl3 . kill ( ) ; gsap . set ( targetEl3 , { clearProps : "all" }) …" at bounding box center [585, 417] width 476 height 567
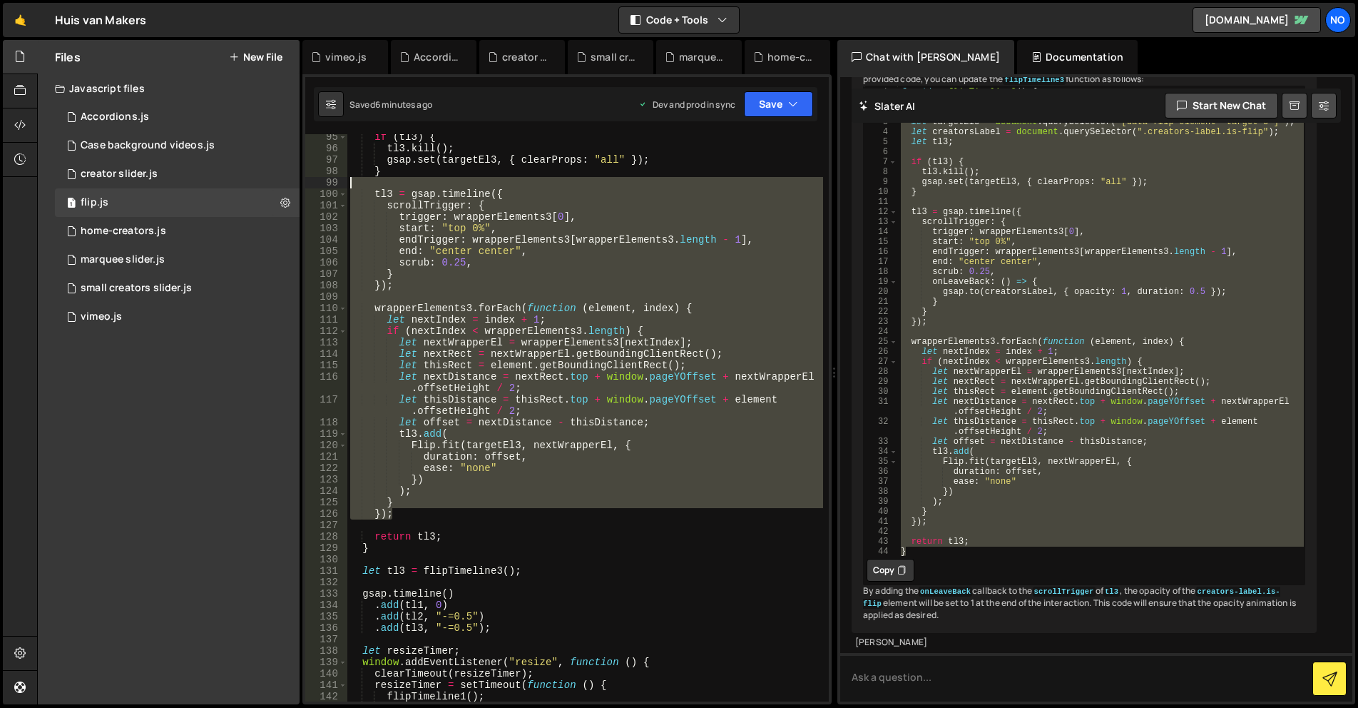
scroll to position [1070, 0]
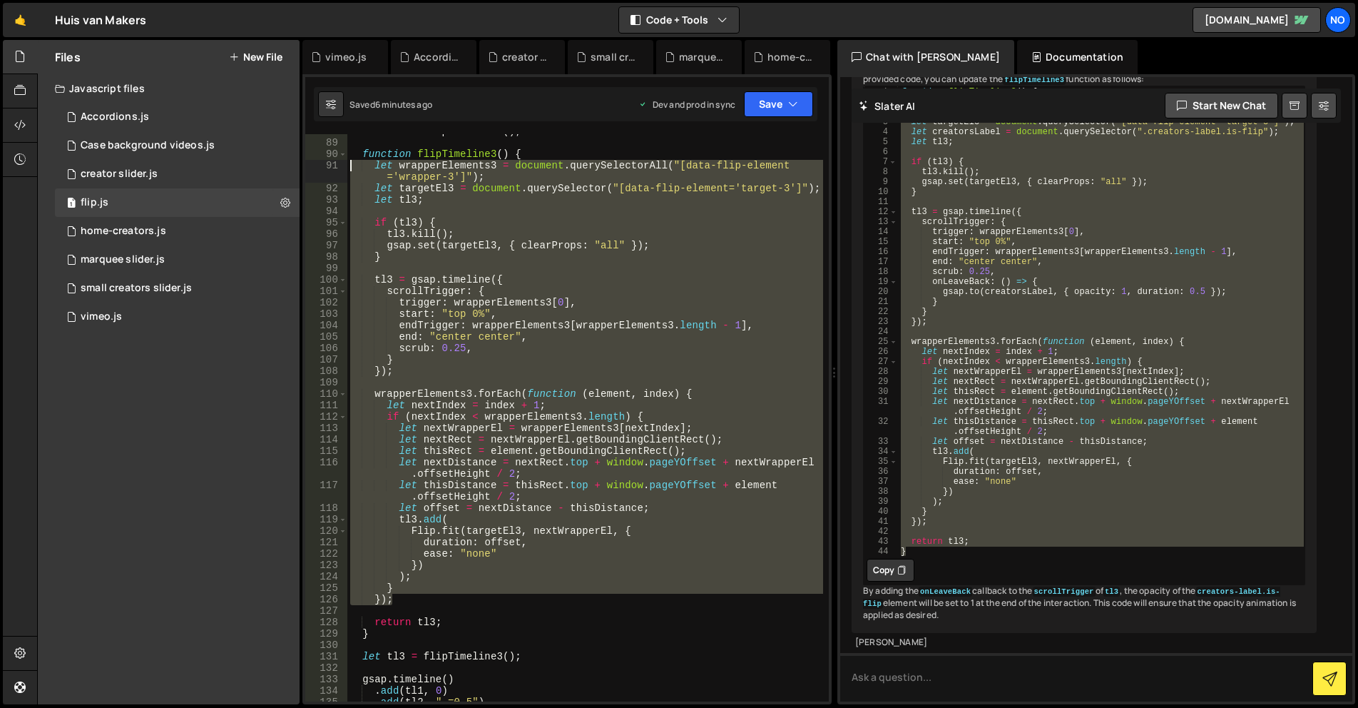
drag, startPoint x: 412, startPoint y: 517, endPoint x: 325, endPoint y: 168, distance: 359.5
click at [325, 168] on div "}); 88 89 90 91 92 93 94 95 96 97 98 99 100 101 102 103 104 105 106 107 108 109…" at bounding box center [567, 417] width 524 height 567
type textarea "let wrapperElements3 = document.querySelectorAll("[data-flip-element='wrapper-3…"
paste textarea
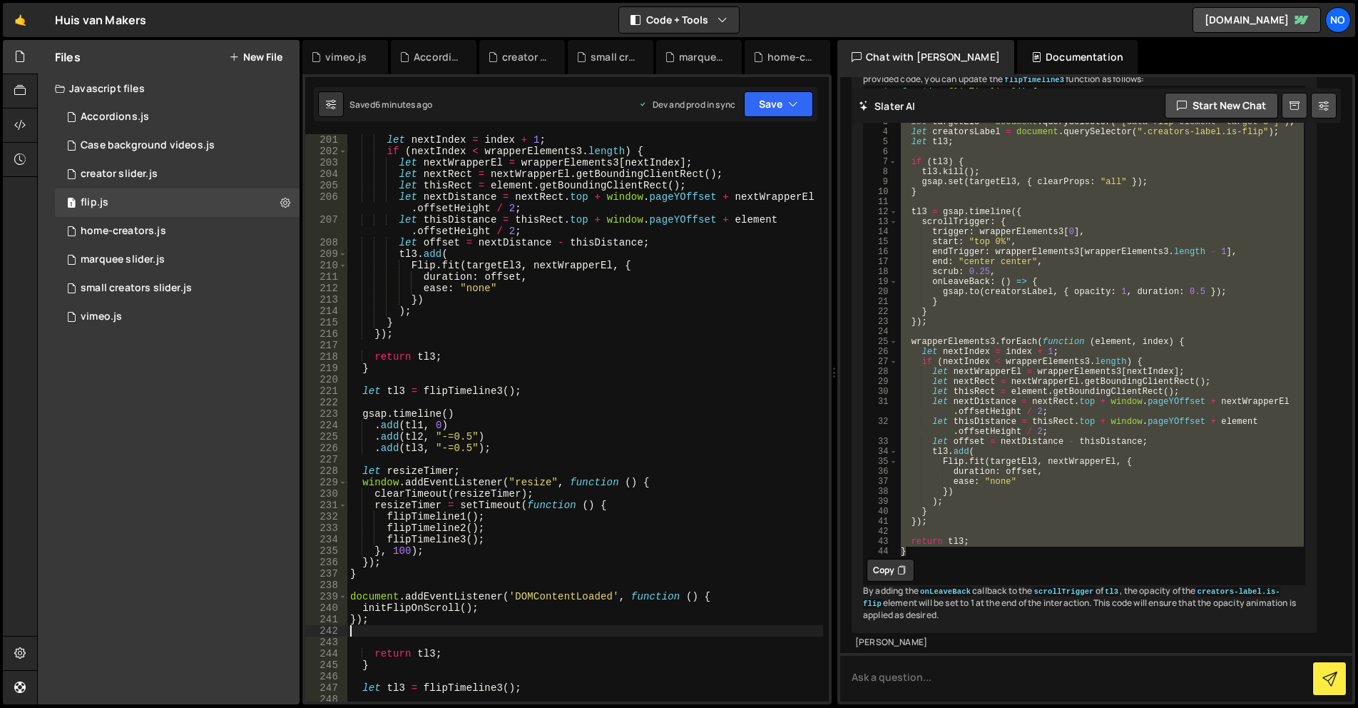
scroll to position [18925, 0]
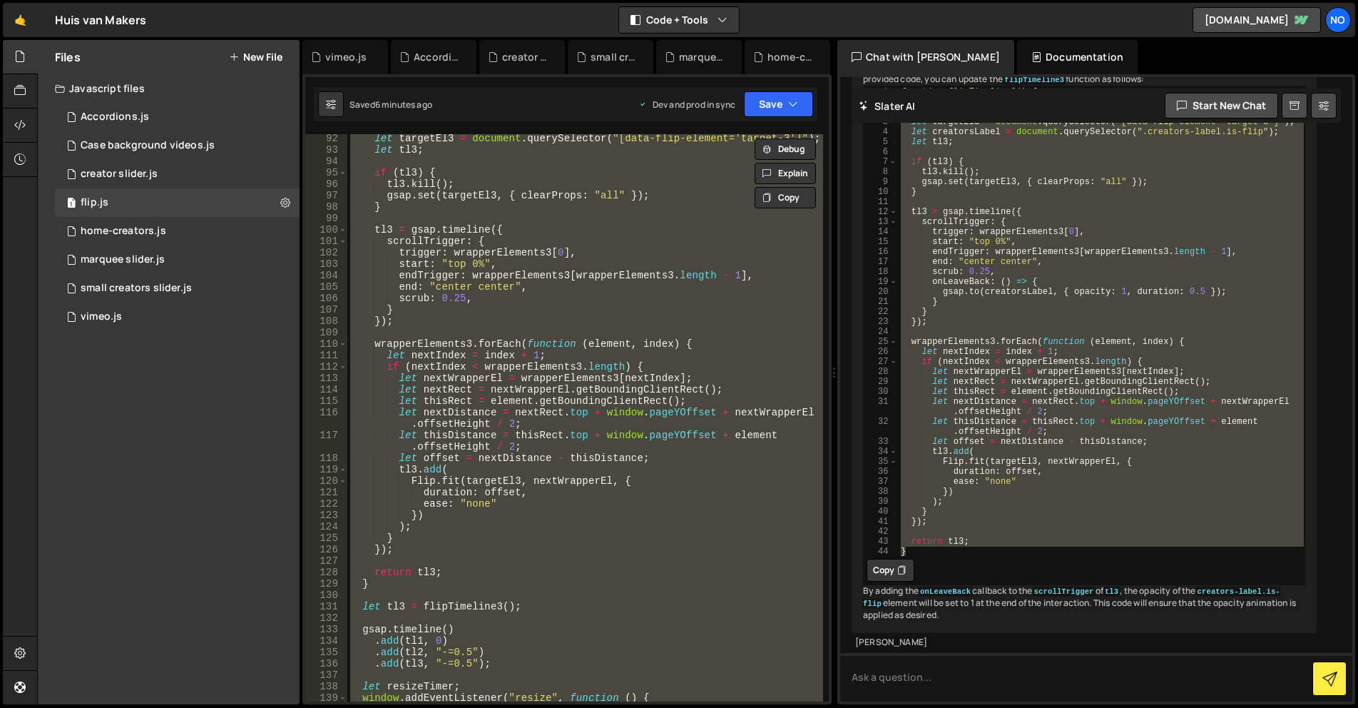
click at [600, 434] on div "let targetEl3 = document . querySelector ( "[data-flip-element='target-3']" ) ;…" at bounding box center [585, 417] width 476 height 567
type textarea "let thisDistance = [DOMAIN_NAME] + window.pageYOffset + element.offsetHeight / …"
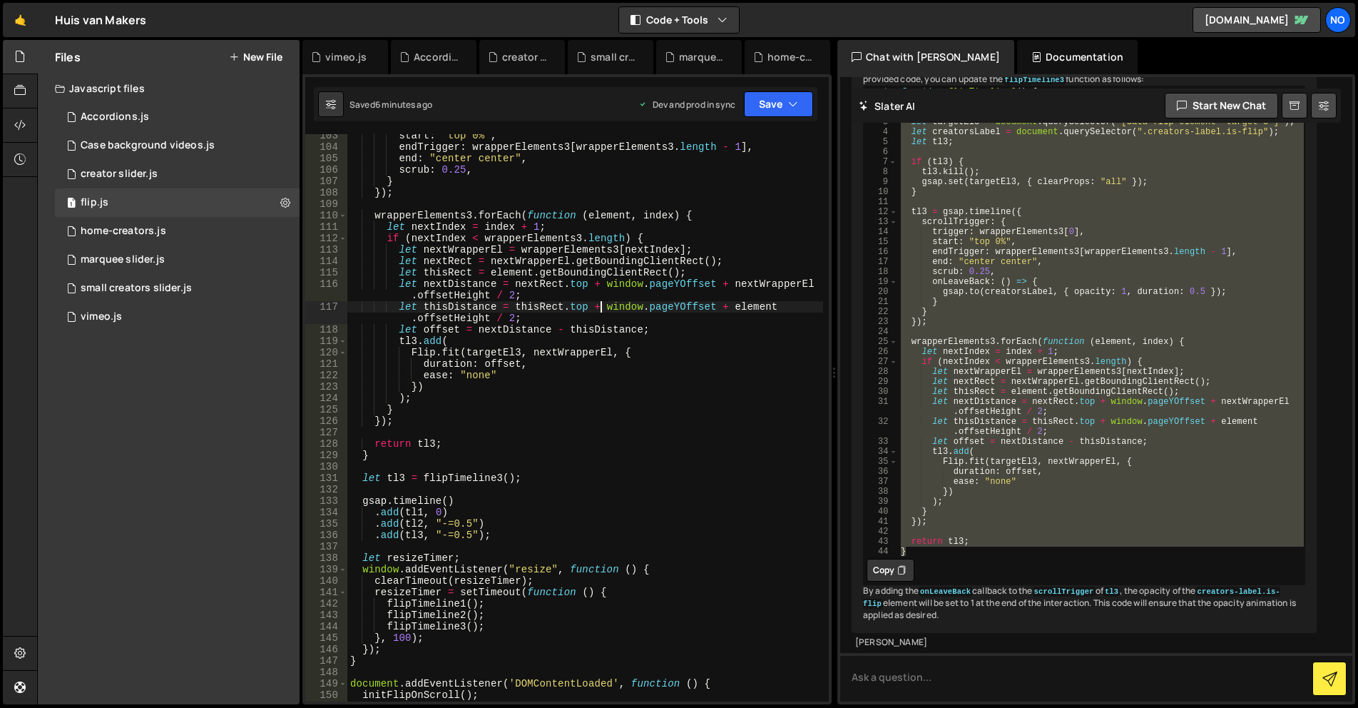
scroll to position [1206, 0]
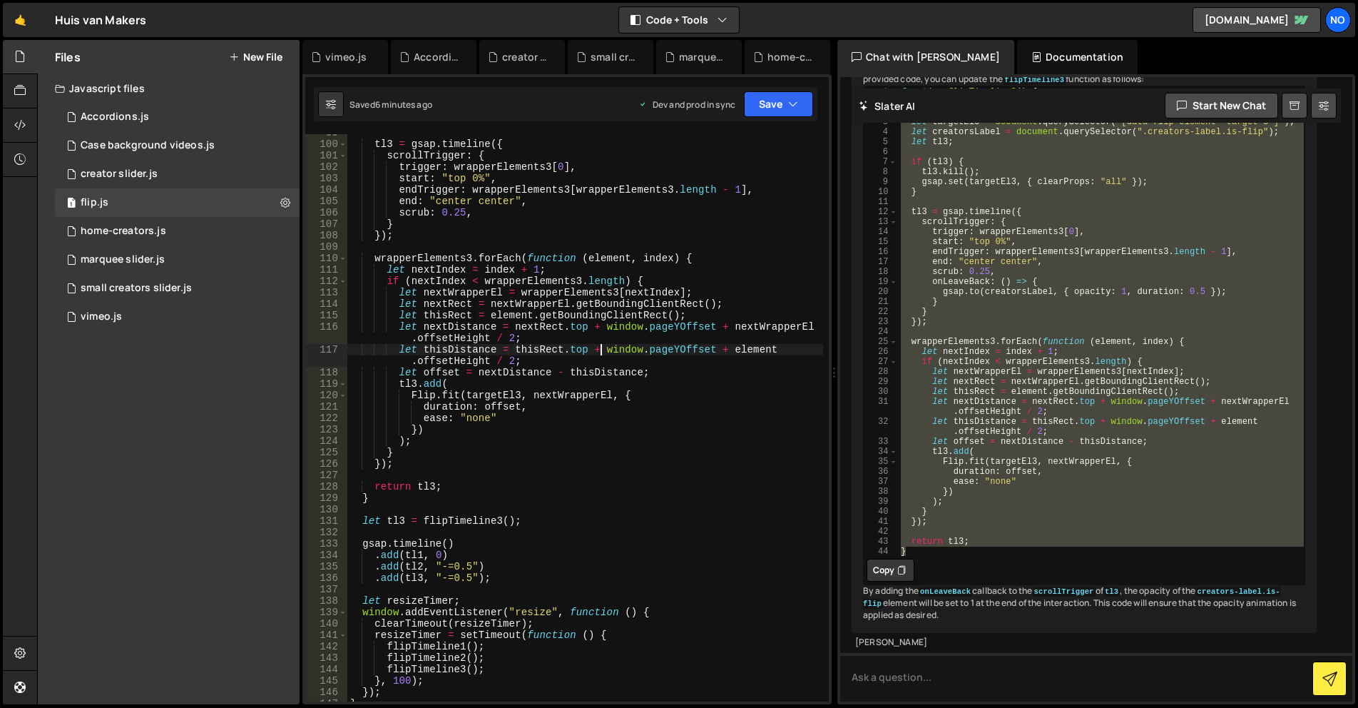
drag, startPoint x: 1243, startPoint y: 442, endPoint x: 1236, endPoint y: 440, distance: 8.1
click at [1243, 442] on div "function flipTimeline3 ( ) { let wrapperElements3 = document . querySelectorAll…" at bounding box center [1100, 320] width 407 height 469
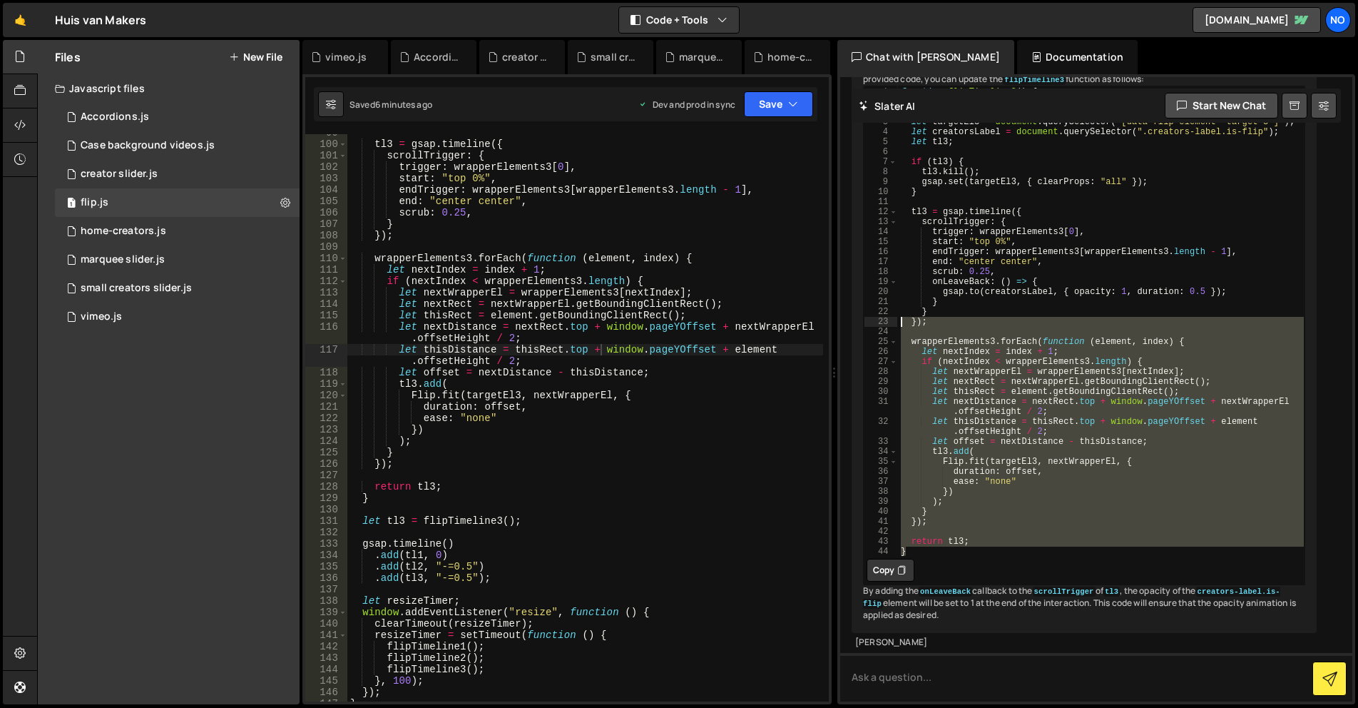
scroll to position [18711, 0]
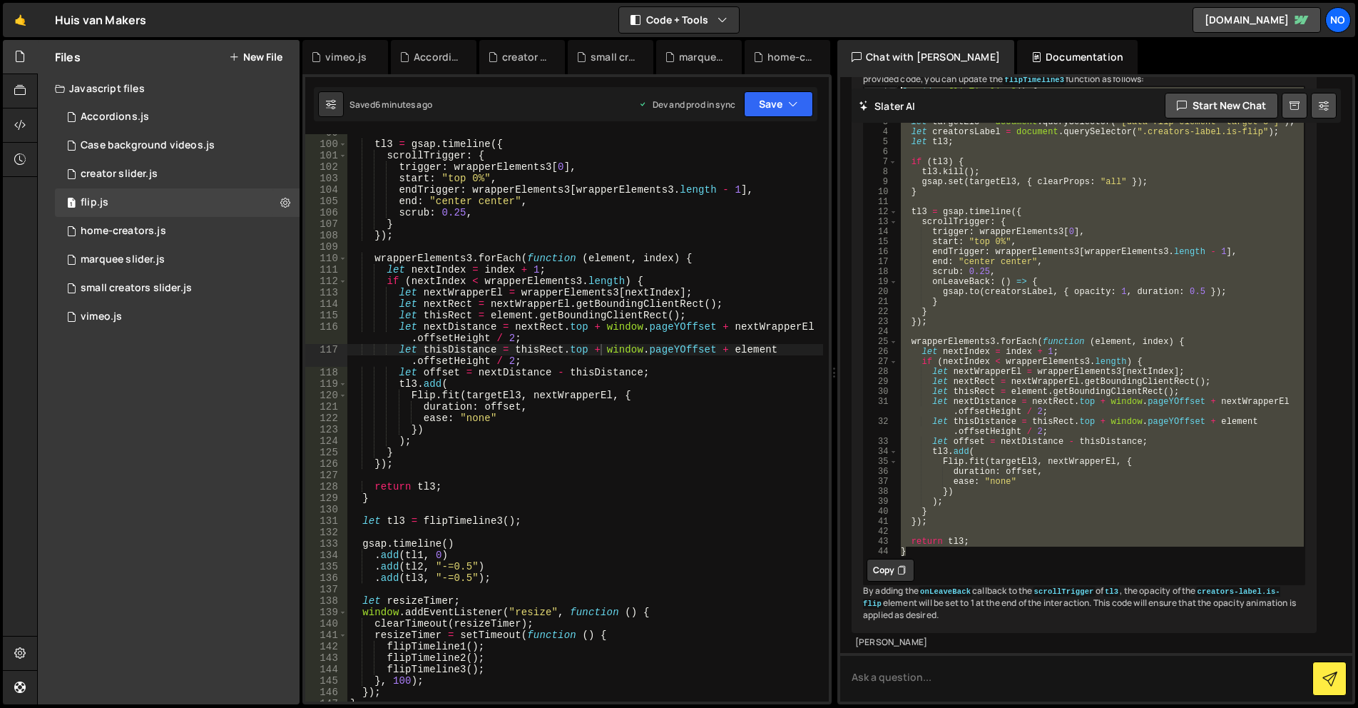
drag, startPoint x: 920, startPoint y: 524, endPoint x: 895, endPoint y: 285, distance: 240.4
click at [895, 285] on div "duration: offset, 1 2 3 4 5 6 7 8 9 10 11 12 13 14 15 16 17 18 19 20 21 22 23 2…" at bounding box center [1084, 320] width 441 height 469
type textarea "function flipTimeline3() { let wrapperElements3 = document.querySelectorAll("[d…"
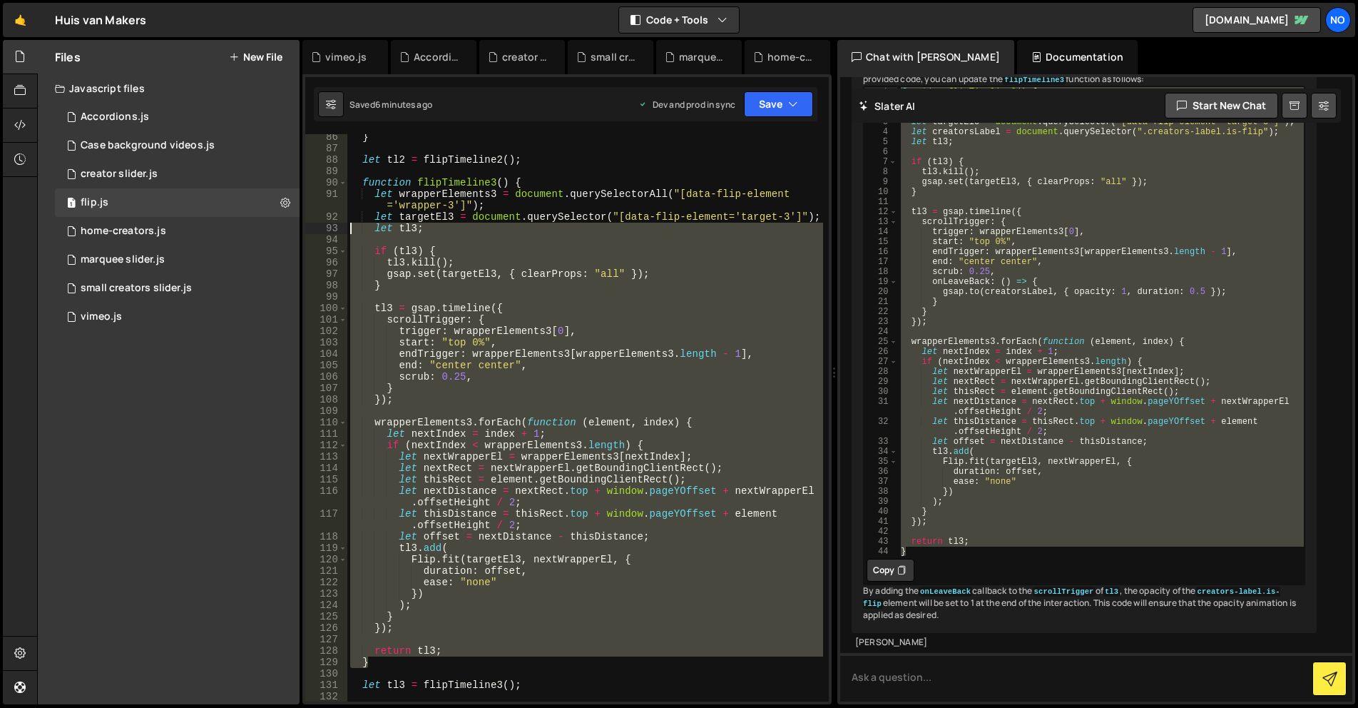
scroll to position [999, 0]
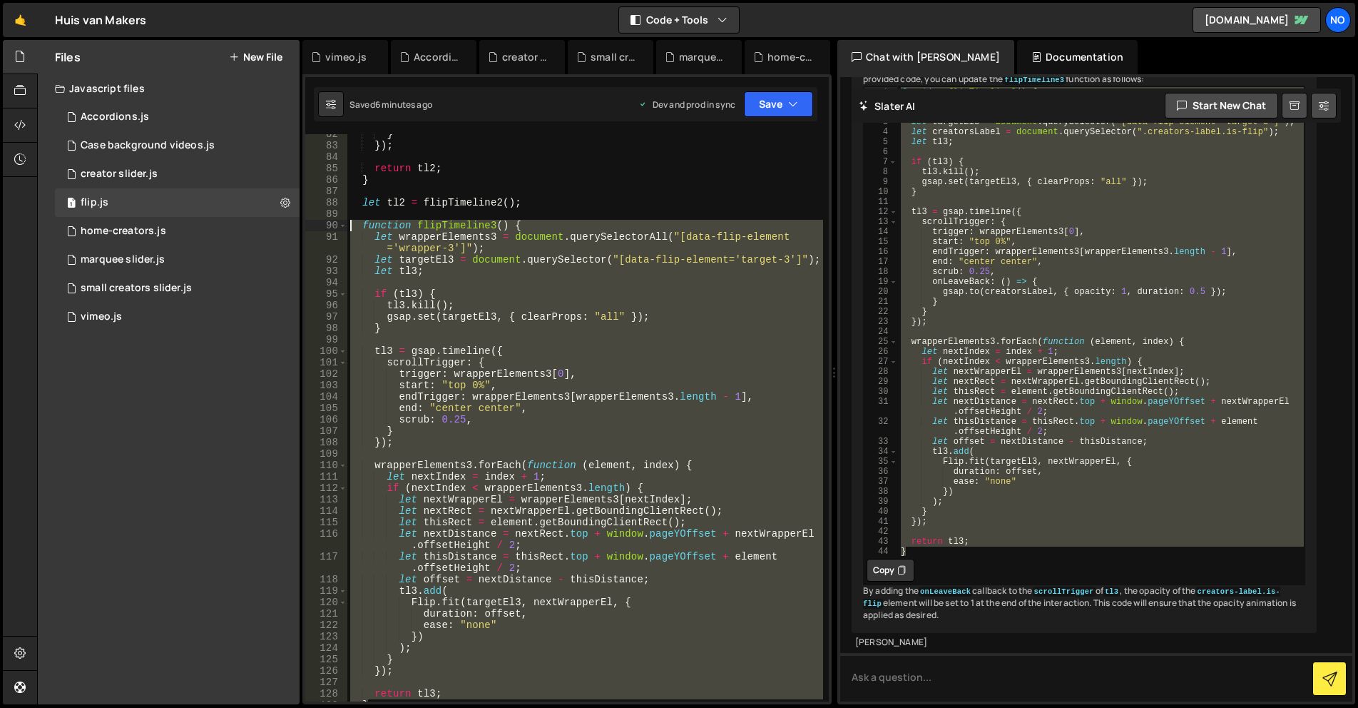
drag, startPoint x: 370, startPoint y: 493, endPoint x: 326, endPoint y: 229, distance: 267.5
click at [326, 229] on div "} 82 83 84 85 86 87 88 89 90 91 92 93 94 95 96 97 98 99 100 101 102 103 104 105…" at bounding box center [567, 417] width 524 height 567
paste textarea "}"
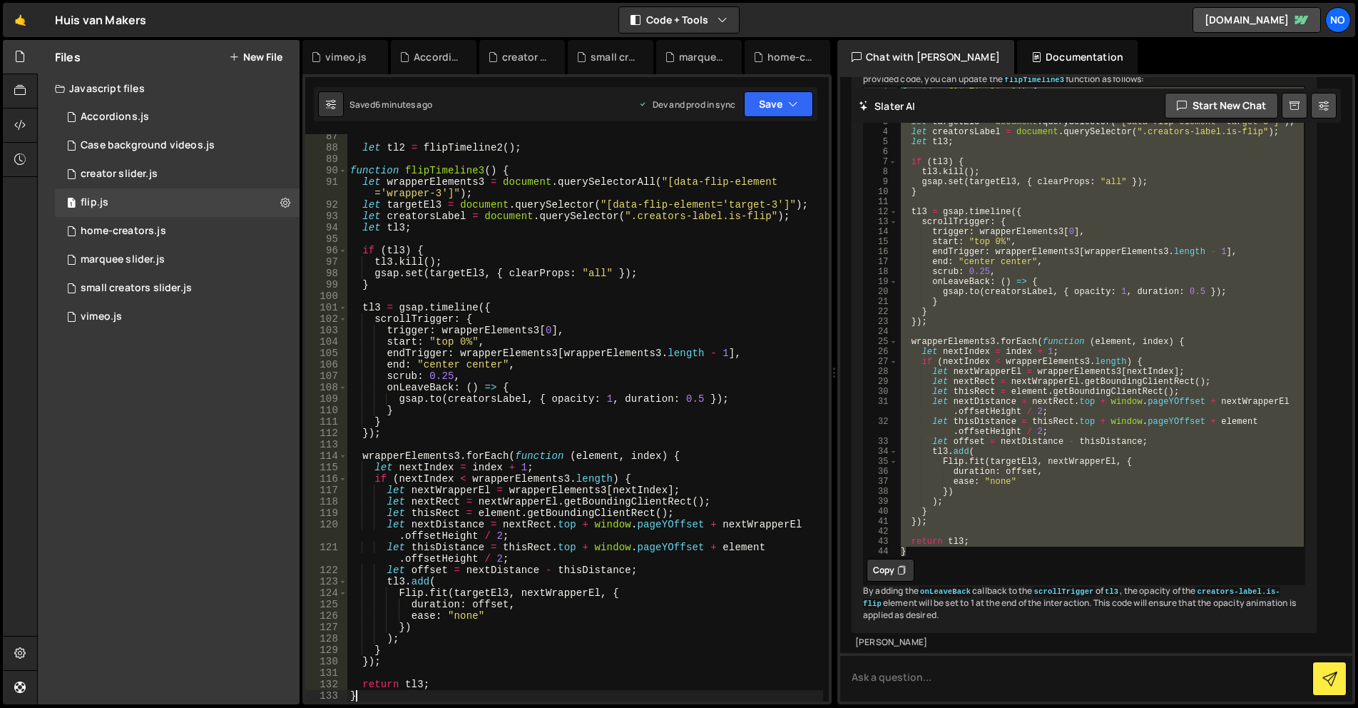
scroll to position [1054, 0]
click at [790, 106] on icon "button" at bounding box center [793, 104] width 10 height 14
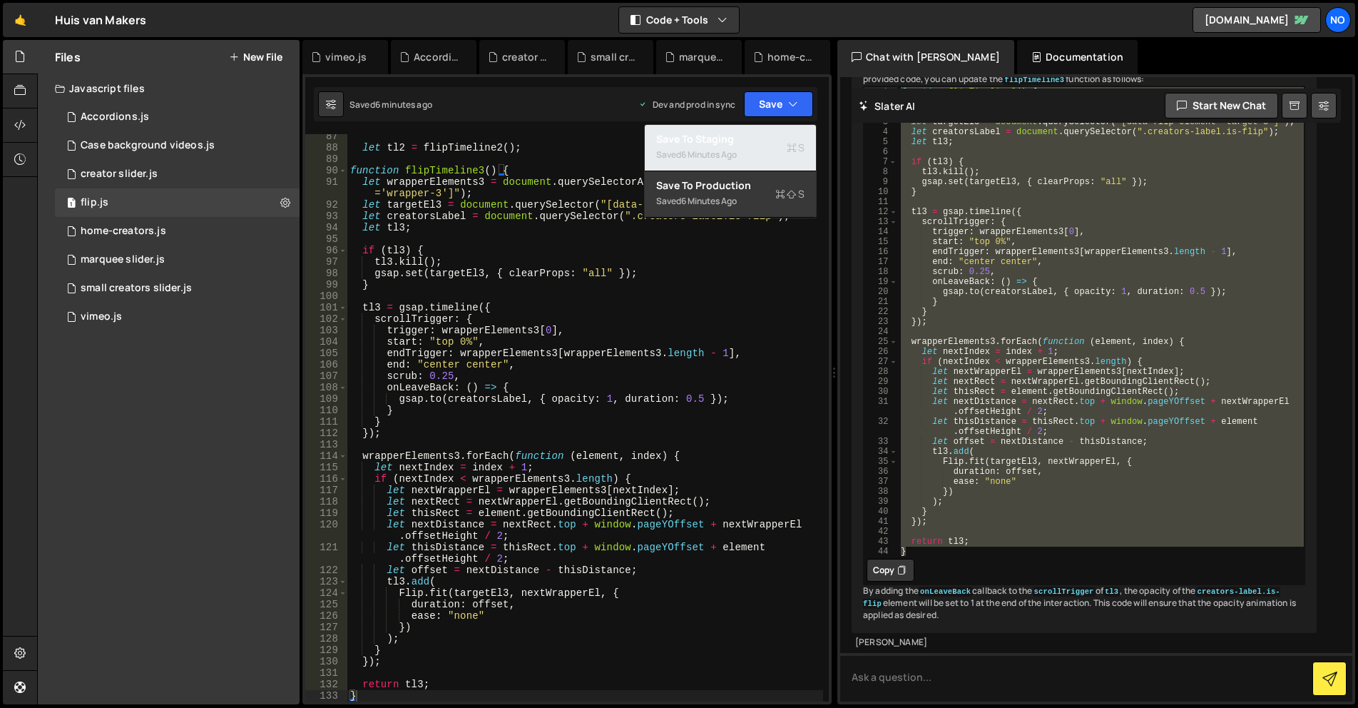
click at [762, 136] on div "Save to Staging S" at bounding box center [730, 139] width 148 height 14
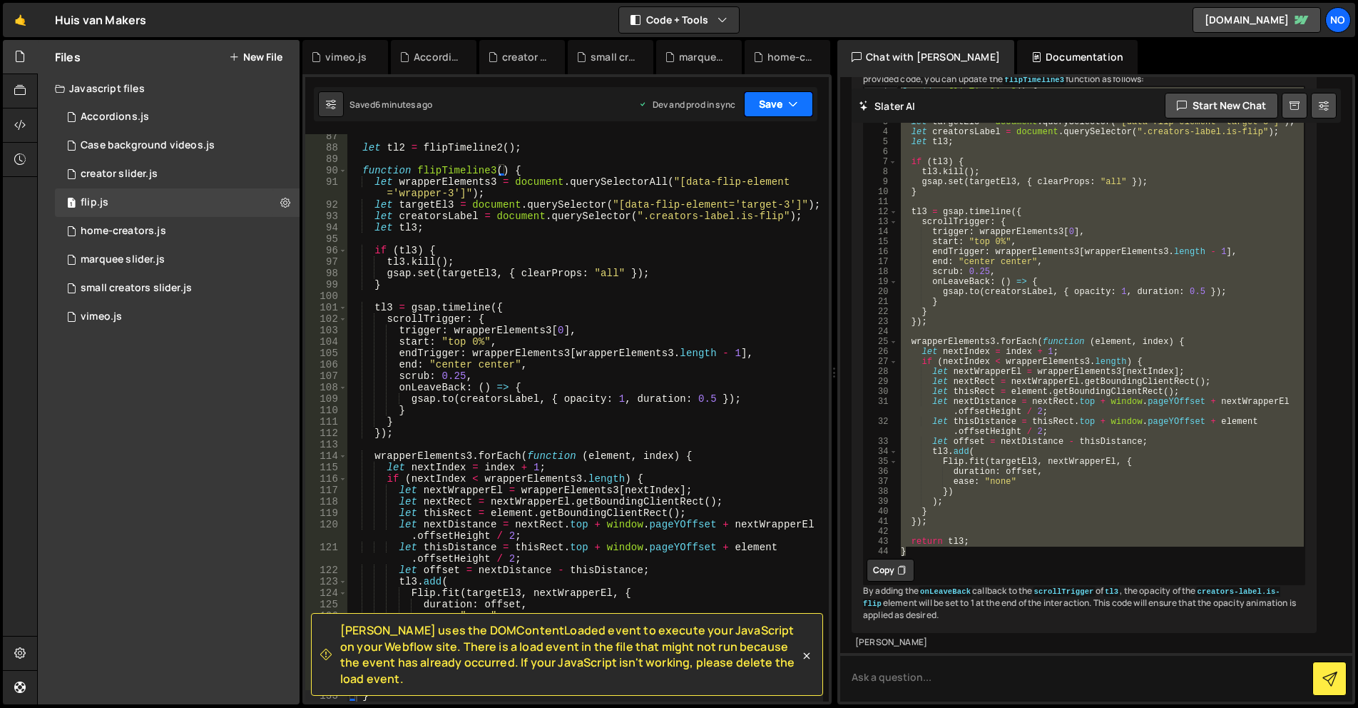
click at [780, 108] on button "Save" at bounding box center [778, 104] width 69 height 26
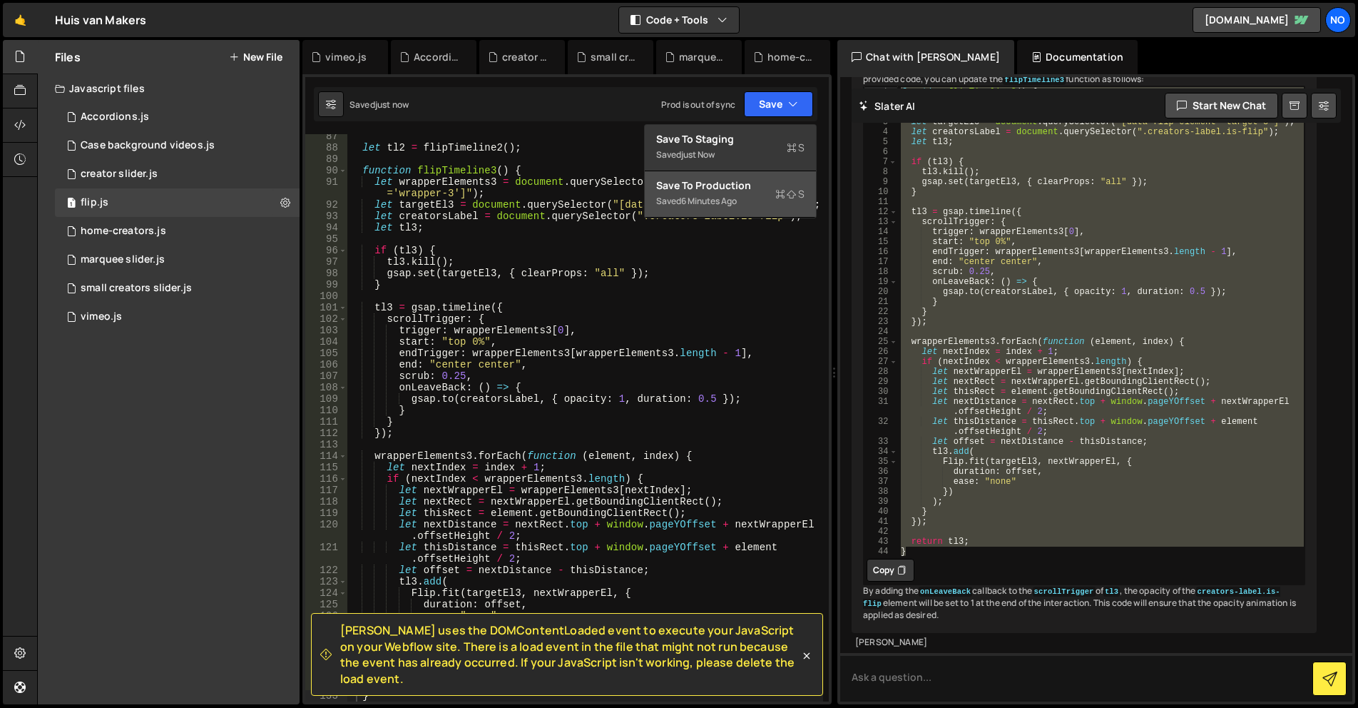
click at [754, 178] on div "Save to Production S" at bounding box center [730, 185] width 148 height 14
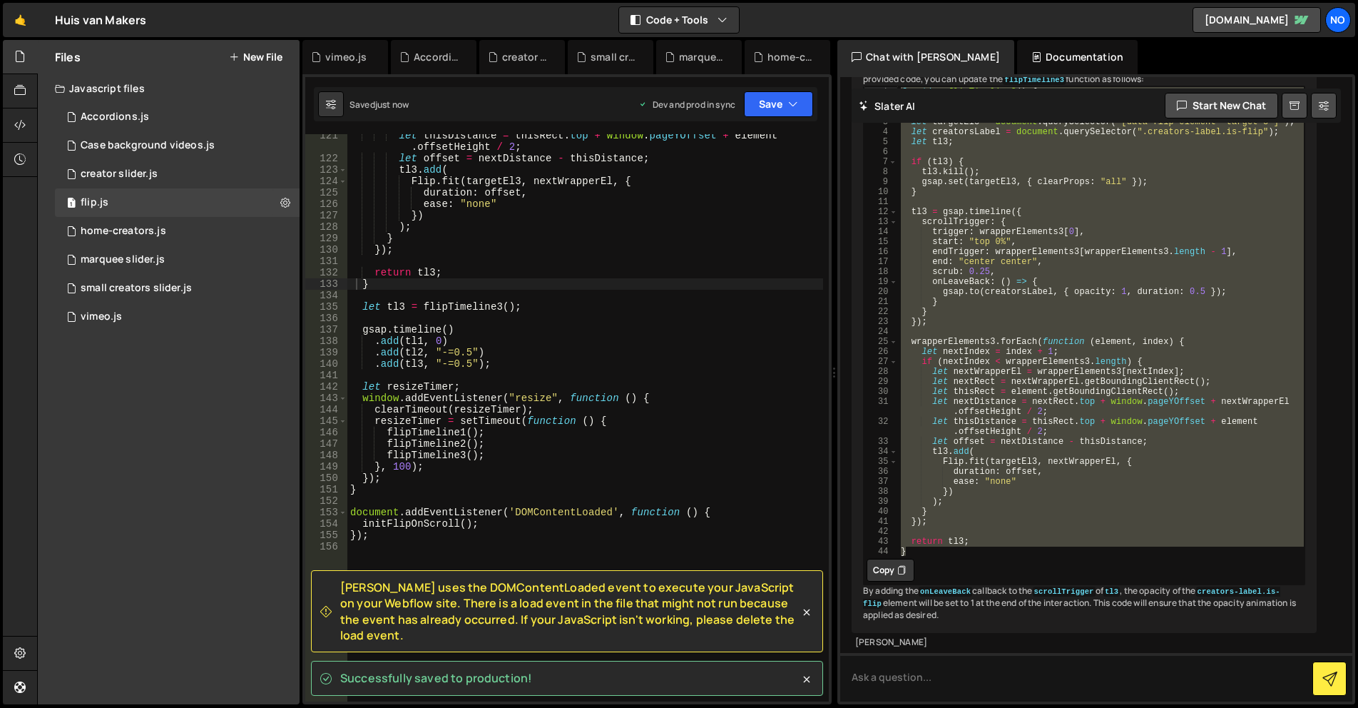
scroll to position [1466, 0]
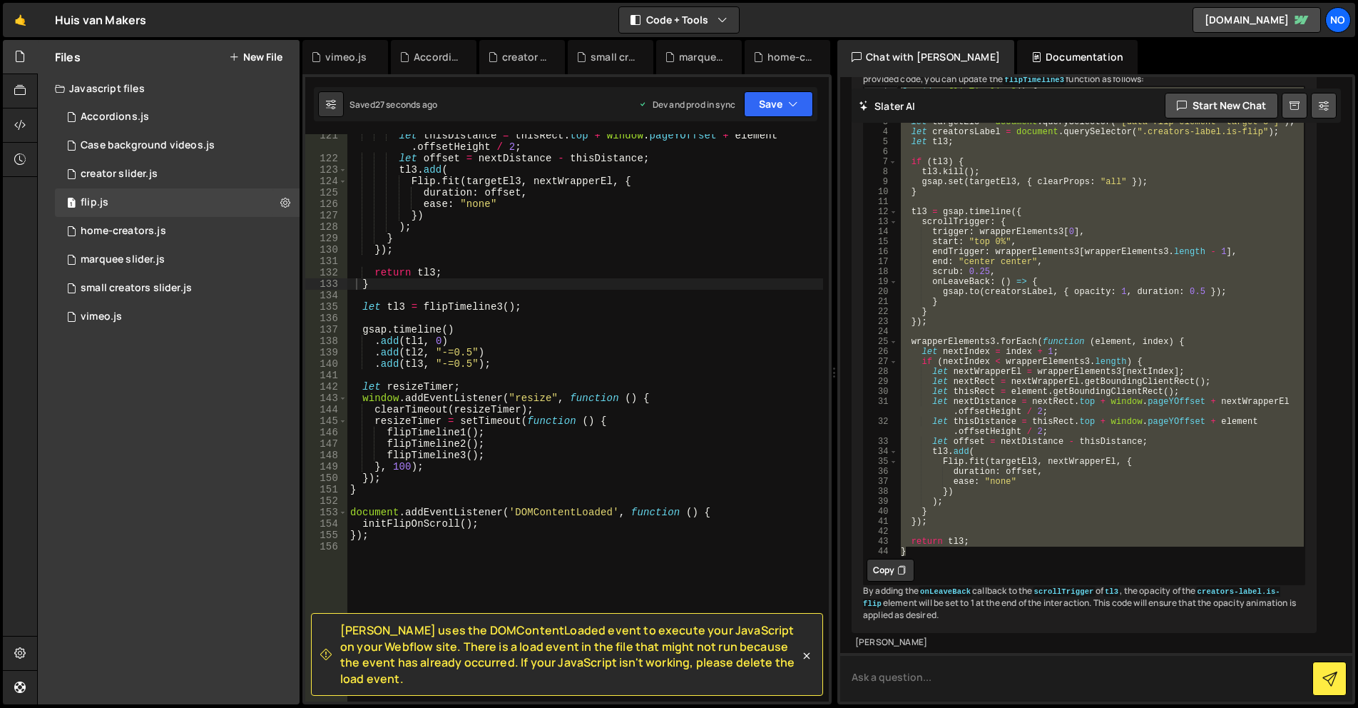
click at [958, 669] on textarea at bounding box center [1096, 677] width 512 height 49
click at [691, 483] on div "let thisDistance = thisRect . top + window . pageYOffset + element . offsetHeig…" at bounding box center [585, 430] width 476 height 601
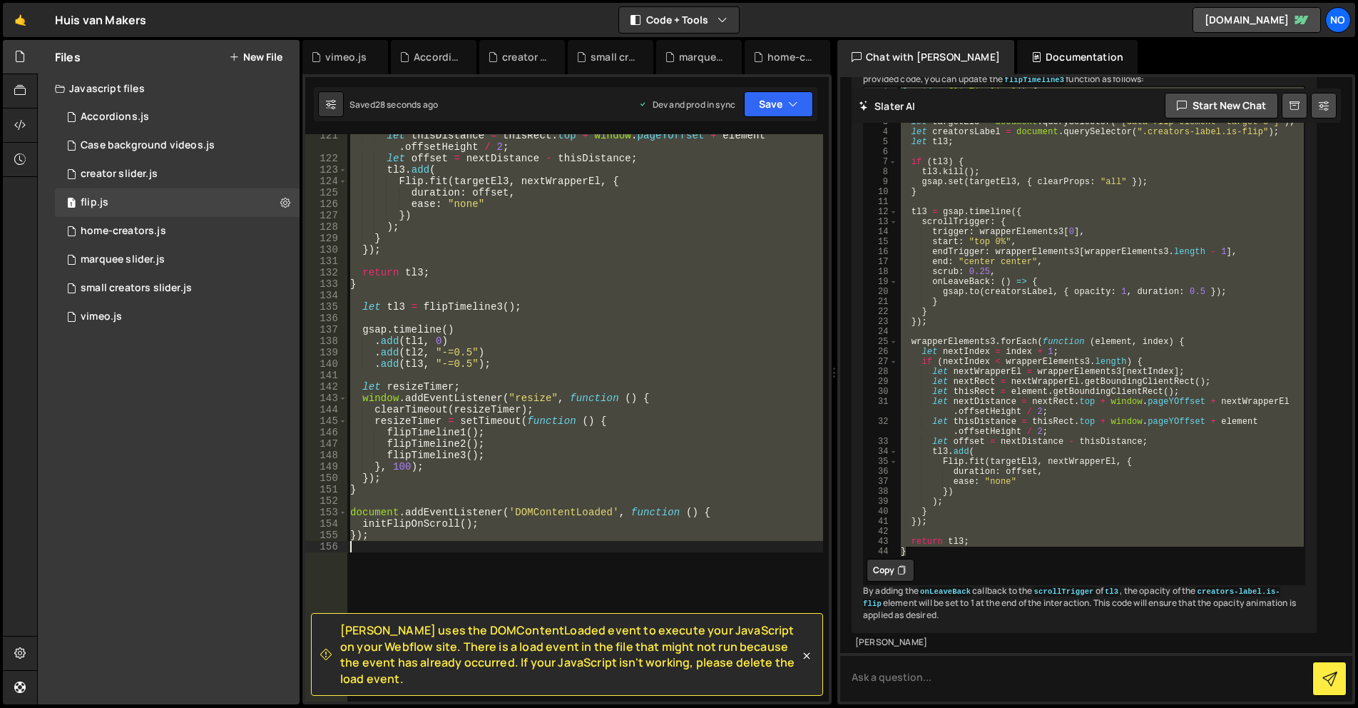
type textarea "return tl3; }"
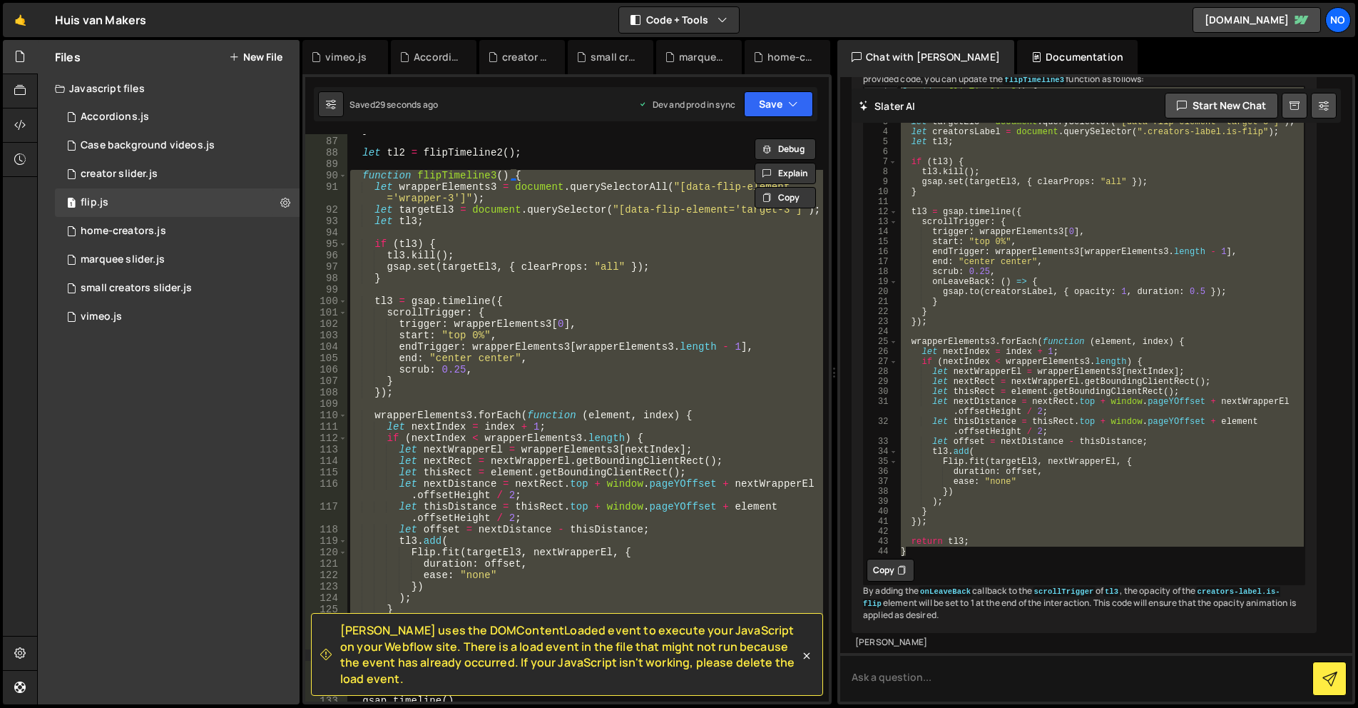
scroll to position [1007, 0]
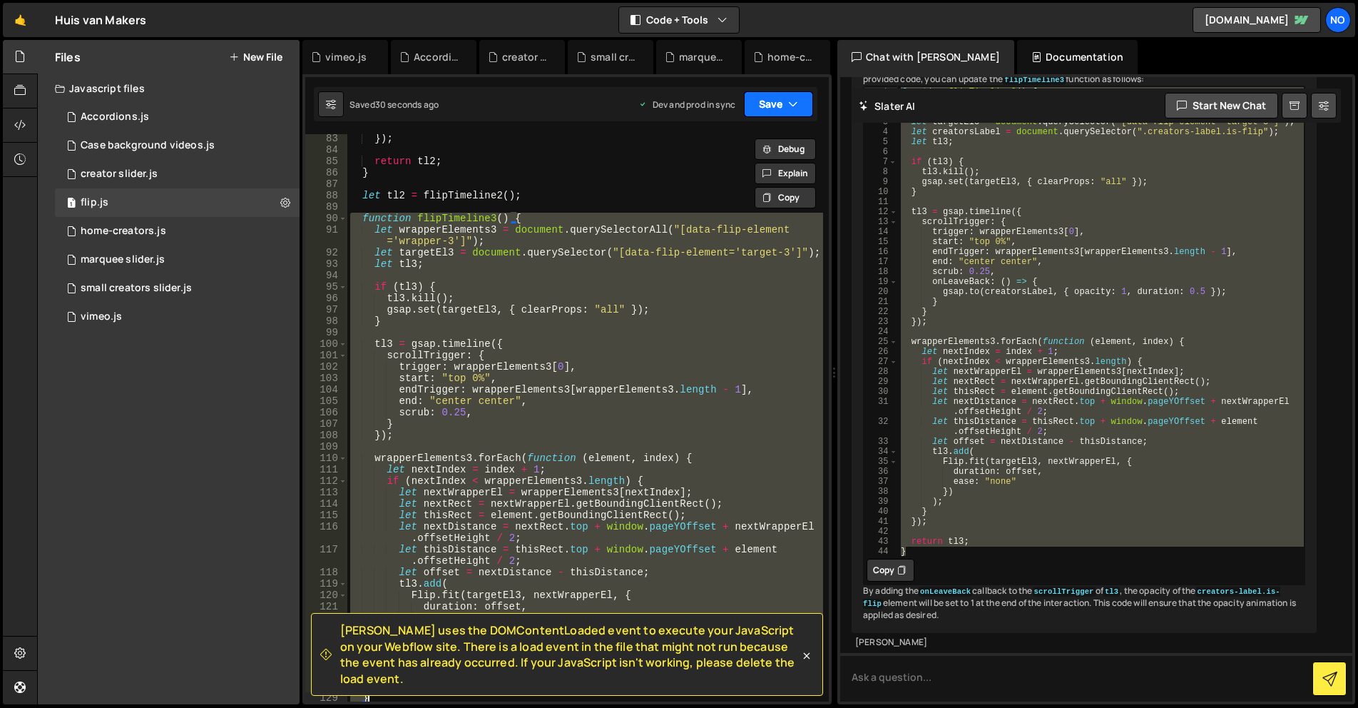
click at [776, 109] on button "Save" at bounding box center [778, 104] width 69 height 26
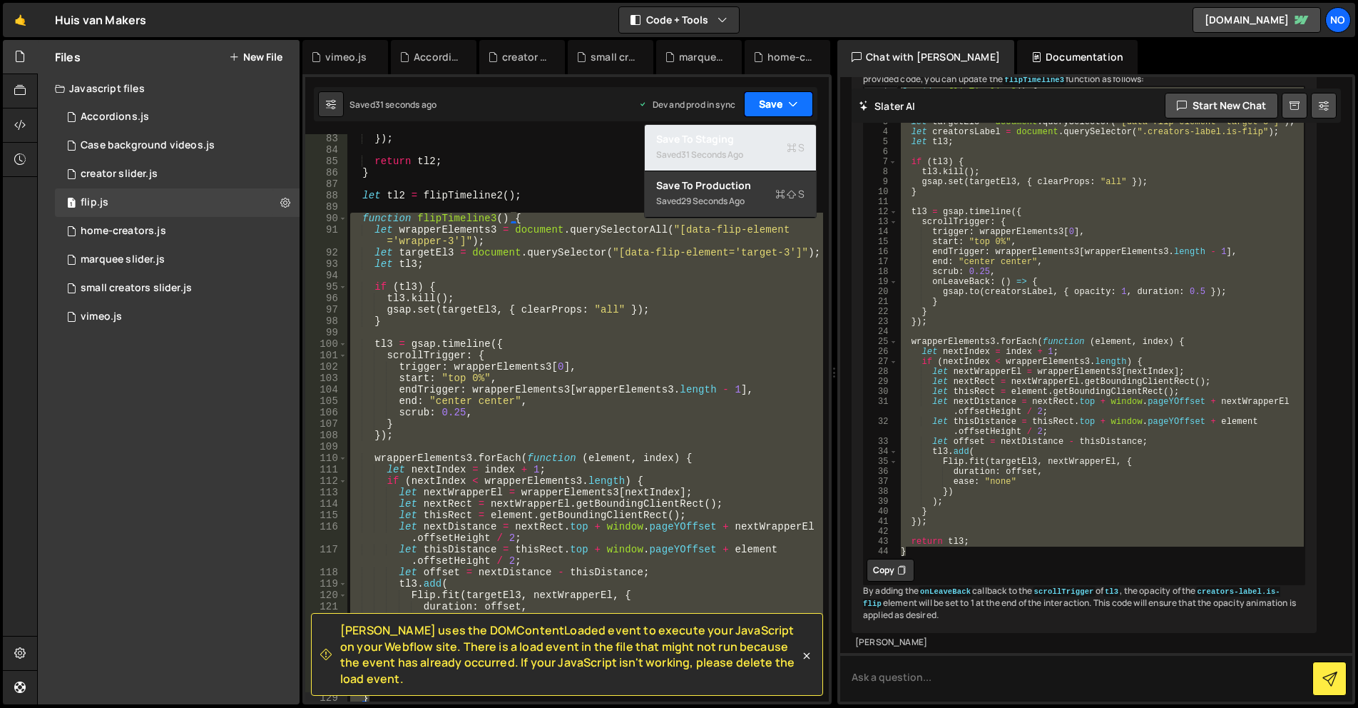
drag, startPoint x: 769, startPoint y: 133, endPoint x: 776, endPoint y: 111, distance: 23.2
click at [769, 128] on button "Save to Staging S Saved 31 seconds ago" at bounding box center [730, 148] width 171 height 46
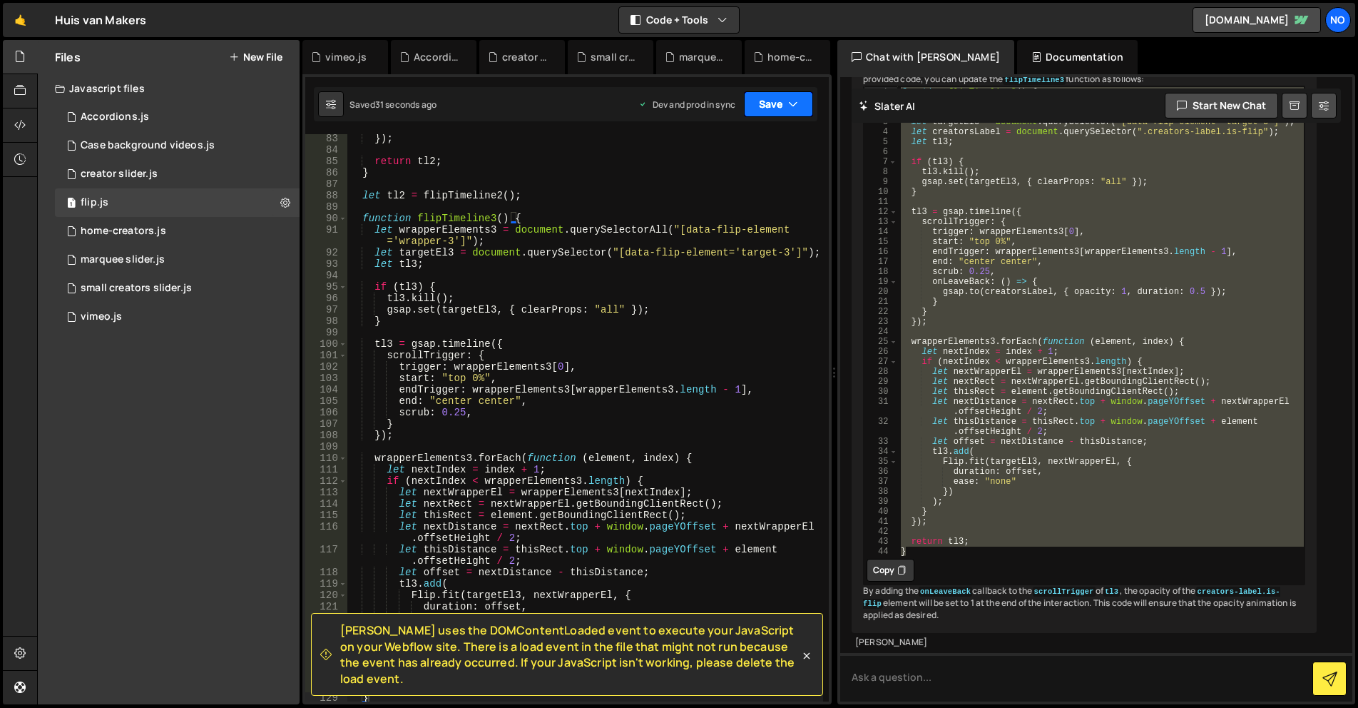
click at [778, 103] on button "Save" at bounding box center [778, 104] width 69 height 26
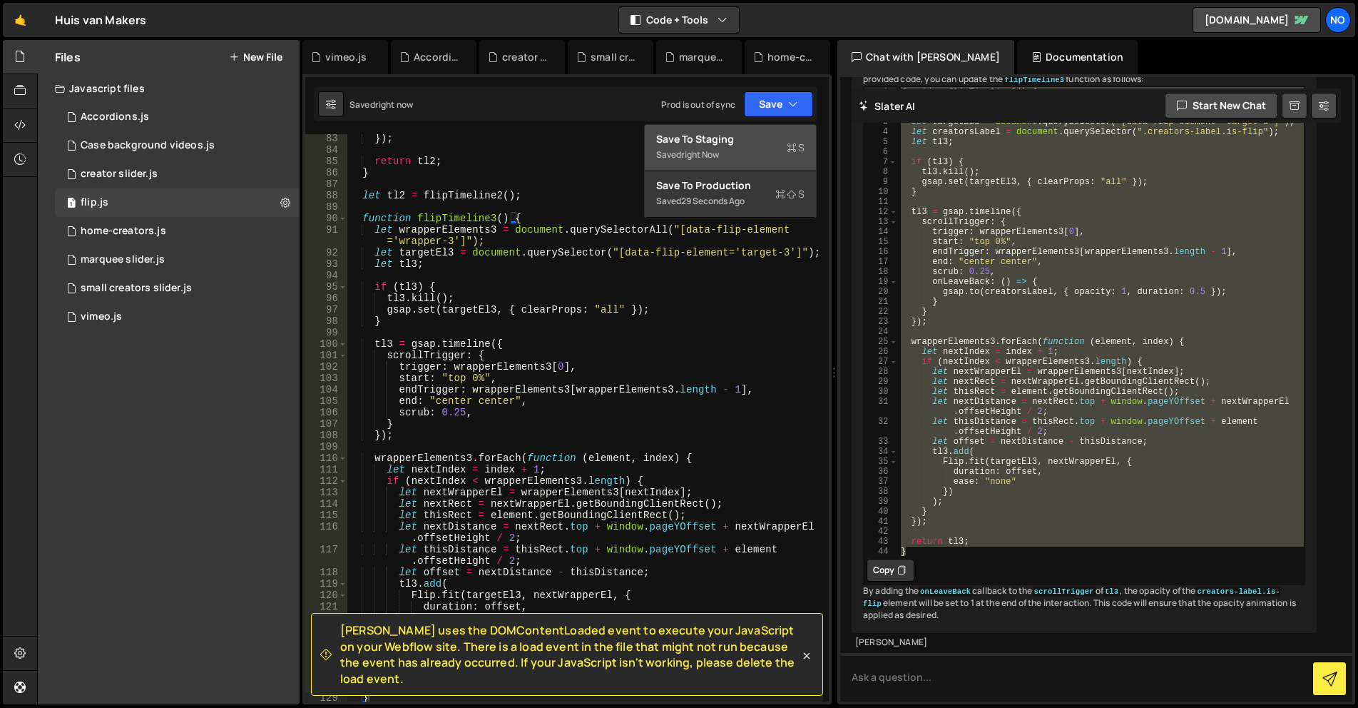
click at [770, 159] on div "Saved right now" at bounding box center [730, 154] width 148 height 17
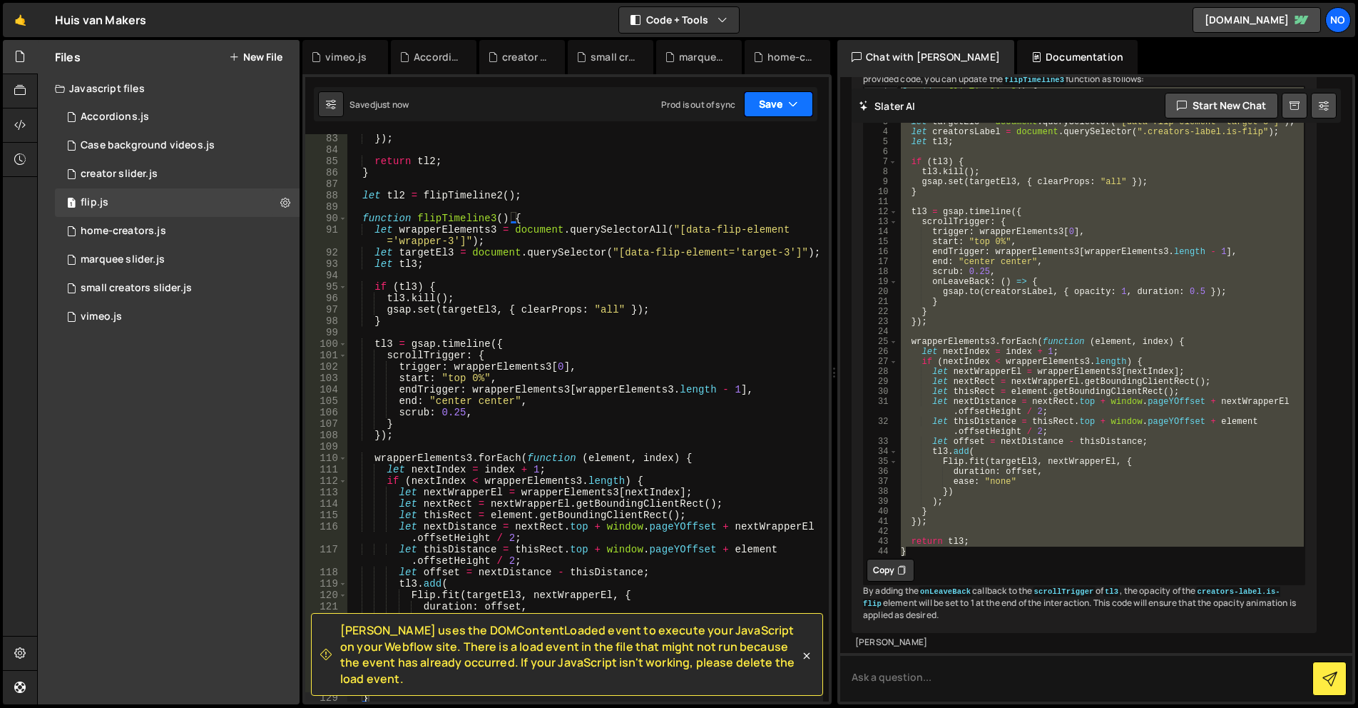
click at [769, 101] on button "Save" at bounding box center [778, 104] width 69 height 26
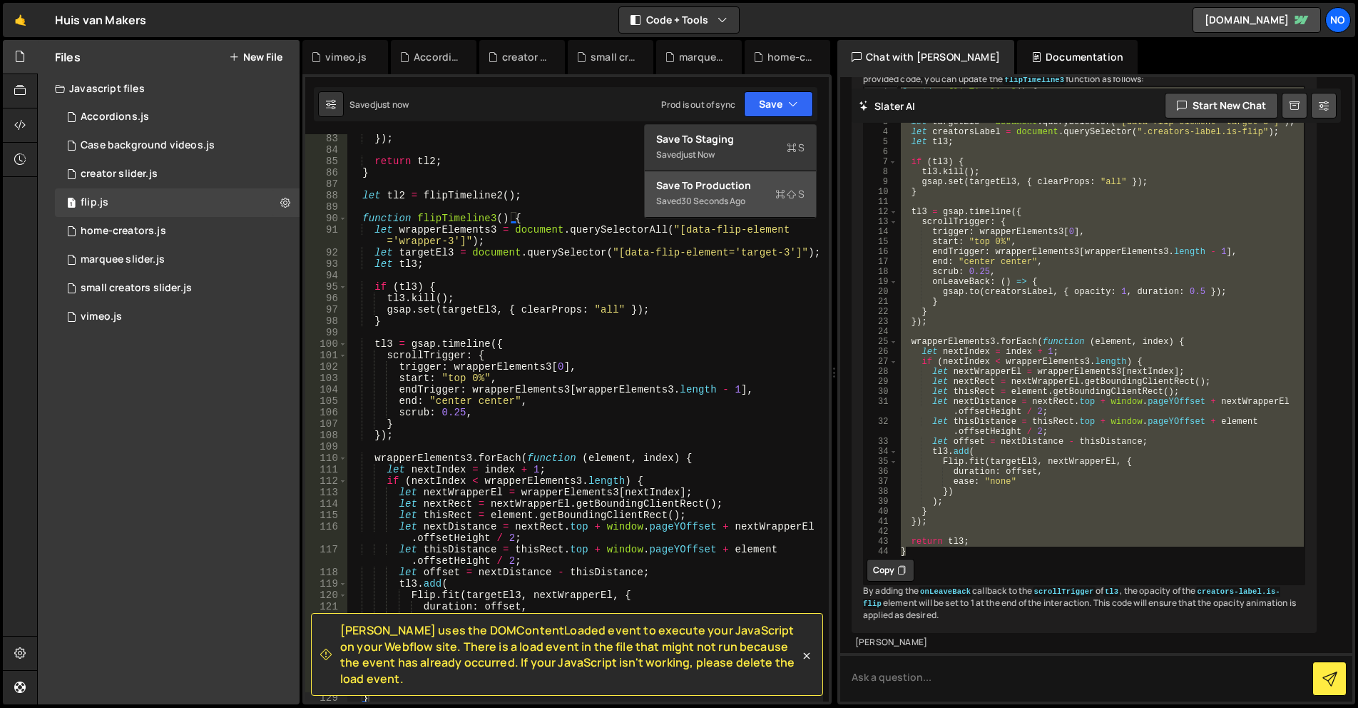
click at [749, 178] on button "Save to Production S Saved 30 seconds ago" at bounding box center [730, 194] width 171 height 46
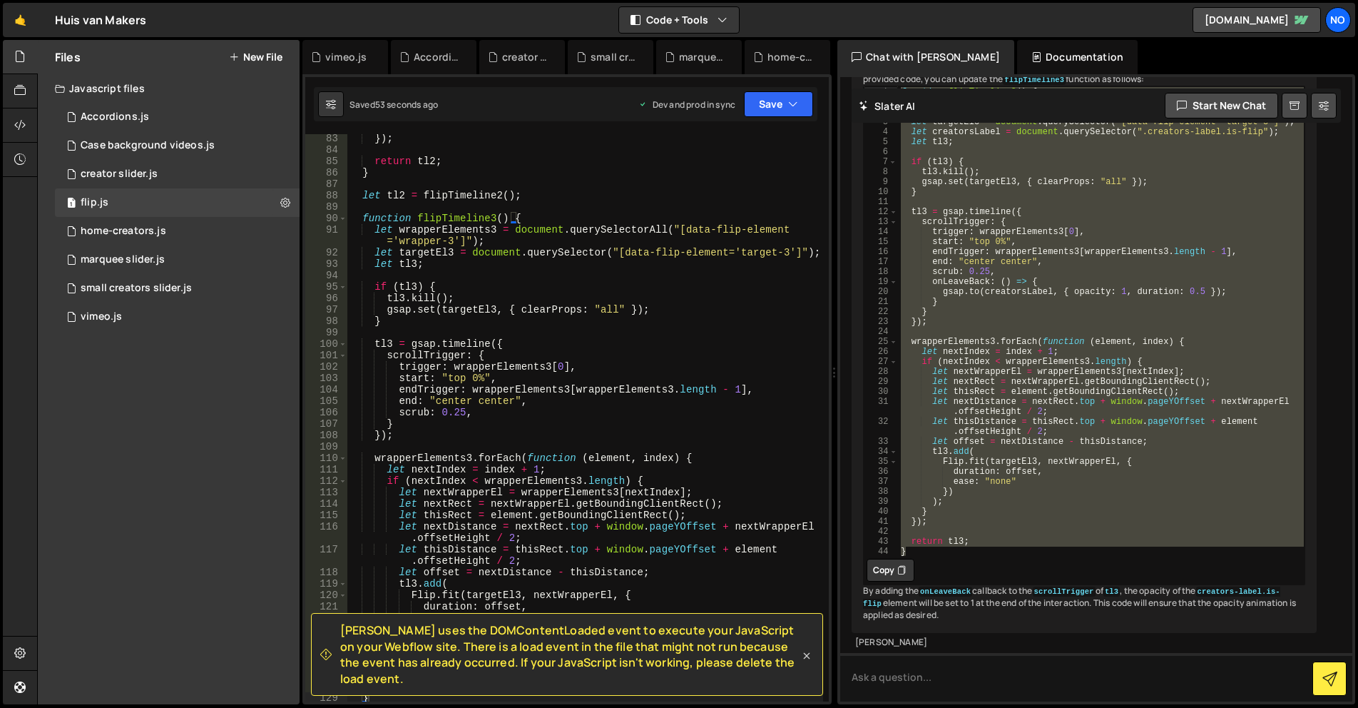
click at [805, 663] on icon at bounding box center [807, 655] width 14 height 14
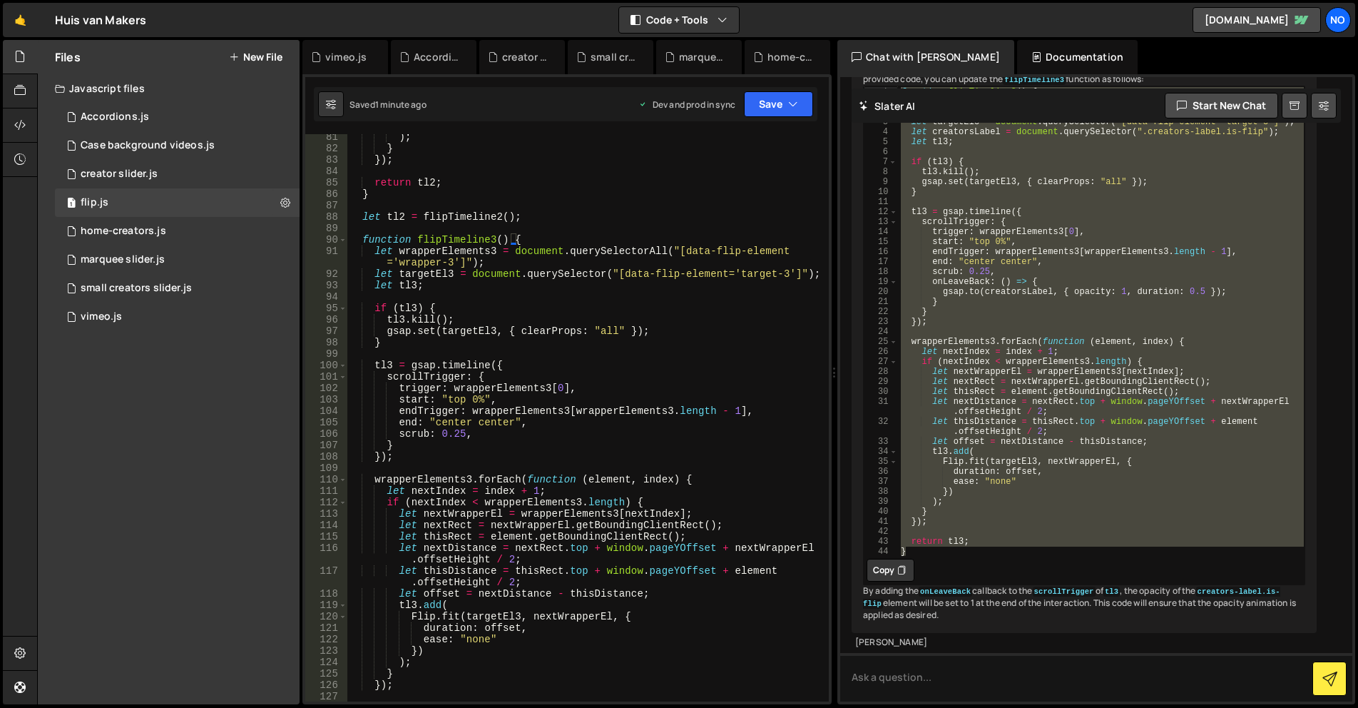
scroll to position [942, 0]
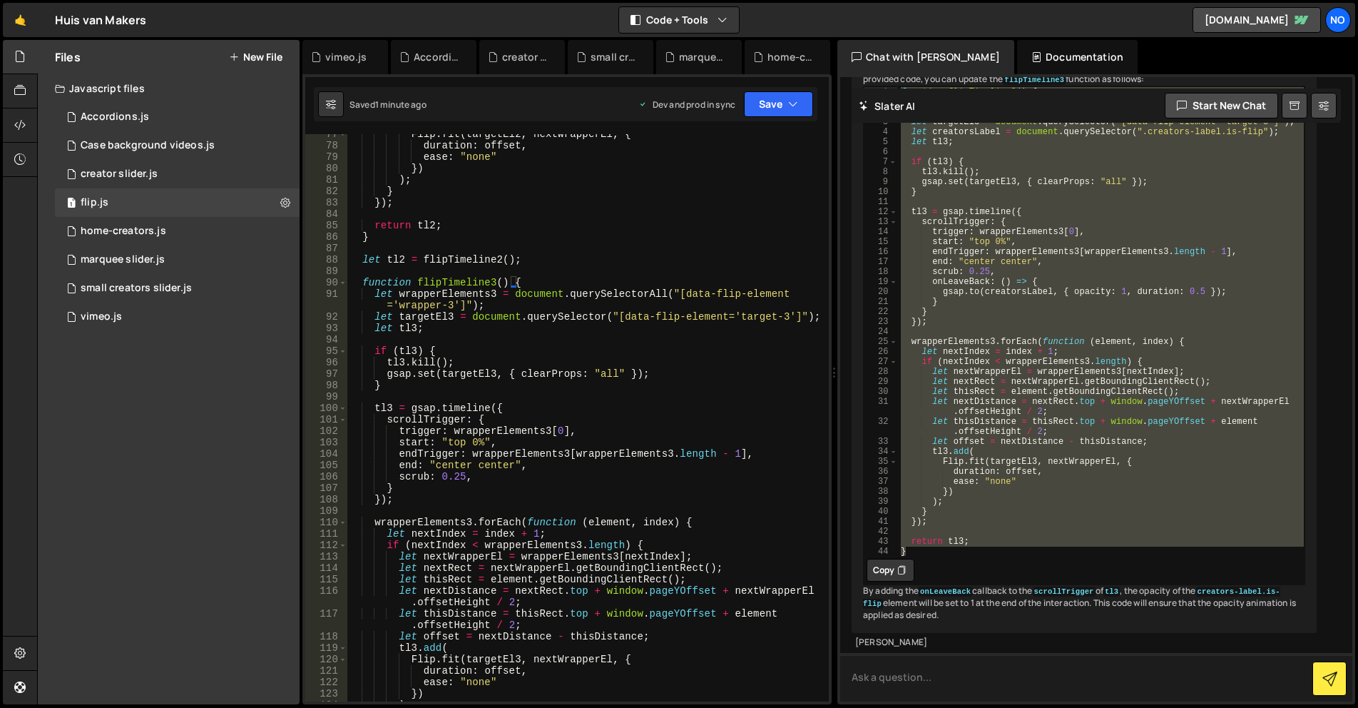
click at [907, 666] on textarea at bounding box center [1096, 677] width 512 height 49
click at [1120, 484] on div "function flipTimeline3 ( ) { let wrapperElements3 = document . querySelectorAll…" at bounding box center [1100, 330] width 407 height 489
type textarea "[DOMAIN_NAME](creatorsLabel, { opacity: 1, duration: 0.5 });"
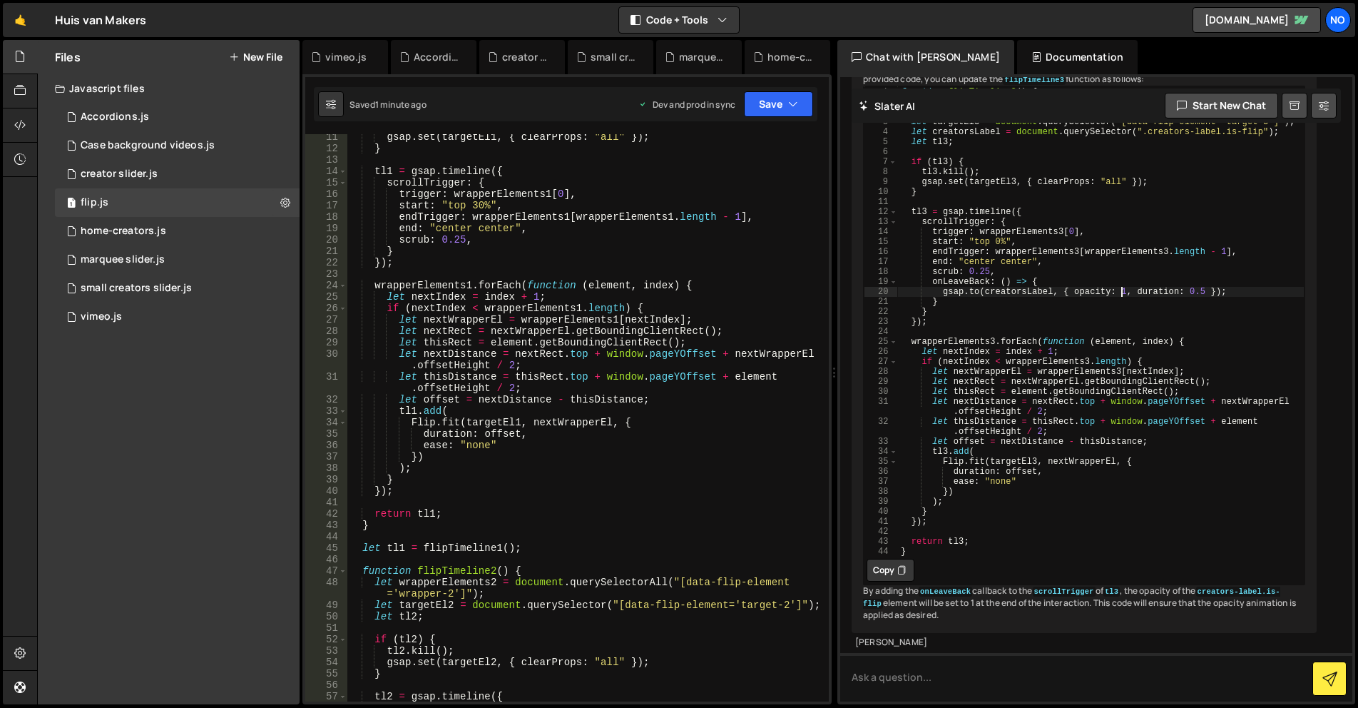
scroll to position [0, 0]
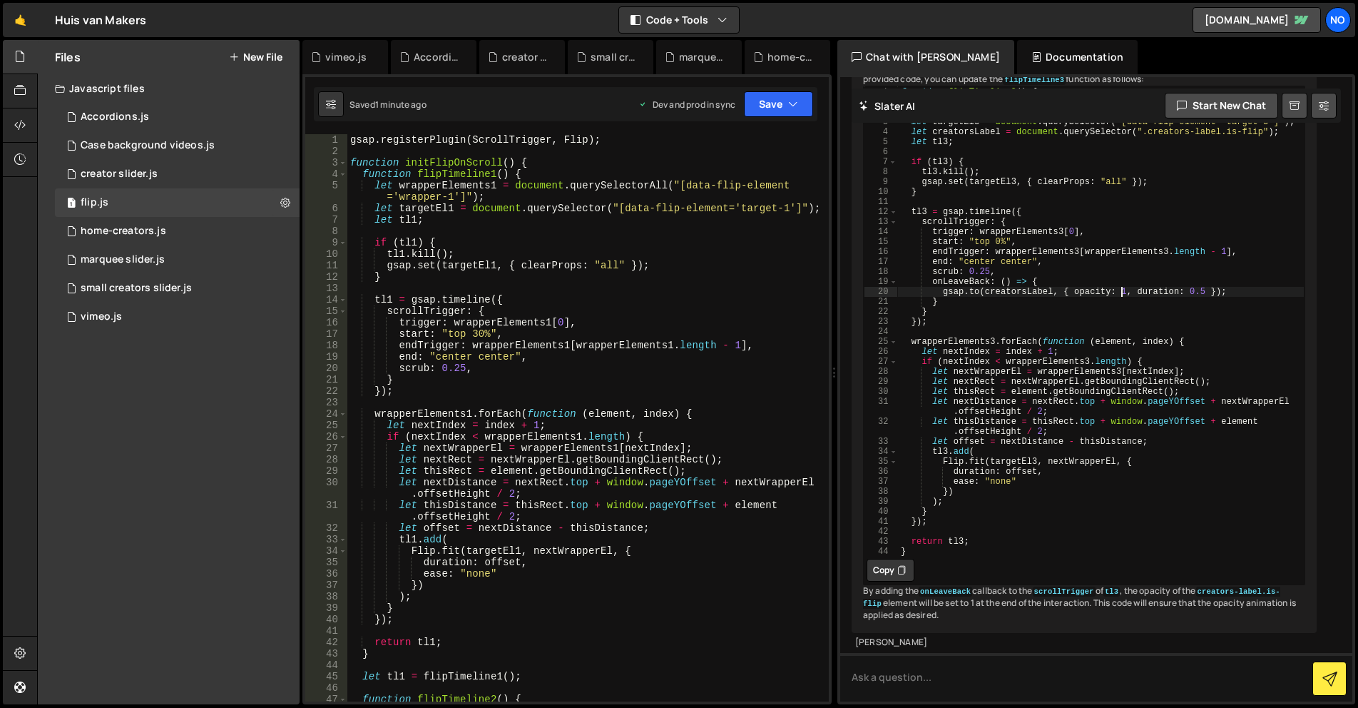
click at [402, 322] on div "gsap . registerPlugin ( ScrollTrigger , Flip ) ; function initFlipOnScroll ( ) …" at bounding box center [585, 434] width 476 height 601
type textarea "});"
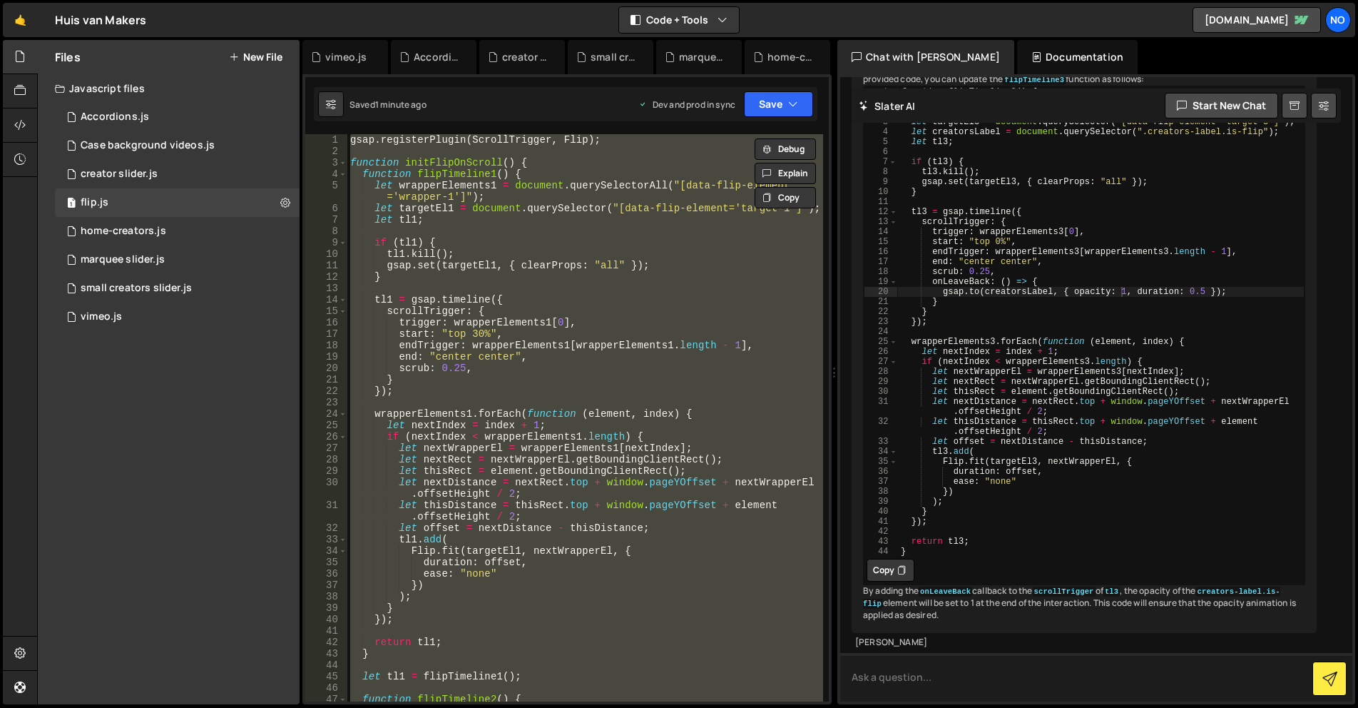
click at [928, 690] on textarea at bounding box center [1096, 677] width 512 height 49
paste textarea "gsap.registerPlugin(ScrollTrigger, Flip); function initFlipOnScroll() { functio…"
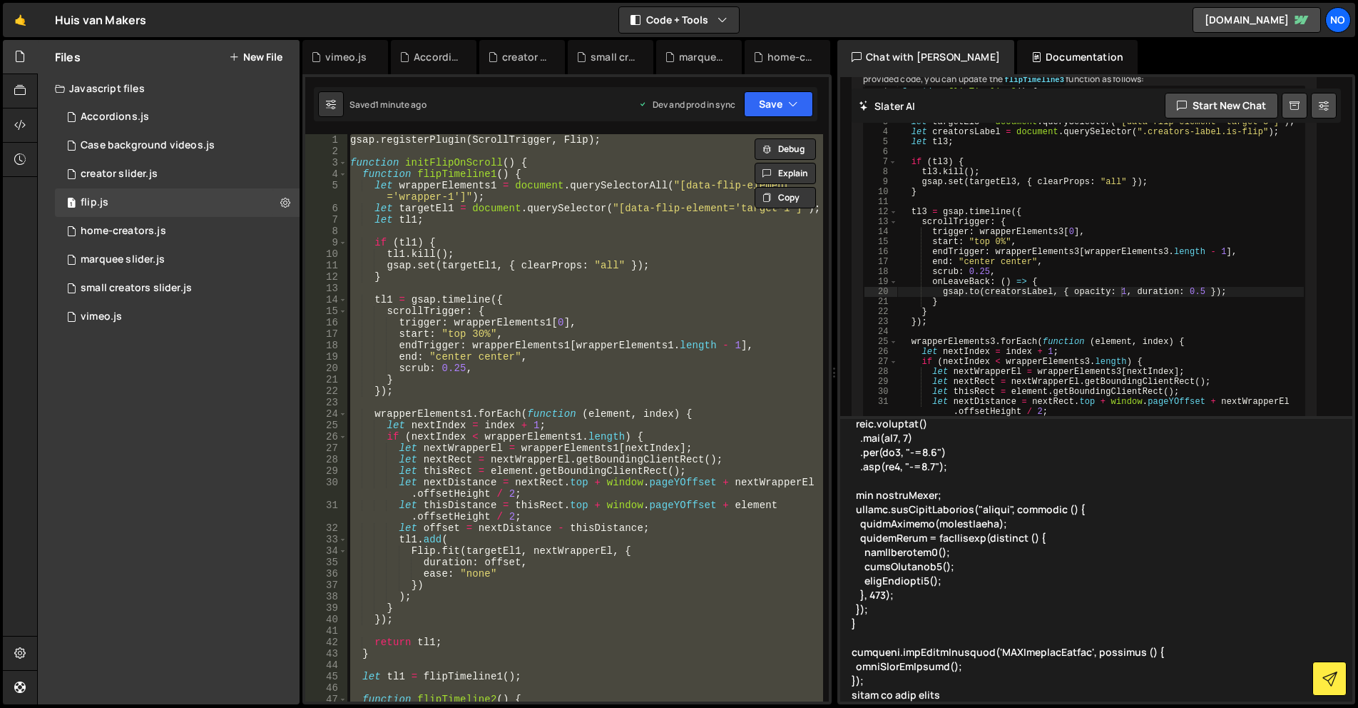
type textarea "gsap.registerPlugin(ScrollTrigger, Flip); function initFlipOnScroll() { functio…"
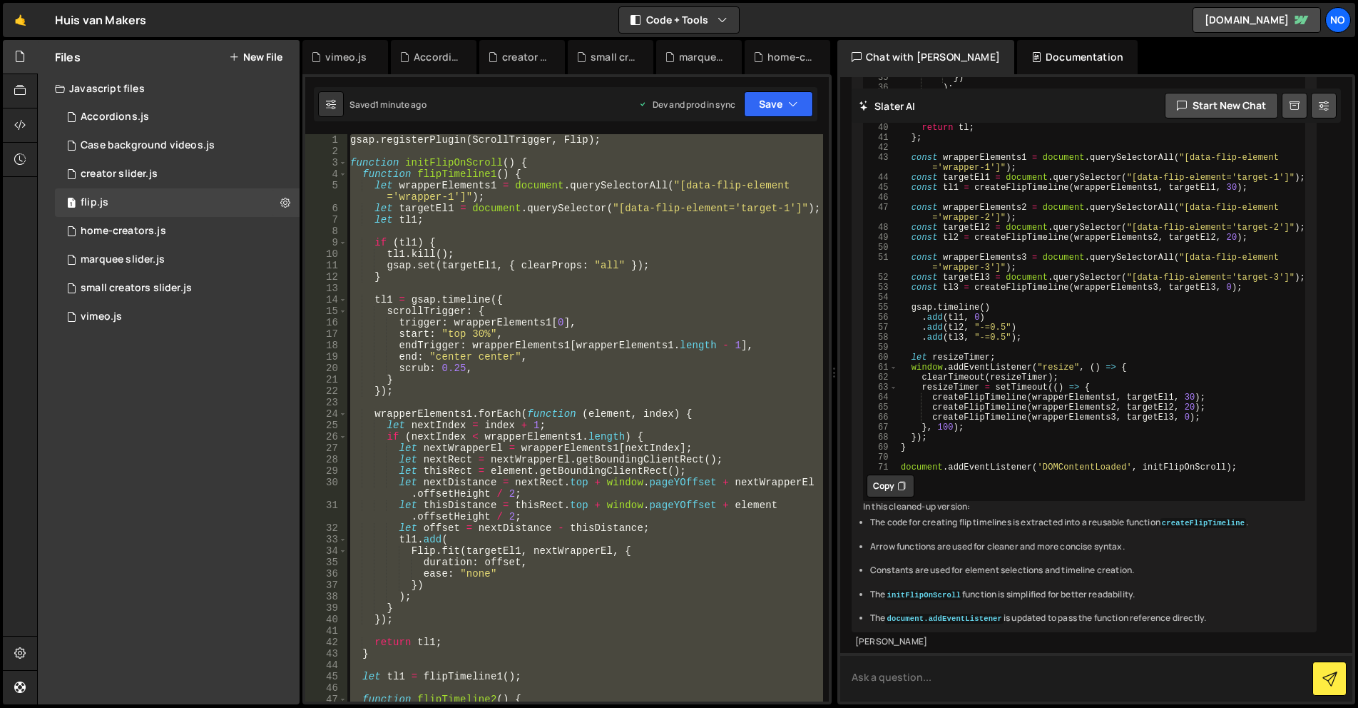
scroll to position [21733, 0]
click at [885, 497] on button "Copy" at bounding box center [891, 485] width 48 height 23
click at [601, 482] on div "gsap . registerPlugin ( ScrollTrigger , Flip ) ; function initFlipOnScroll ( ) …" at bounding box center [585, 417] width 476 height 567
paste textarea "document.addEventListener('DOMContentLoaded', initFlipOnScroll);"
type textarea "document.addEventListener('DOMContentLoaded', initFlipOnScroll);"
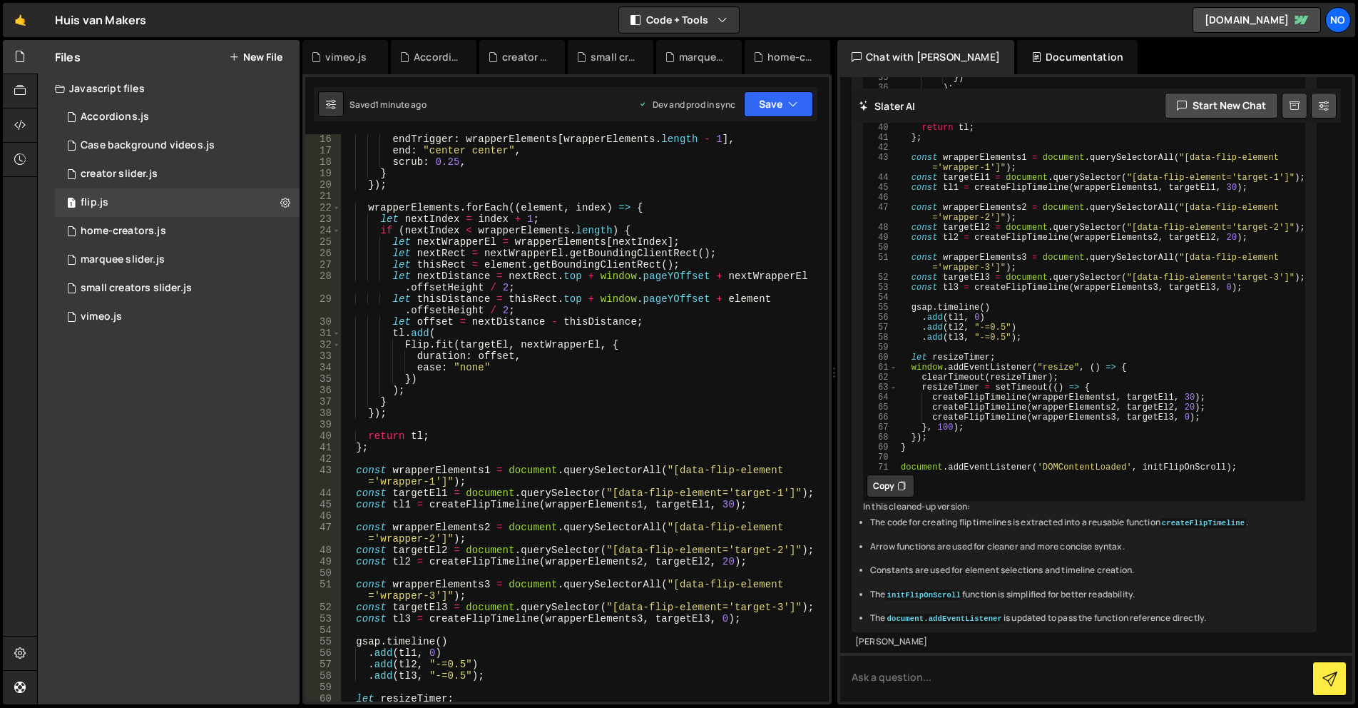
scroll to position [0, 0]
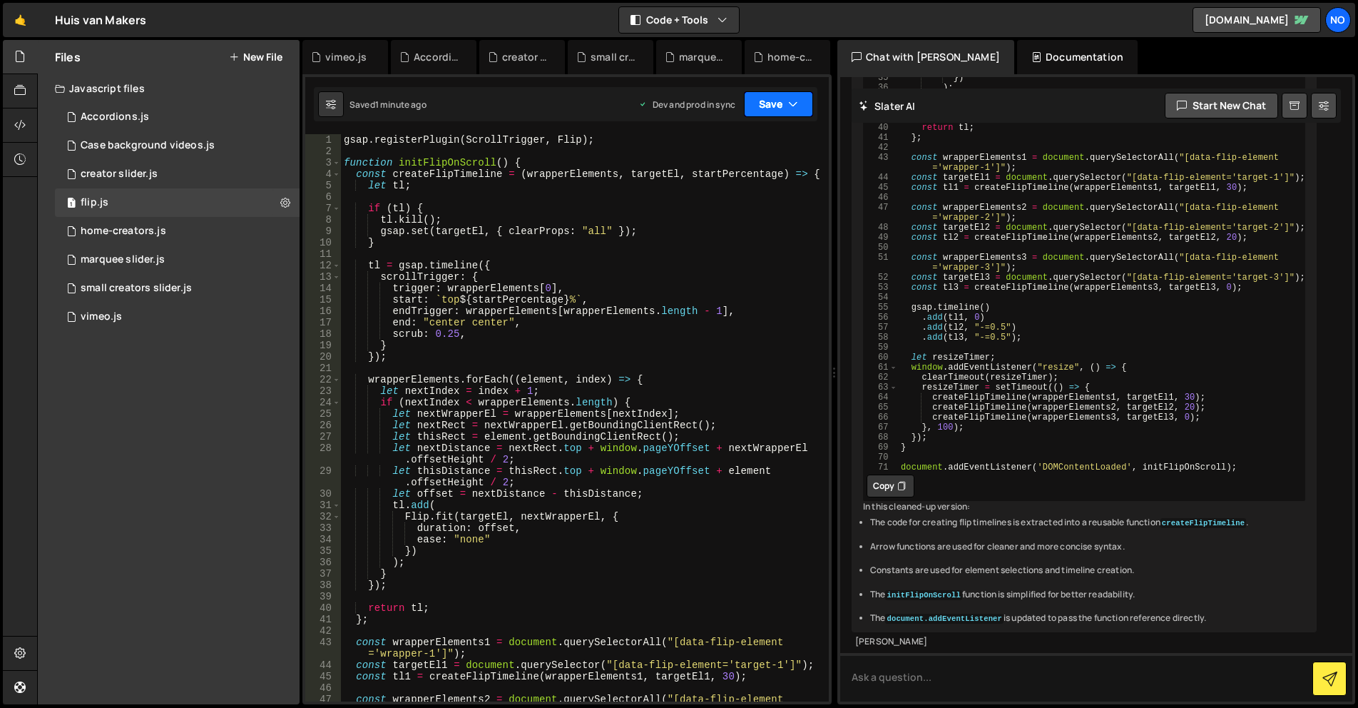
click at [770, 112] on button "Save" at bounding box center [778, 104] width 69 height 26
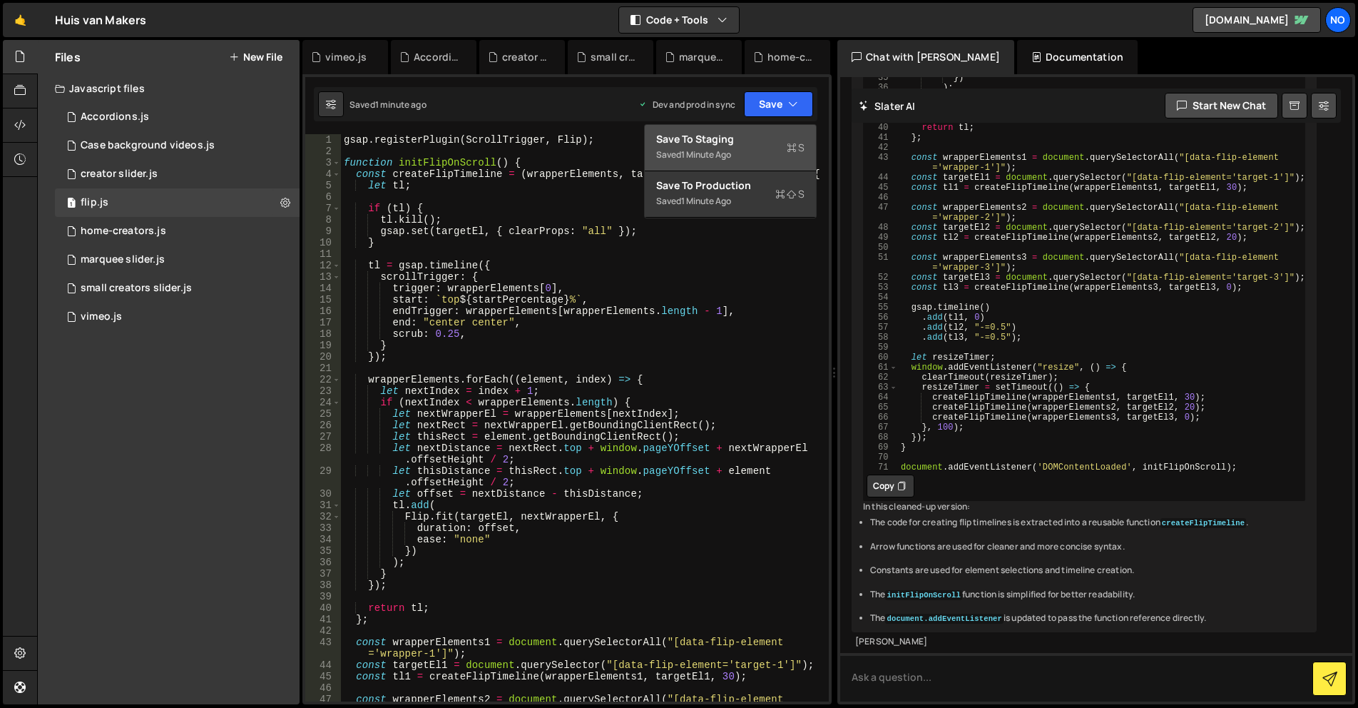
click at [758, 146] on div "Save to Staging S" at bounding box center [730, 139] width 148 height 14
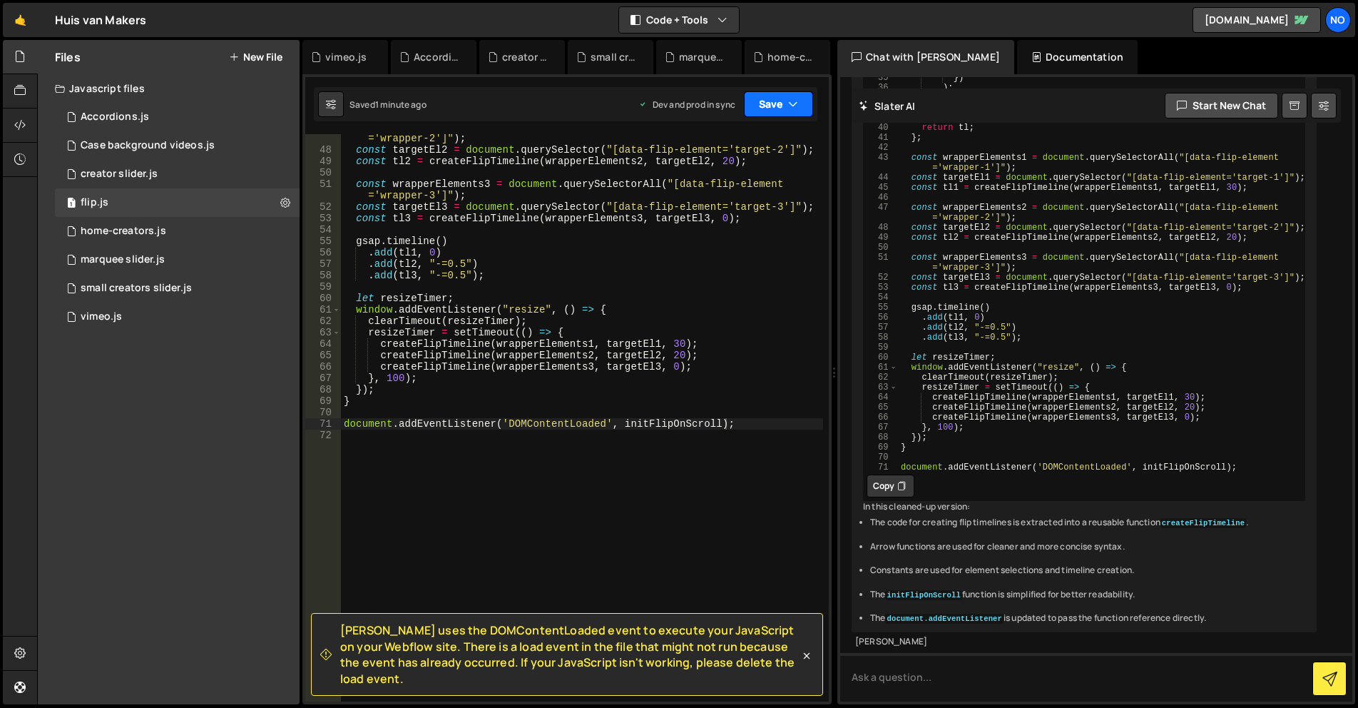
click at [773, 115] on button "Save" at bounding box center [778, 104] width 69 height 26
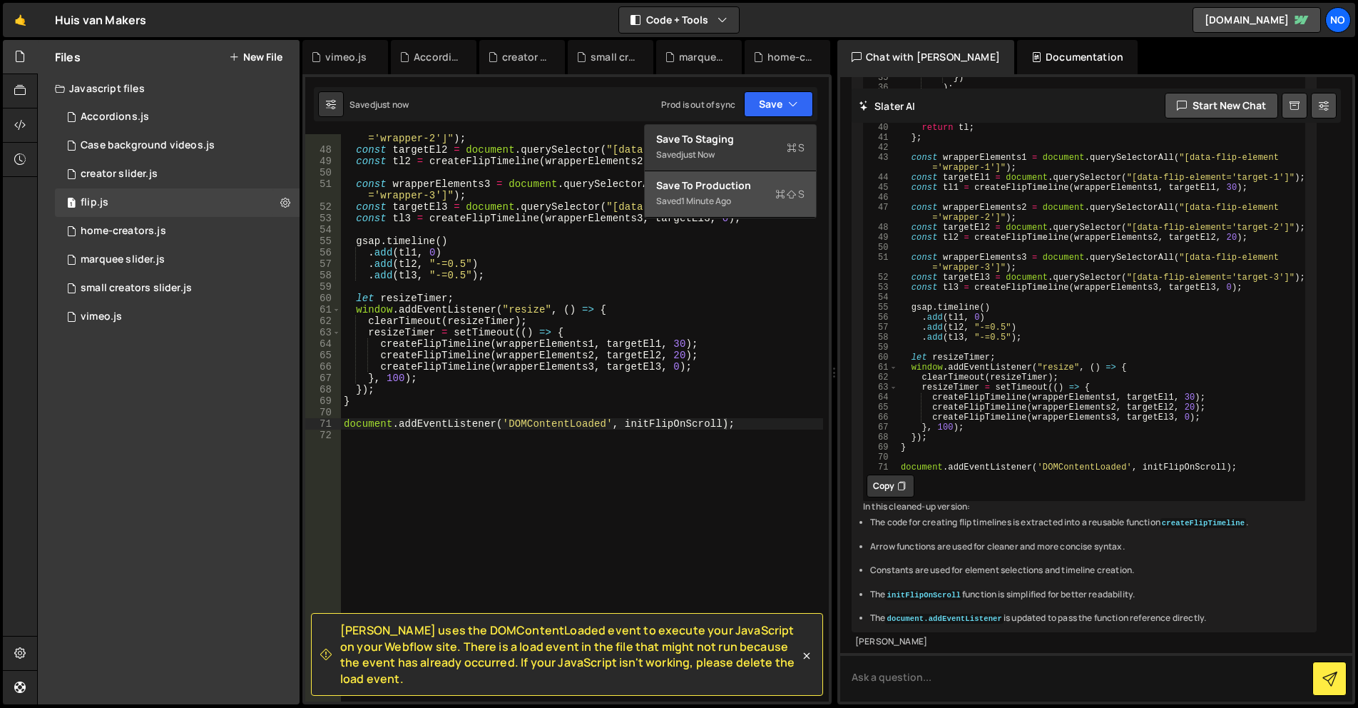
click at [743, 210] on button "Save to Production S Saved 1 minute ago" at bounding box center [730, 194] width 171 height 46
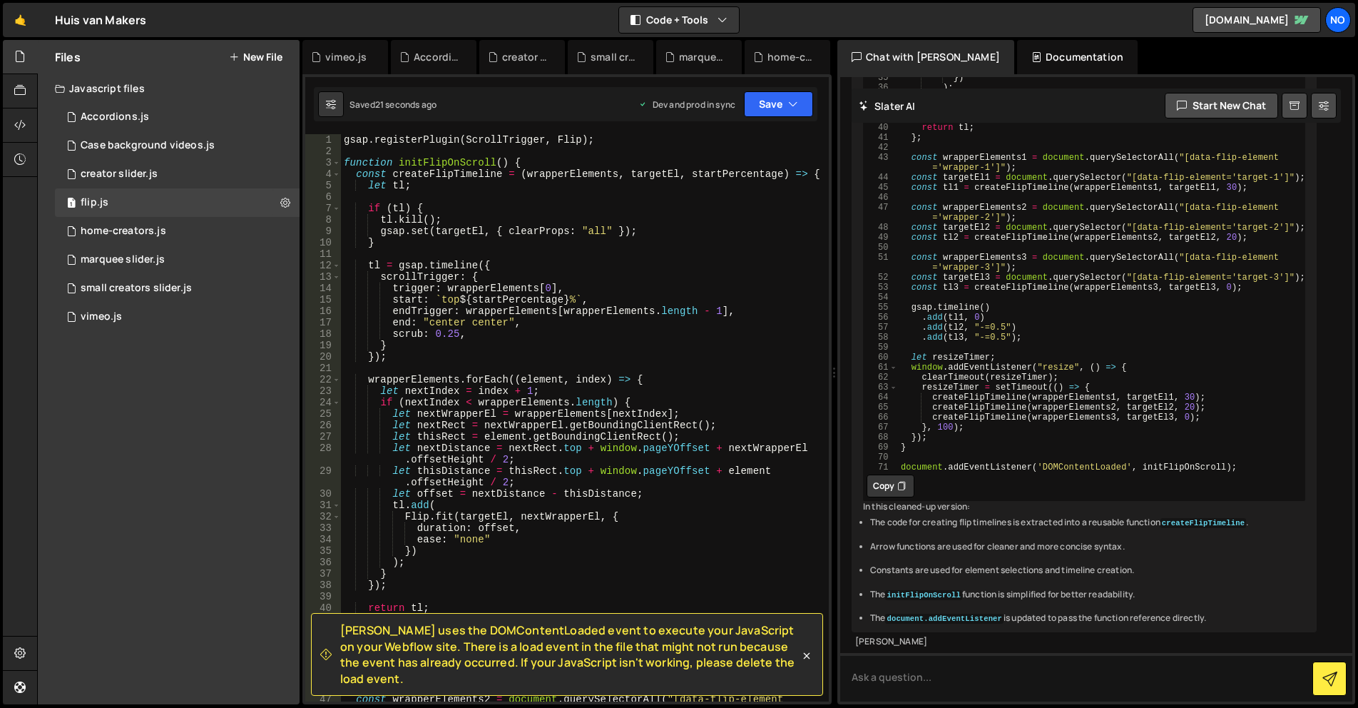
scroll to position [128, 0]
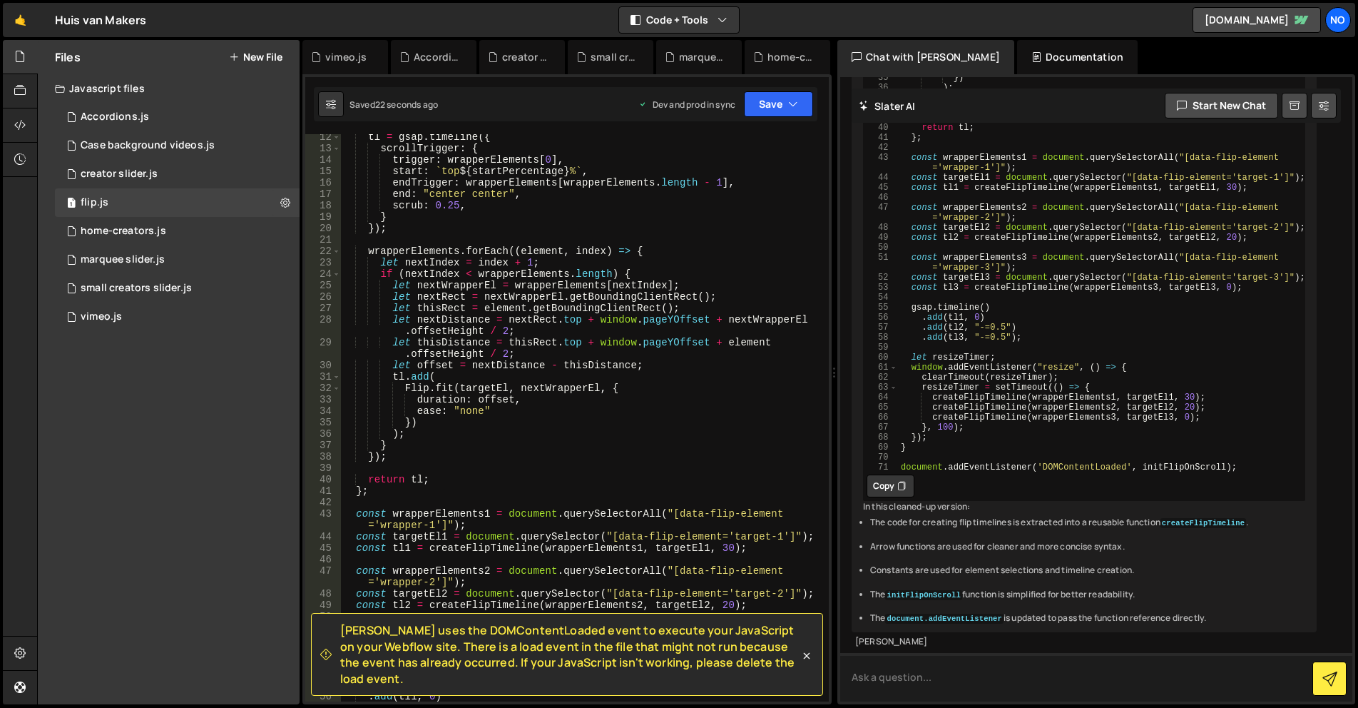
click at [974, 696] on textarea at bounding box center [1096, 677] width 512 height 49
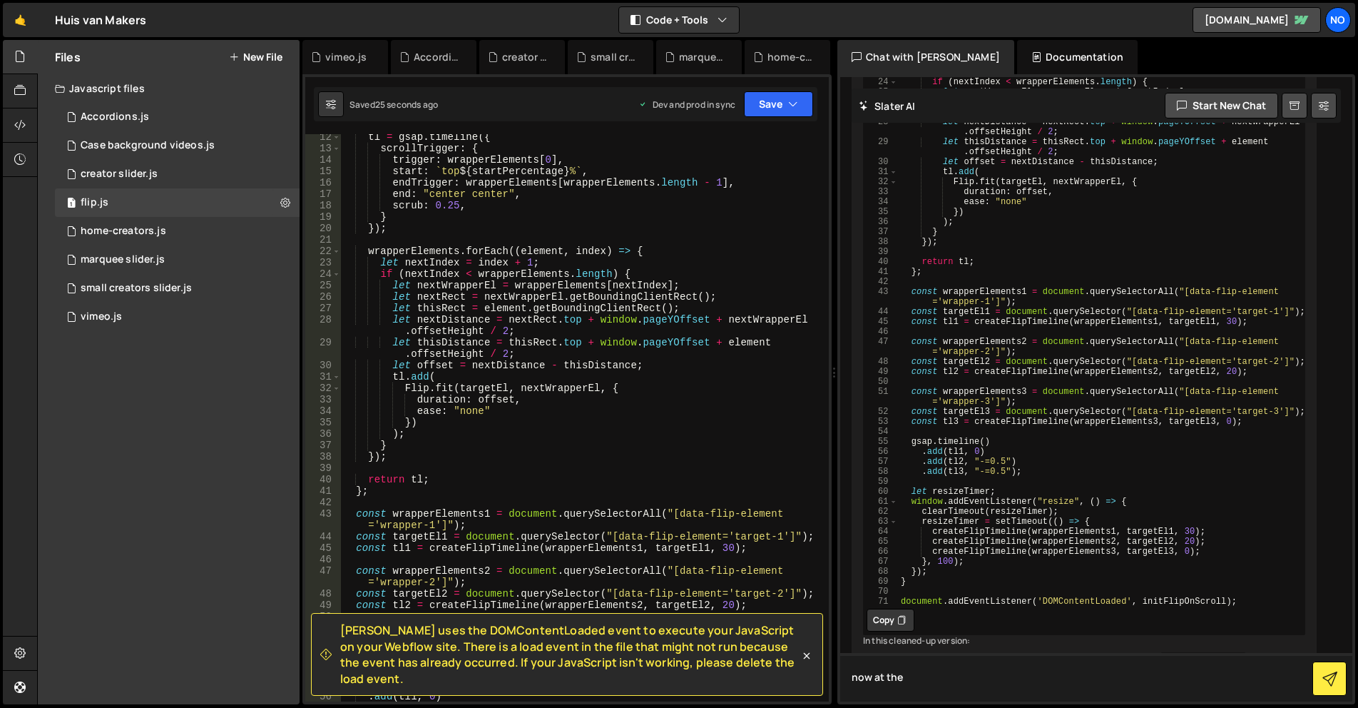
scroll to position [21091, 0]
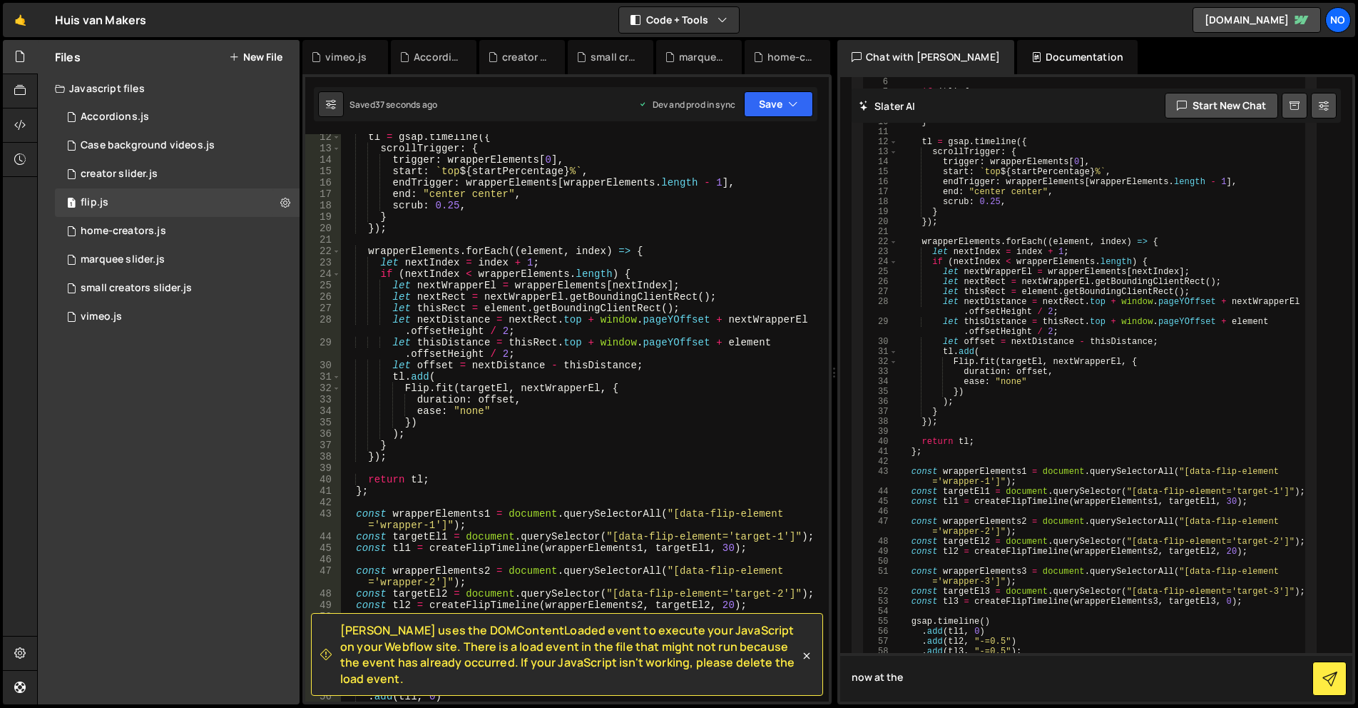
click at [931, 684] on textarea "now at the" at bounding box center [1096, 677] width 512 height 49
paste textarea "creator_labels"
type textarea "now at the .creator_labels.is-flip for each targetEl and change the opacity to …"
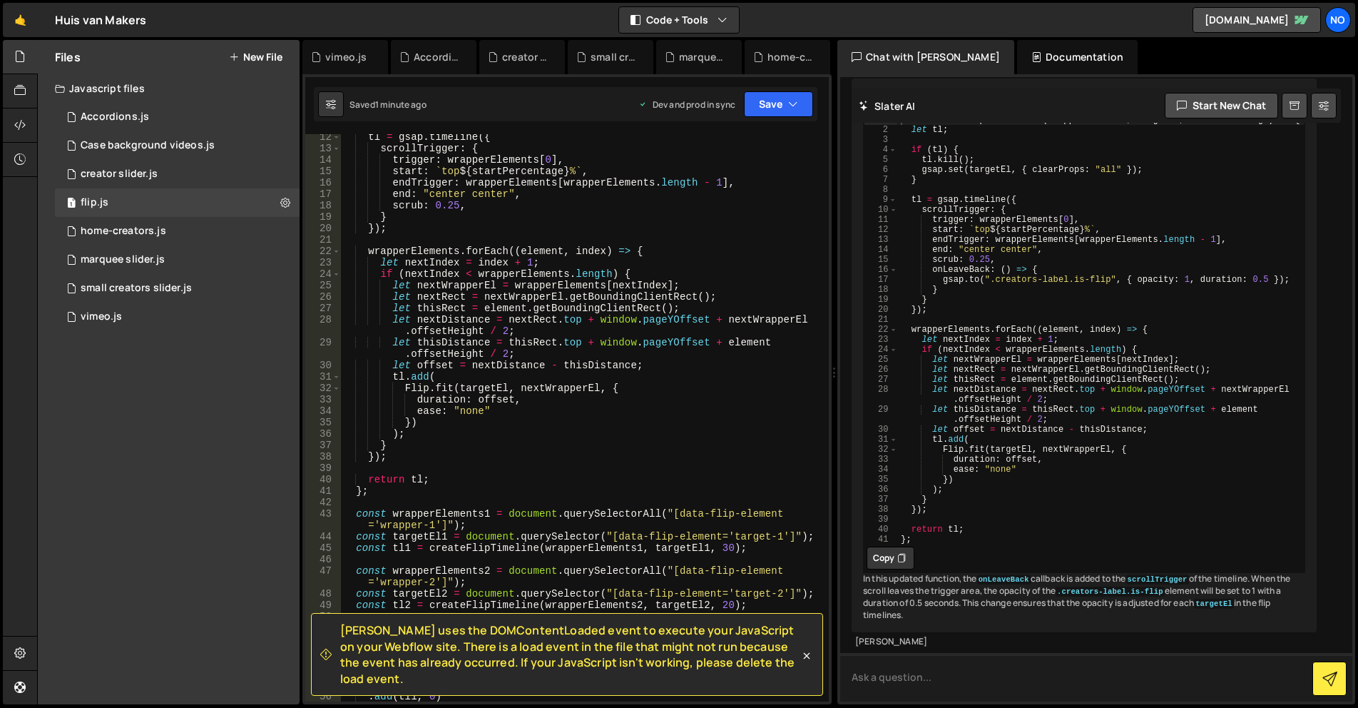
scroll to position [22467, 0]
click at [895, 569] on button "Copy" at bounding box center [891, 557] width 48 height 23
click at [606, 458] on div "tl = gsap . timeline ({ scrollTrigger : { trigger : wrapperElements [ 0 ] , sta…" at bounding box center [582, 426] width 482 height 590
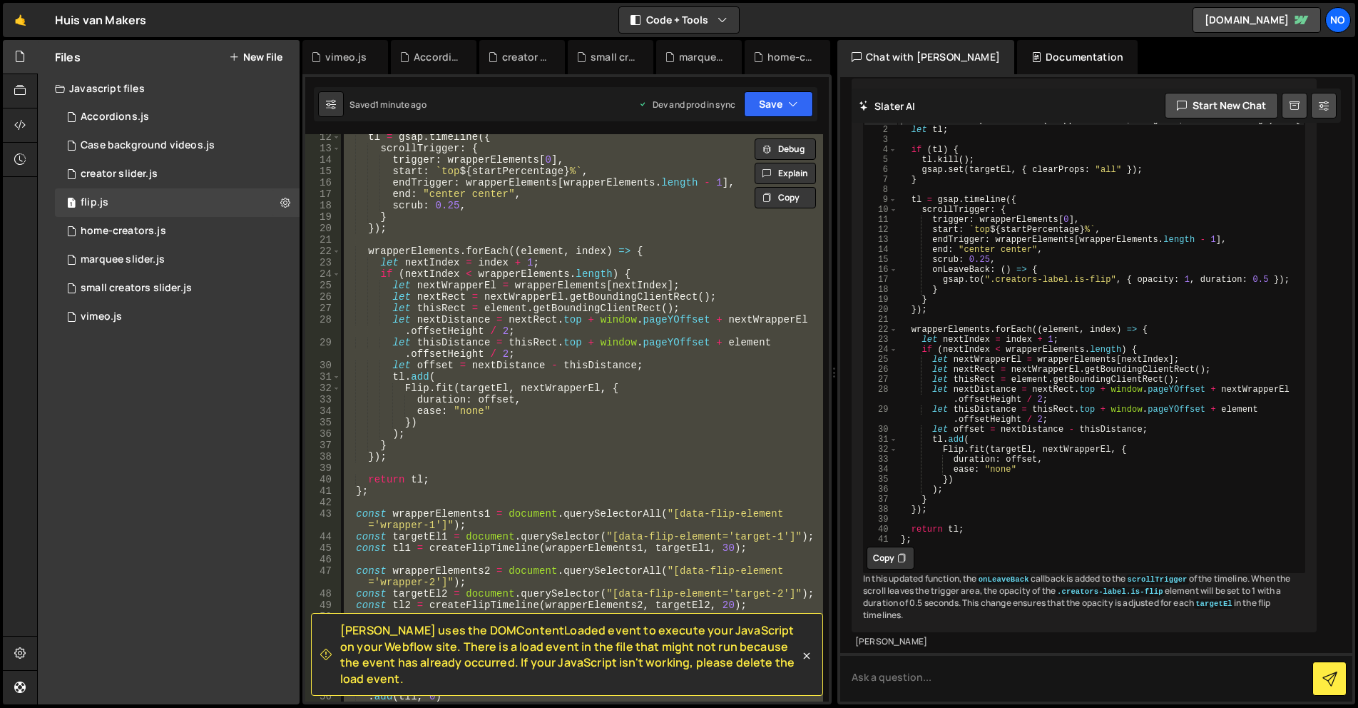
paste textarea "};"
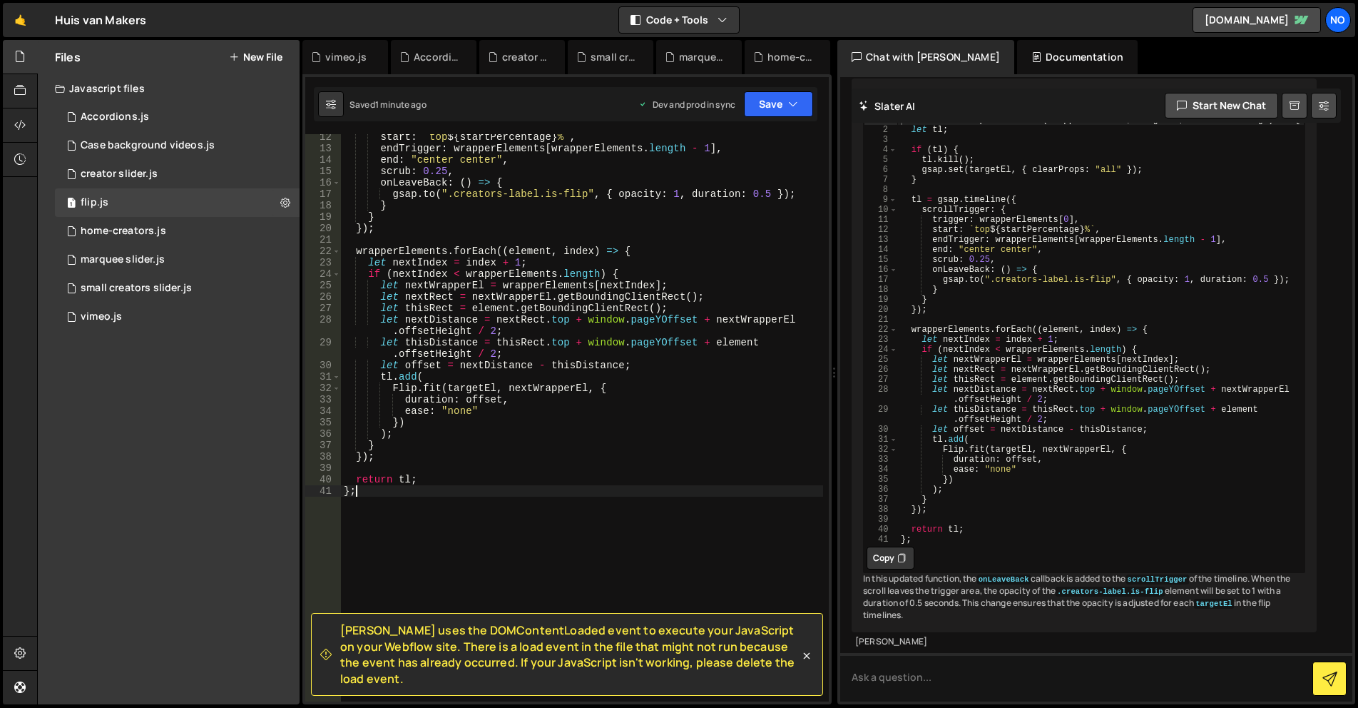
scroll to position [0, 0]
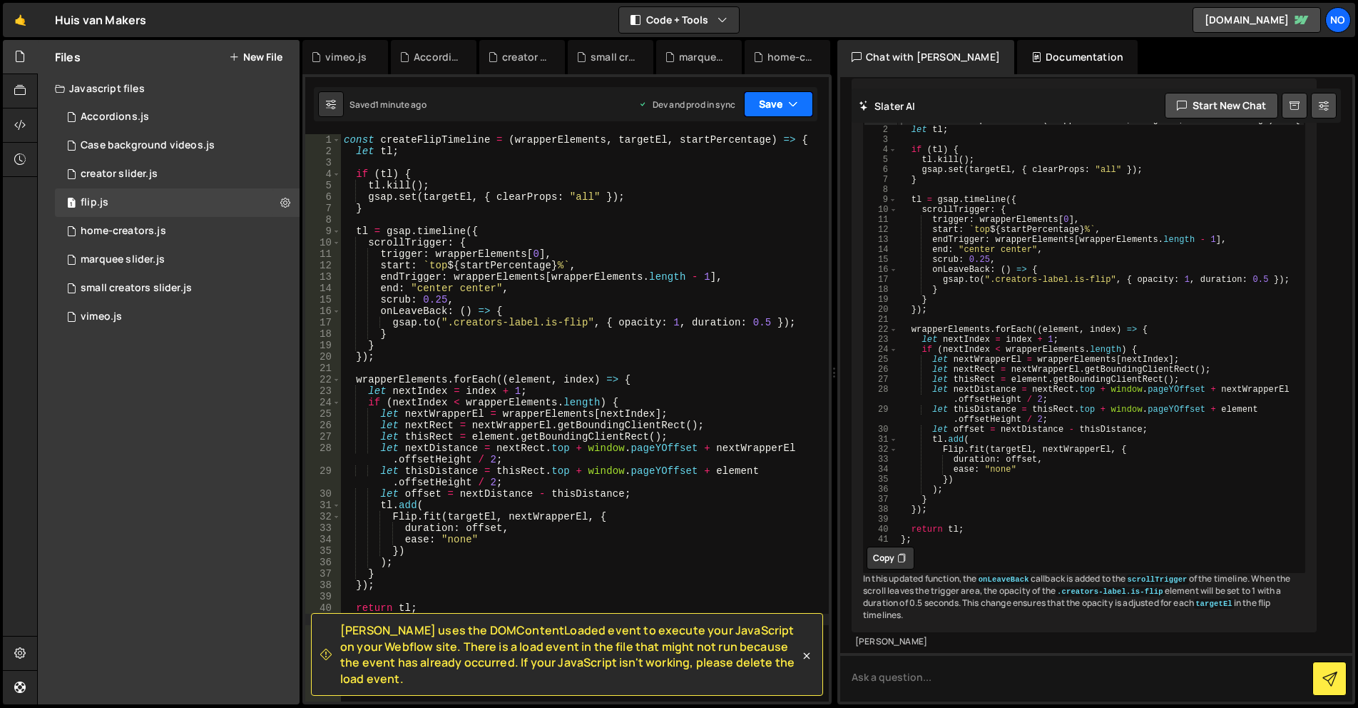
drag, startPoint x: 799, startPoint y: 114, endPoint x: 778, endPoint y: 124, distance: 23.6
click at [799, 114] on button "Save" at bounding box center [778, 104] width 69 height 26
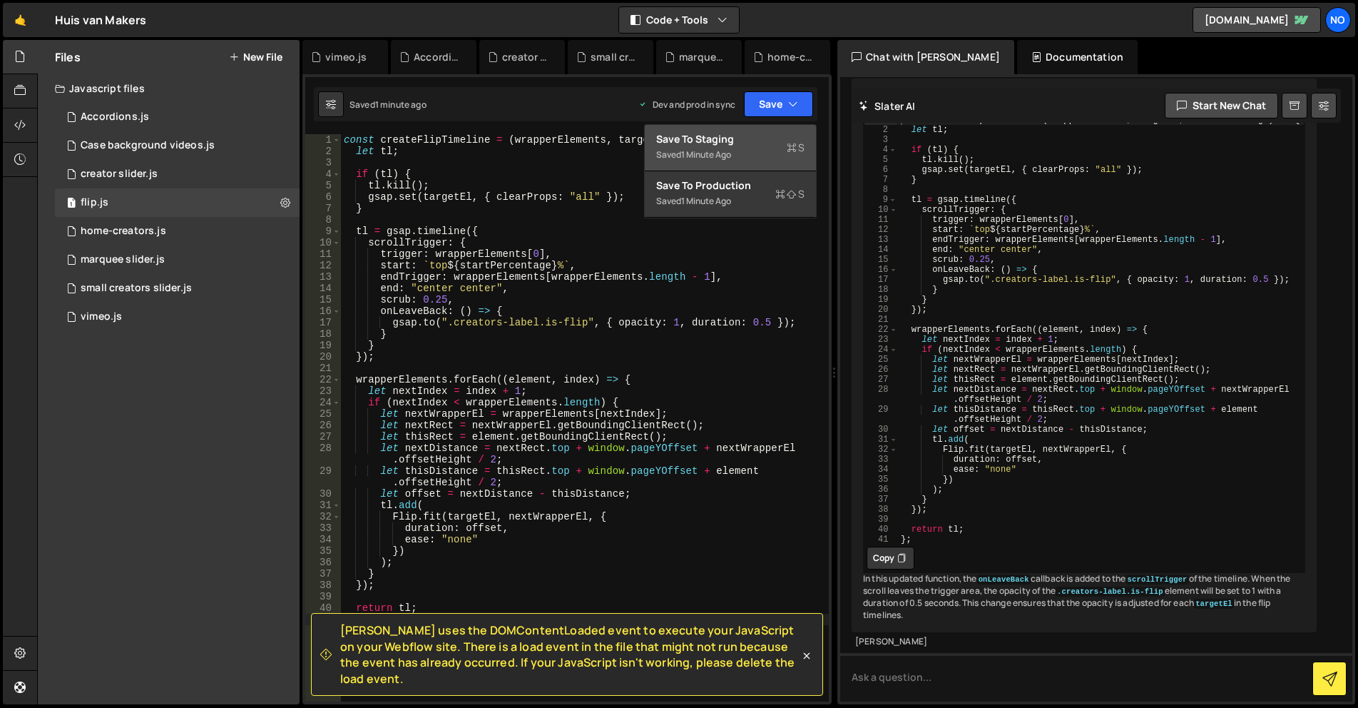
click at [755, 143] on div "Save to Staging S" at bounding box center [730, 139] width 148 height 14
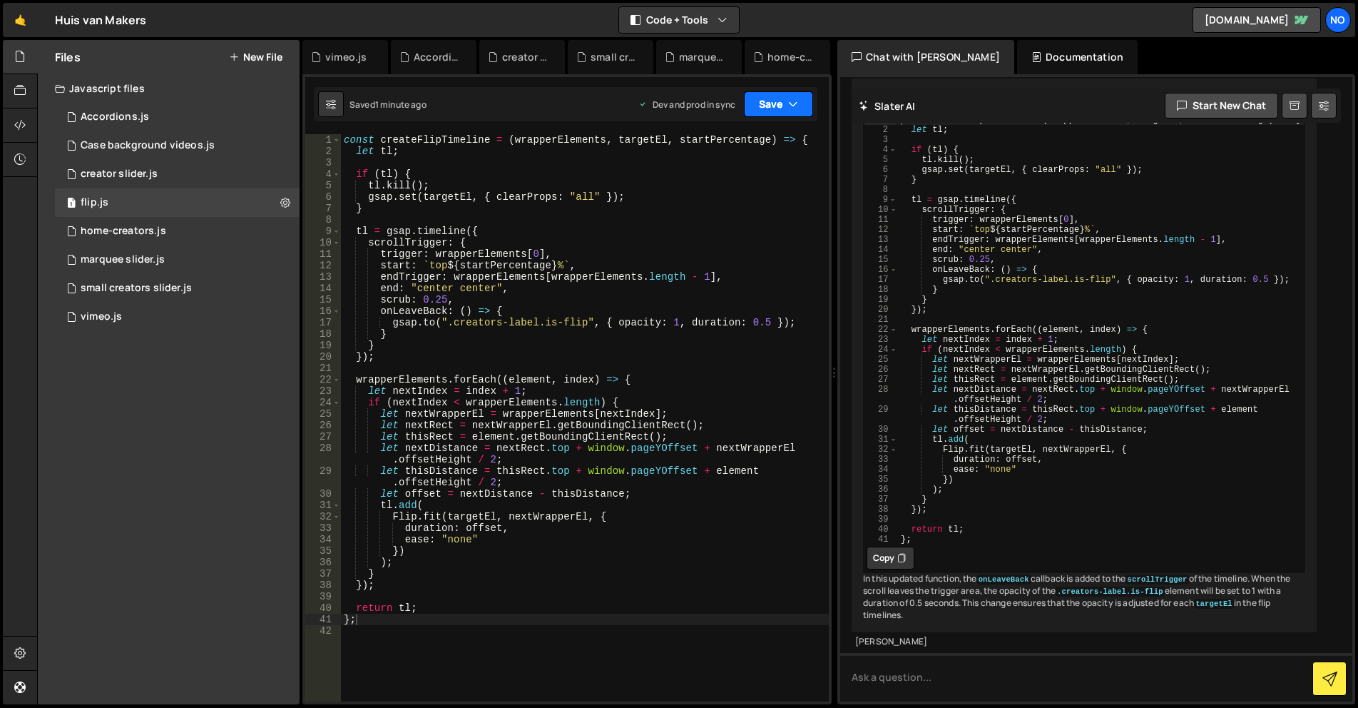
click at [773, 98] on button "Save" at bounding box center [778, 104] width 69 height 26
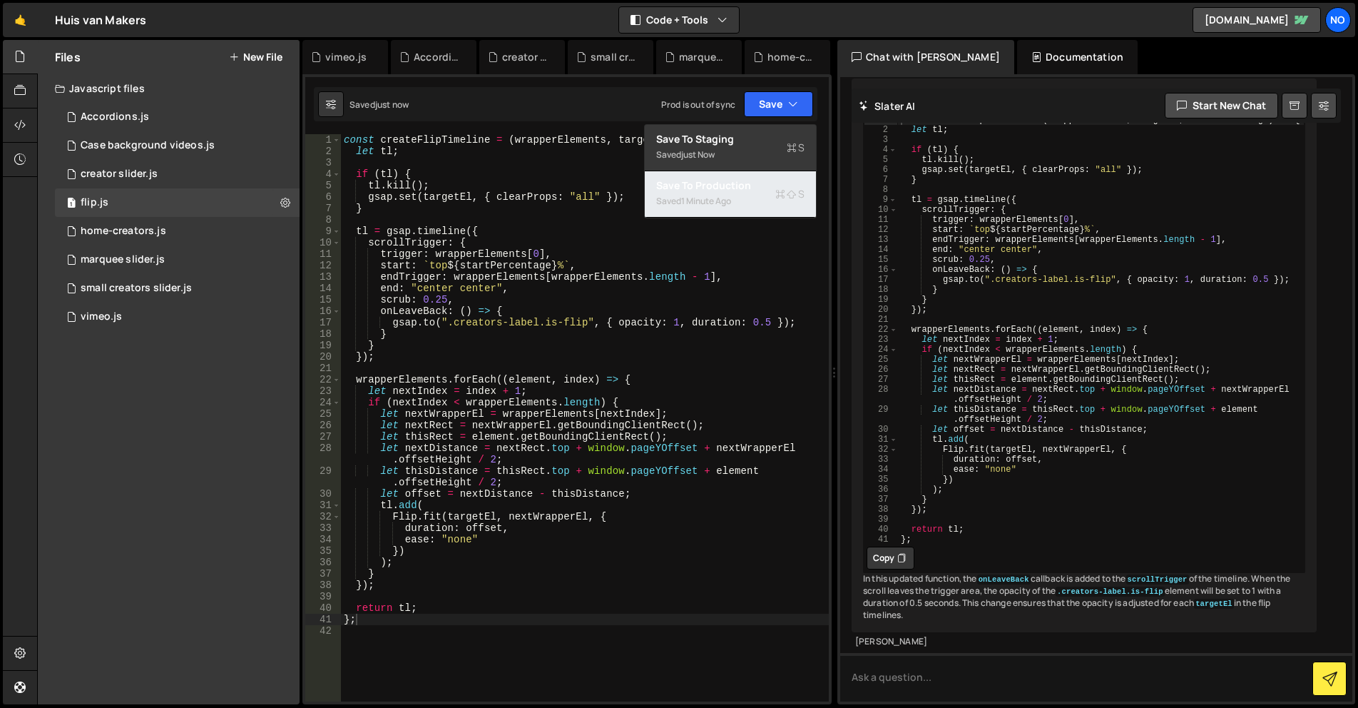
click at [738, 203] on div "Saved 1 minute ago" at bounding box center [730, 201] width 148 height 17
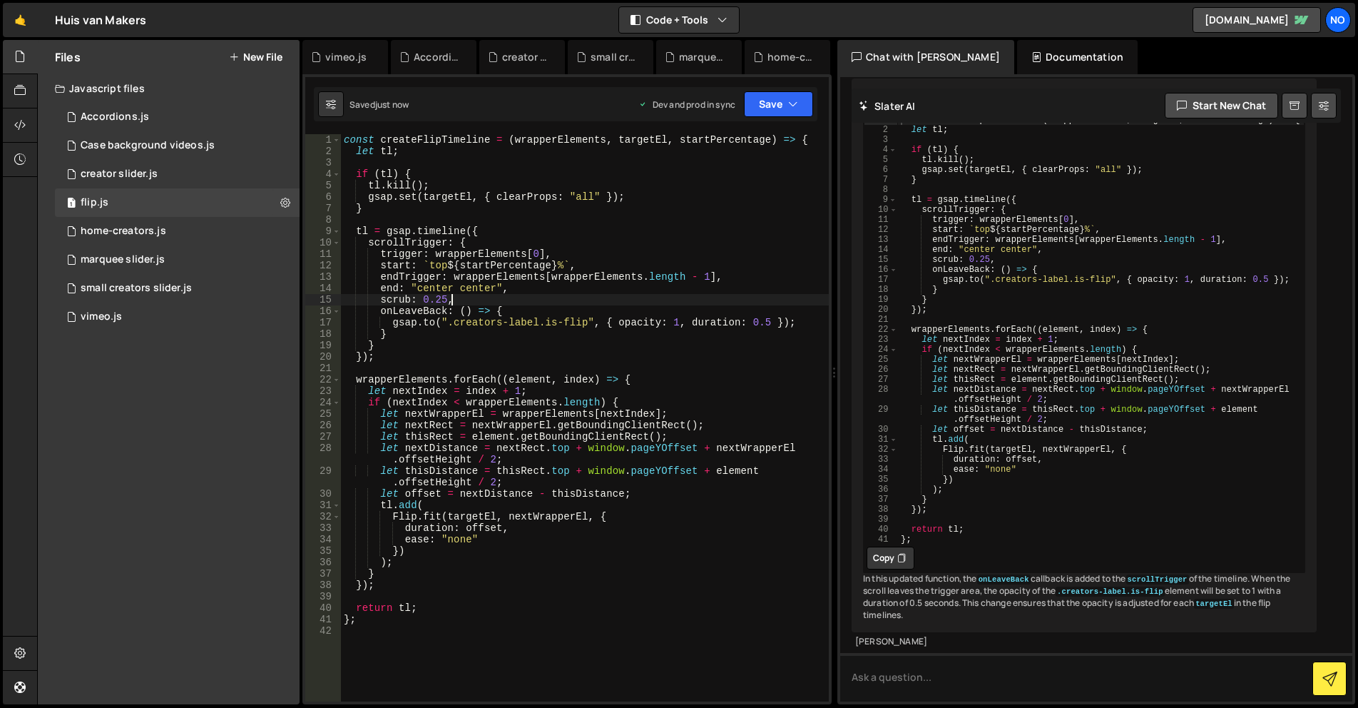
click at [648, 303] on div "const createFlipTimeline = ( wrapperElements , targetEl , startPercentage ) => …" at bounding box center [585, 429] width 488 height 590
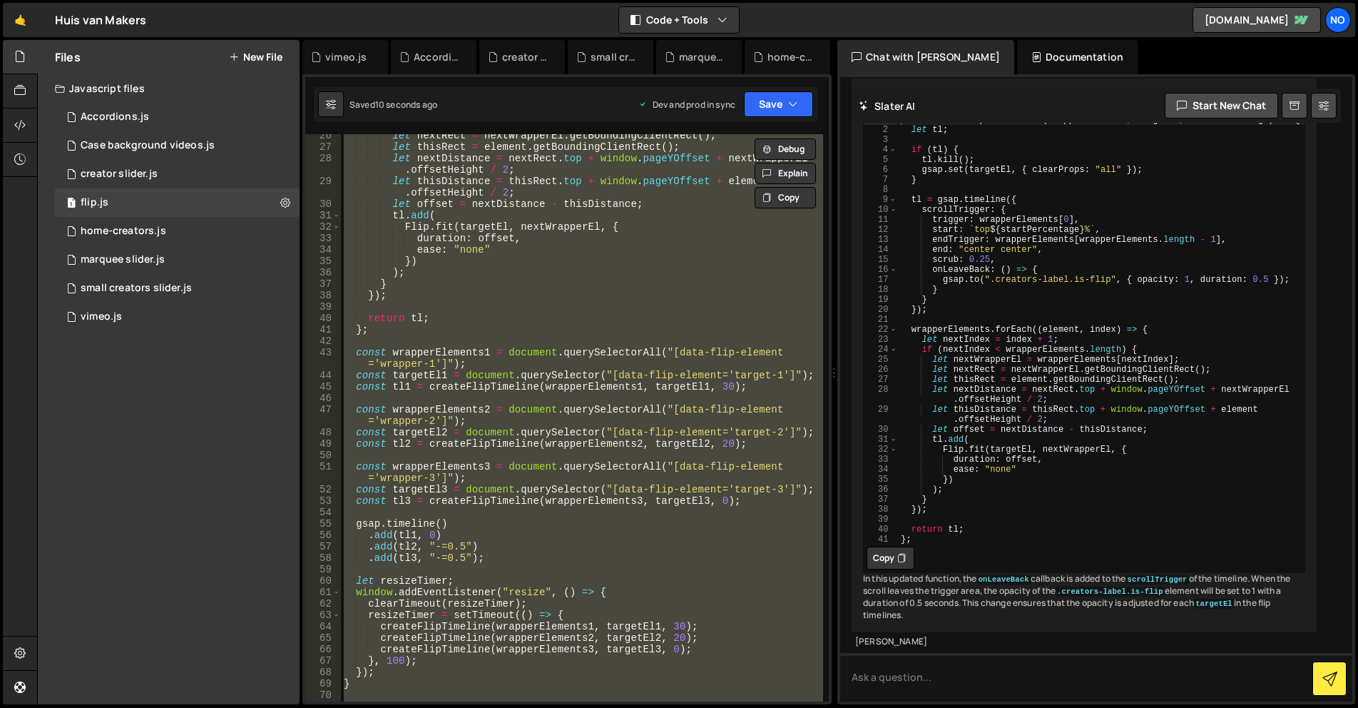
scroll to position [162, 0]
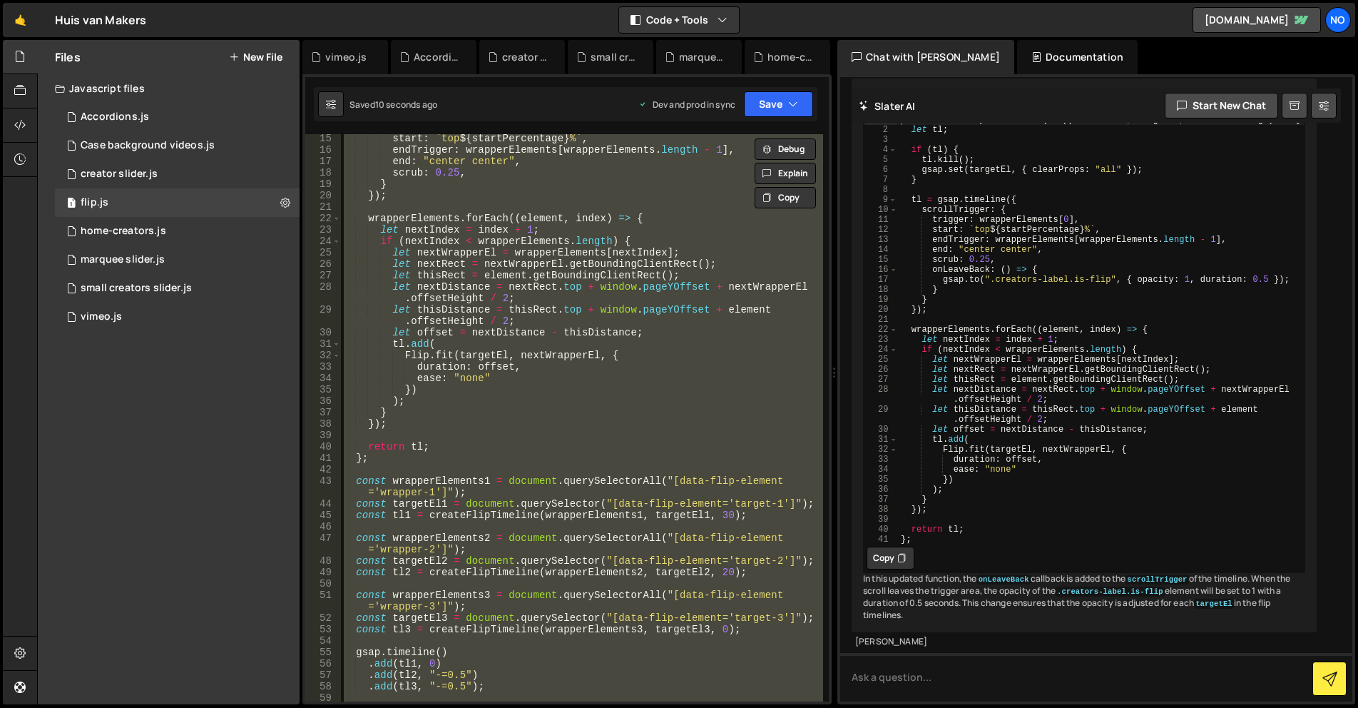
click at [662, 339] on div "start : ` top ${ startPercentage } % ` , endTrigger : wrapperElements [ wrapper…" at bounding box center [582, 417] width 482 height 567
type textarea "tl.add("
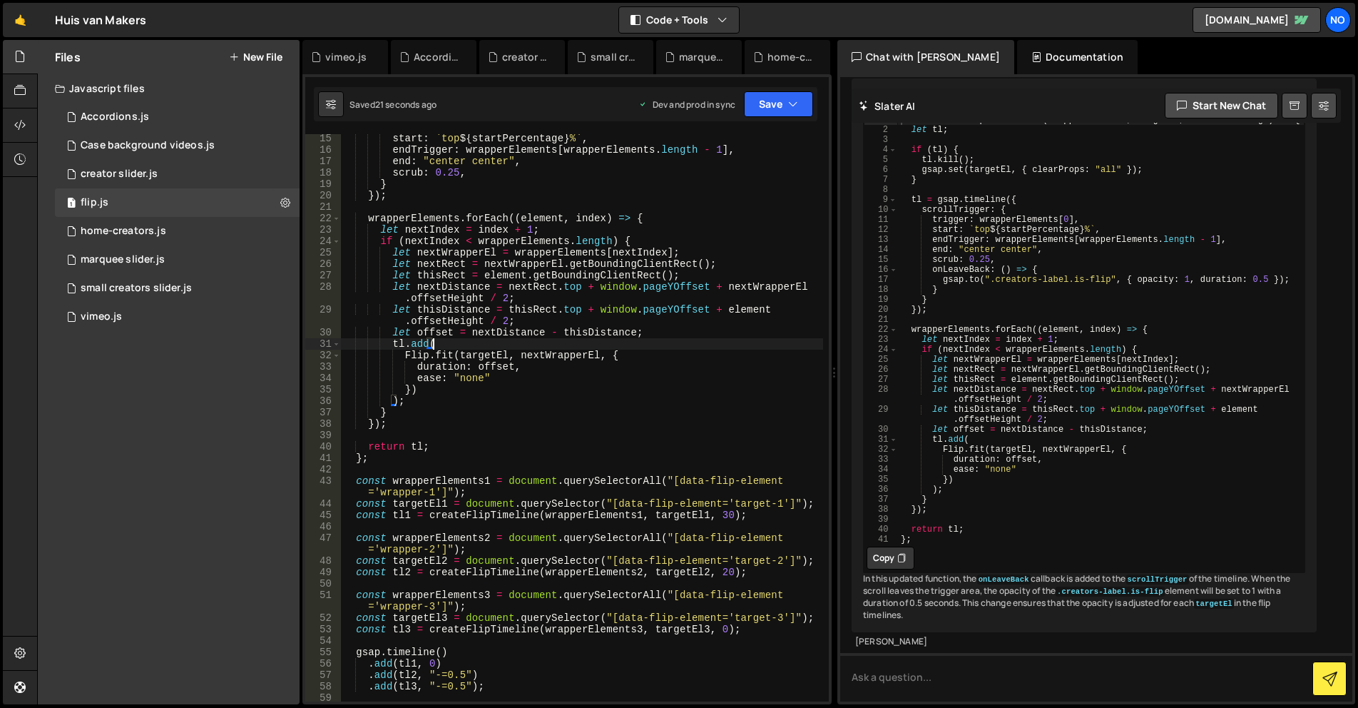
scroll to position [22514, 0]
drag, startPoint x: 923, startPoint y: 657, endPoint x: 930, endPoint y: 666, distance: 11.7
click at [925, 660] on textarea at bounding box center [1096, 677] width 512 height 49
drag, startPoint x: 930, startPoint y: 666, endPoint x: 937, endPoint y: 660, distance: 9.1
click at [931, 666] on textarea at bounding box center [1096, 677] width 512 height 49
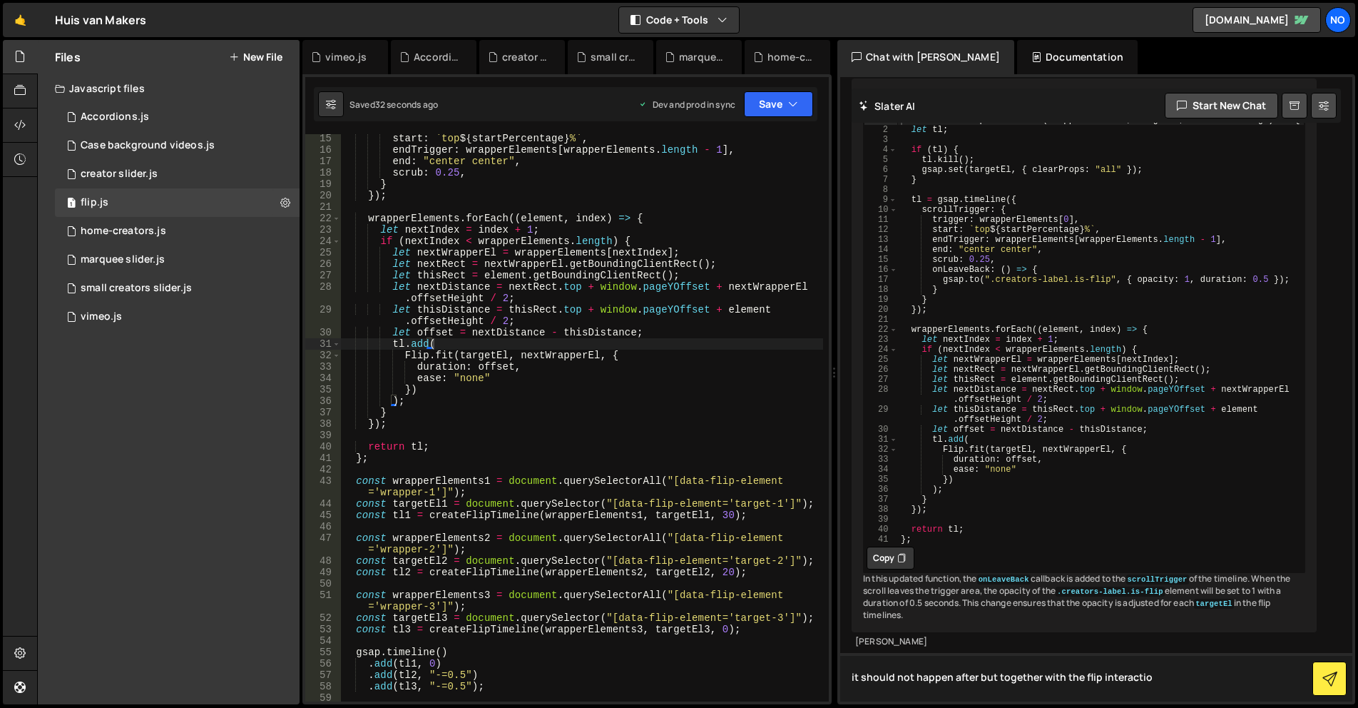
type textarea "it should not happen after but together with the flip interaction"
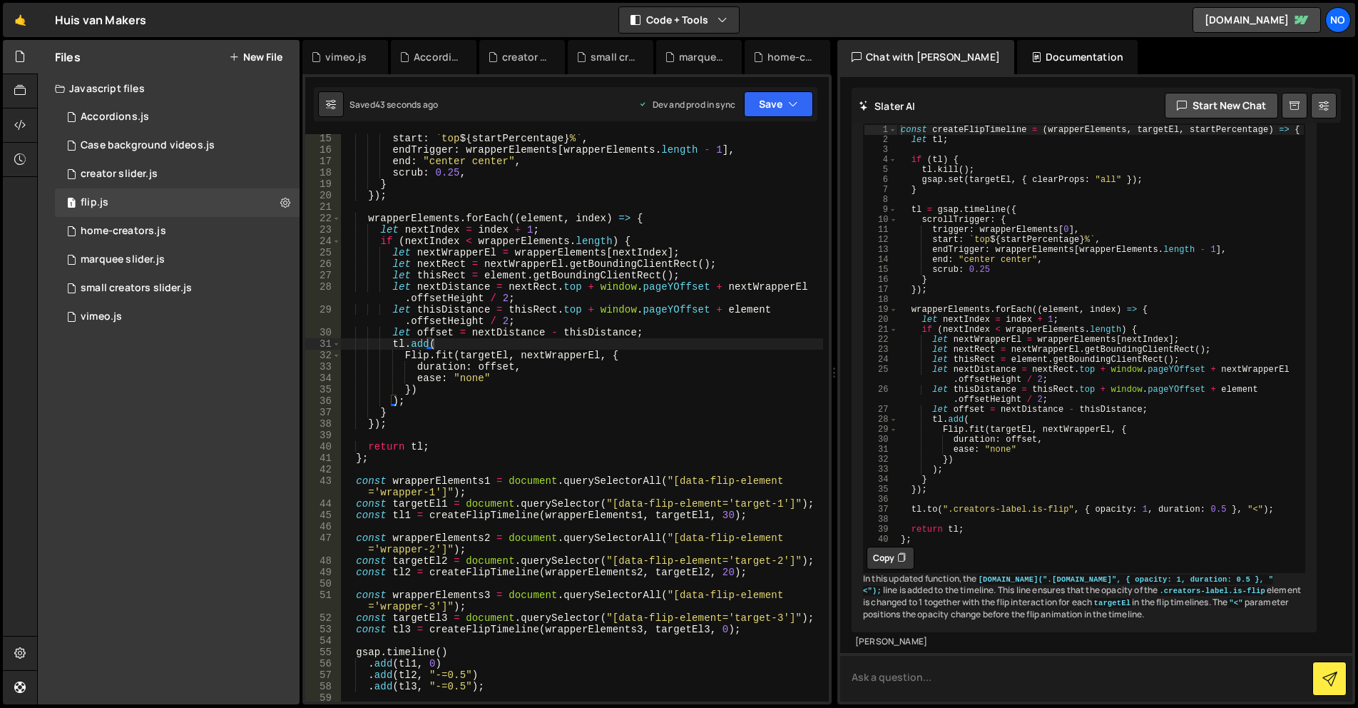
scroll to position [23155, 0]
type textarea "[DOMAIN_NAME](".[DOMAIN_NAME]", { opacity: 1, duration: 0.5 }, "<");"
drag, startPoint x: 1266, startPoint y: 526, endPoint x: 948, endPoint y: 518, distance: 317.6
click at [920, 521] on div "const createFlipTimeline = ( wrapperElements , targetEl , startPercentage ) => …" at bounding box center [1100, 343] width 407 height 439
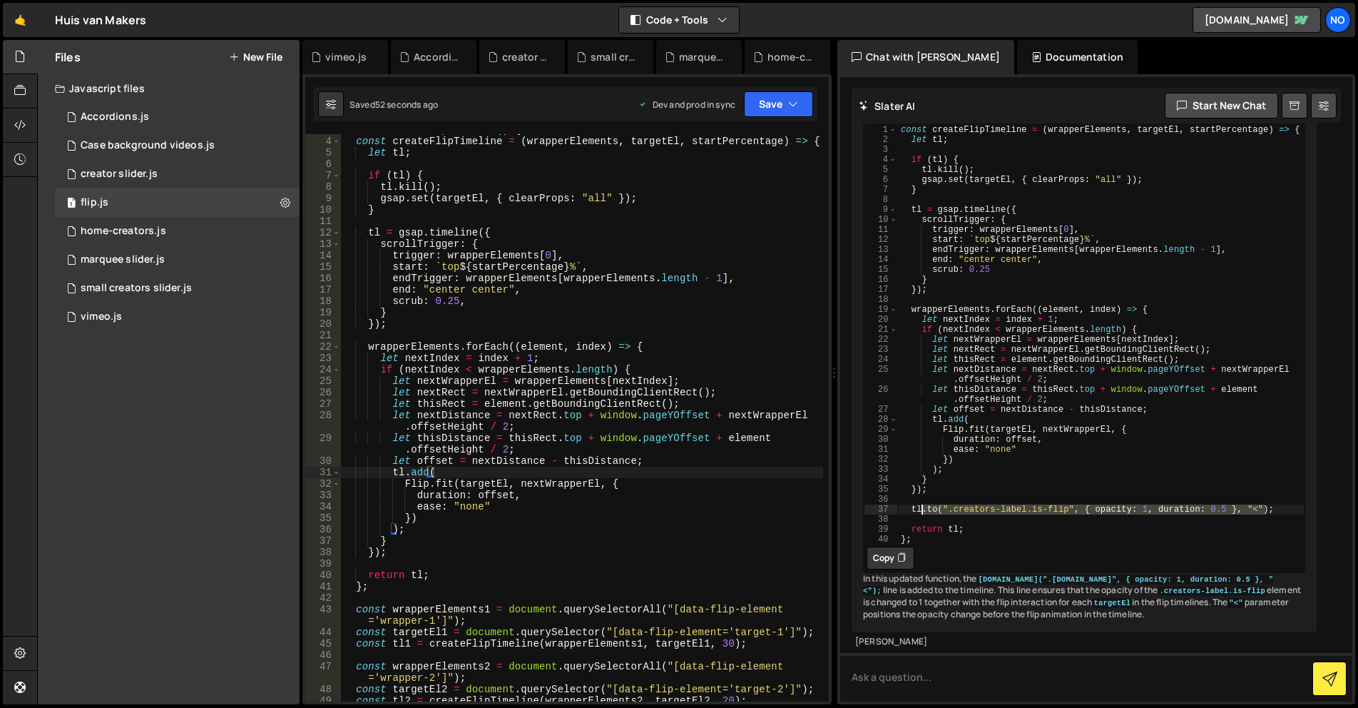
scroll to position [76, 0]
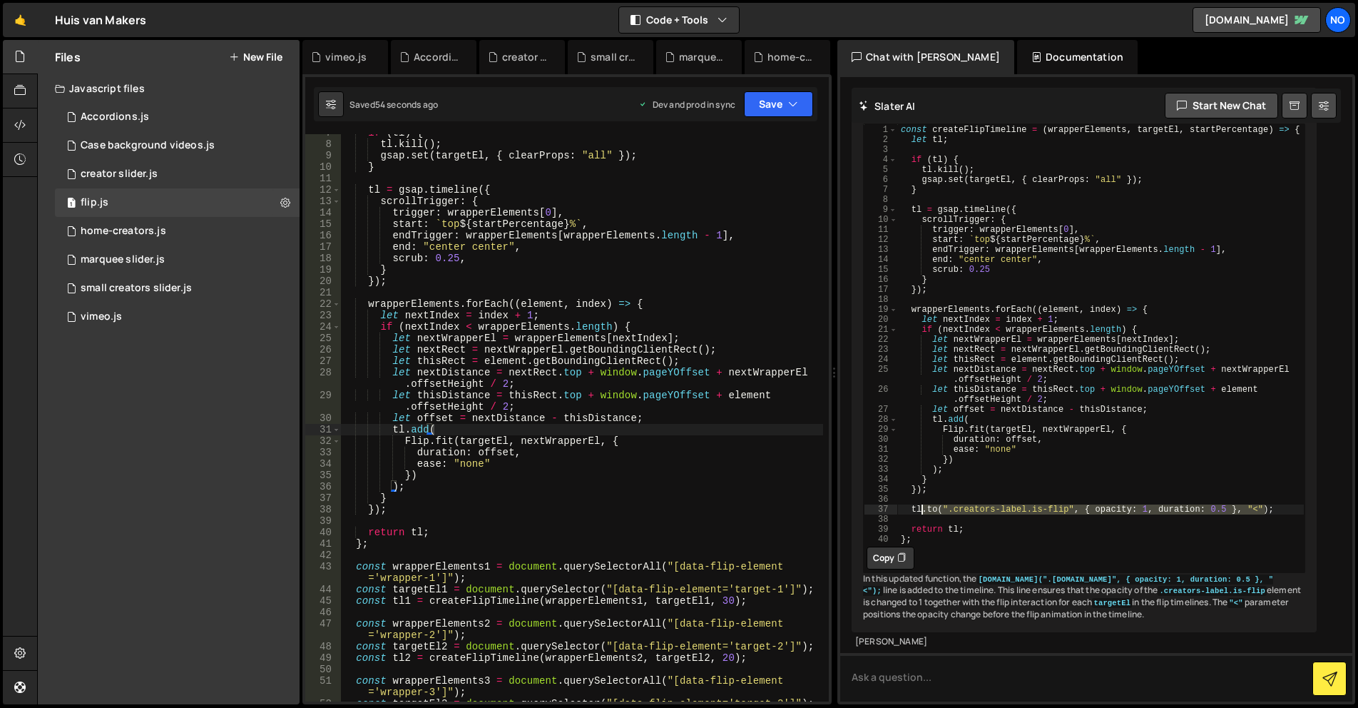
type textarea "});"
click at [407, 509] on div "if ( tl ) { tl . kill ( ) ; gsap . set ( targetEl , { clearProps : "all" }) ; }…" at bounding box center [582, 422] width 482 height 590
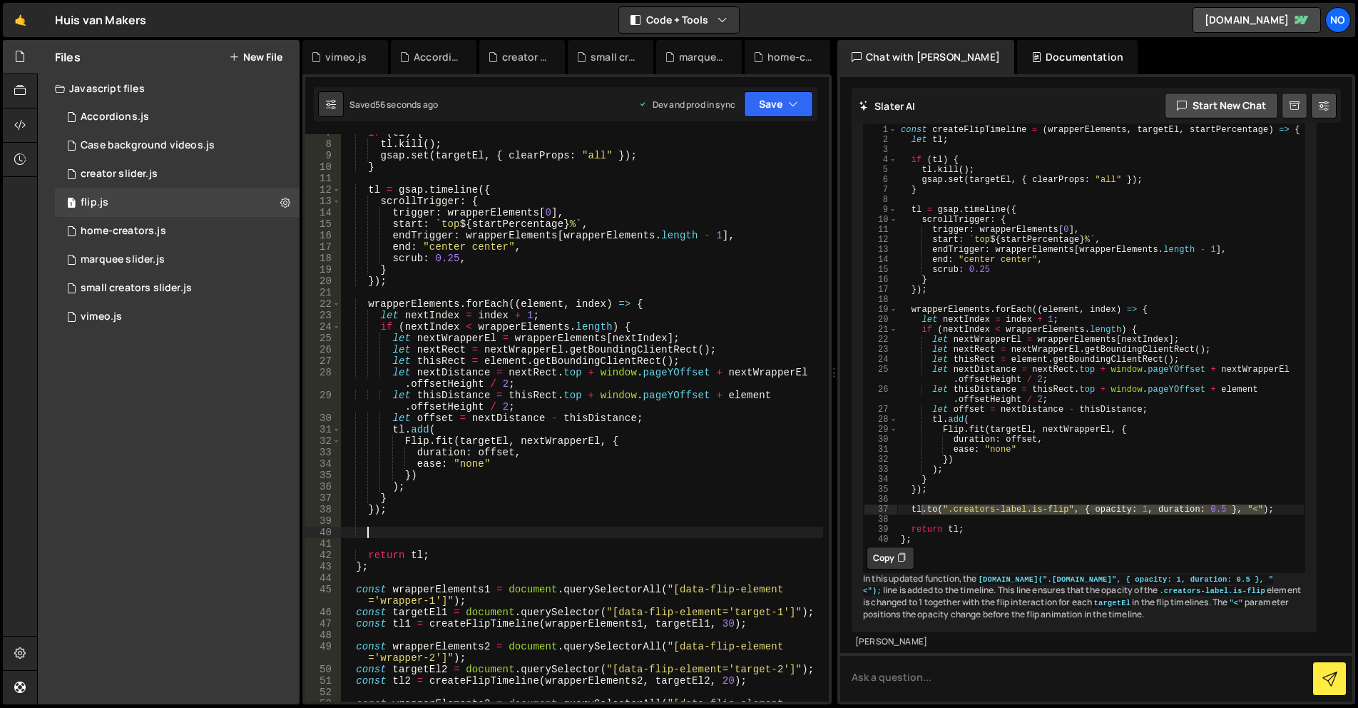
paste textarea ".to(".creators-label.is-flip", { opacity: 1, duration: 0.5 }, "<");"
click at [781, 113] on button "Save" at bounding box center [778, 104] width 69 height 26
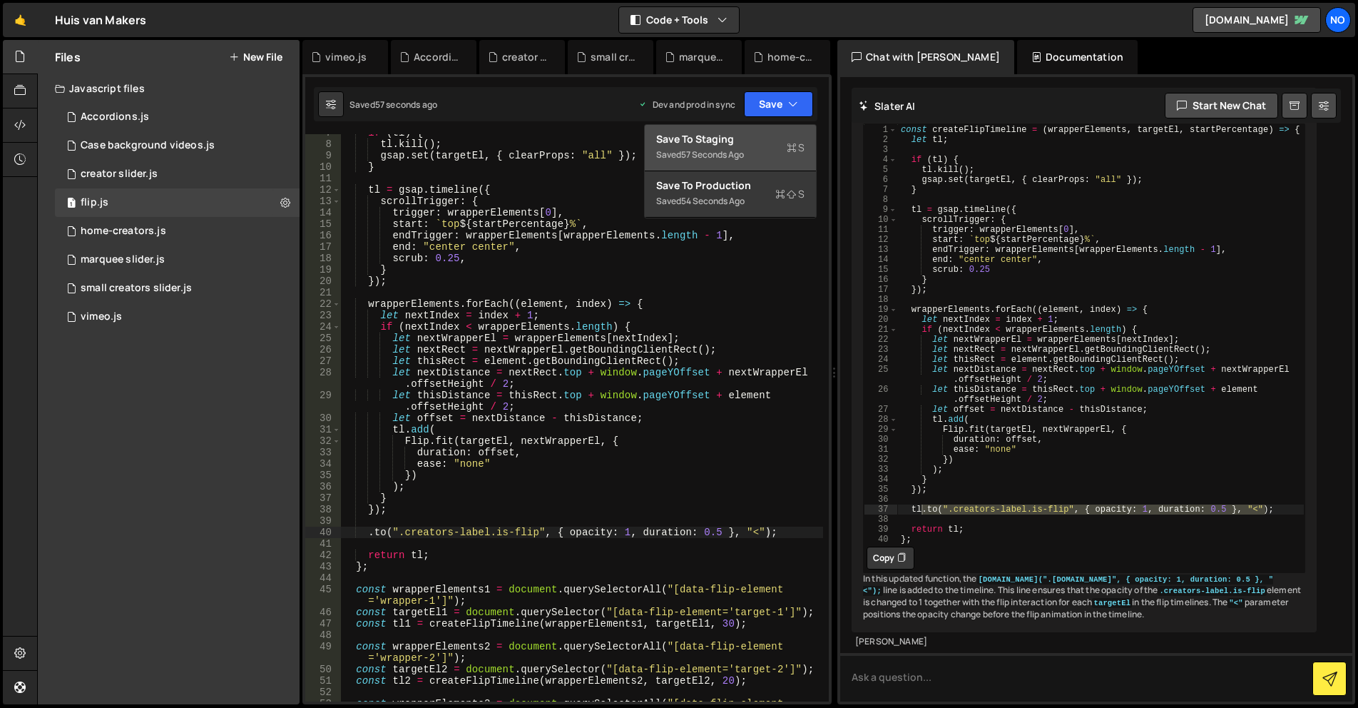
click at [778, 143] on div "Save to Staging S" at bounding box center [730, 139] width 148 height 14
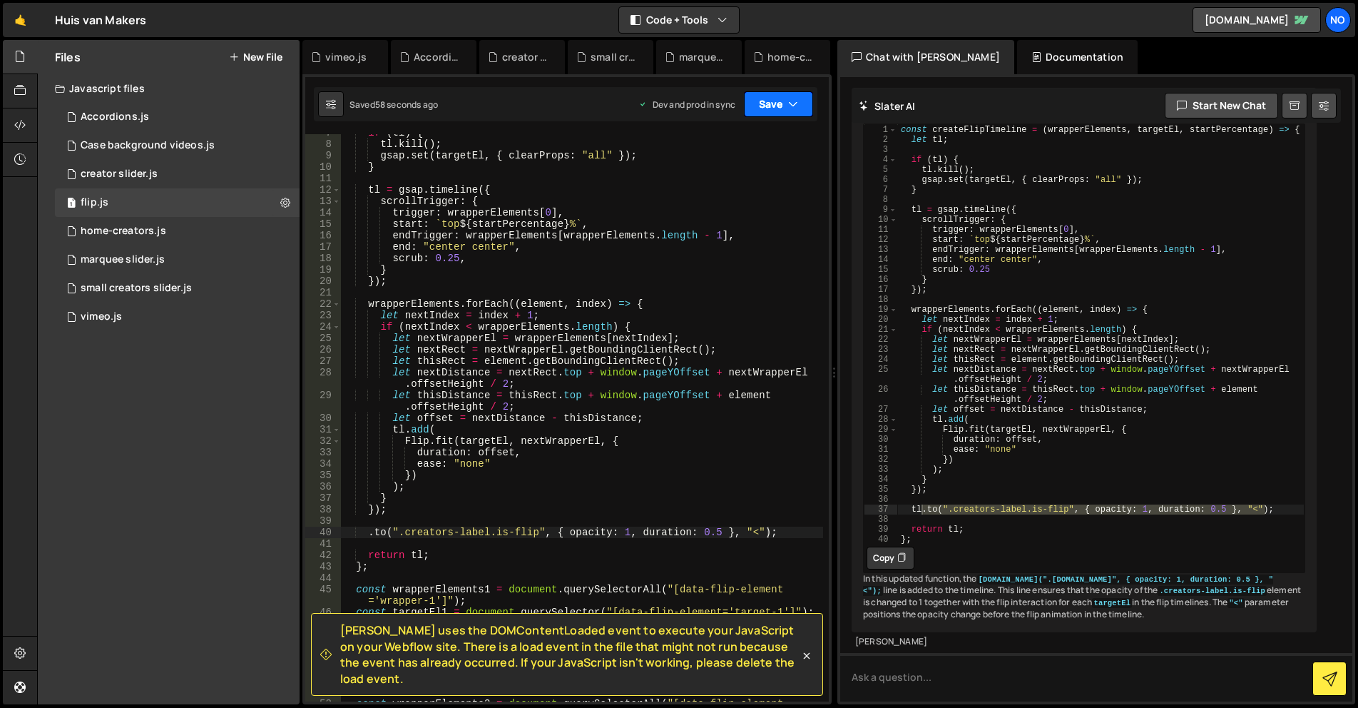
click at [779, 105] on button "Save" at bounding box center [778, 104] width 69 height 26
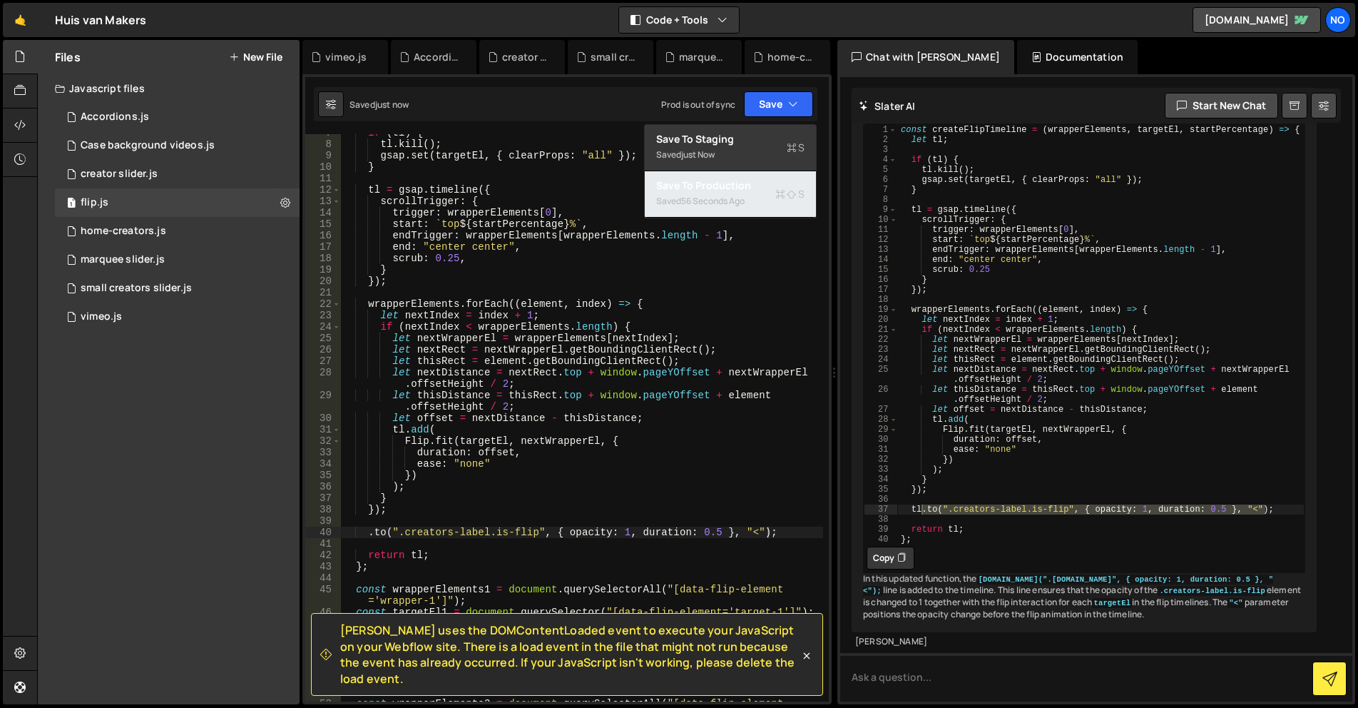
click at [754, 193] on div "Saved 56 seconds ago" at bounding box center [730, 201] width 148 height 17
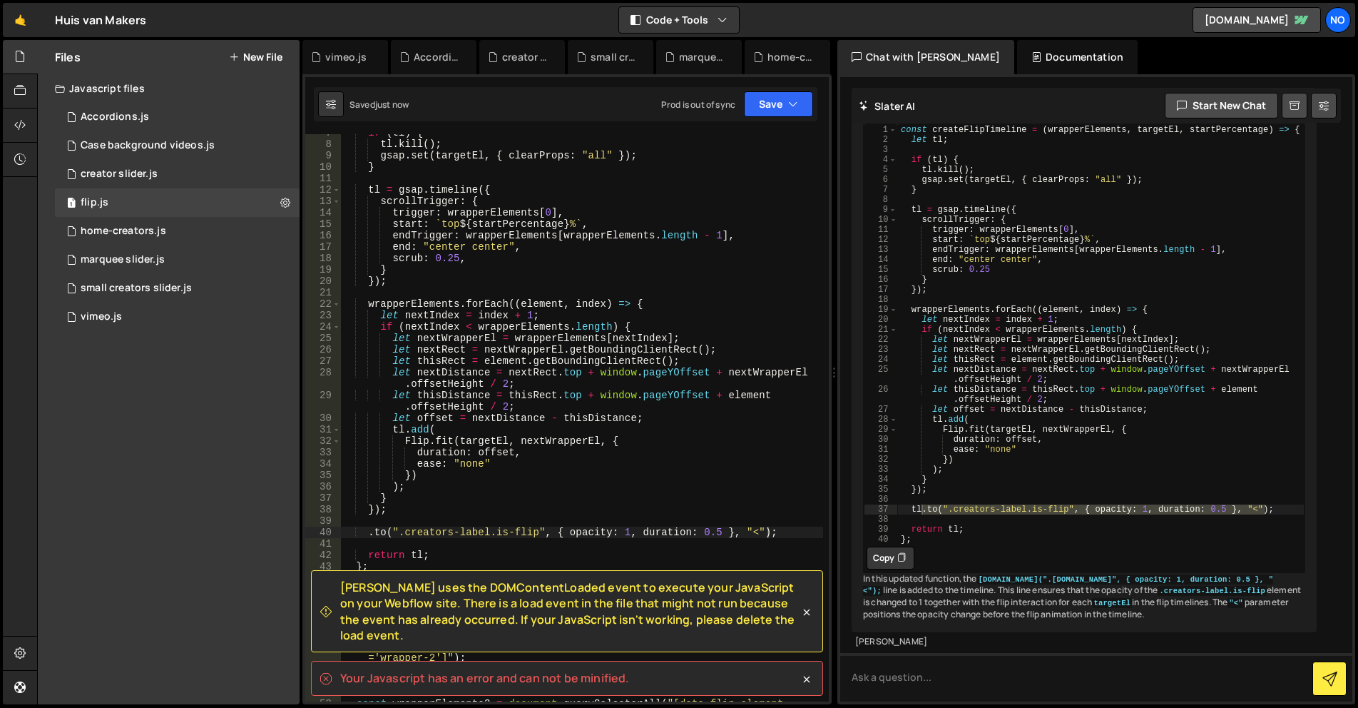
click at [596, 494] on div "if ( tl ) { tl . kill ( ) ; gsap . set ( targetEl , { clearProps : "all" }) ; }…" at bounding box center [582, 427] width 482 height 601
type textarea "document.addEventListener('DOMContentLoaded', initFlipOnScroll);"
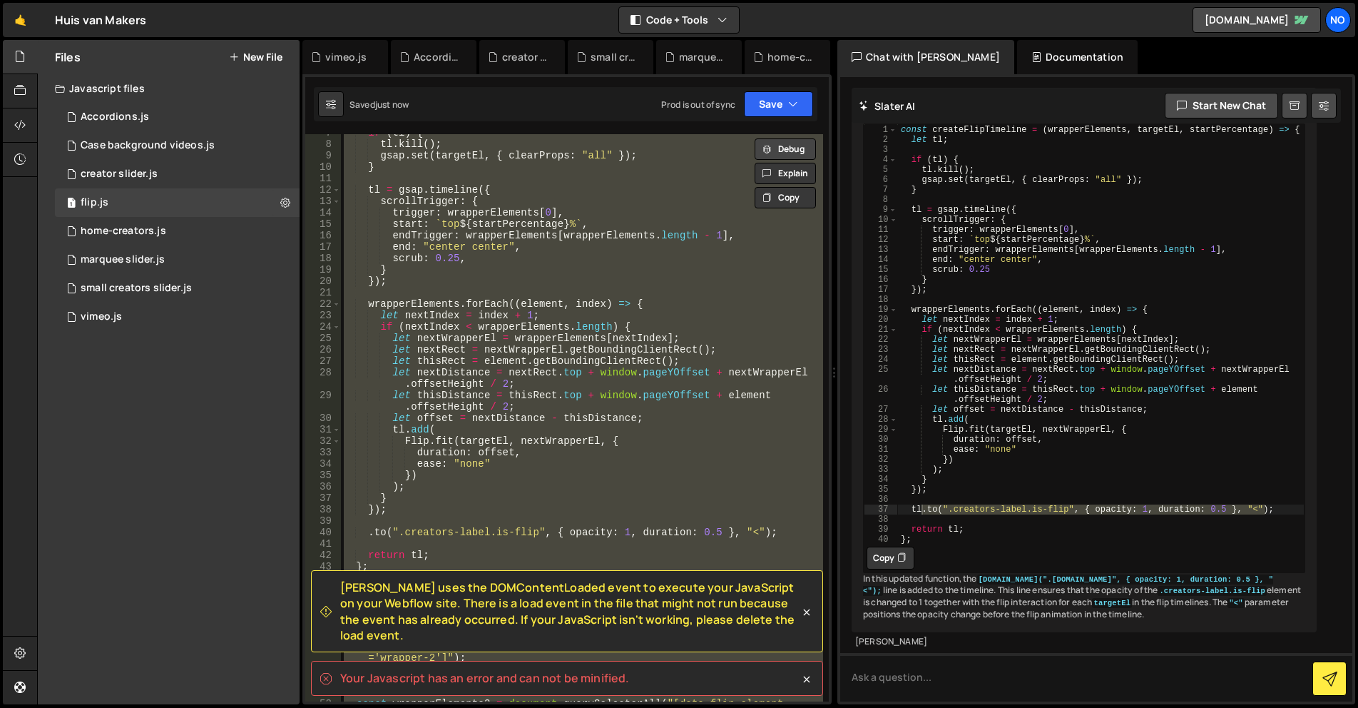
drag, startPoint x: 777, startPoint y: 156, endPoint x: 765, endPoint y: 176, distance: 23.6
click at [777, 156] on button "Debug" at bounding box center [785, 148] width 61 height 21
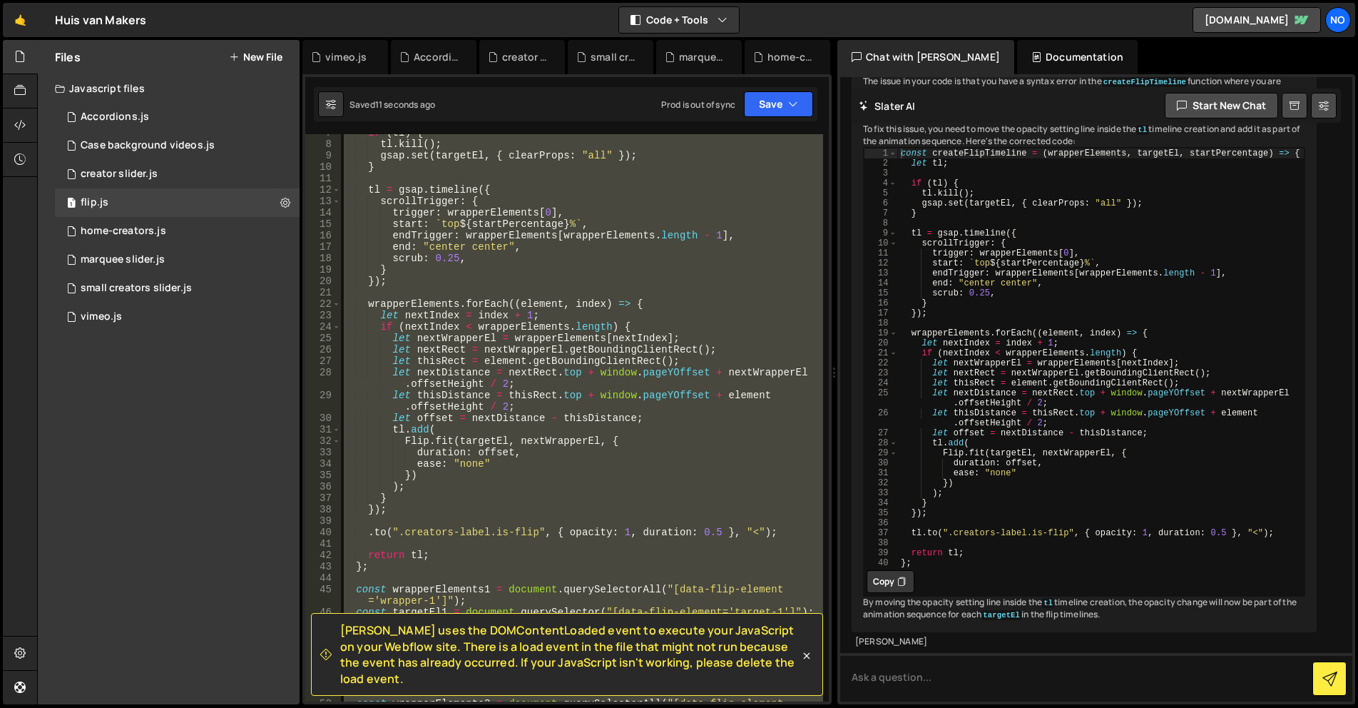
scroll to position [24377, 0]
click at [367, 535] on div "if ( tl ) { tl . kill ( ) ; gsap . set ( targetEl , { clearProps : "all" }) ; }…" at bounding box center [582, 417] width 482 height 567
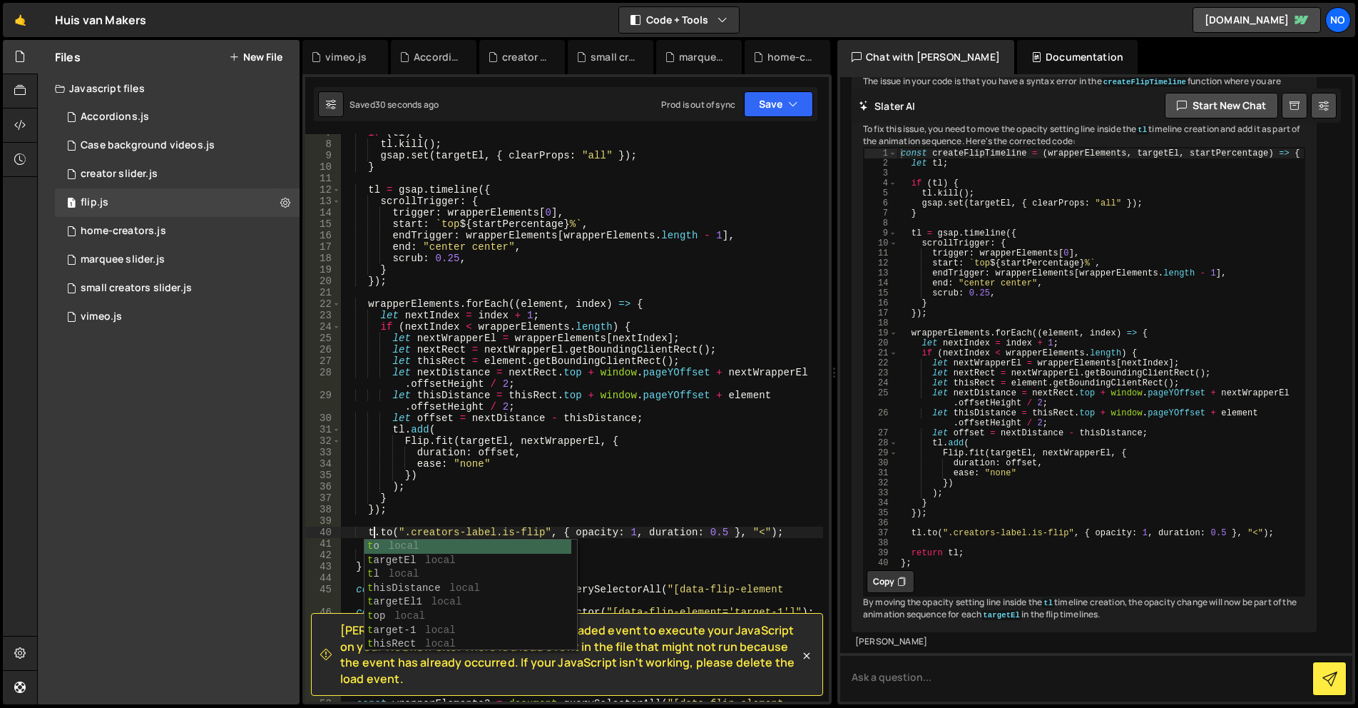
scroll to position [0, 2]
click at [764, 102] on button "Save" at bounding box center [778, 104] width 69 height 26
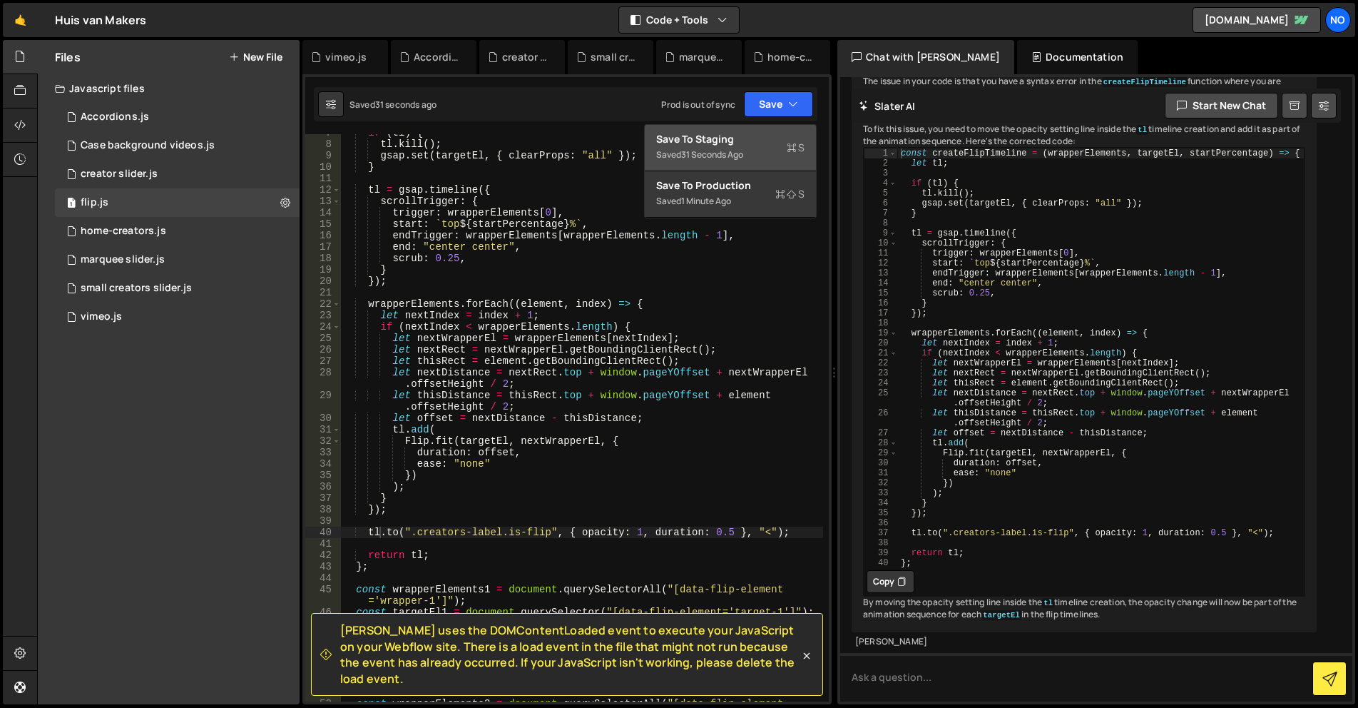
click at [765, 133] on div "Save to Staging S" at bounding box center [730, 139] width 148 height 14
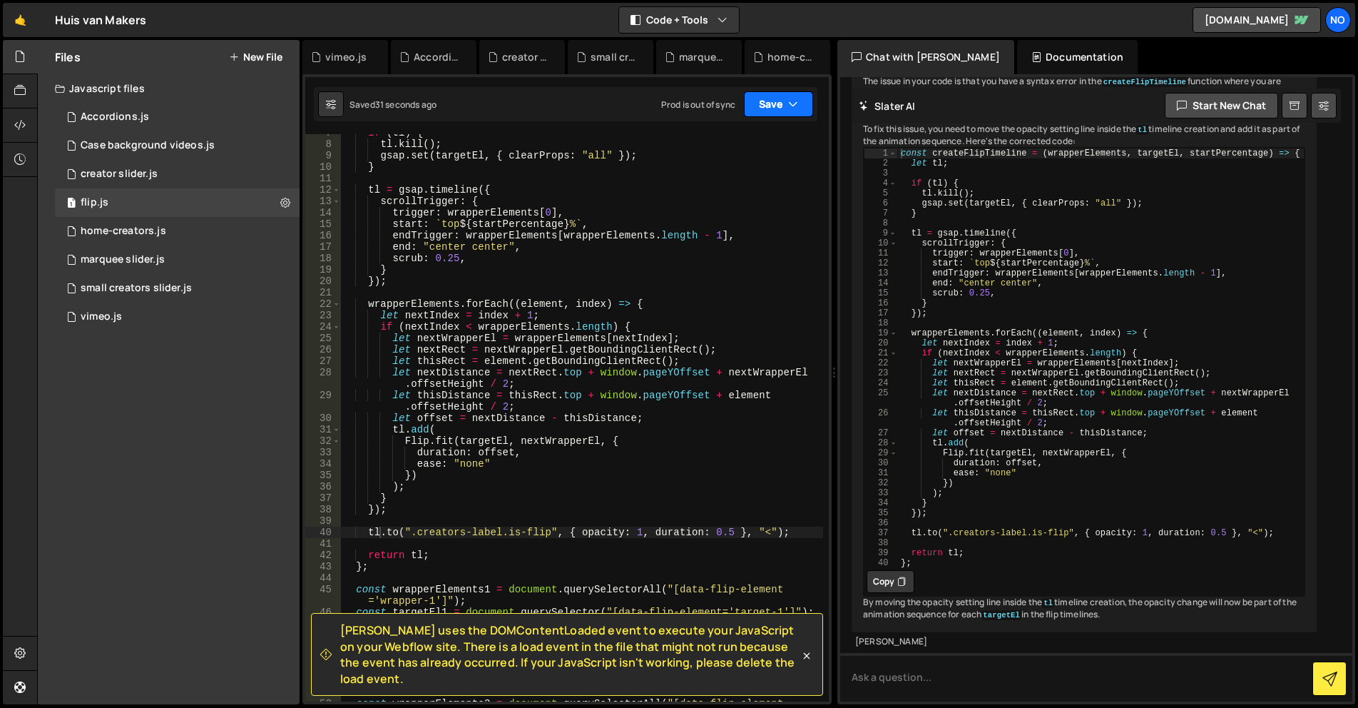
drag, startPoint x: 775, startPoint y: 98, endPoint x: 770, endPoint y: 132, distance: 34.0
click at [775, 98] on button "Save" at bounding box center [778, 104] width 69 height 26
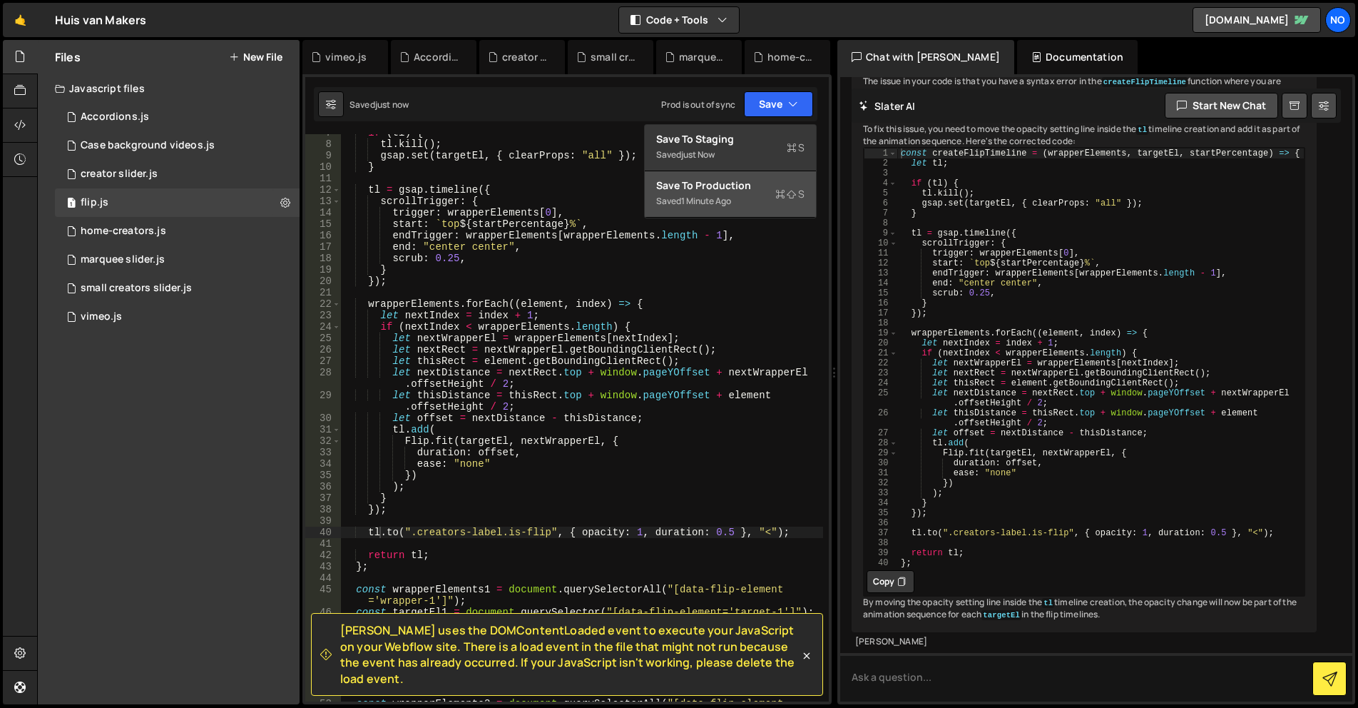
click at [745, 187] on div "Save to Production S" at bounding box center [730, 185] width 148 height 14
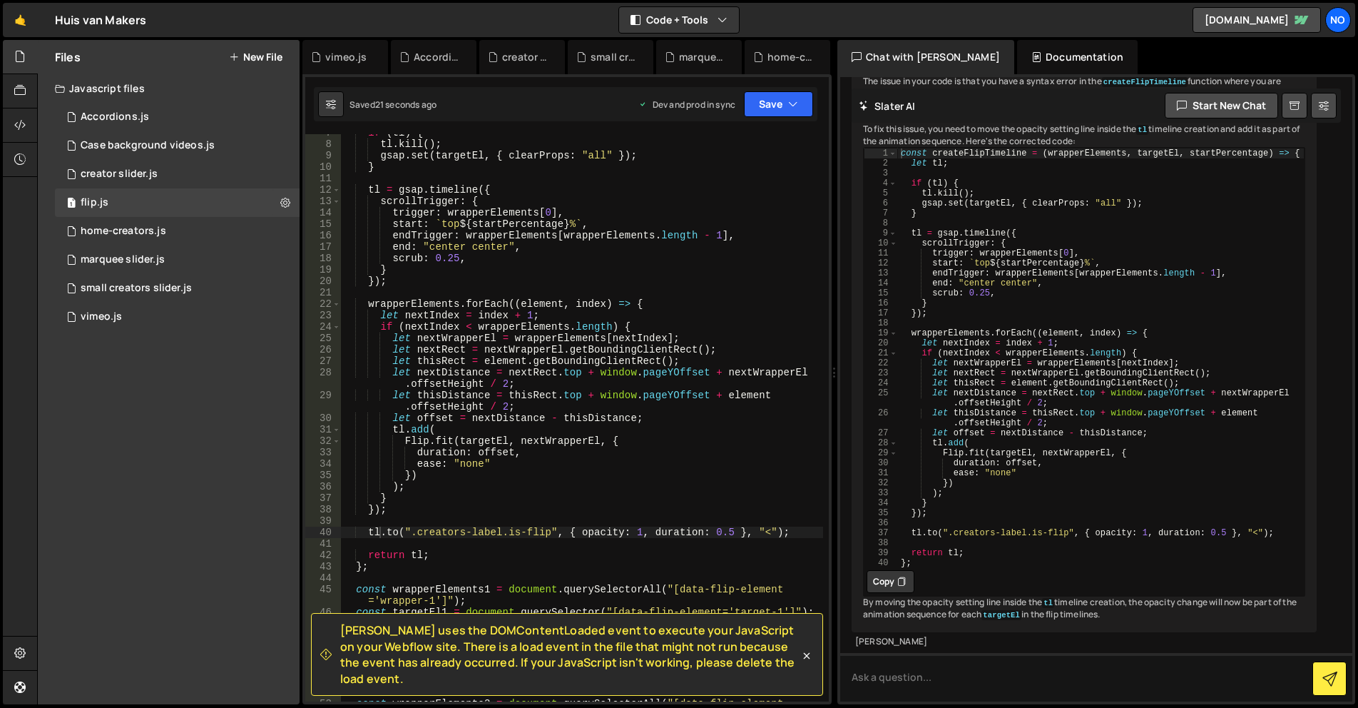
scroll to position [119, 0]
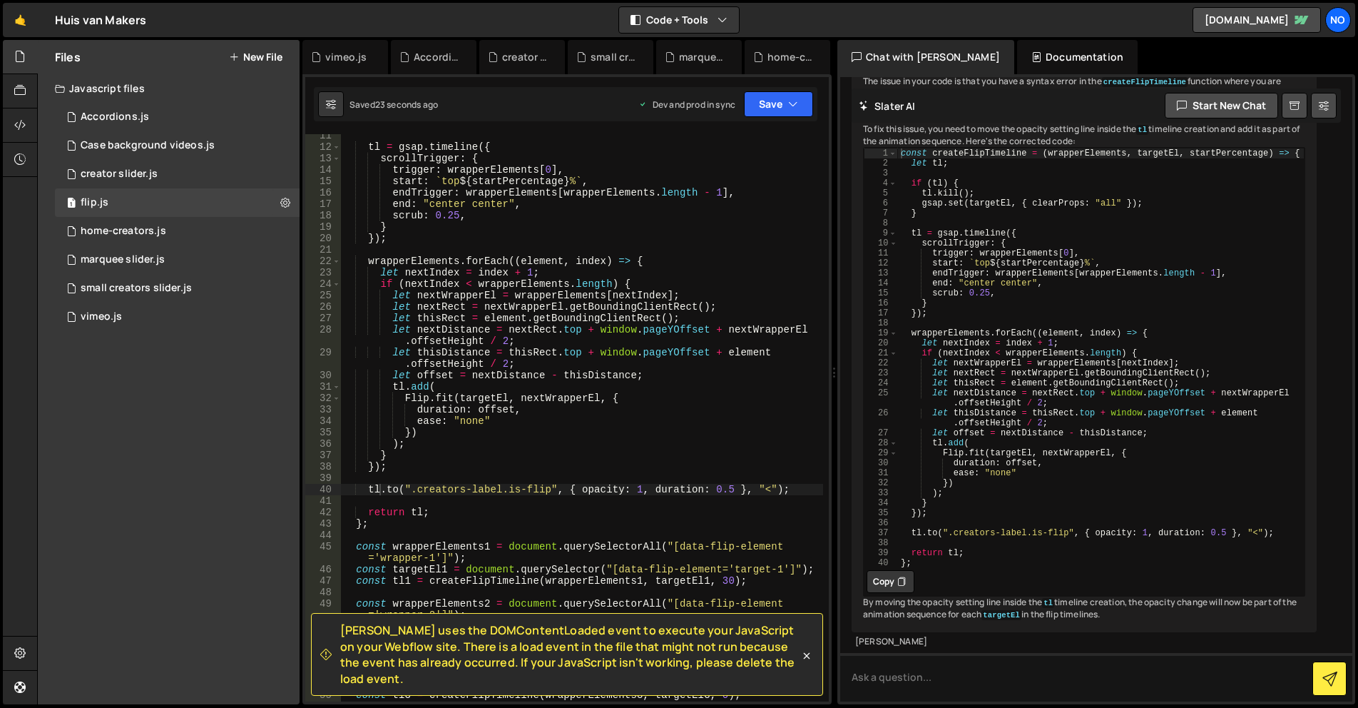
drag, startPoint x: 463, startPoint y: 487, endPoint x: 476, endPoint y: 487, distance: 12.8
click at [463, 487] on div "tl = gsap . timeline ({ scrollTrigger : { trigger : wrapperElements [ 0 ] , sta…" at bounding box center [582, 425] width 482 height 590
drag, startPoint x: 492, startPoint y: 489, endPoint x: 511, endPoint y: 487, distance: 18.6
click at [492, 489] on div "tl = gsap . timeline ({ scrollTrigger : { trigger : wrapperElements [ 0 ] , sta…" at bounding box center [582, 425] width 482 height 590
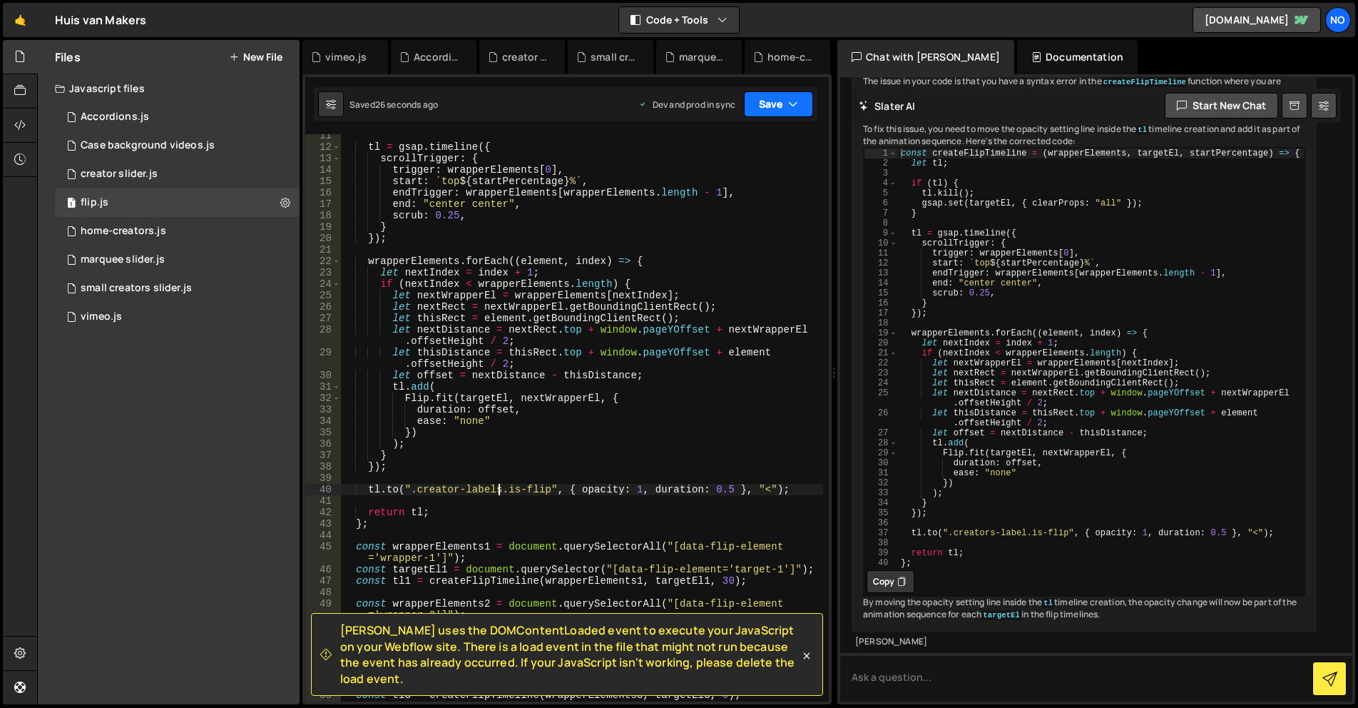
type textarea "[DOMAIN_NAME](".[DOMAIN_NAME]", { opacity: 1, duration: 0.5 }, "<");"
drag, startPoint x: 772, startPoint y: 99, endPoint x: 777, endPoint y: 127, distance: 28.3
click at [772, 99] on button "Save" at bounding box center [778, 104] width 69 height 26
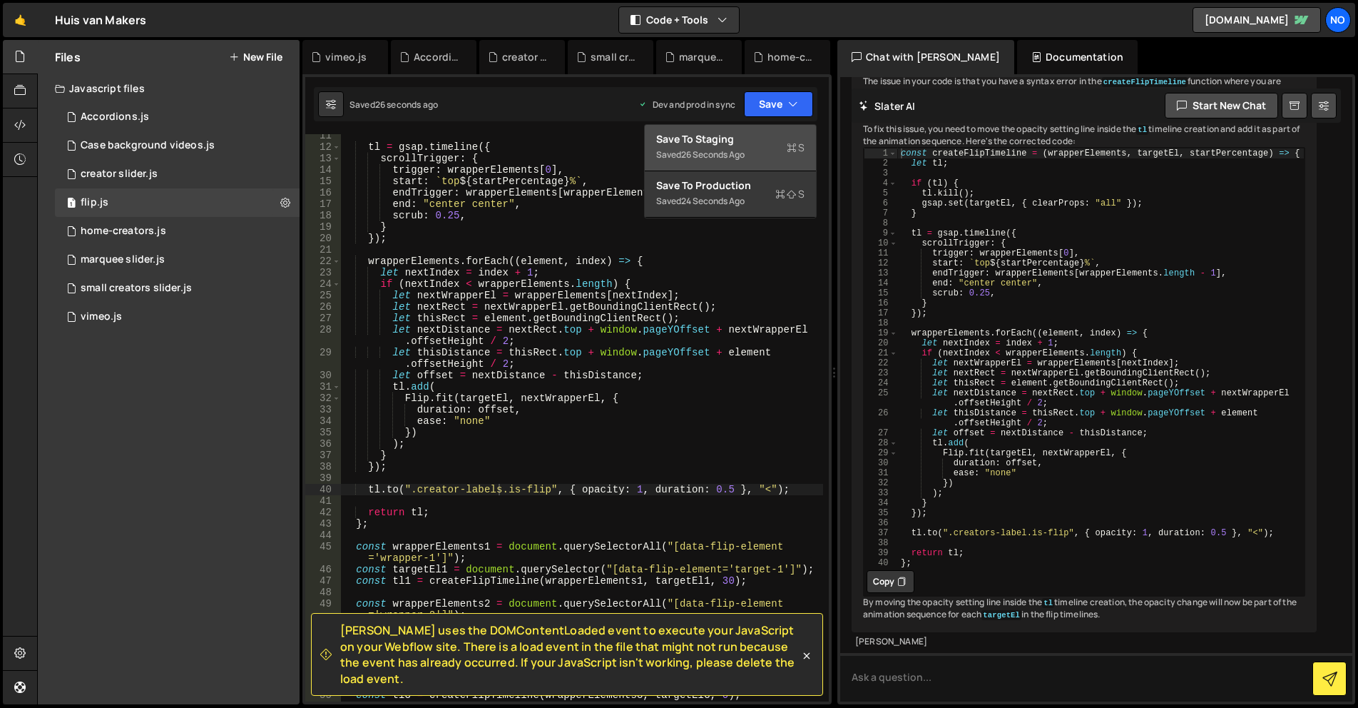
click at [777, 137] on div "Save to Staging S" at bounding box center [730, 139] width 148 height 14
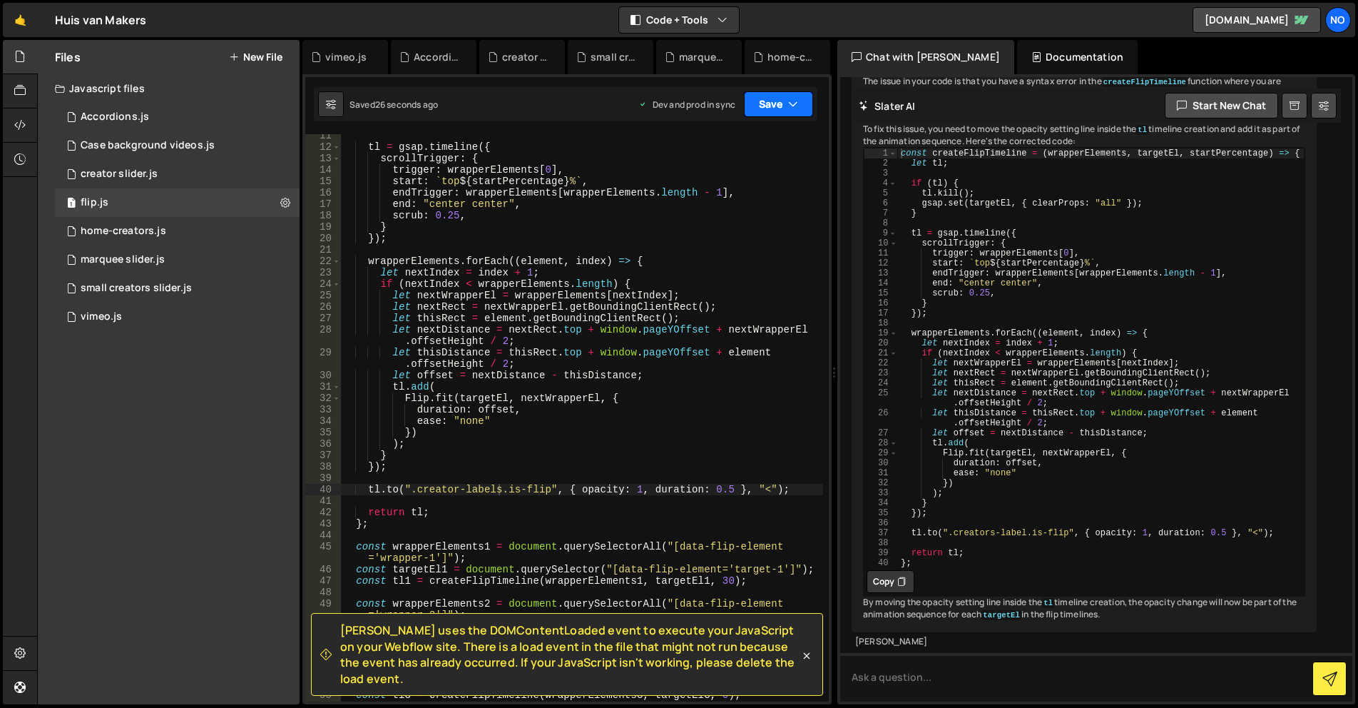
drag, startPoint x: 776, startPoint y: 104, endPoint x: 772, endPoint y: 133, distance: 28.9
click at [776, 104] on button "Save" at bounding box center [778, 104] width 69 height 26
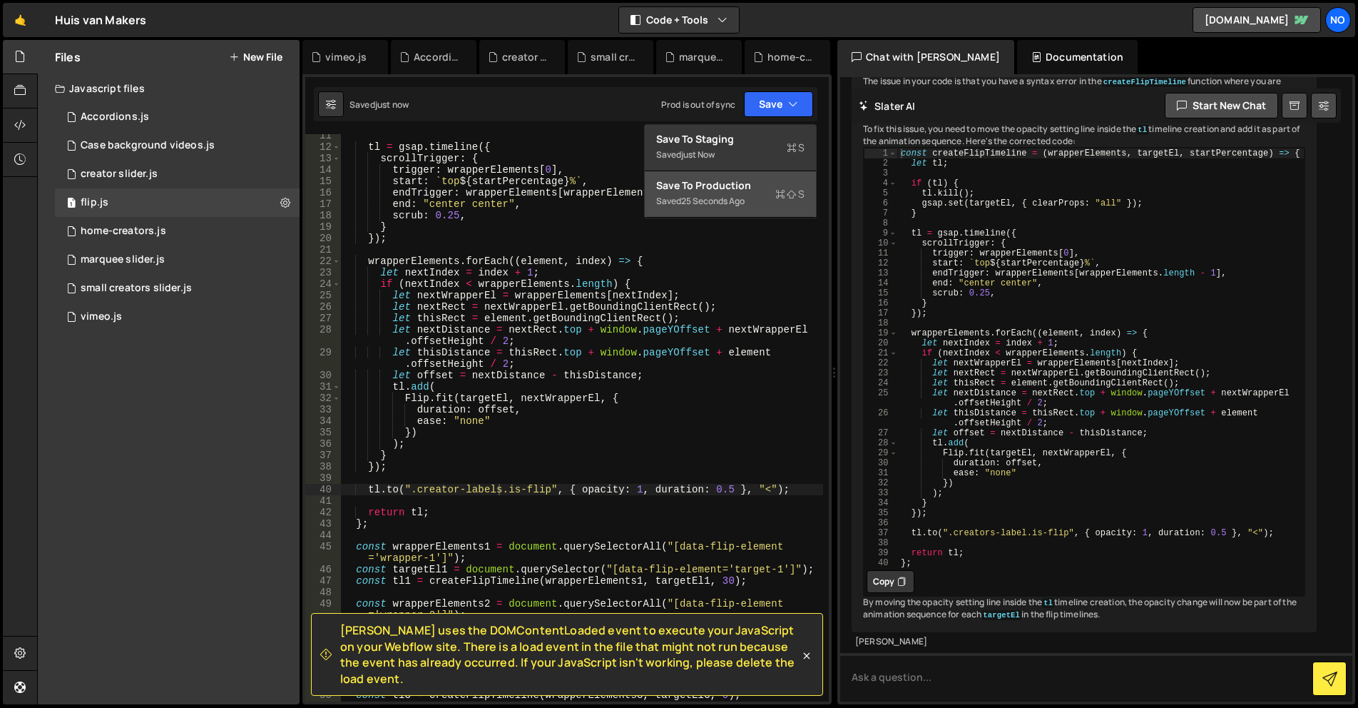
click at [764, 183] on div "Save to Production S" at bounding box center [730, 185] width 148 height 14
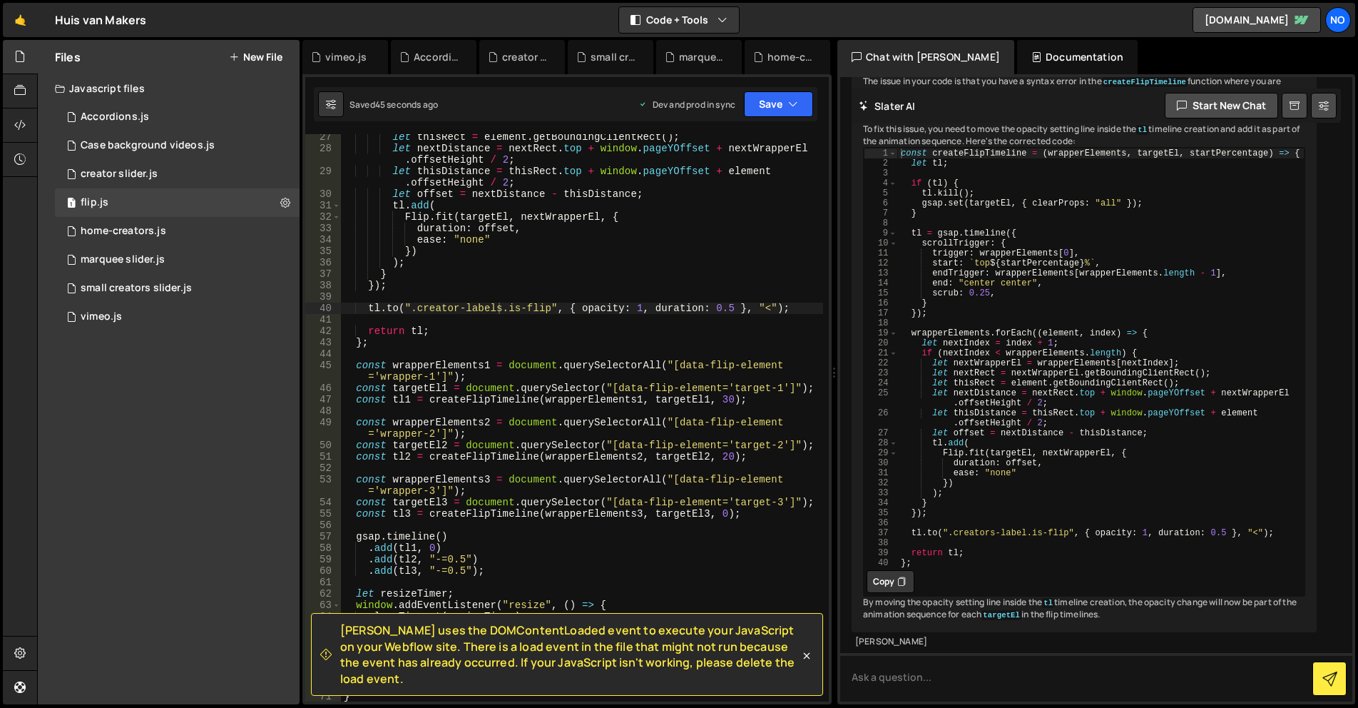
scroll to position [257, 0]
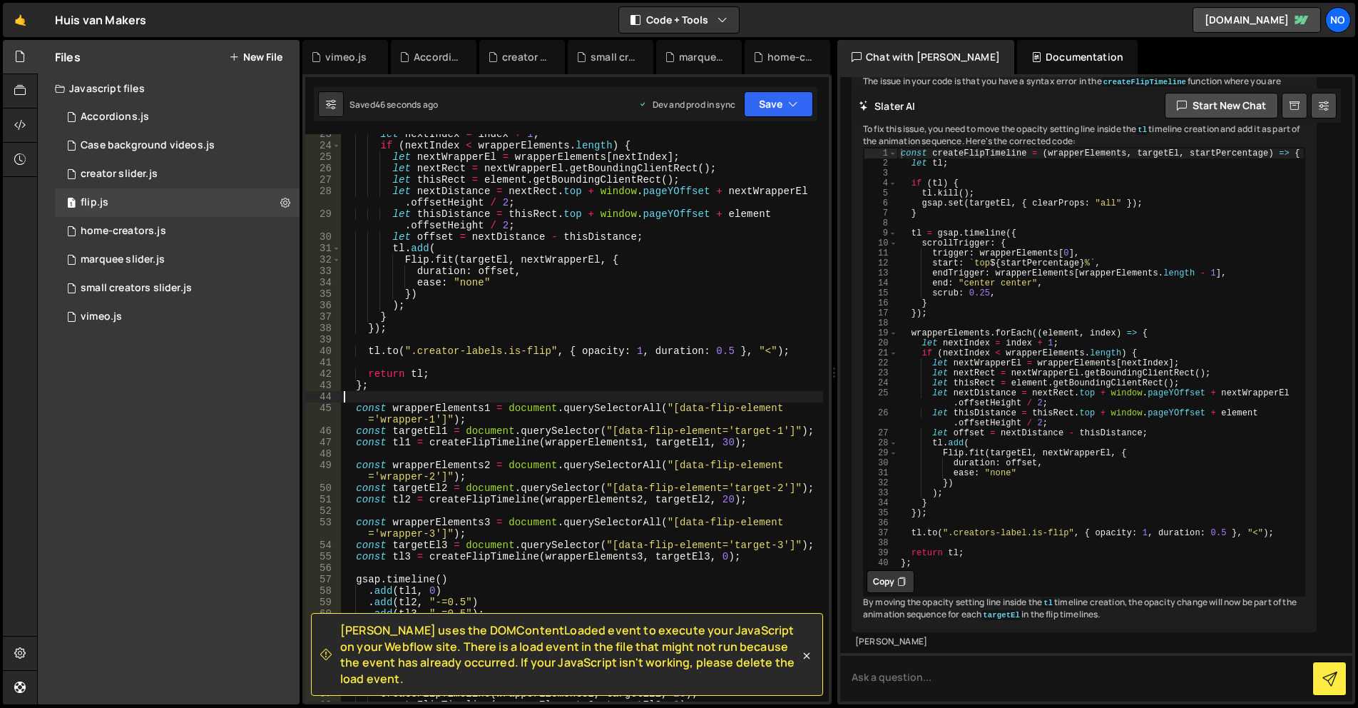
drag, startPoint x: 559, startPoint y: 392, endPoint x: 566, endPoint y: 398, distance: 9.1
click at [559, 392] on div "let nextIndex = index + 1 ; if ( nextIndex < wrapperElements . length ) { let n…" at bounding box center [582, 423] width 482 height 590
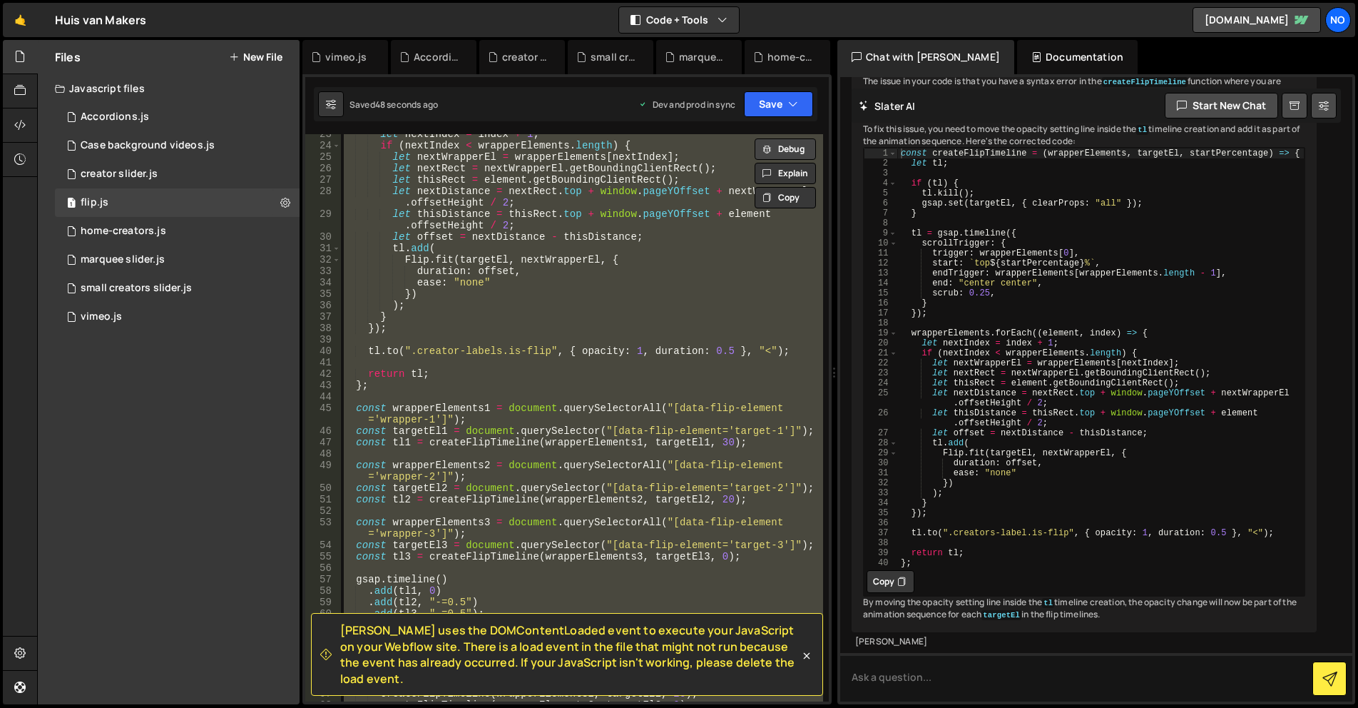
drag, startPoint x: 778, startPoint y: 143, endPoint x: 738, endPoint y: 282, distance: 144.0
click at [778, 143] on button "Debug" at bounding box center [785, 148] width 61 height 21
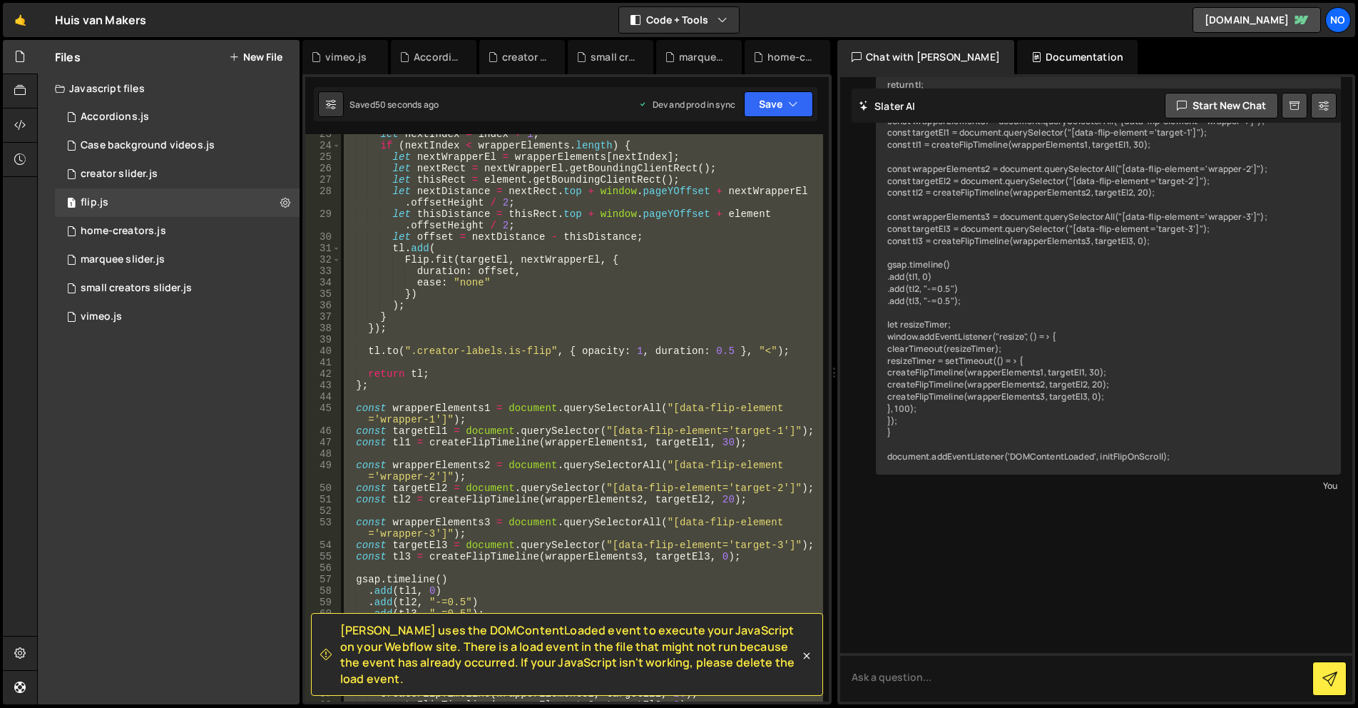
scroll to position [25954, 0]
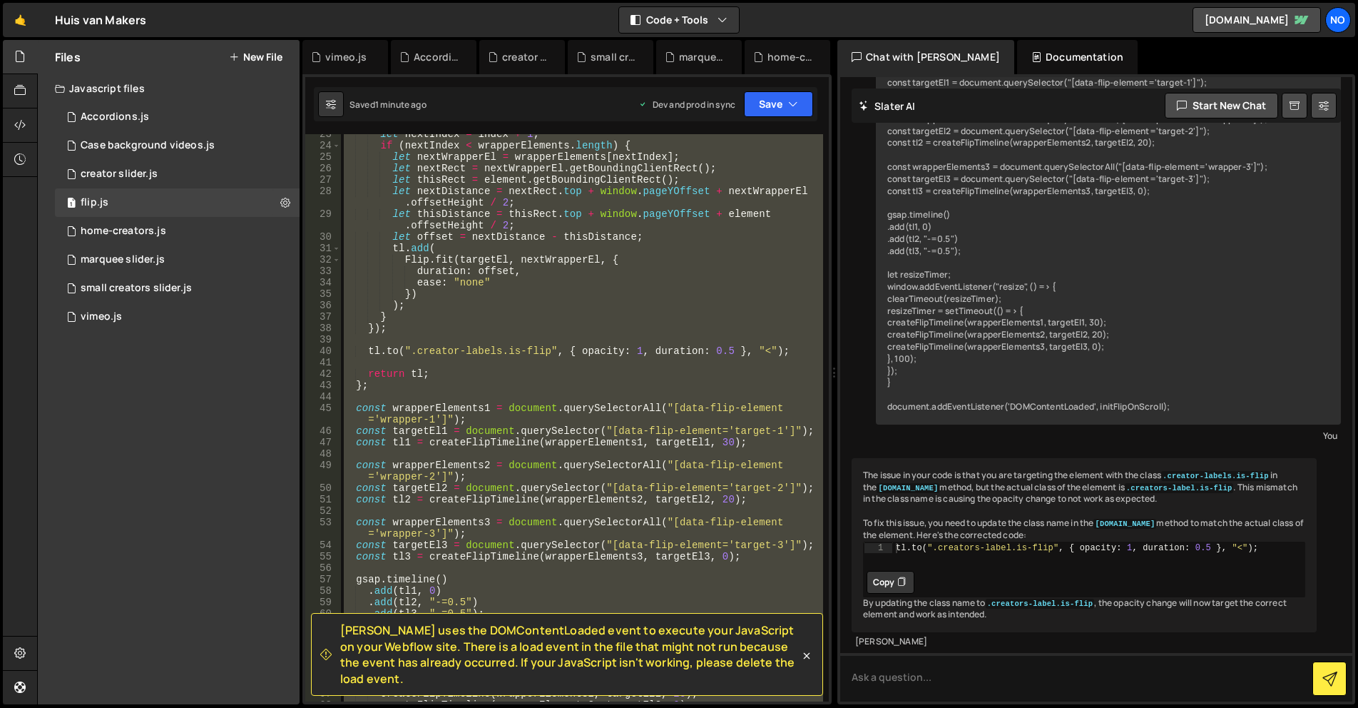
click at [520, 438] on div "let nextIndex = index + 1 ; if ( nextIndex < wrapperElements . length ) { let n…" at bounding box center [582, 417] width 482 height 567
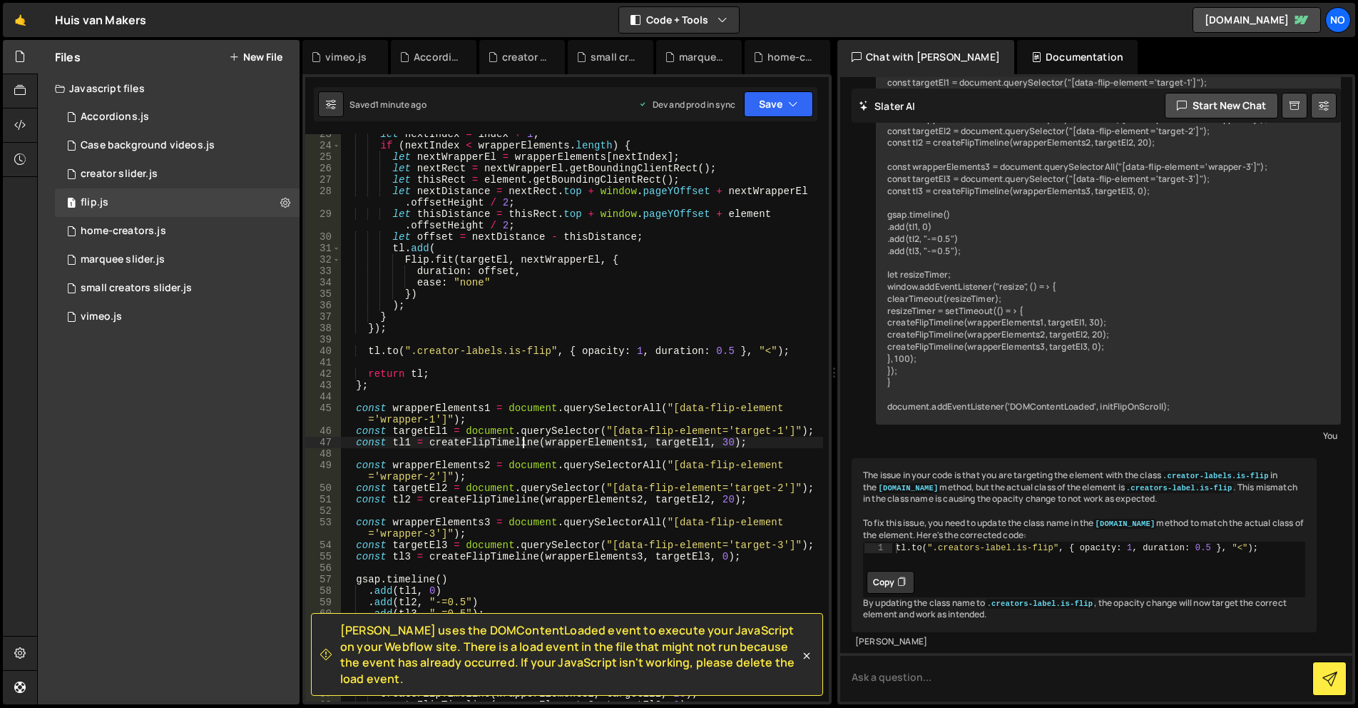
click at [565, 375] on div "let nextIndex = index + 1 ; if ( nextIndex < wrapperElements . length ) { let n…" at bounding box center [582, 423] width 482 height 590
type textarea "return tl;"
click at [758, 114] on button "Save" at bounding box center [778, 104] width 69 height 26
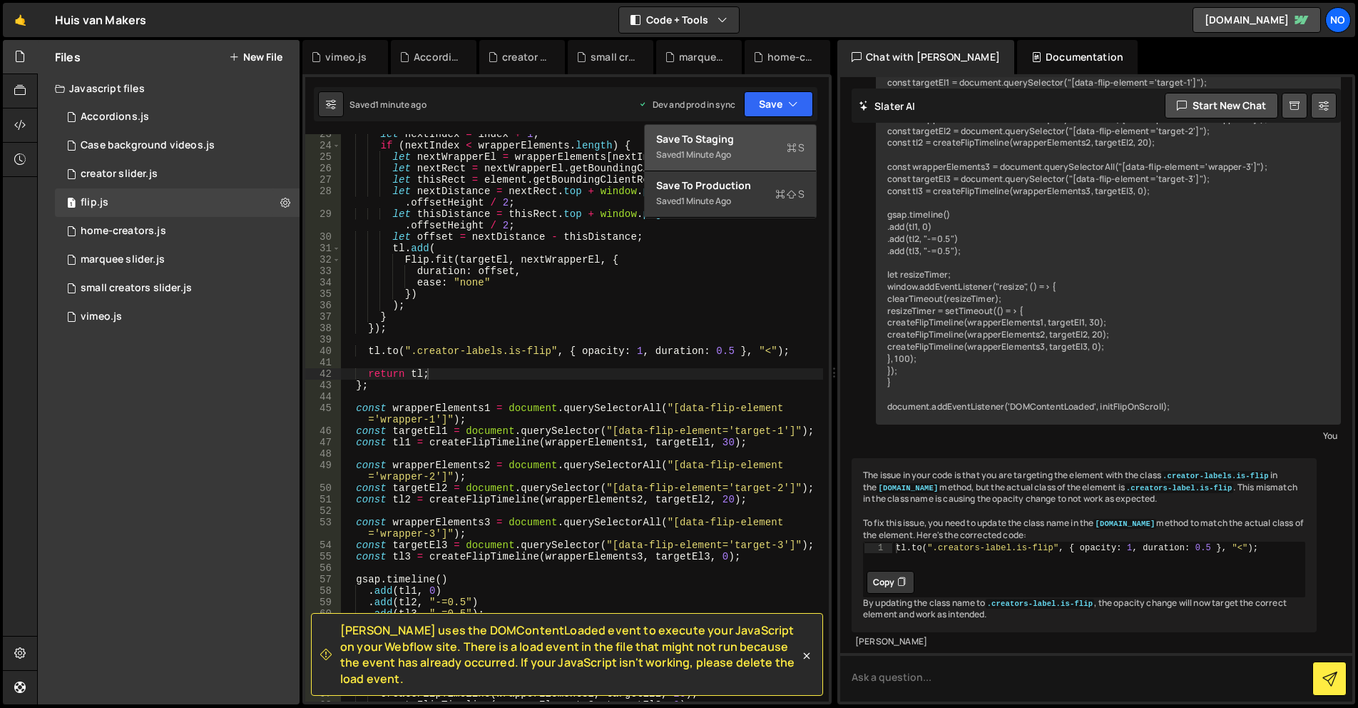
drag, startPoint x: 759, startPoint y: 134, endPoint x: 765, endPoint y: 123, distance: 13.1
click at [759, 133] on div "Save to Staging S" at bounding box center [730, 139] width 148 height 14
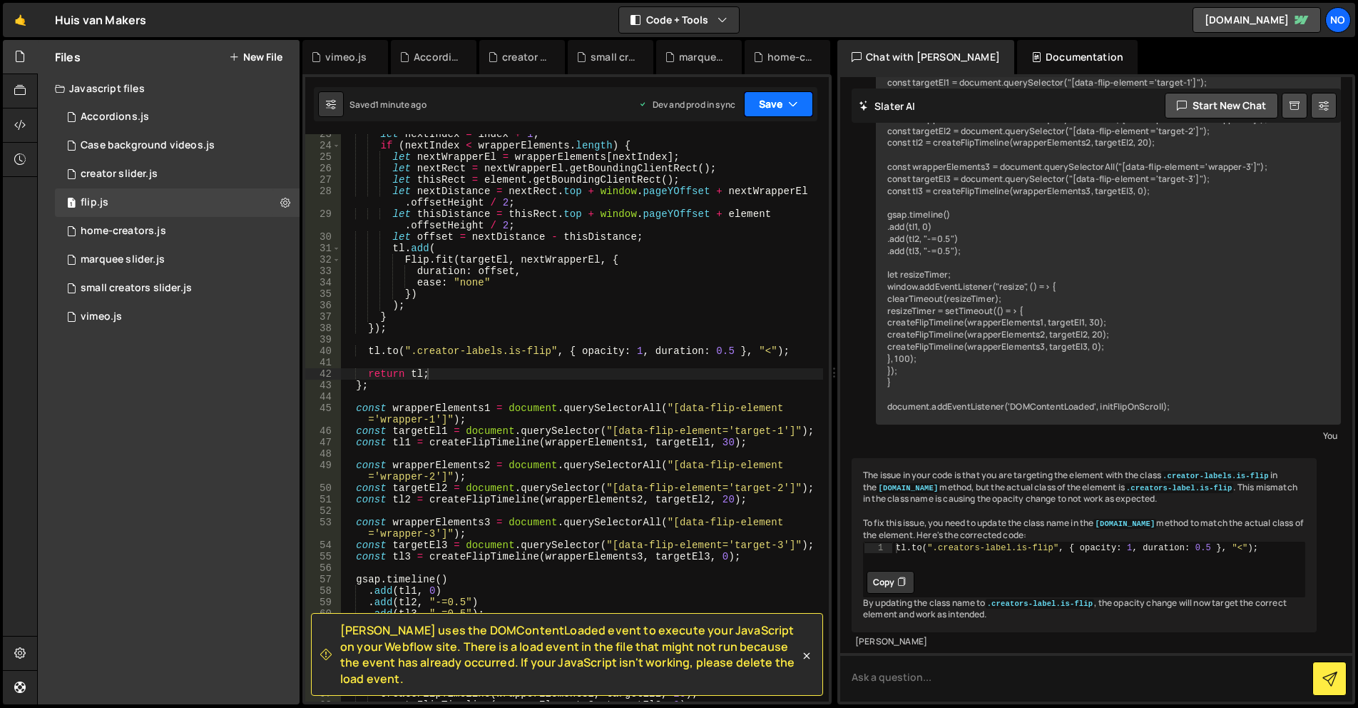
click at [770, 105] on button "Save" at bounding box center [778, 104] width 69 height 26
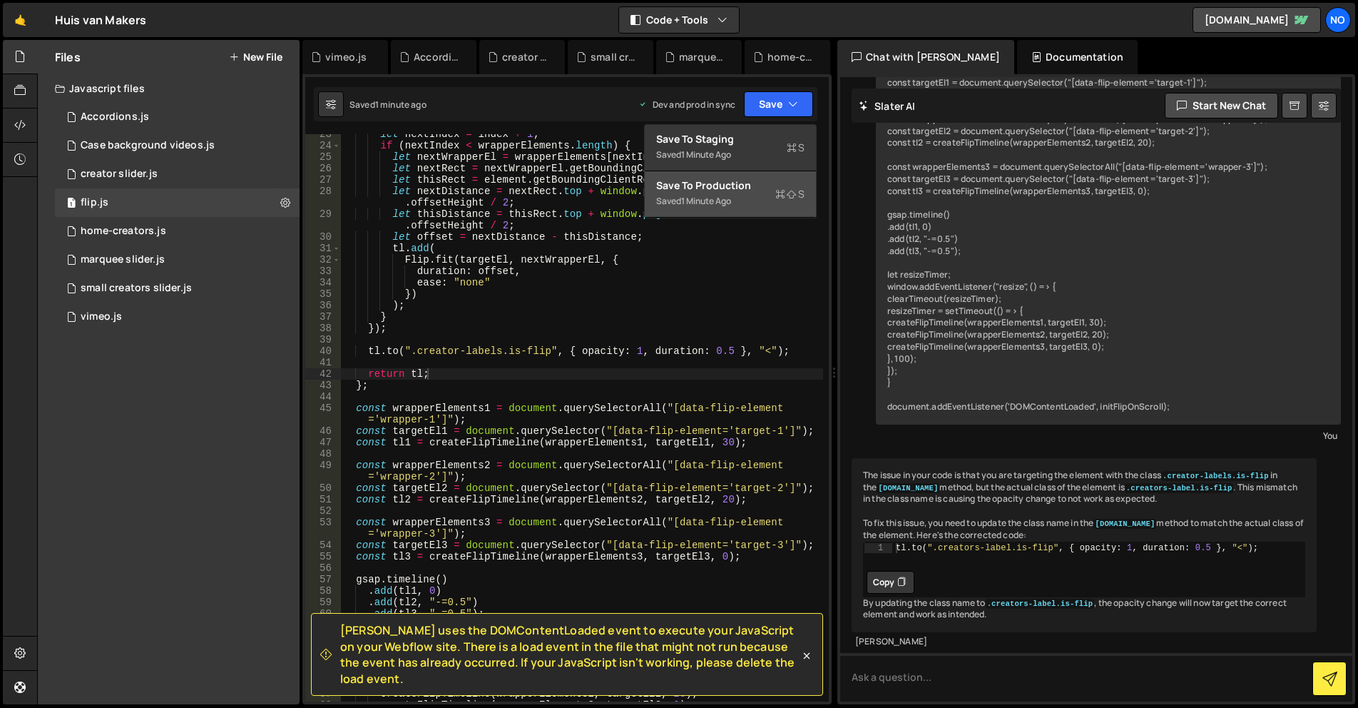
click at [756, 179] on div "Save to Production S" at bounding box center [730, 185] width 148 height 14
